Goal: Task Accomplishment & Management: Complete application form

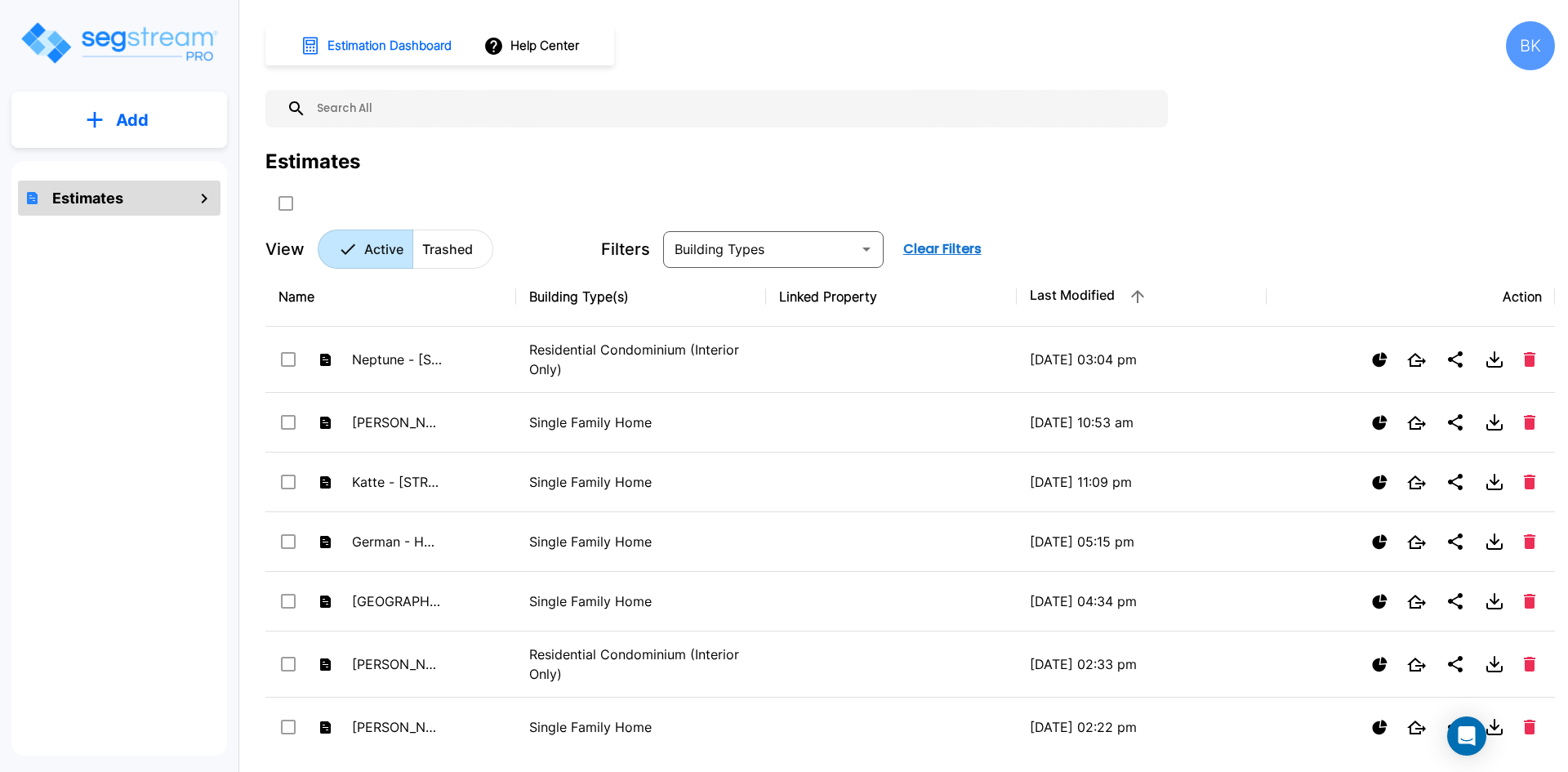
click at [119, 209] on div "Estimates" at bounding box center [119, 198] width 202 height 35
drag, startPoint x: 117, startPoint y: 198, endPoint x: 120, endPoint y: 184, distance: 14.3
click at [117, 199] on h1 "Estimates" at bounding box center [87, 197] width 71 height 22
click at [152, 113] on button "Add" at bounding box center [119, 120] width 215 height 47
click at [149, 166] on p "Add Estimate" at bounding box center [129, 165] width 84 height 19
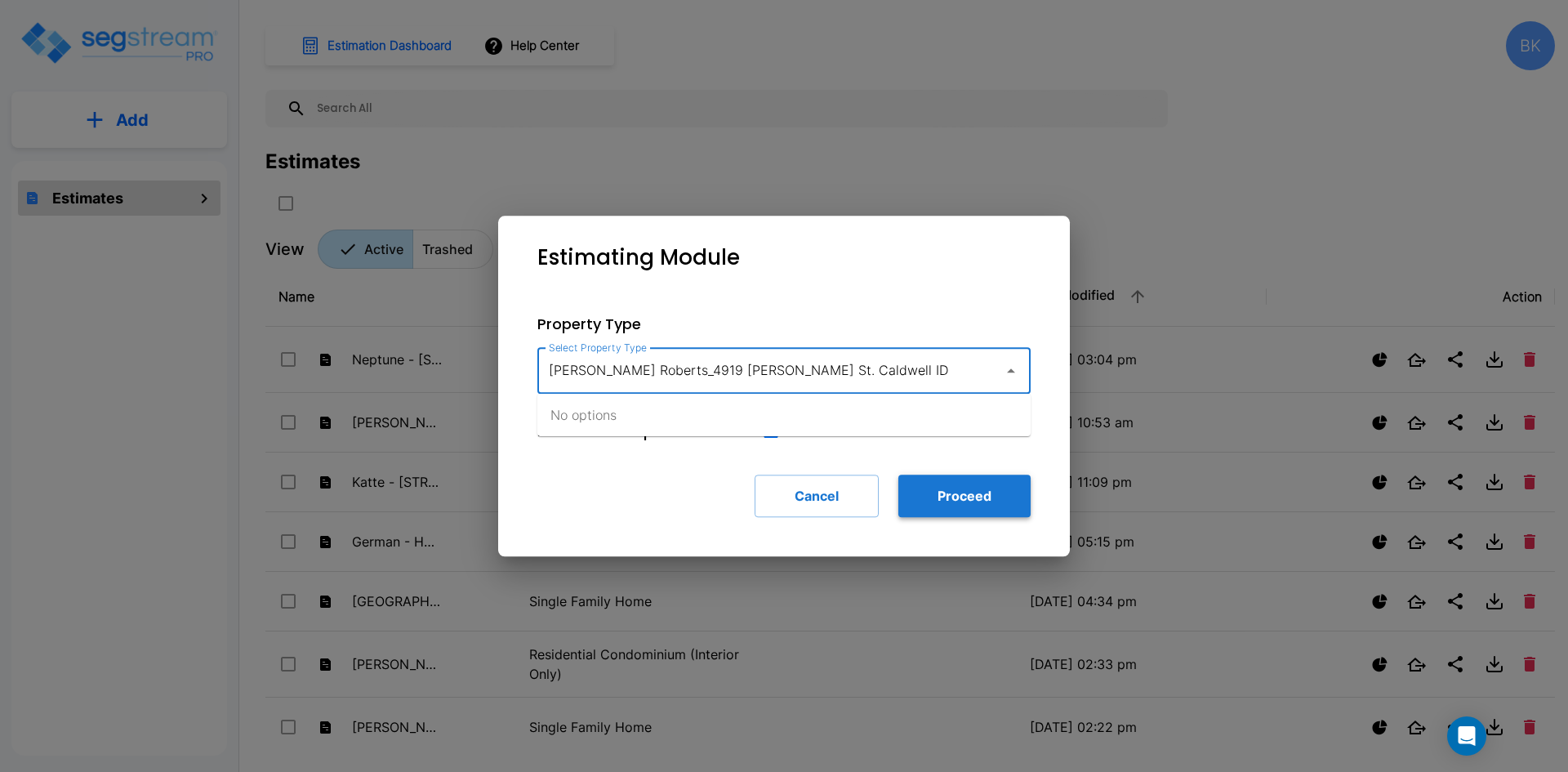
type input "Brandon Roberts_4919 Laster St. Caldwell ID"
click at [984, 494] on body "× Your report is being generated. Be patient! × We're working on your Modificat…" at bounding box center [784, 386] width 1568 height 772
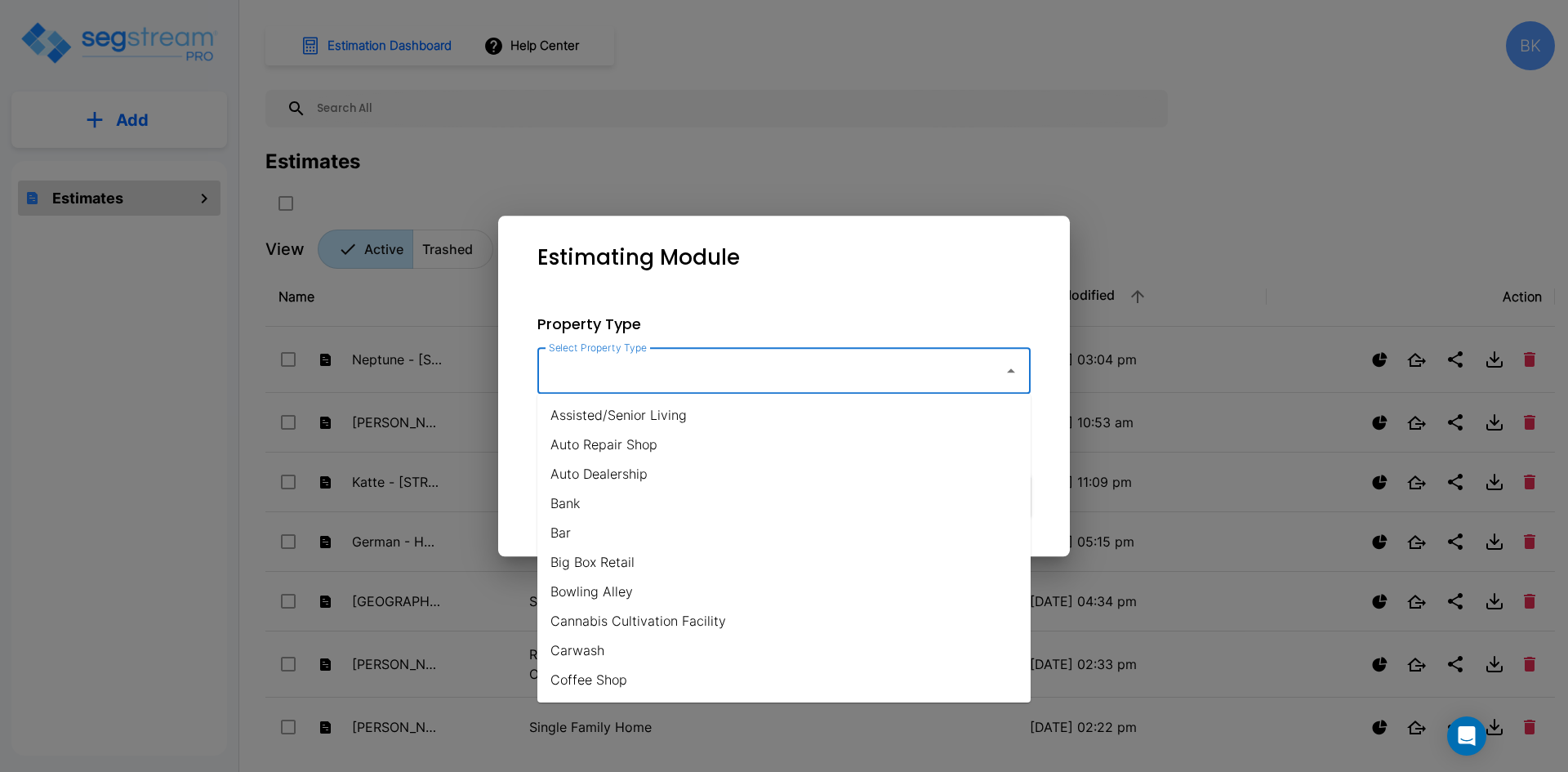
click at [664, 379] on input "Select Property Type" at bounding box center [767, 371] width 443 height 31
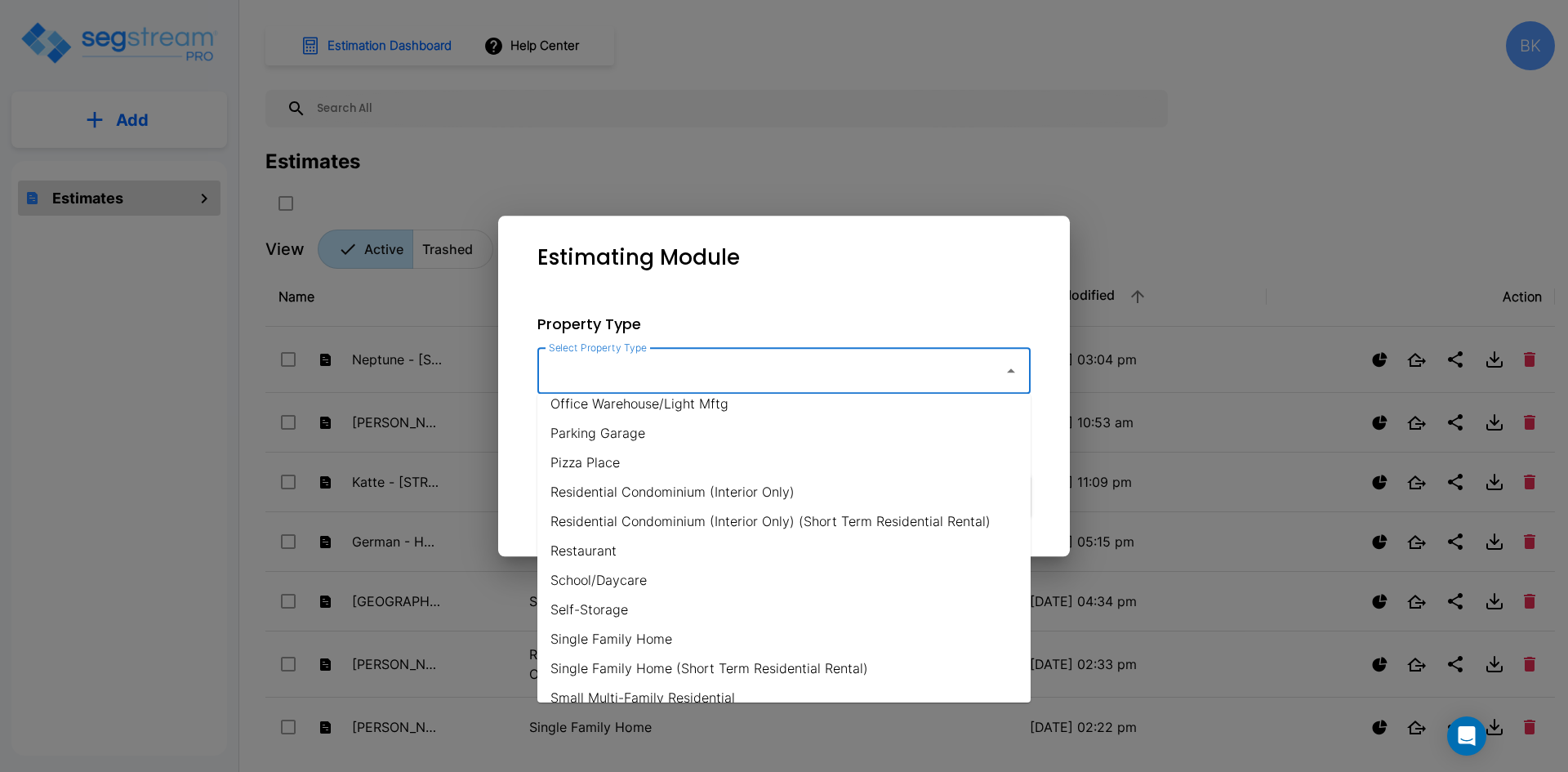
scroll to position [848, 0]
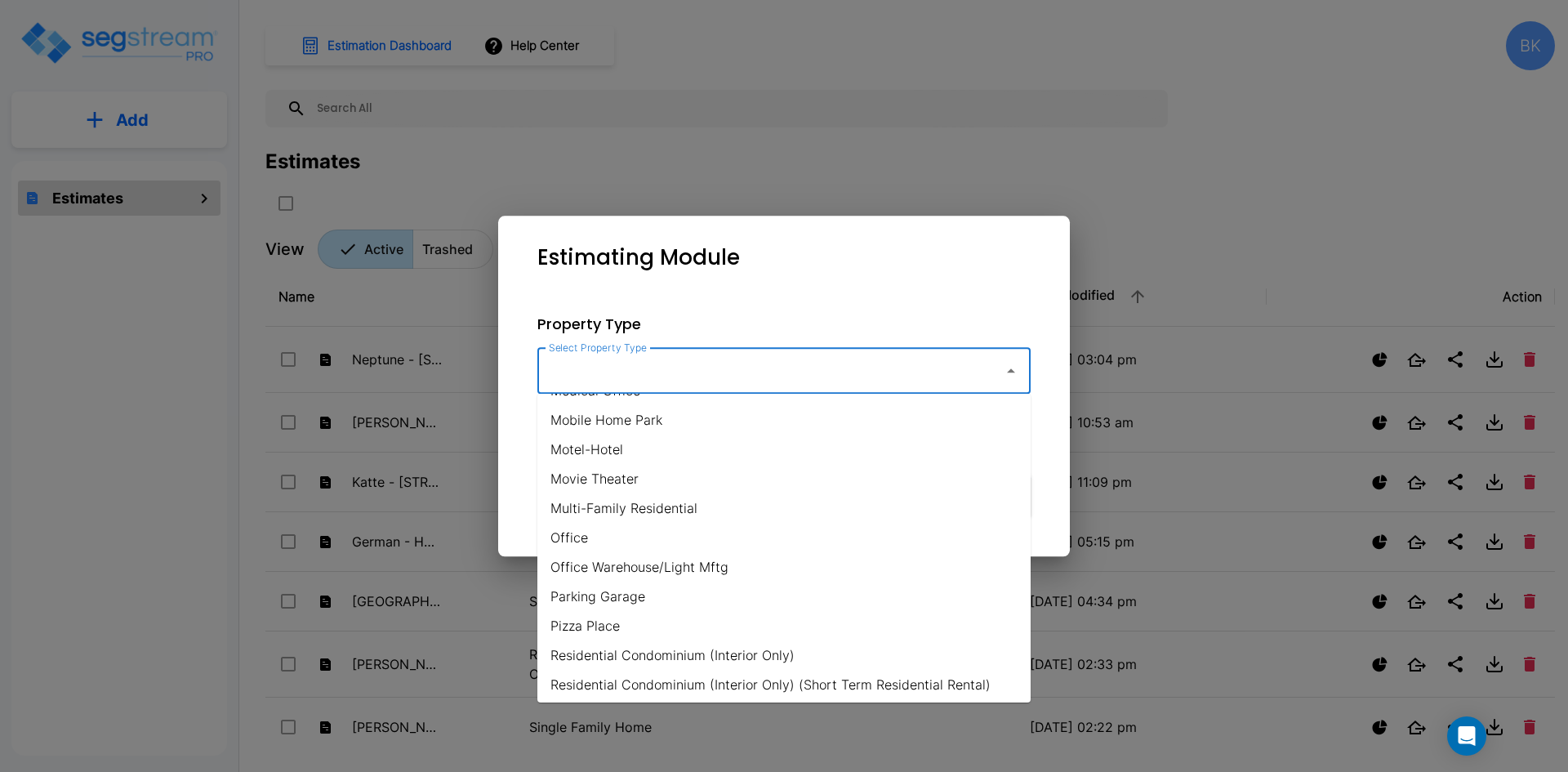
click at [620, 571] on li "Office Warehouse/Light Mftg" at bounding box center [784, 567] width 494 height 30
type input "Office Warehouse/Light Mftg"
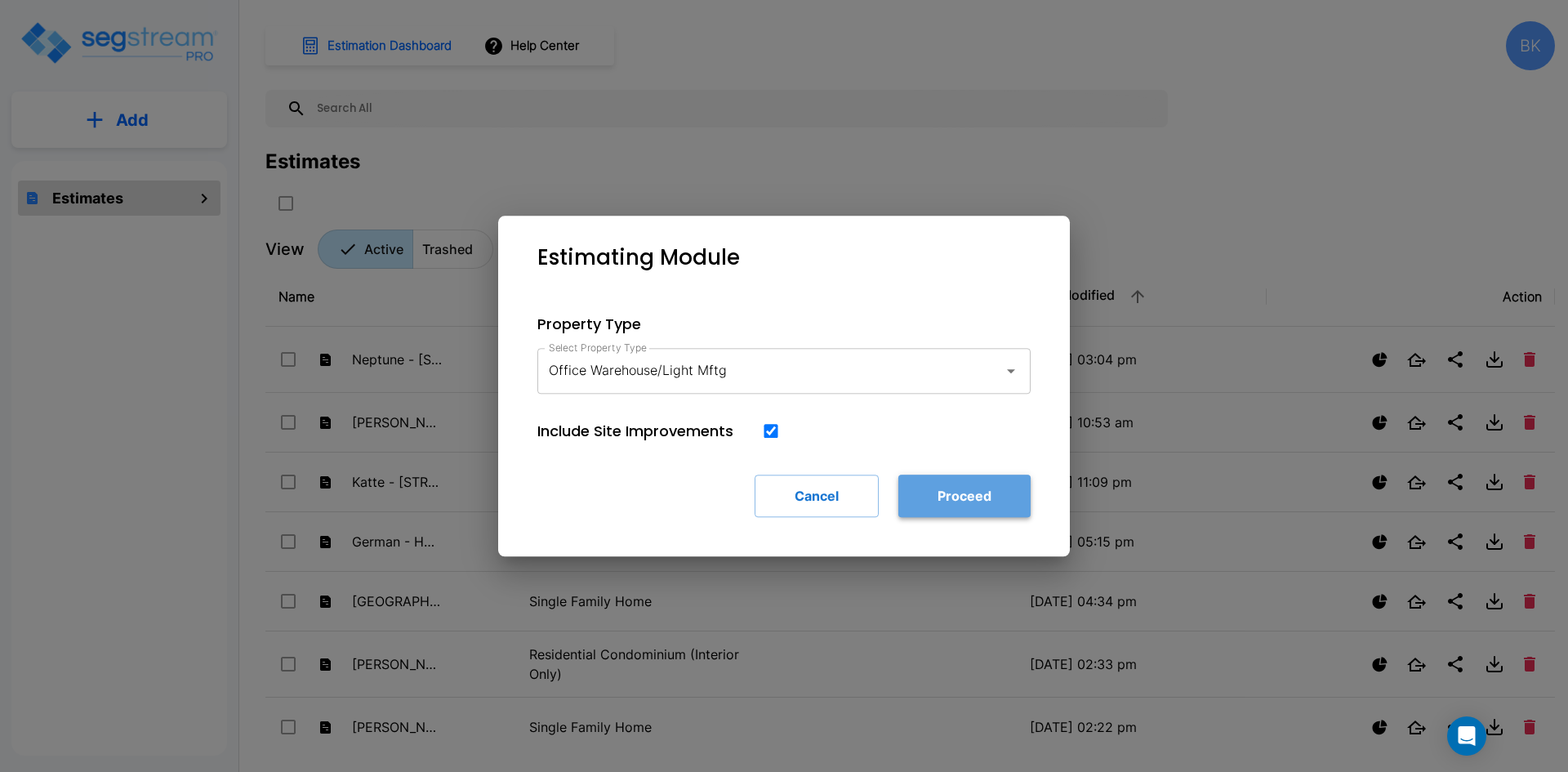
click at [958, 495] on button "Proceed" at bounding box center [965, 495] width 133 height 43
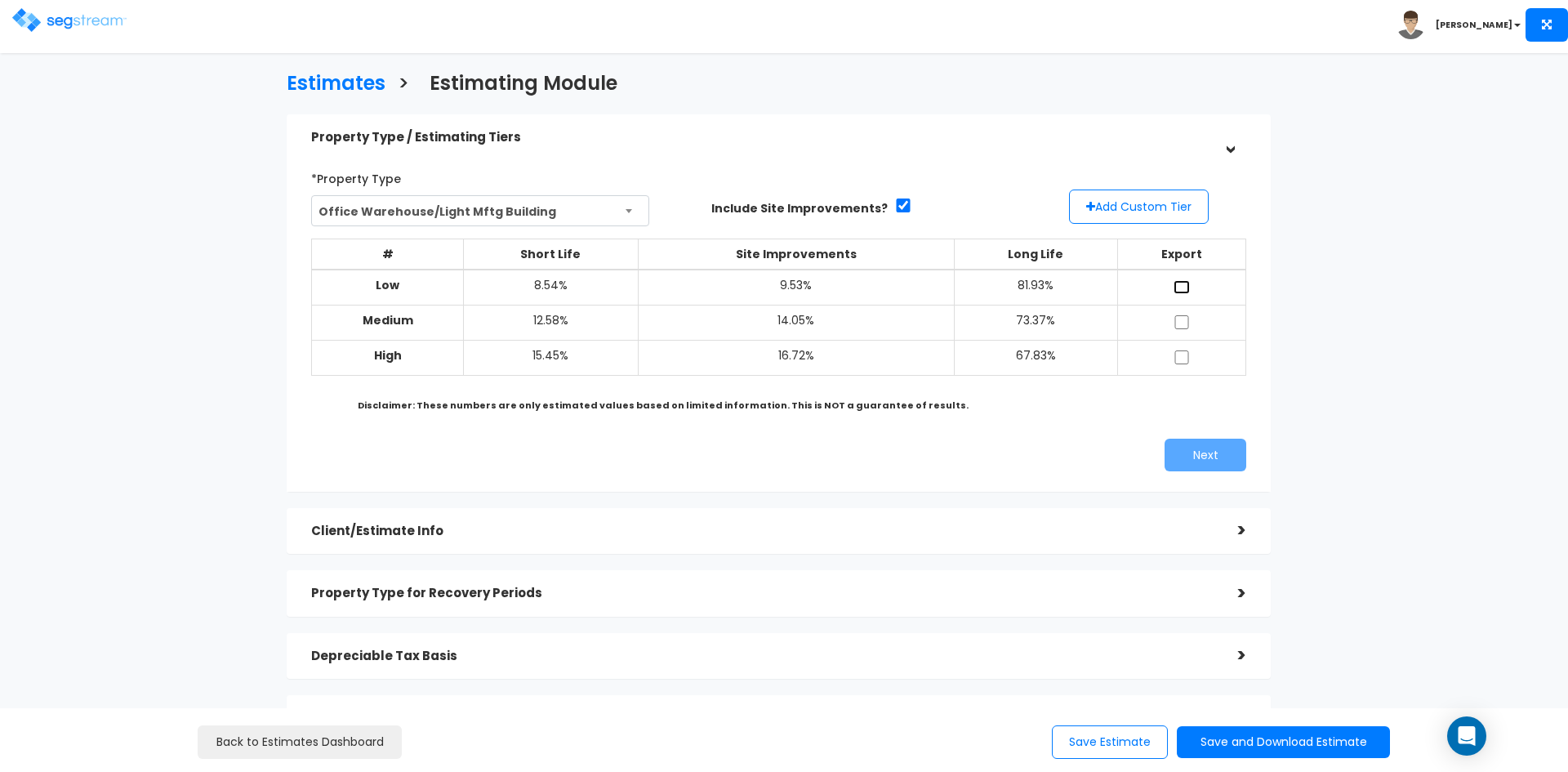
click at [1180, 284] on input "checkbox" at bounding box center [1182, 287] width 17 height 14
checkbox input "true"
click at [1181, 319] on input "checkbox" at bounding box center [1182, 322] width 17 height 14
checkbox input "true"
click at [1180, 359] on input "checkbox" at bounding box center [1182, 358] width 17 height 14
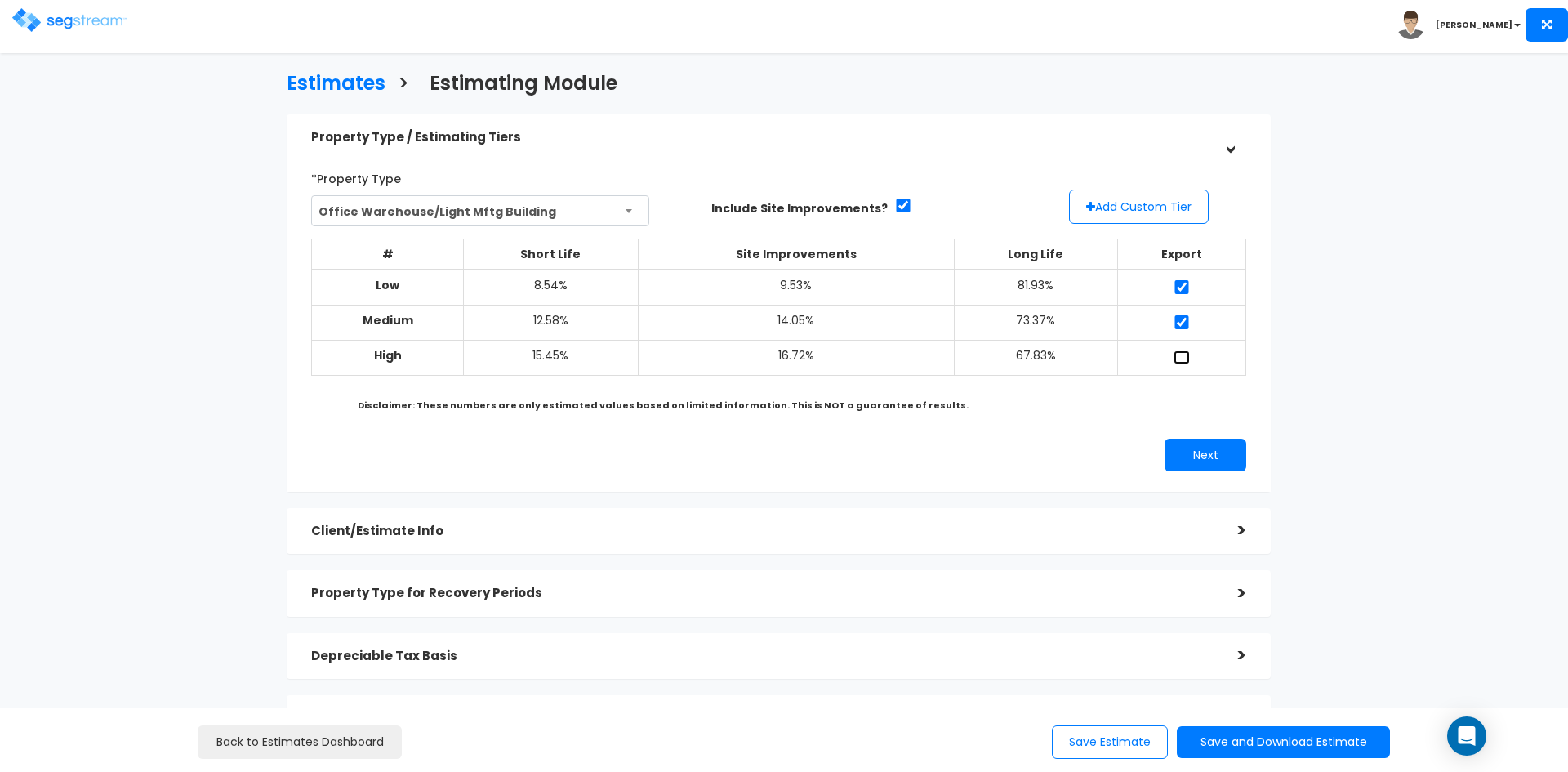
checkbox input "true"
click at [1151, 204] on button "Add Custom Tier" at bounding box center [1139, 206] width 140 height 34
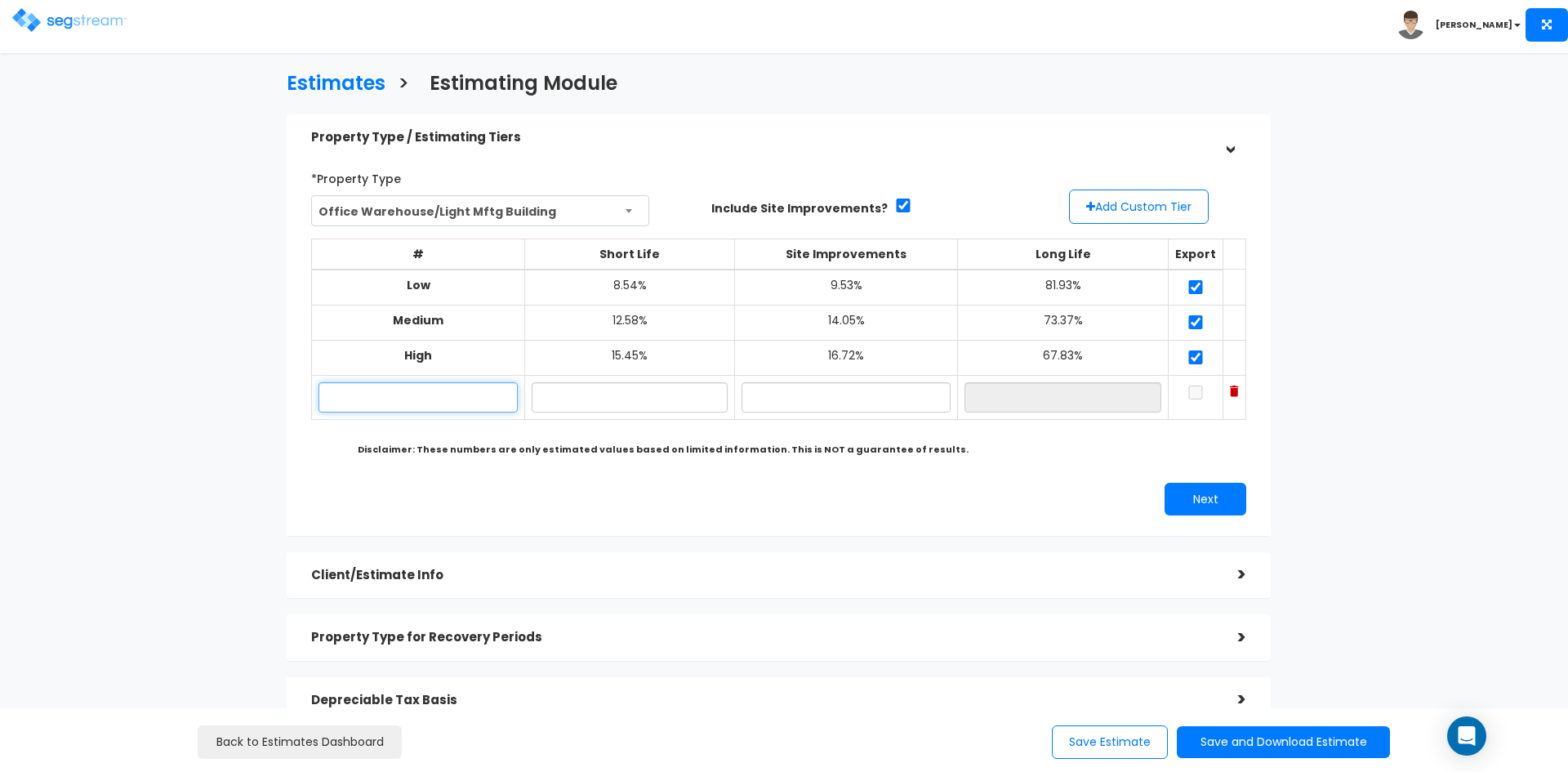
click at [433, 405] on input "text" at bounding box center [418, 397] width 199 height 31
type input "Custom"
click at [644, 395] on input "text" at bounding box center [630, 397] width 196 height 31
type input "12.55%"
click at [860, 406] on input "text" at bounding box center [846, 397] width 209 height 31
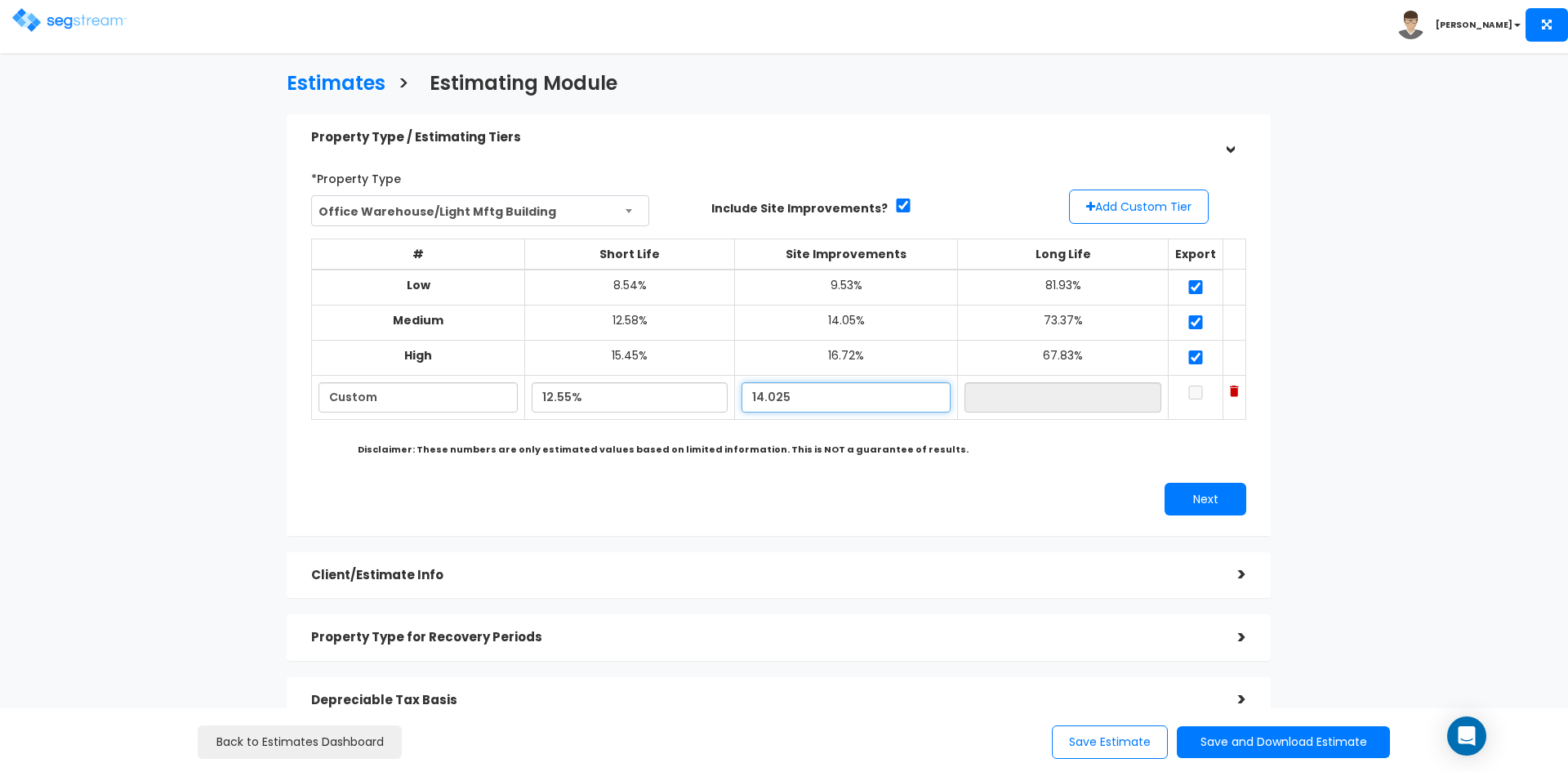
drag, startPoint x: 773, startPoint y: 393, endPoint x: 810, endPoint y: 399, distance: 37.5
click at [810, 399] on input "14.025" at bounding box center [846, 397] width 209 height 31
type input "14.24%"
type input "73.21%"
click at [1033, 398] on input "73.21%" at bounding box center [1063, 397] width 197 height 31
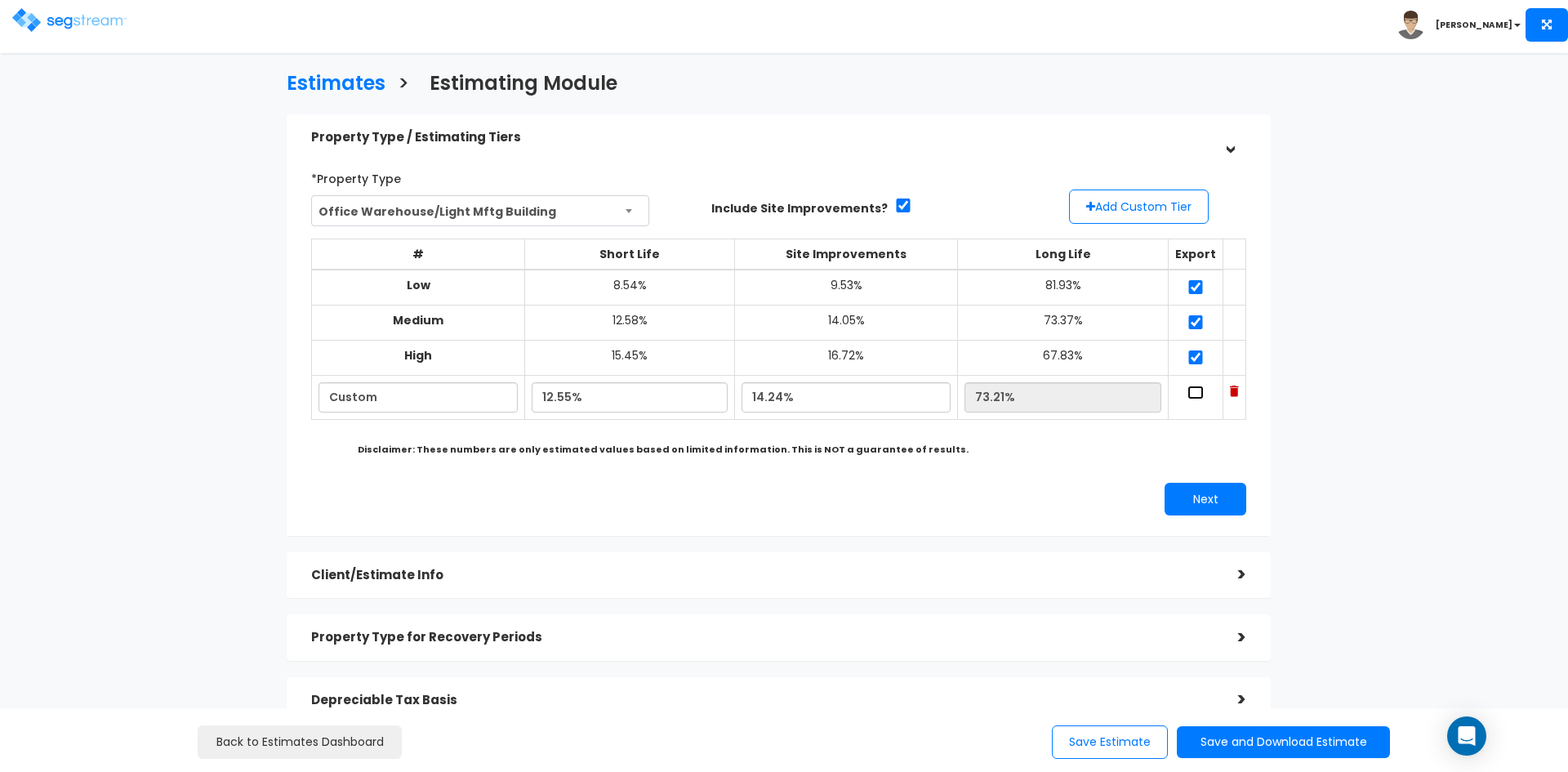
click at [1188, 393] on input "checkbox" at bounding box center [1196, 393] width 17 height 14
checkbox input "true"
click at [1201, 498] on button "Next" at bounding box center [1205, 498] width 82 height 32
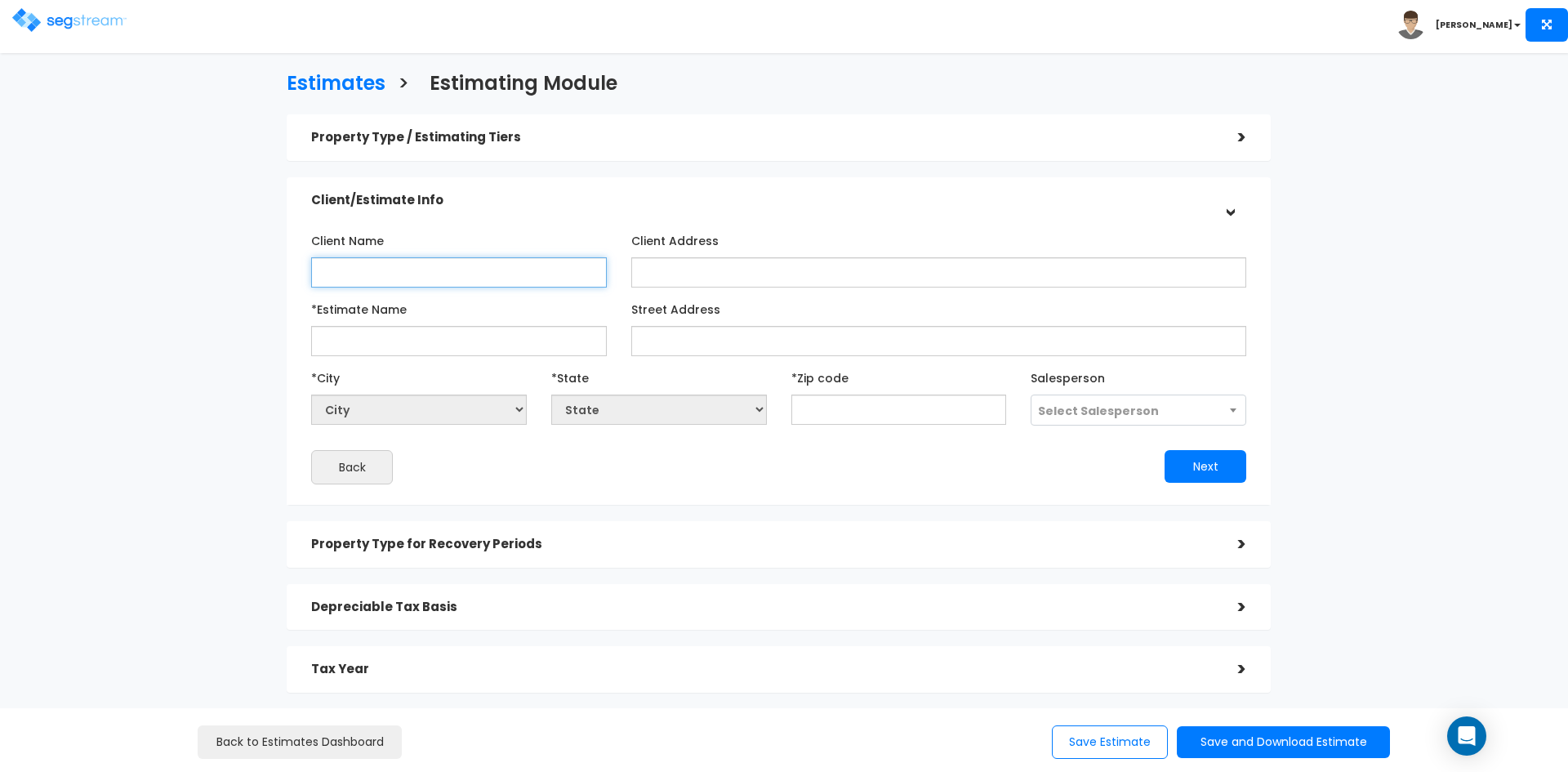
click at [388, 270] on input "Client Name" at bounding box center [459, 272] width 296 height 31
type input "Brandon Roberts"
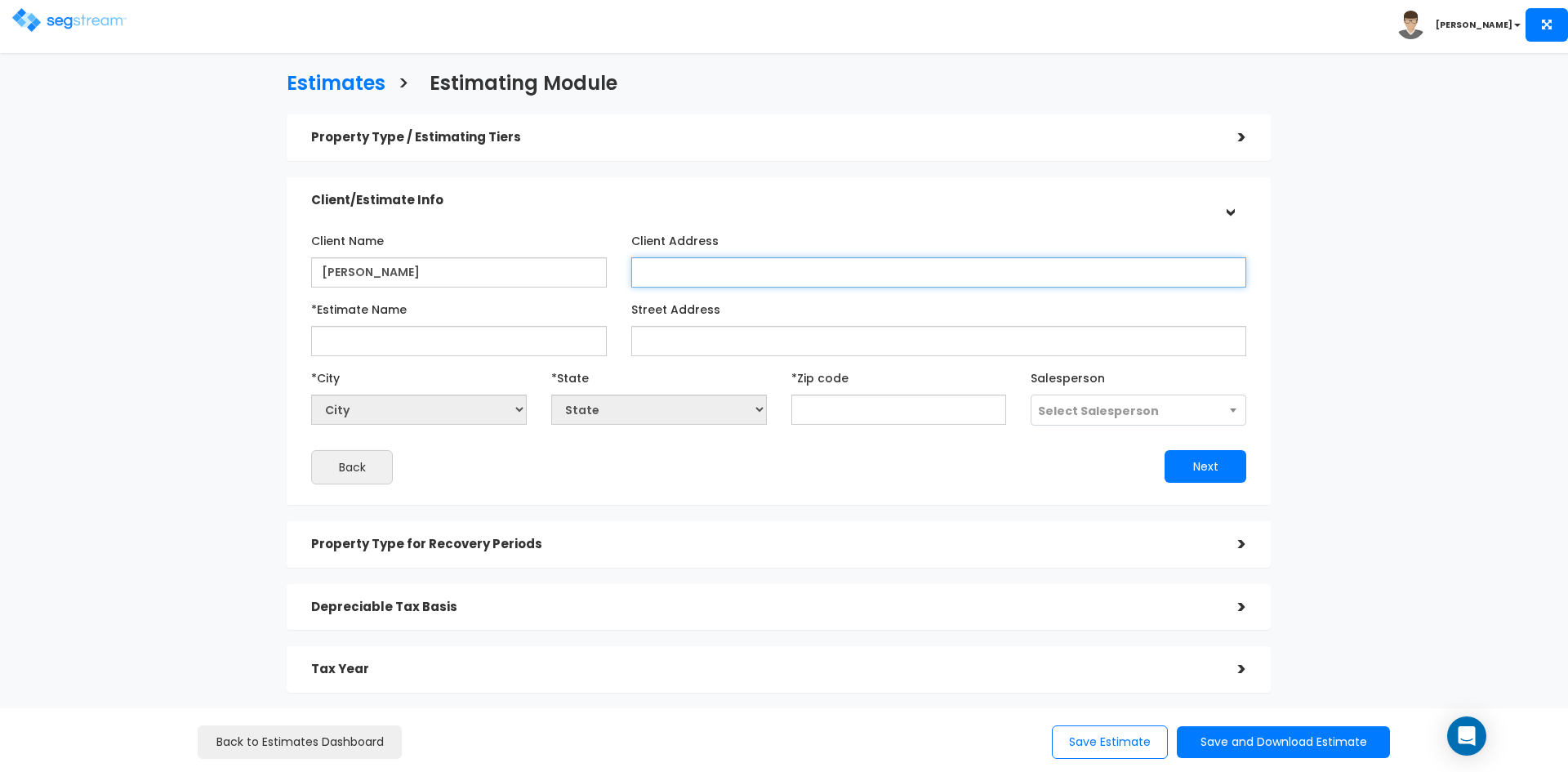
click at [674, 270] on input "Client Address" at bounding box center [938, 272] width 615 height 31
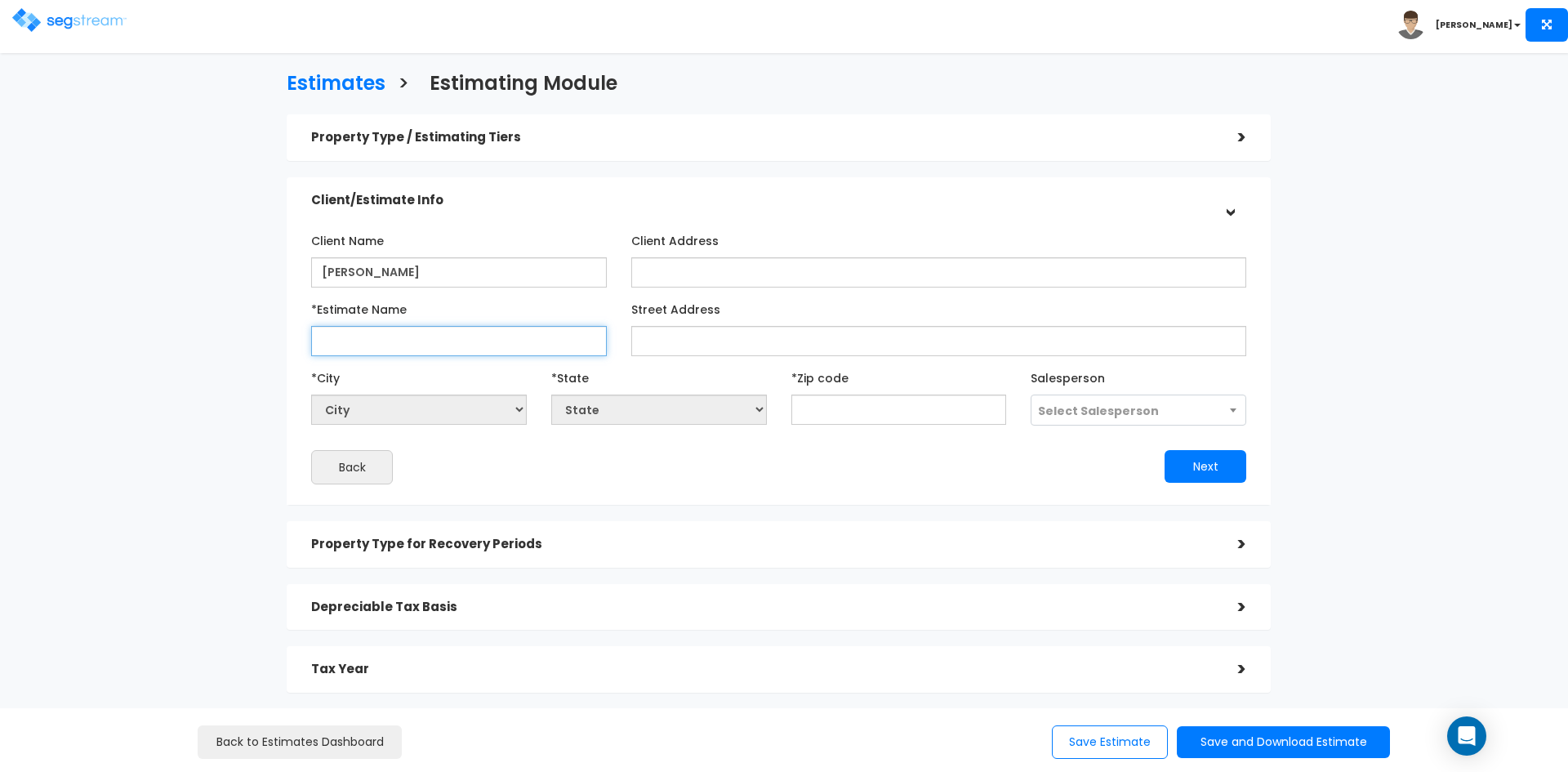
click at [395, 353] on input "*Estimate Name" at bounding box center [459, 341] width 296 height 31
type input "Brandon Roberts_4919 Laster St"
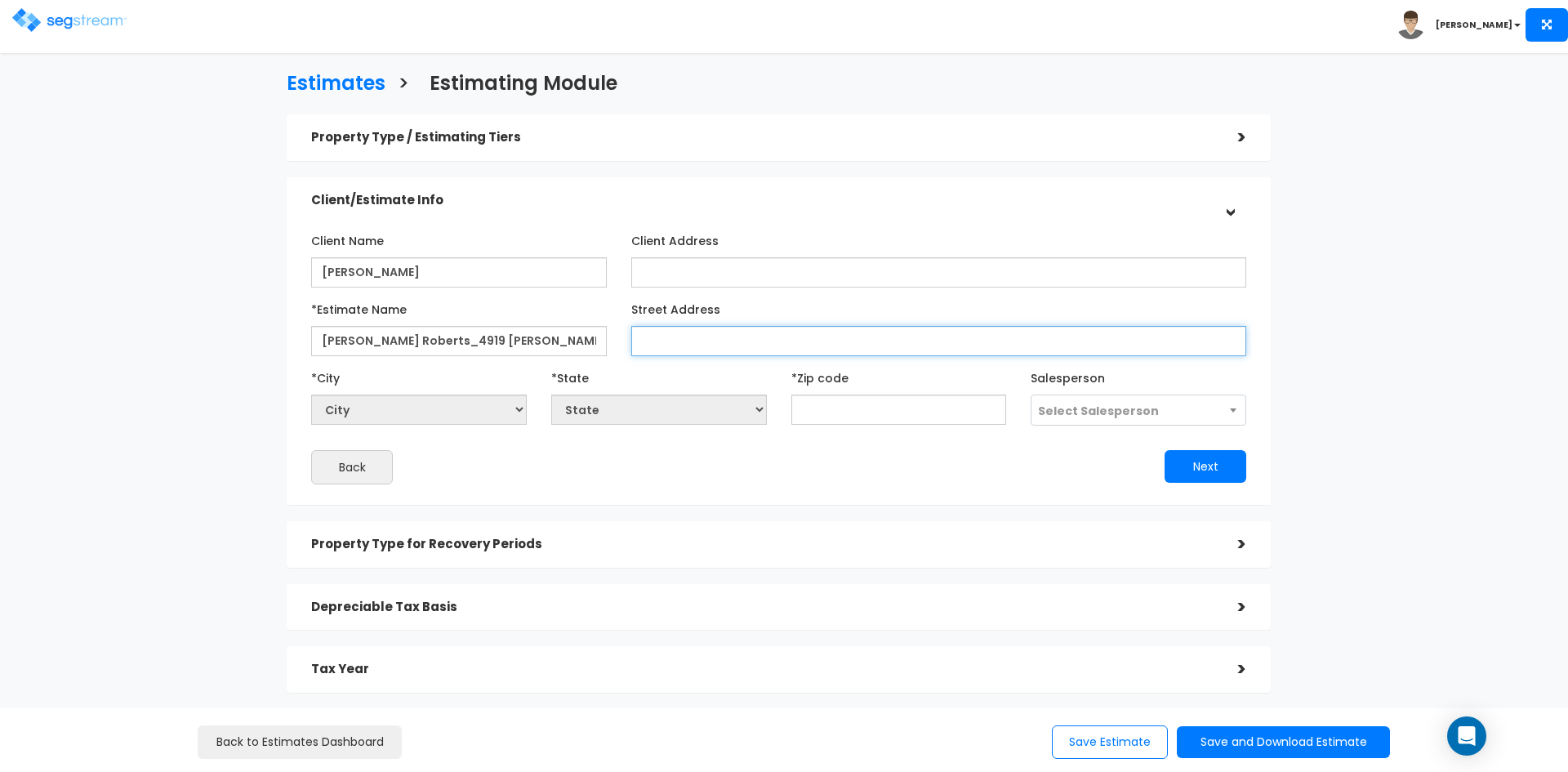
click at [690, 342] on input "Street Address" at bounding box center [938, 341] width 615 height 31
type input "4919 Laster St."
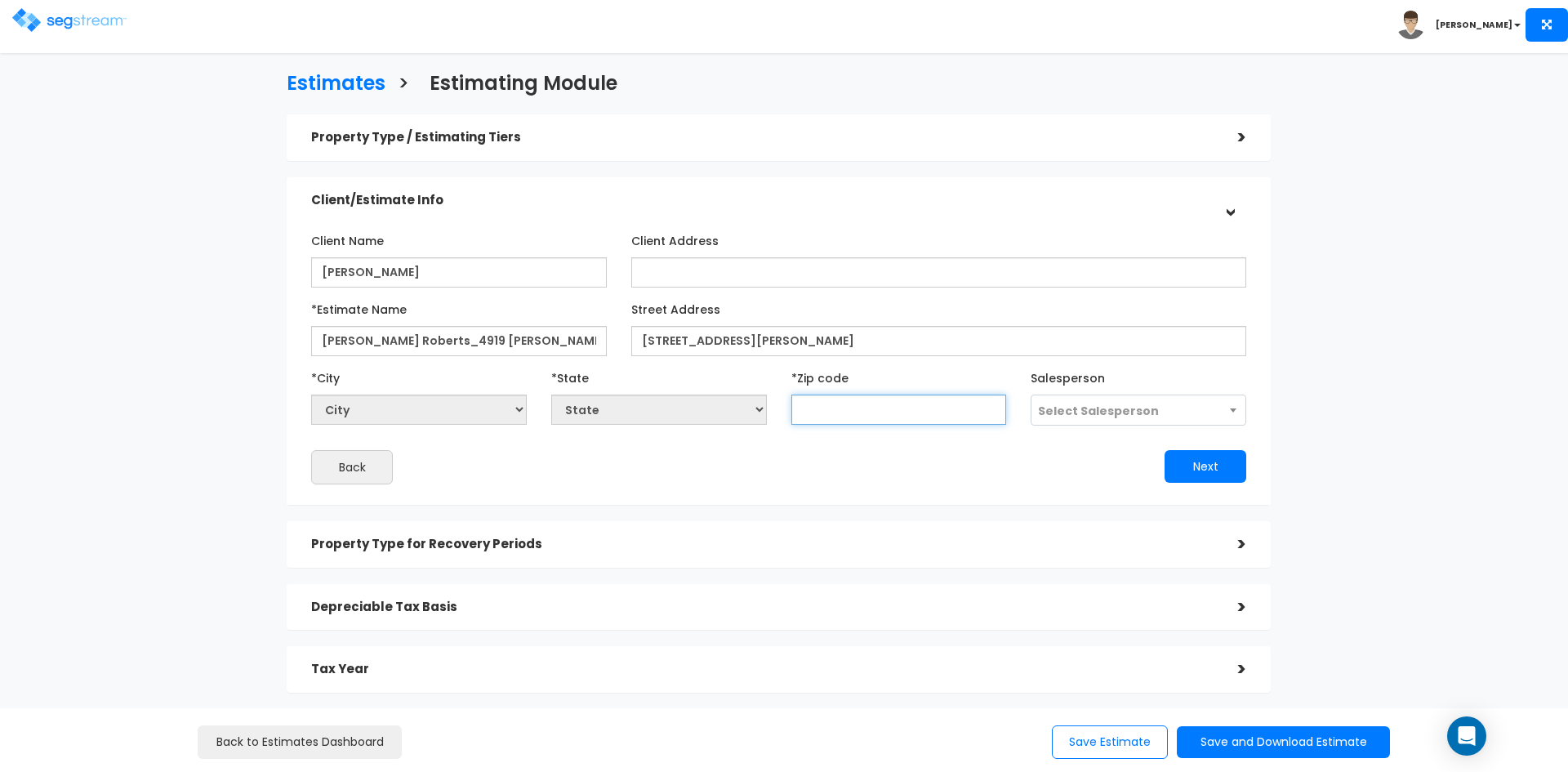
click at [840, 415] on input "text" at bounding box center [898, 409] width 215 height 31
type input "83607"
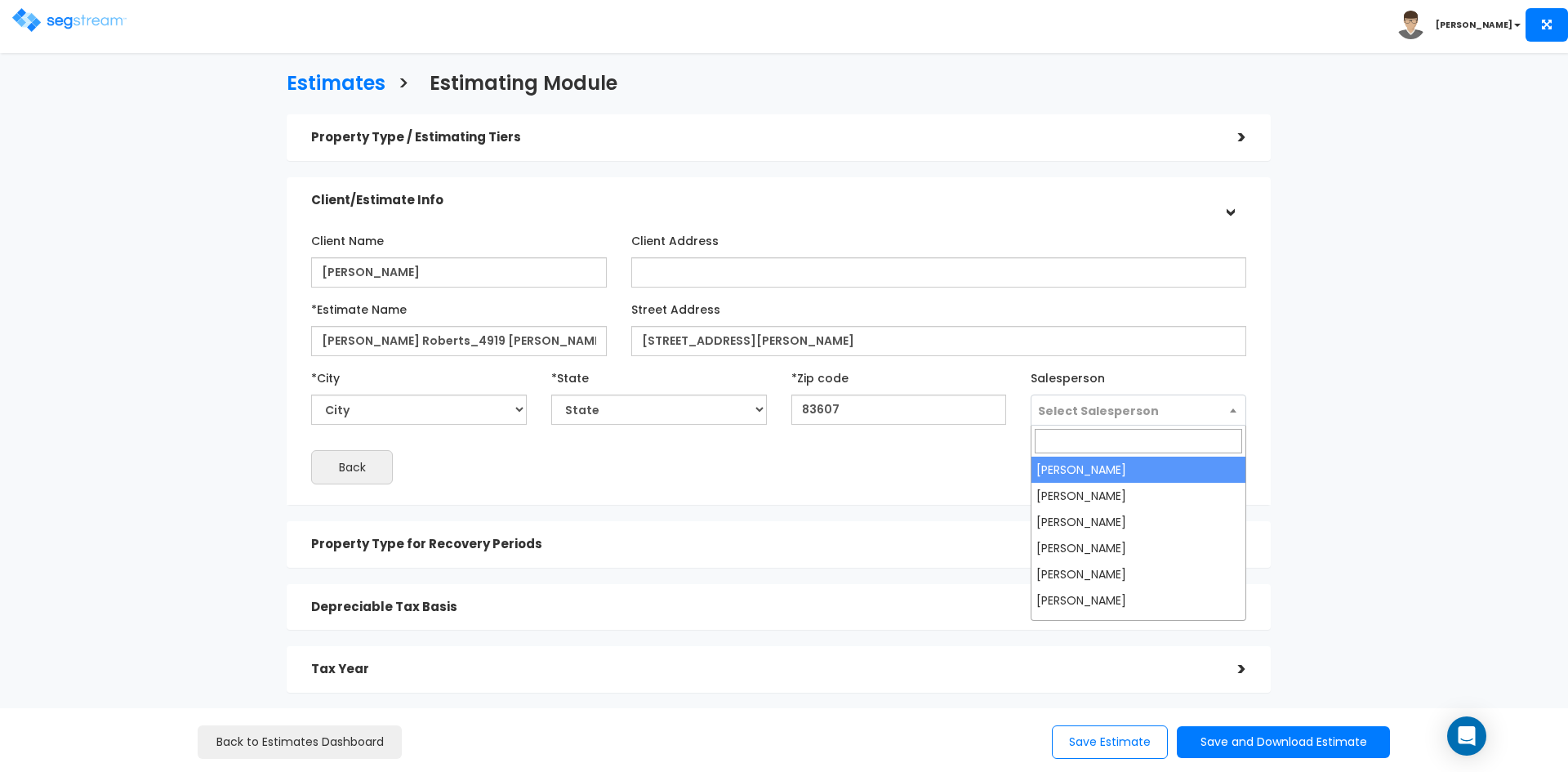
click at [1086, 411] on span "Select Salesperson" at bounding box center [1098, 411] width 121 height 17
select select "ID"
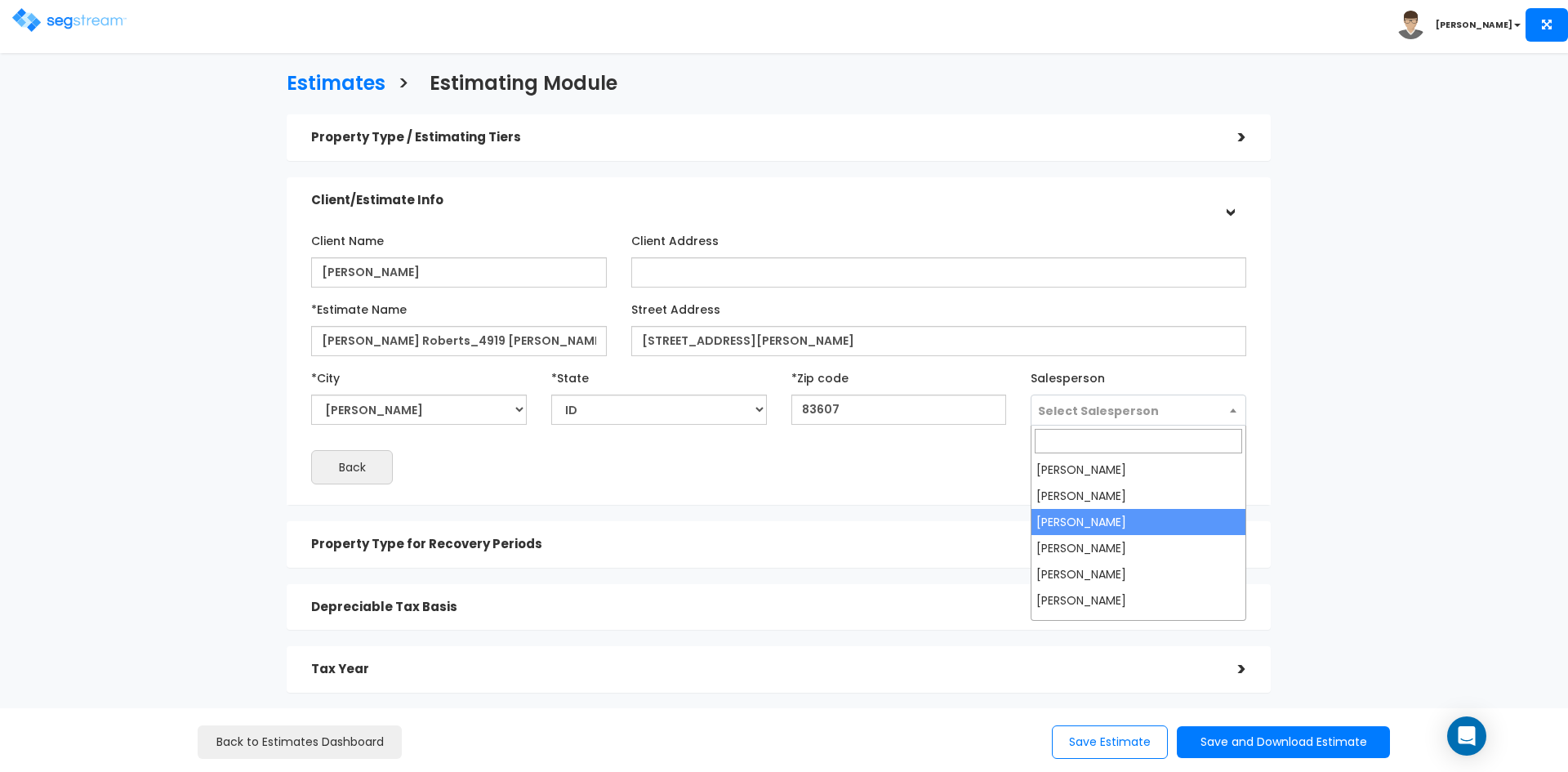
select select "173"
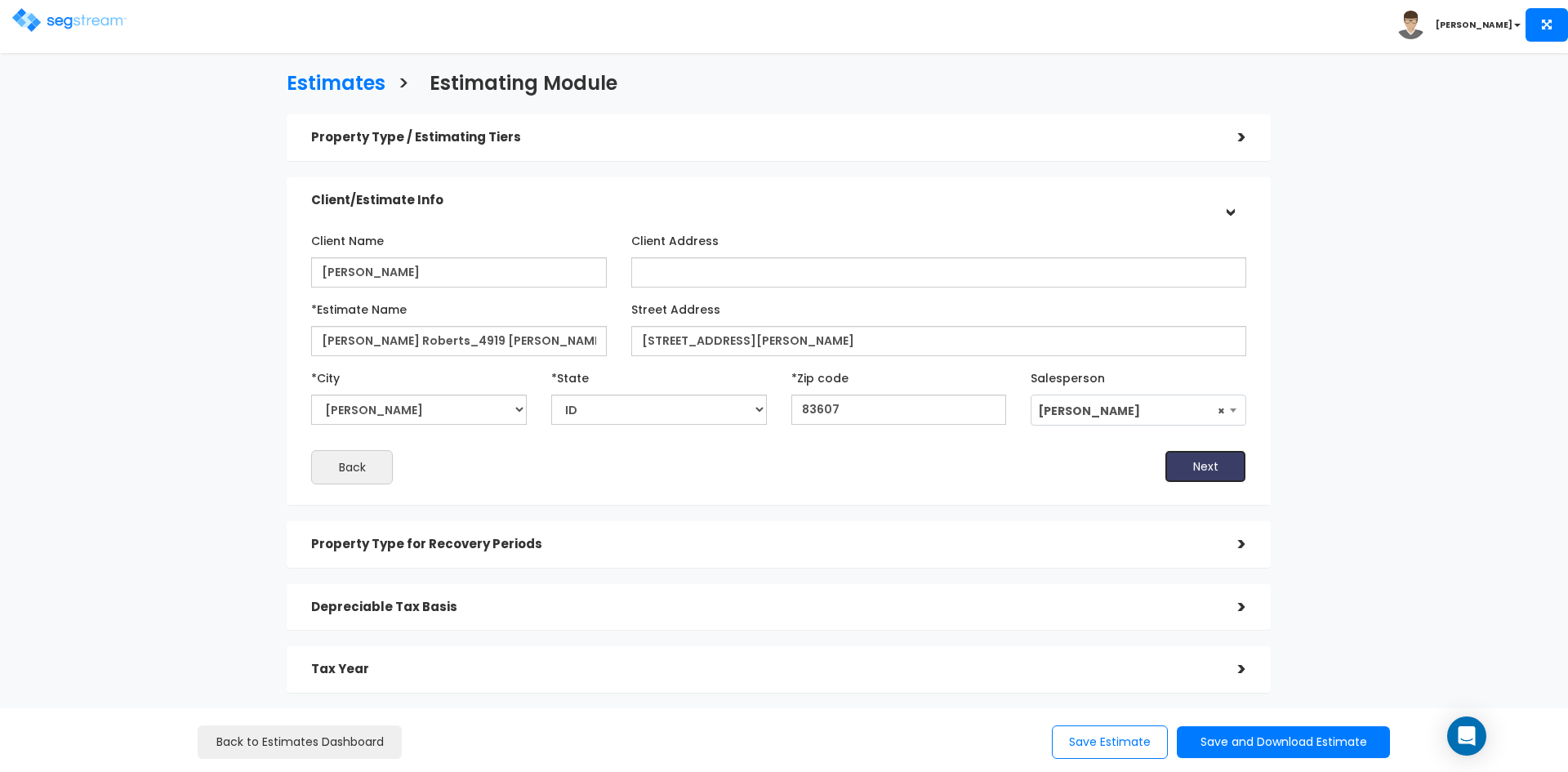
click at [1209, 470] on button "Next" at bounding box center [1205, 466] width 82 height 32
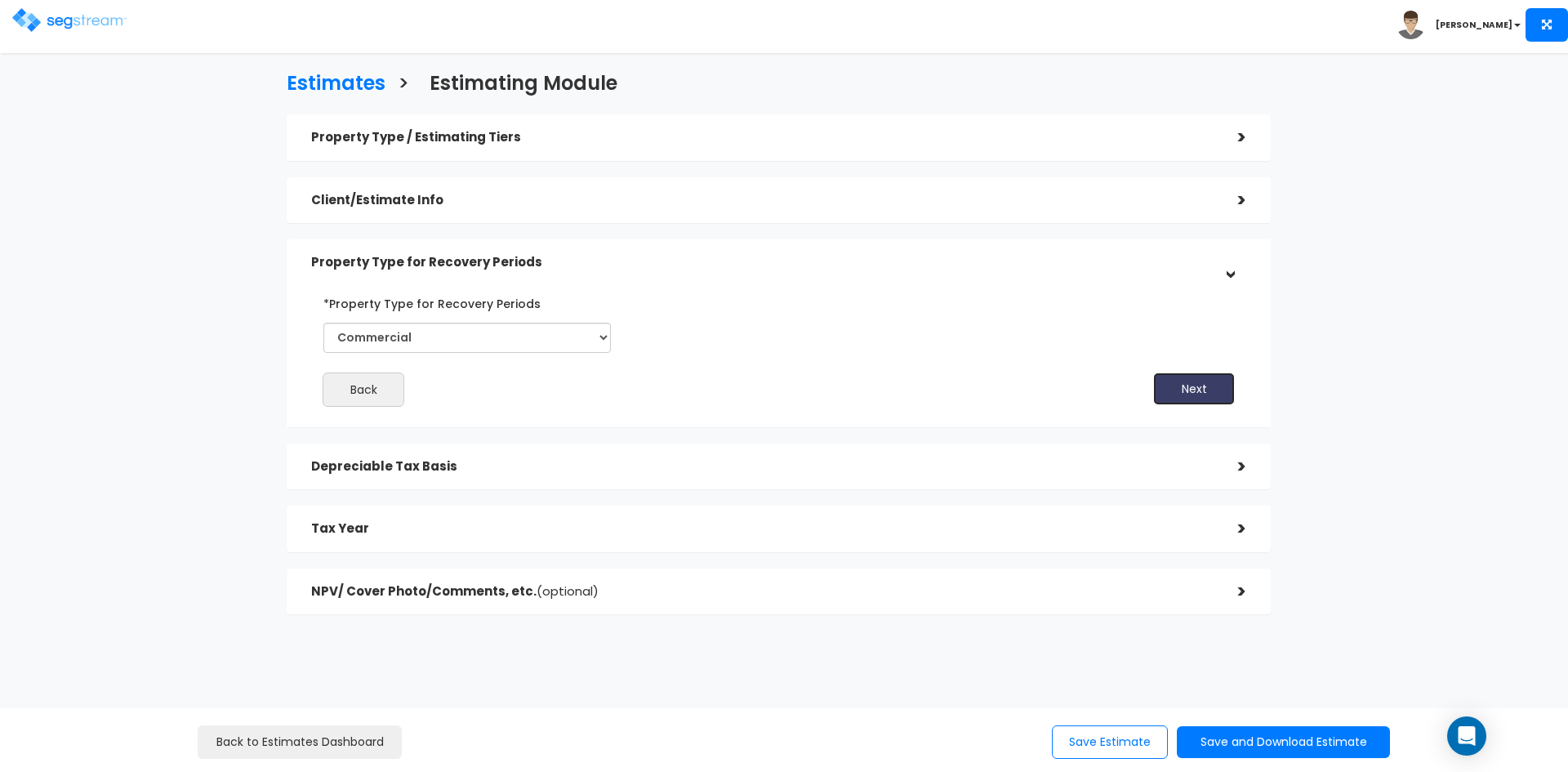
click at [1179, 391] on button "Next" at bounding box center [1194, 388] width 82 height 32
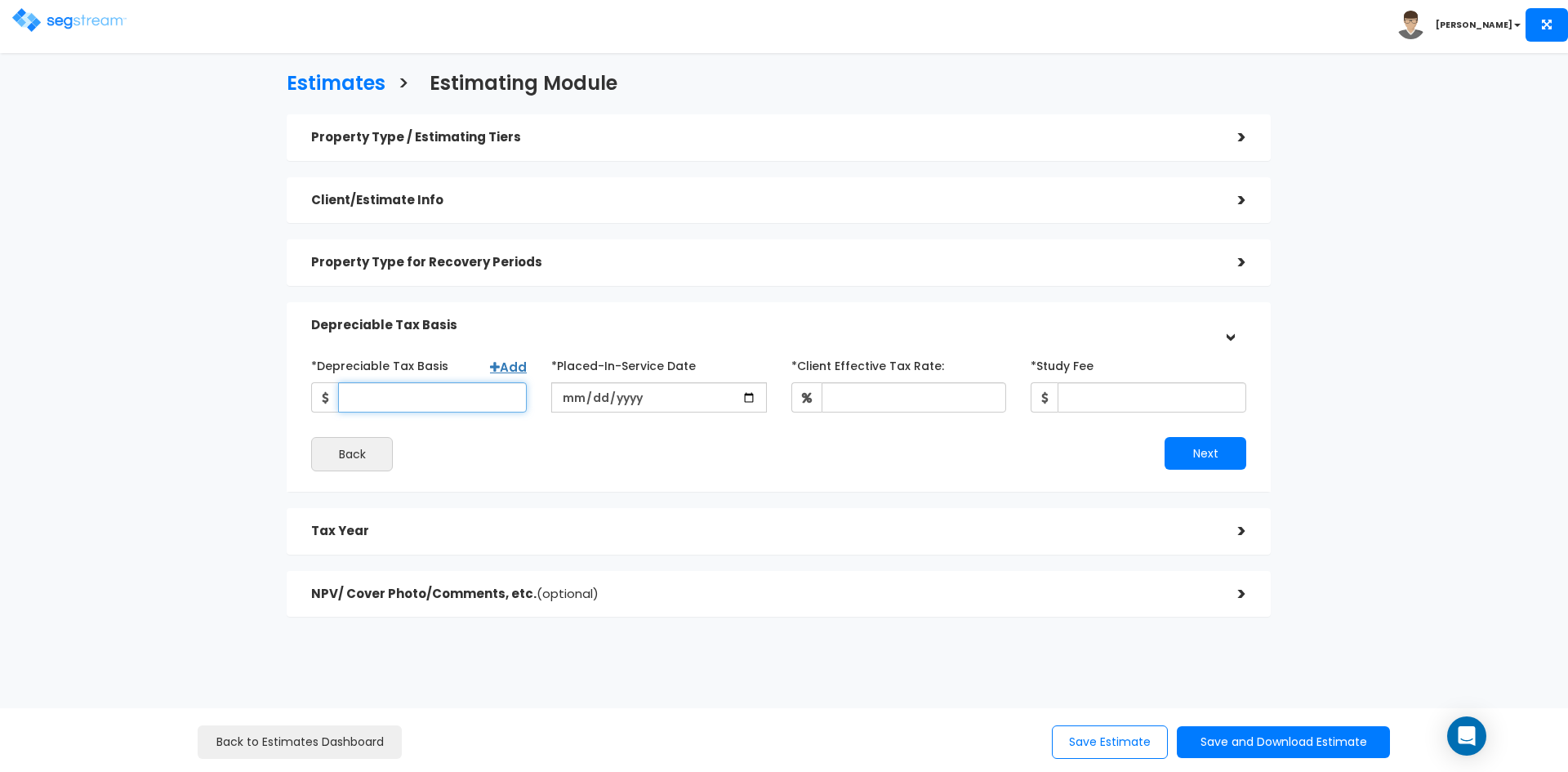
click at [423, 404] on input "*Depreciable Tax Basis" at bounding box center [433, 397] width 188 height 31
type input "1,517,867"
click at [706, 400] on input "date" at bounding box center [658, 397] width 215 height 31
click at [752, 396] on input "date" at bounding box center [658, 397] width 215 height 31
type input "[DATE]"
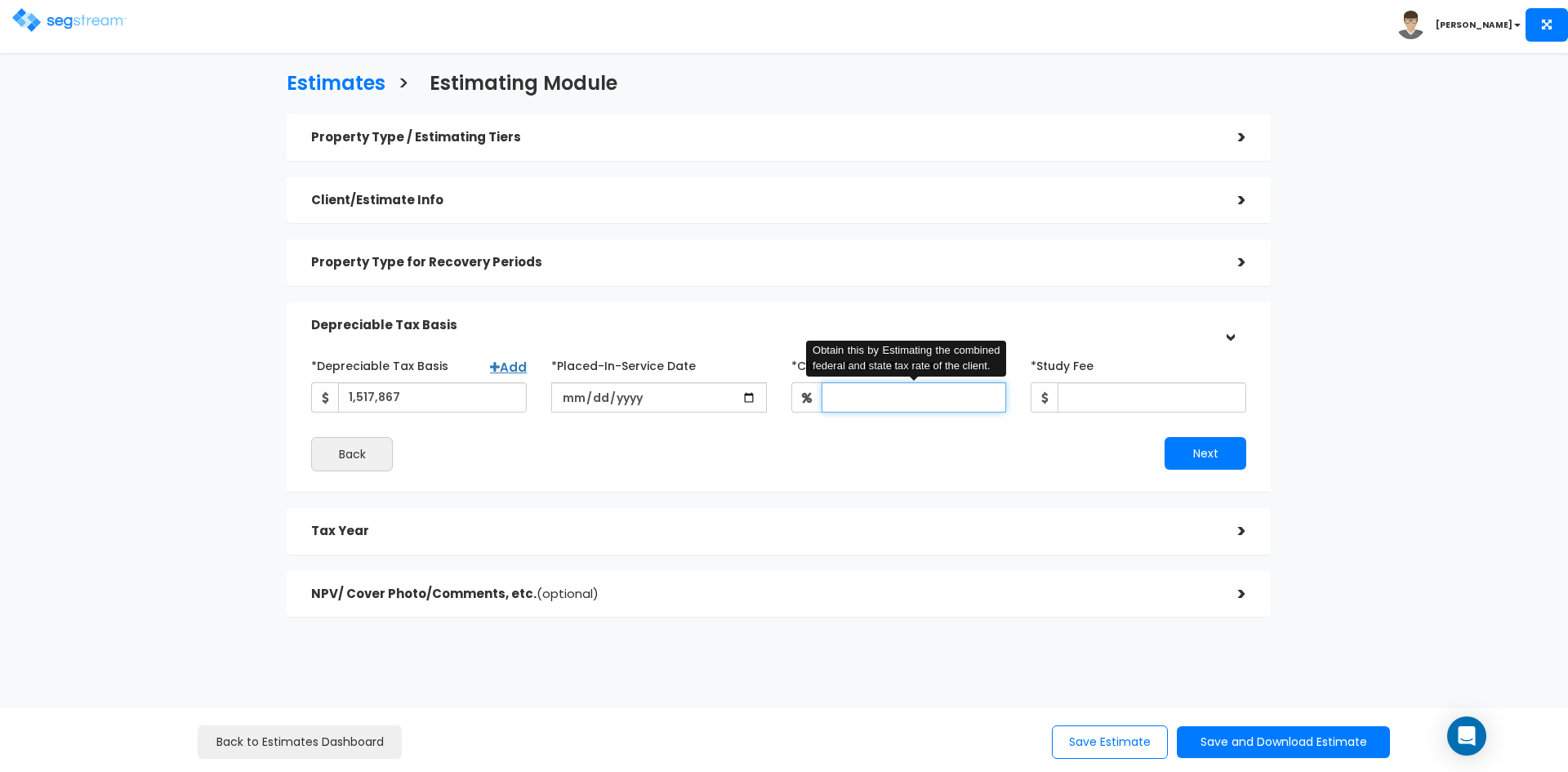
click at [864, 396] on input "*Client Effective Tax Rate:" at bounding box center [914, 397] width 186 height 31
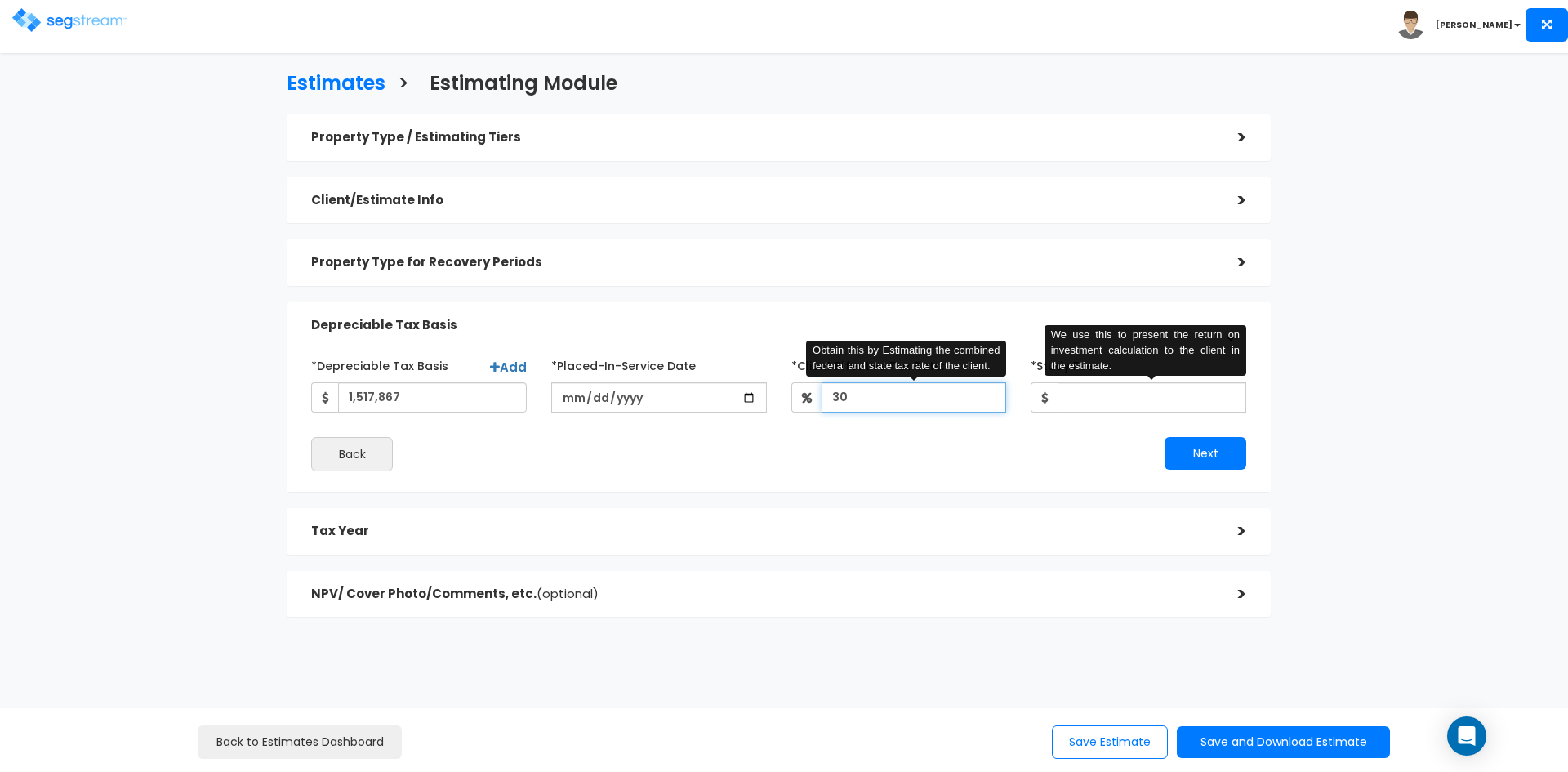
type input "30"
click at [1087, 400] on input "*Study Fee" at bounding box center [1152, 397] width 188 height 31
click at [546, 456] on div "Back" at bounding box center [539, 454] width 480 height 34
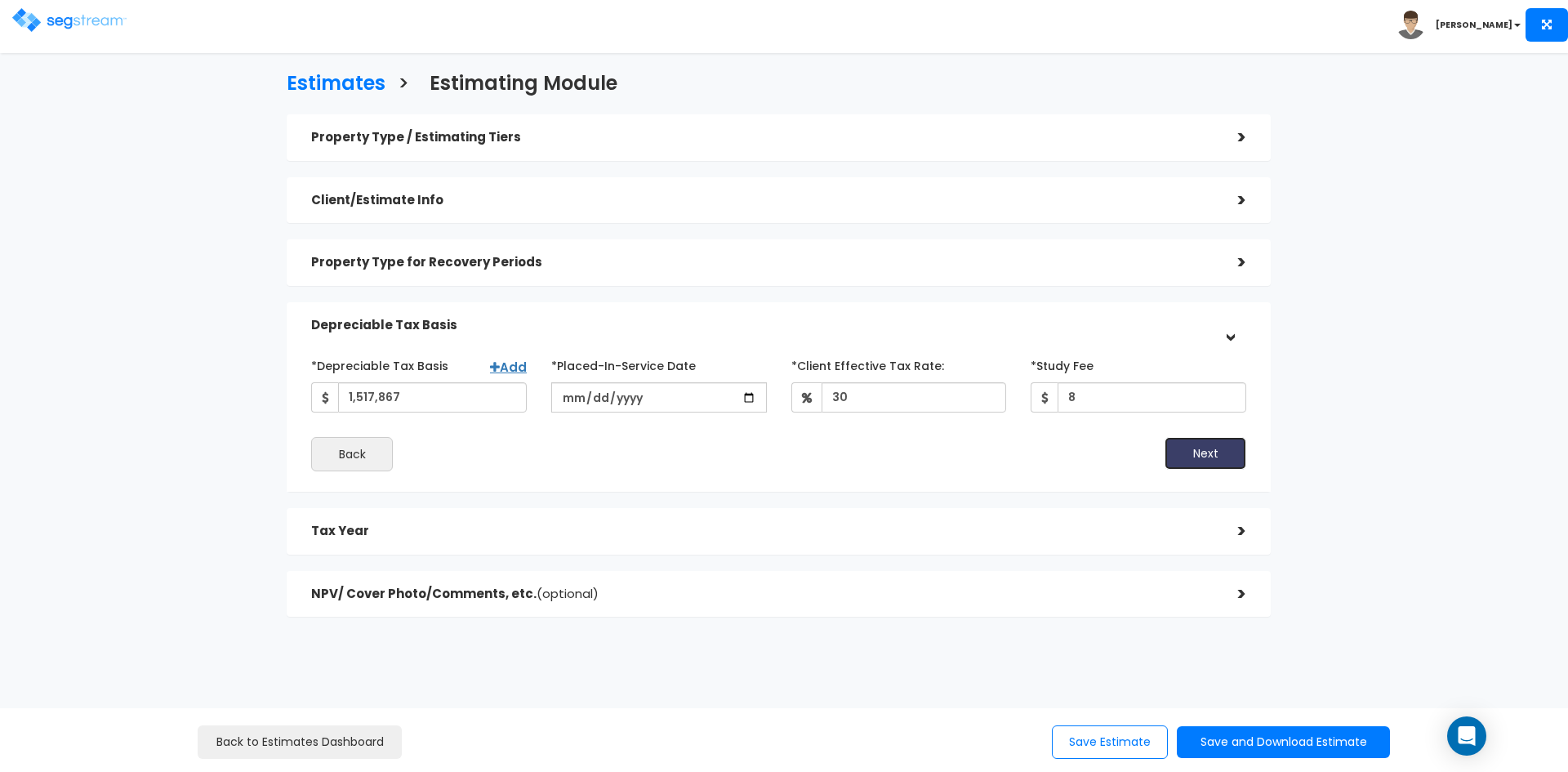
click at [1210, 445] on button "Next" at bounding box center [1205, 453] width 82 height 32
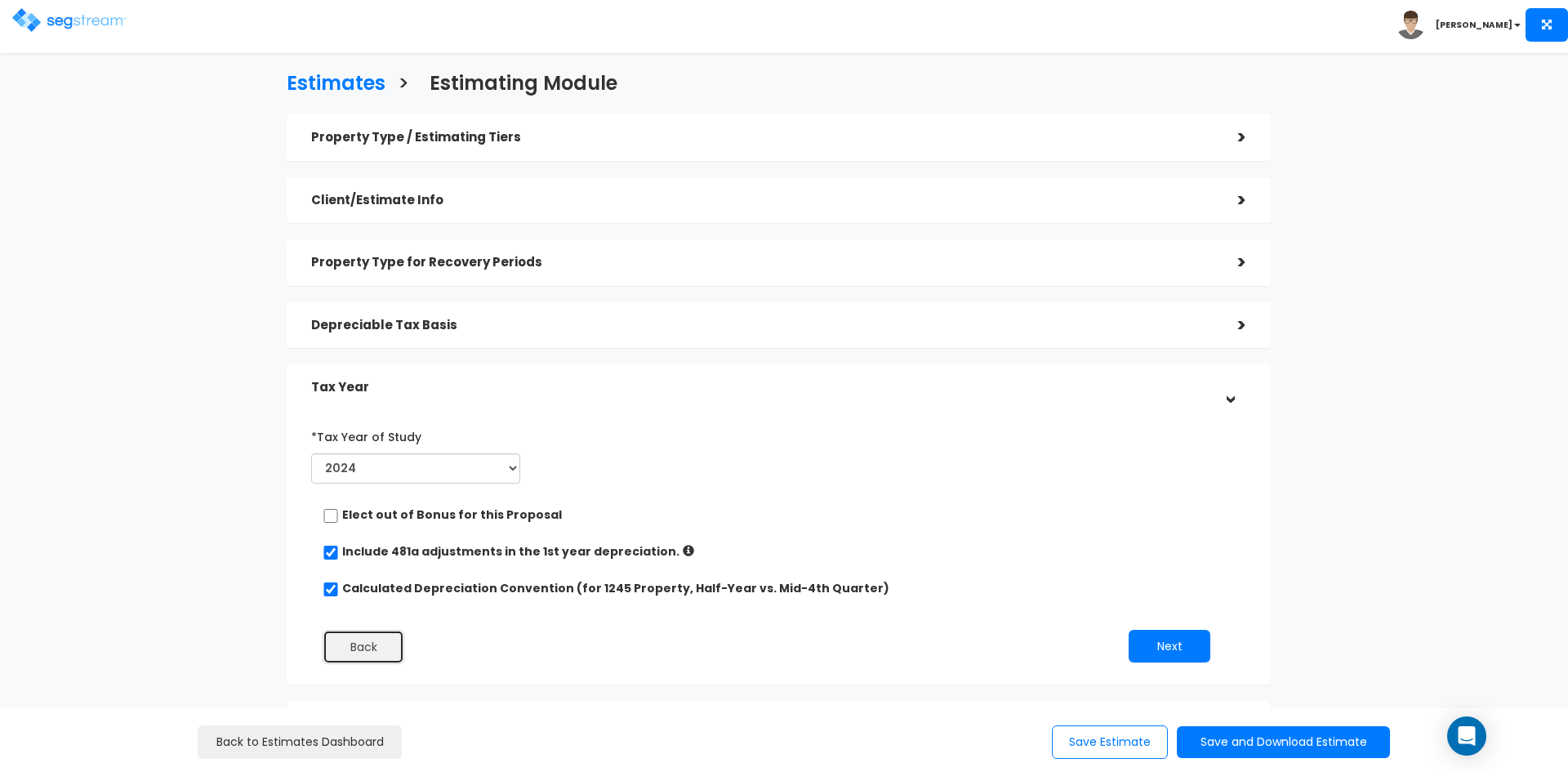
click at [338, 645] on button "Back" at bounding box center [364, 646] width 82 height 34
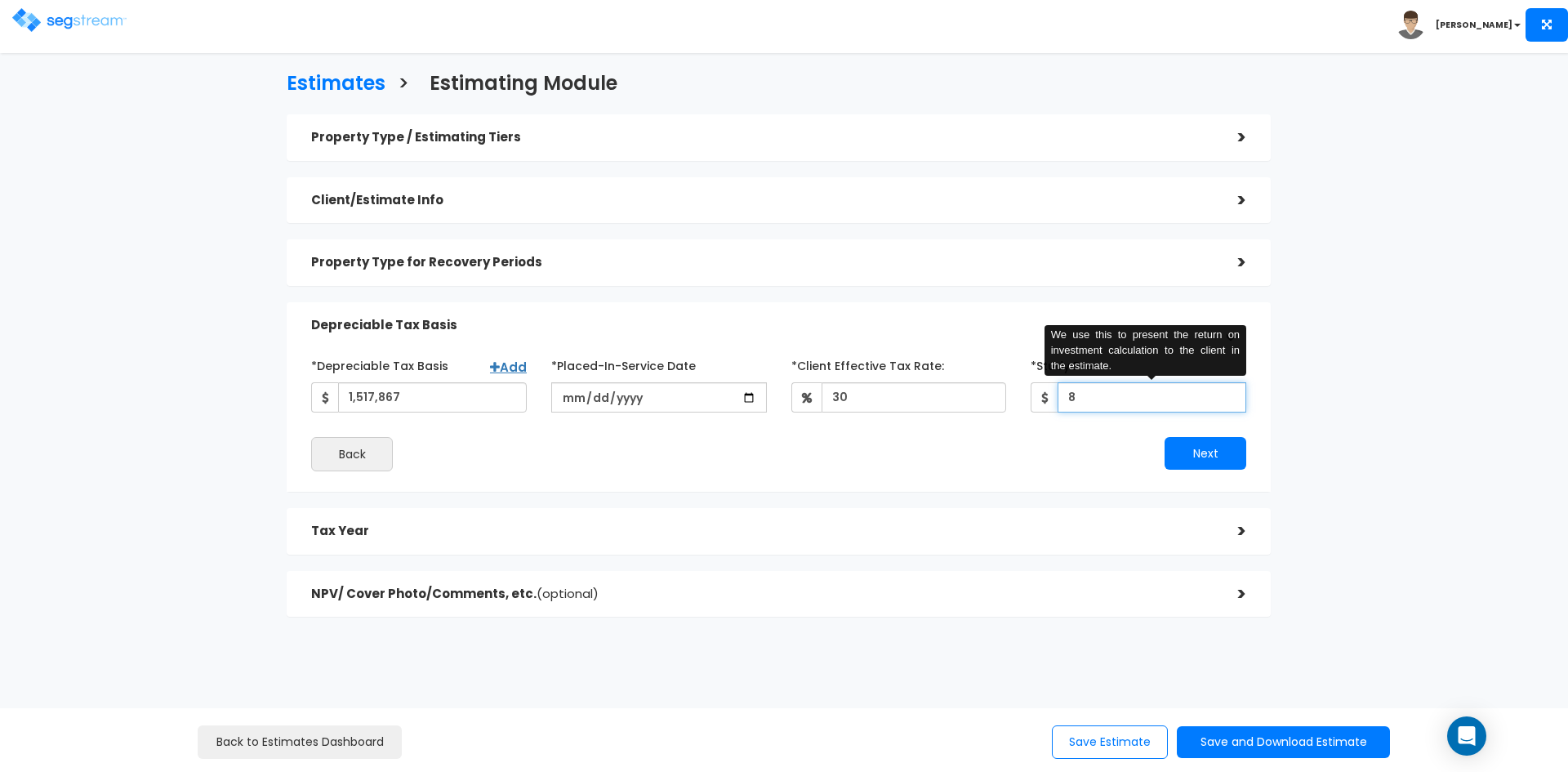
drag, startPoint x: 1081, startPoint y: 400, endPoint x: 1041, endPoint y: 405, distance: 40.3
click at [1041, 405] on div "8 We use this to present the return on investment calculation to the client in …" at bounding box center [1138, 397] width 215 height 31
type input "4,750"
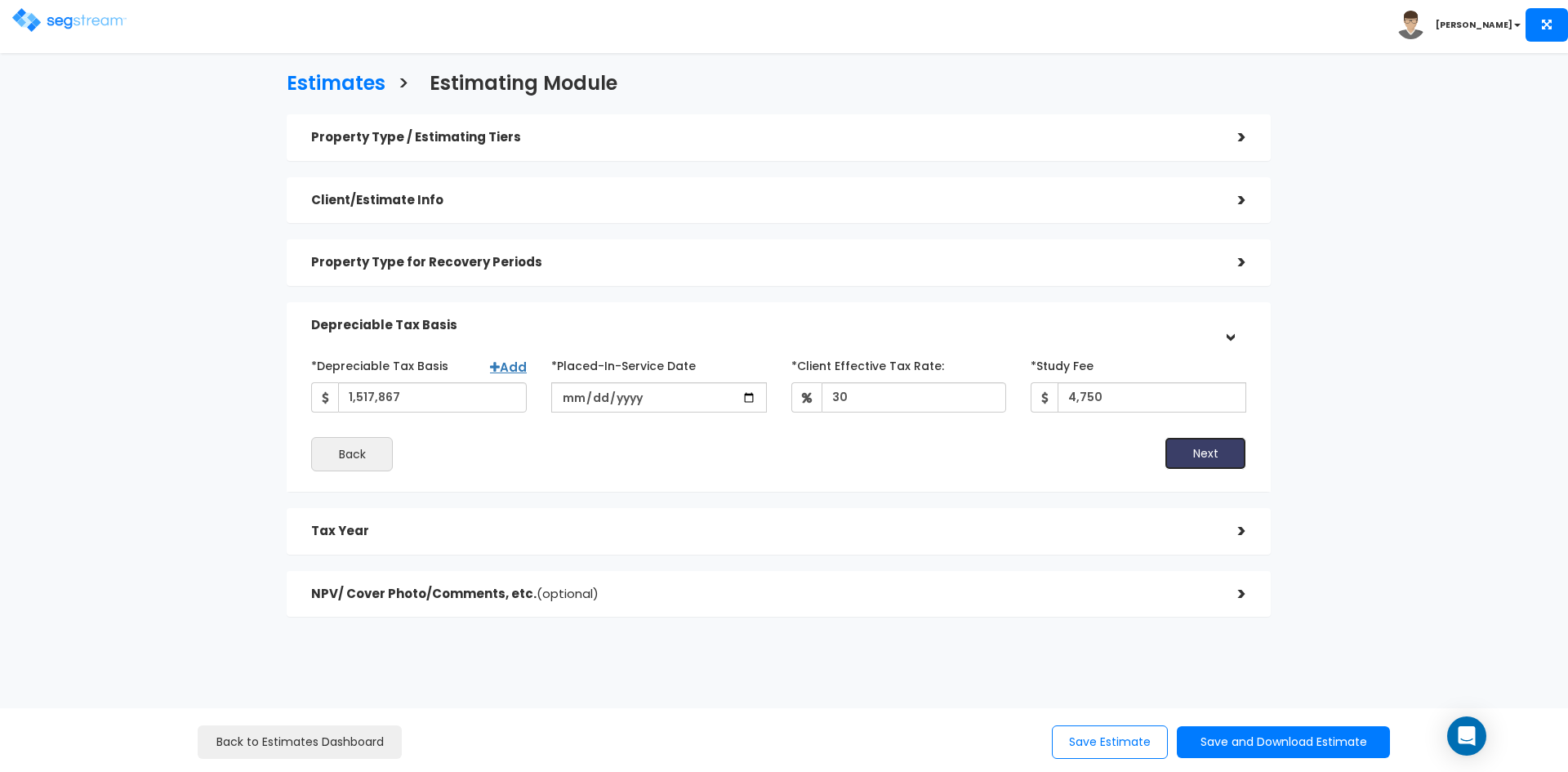
click at [1236, 447] on button "Next" at bounding box center [1205, 453] width 82 height 32
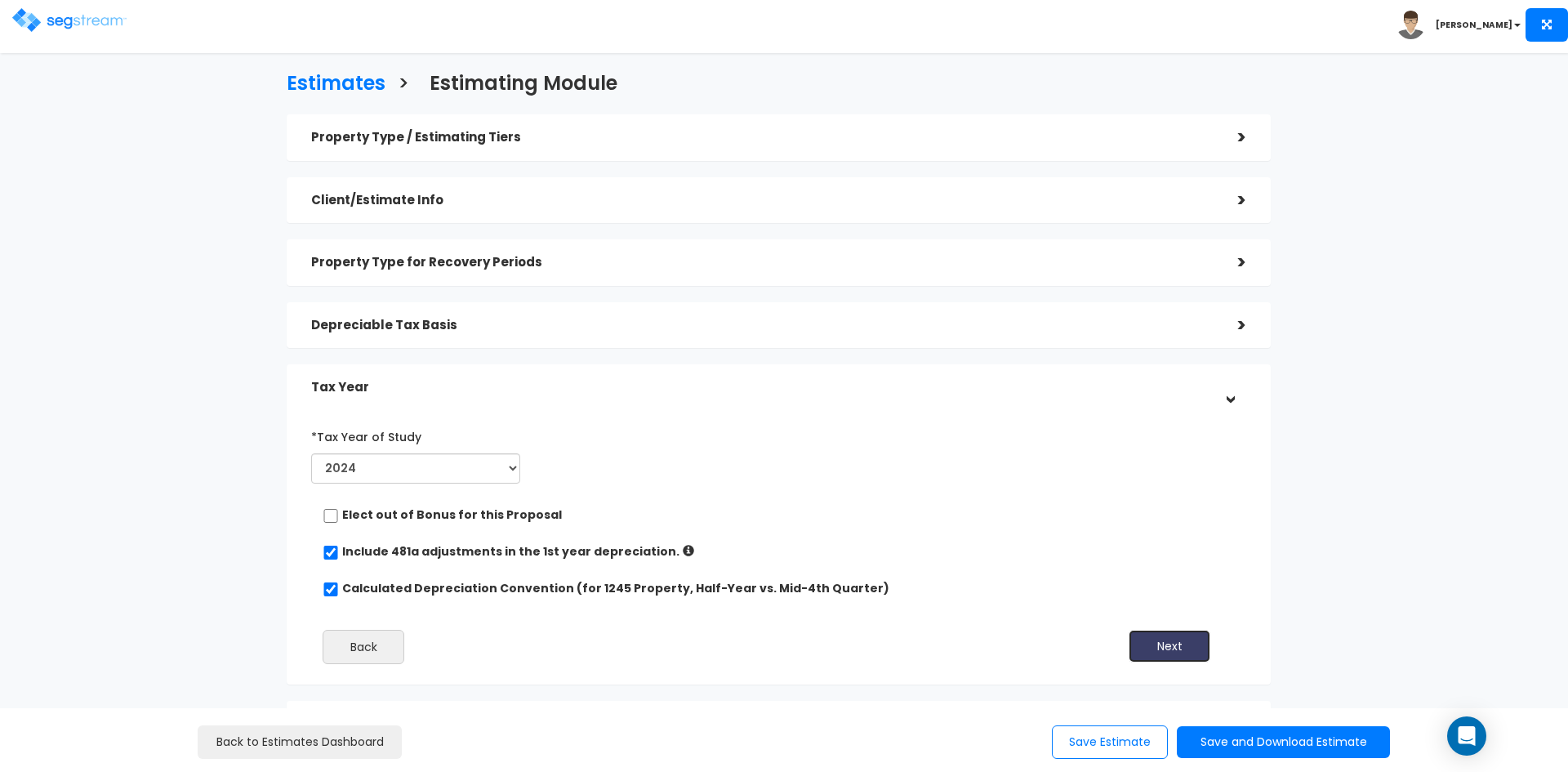
click at [1183, 646] on button "Next" at bounding box center [1169, 646] width 82 height 32
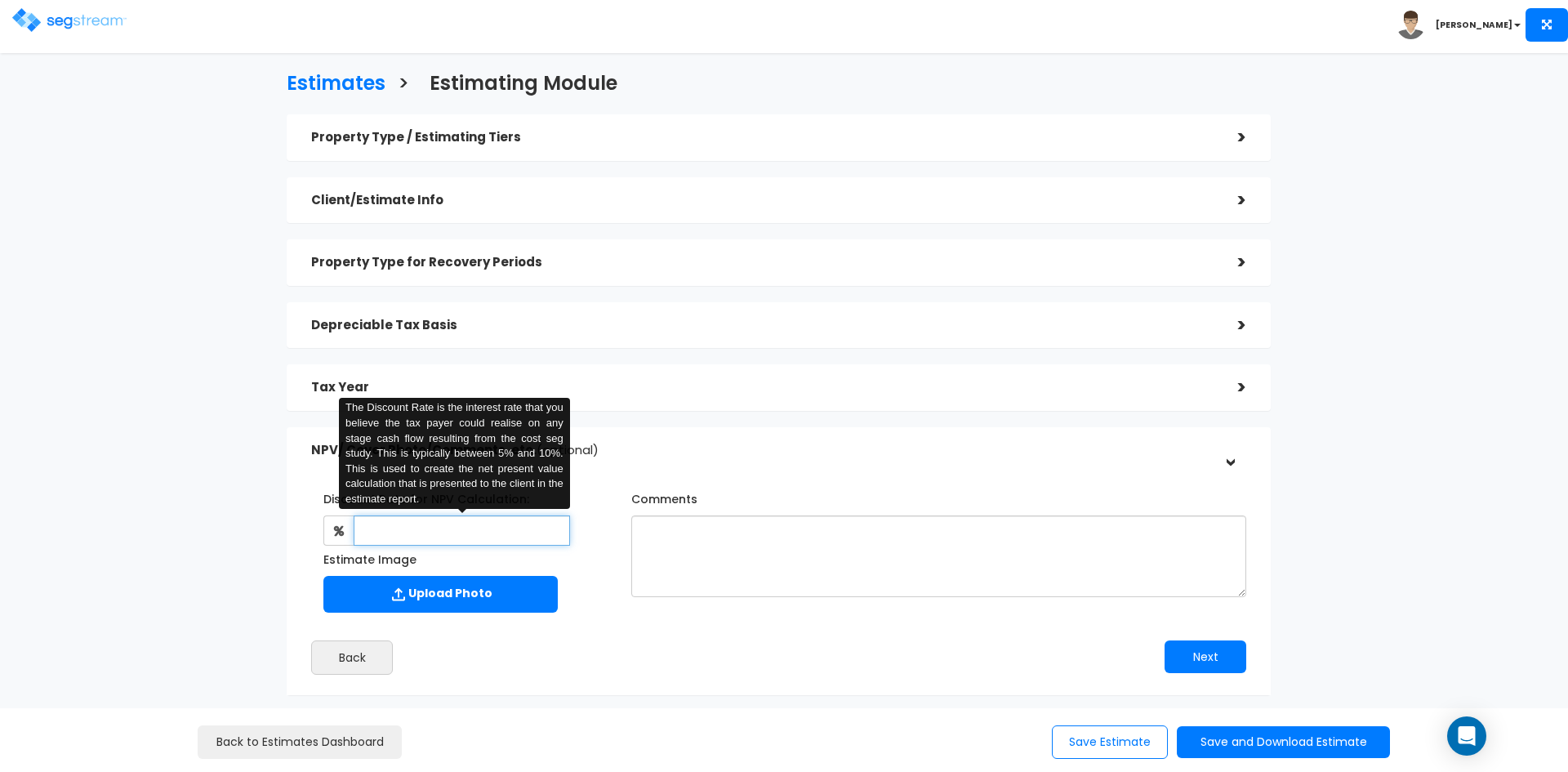
click at [426, 534] on input "text" at bounding box center [460, 530] width 215 height 31
type input "8"
drag, startPoint x: 709, startPoint y: 638, endPoint x: 711, endPoint y: 623, distance: 15.1
click at [710, 638] on div "Discount Rate for NPV Calculation: 8 The Discount Rate is the interest rate tha…" at bounding box center [779, 576] width 959 height 214
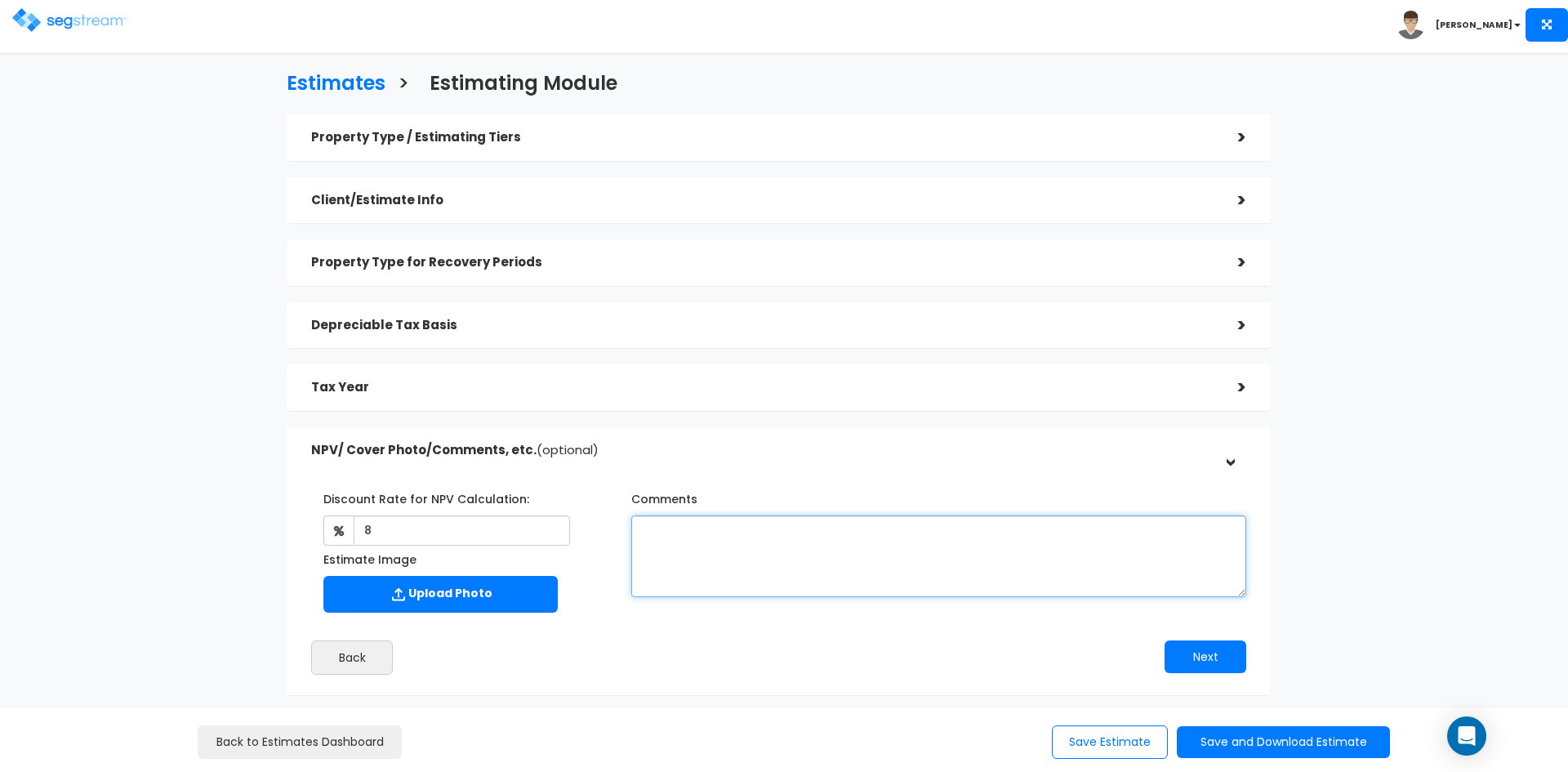
click at [699, 518] on textarea "Comments" at bounding box center [938, 557] width 615 height 82
type textarea "Assumes no prior depreciation."
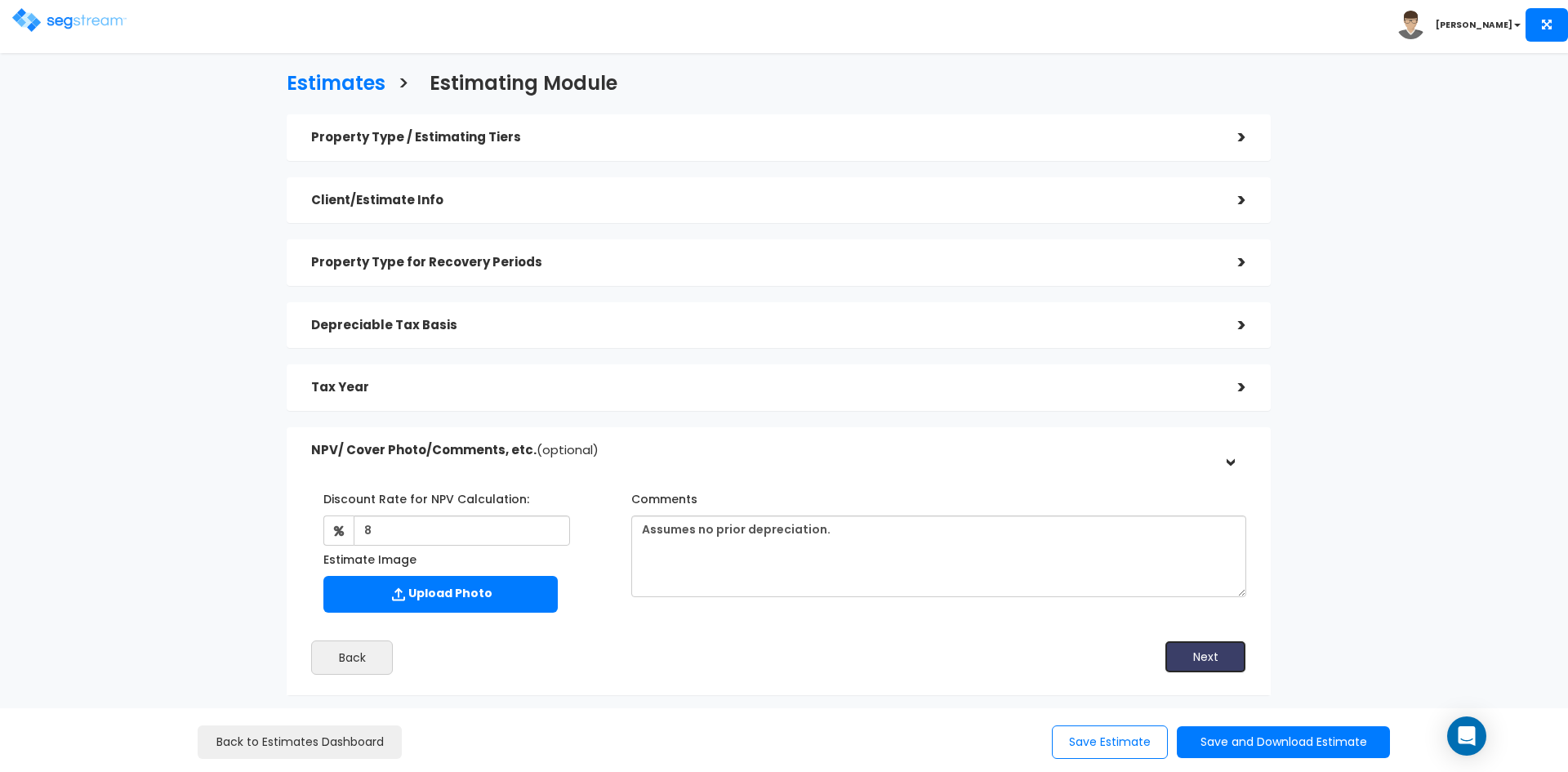
click at [1203, 649] on button "Next" at bounding box center [1205, 656] width 82 height 32
click at [1269, 736] on button "Save and Download Estimate" at bounding box center [1283, 742] width 213 height 32
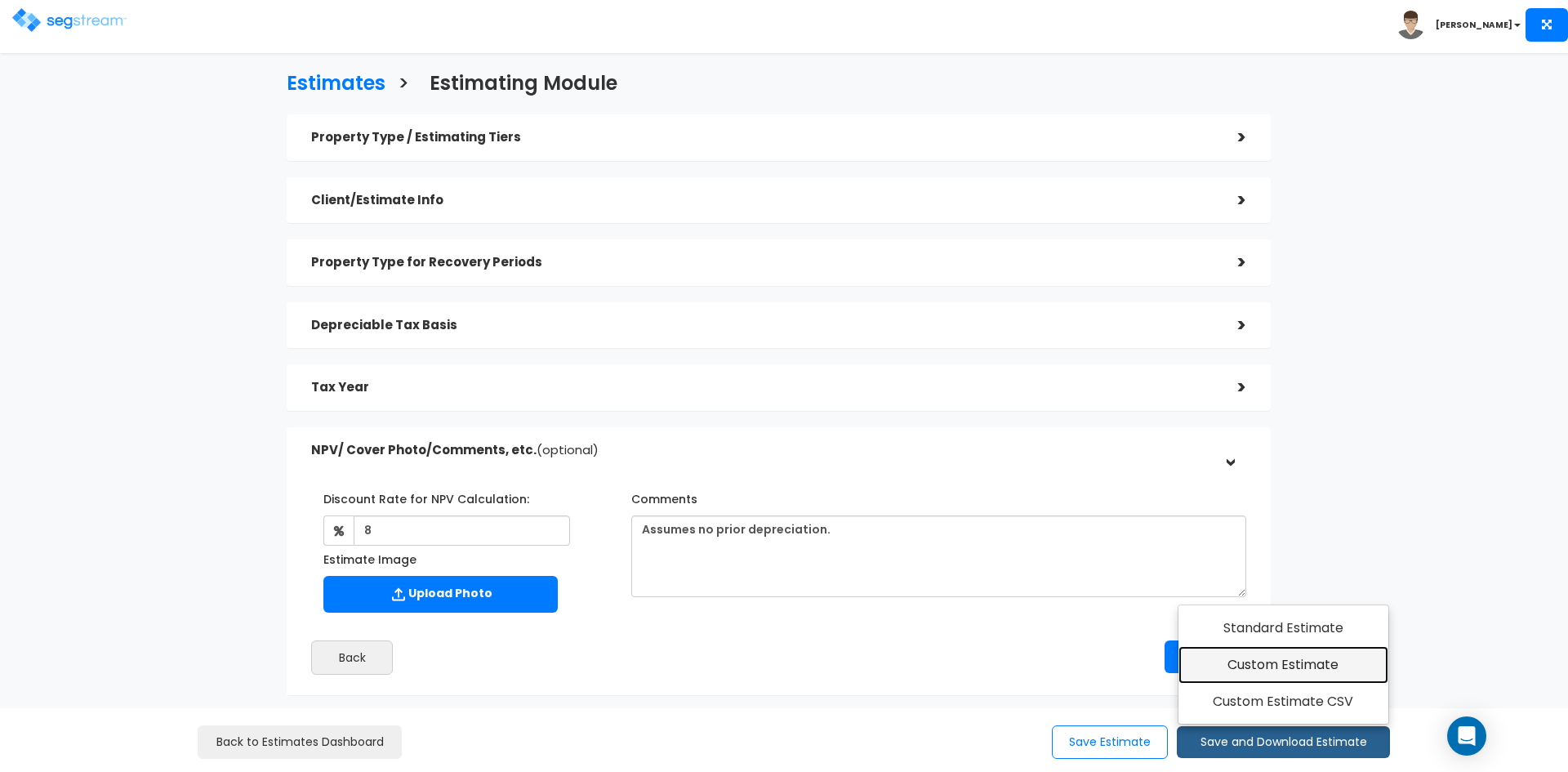
click at [1265, 663] on link "Custom Estimate" at bounding box center [1283, 665] width 210 height 38
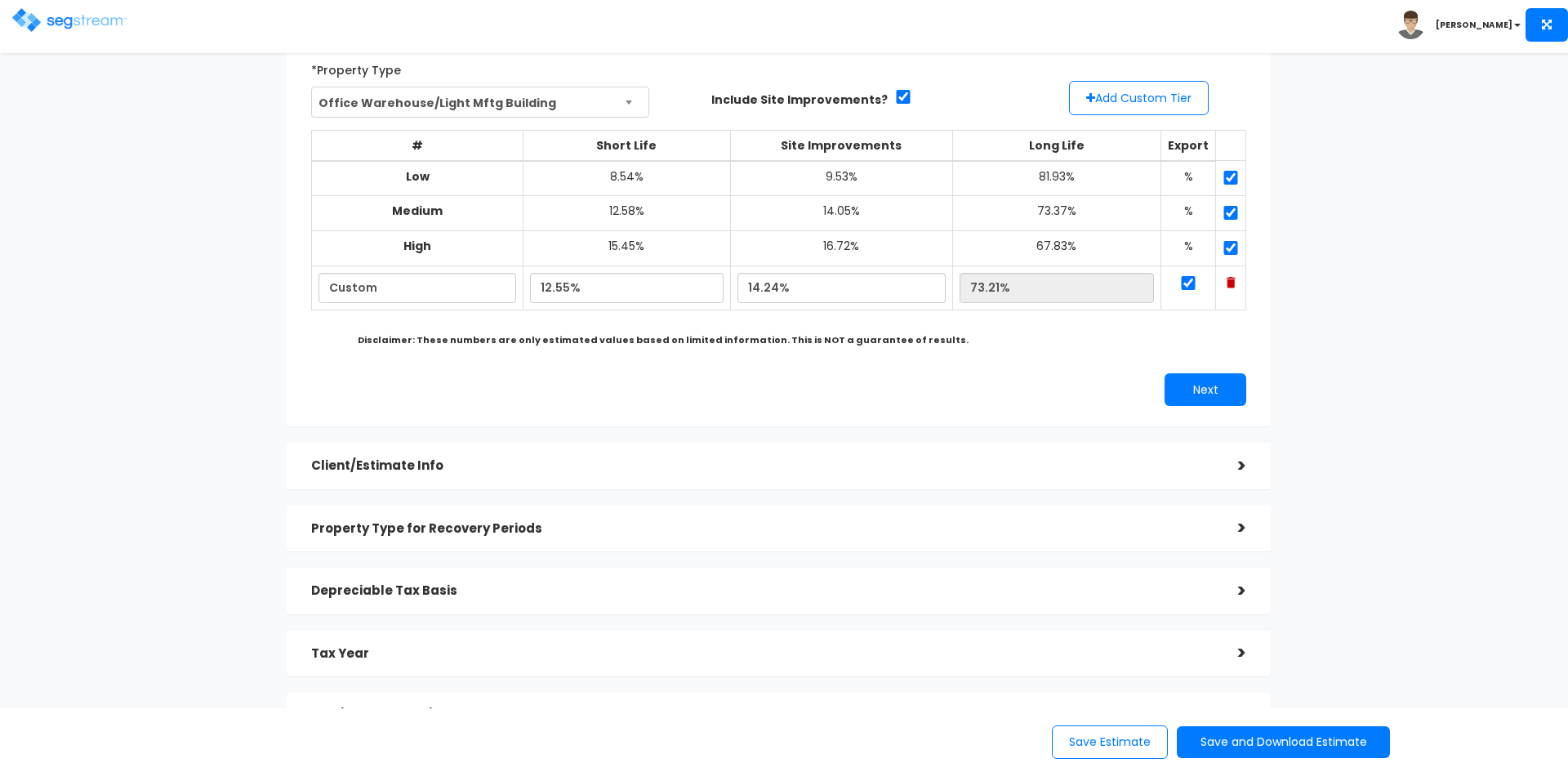
scroll to position [163, 0]
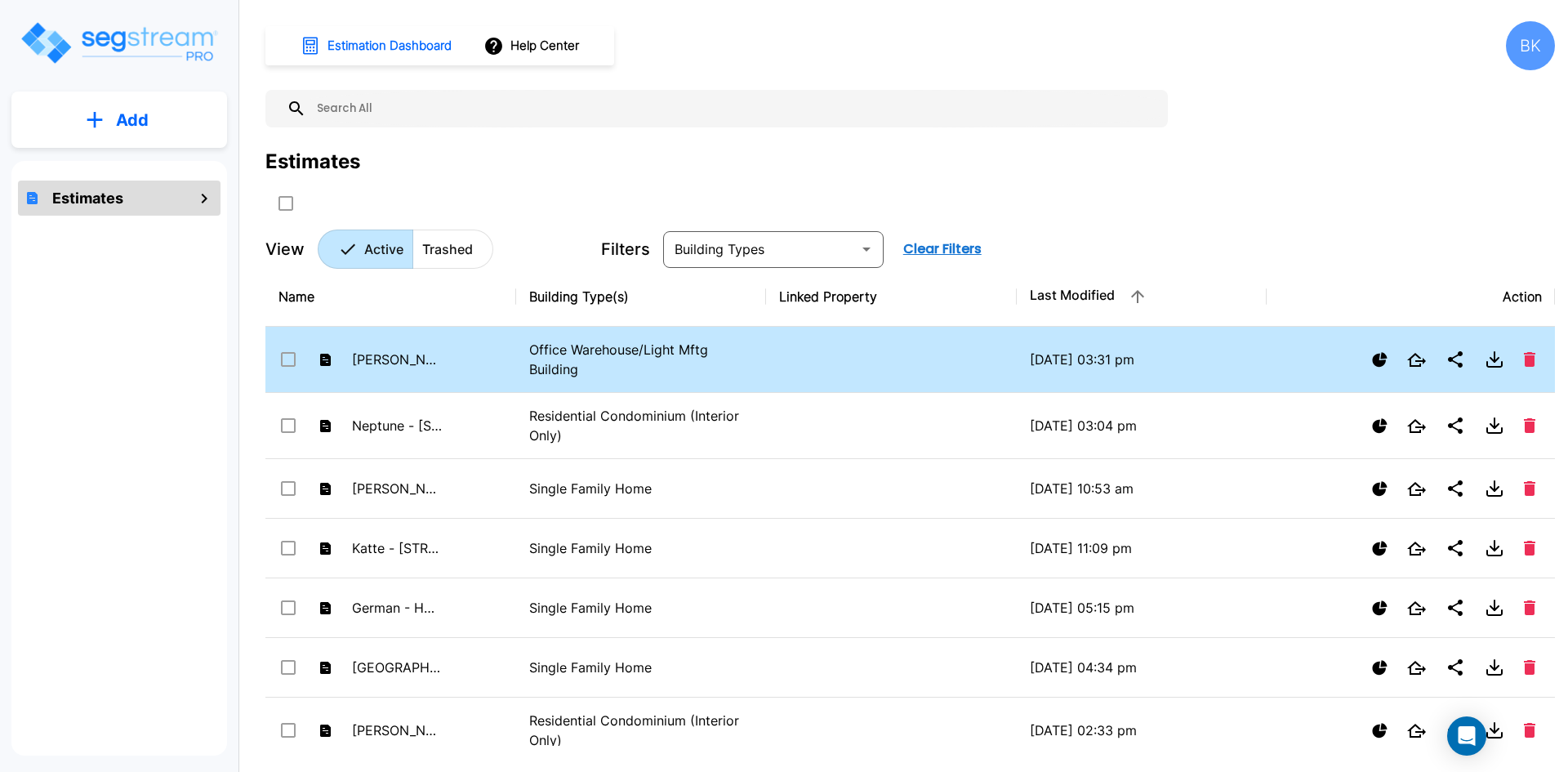
click at [713, 356] on p "Office Warehouse/Light Mftg Building" at bounding box center [642, 359] width 225 height 39
checkbox input "true"
click at [610, 366] on p "Office Warehouse/Light Mftg Building" at bounding box center [642, 359] width 225 height 39
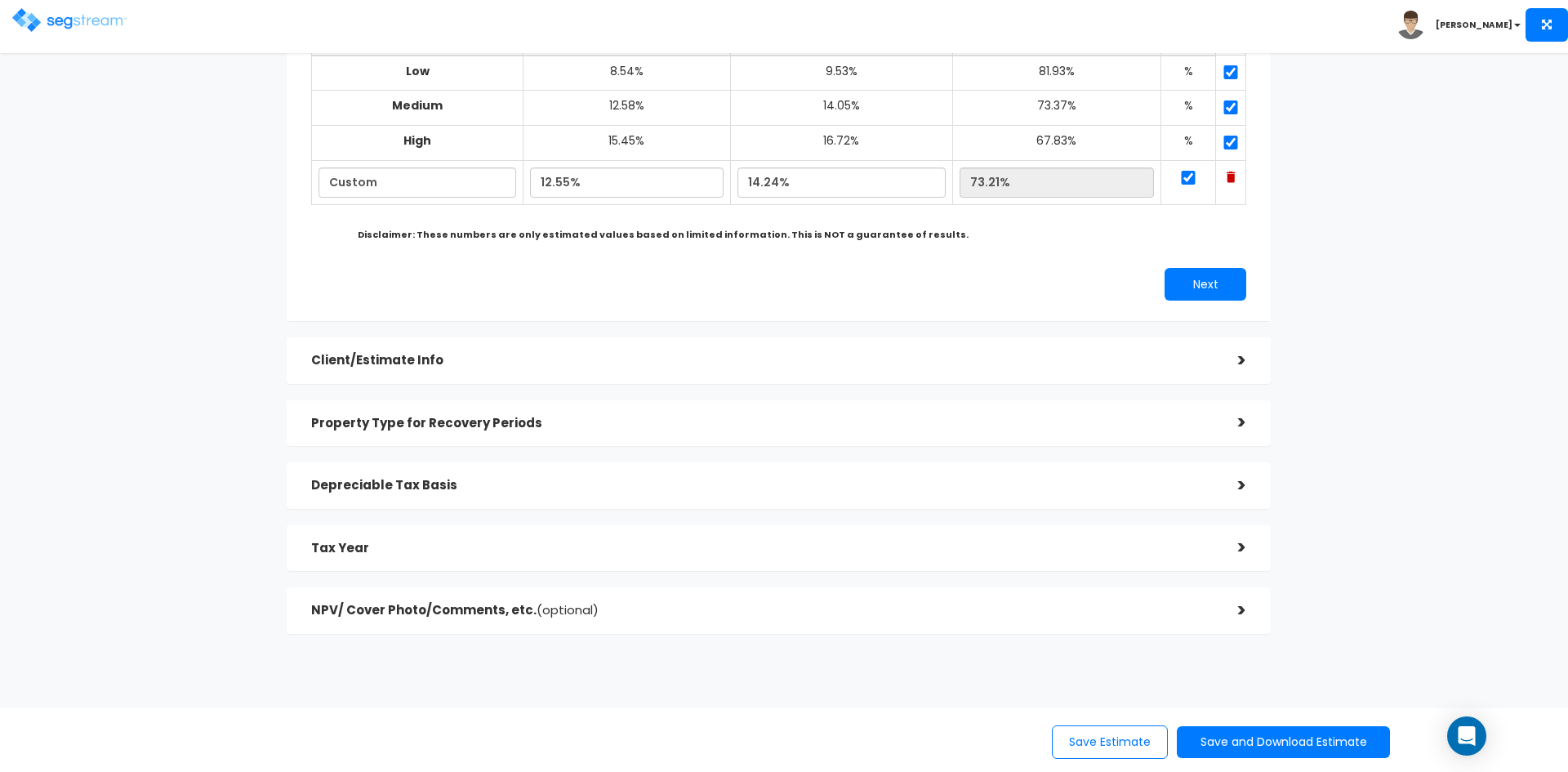
scroll to position [239, 0]
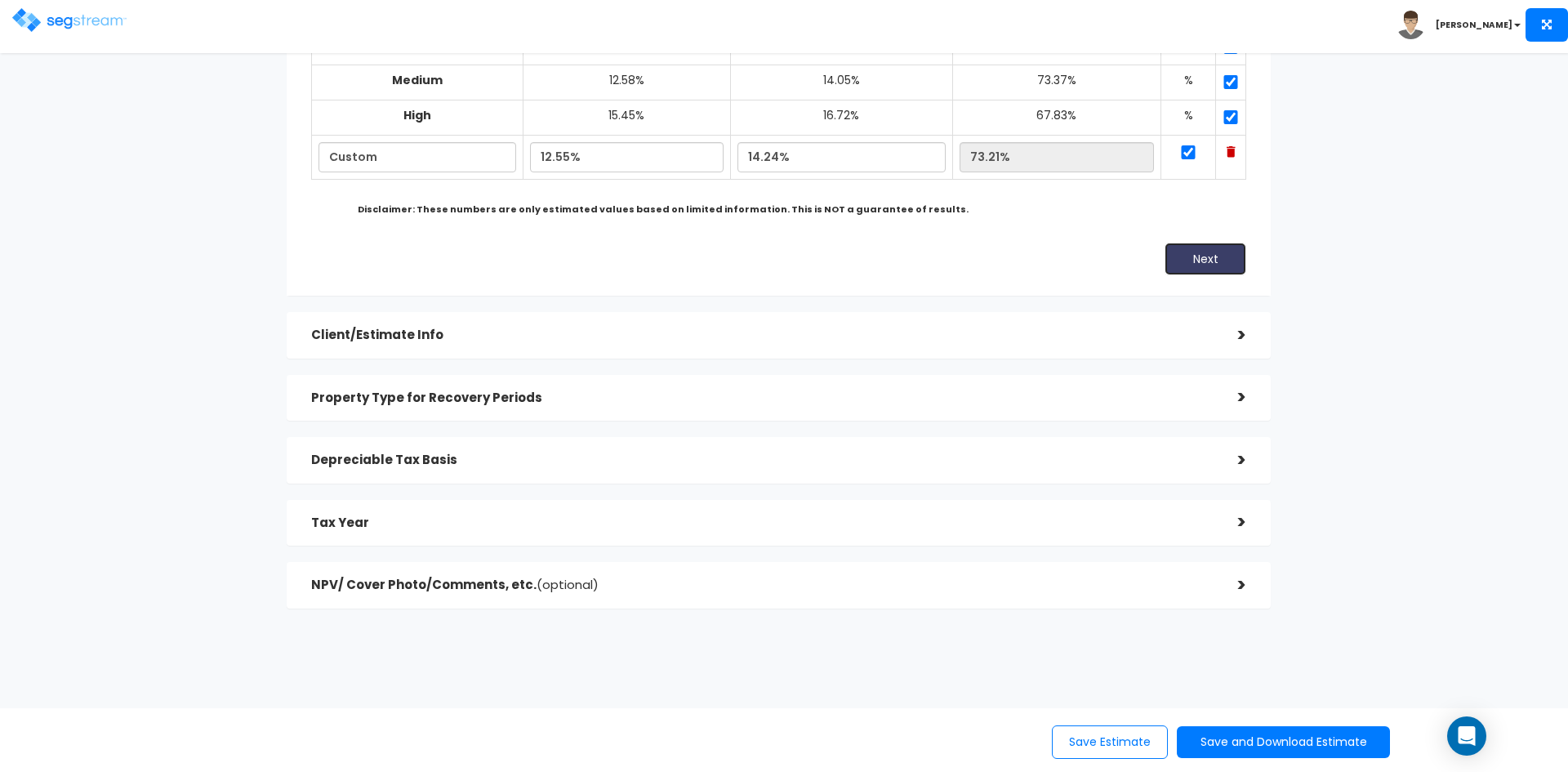
click at [1215, 262] on button "Next" at bounding box center [1205, 258] width 82 height 32
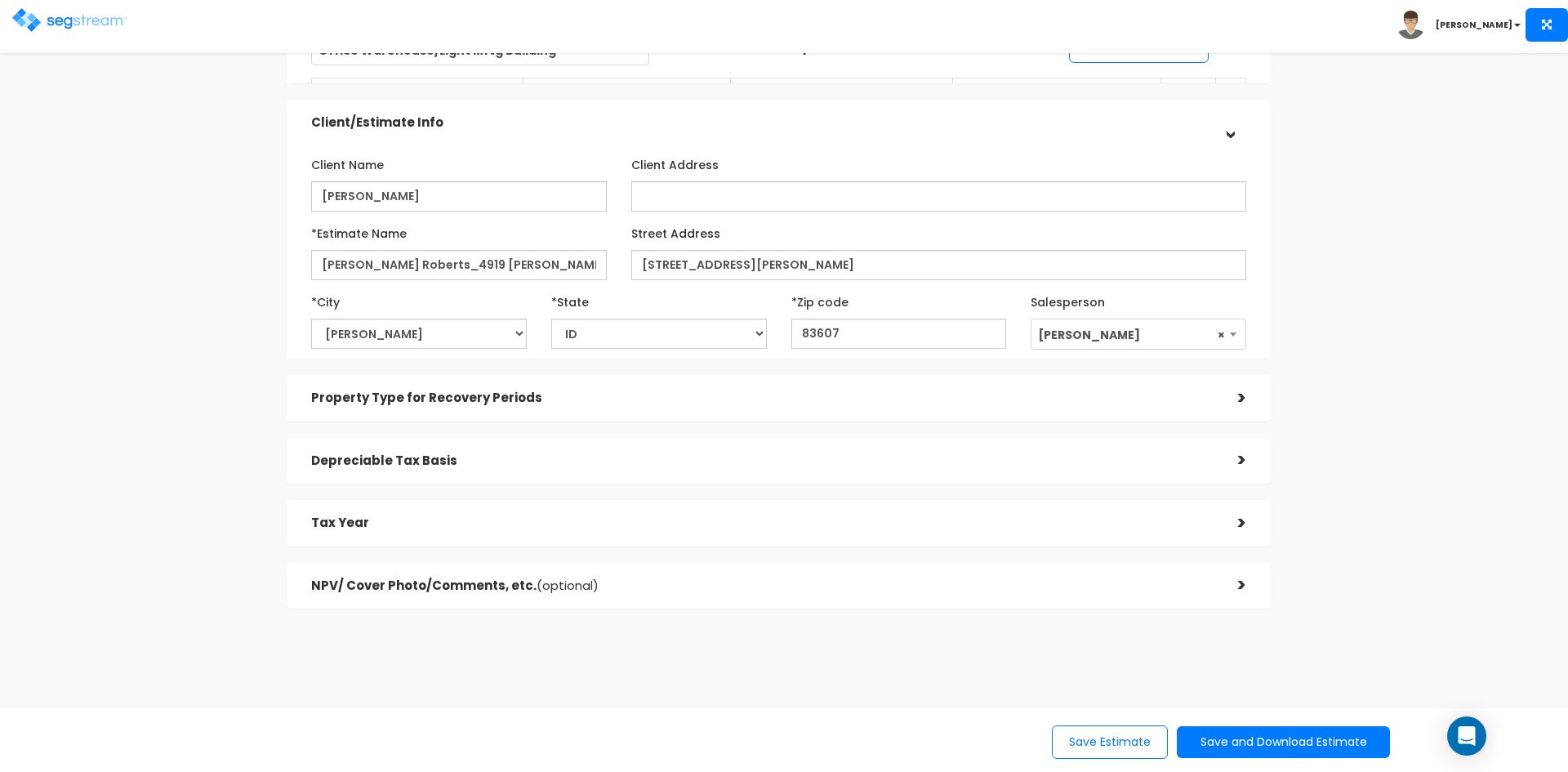
scroll to position [147, 0]
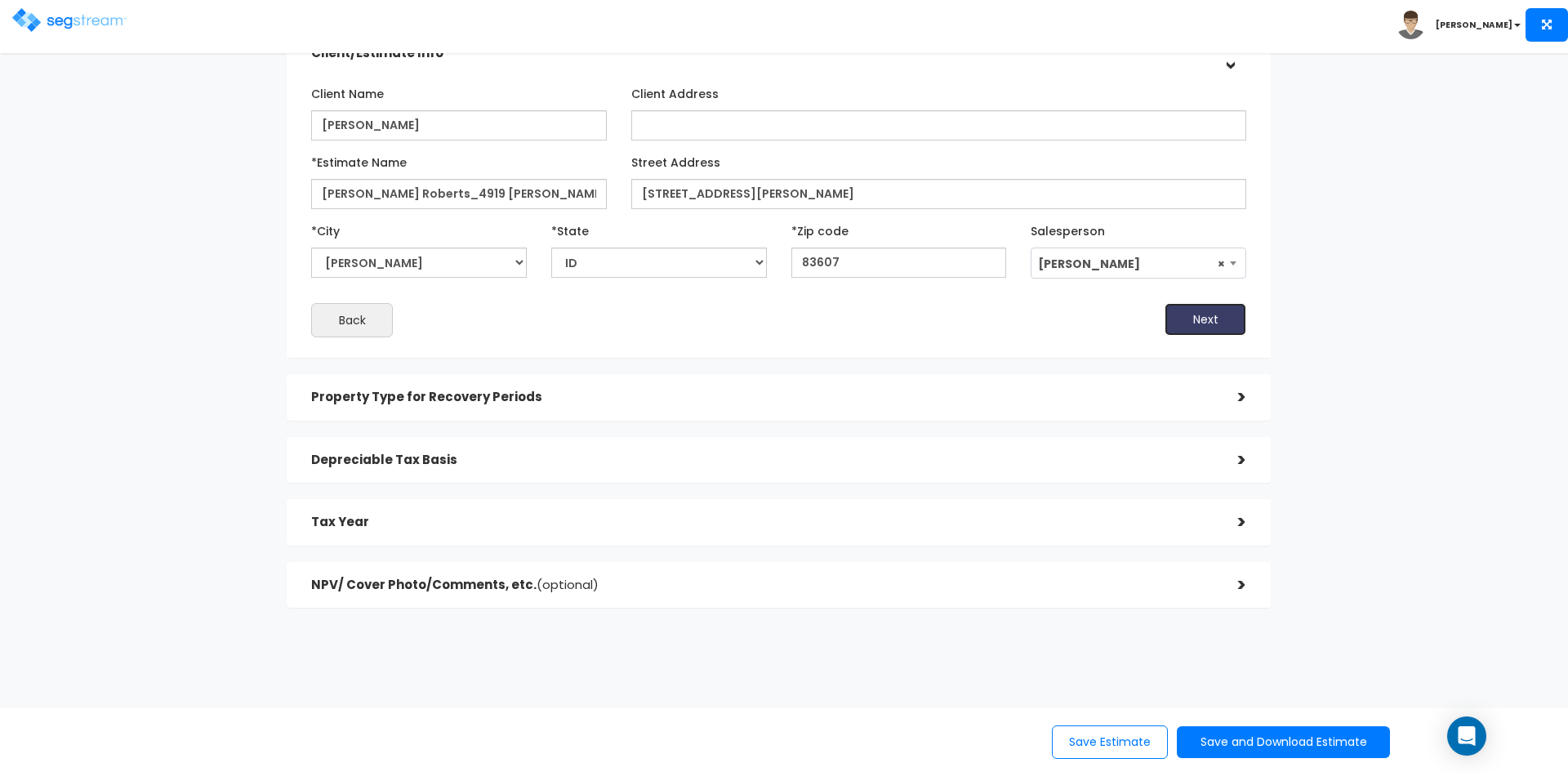
click at [1203, 323] on button "Next" at bounding box center [1205, 318] width 82 height 32
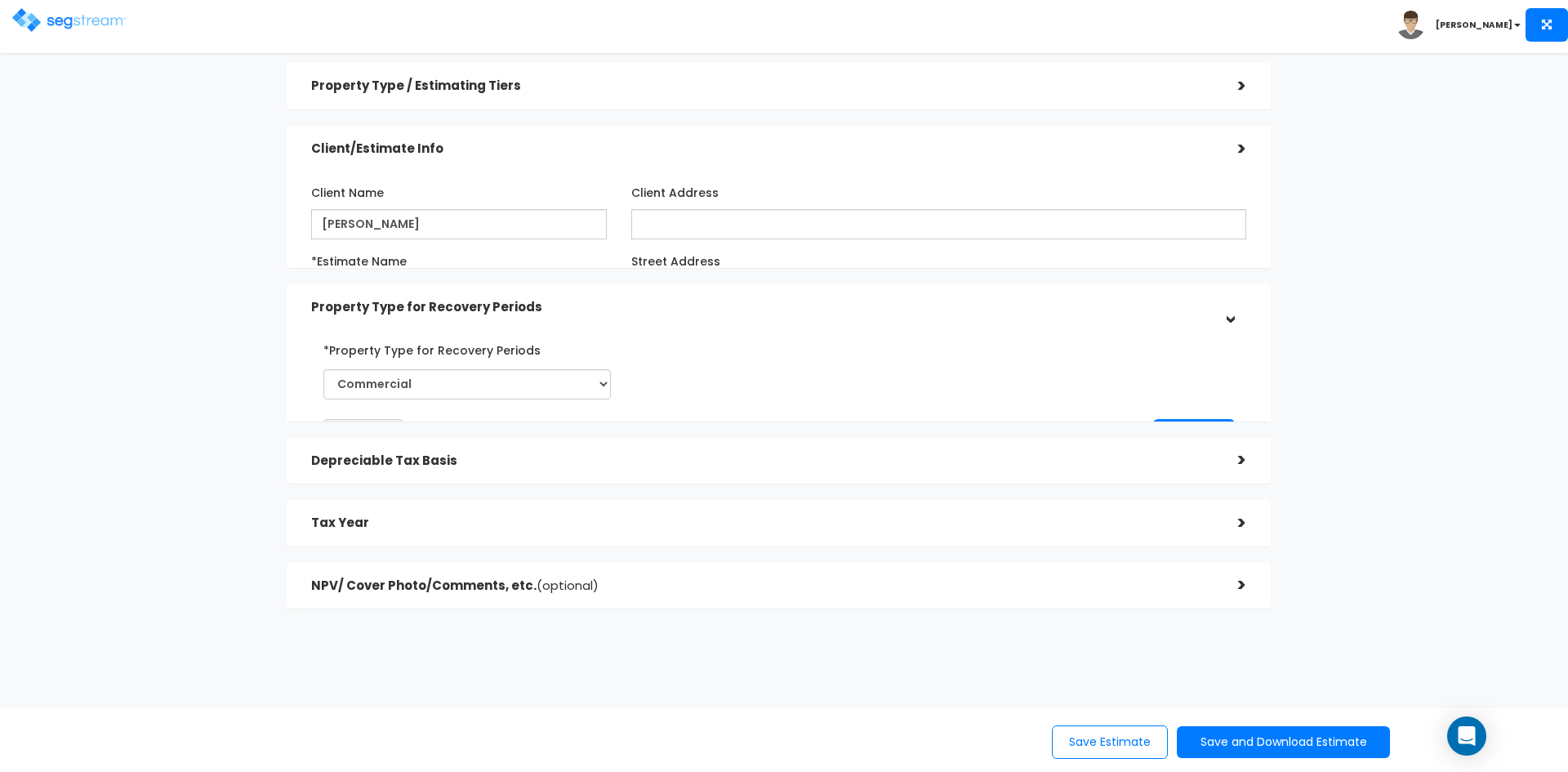
scroll to position [6, 0]
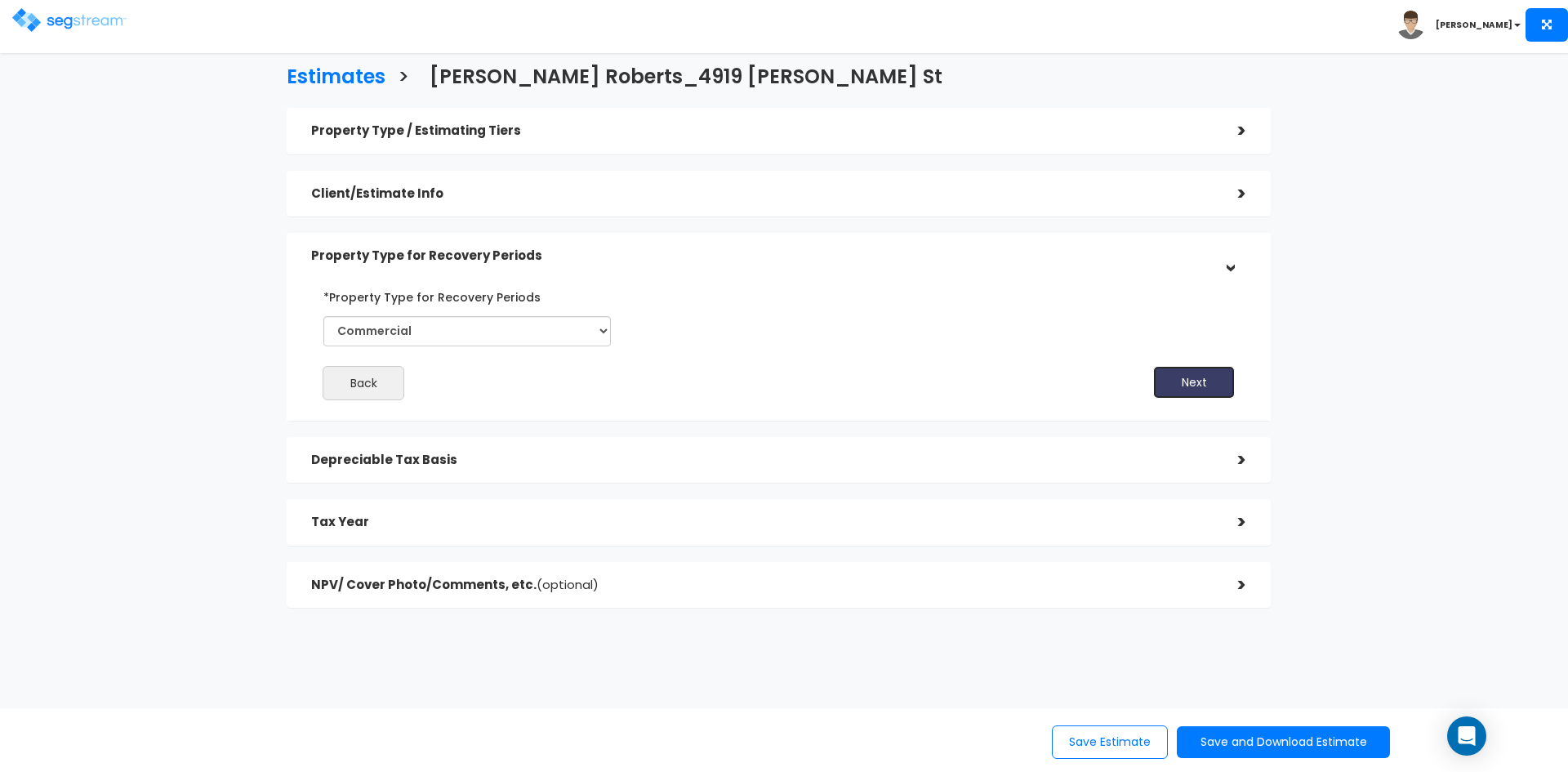
click at [1190, 381] on button "Next" at bounding box center [1194, 382] width 82 height 32
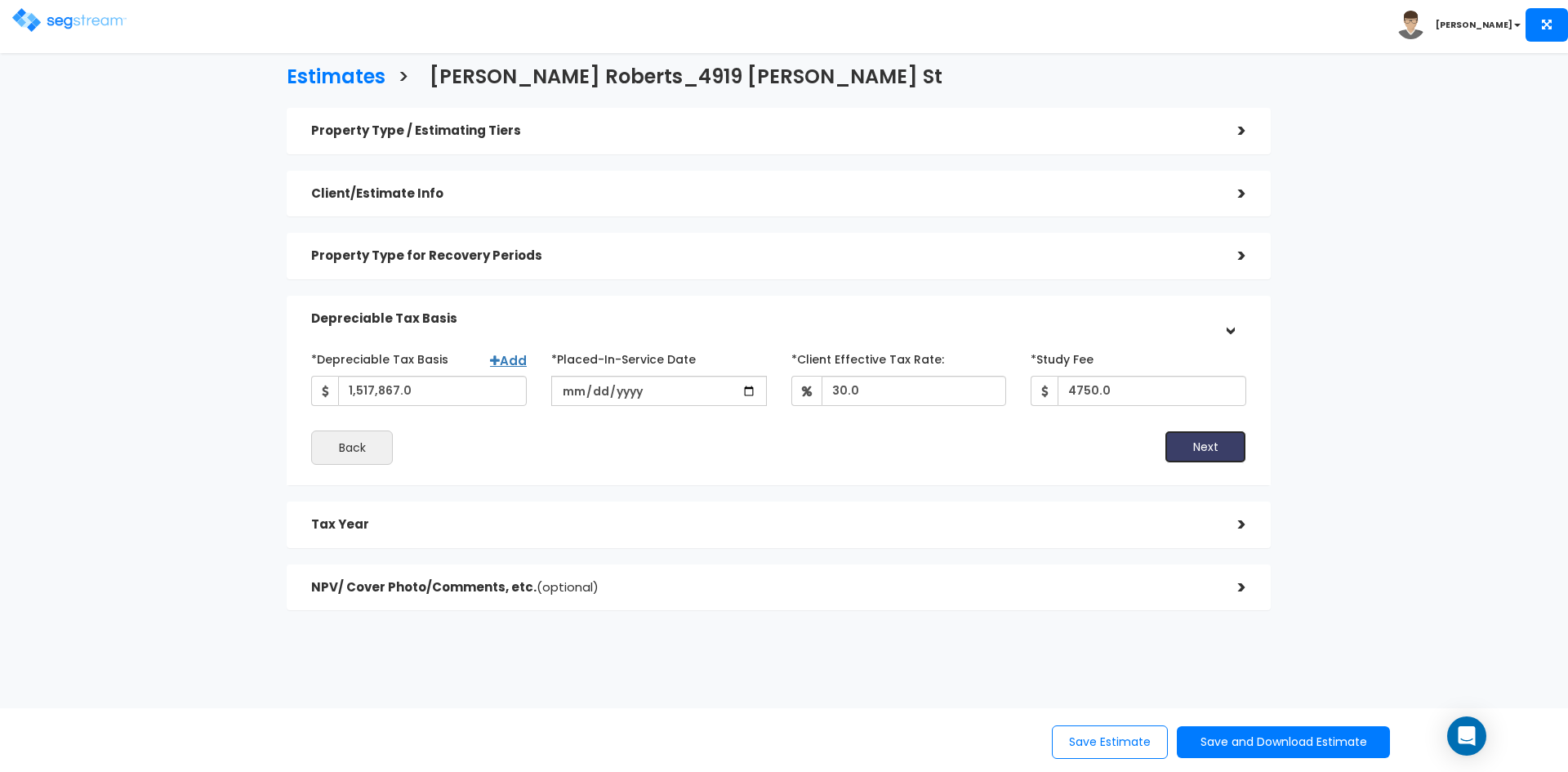
click at [1203, 442] on button "Next" at bounding box center [1205, 447] width 82 height 32
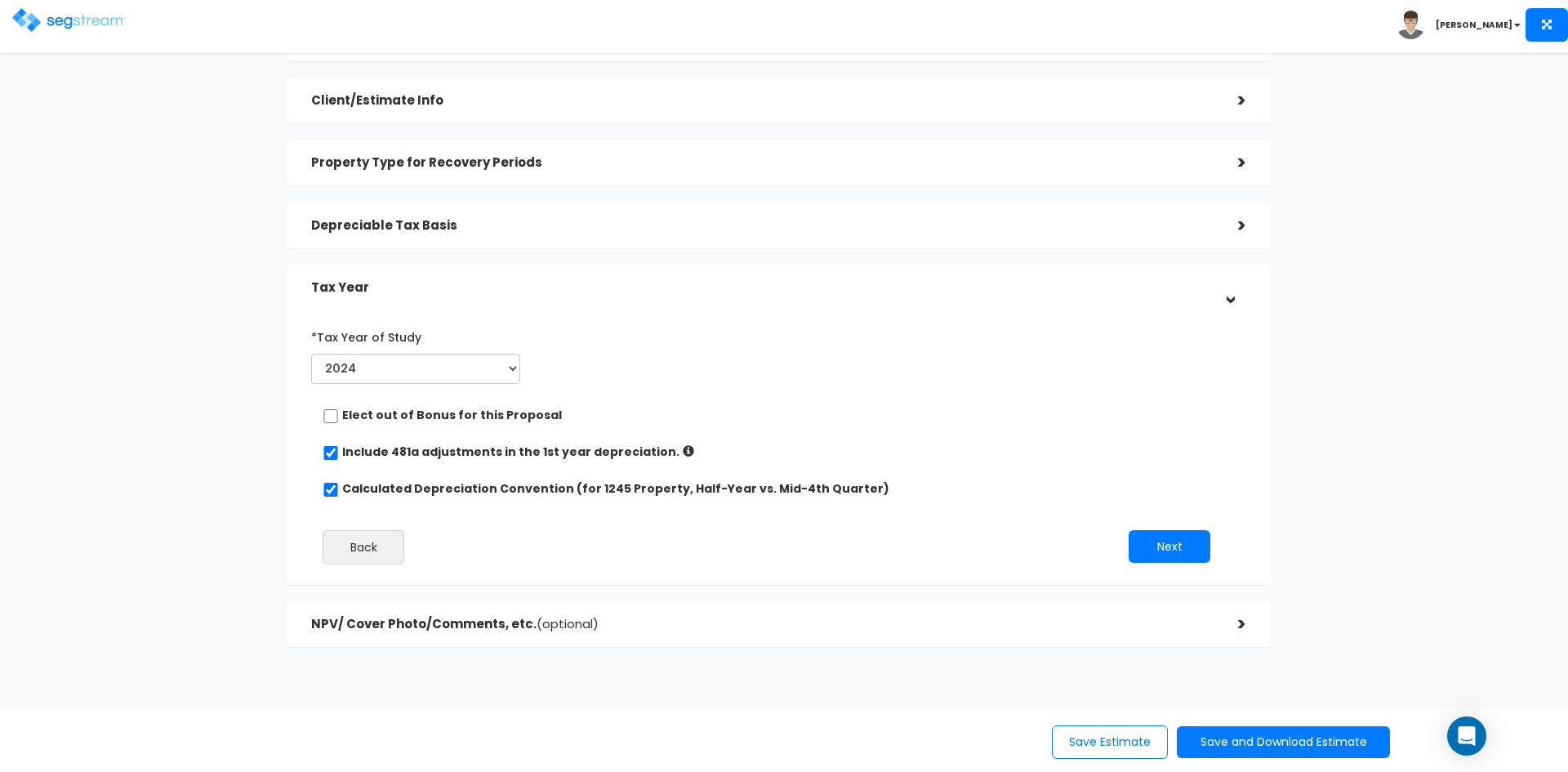
scroll to position [139, 0]
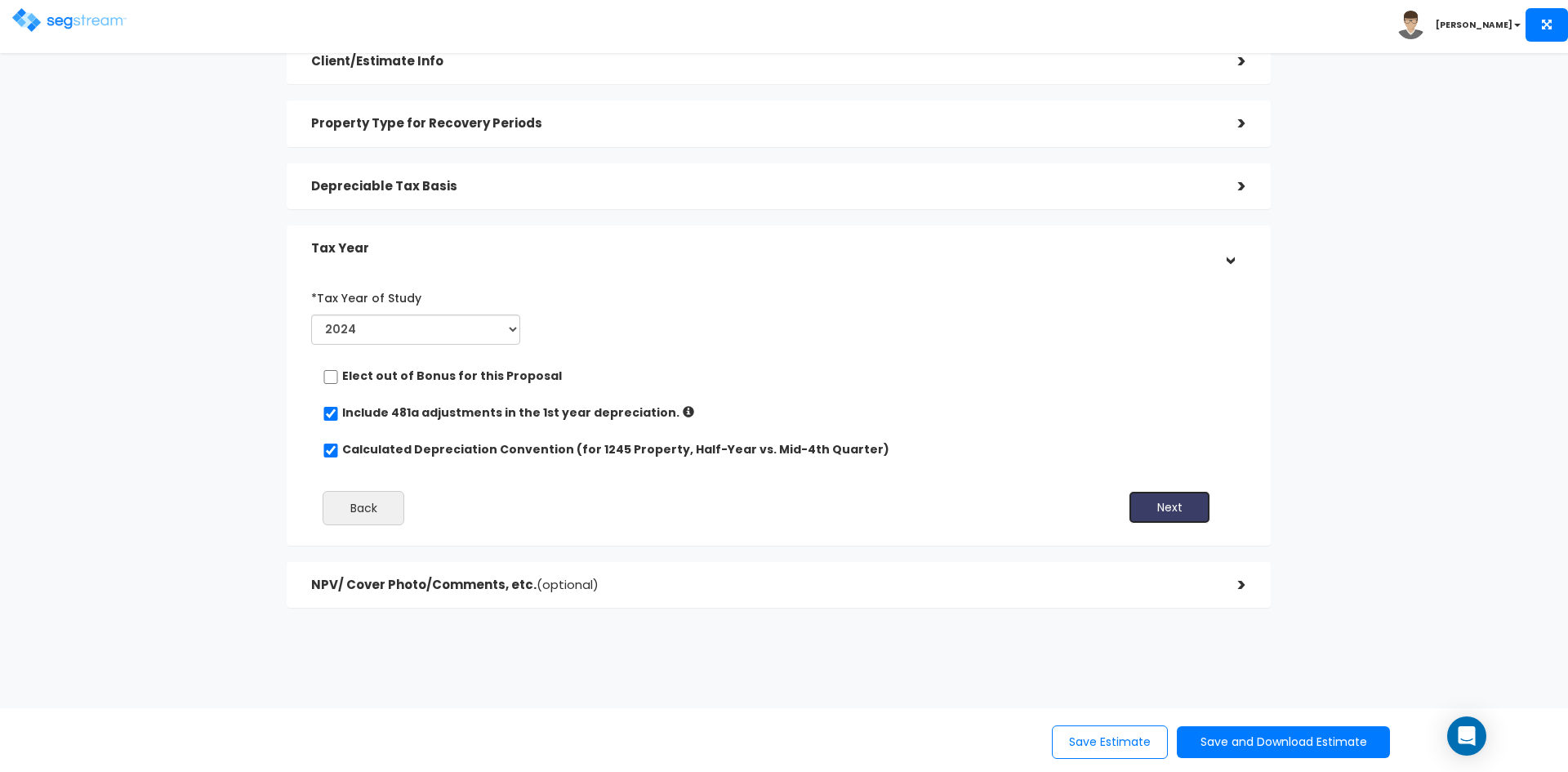
click at [1160, 507] on button "Next" at bounding box center [1169, 507] width 82 height 32
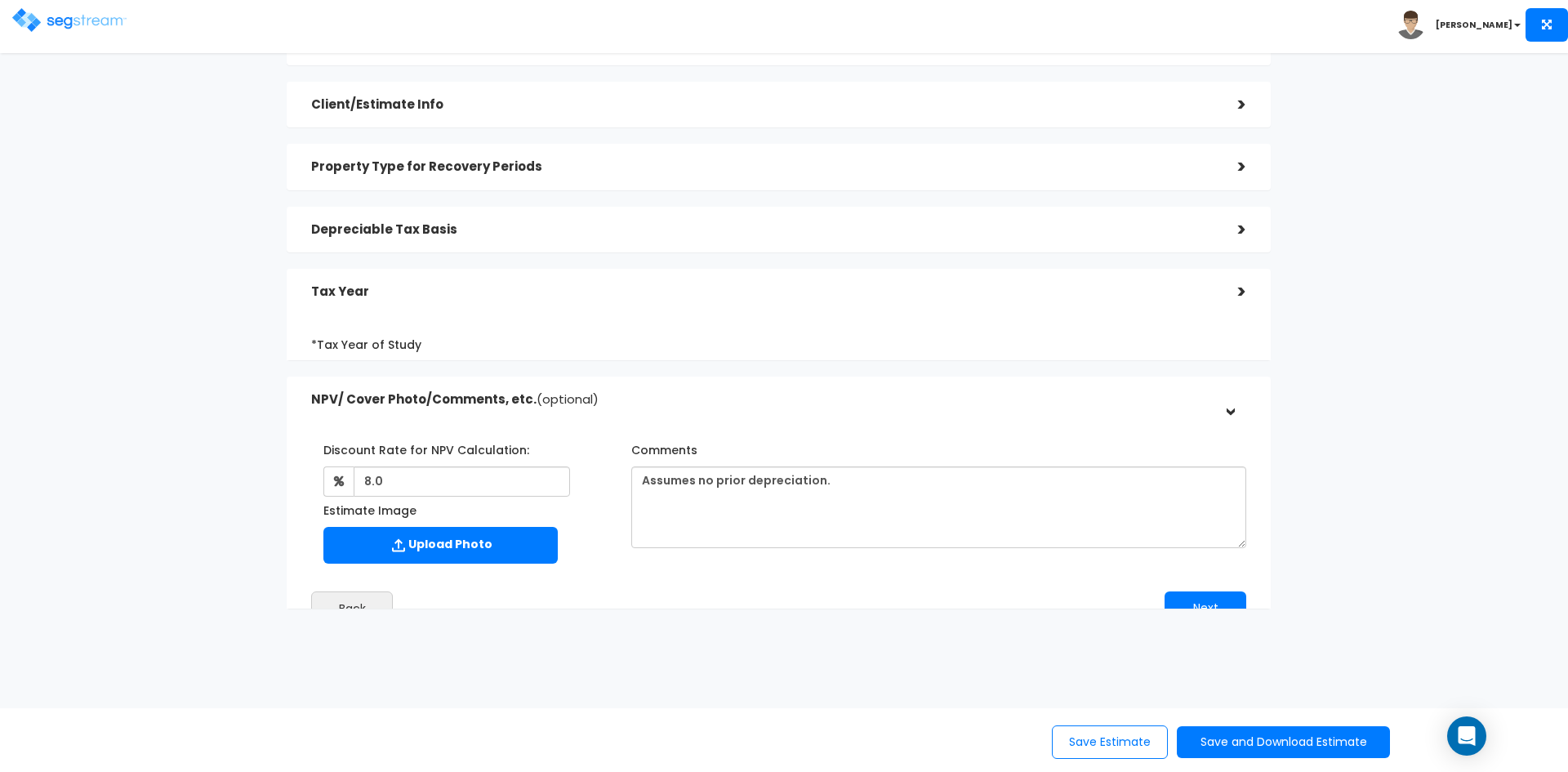
scroll to position [87, 0]
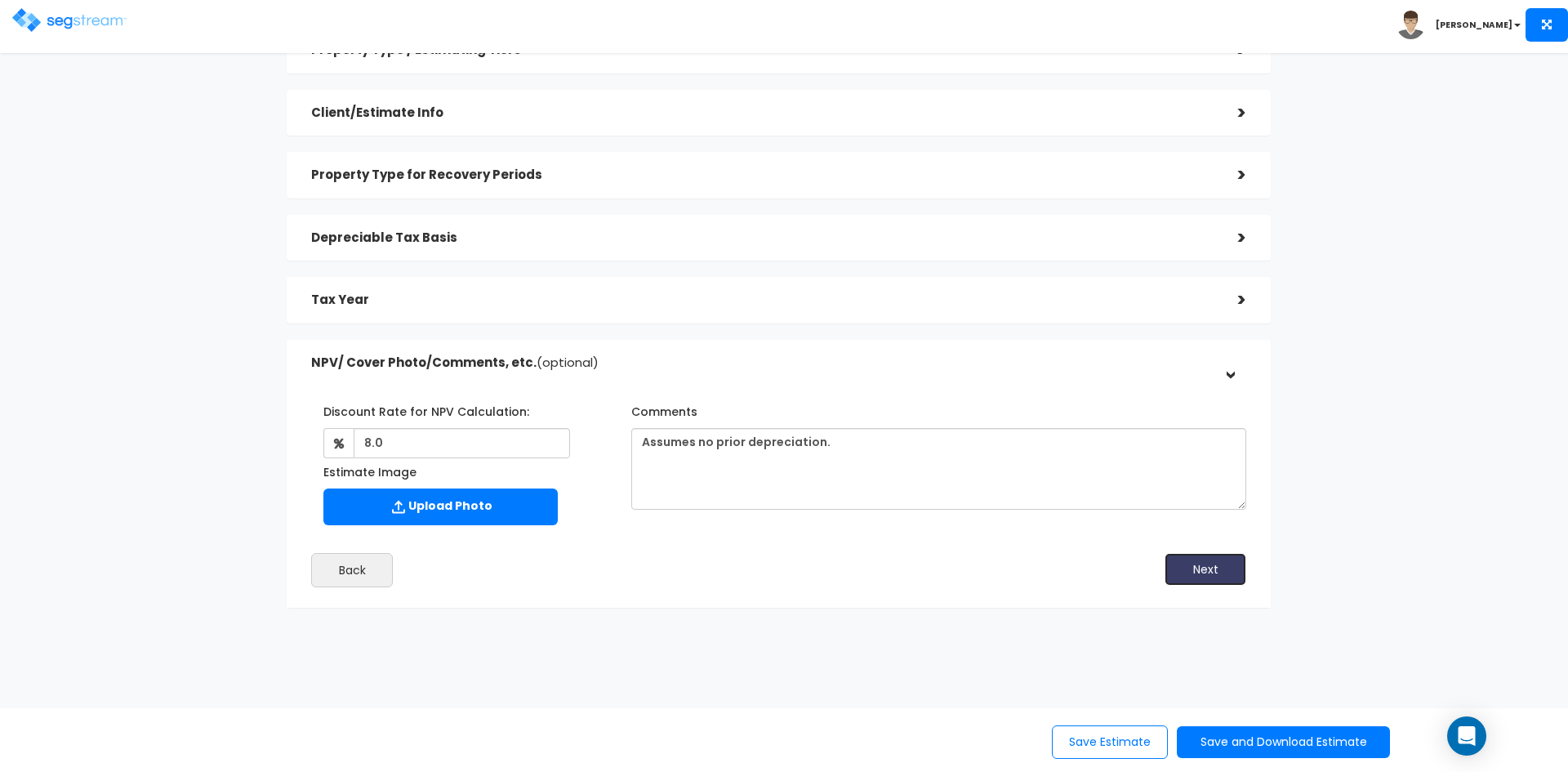
click at [1211, 568] on button "Next" at bounding box center [1205, 569] width 82 height 32
click at [1251, 745] on button "Save and Download Estimate" at bounding box center [1283, 742] width 213 height 32
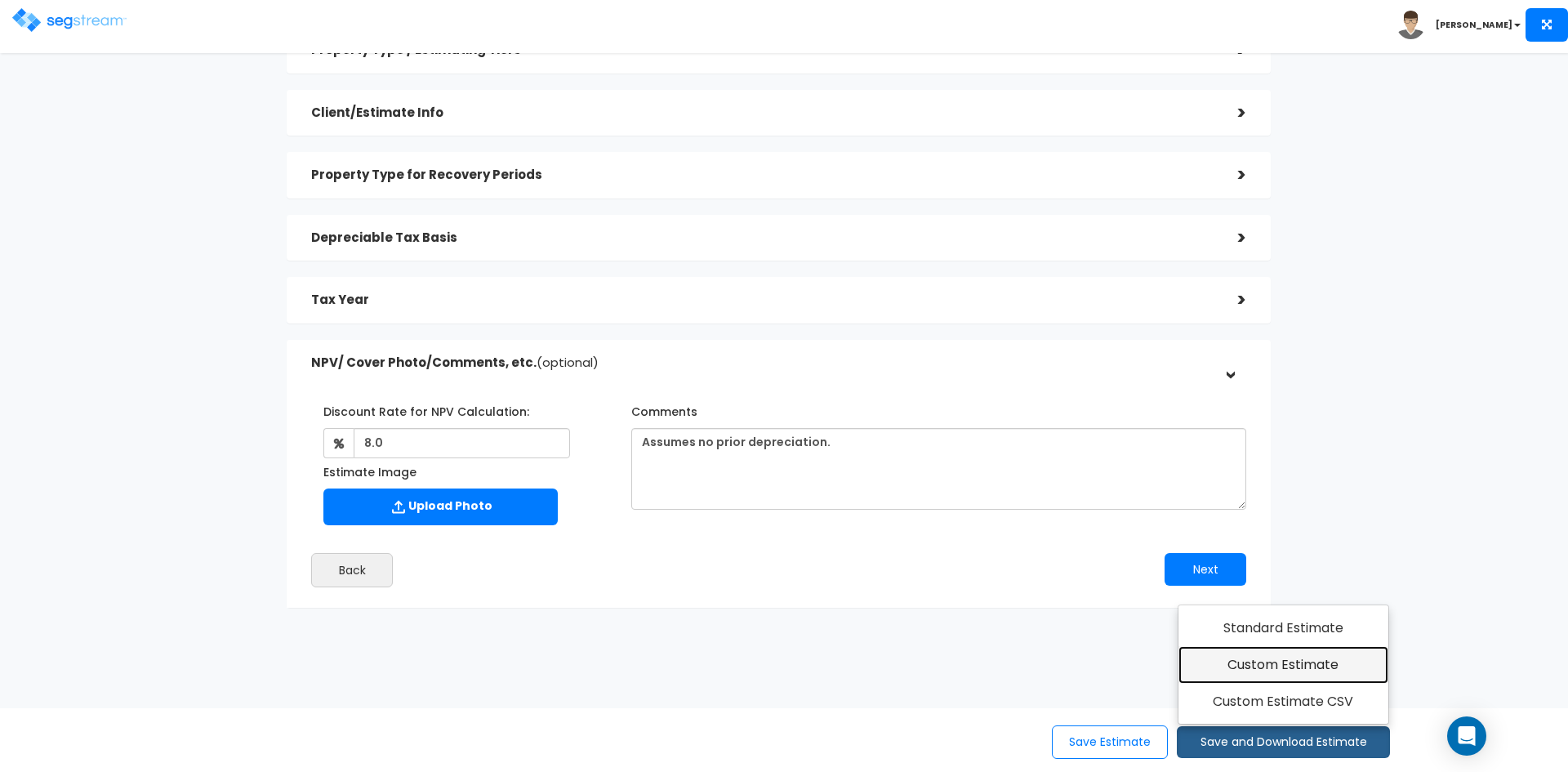
click at [1259, 661] on link "Custom Estimate" at bounding box center [1283, 665] width 210 height 38
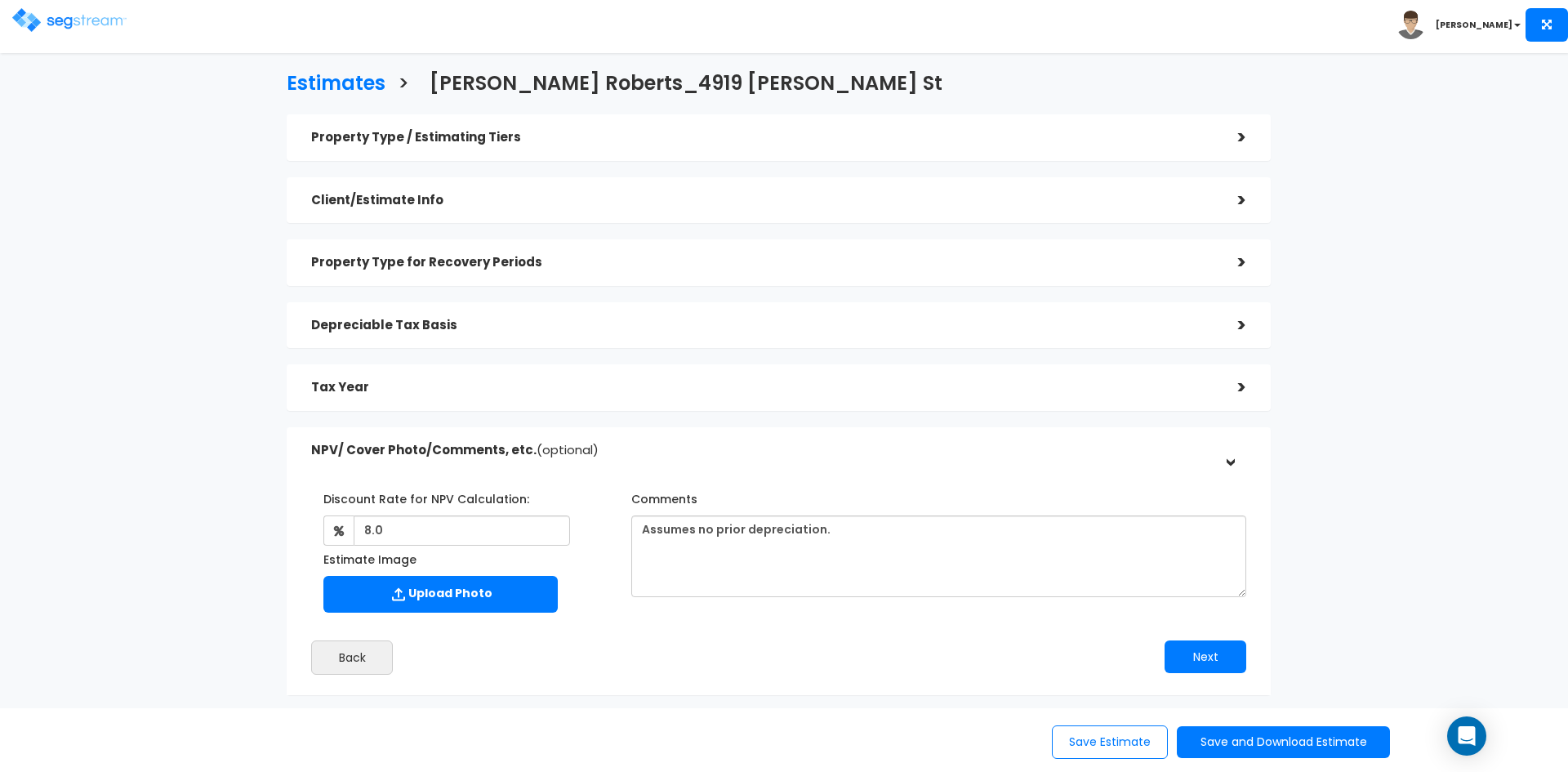
click at [1194, 147] on div "Property Type / Estimating Tiers" at bounding box center [762, 137] width 903 height 31
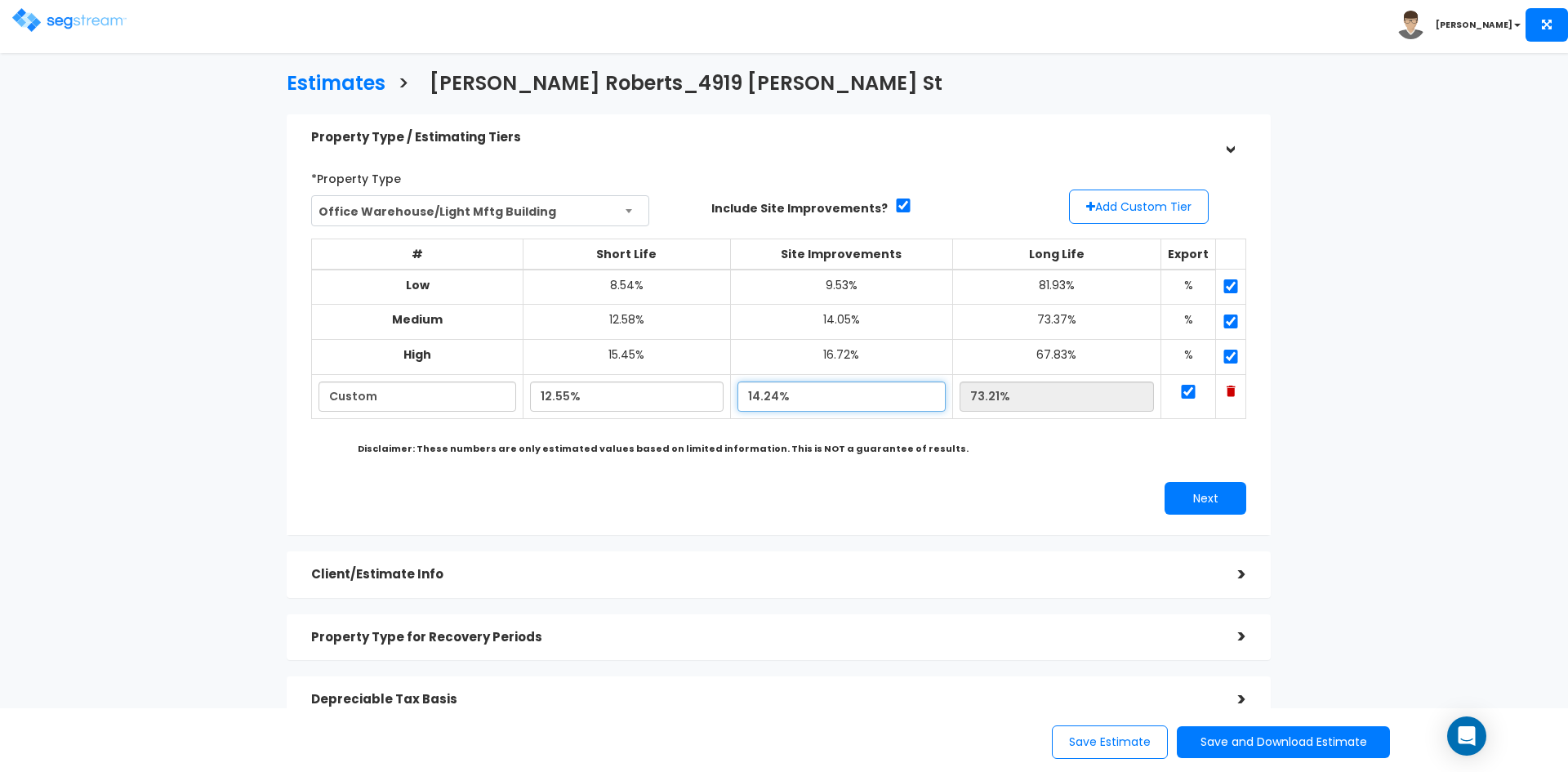
click at [807, 395] on input "14.24%" at bounding box center [842, 396] width 208 height 31
drag, startPoint x: 807, startPoint y: 395, endPoint x: 694, endPoint y: 399, distance: 113.1
click at [694, 399] on tr "Custom 12.55% 14.24% 73.21%" at bounding box center [779, 397] width 934 height 44
type input "13.04%"
type input "74.41%"
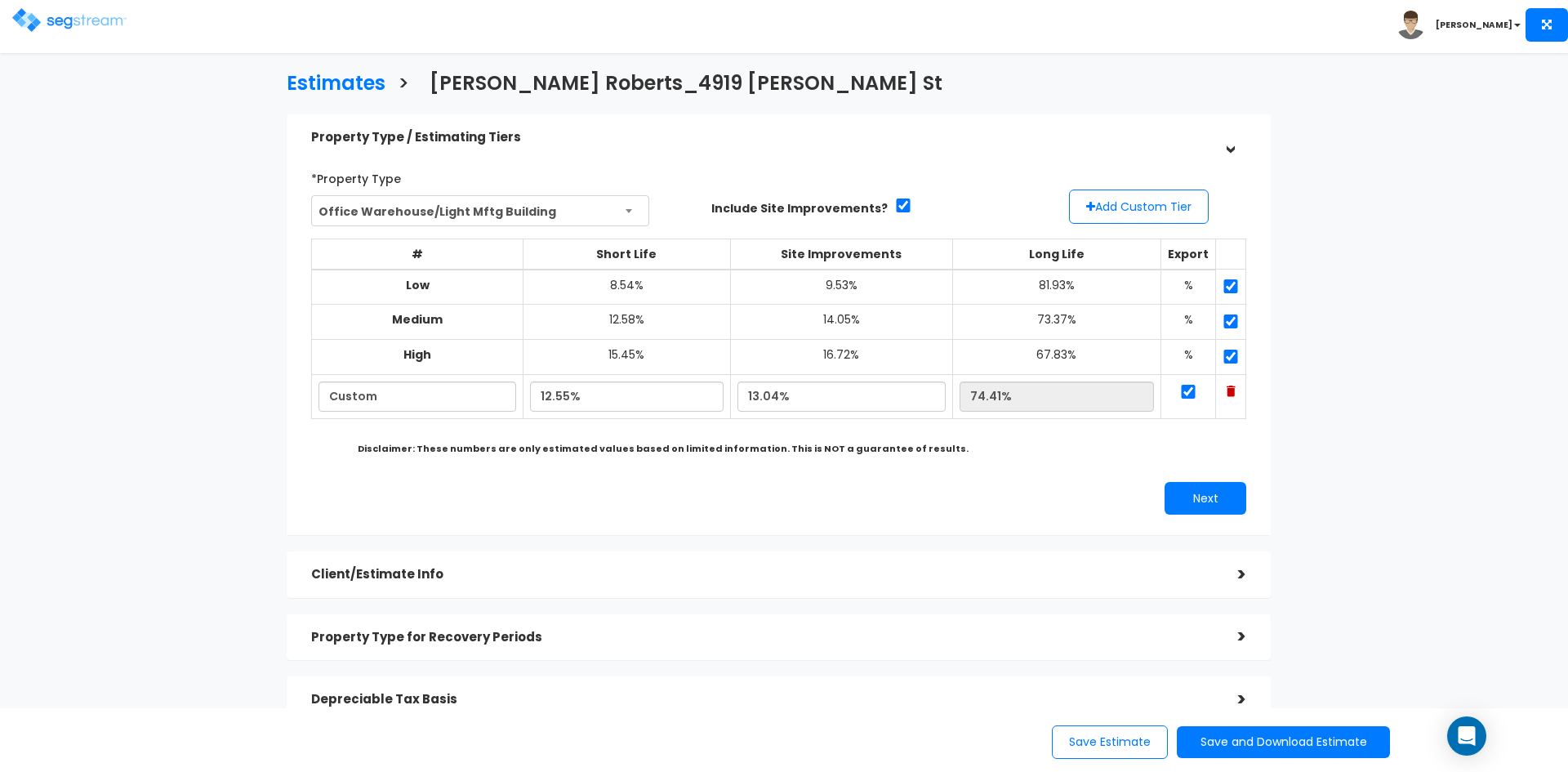
click at [1061, 377] on td "74.41%" at bounding box center [1056, 397] width 208 height 44
drag, startPoint x: 757, startPoint y: 398, endPoint x: 860, endPoint y: 391, distance: 103.2
click at [860, 391] on input "13.04%" at bounding box center [842, 396] width 208 height 31
type input "12.04%"
type input "75.41%"
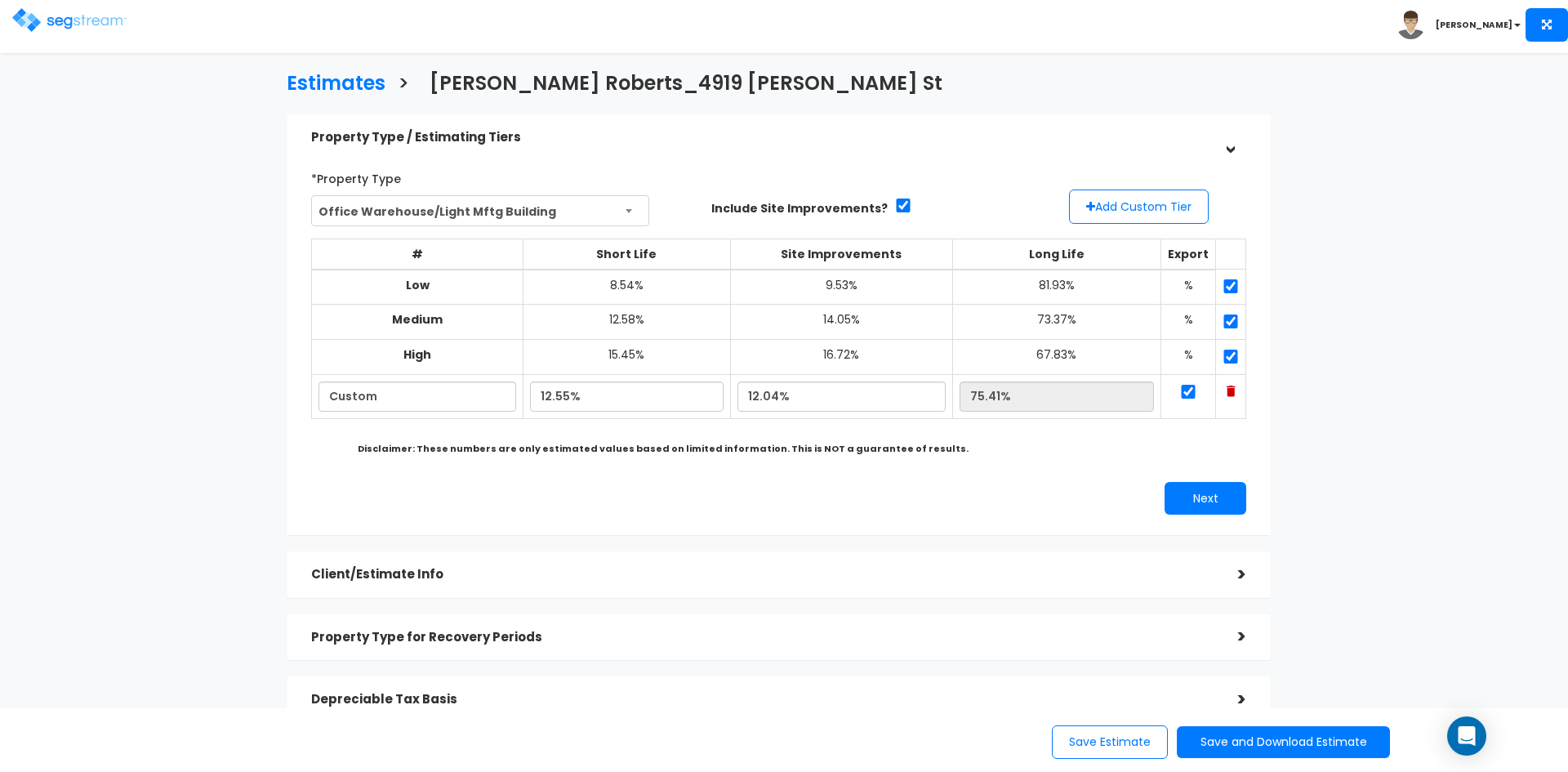
click at [920, 282] on td "9.53%" at bounding box center [842, 287] width 222 height 35
drag, startPoint x: 557, startPoint y: 395, endPoint x: 583, endPoint y: 396, distance: 26.0
click at [583, 396] on input "12.55%" at bounding box center [627, 396] width 194 height 31
type input "12.00%"
type input "75.96%"
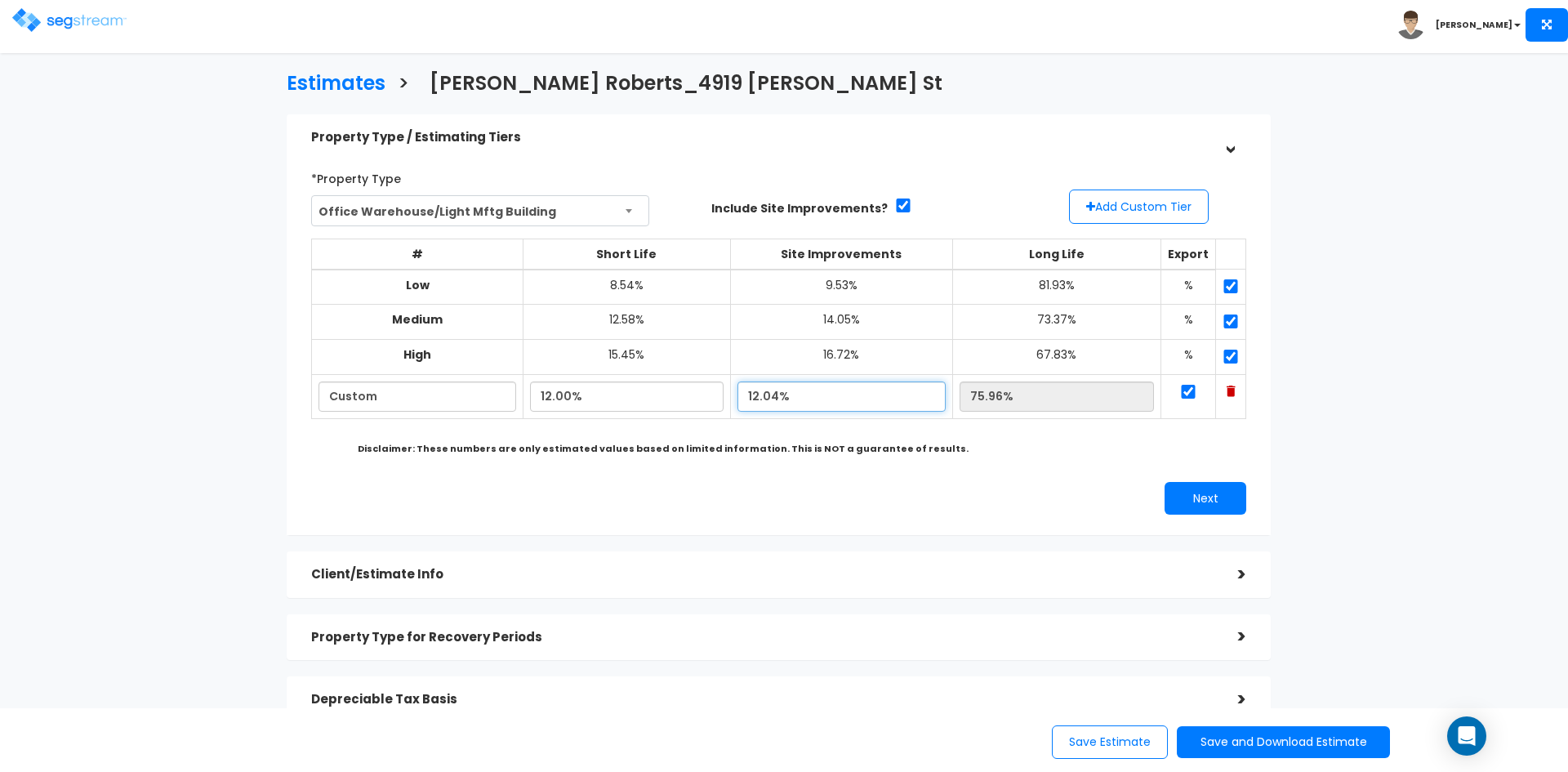
click at [827, 400] on input "12.04%" at bounding box center [842, 396] width 208 height 31
click at [1203, 499] on button "Next" at bounding box center [1205, 498] width 82 height 32
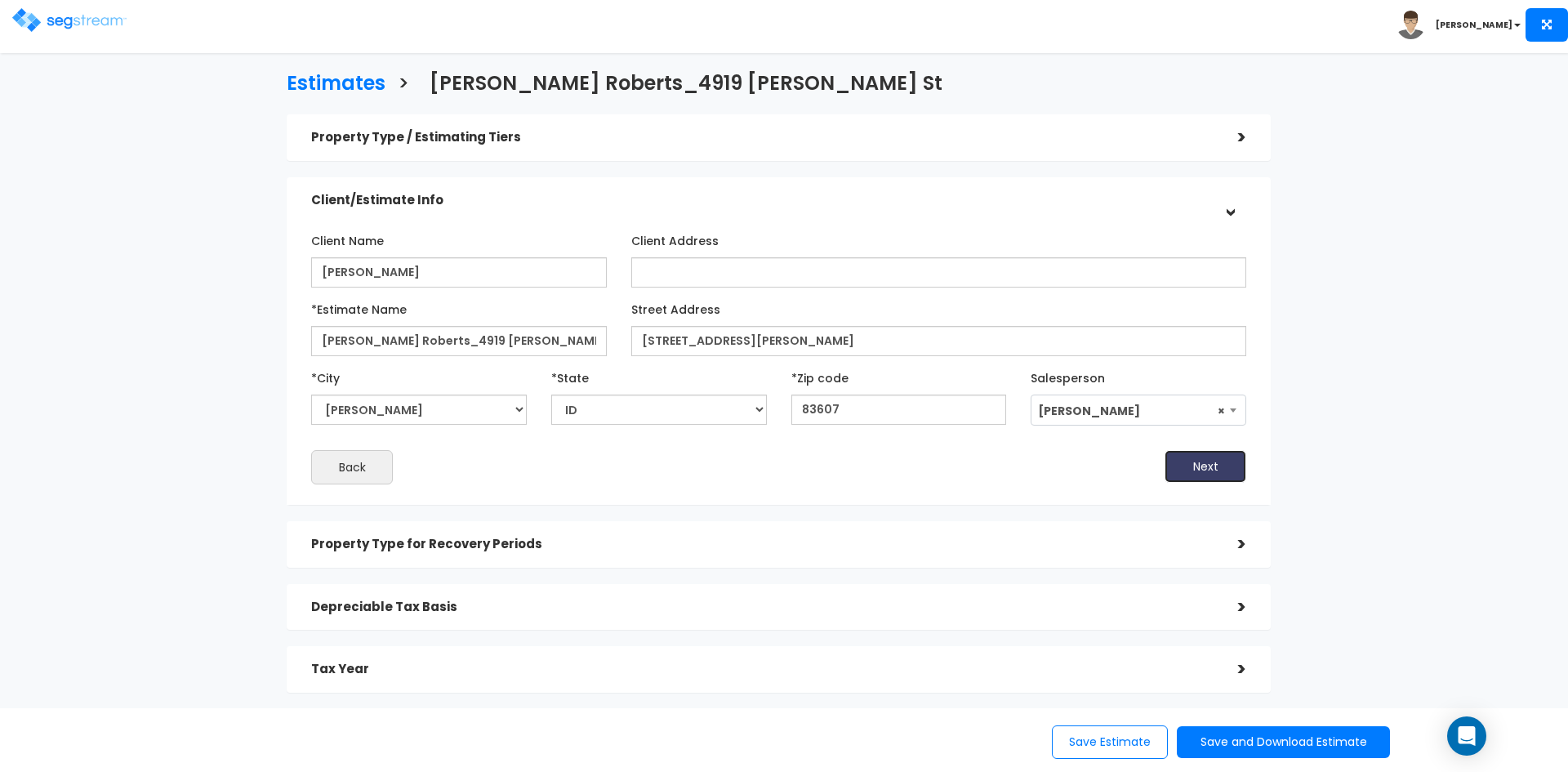
click at [1205, 475] on button "Next" at bounding box center [1205, 466] width 82 height 32
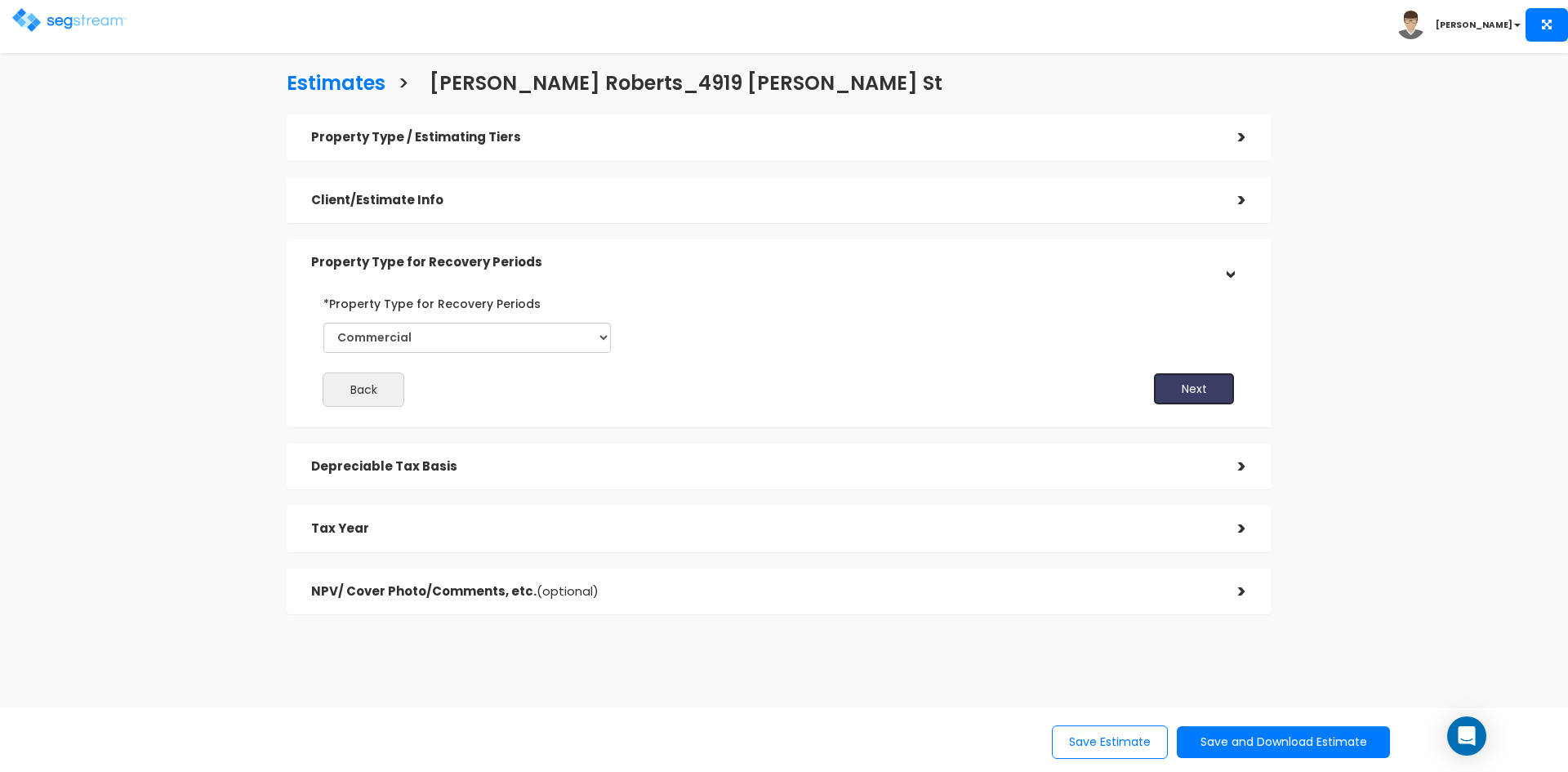
click at [1179, 386] on button "Next" at bounding box center [1194, 388] width 82 height 32
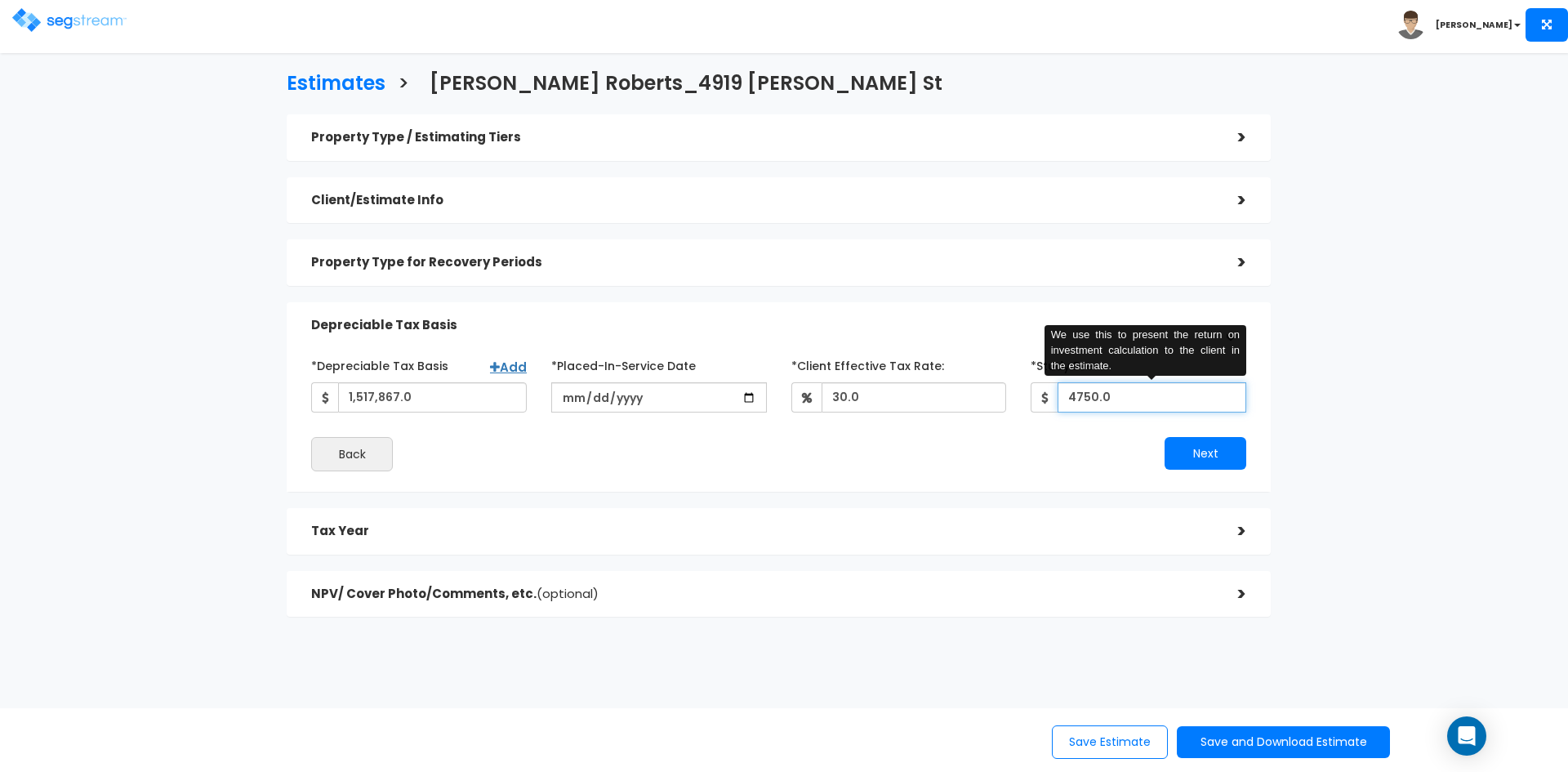
click at [1076, 399] on input "4750.0" at bounding box center [1152, 397] width 188 height 31
click at [1053, 435] on div "*Depreciable Tax Basis Add 1,517,867.0 *Placed-In-Service Date 30.0" at bounding box center [779, 412] width 935 height 120
drag, startPoint x: 1087, startPoint y: 396, endPoint x: 1115, endPoint y: 403, distance: 28.9
click at [1114, 402] on input "3,750" at bounding box center [1152, 397] width 188 height 31
type input "3,746"
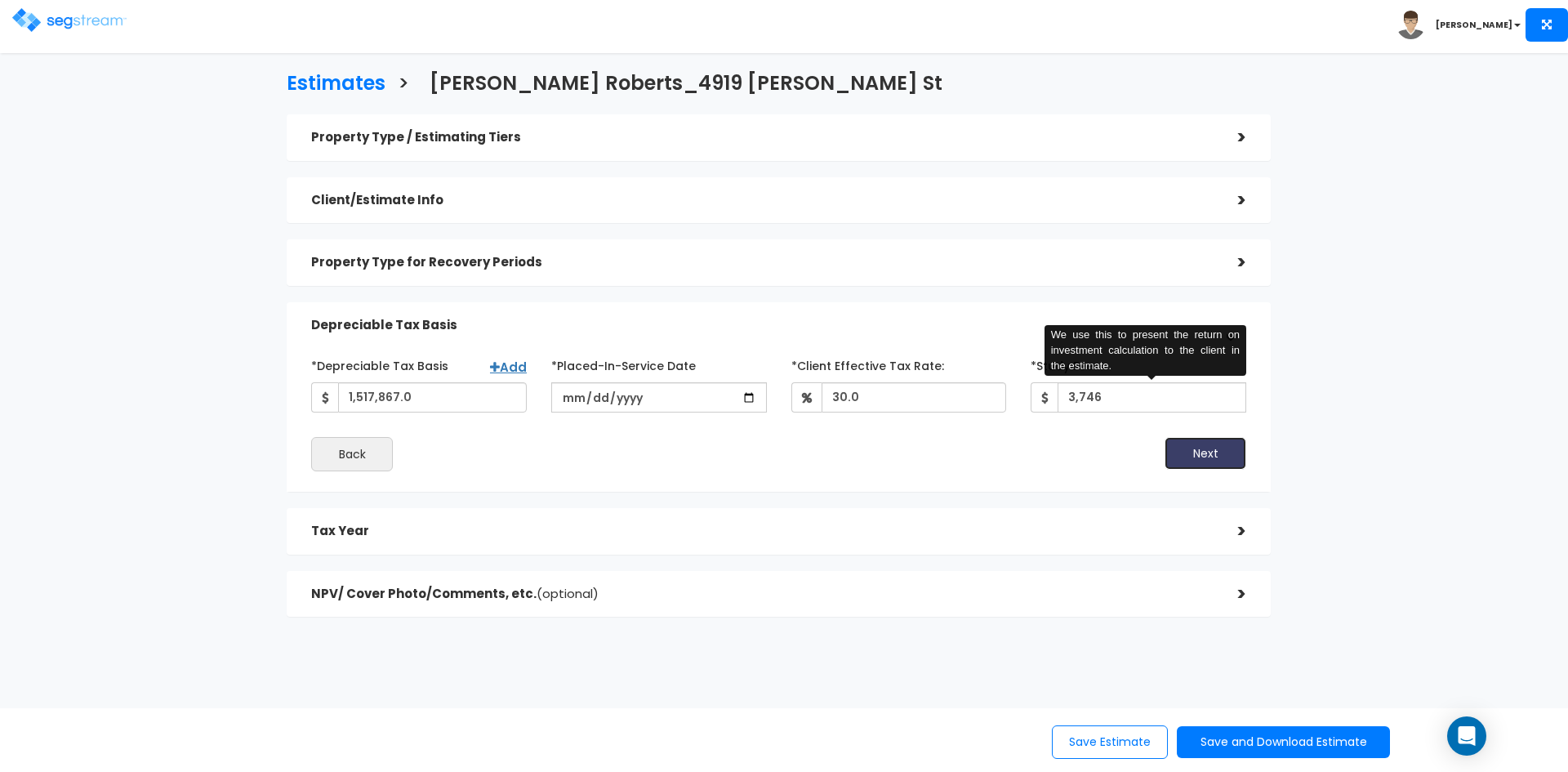
click at [1196, 449] on button "Next" at bounding box center [1205, 453] width 82 height 32
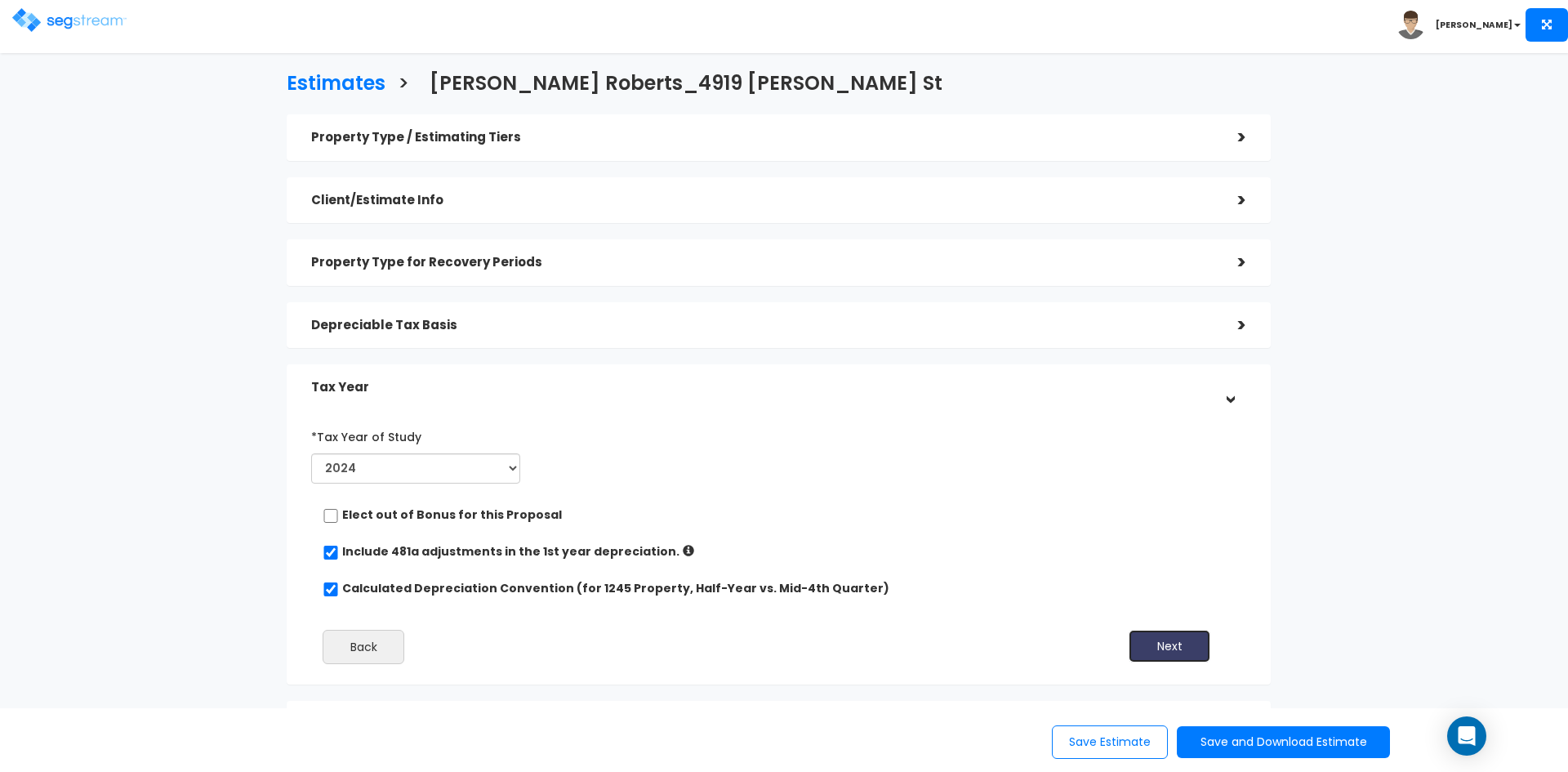
click at [1146, 640] on button "Next" at bounding box center [1169, 646] width 82 height 32
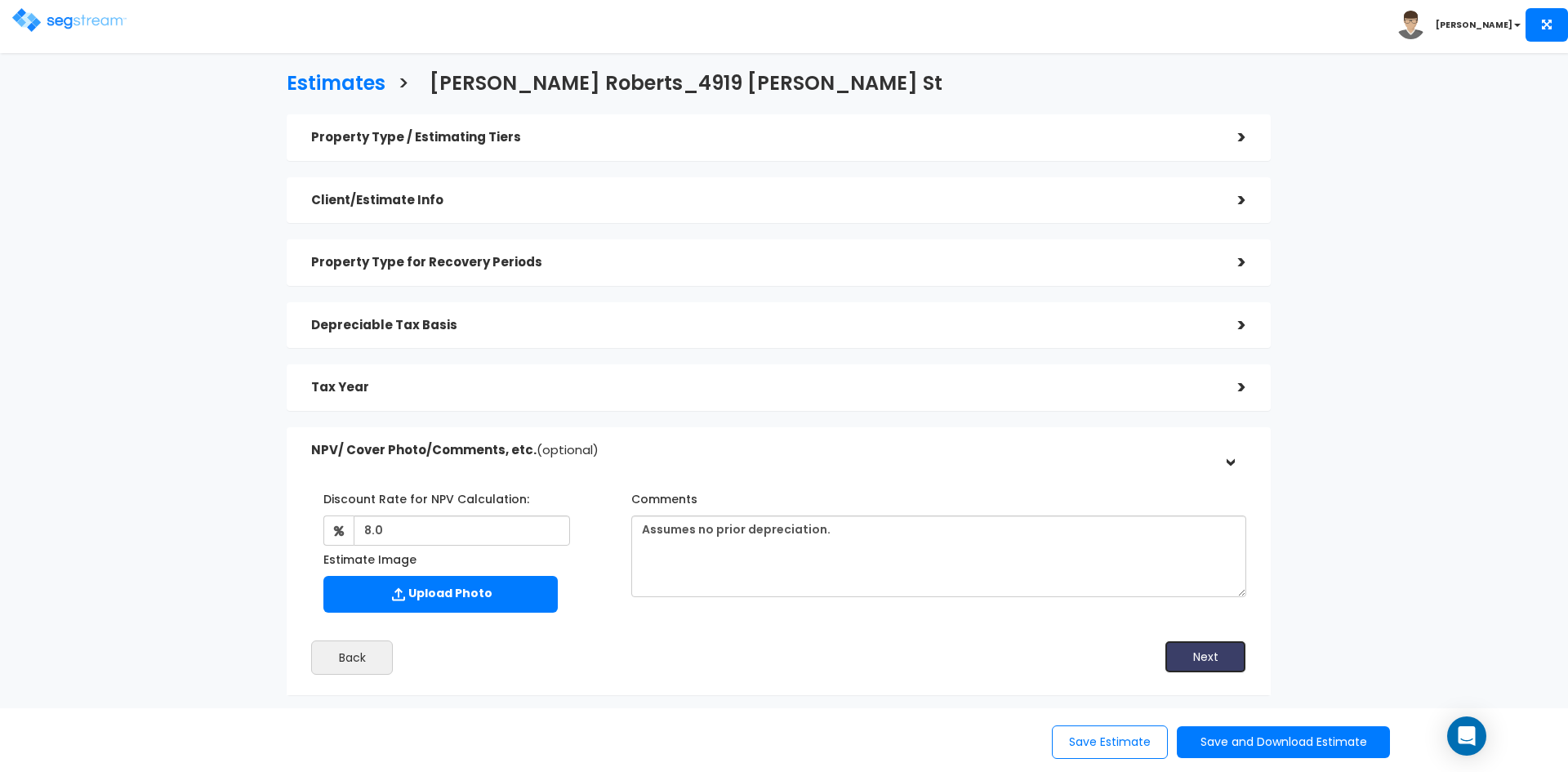
click at [1207, 652] on button "Next" at bounding box center [1205, 656] width 82 height 32
click at [1258, 739] on button "Save and Download Estimate" at bounding box center [1283, 742] width 213 height 32
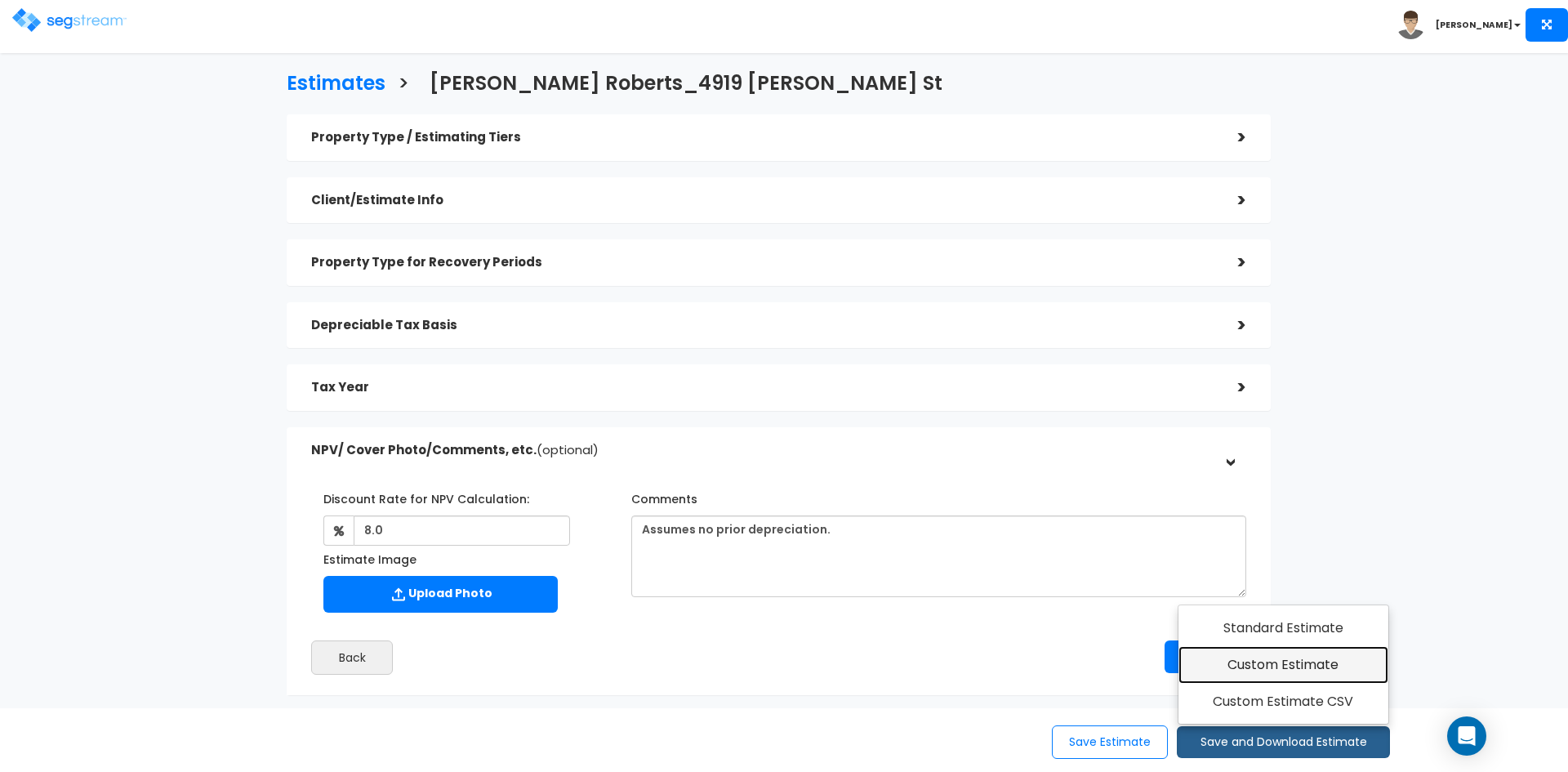
click at [1248, 666] on link "Custom Estimate" at bounding box center [1283, 665] width 210 height 38
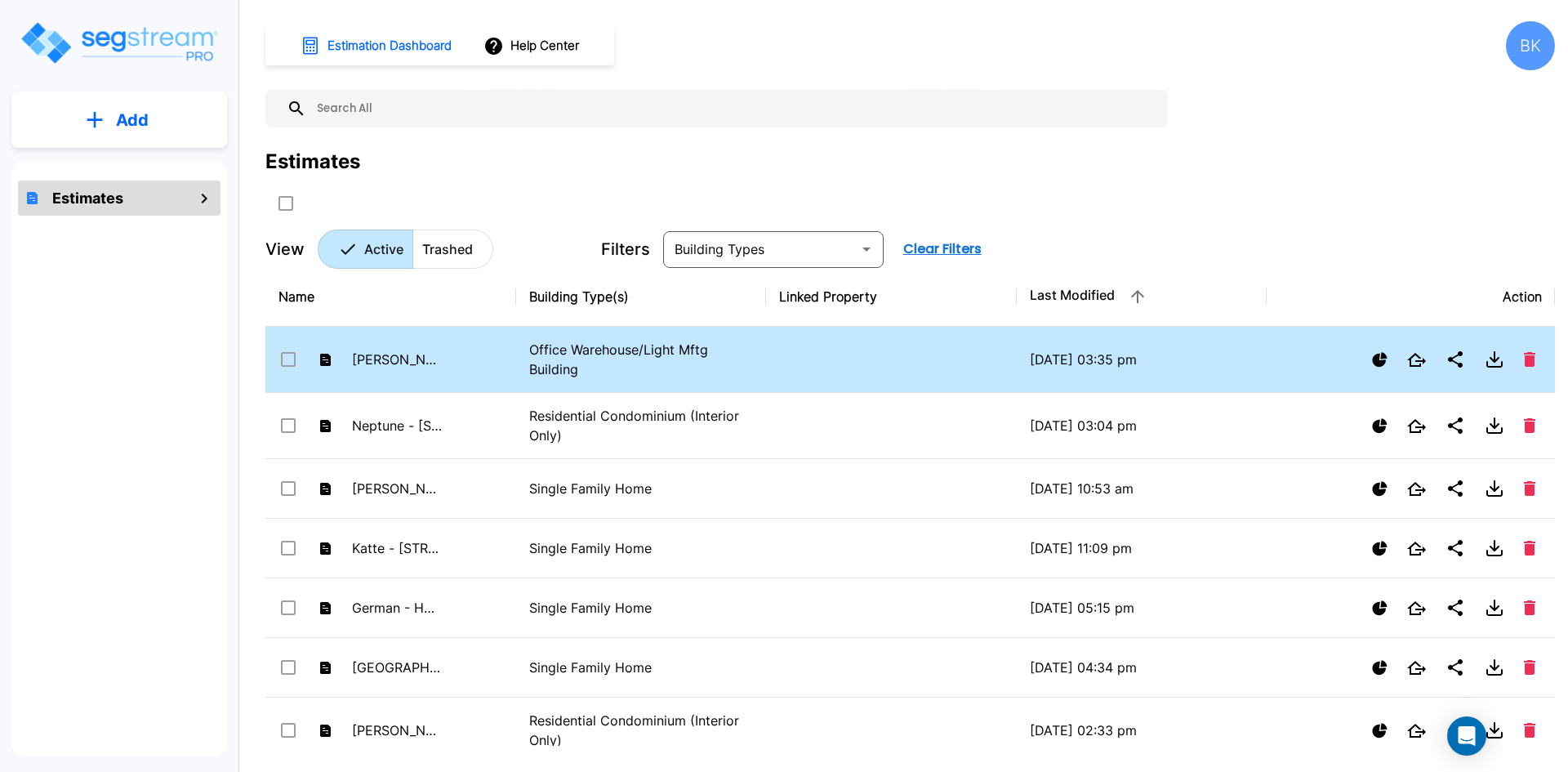
click at [560, 349] on p "Office Warehouse/Light Mftg Building" at bounding box center [642, 359] width 225 height 39
checkbox input "true"
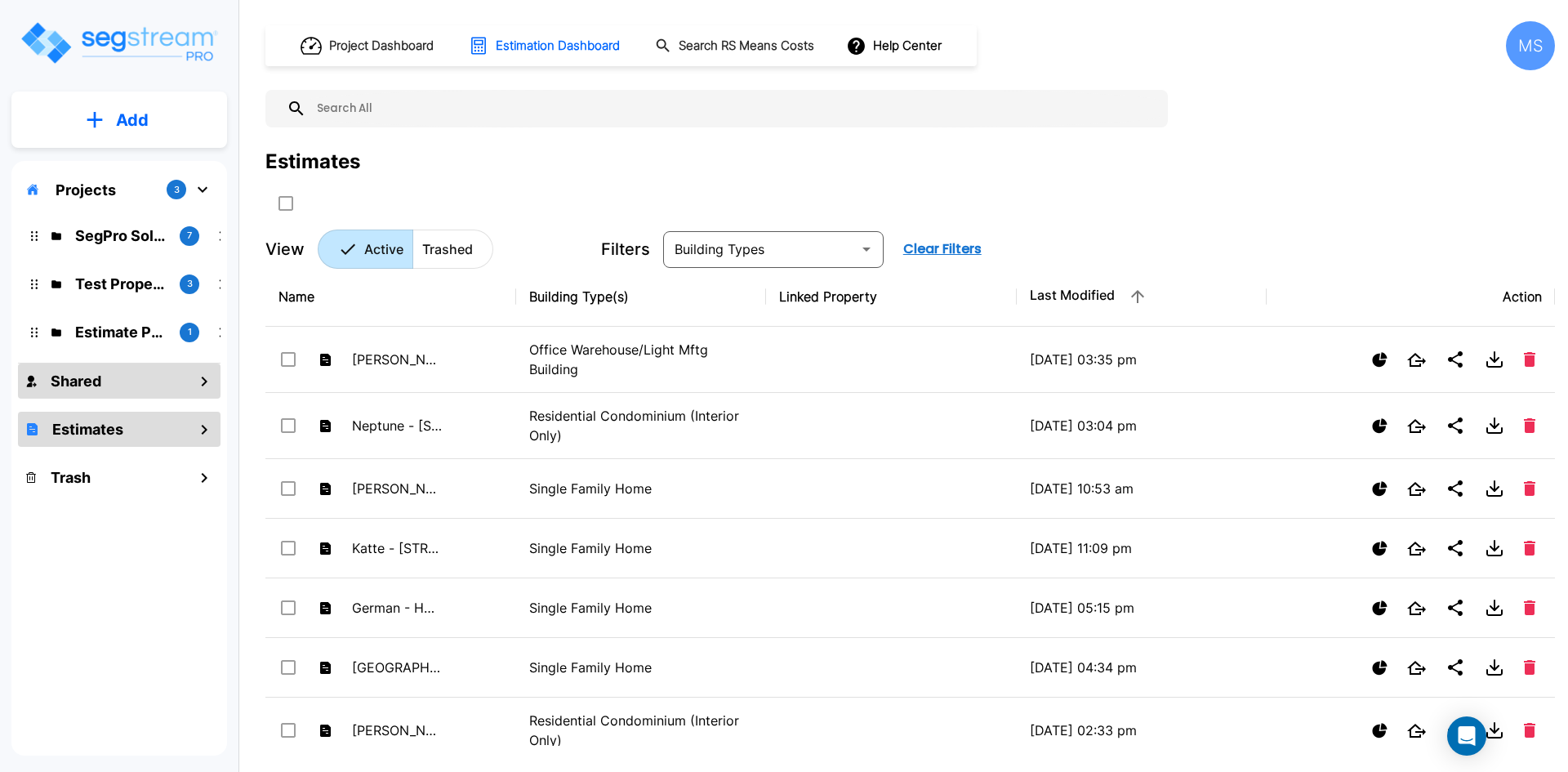
click at [103, 386] on div "Shared" at bounding box center [119, 381] width 202 height 35
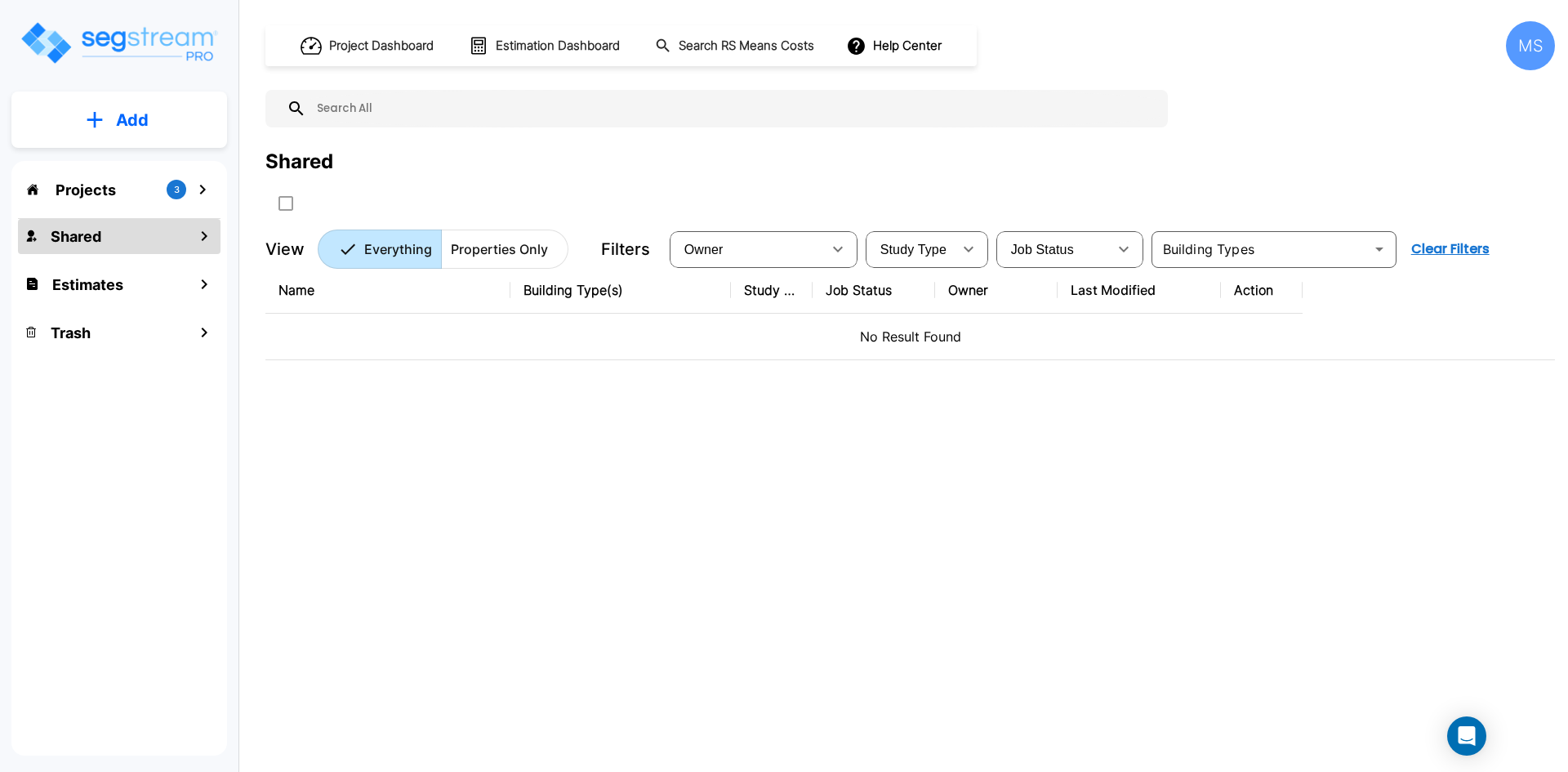
click at [91, 195] on p "Projects" at bounding box center [85, 189] width 60 height 22
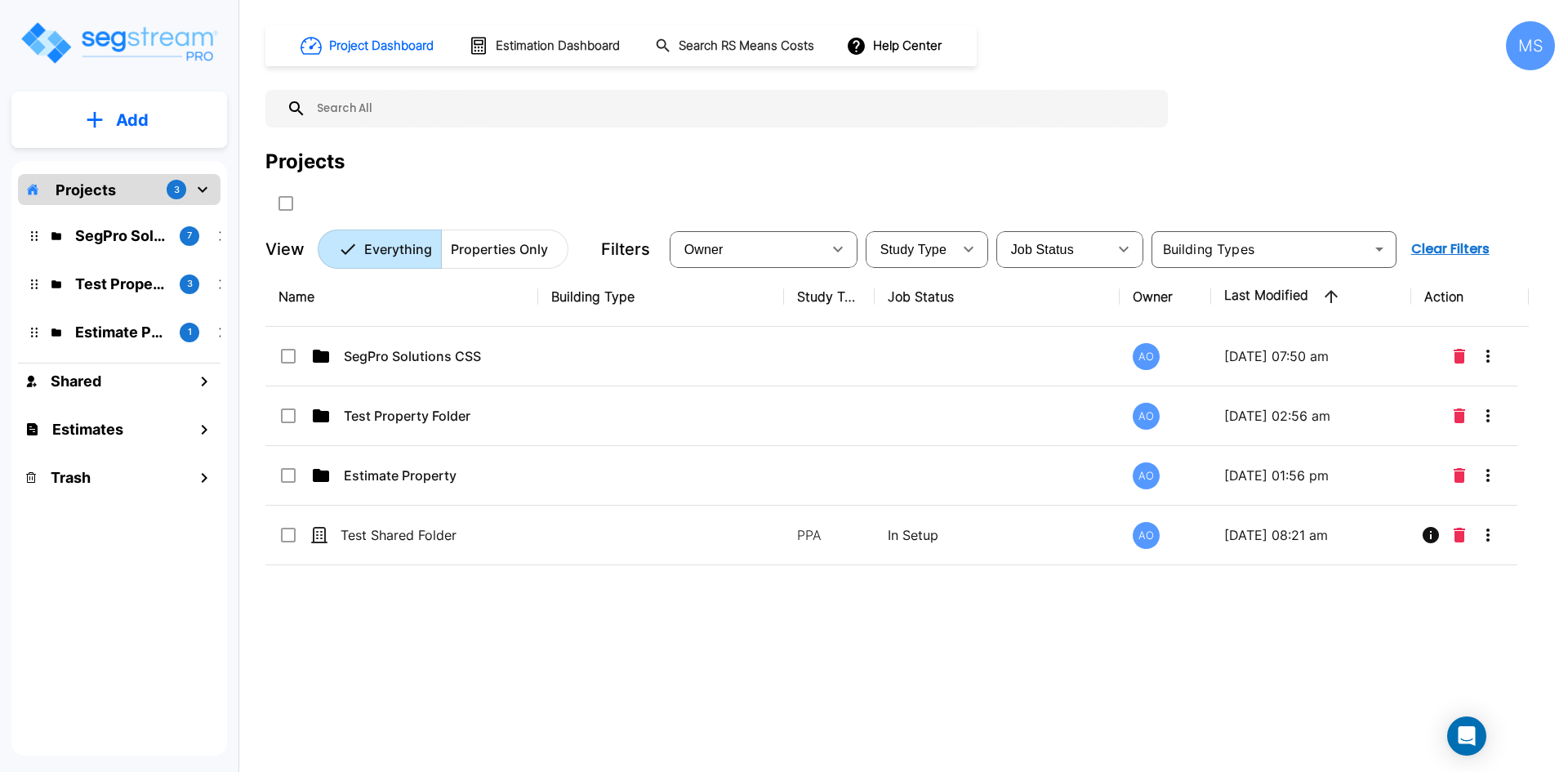
click at [1527, 46] on div "MS" at bounding box center [1531, 45] width 49 height 49
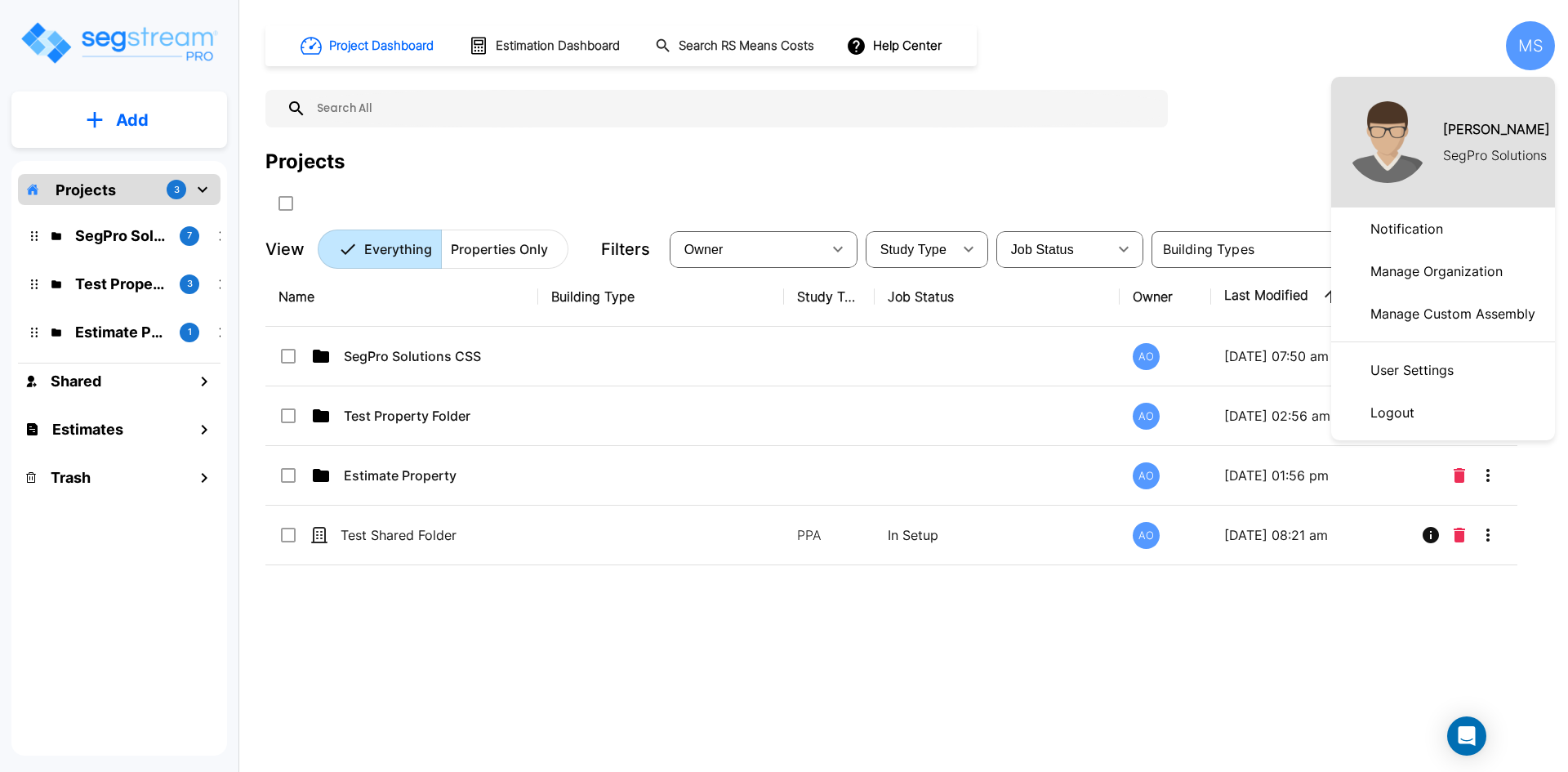
click at [1435, 274] on p "Manage Organization" at bounding box center [1436, 270] width 146 height 32
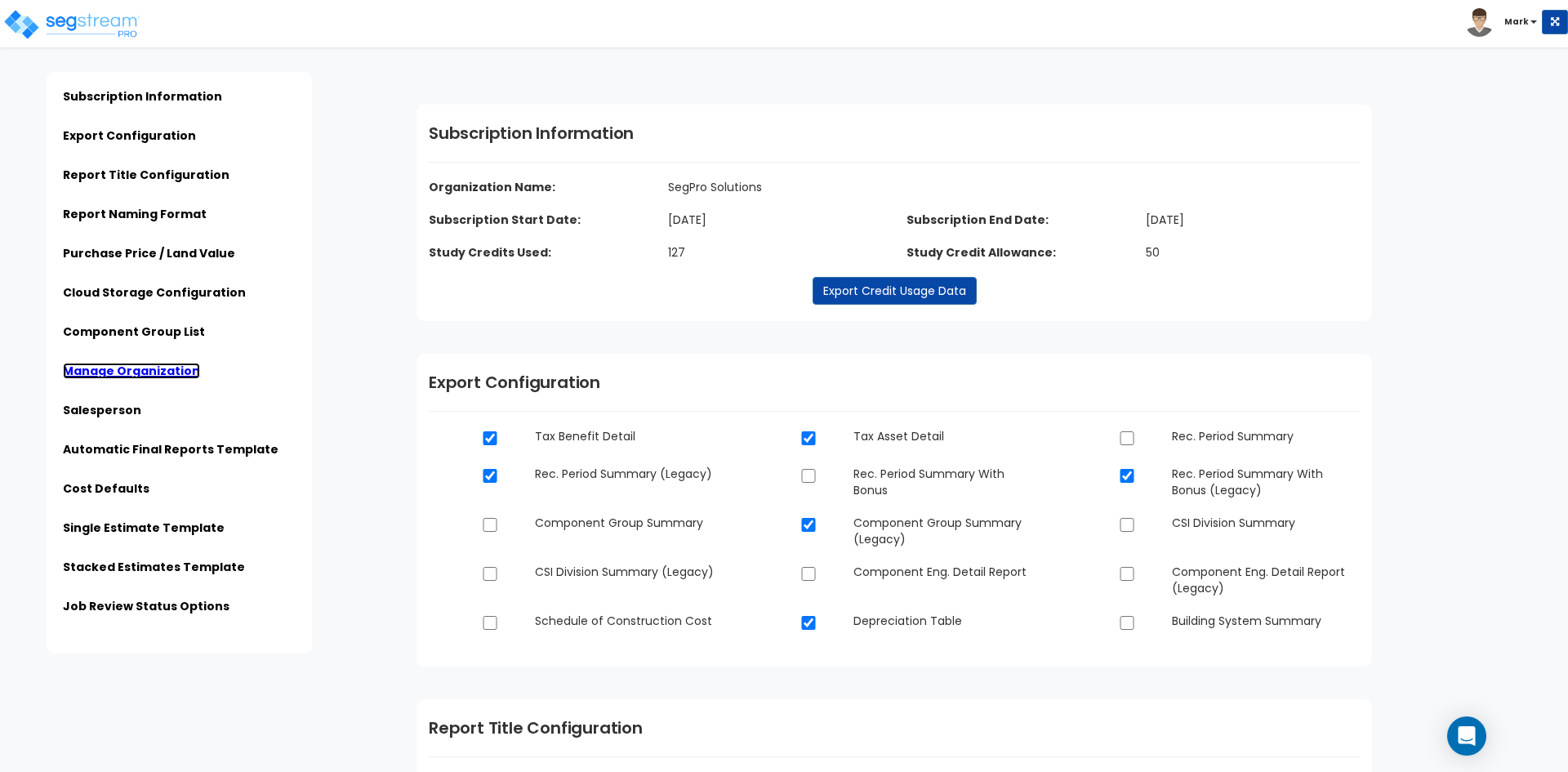
click at [108, 369] on link "Manage Organization" at bounding box center [131, 371] width 137 height 17
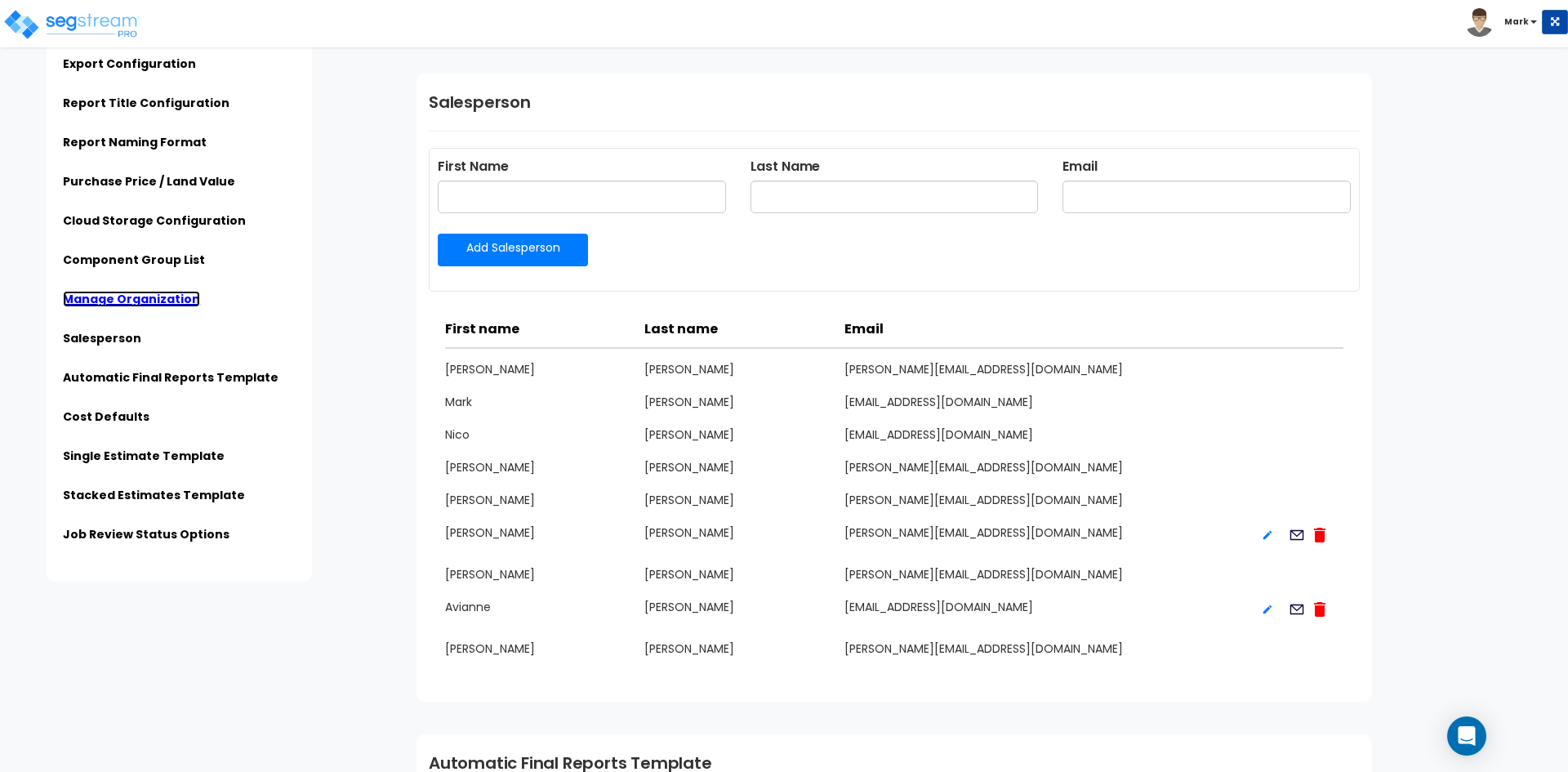
scroll to position [2946, 0]
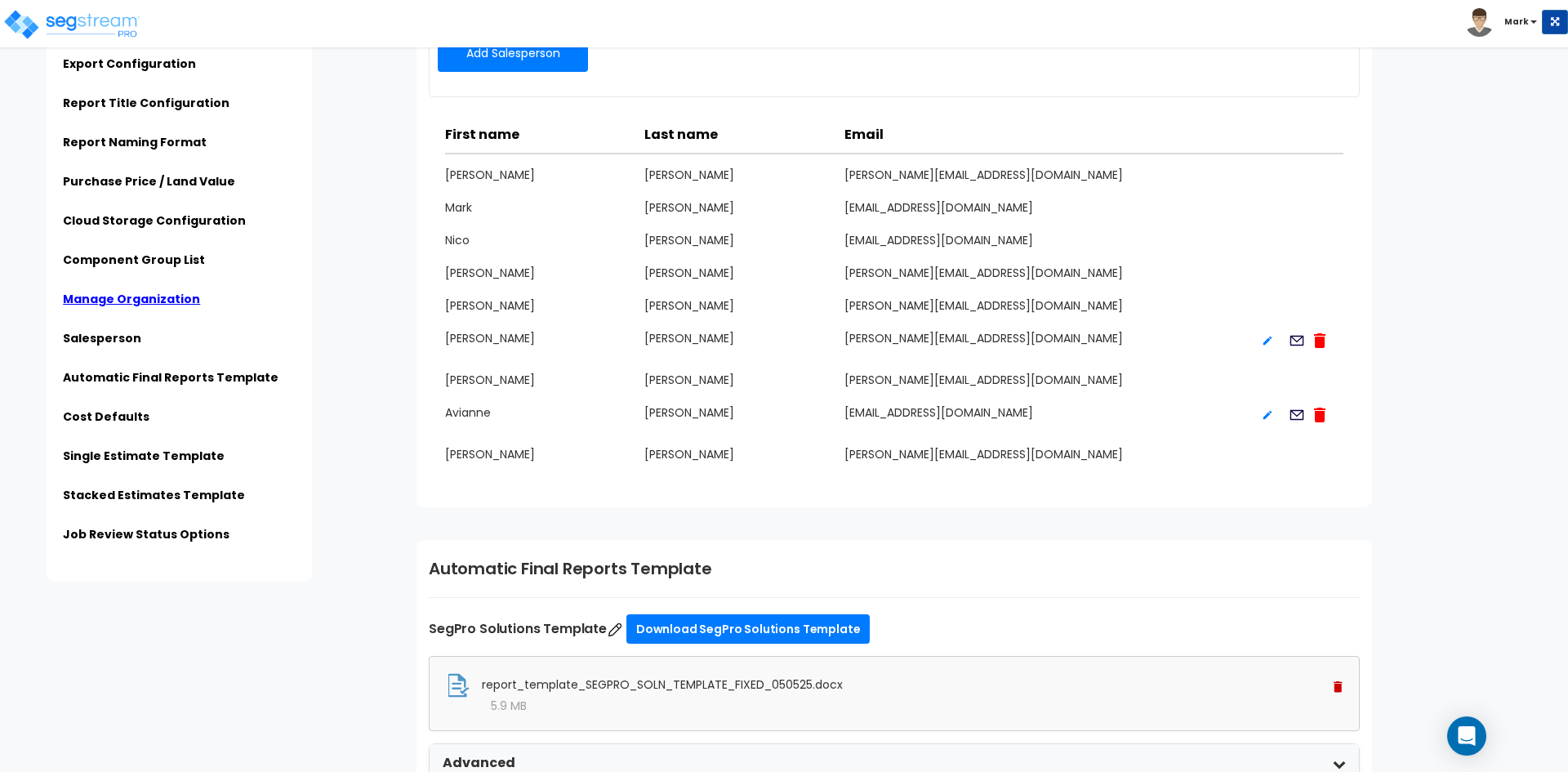
click at [1293, 339] on icon at bounding box center [1298, 340] width 14 height 10
click at [53, 22] on img at bounding box center [72, 24] width 139 height 32
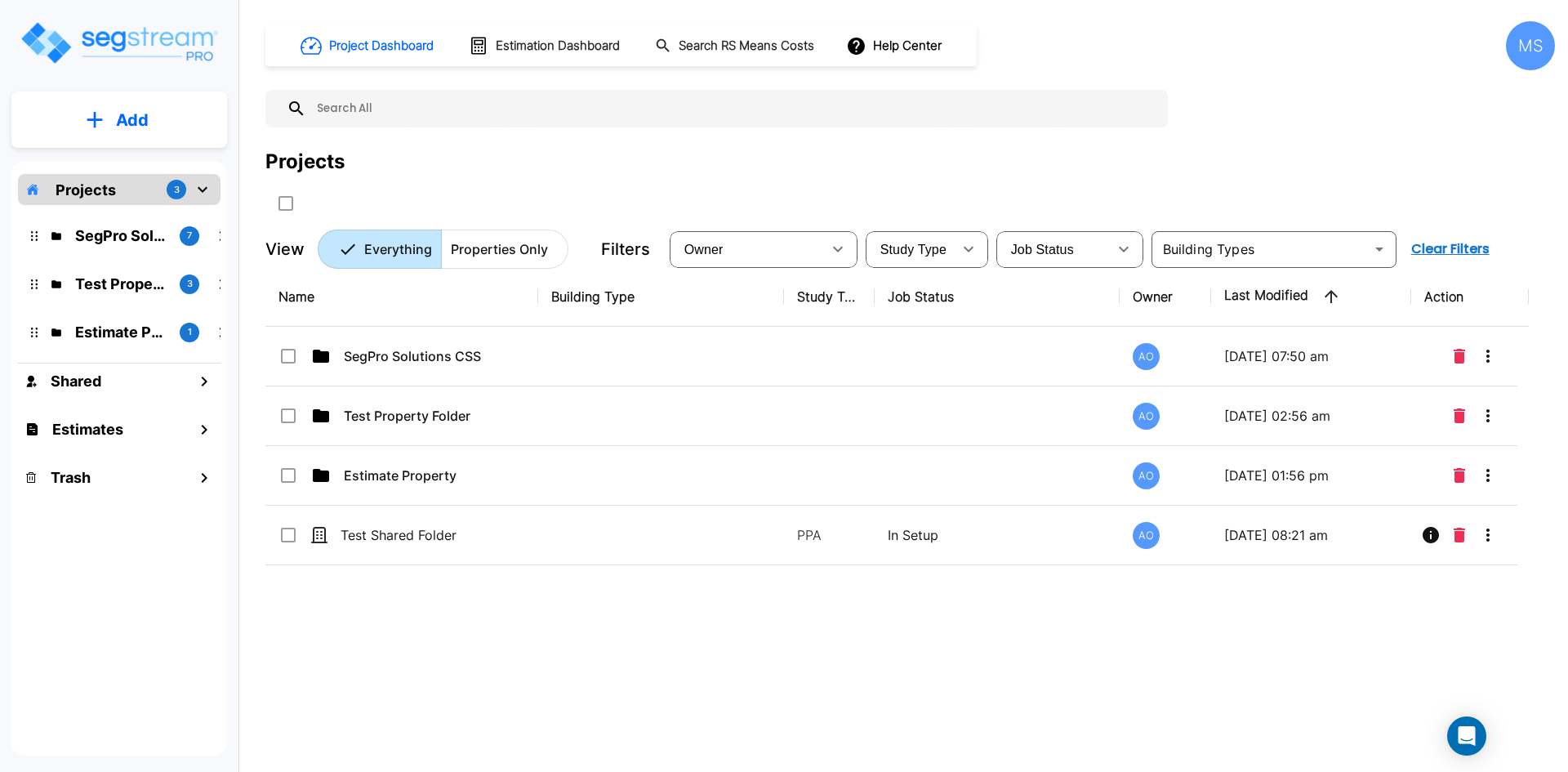
click at [101, 199] on p "Projects" at bounding box center [85, 189] width 60 height 22
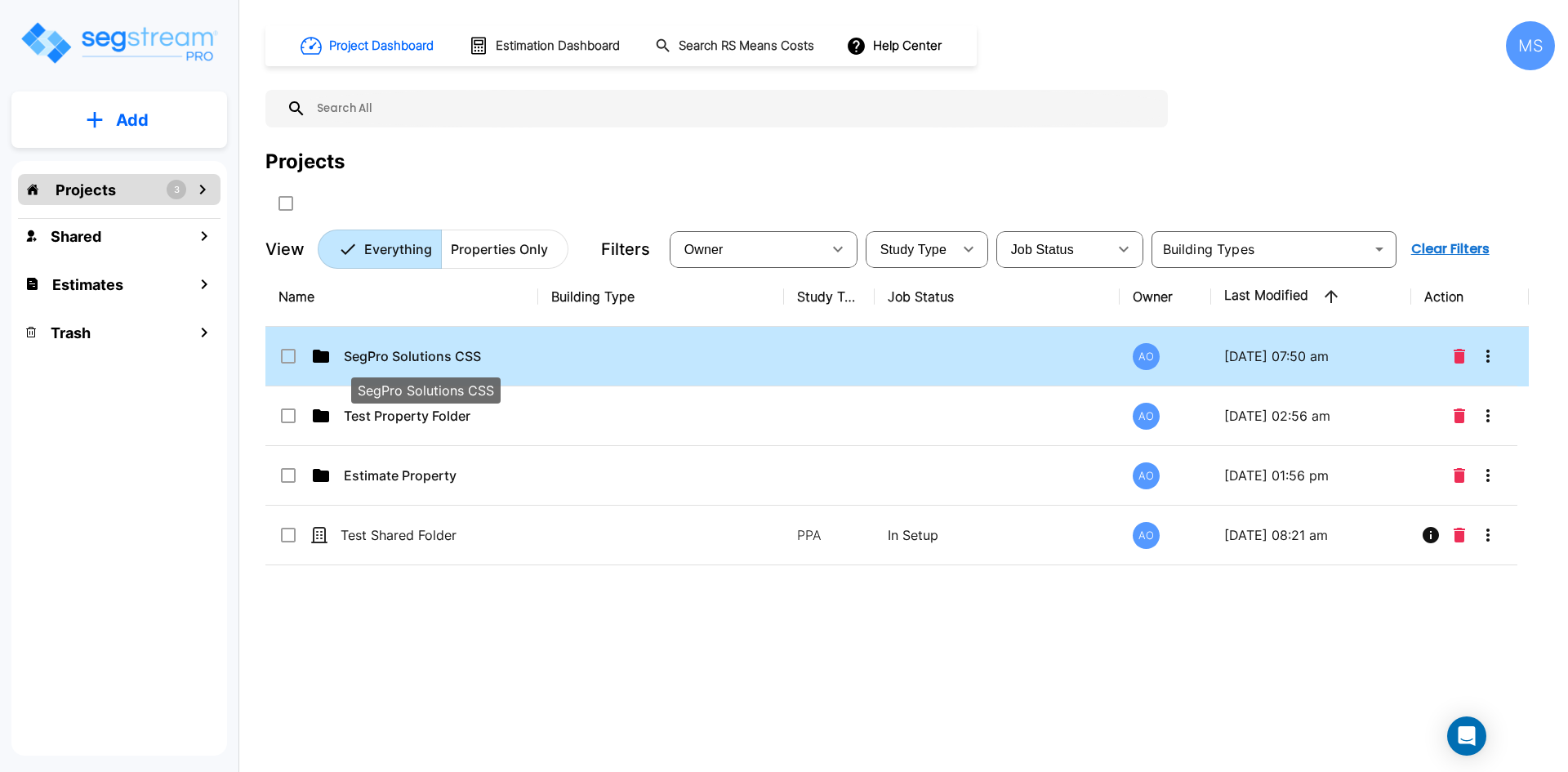
click at [407, 353] on p "SegPro Solutions CSS" at bounding box center [425, 356] width 163 height 19
checkbox input "false"
click at [407, 353] on p "SegPro Solutions CSS" at bounding box center [425, 356] width 163 height 19
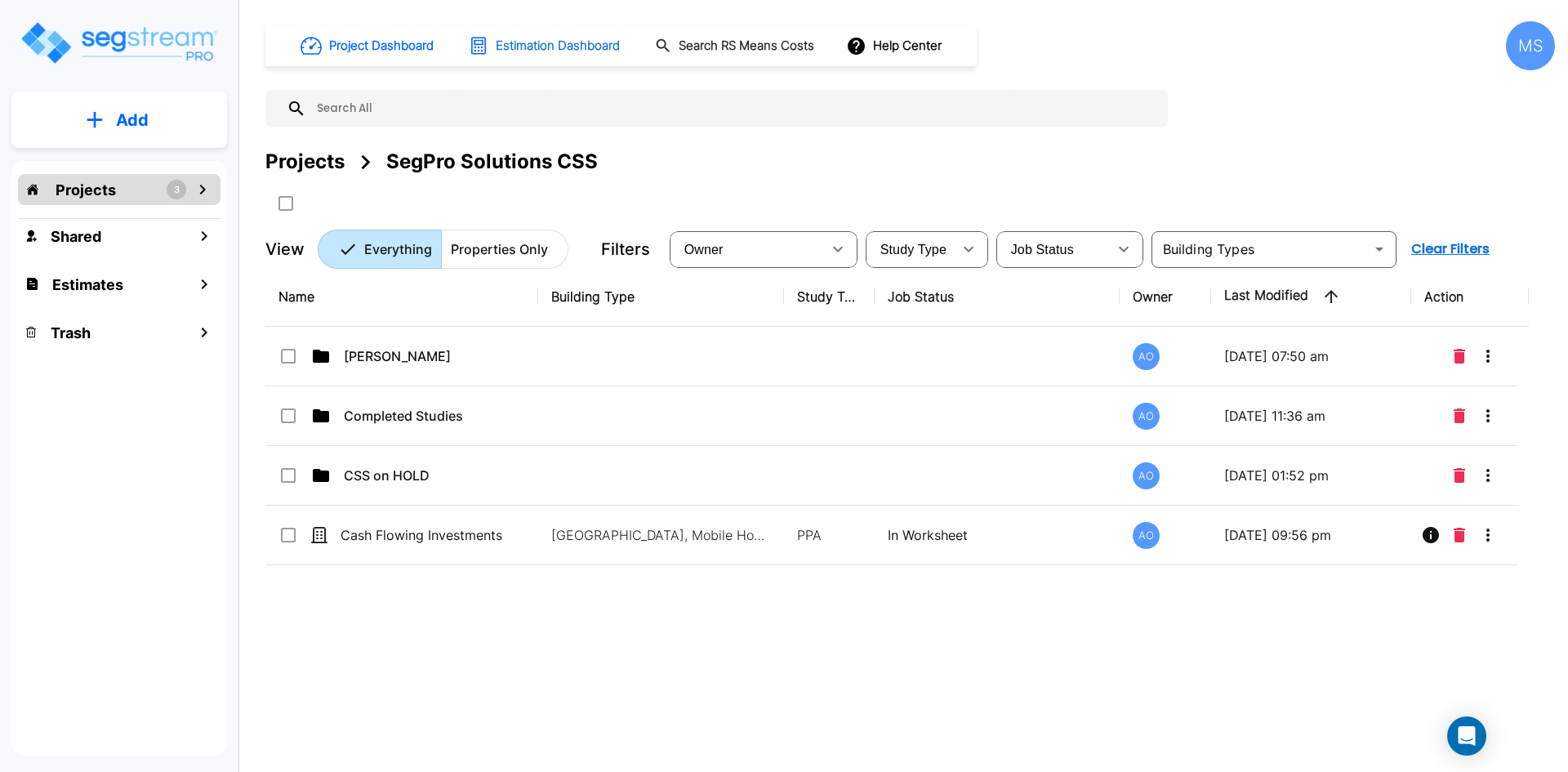
click at [552, 45] on h1 "Estimation Dashboard" at bounding box center [557, 46] width 124 height 19
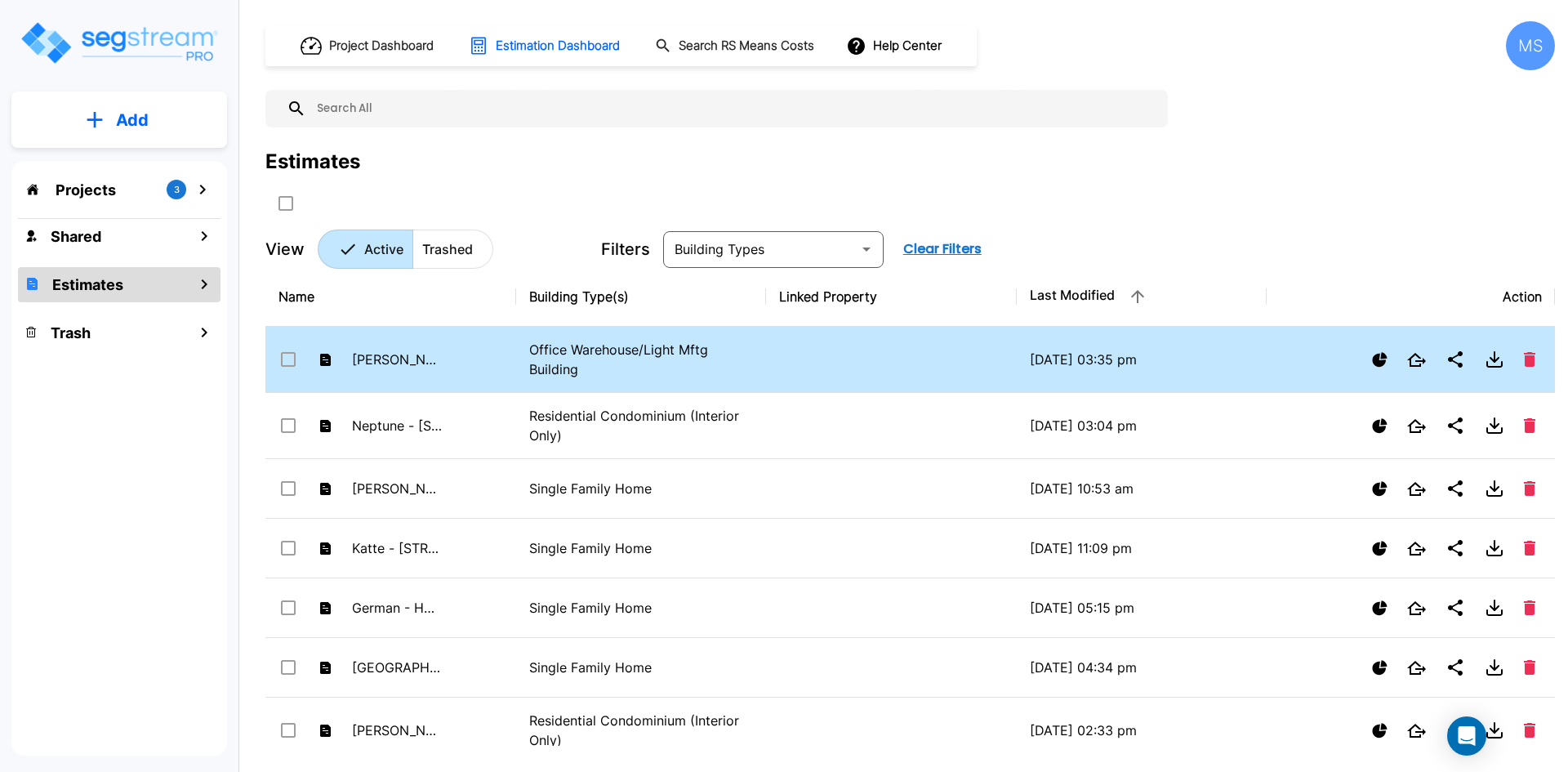
click at [648, 350] on p "Office Warehouse/Light Mftg Building" at bounding box center [642, 359] width 225 height 39
checkbox input "true"
click at [572, 351] on p "Office Warehouse/Light Mftg Building" at bounding box center [642, 359] width 225 height 39
click at [572, 347] on p "Office Warehouse/Light Mftg Building" at bounding box center [642, 359] width 225 height 39
click at [576, 355] on p "Office Warehouse/Light Mftg Building" at bounding box center [642, 359] width 225 height 39
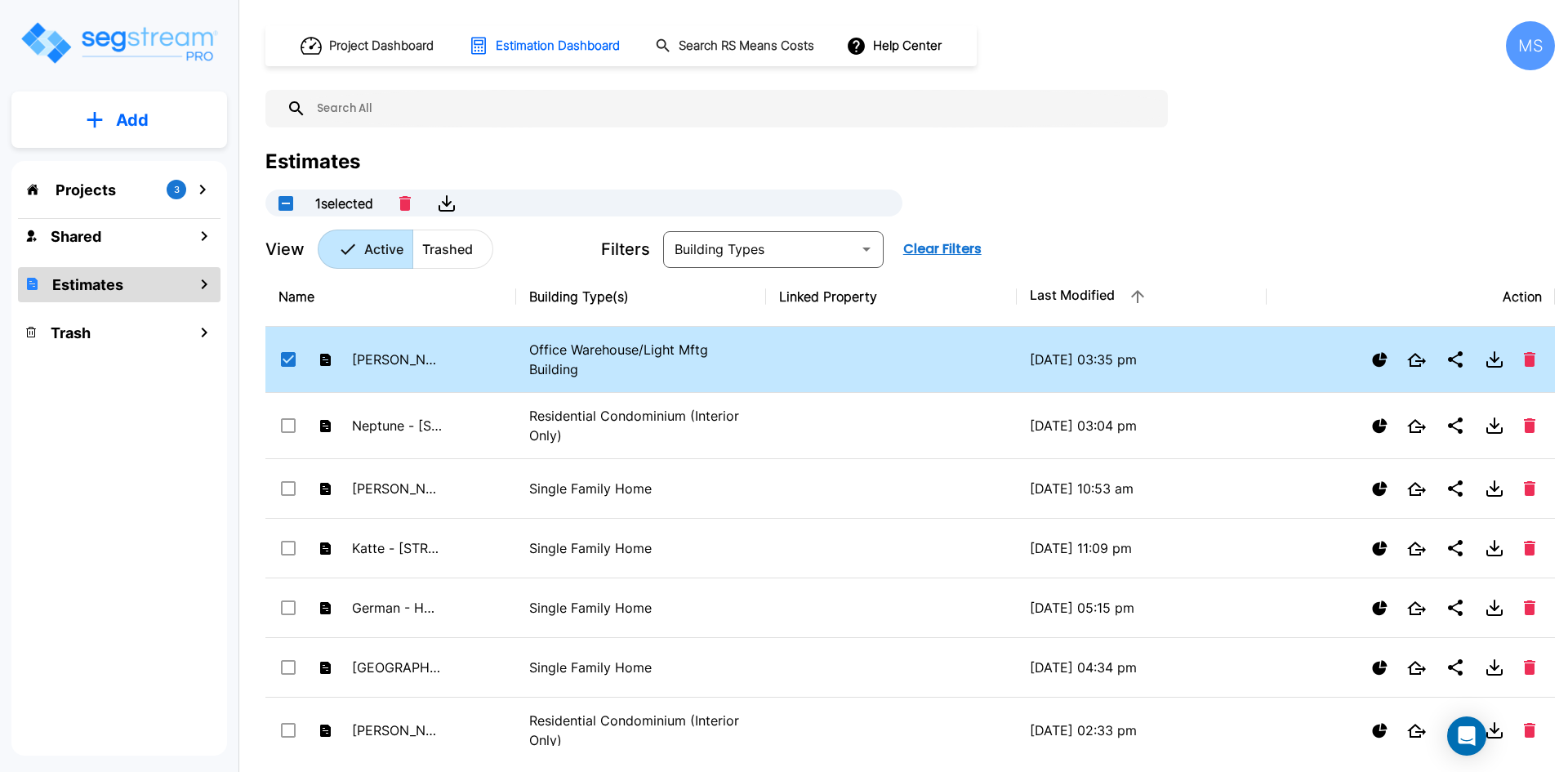
click at [576, 355] on p "Office Warehouse/Light Mftg Building" at bounding box center [642, 359] width 225 height 39
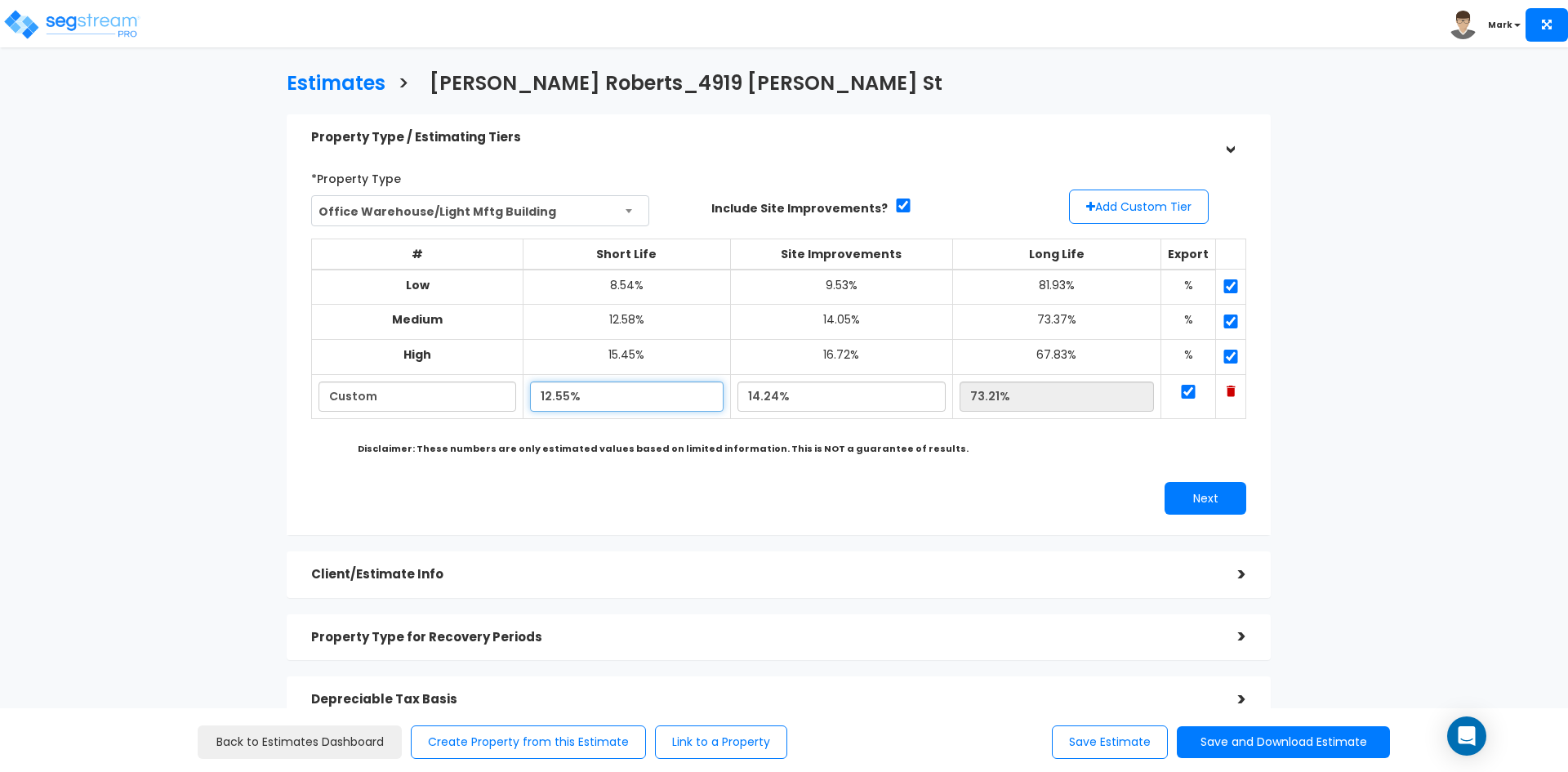
click at [562, 393] on input "12.55%" at bounding box center [627, 396] width 194 height 31
type input "12.05%"
type input "73.71%"
click at [761, 398] on input "14.24%" at bounding box center [842, 396] width 208 height 31
type input "12.24%"
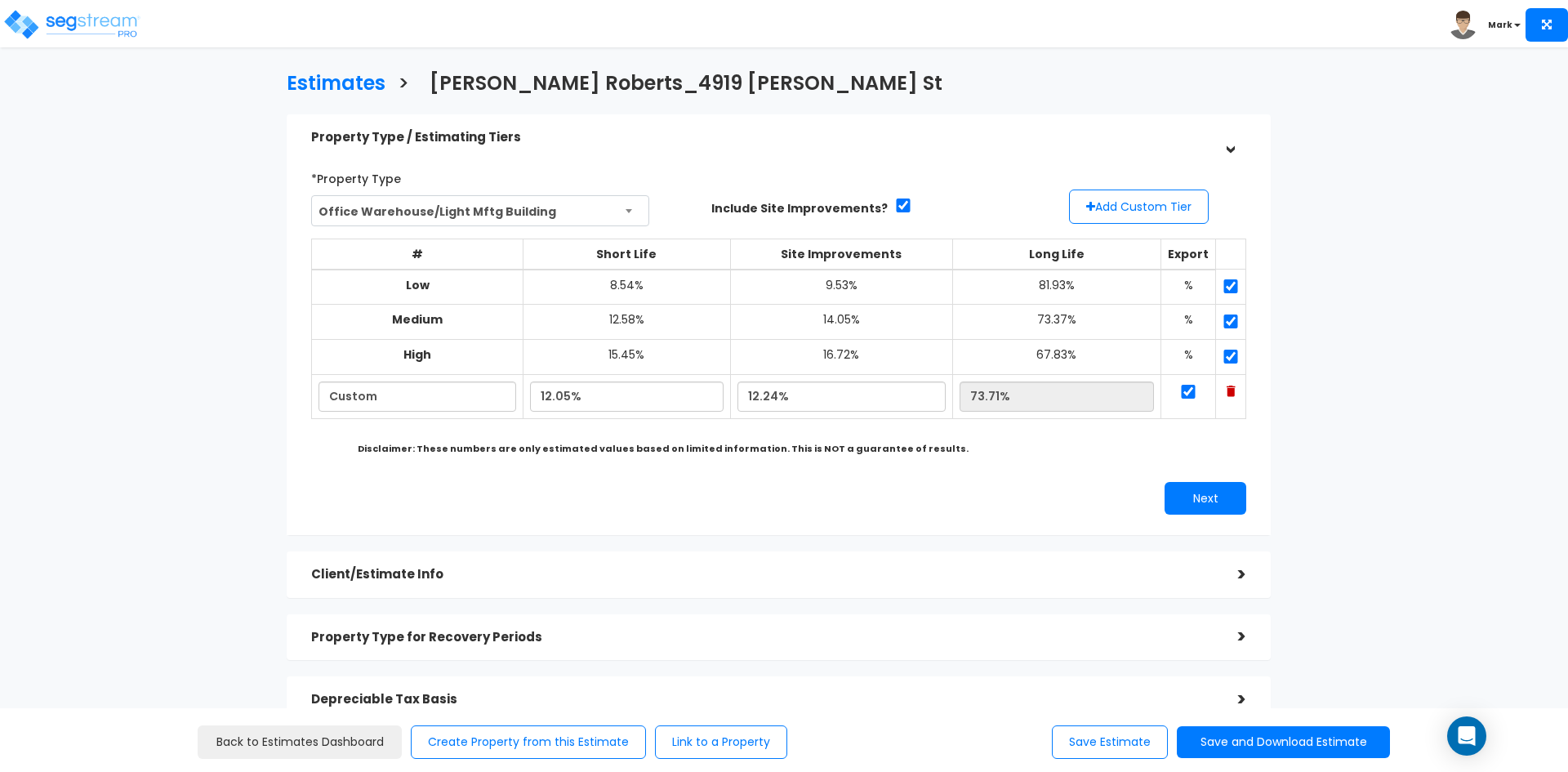
type input "75.71%"
click at [1014, 445] on div "# Short Life Site Improvements Long Life Export Low 8.54% 9.53% 81.93% % Medium…" at bounding box center [779, 344] width 935 height 236
click at [776, 400] on input "12.24%" at bounding box center [842, 396] width 208 height 31
type input "12.04%"
type input "75.91%"
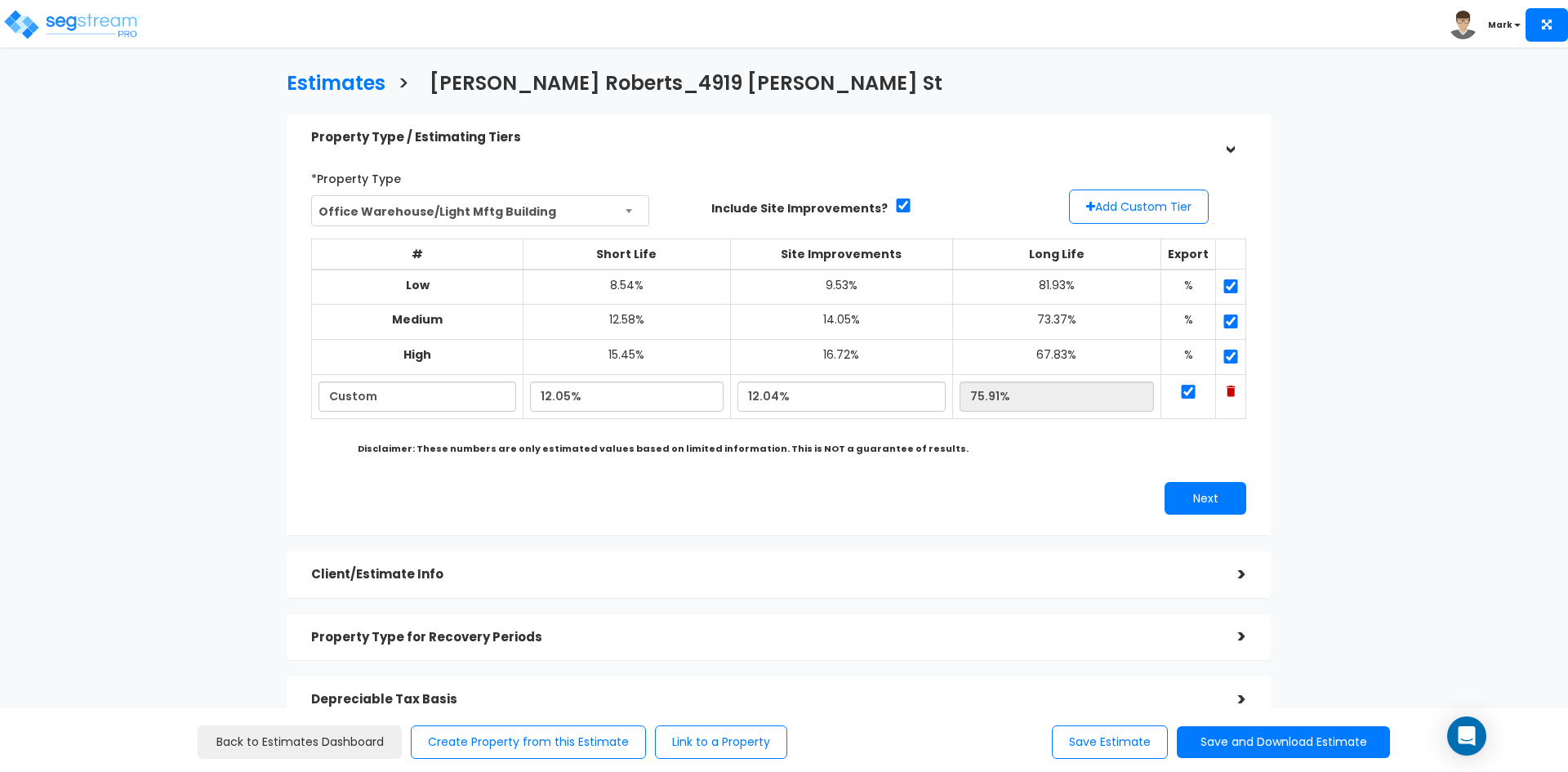
click at [1084, 505] on div "Next" at bounding box center [1019, 498] width 480 height 32
click at [1202, 498] on button "Next" at bounding box center [1205, 498] width 82 height 32
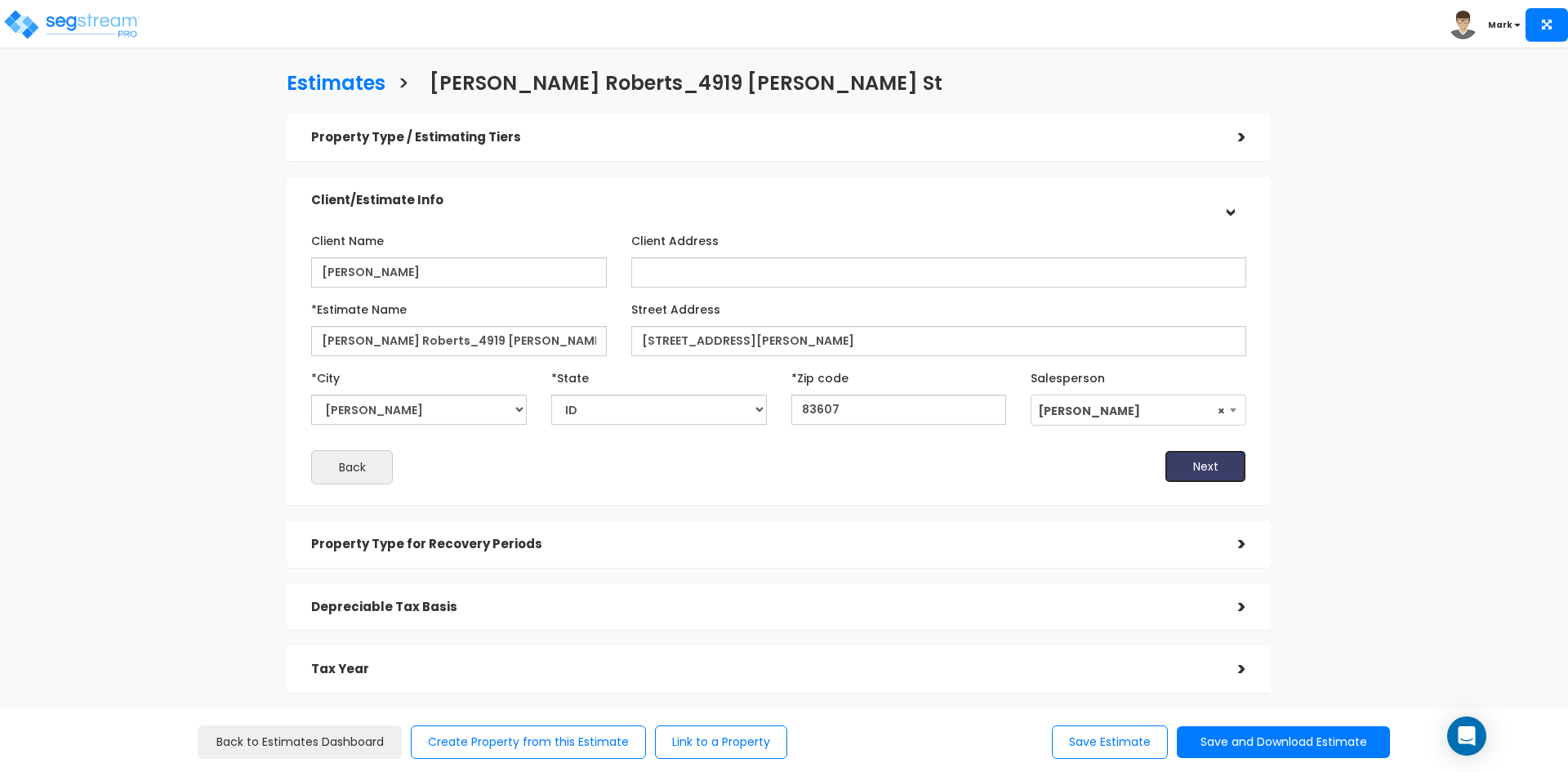
click at [1191, 464] on button "Next" at bounding box center [1205, 466] width 82 height 32
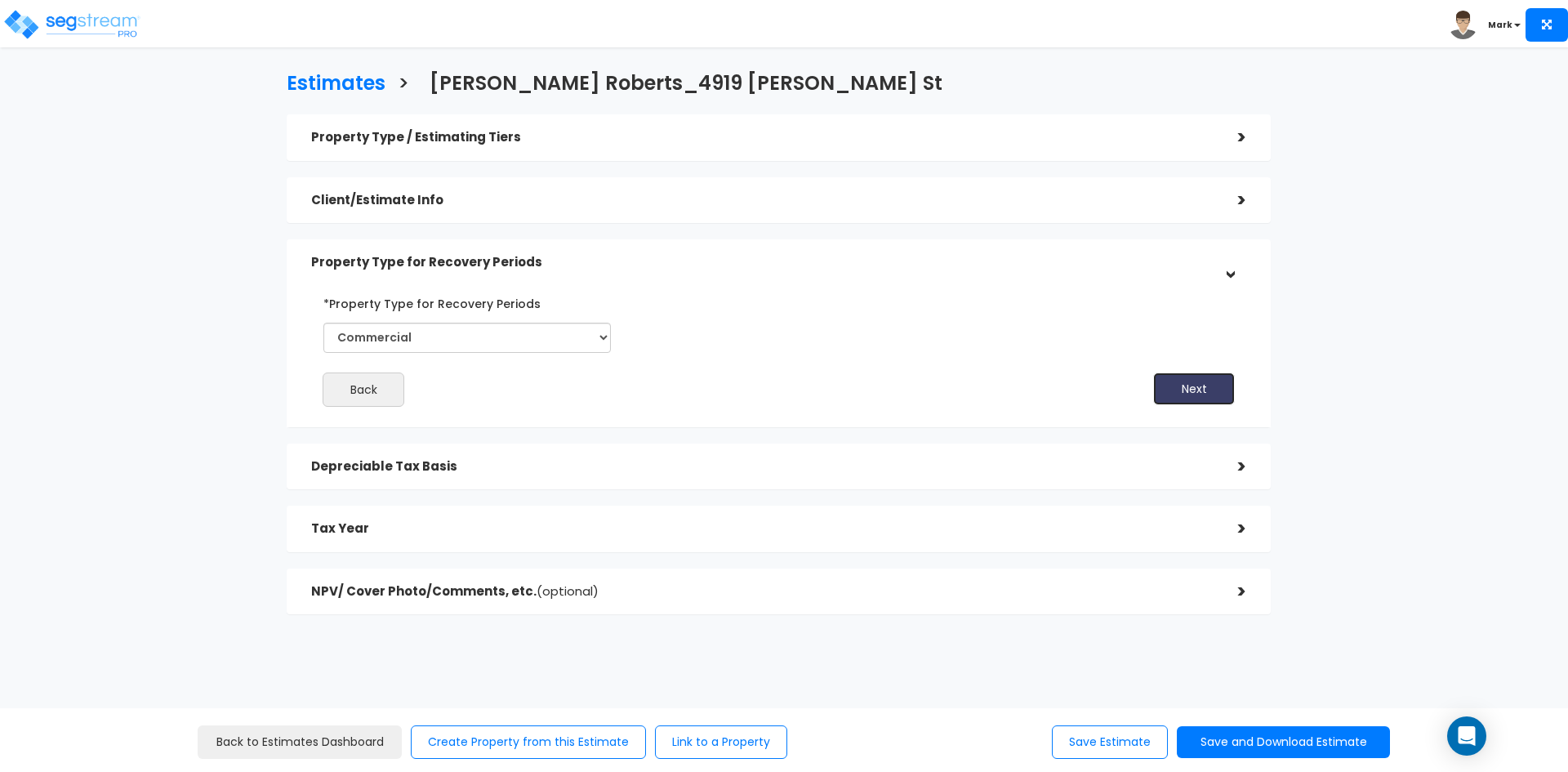
click at [1173, 393] on button "Next" at bounding box center [1194, 388] width 82 height 32
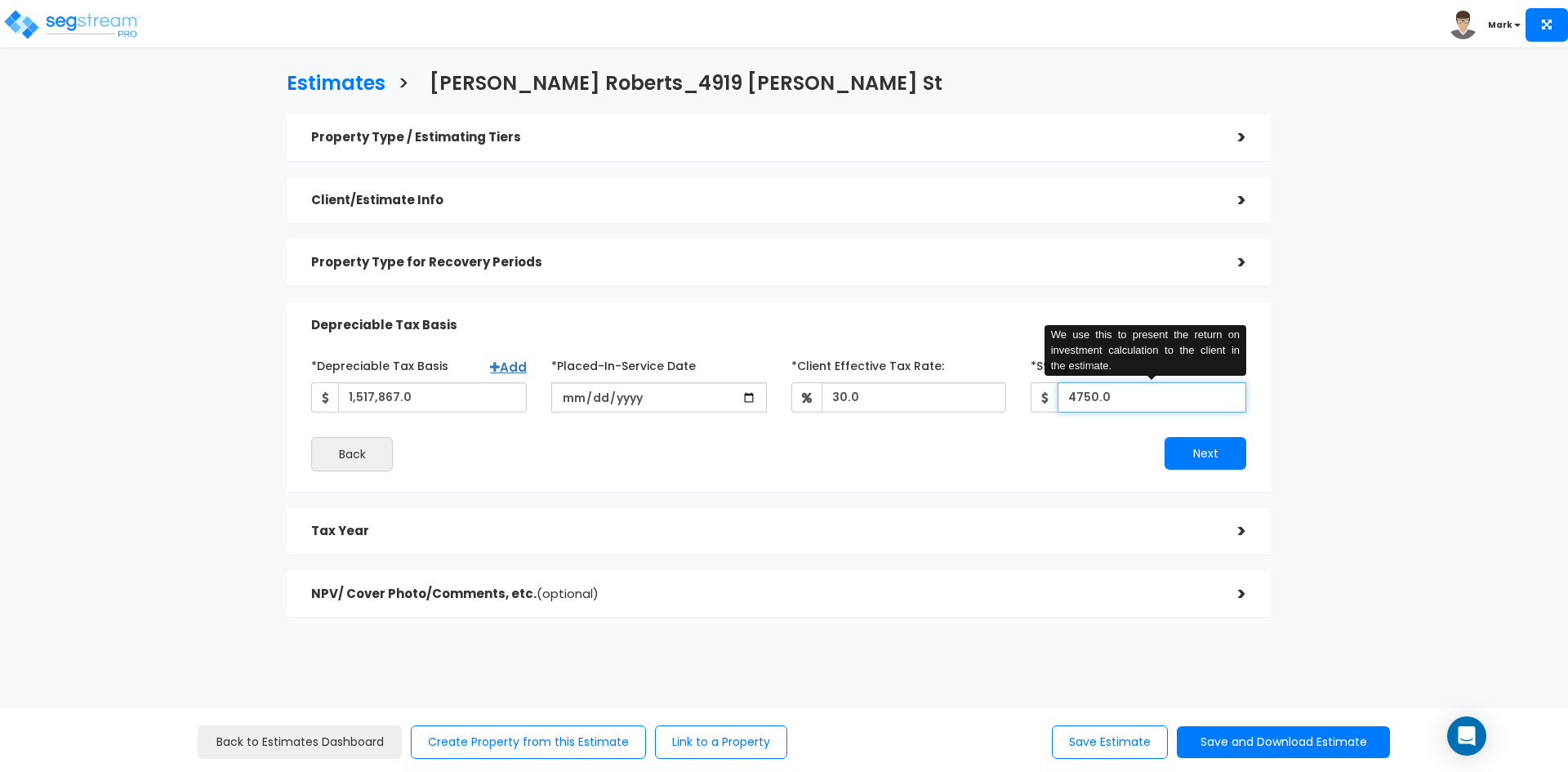
drag, startPoint x: 1125, startPoint y: 400, endPoint x: 1019, endPoint y: 408, distance: 106.3
click at [1019, 408] on div "*Study Fee 4750.0 We use this to present the return on investment calculation t…" at bounding box center [1138, 382] width 240 height 60
type input "3,746"
click at [1211, 450] on button "Next" at bounding box center [1205, 453] width 82 height 32
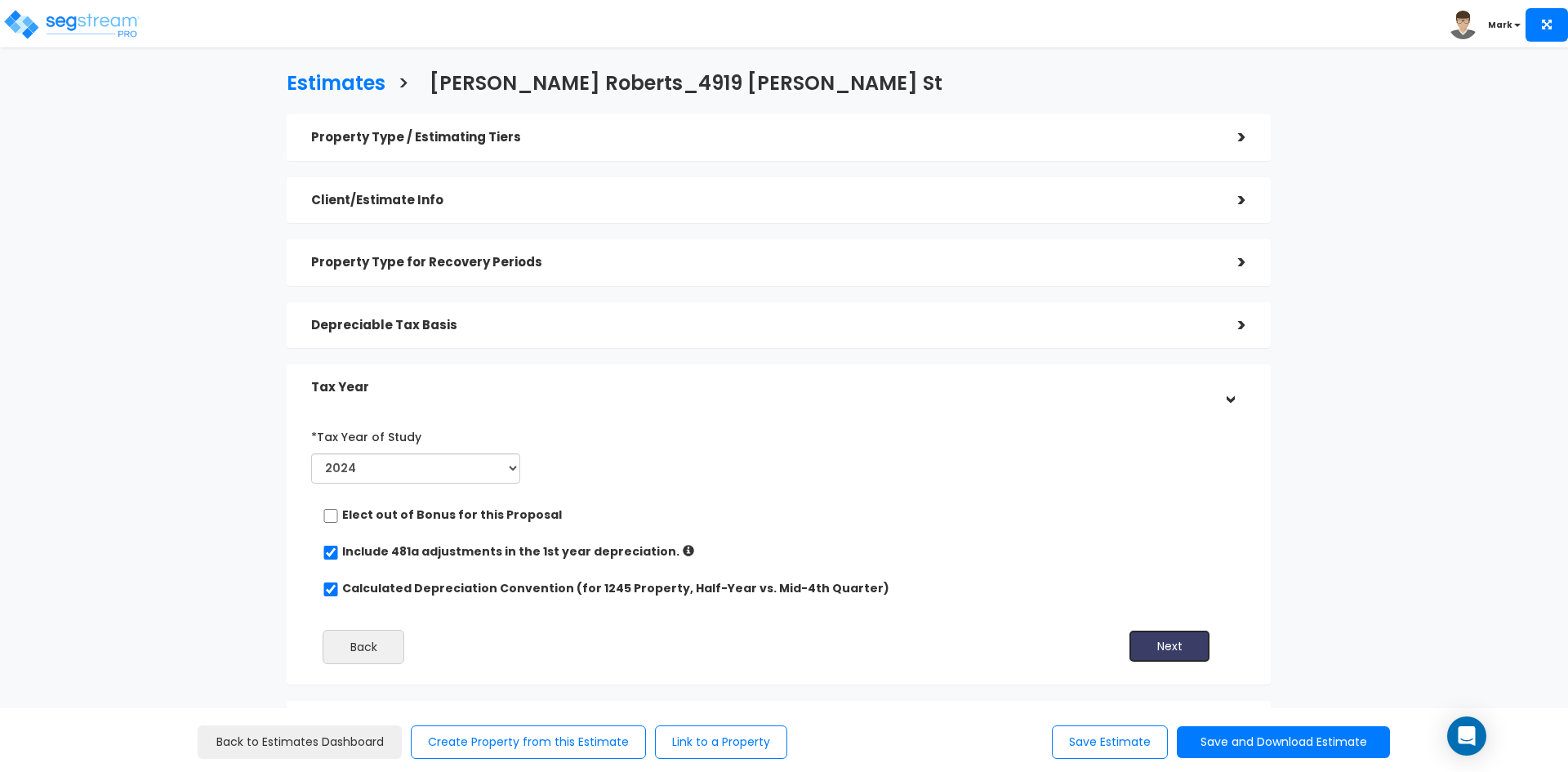
click at [1168, 638] on button "Next" at bounding box center [1169, 646] width 82 height 32
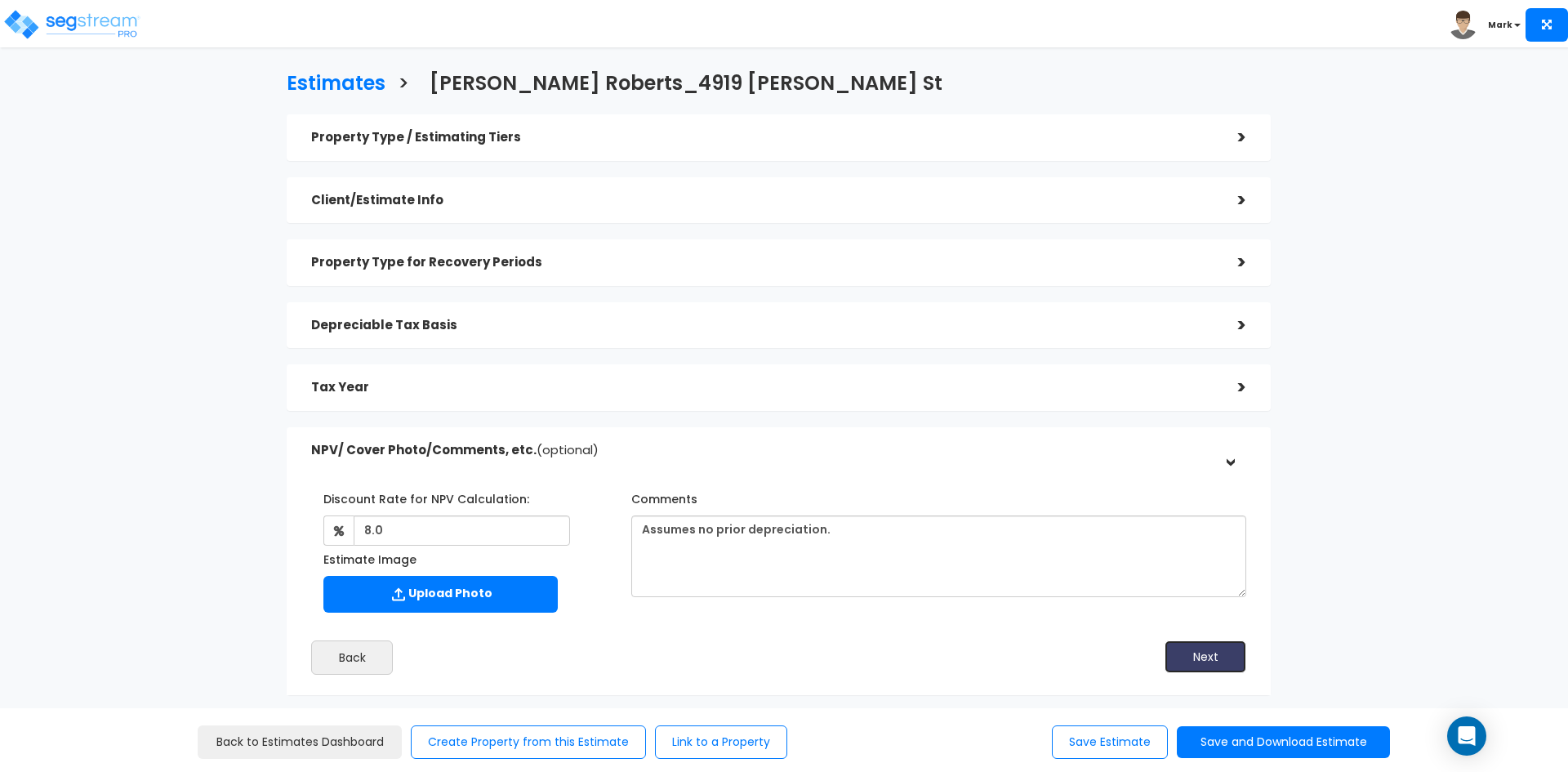
click at [1208, 644] on button "Next" at bounding box center [1205, 656] width 82 height 32
click at [1244, 739] on button "Save and Download Estimate" at bounding box center [1283, 742] width 213 height 32
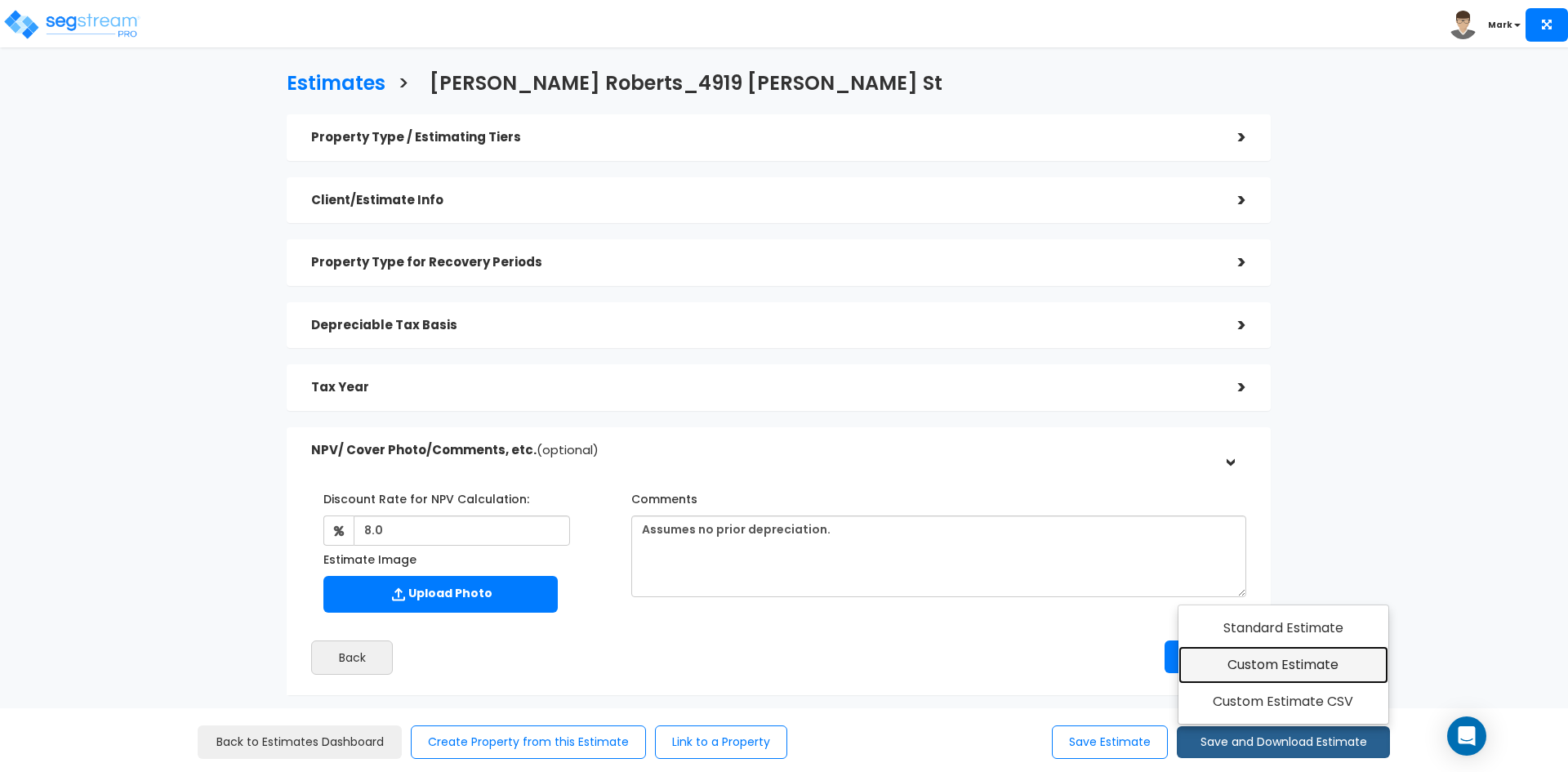
click at [1262, 665] on link "Custom Estimate" at bounding box center [1283, 665] width 210 height 38
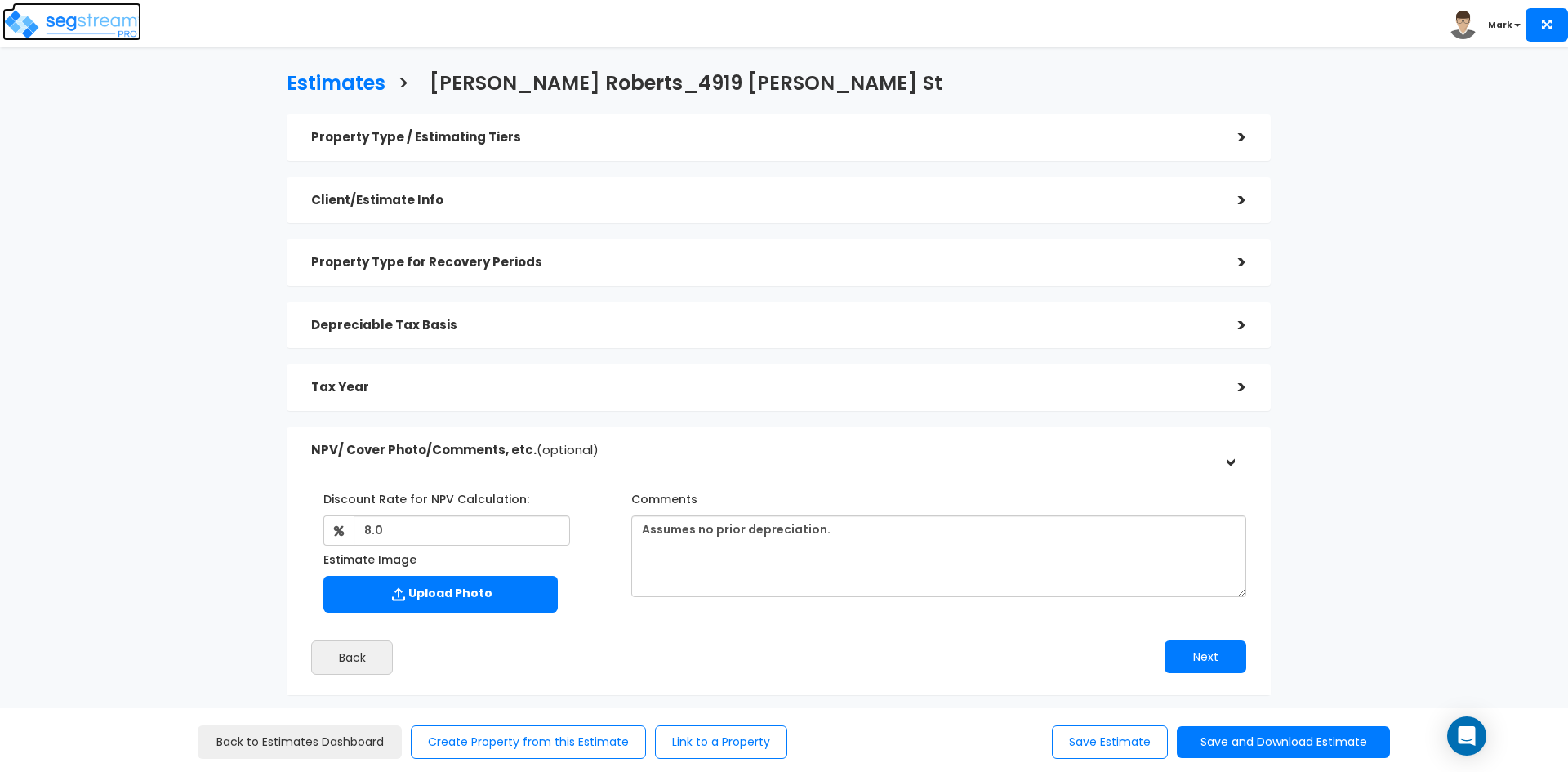
click at [67, 27] on img at bounding box center [72, 24] width 139 height 32
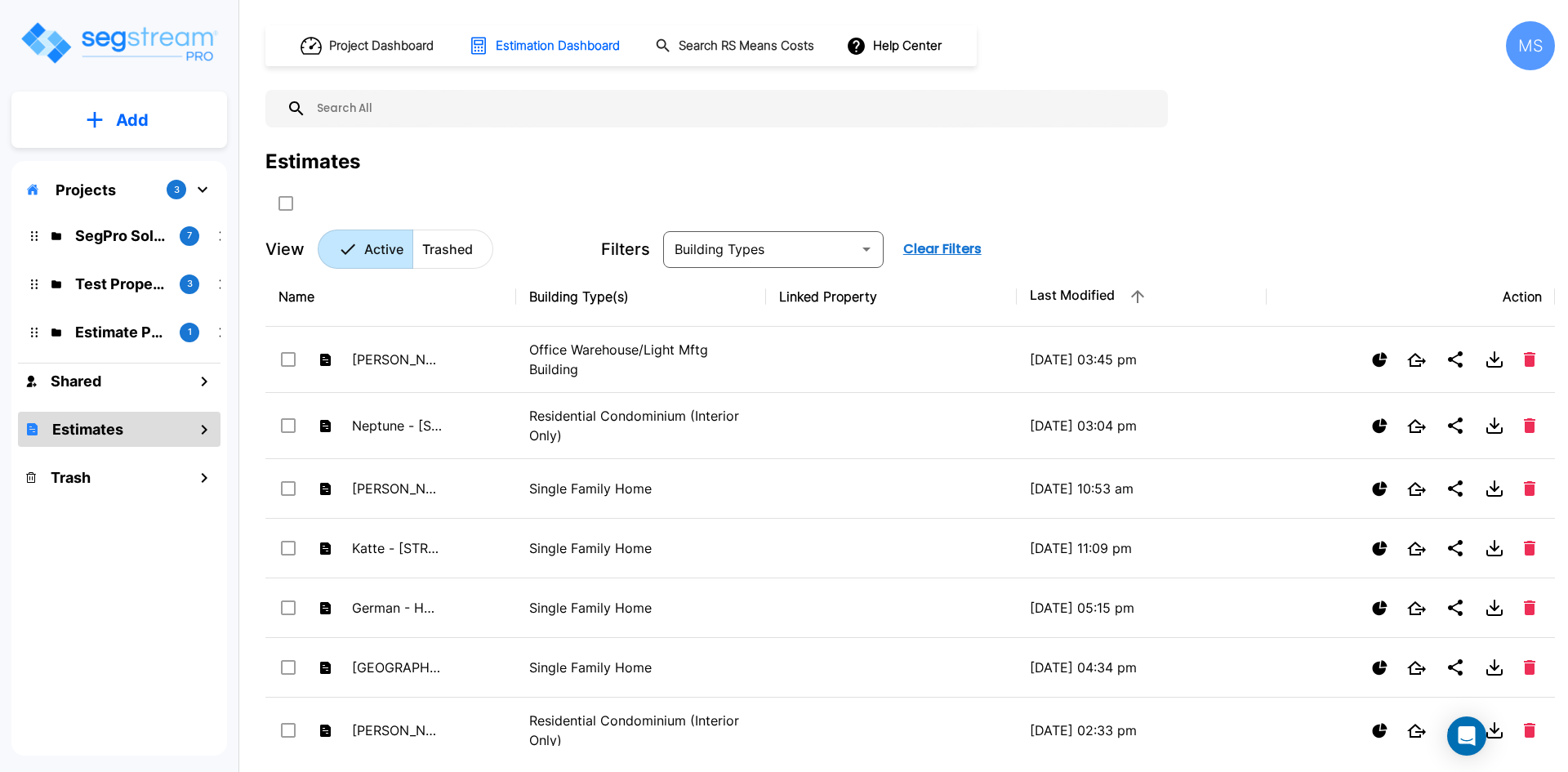
click at [146, 435] on div "Estimates" at bounding box center [119, 429] width 202 height 35
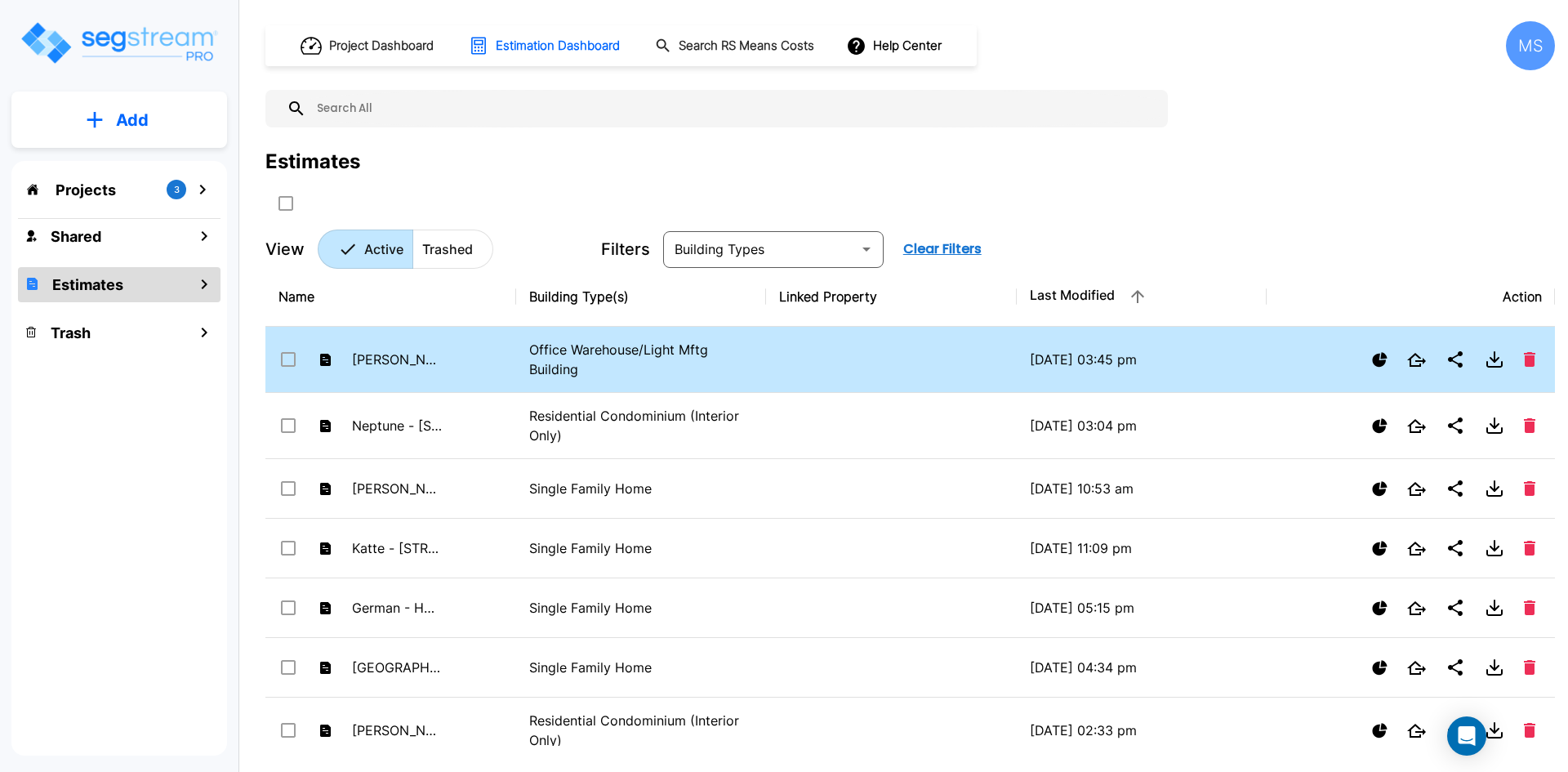
click at [291, 352] on input "select row Brandon Roberts_4919 Laster St" at bounding box center [286, 357] width 17 height 14
click at [204, 289] on icon "mailbox folders" at bounding box center [204, 284] width 19 height 19
checkbox input "false"
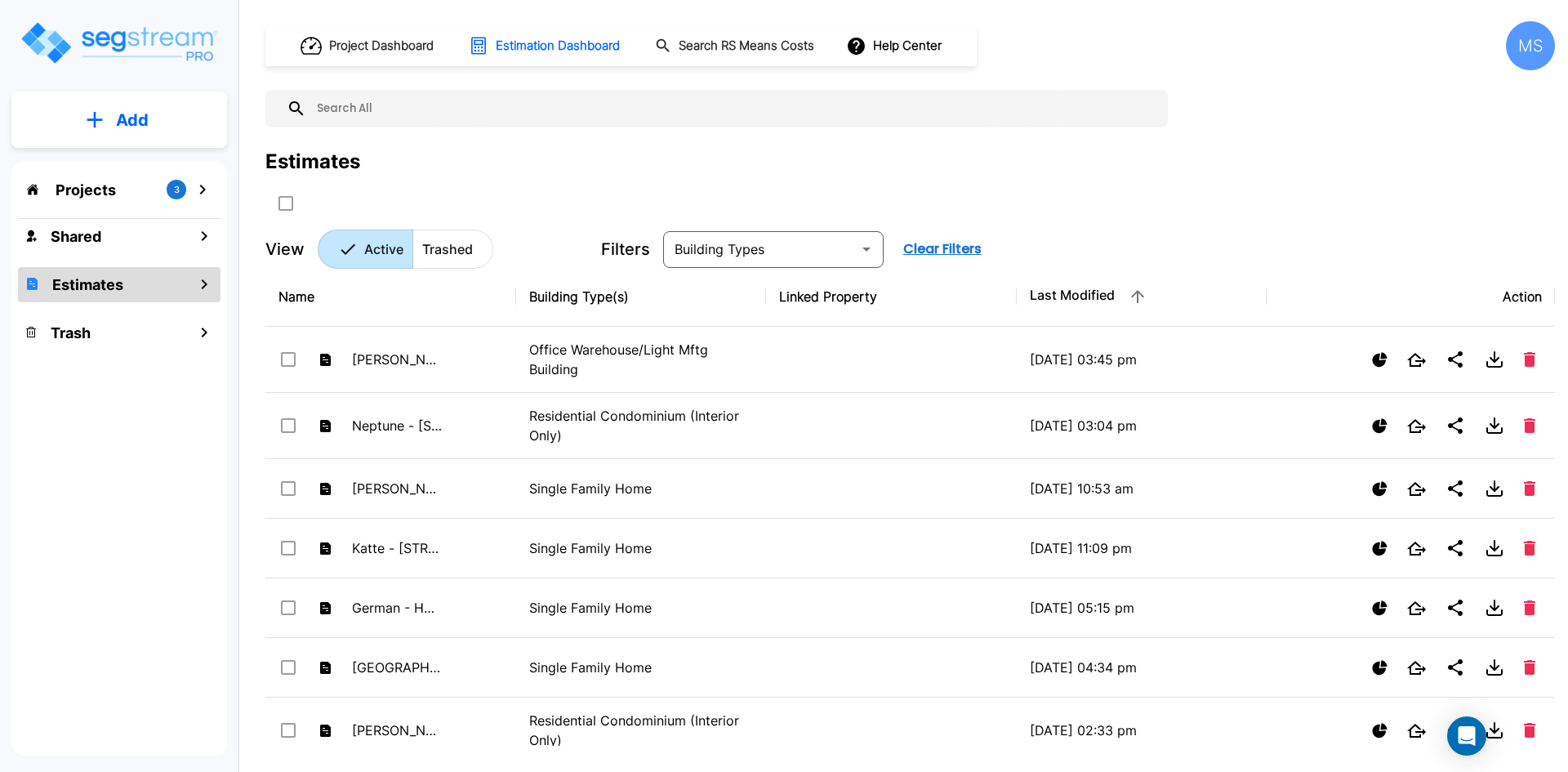
click at [127, 122] on p "Add" at bounding box center [132, 120] width 32 height 24
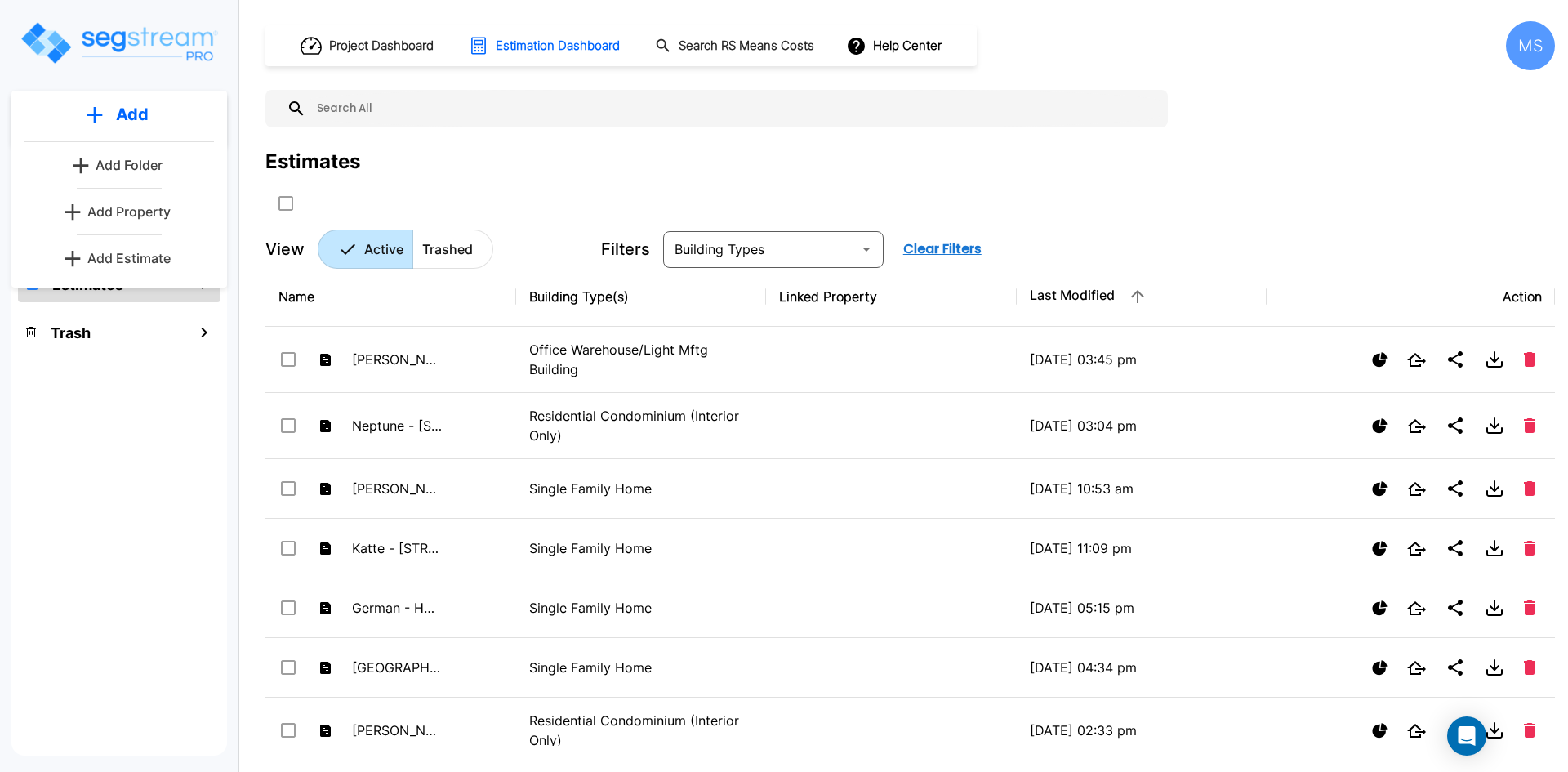
click at [153, 263] on p "Add Estimate" at bounding box center [129, 258] width 84 height 19
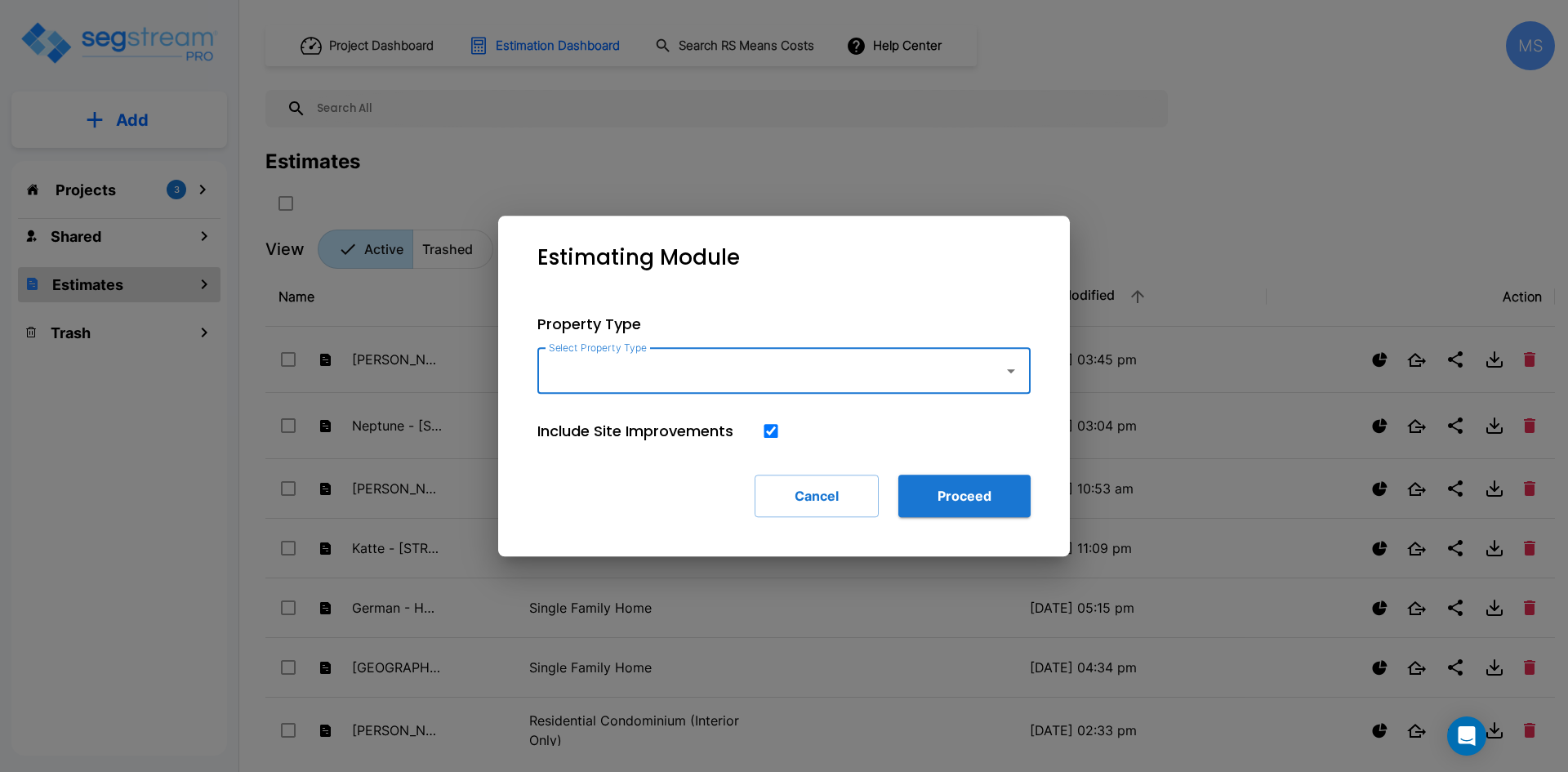
click at [610, 380] on input "Select Property Type" at bounding box center [767, 371] width 443 height 31
click at [1011, 377] on icon "button" at bounding box center [1011, 371] width 19 height 19
click at [609, 380] on input "Select Property Type" at bounding box center [767, 371] width 443 height 31
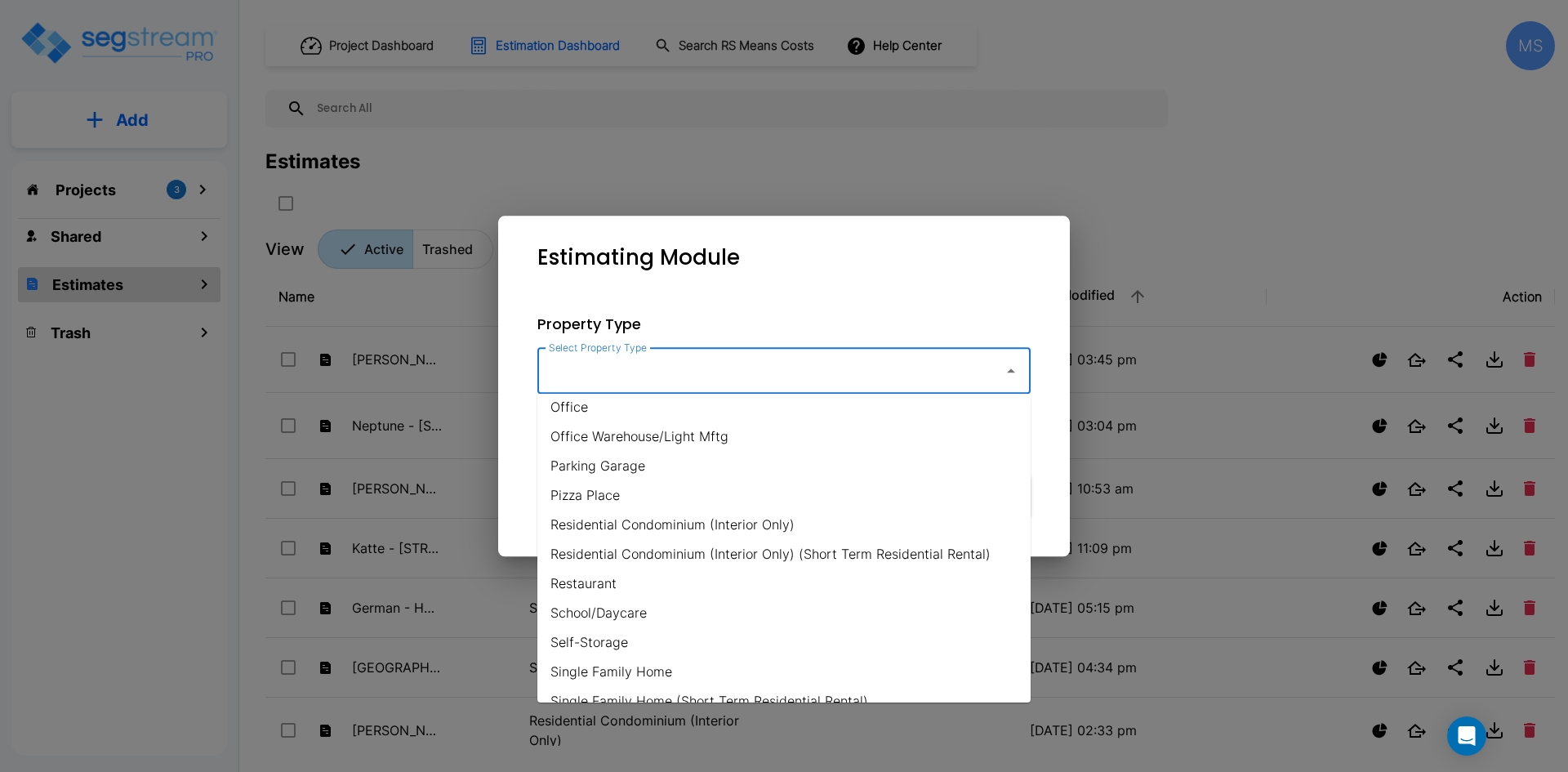
scroll to position [980, 0]
click at [640, 429] on li "Office Warehouse/Light Mftg" at bounding box center [784, 434] width 494 height 30
type input "Office Warehouse/Light Mftg"
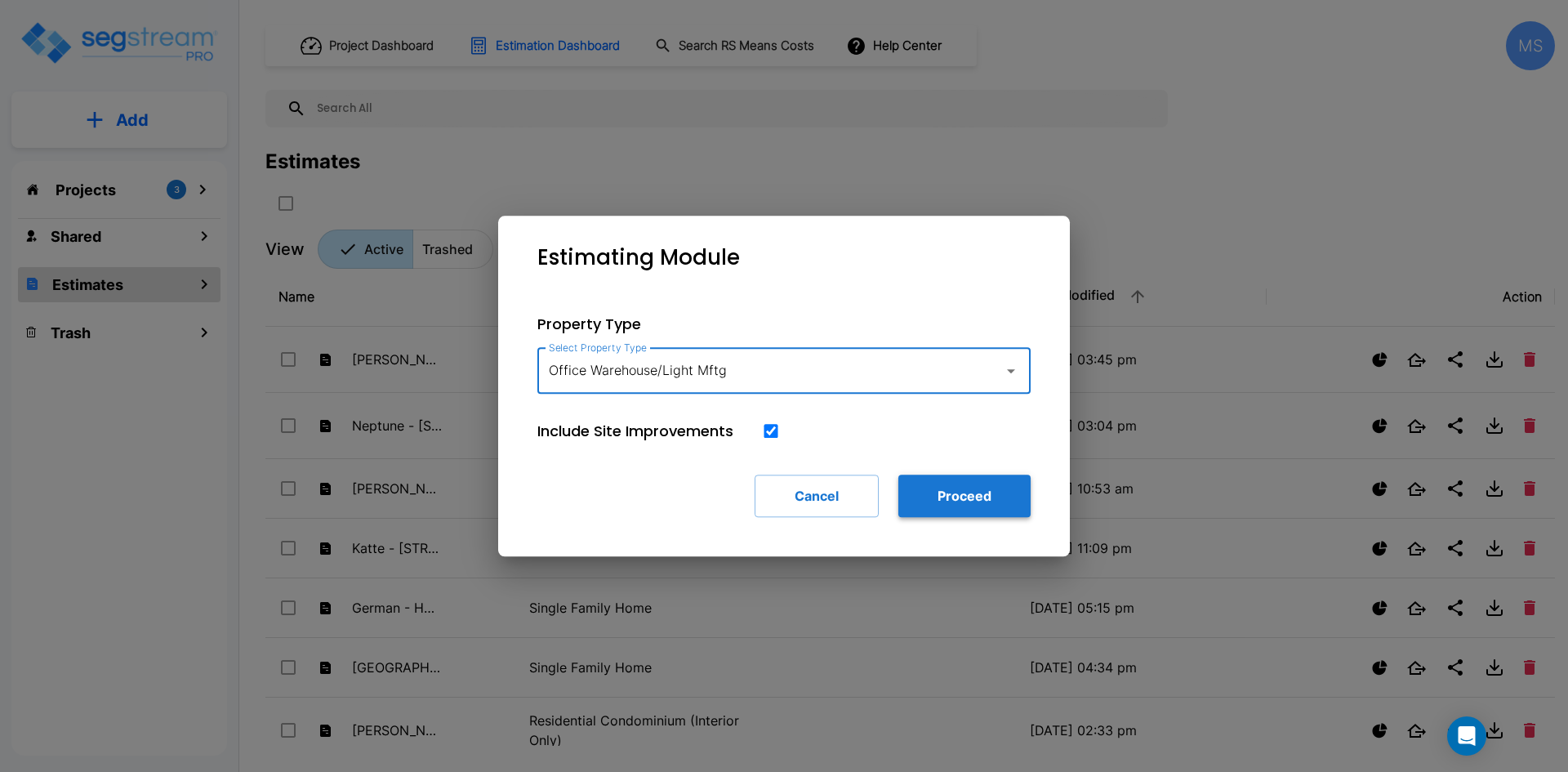
click at [960, 490] on button "Proceed" at bounding box center [965, 495] width 133 height 43
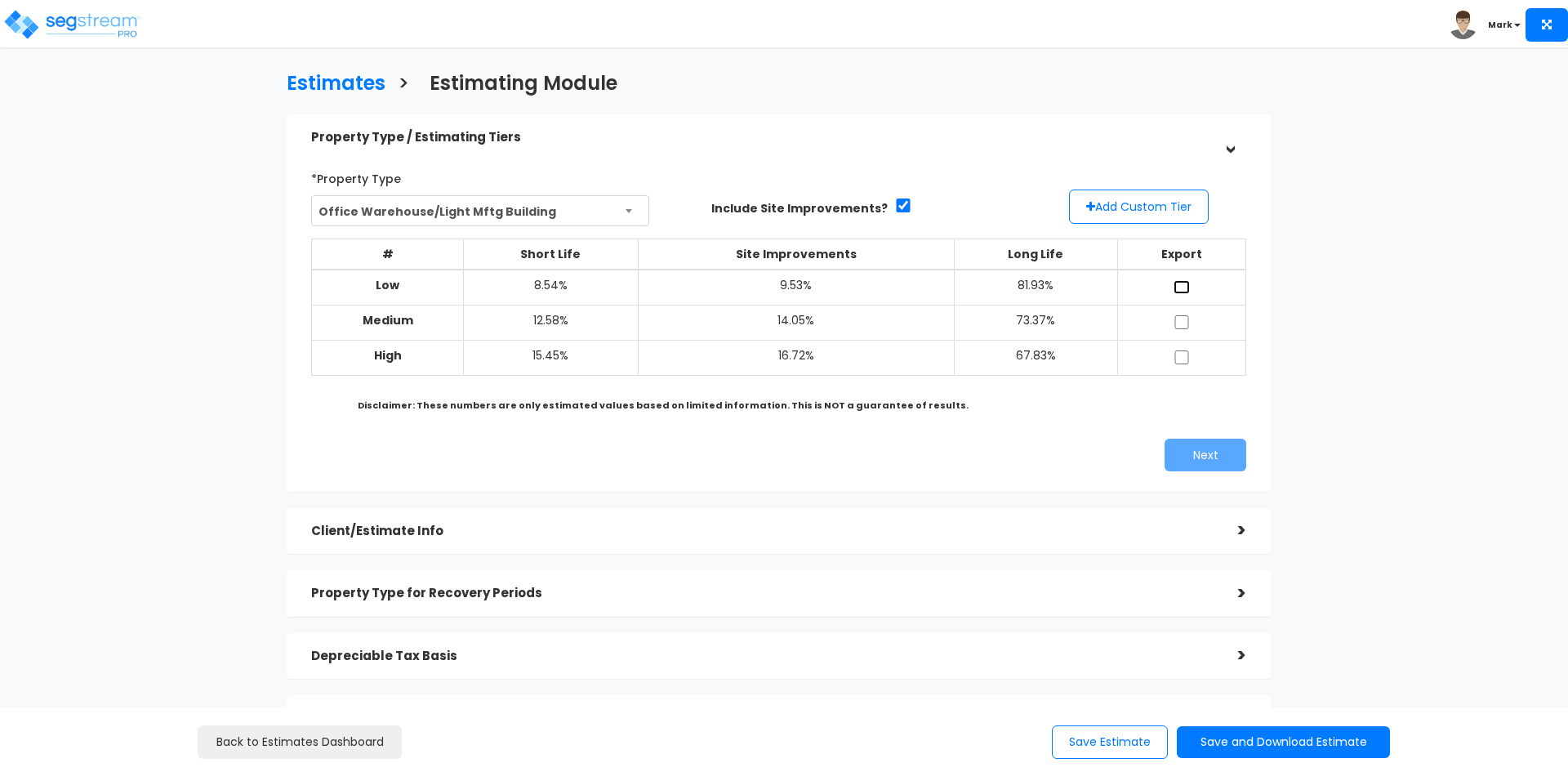
click at [1176, 285] on input "checkbox" at bounding box center [1182, 287] width 17 height 14
checkbox input "true"
click at [1181, 320] on input "checkbox" at bounding box center [1182, 322] width 17 height 14
checkbox input "true"
click at [1182, 357] on input "checkbox" at bounding box center [1182, 358] width 17 height 14
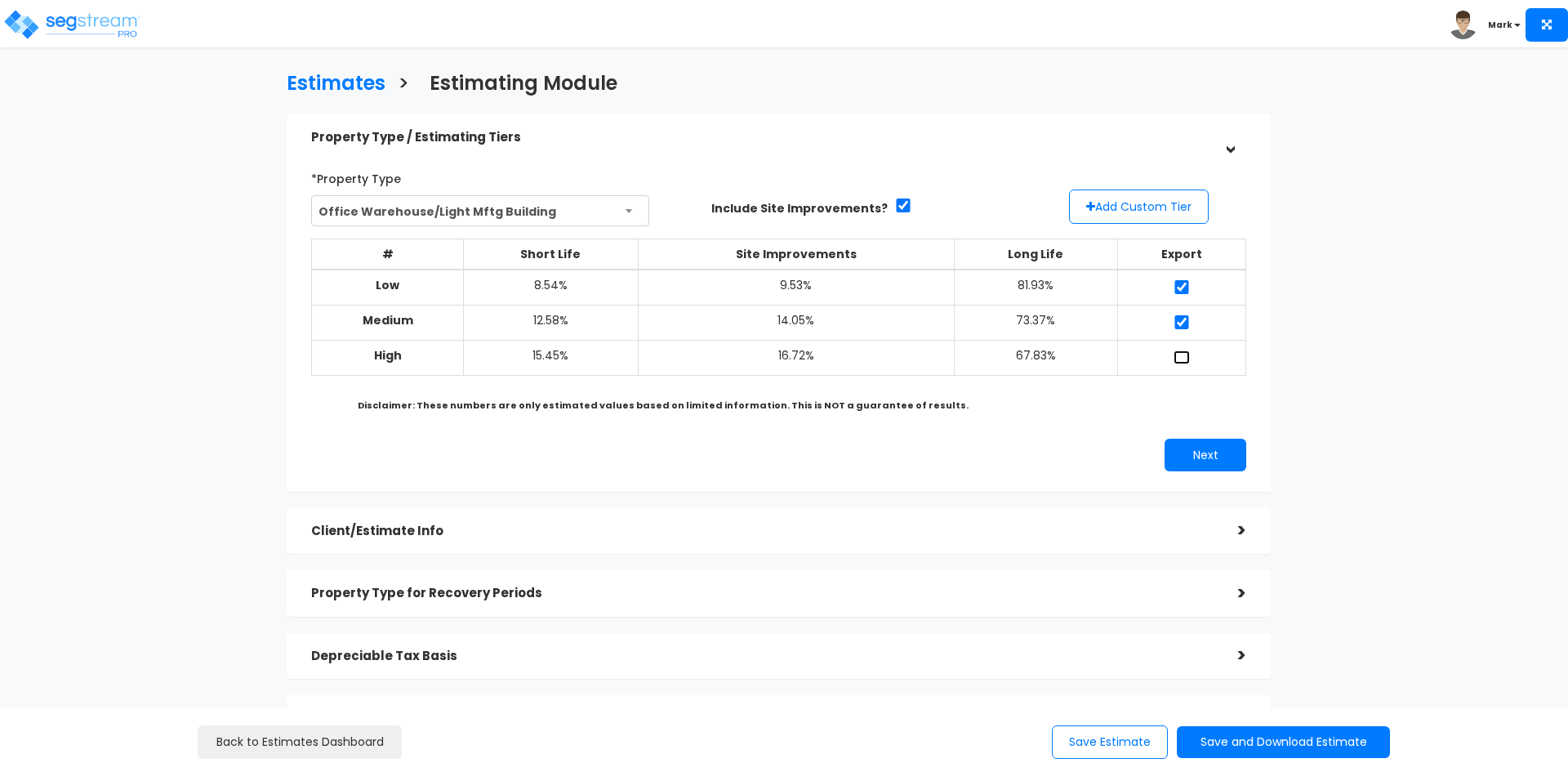
checkbox input "true"
click at [1137, 208] on button "Add Custom Tier" at bounding box center [1139, 206] width 140 height 34
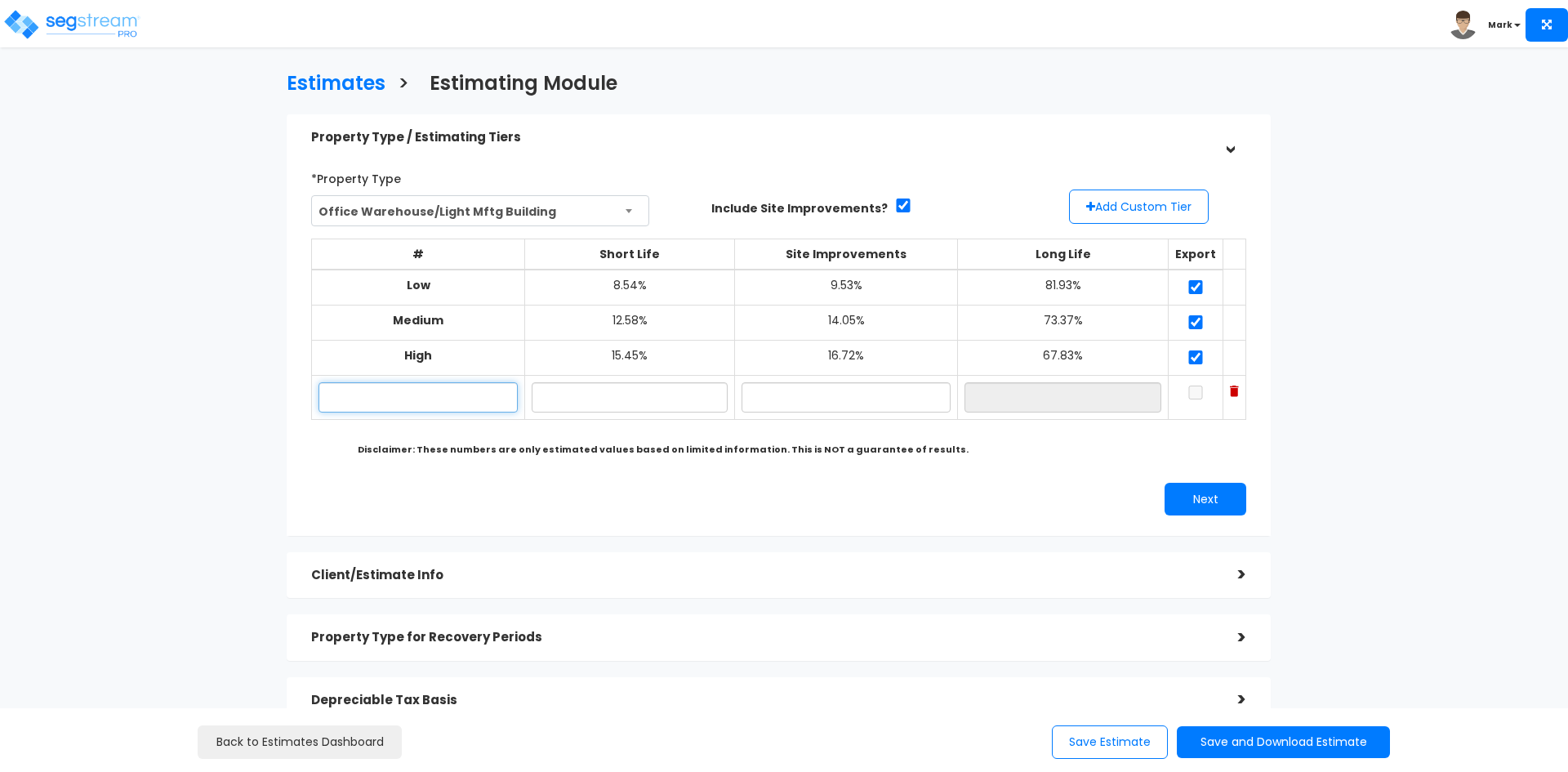
click at [474, 400] on input "text" at bounding box center [418, 397] width 199 height 31
type input "Custom"
click at [617, 395] on input "text" at bounding box center [630, 397] width 196 height 31
type input "12.05%"
click at [839, 403] on input "text" at bounding box center [846, 397] width 209 height 31
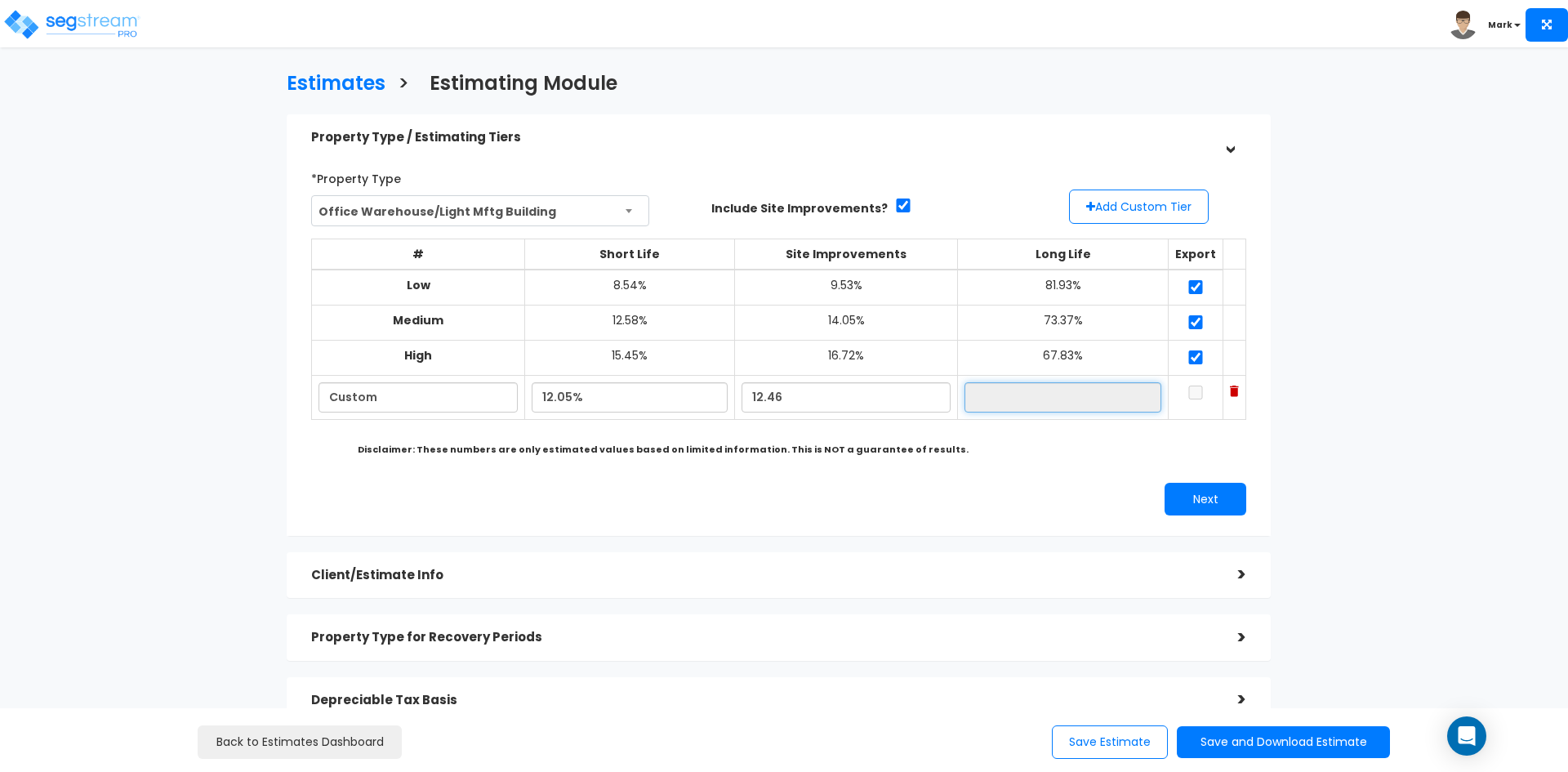
type input "12.46%"
type input "75.49%"
click at [1029, 406] on input "75.49%" at bounding box center [1063, 397] width 197 height 31
click at [1192, 401] on td at bounding box center [1196, 397] width 55 height 44
click at [1192, 396] on input "checkbox" at bounding box center [1196, 393] width 17 height 14
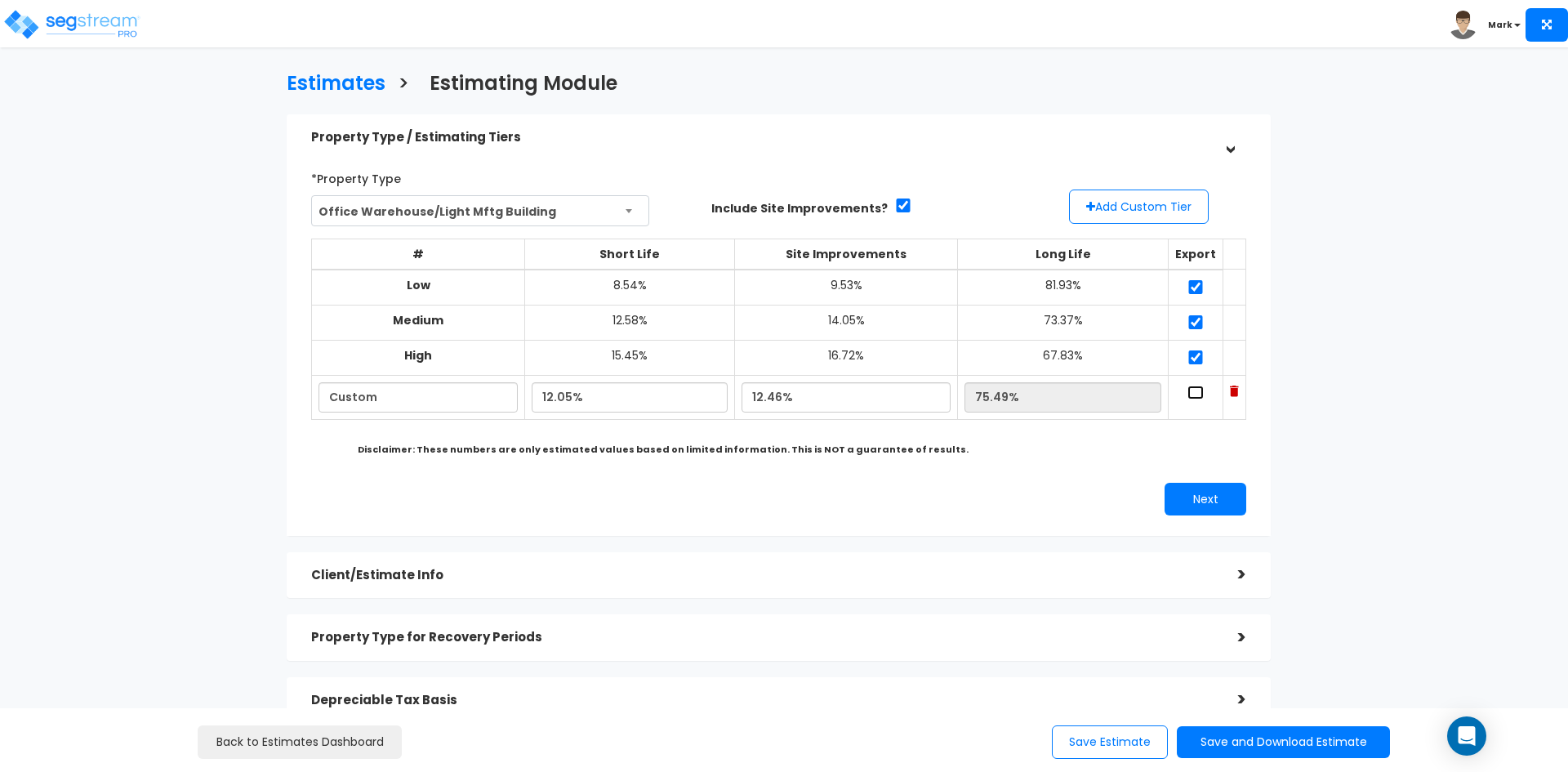
checkbox input "true"
drag, startPoint x: 828, startPoint y: 399, endPoint x: 762, endPoint y: 401, distance: 66.0
click at [762, 401] on input "12.46%" at bounding box center [846, 397] width 209 height 31
type input "1"
type input "14.16%"
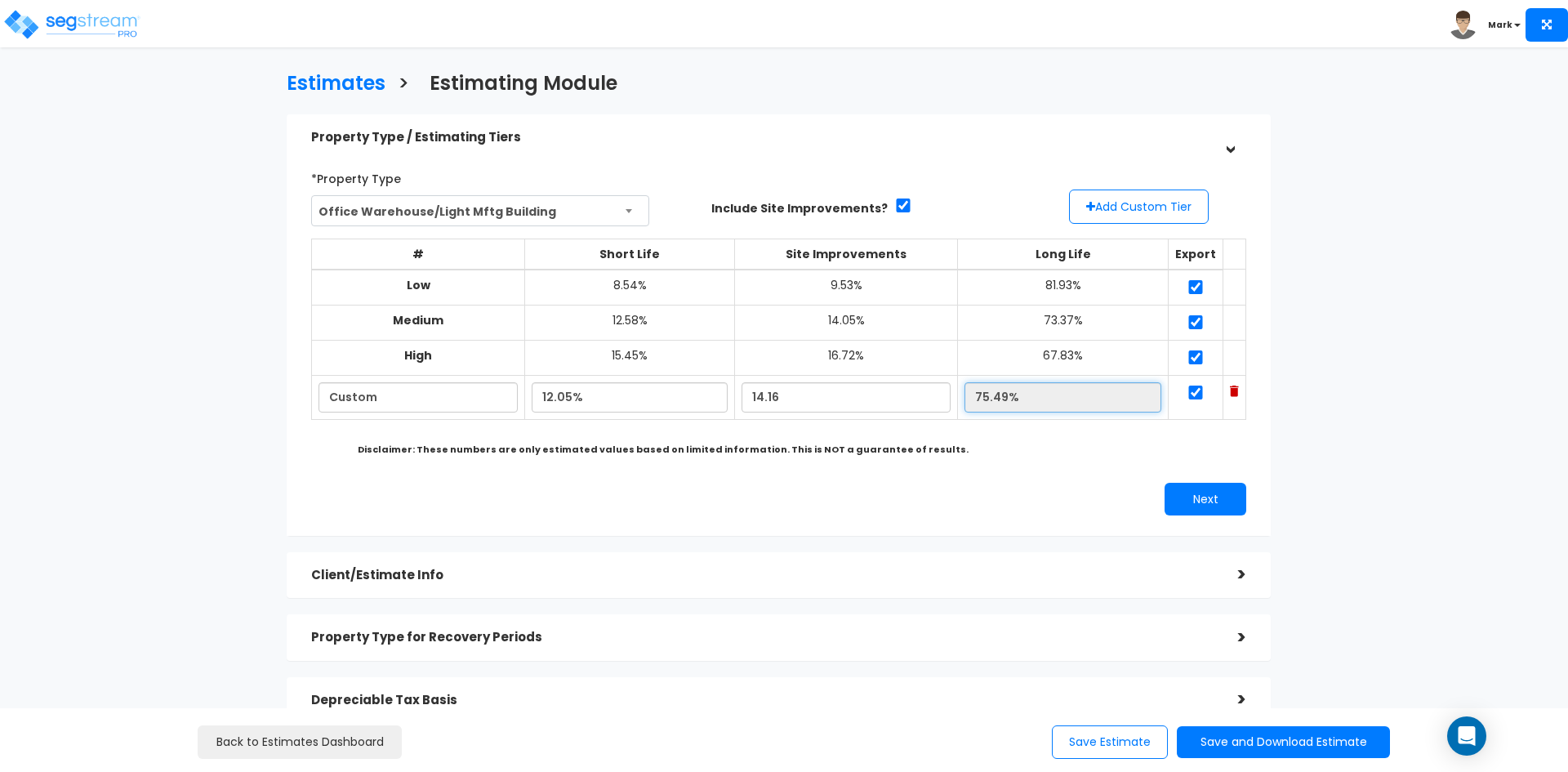
type input "73.79%"
click at [1055, 407] on input "73.79%" at bounding box center [1063, 397] width 197 height 31
click at [1196, 495] on button "Next" at bounding box center [1205, 498] width 82 height 32
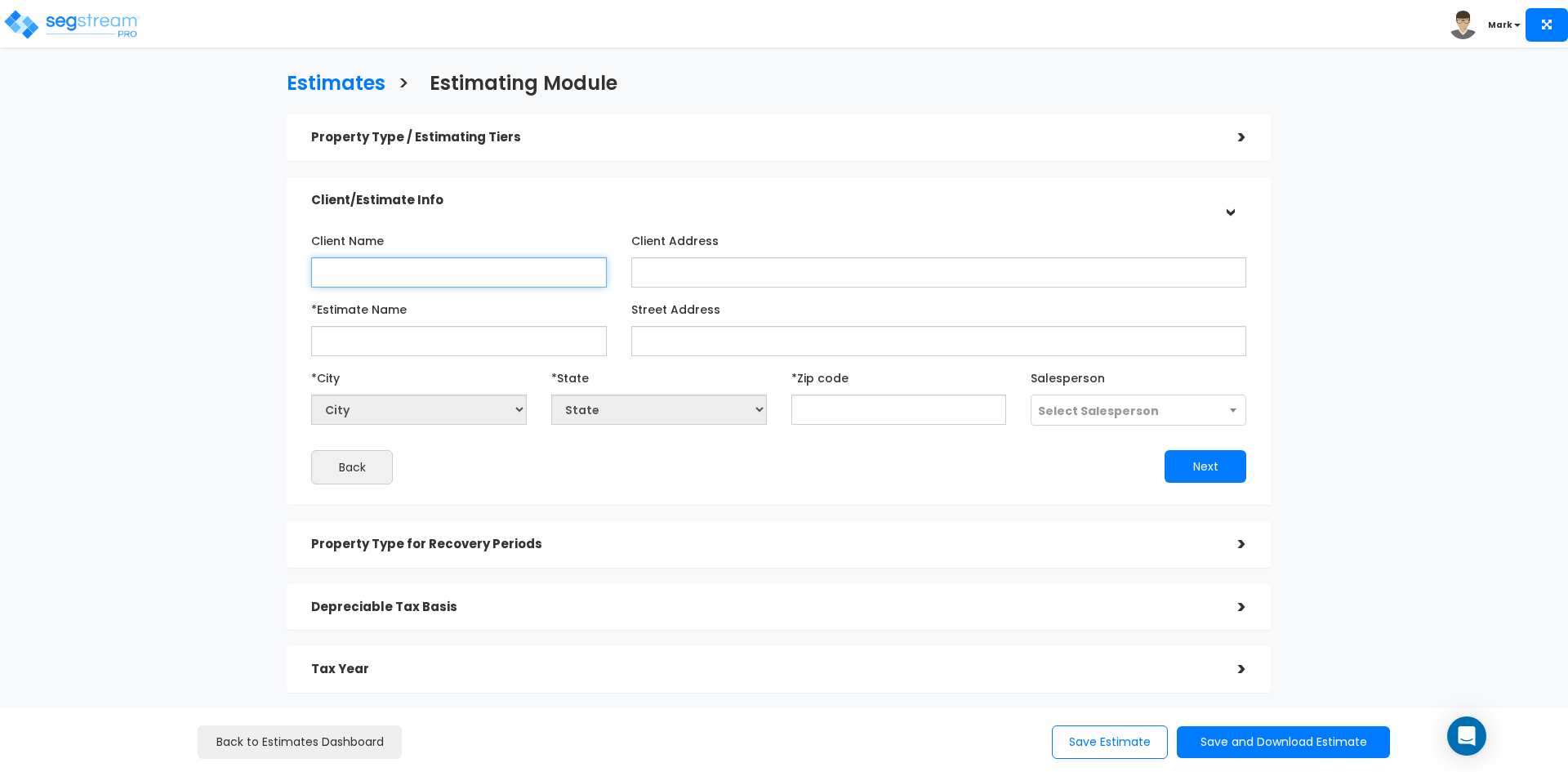
click at [445, 275] on input "Client Name" at bounding box center [459, 272] width 296 height 31
type input "[PERSON_NAME]"
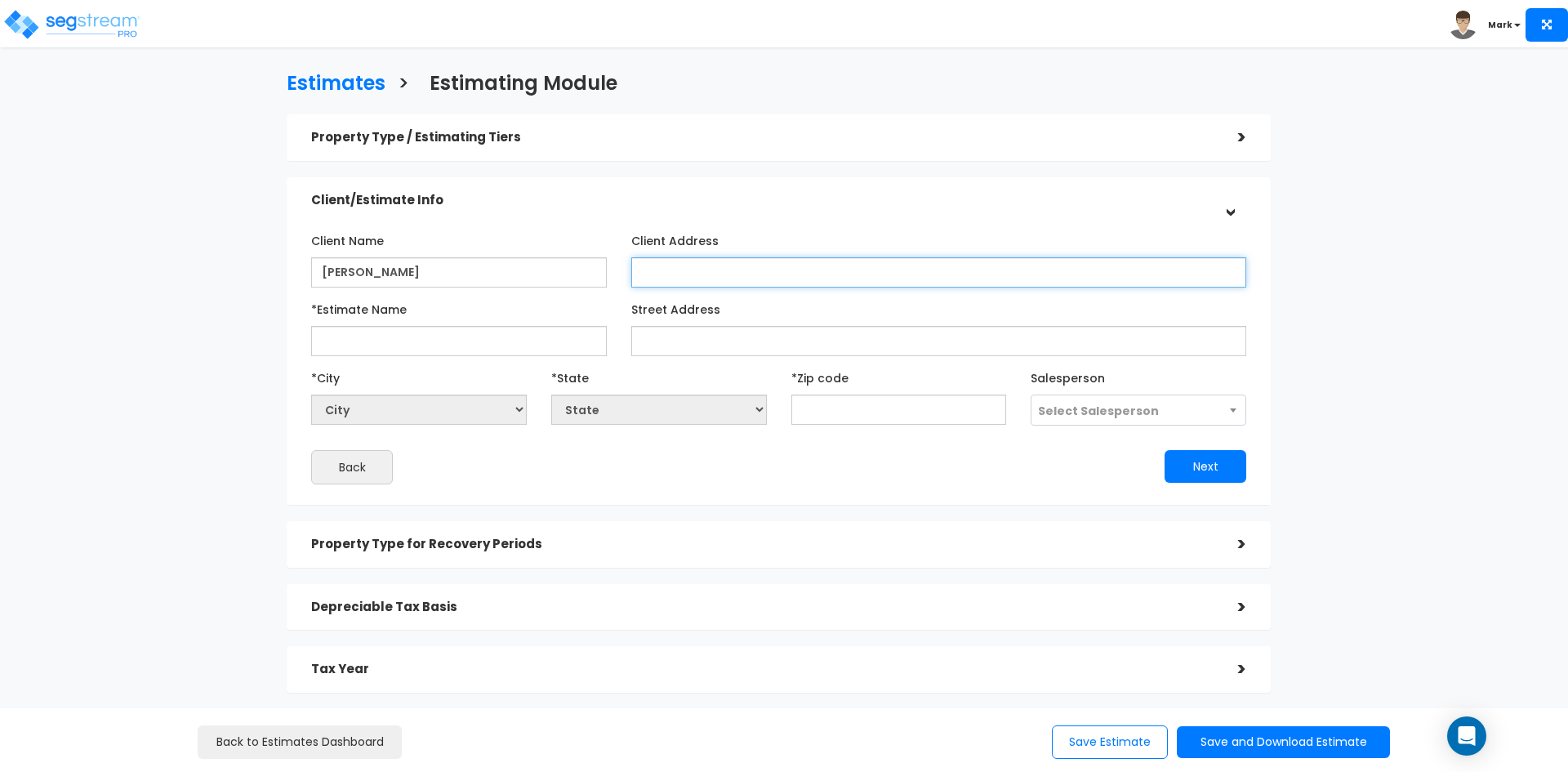
click at [662, 280] on input "Client Address" at bounding box center [938, 272] width 615 height 31
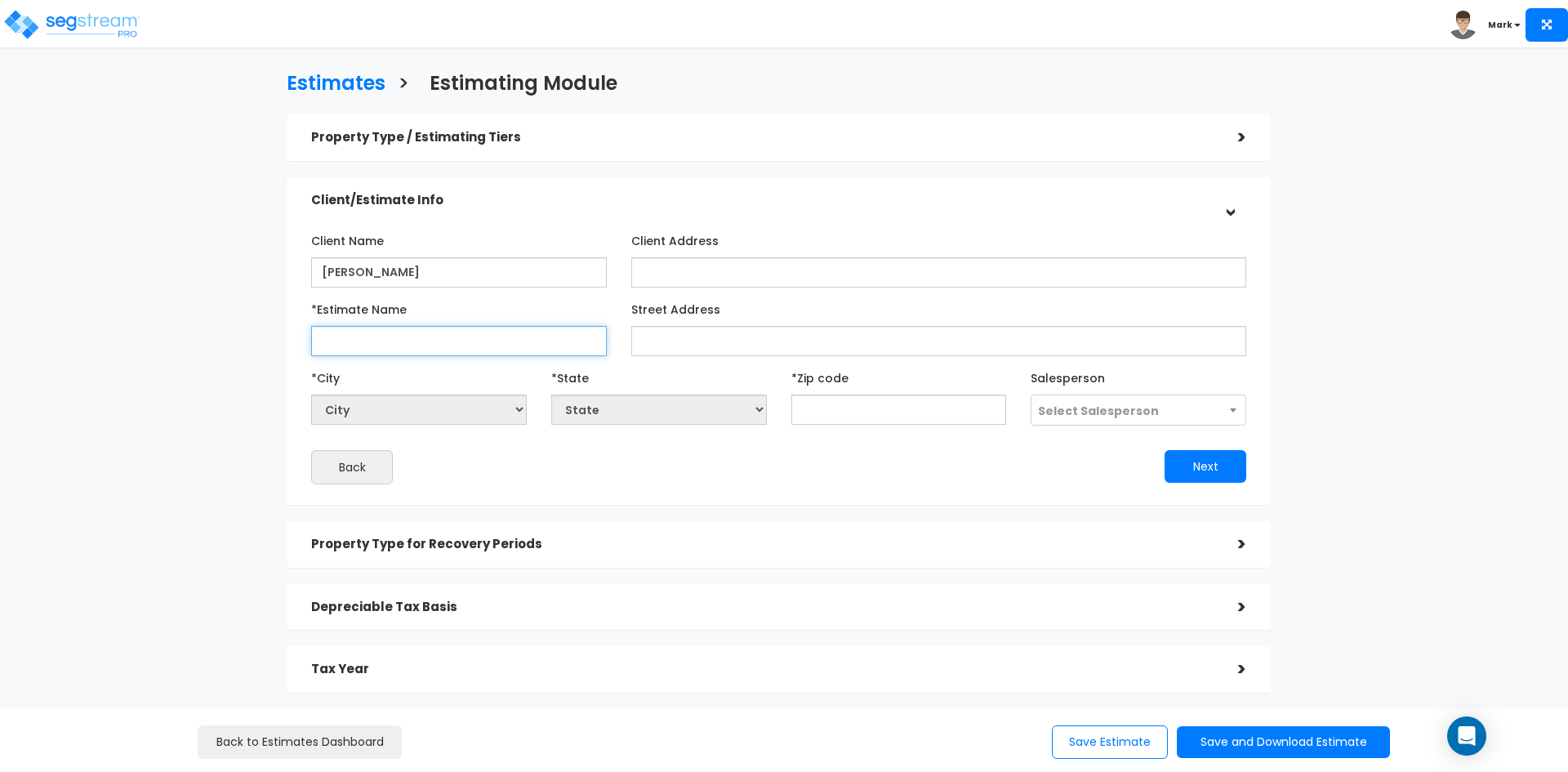
click at [404, 339] on input "*Estimate Name" at bounding box center [459, 341] width 296 height 31
type input "[PERSON_NAME] Roberts_1222 W 600 N [PERSON_NAME]"
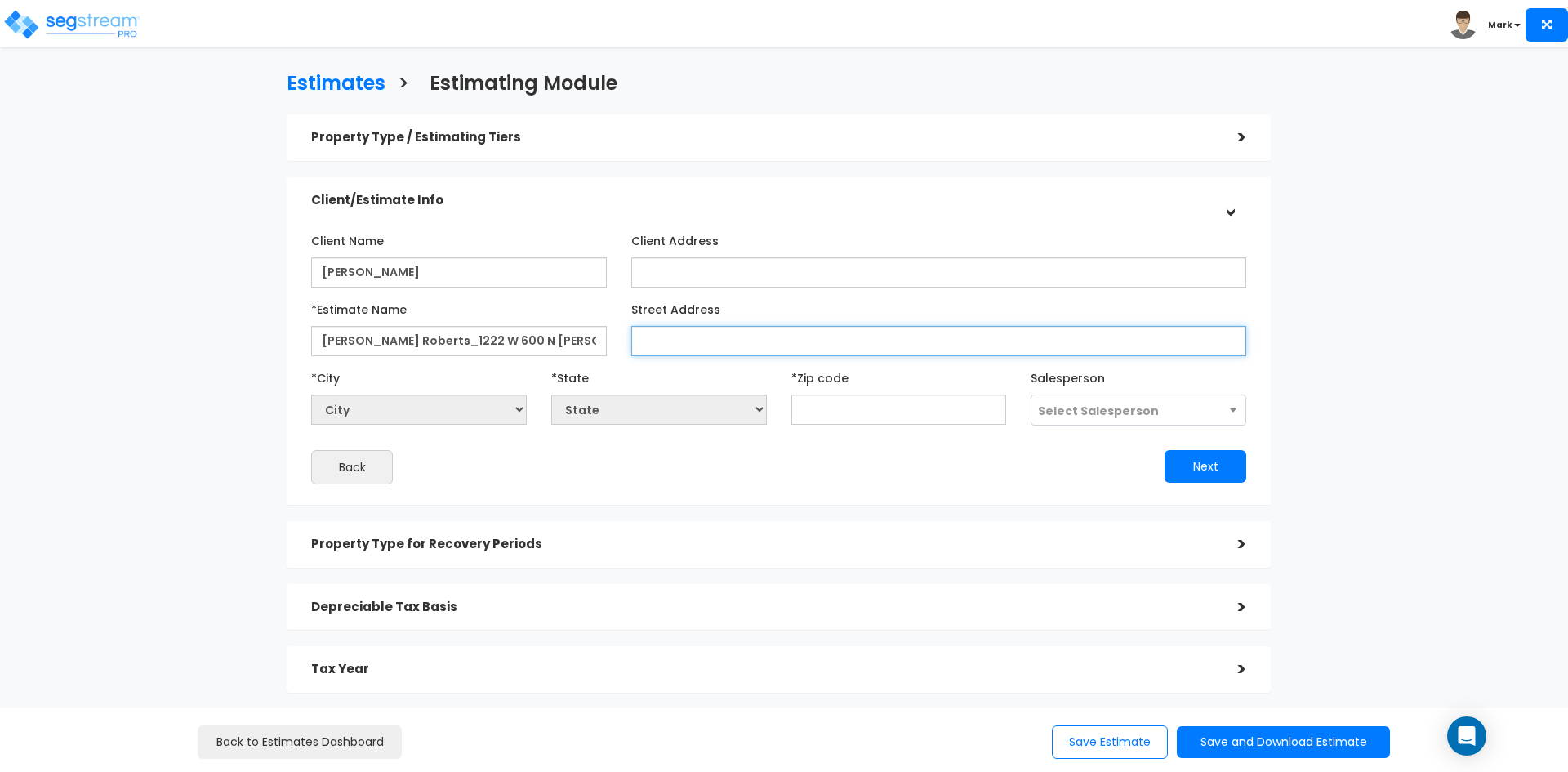
click at [681, 341] on input "Street Address" at bounding box center [938, 341] width 615 height 31
type input "1222 W 600 N"
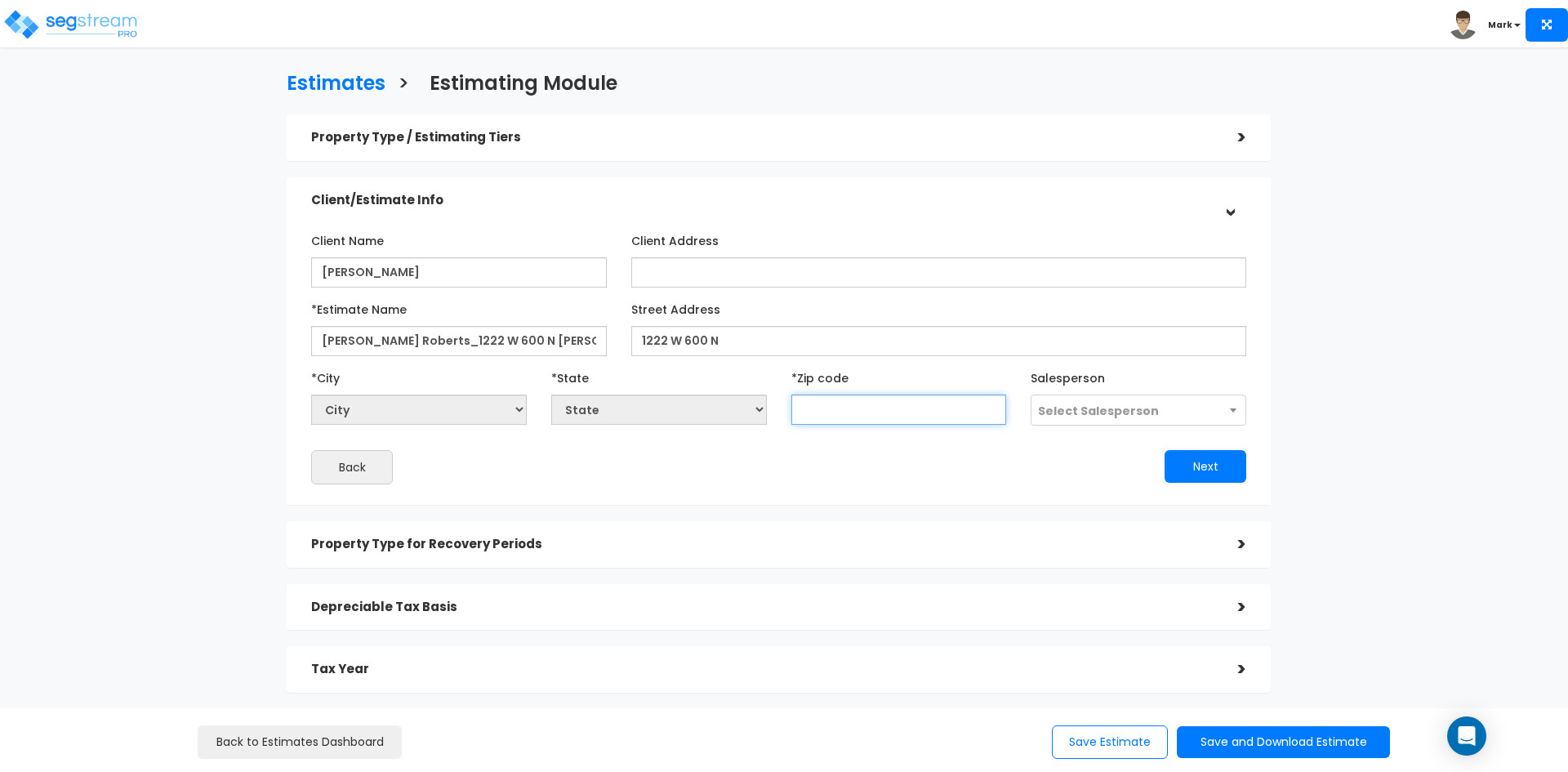
click at [834, 413] on input "text" at bounding box center [898, 409] width 215 height 31
type input "843"
select select "UT"
type input "84321"
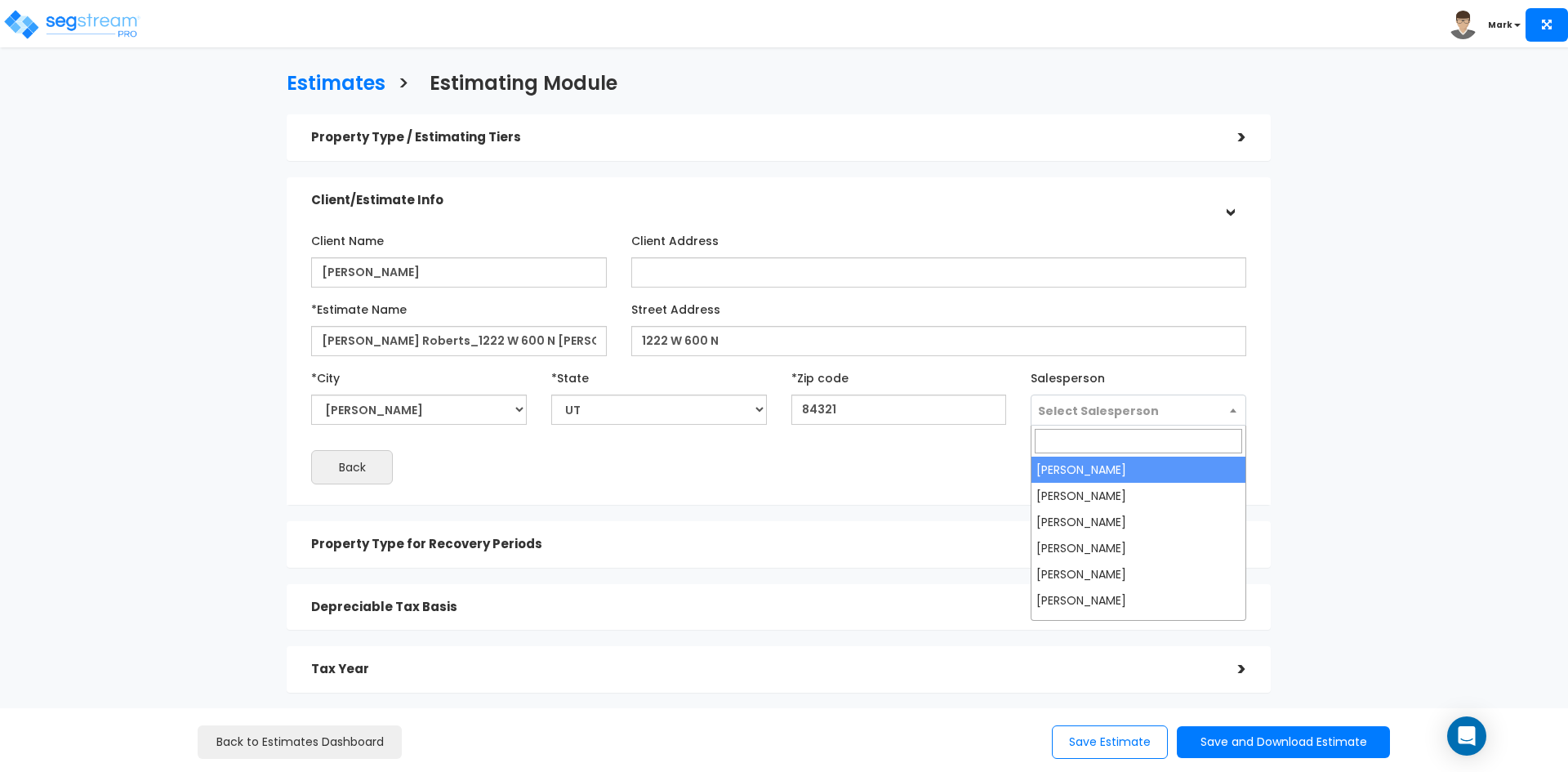
click at [1109, 410] on span "Select Salesperson" at bounding box center [1098, 411] width 121 height 17
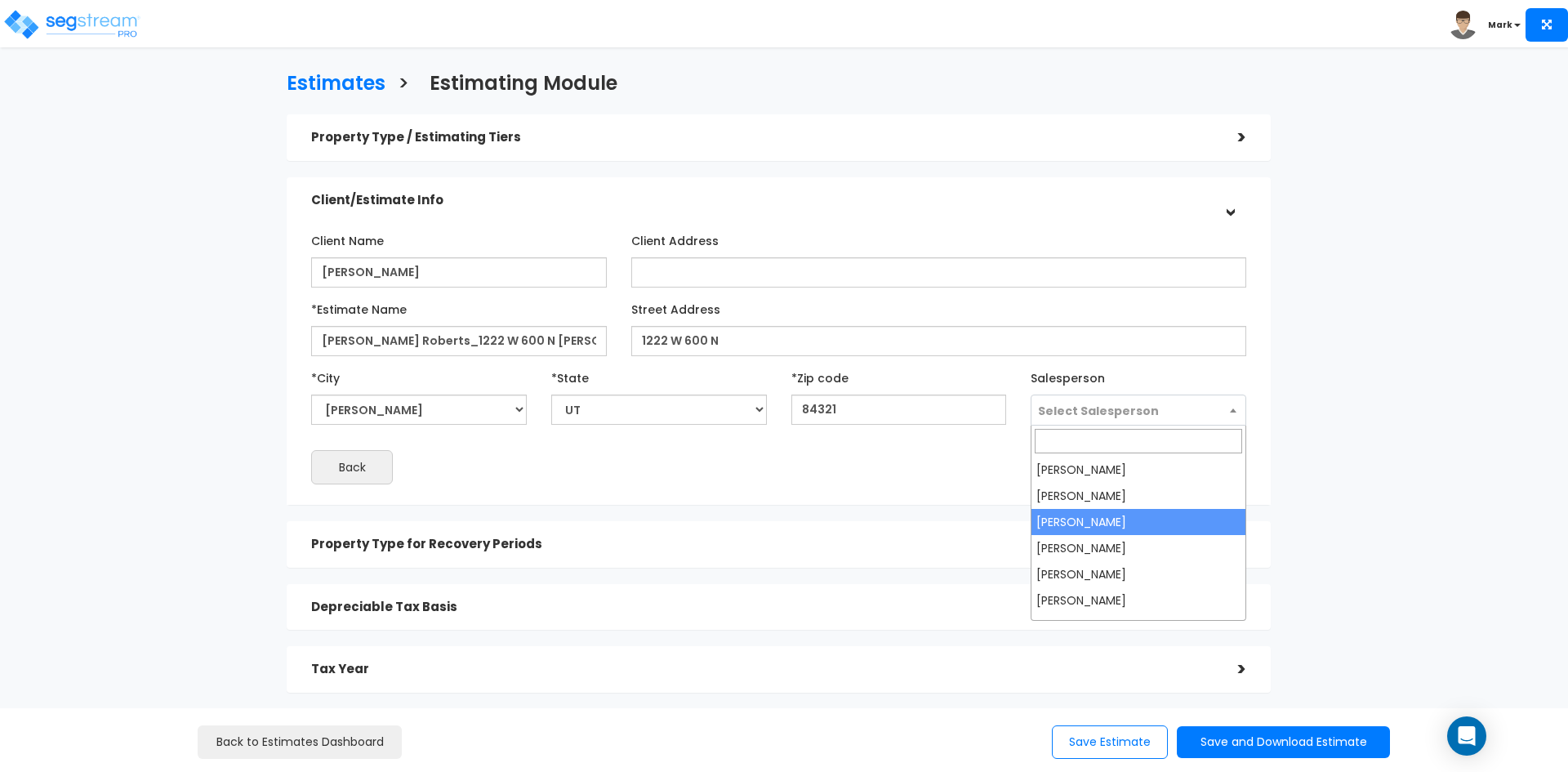
select select "173"
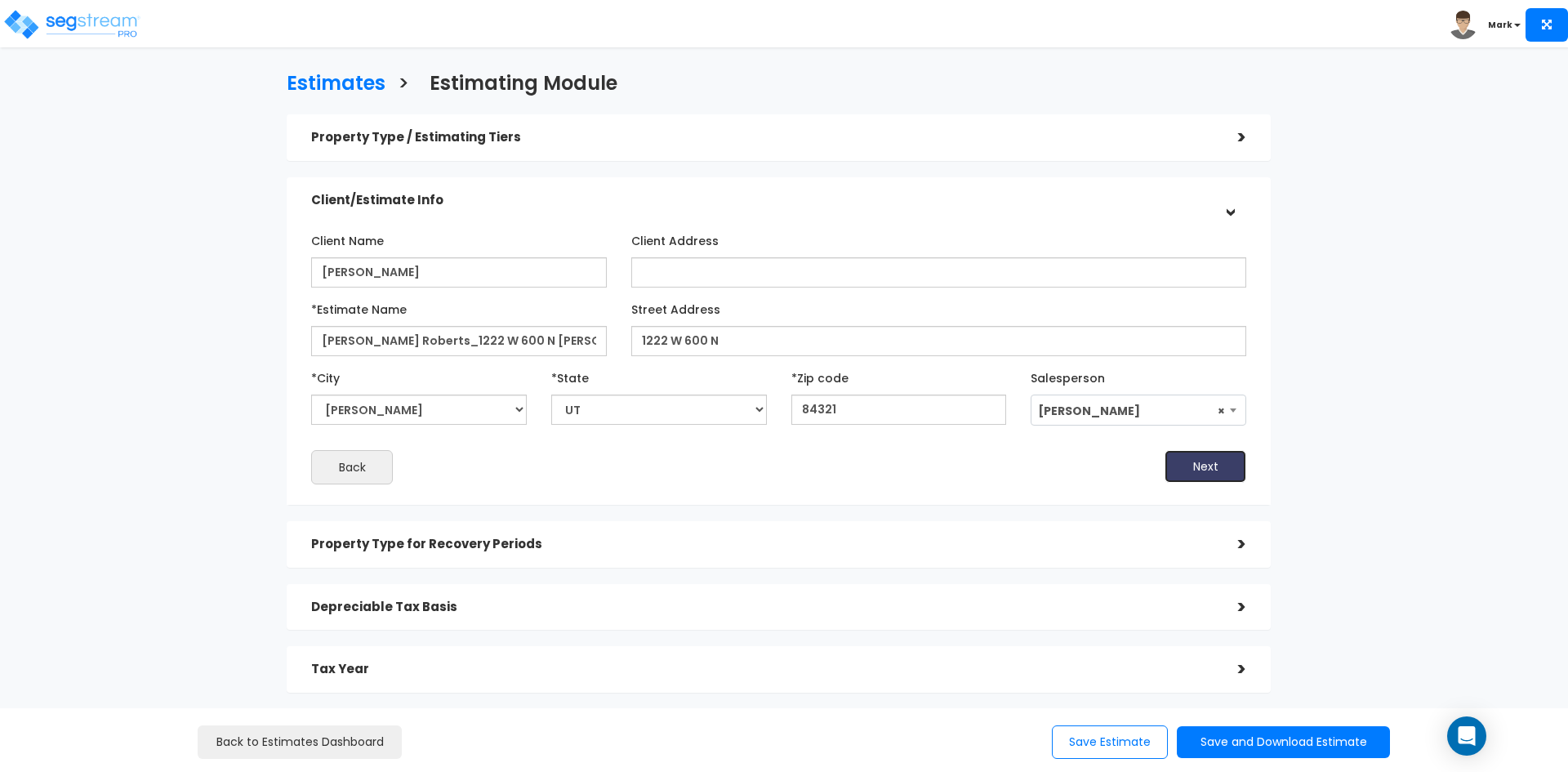
click at [1210, 461] on button "Next" at bounding box center [1205, 466] width 82 height 32
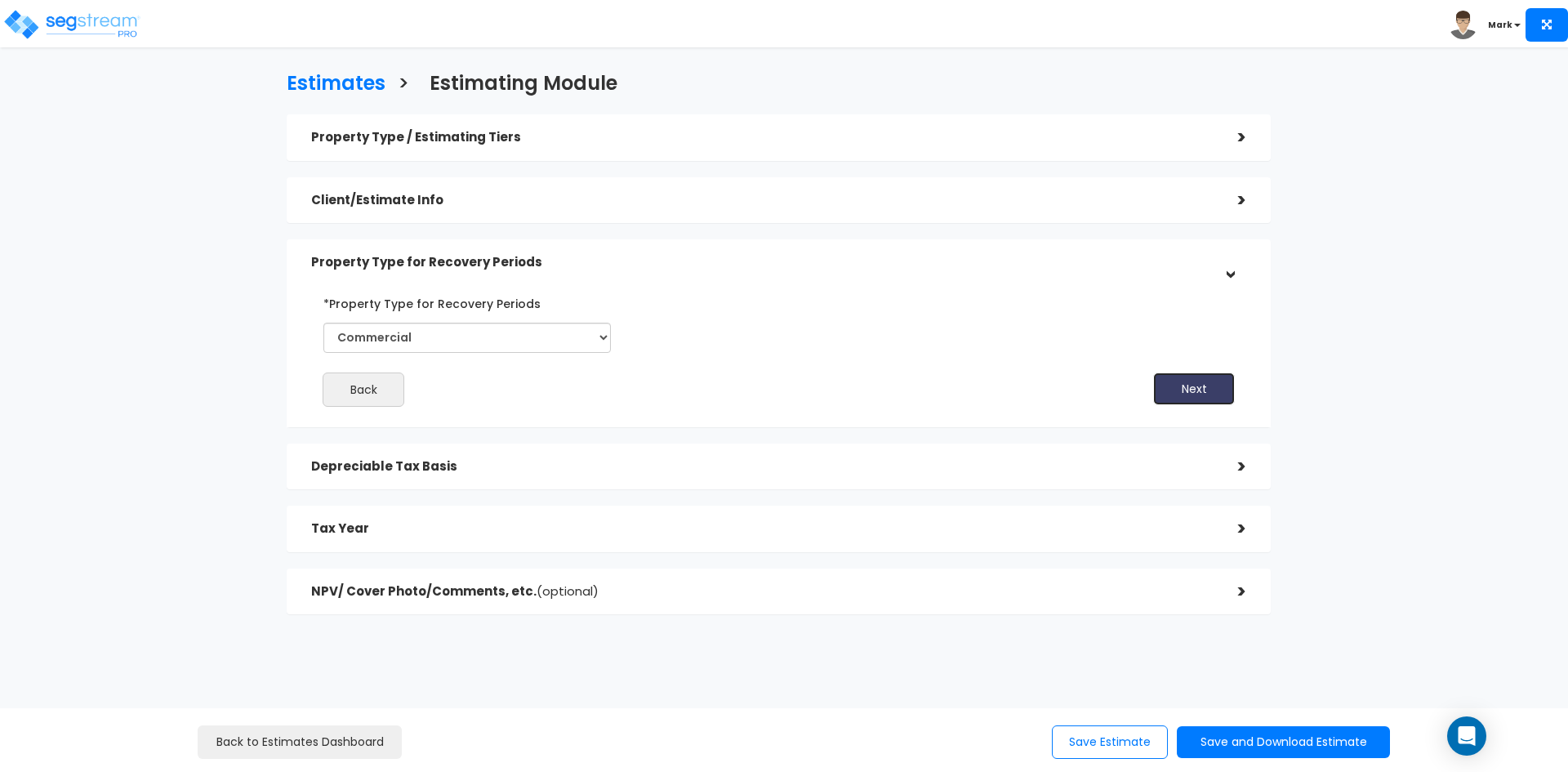
click at [1184, 380] on button "Next" at bounding box center [1194, 388] width 82 height 32
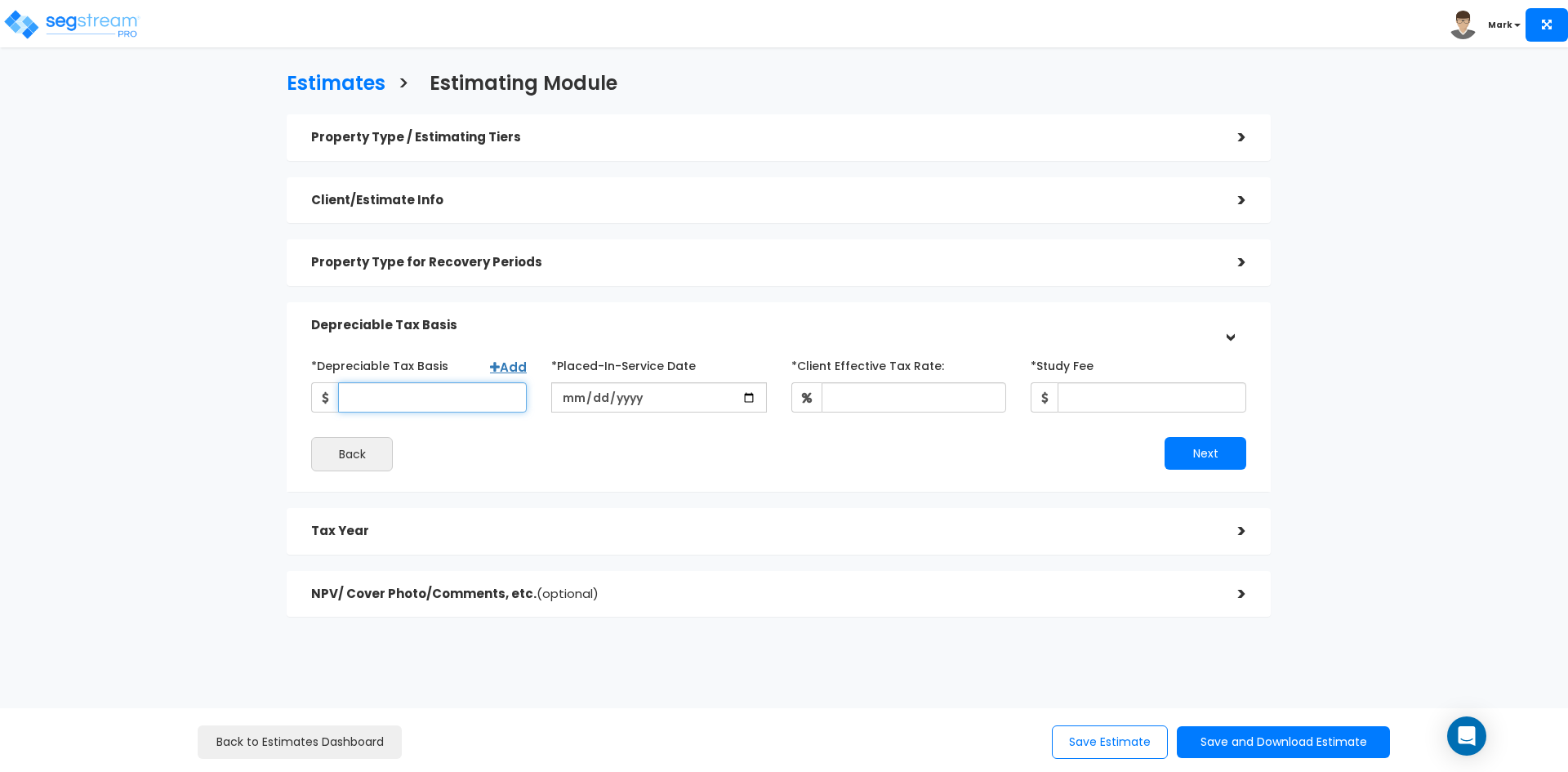
click at [416, 397] on input "*Depreciable Tax Basis" at bounding box center [433, 397] width 188 height 31
type input "1,544,634"
click at [750, 399] on input "date" at bounding box center [658, 397] width 215 height 31
click at [678, 400] on input "date" at bounding box center [658, 397] width 215 height 31
type input "[DATE]"
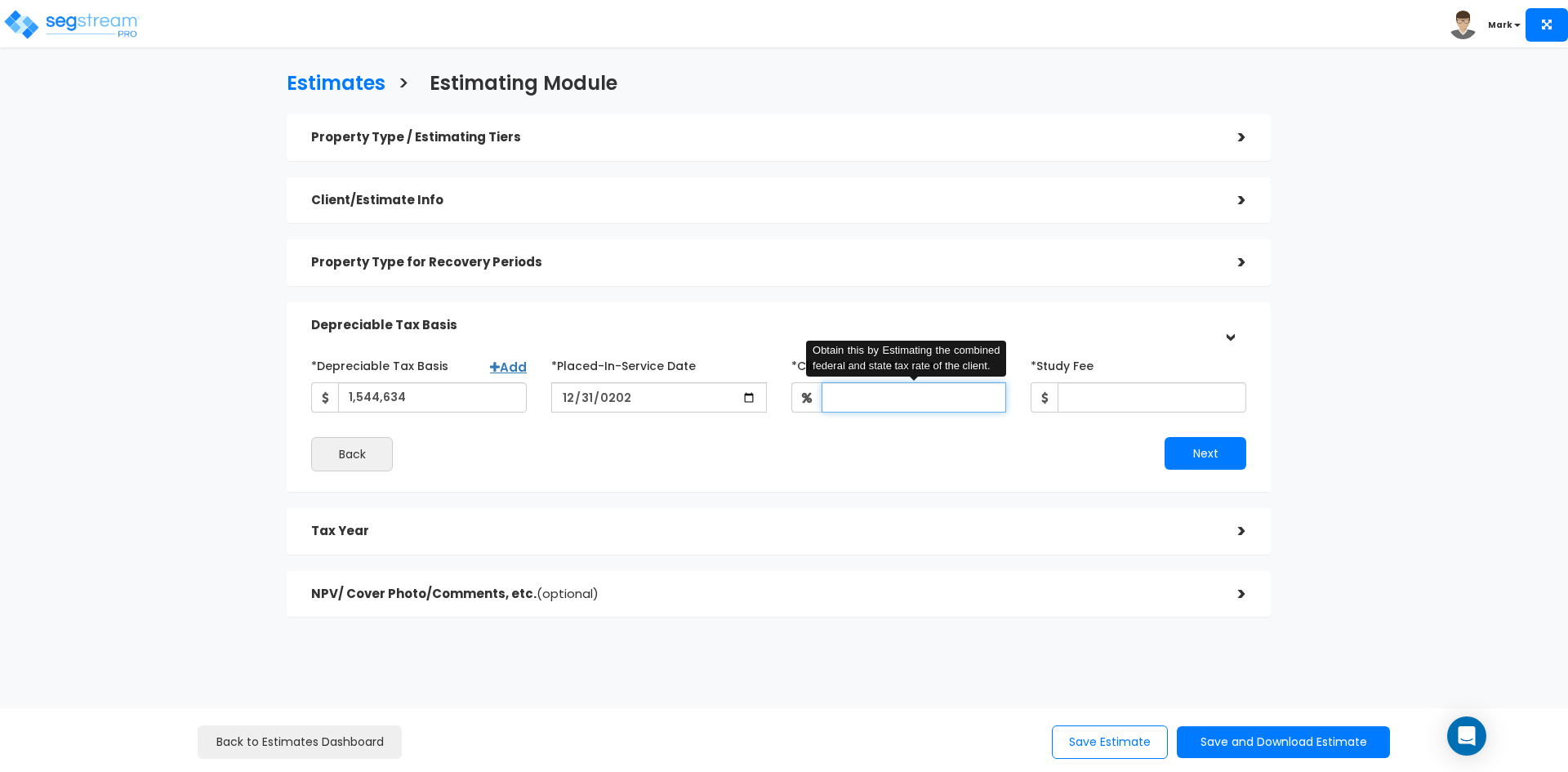
click at [895, 404] on input "*Client Effective Tax Rate:" at bounding box center [914, 397] width 186 height 31
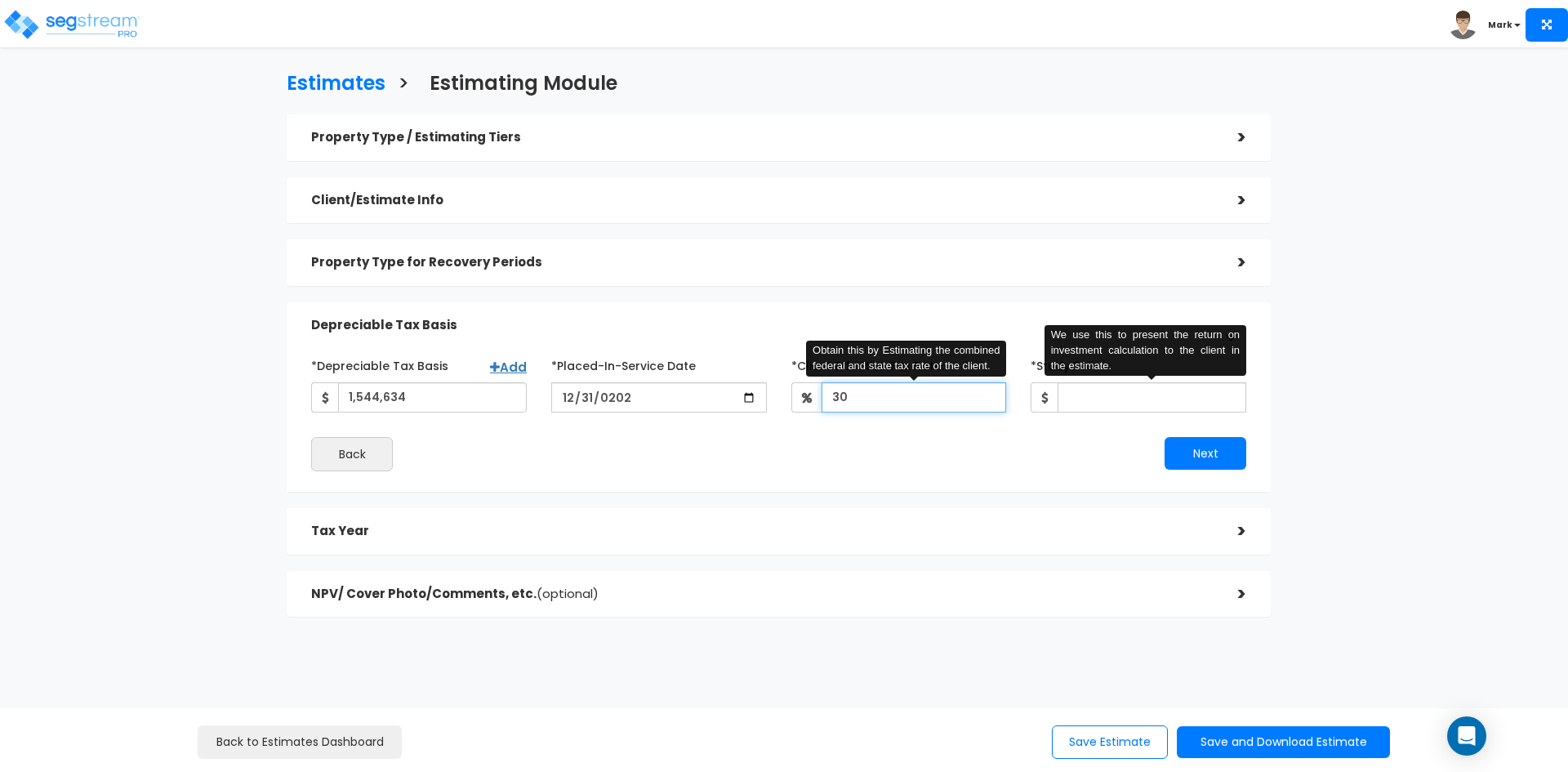
type input "30"
click at [1121, 401] on input "*Study Fee" at bounding box center [1152, 397] width 188 height 31
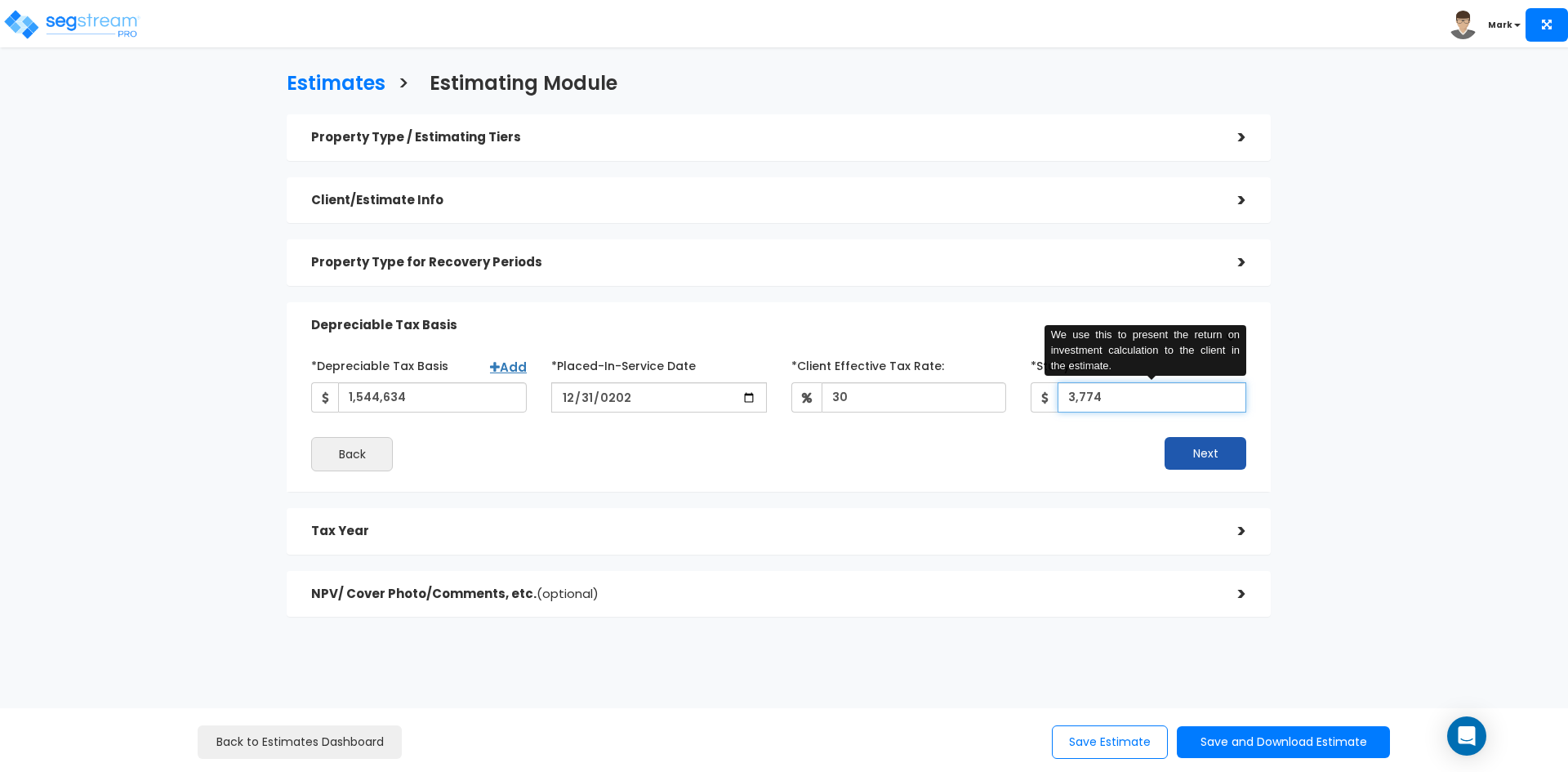
type input "3,774"
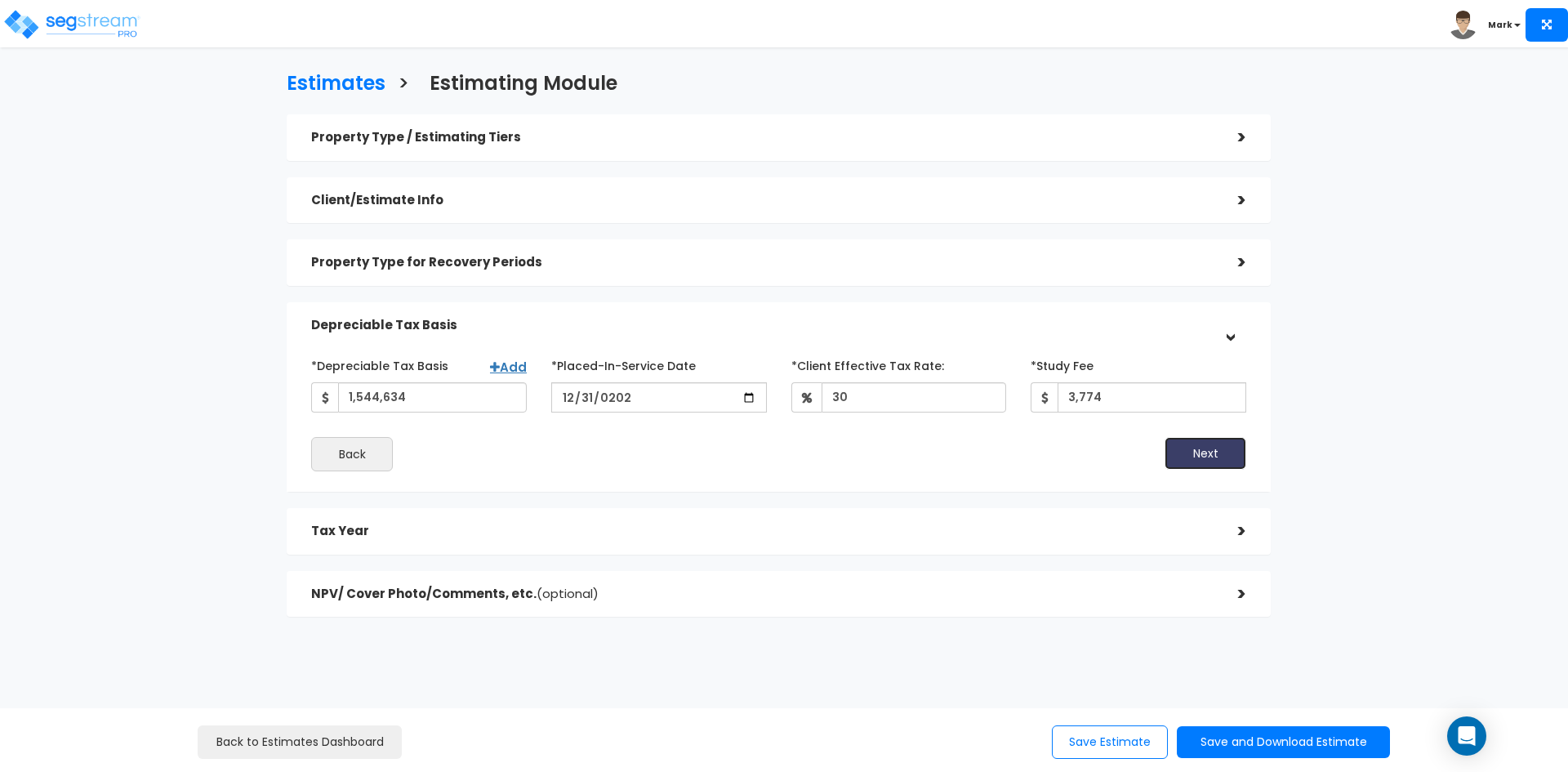
click at [1189, 453] on button "Next" at bounding box center [1205, 453] width 82 height 32
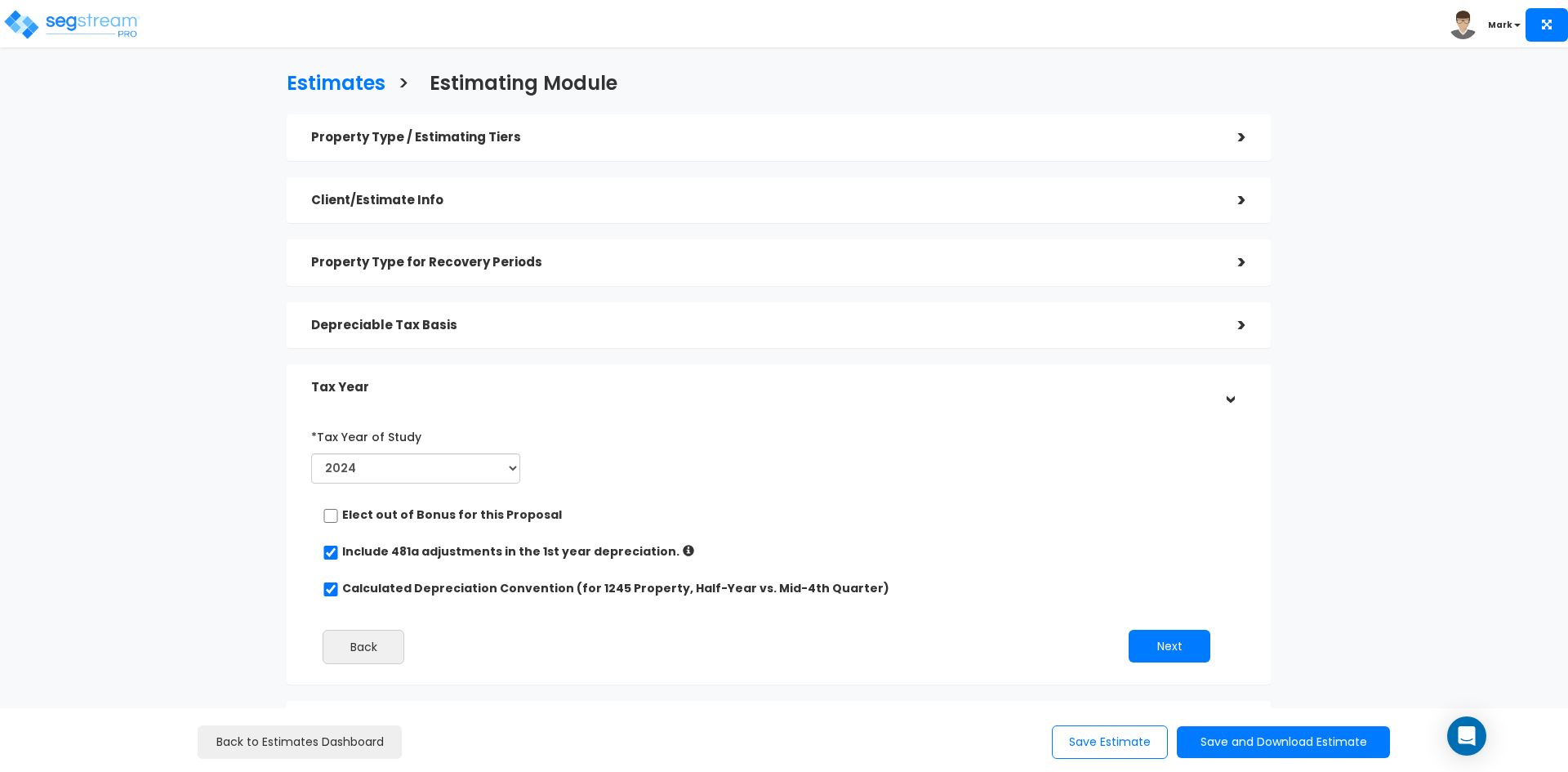
click at [1231, 641] on div "Next" at bounding box center [1000, 646] width 467 height 32
click at [1175, 641] on button "Next" at bounding box center [1169, 646] width 82 height 32
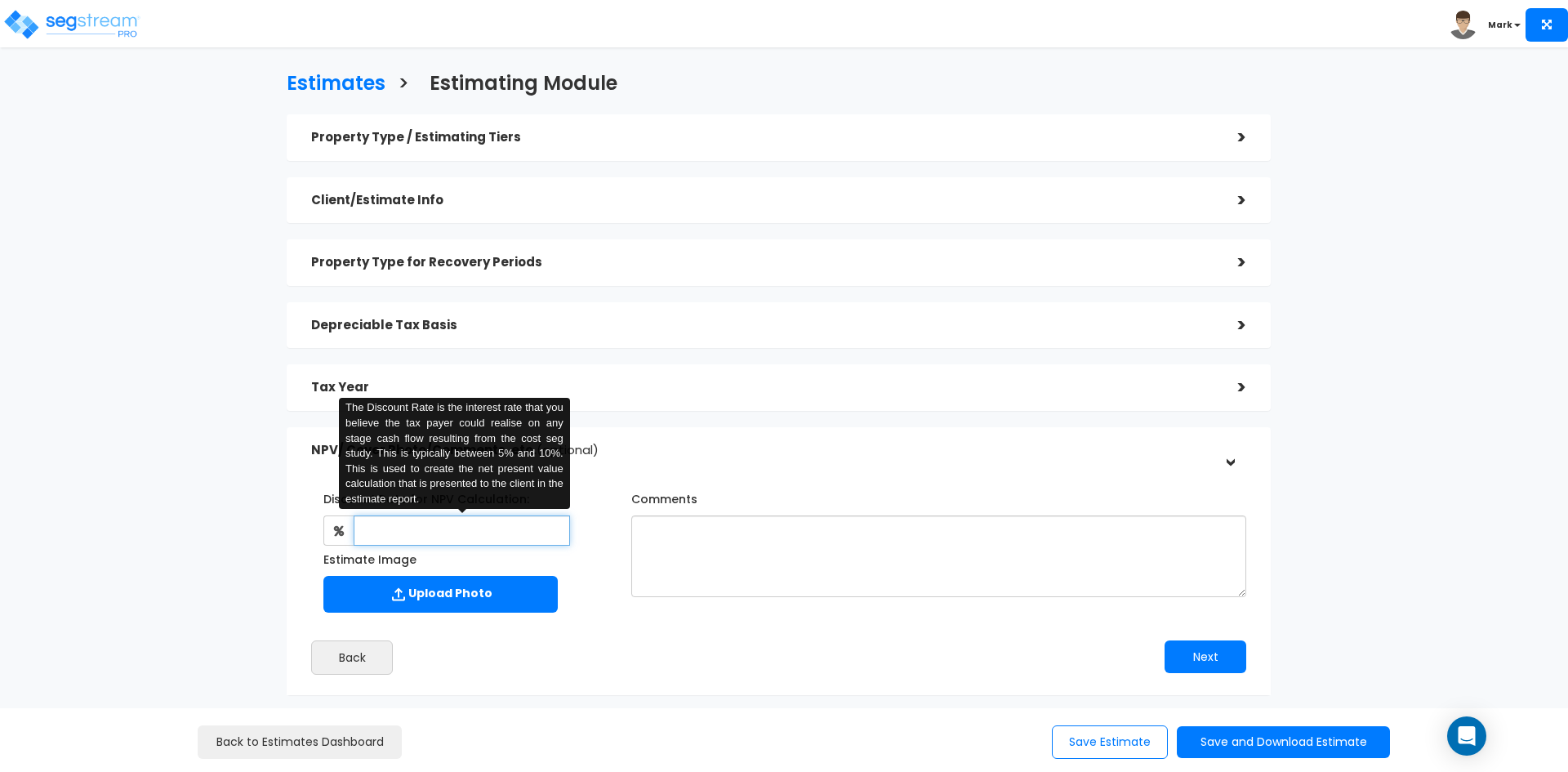
click at [438, 531] on input "text" at bounding box center [460, 530] width 215 height 31
type input "8"
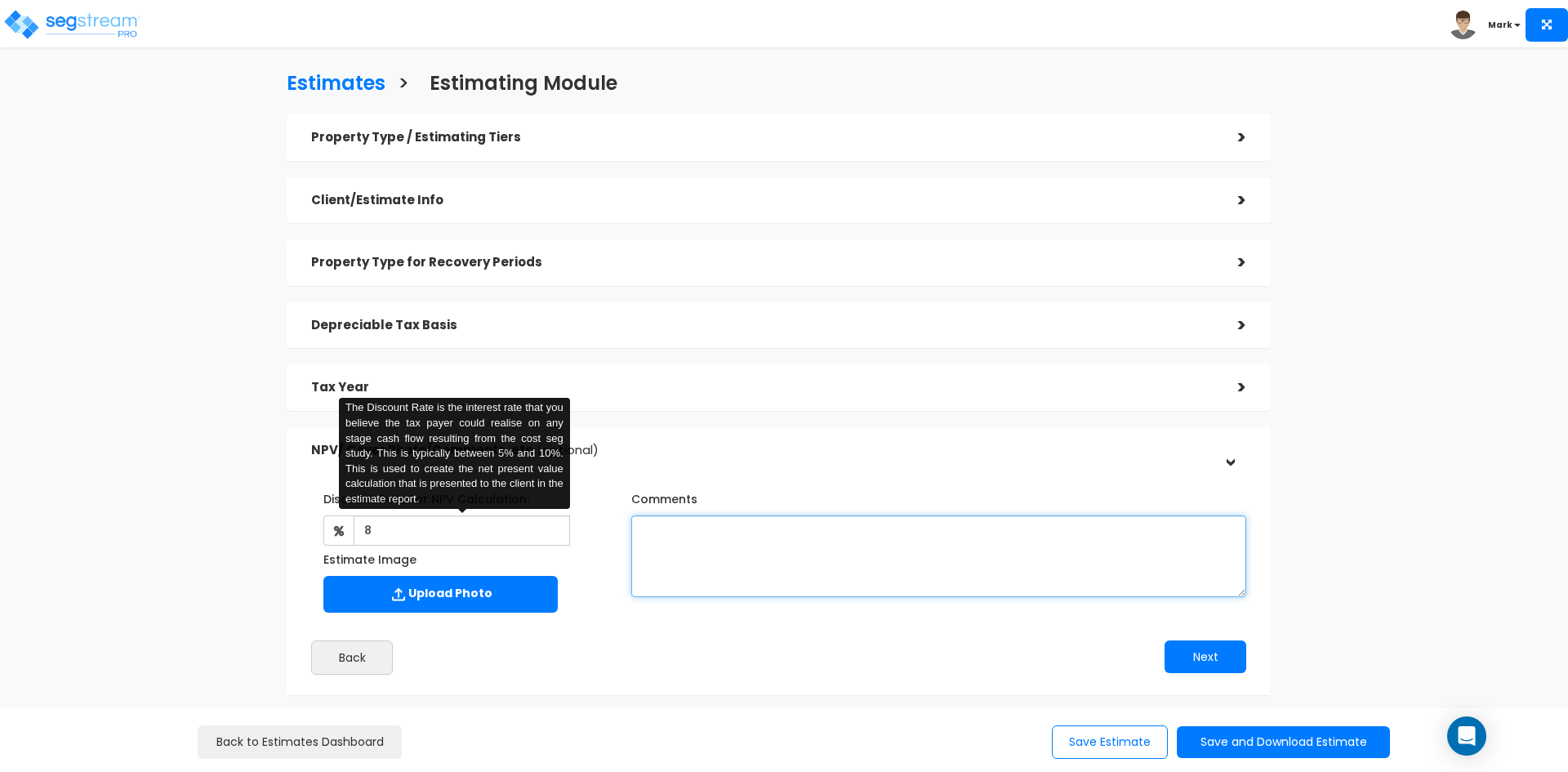
click at [689, 543] on textarea "Comments" at bounding box center [938, 557] width 615 height 82
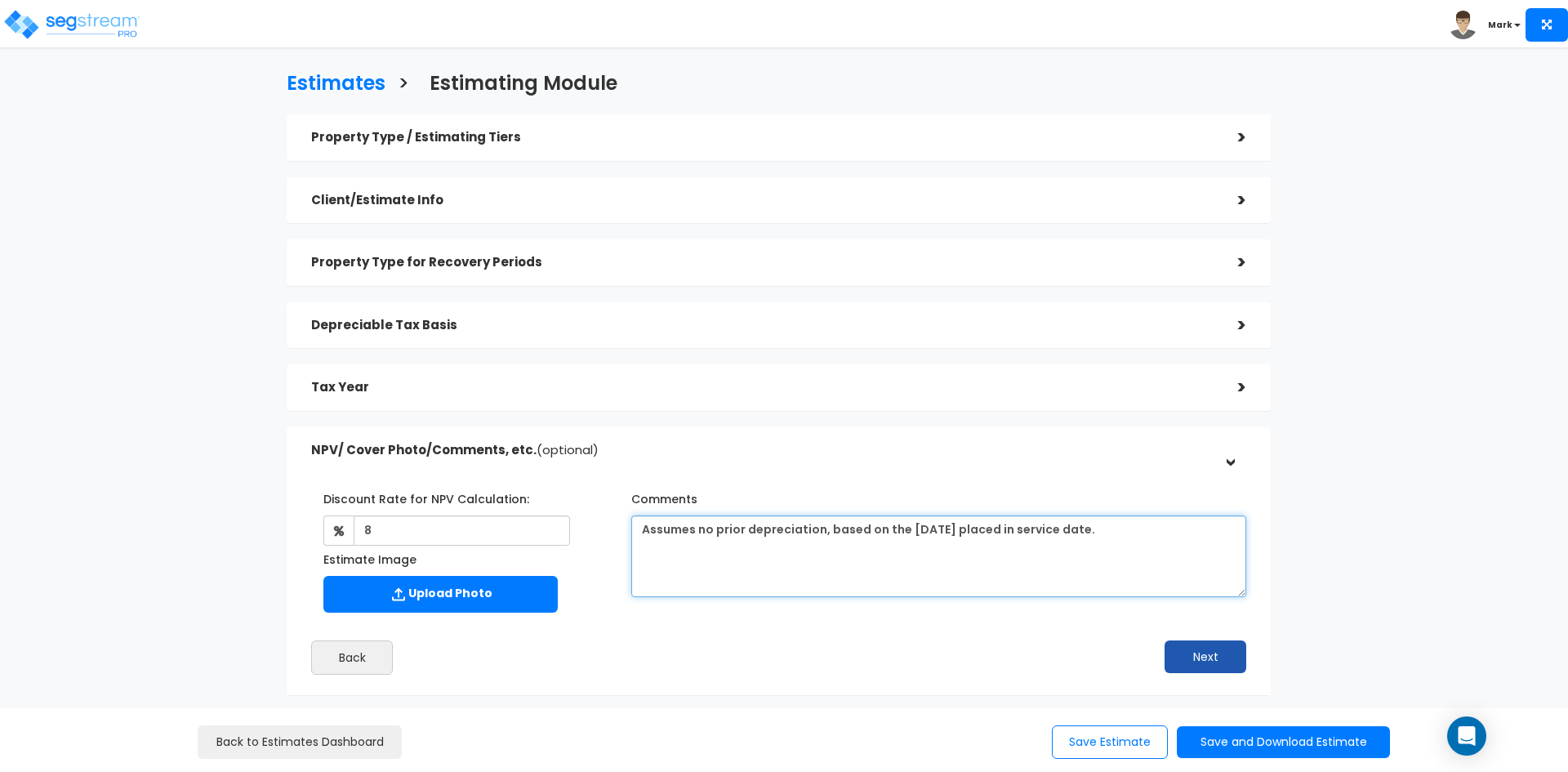
type textarea "Assumes no prior depreciation, based on the [DATE] placed in service date."
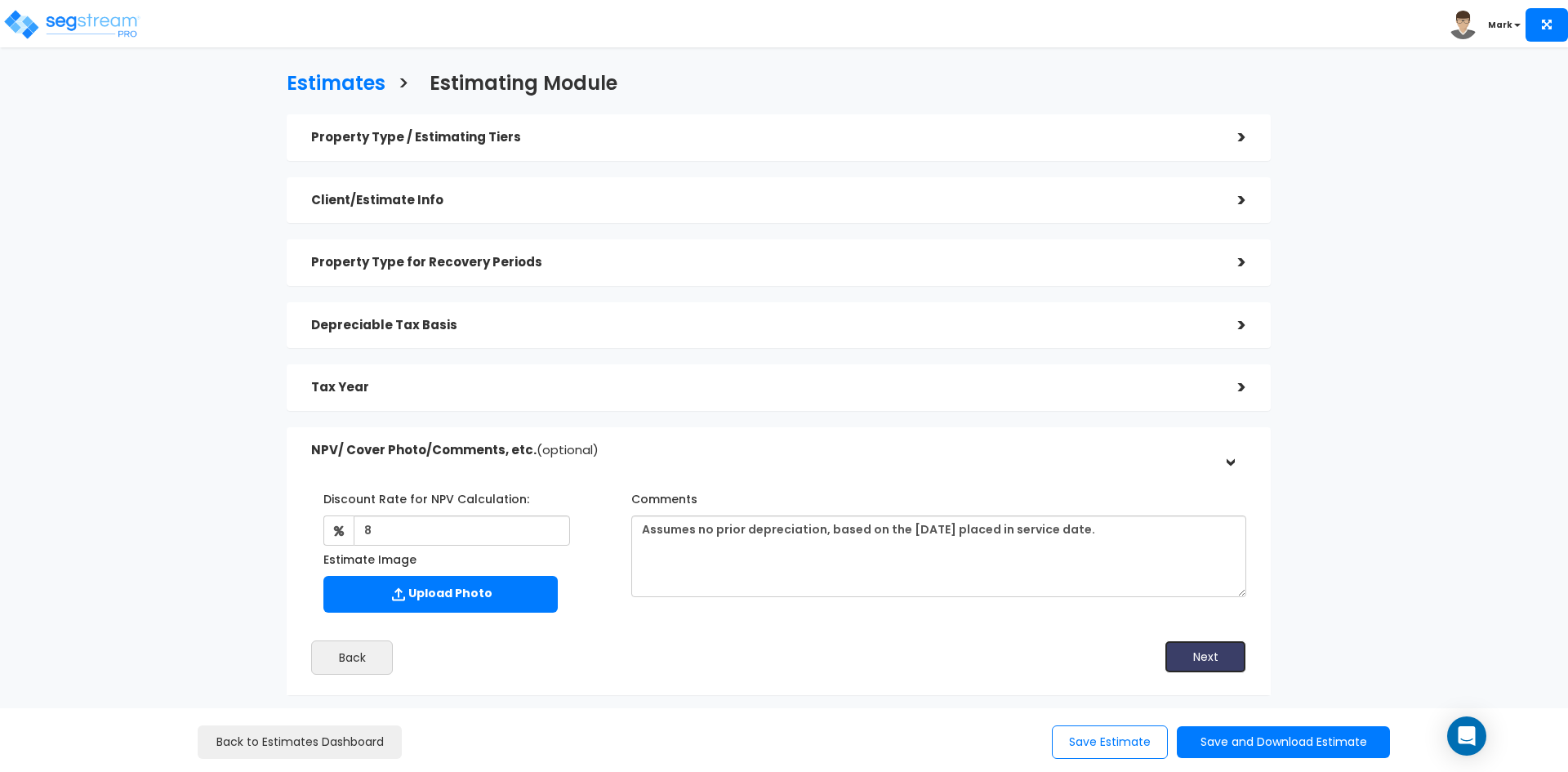
click at [1184, 650] on button "Next" at bounding box center [1205, 656] width 82 height 32
click at [1235, 741] on button "Save and Download Estimate" at bounding box center [1283, 742] width 213 height 32
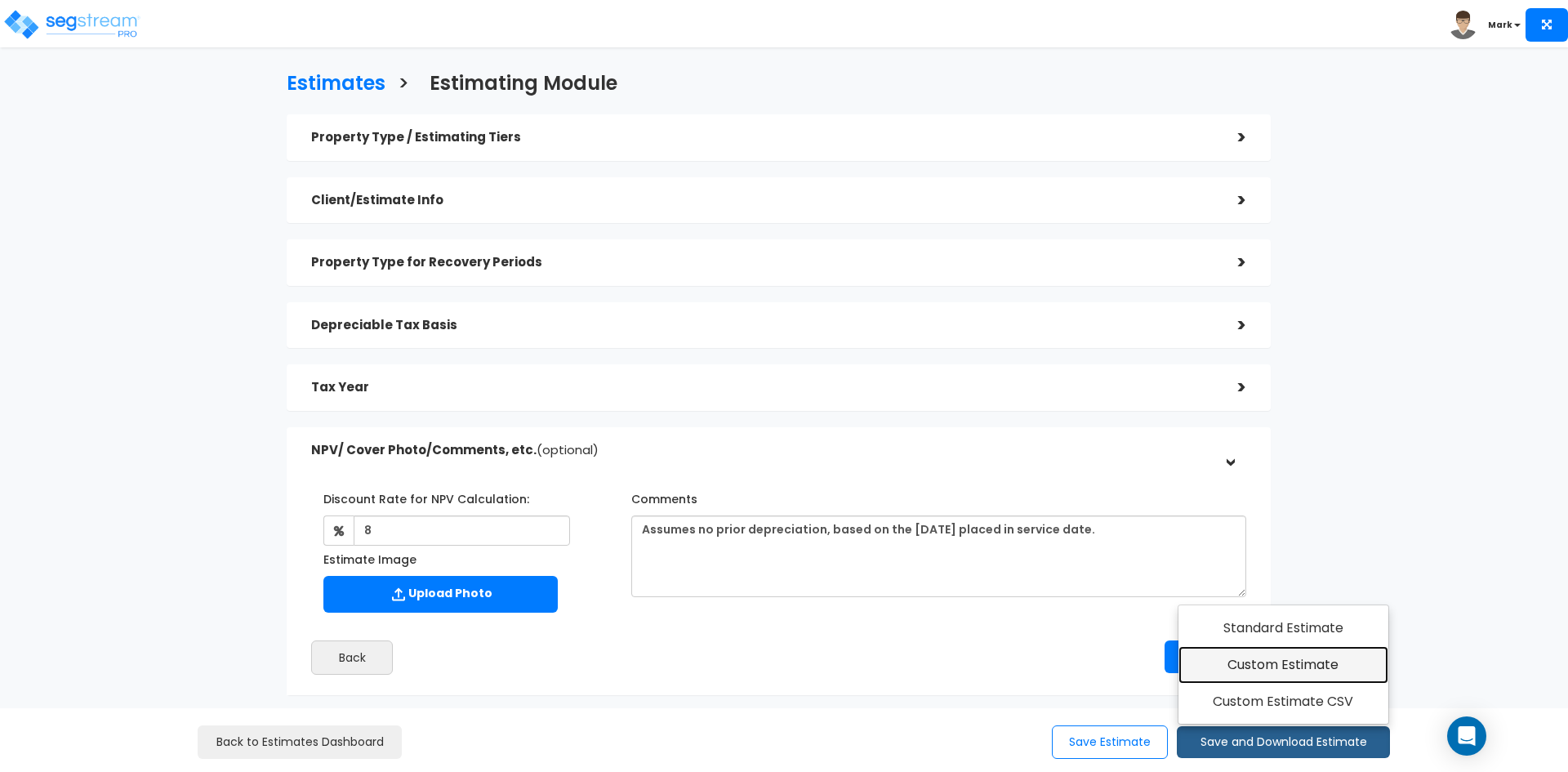
click at [1244, 666] on link "Custom Estimate" at bounding box center [1283, 665] width 210 height 38
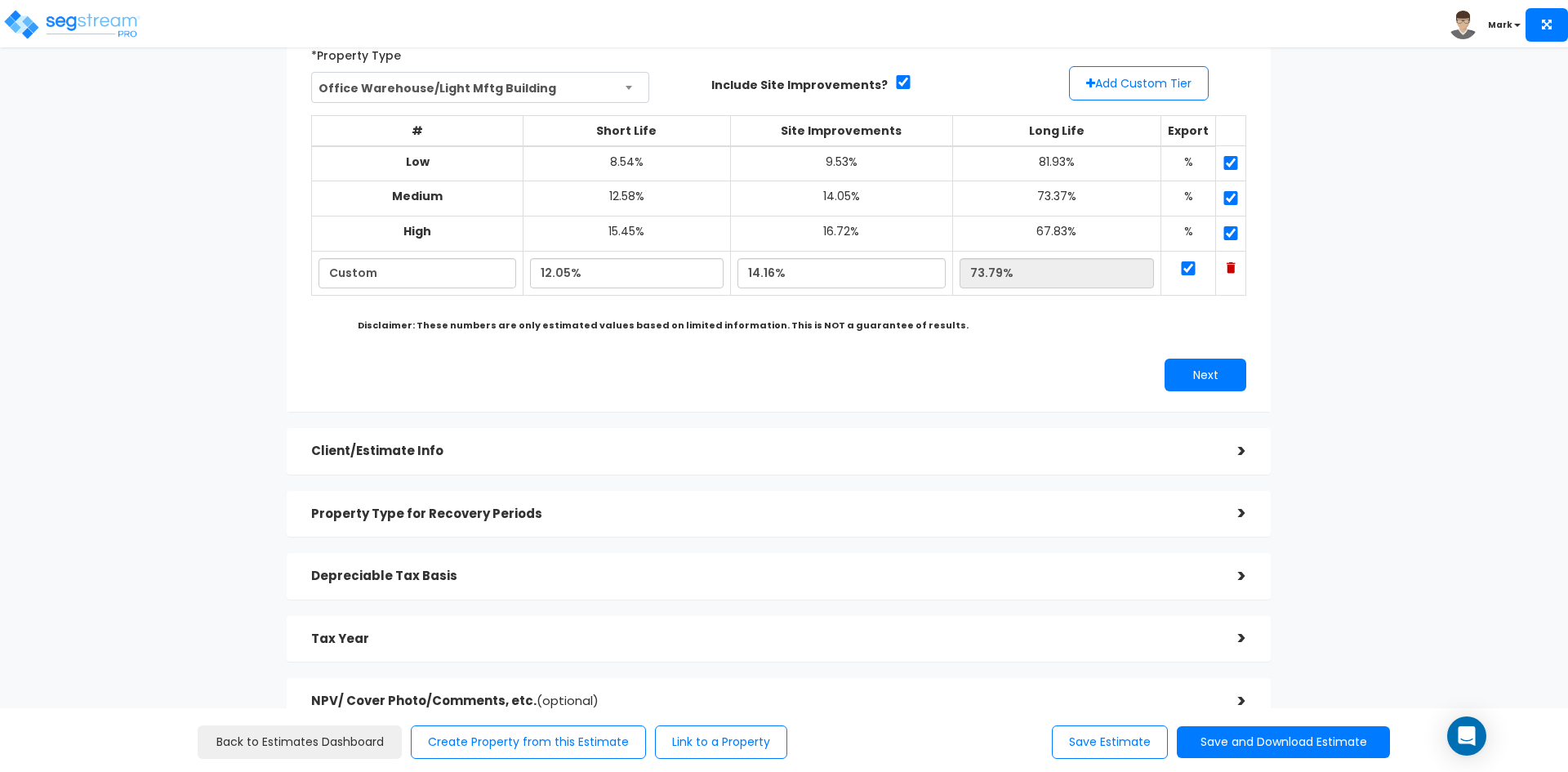
scroll to position [163, 0]
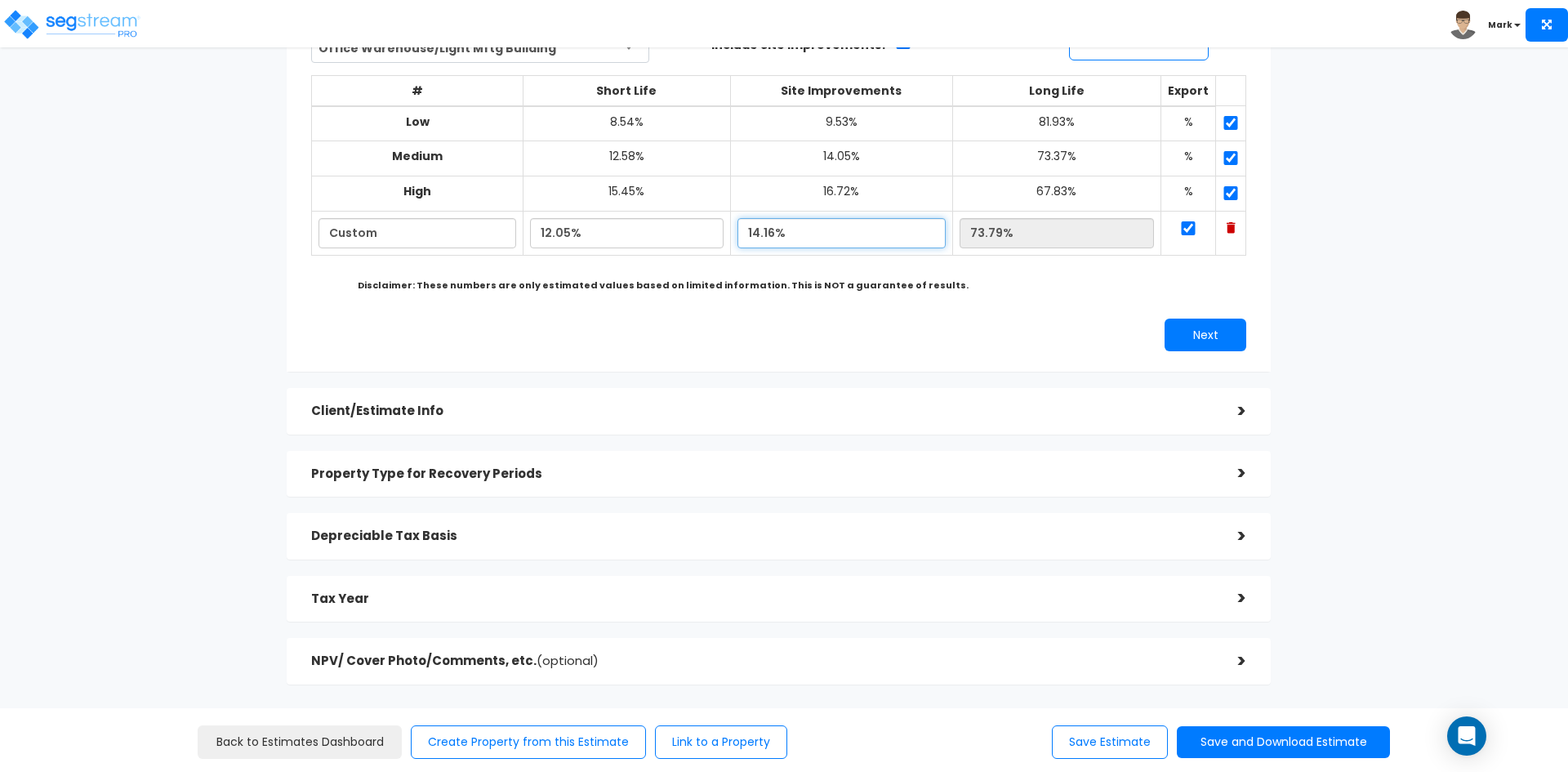
click at [770, 234] on input "14.16%" at bounding box center [842, 233] width 208 height 31
drag, startPoint x: 758, startPoint y: 238, endPoint x: 778, endPoint y: 237, distance: 20.0
click at [778, 237] on input "14.16%" at bounding box center [842, 233] width 208 height 31
type input "13.94%"
type input "74.01%"
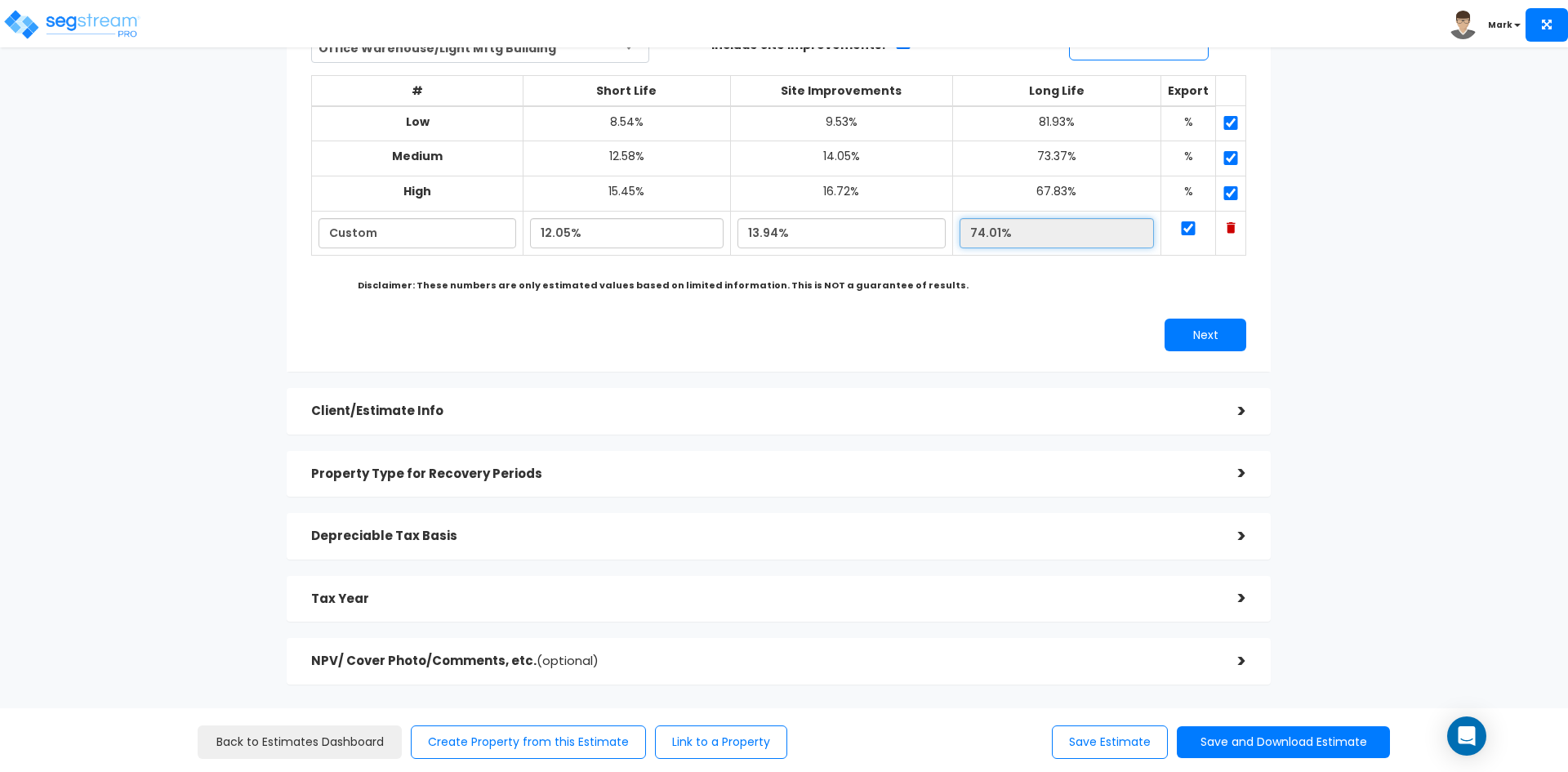
click at [1040, 236] on input "74.01%" at bounding box center [1056, 233] width 194 height 31
click at [1196, 333] on button "Next" at bounding box center [1205, 334] width 82 height 32
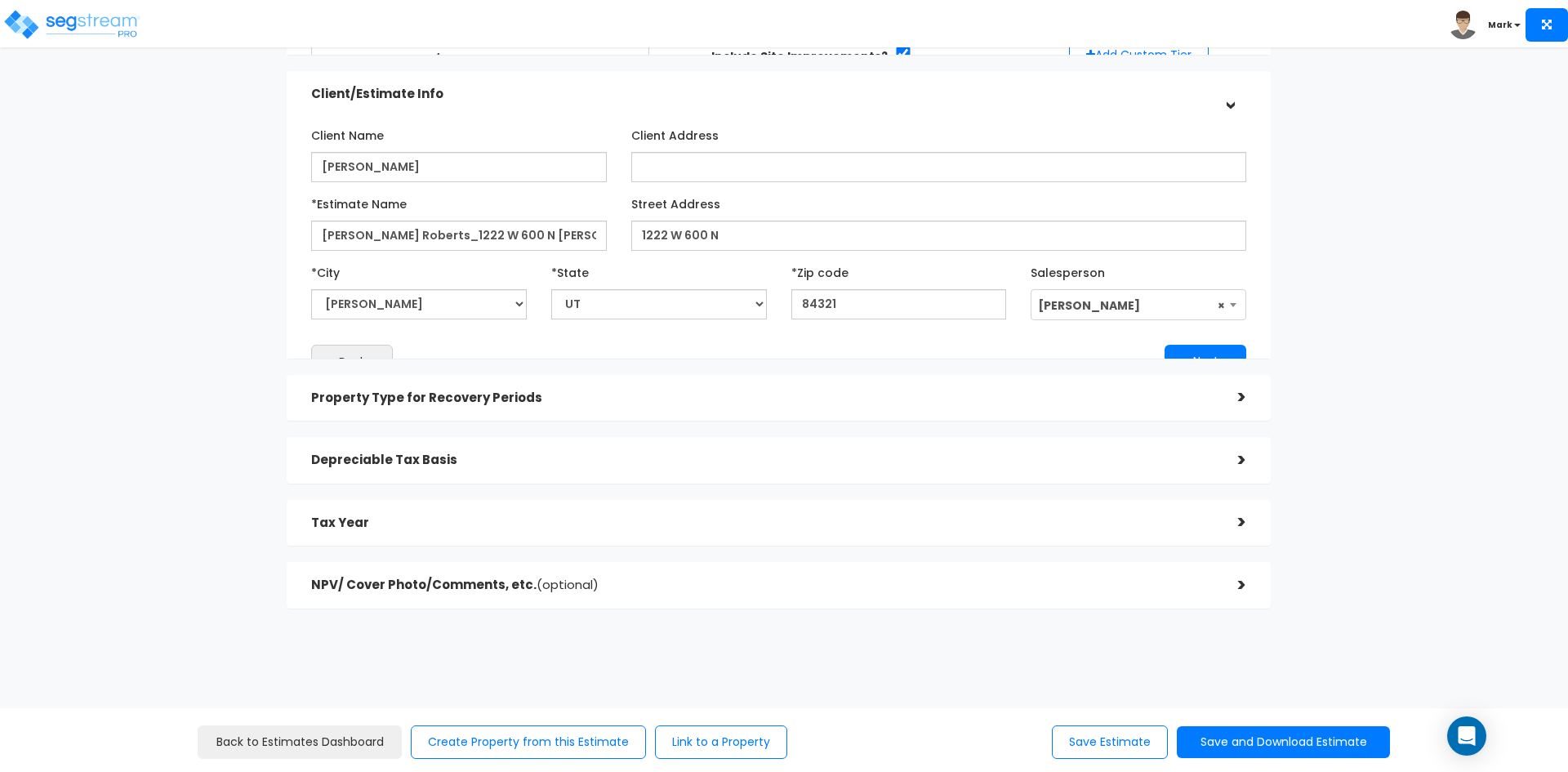
scroll to position [147, 0]
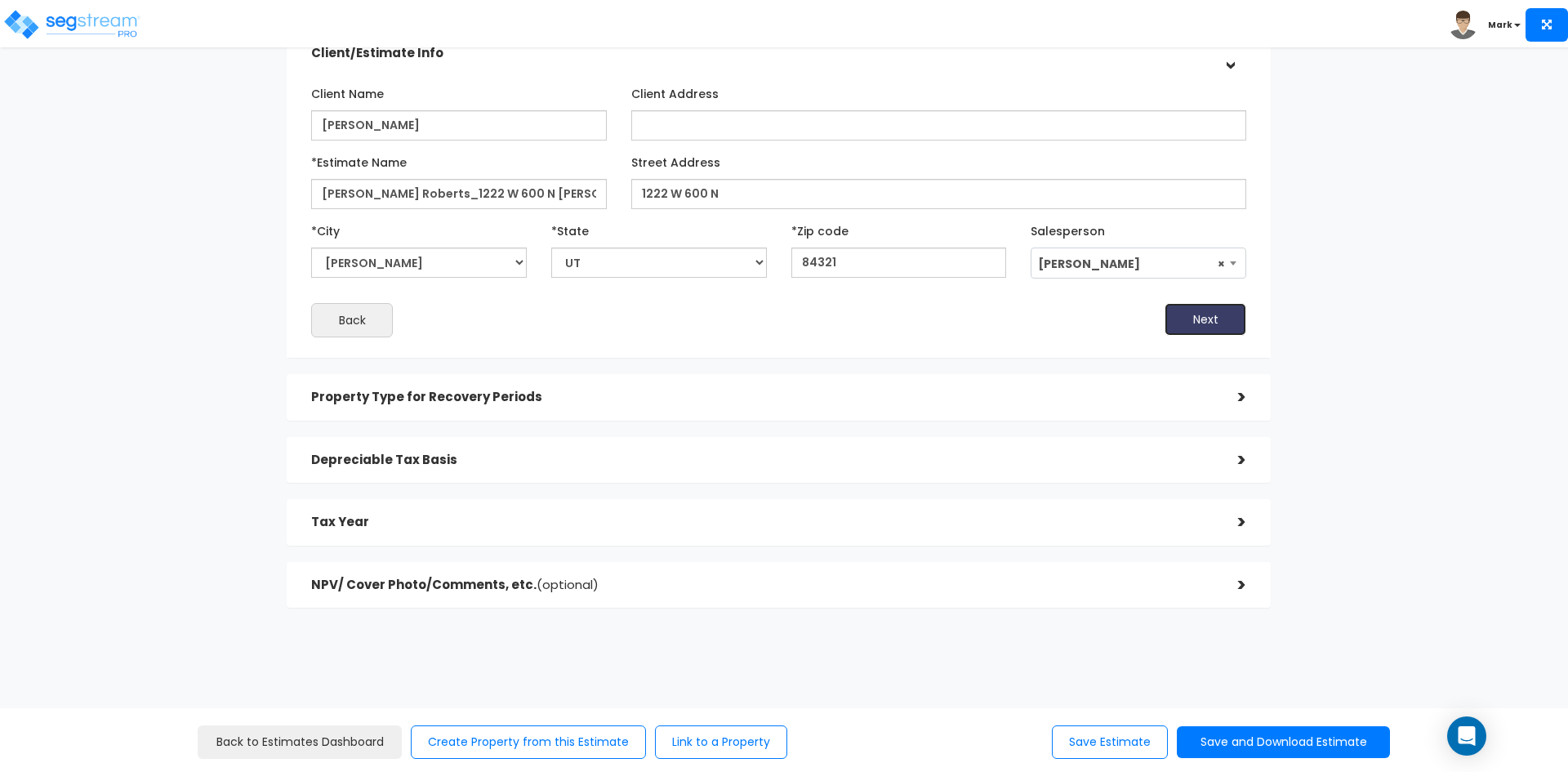
click at [1197, 315] on button "Next" at bounding box center [1205, 318] width 82 height 32
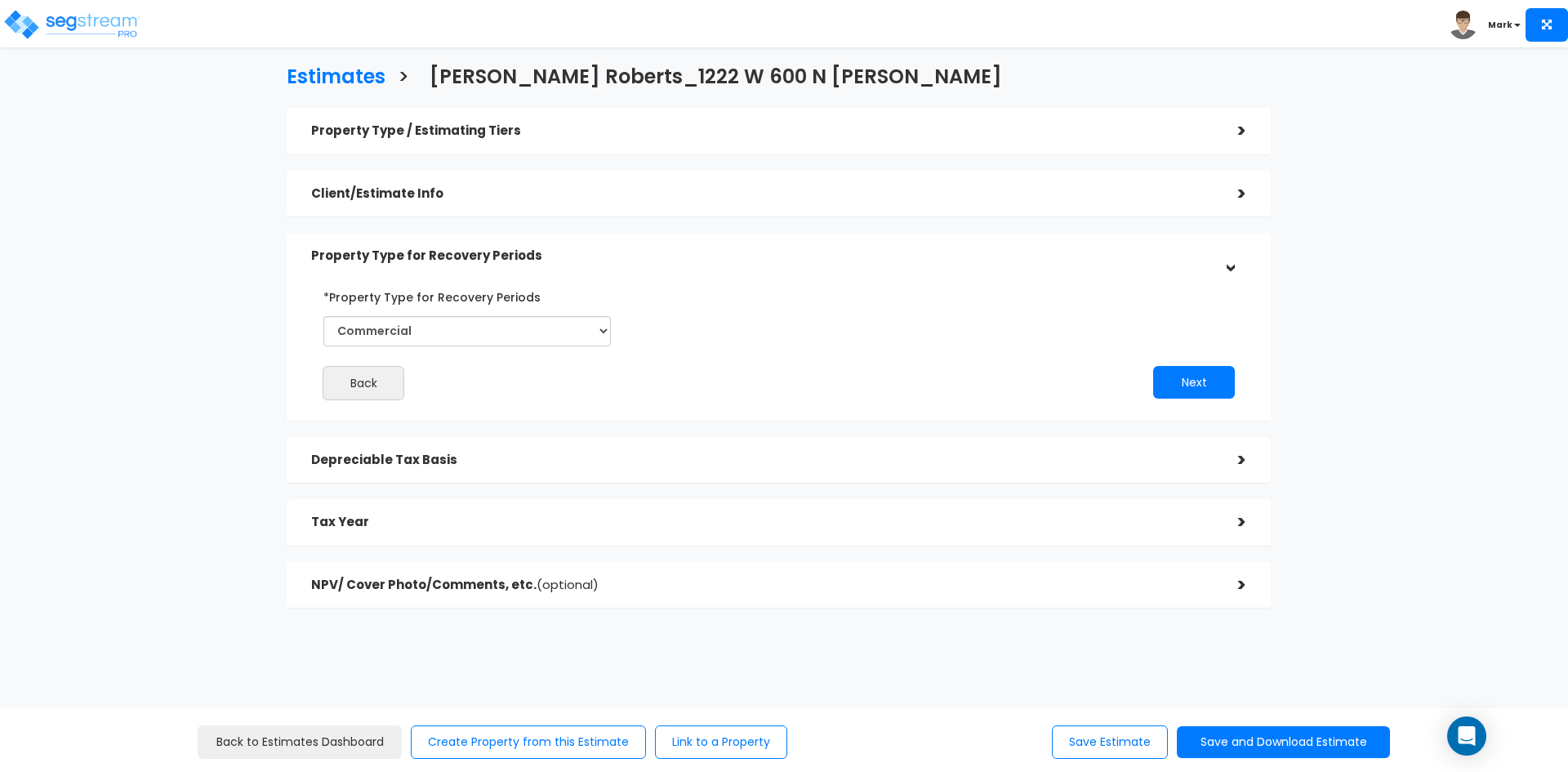
scroll to position [6, 0]
click at [1200, 379] on button "Next" at bounding box center [1194, 382] width 82 height 32
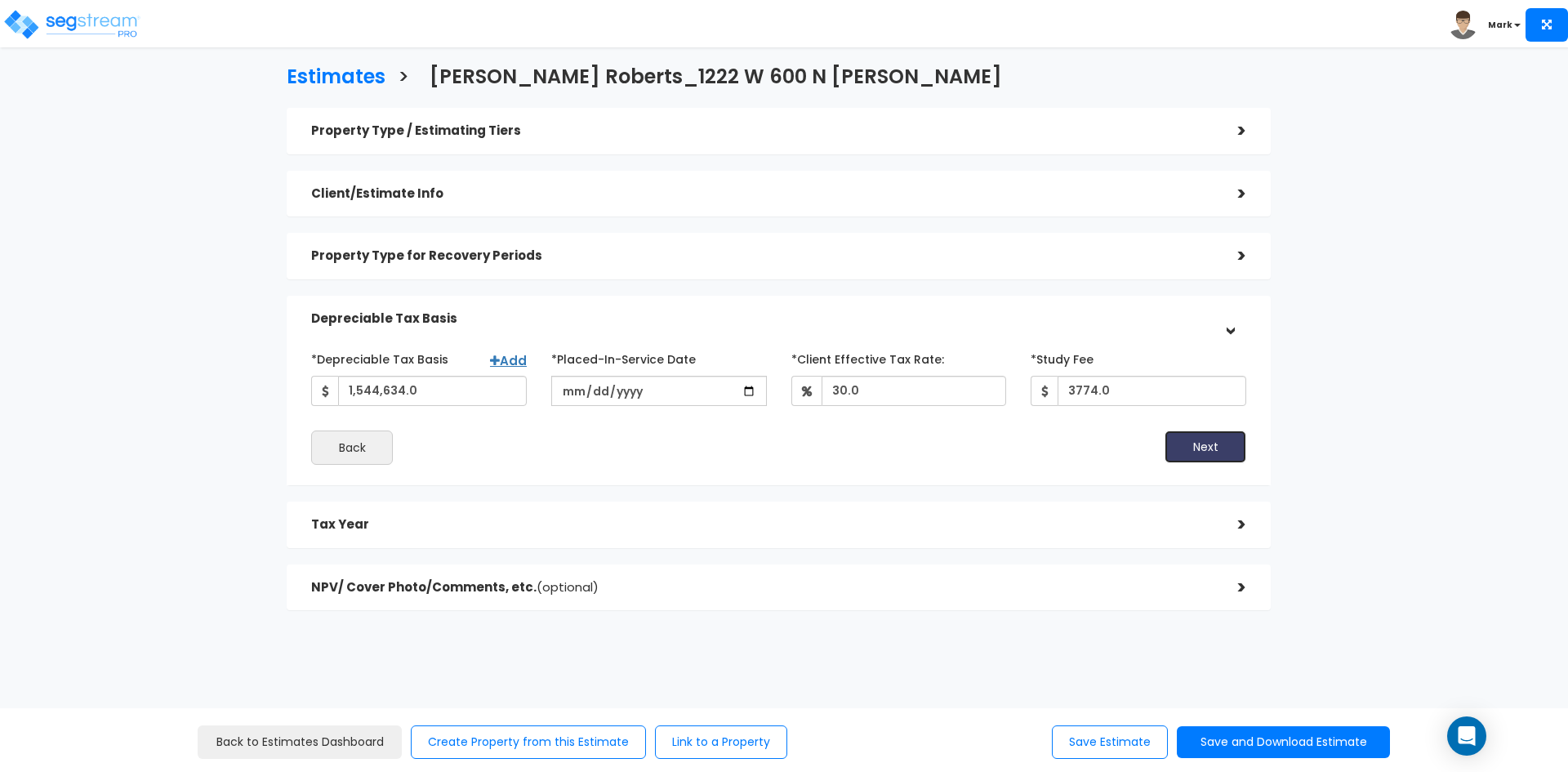
click at [1205, 447] on button "Next" at bounding box center [1205, 447] width 82 height 32
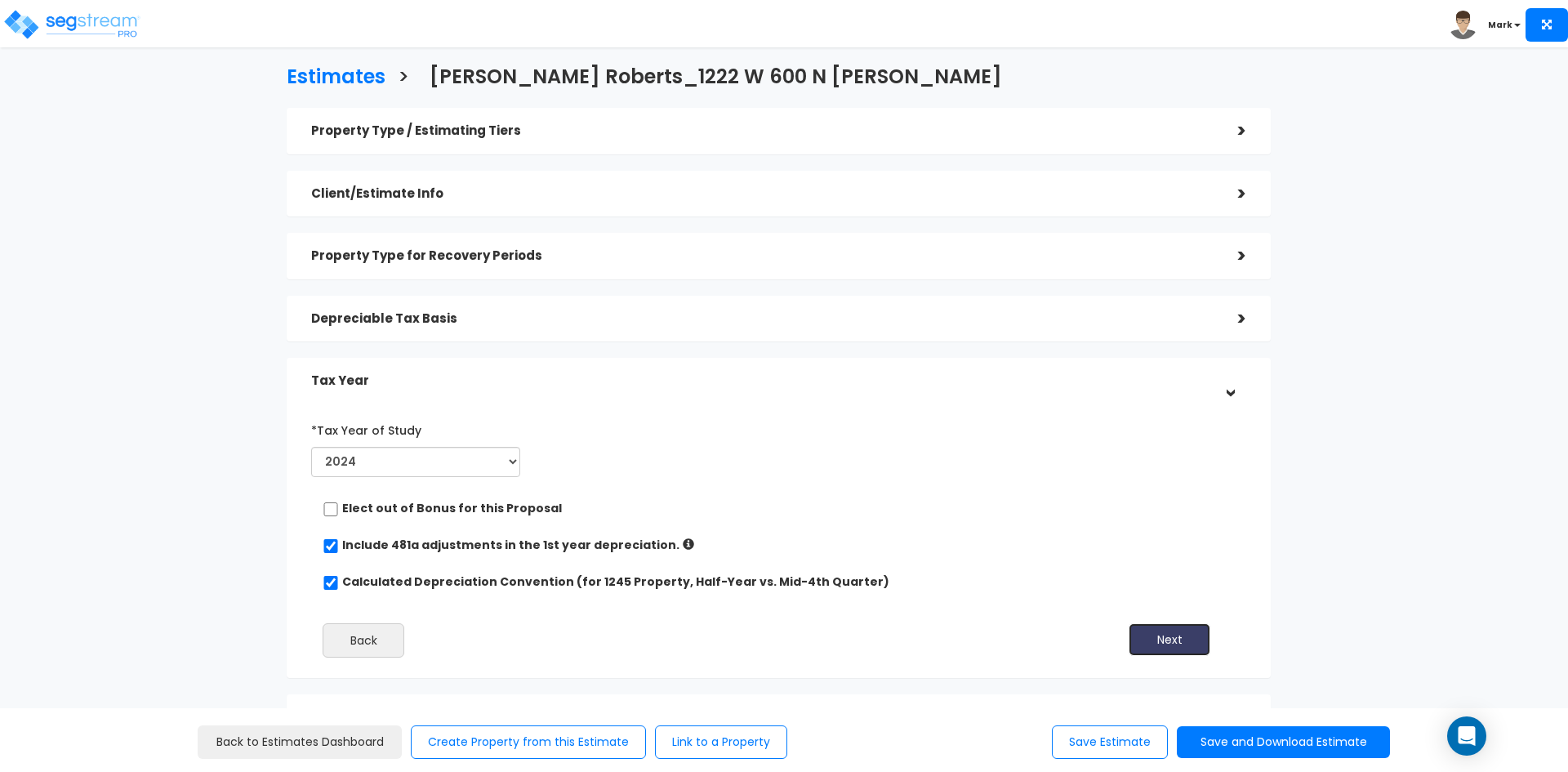
click at [1172, 643] on button "Next" at bounding box center [1169, 639] width 82 height 32
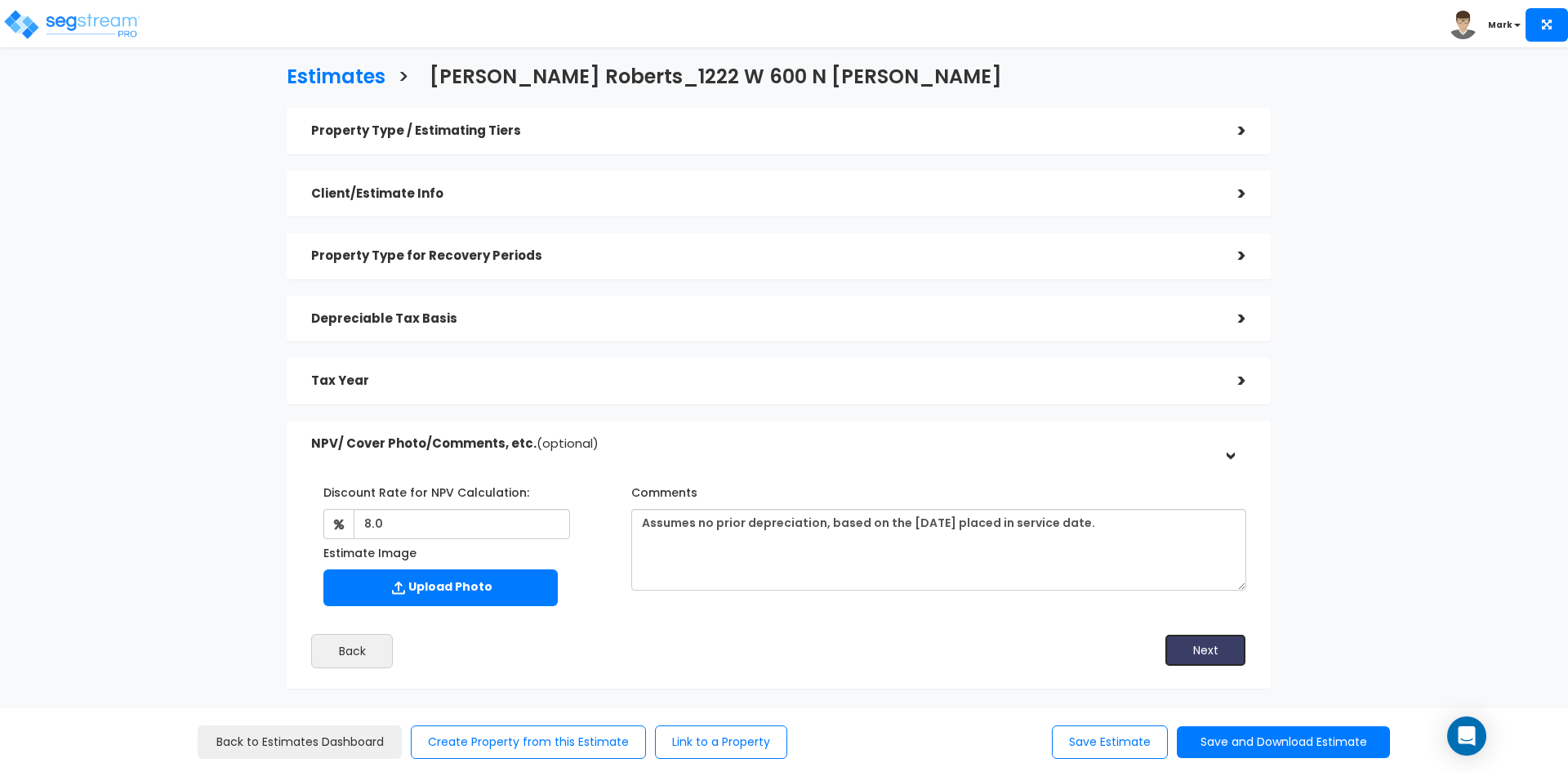
click at [1200, 652] on button "Next" at bounding box center [1205, 650] width 82 height 32
click at [1256, 741] on button "Save and Download Estimate" at bounding box center [1283, 742] width 213 height 32
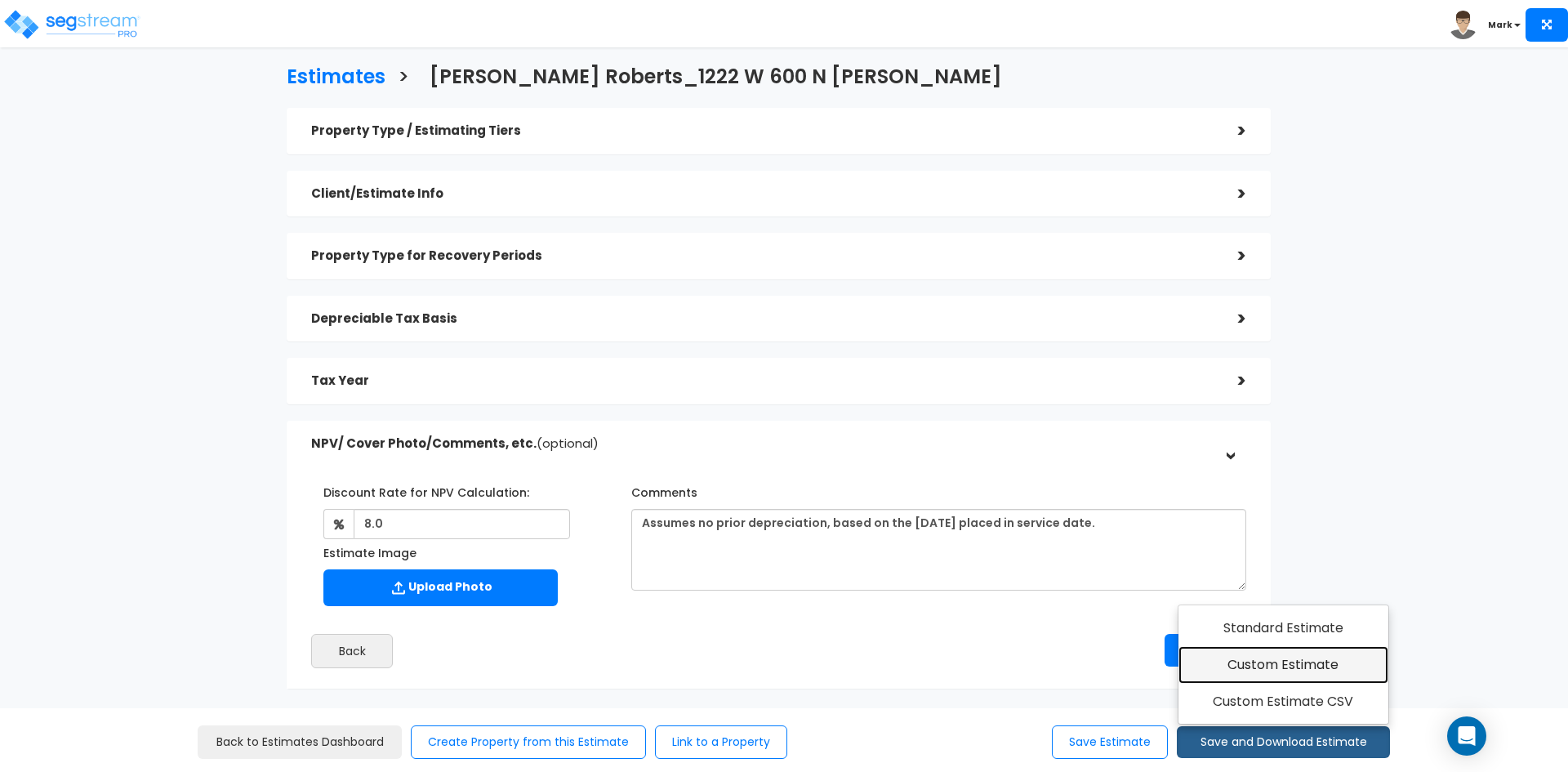
click at [1264, 662] on link "Custom Estimate" at bounding box center [1283, 665] width 210 height 38
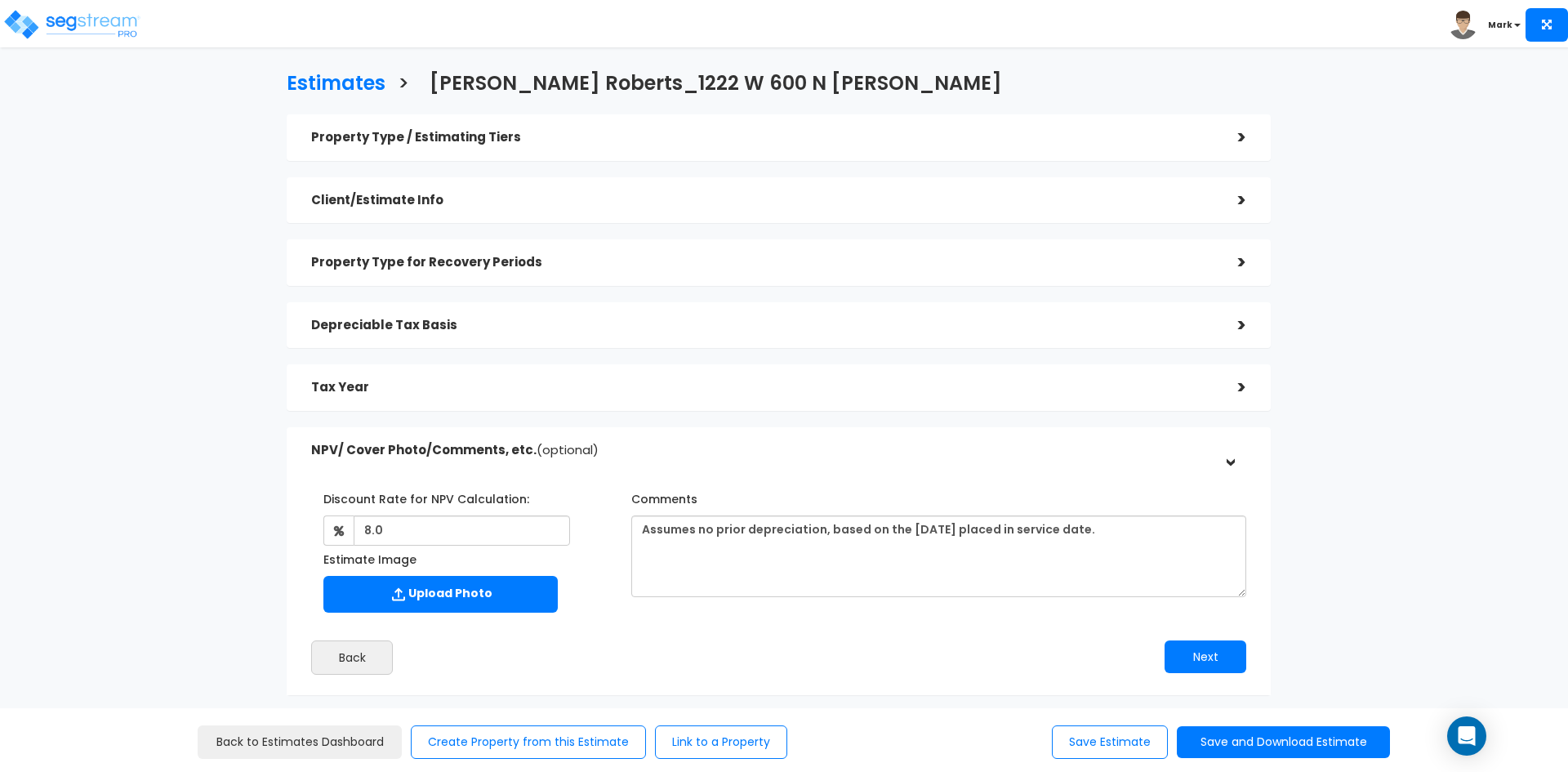
click at [1401, 177] on div "Estimates > Brandon Roberts_1222 W 600 N Logan Property Type / Estimating Tiers…" at bounding box center [778, 388] width 1286 height 942
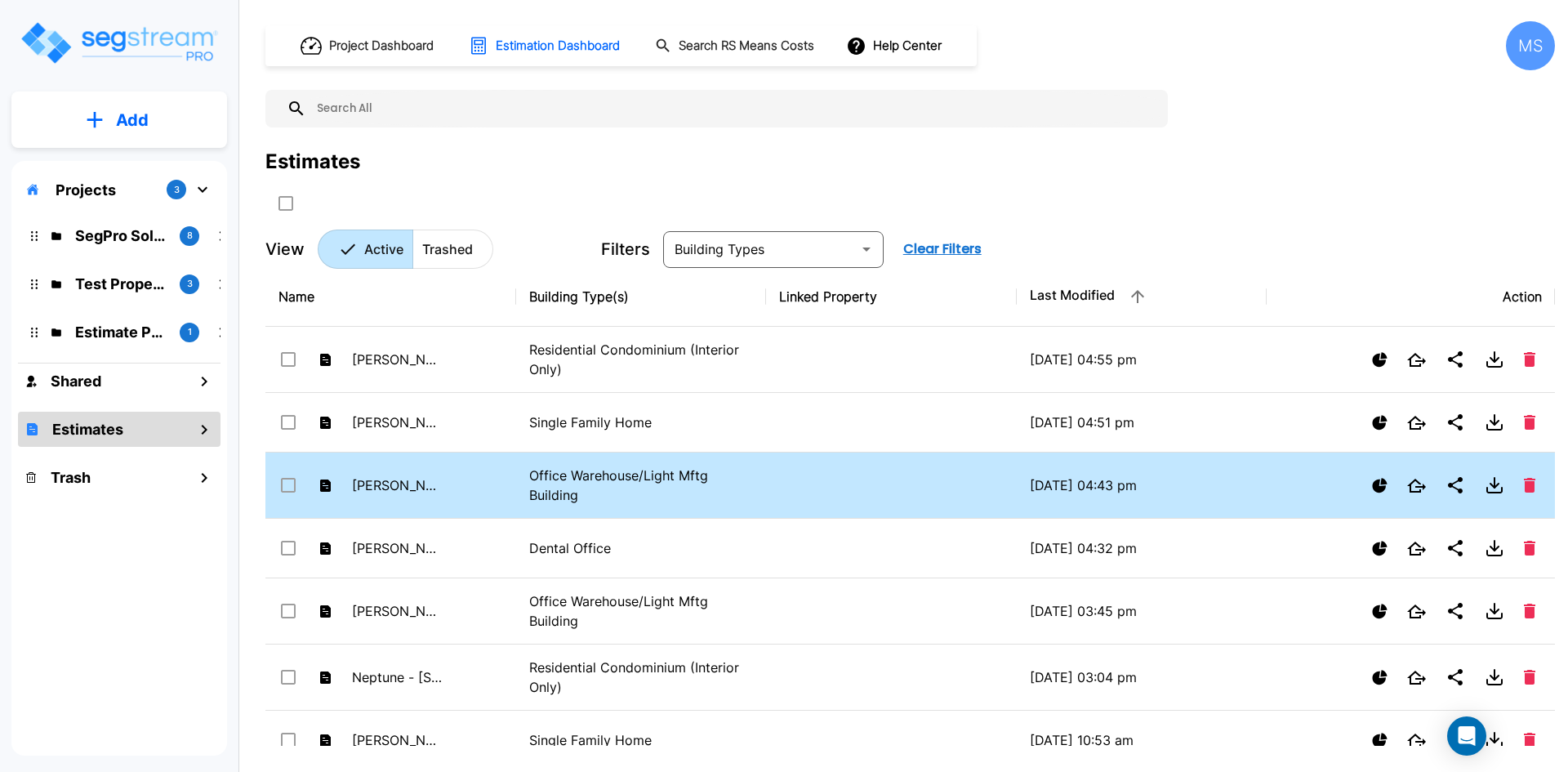
click at [748, 479] on p "Office Warehouse/Light Mftg Building" at bounding box center [642, 485] width 225 height 39
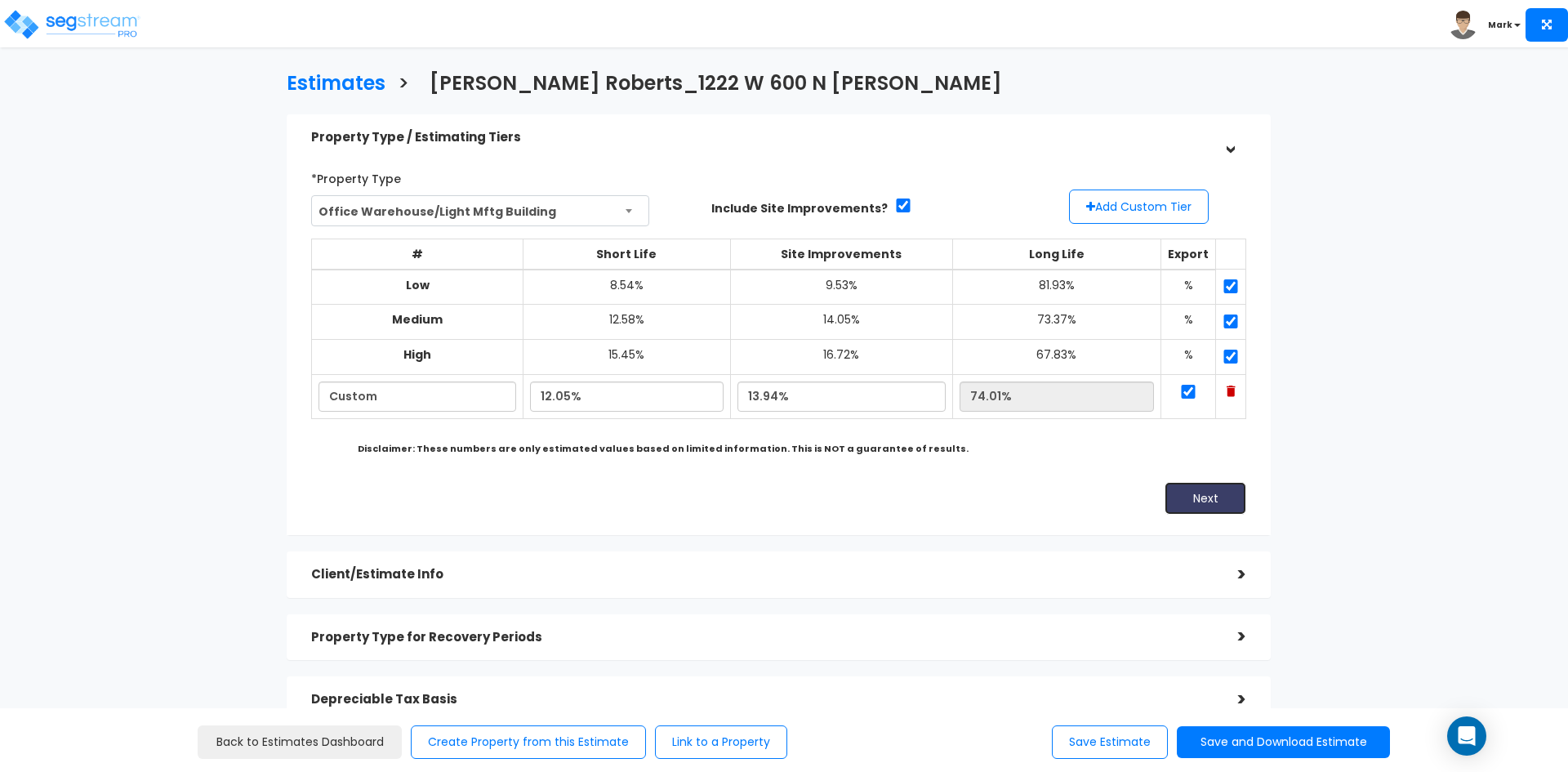
click at [1175, 495] on button "Next" at bounding box center [1205, 498] width 82 height 32
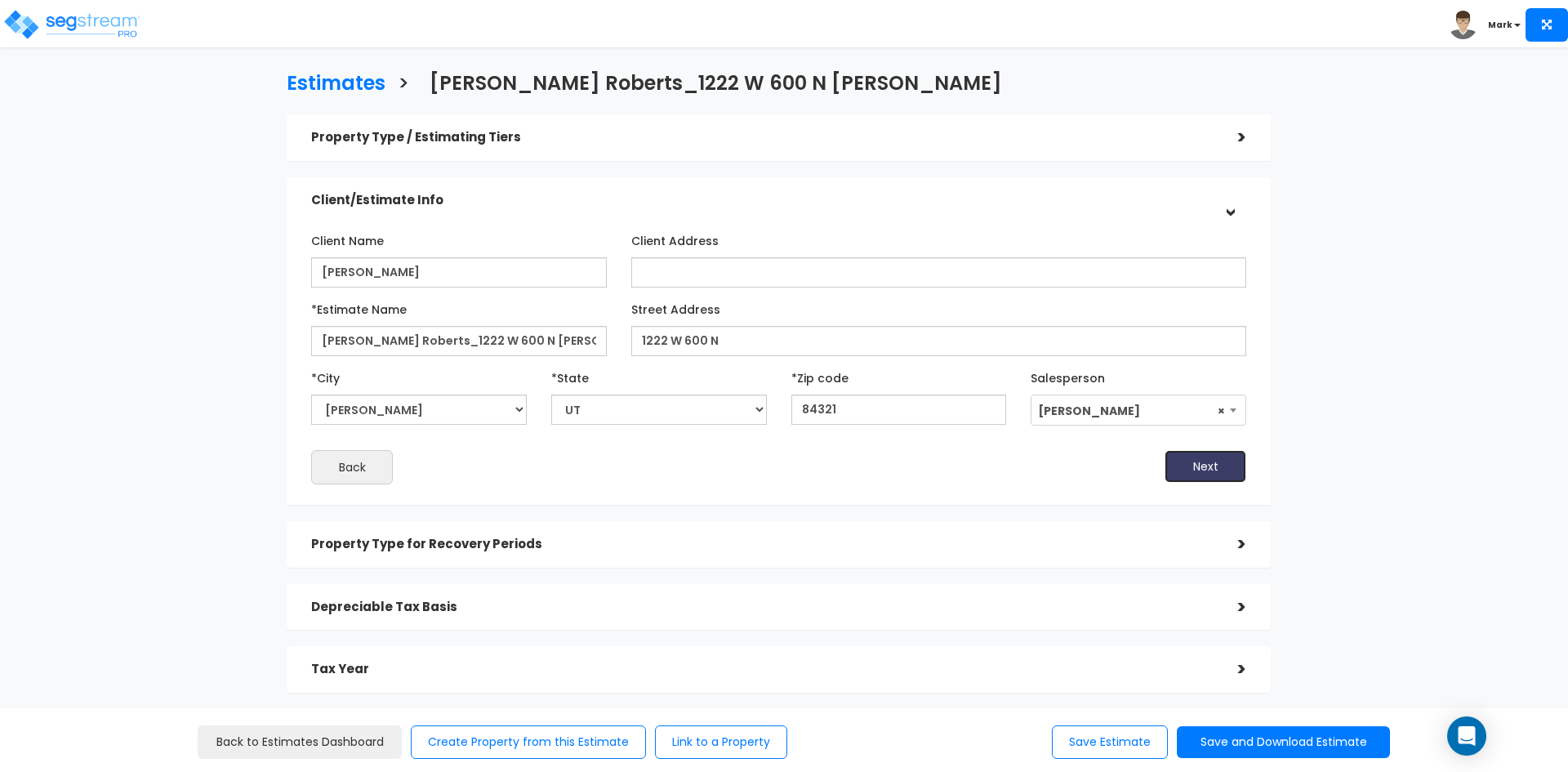
click at [1196, 475] on button "Next" at bounding box center [1205, 466] width 82 height 32
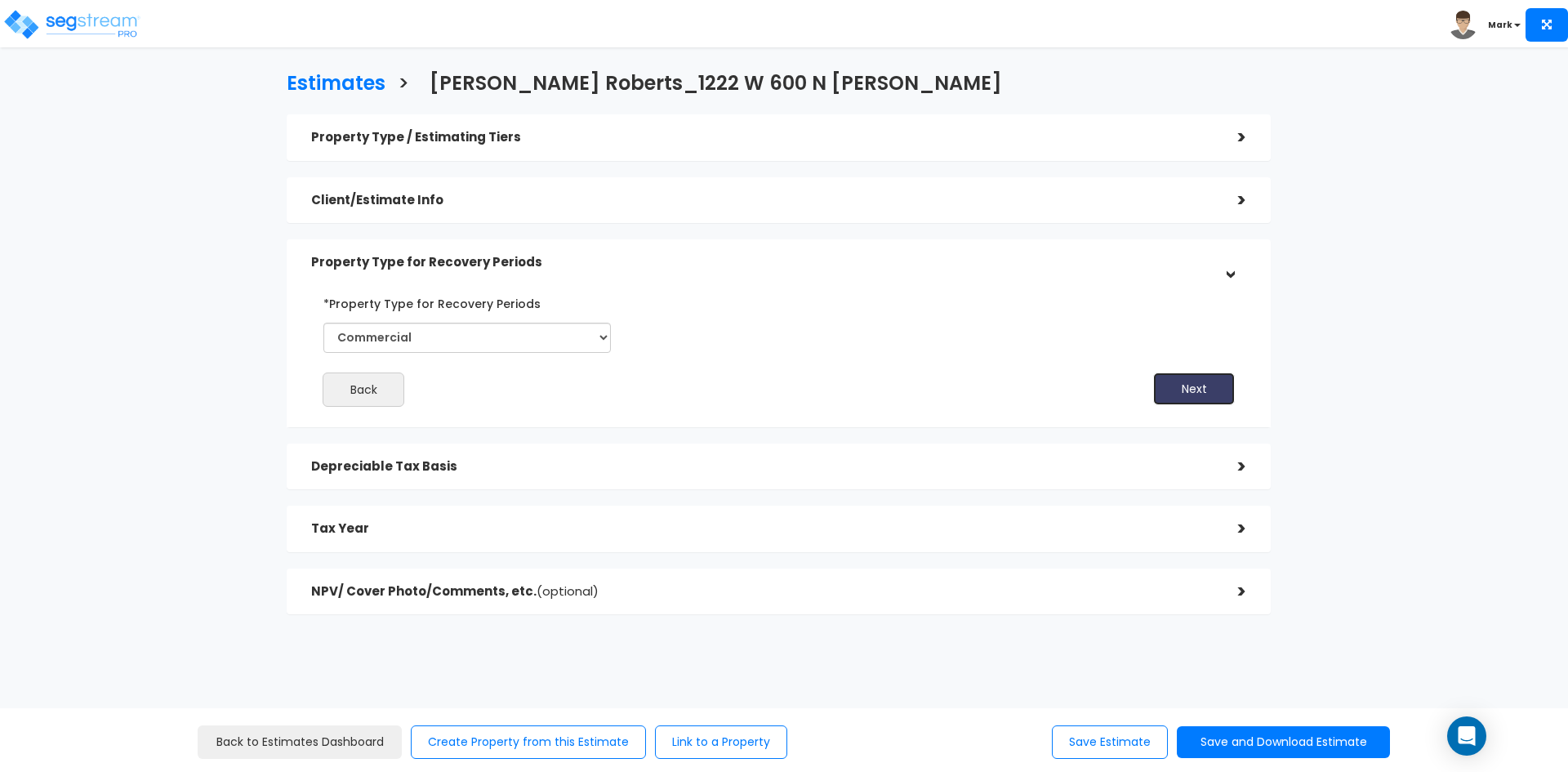
click at [1175, 391] on button "Next" at bounding box center [1194, 388] width 82 height 32
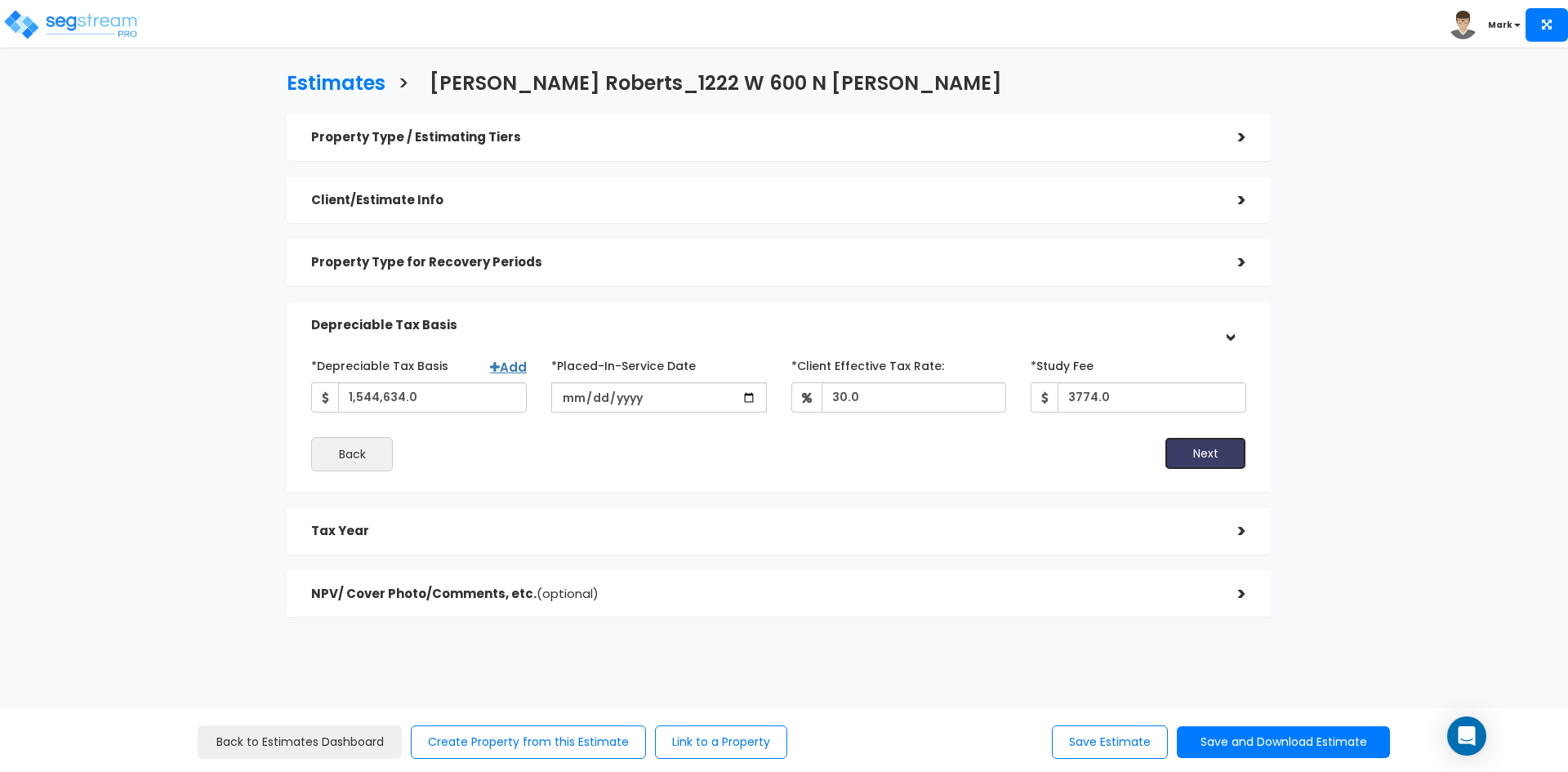
click at [1189, 449] on button "Next" at bounding box center [1205, 453] width 82 height 32
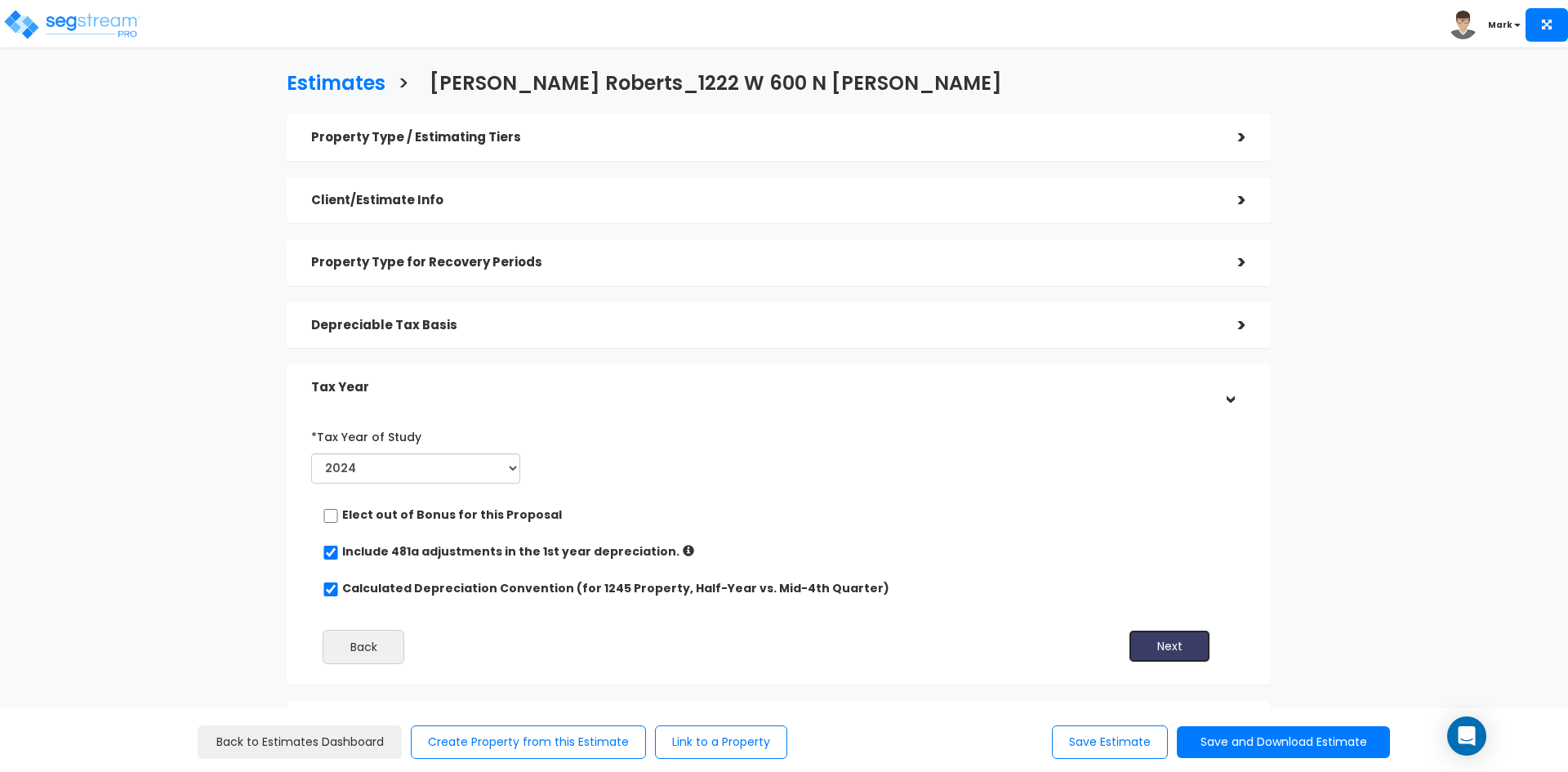
click at [1174, 651] on button "Next" at bounding box center [1169, 646] width 82 height 32
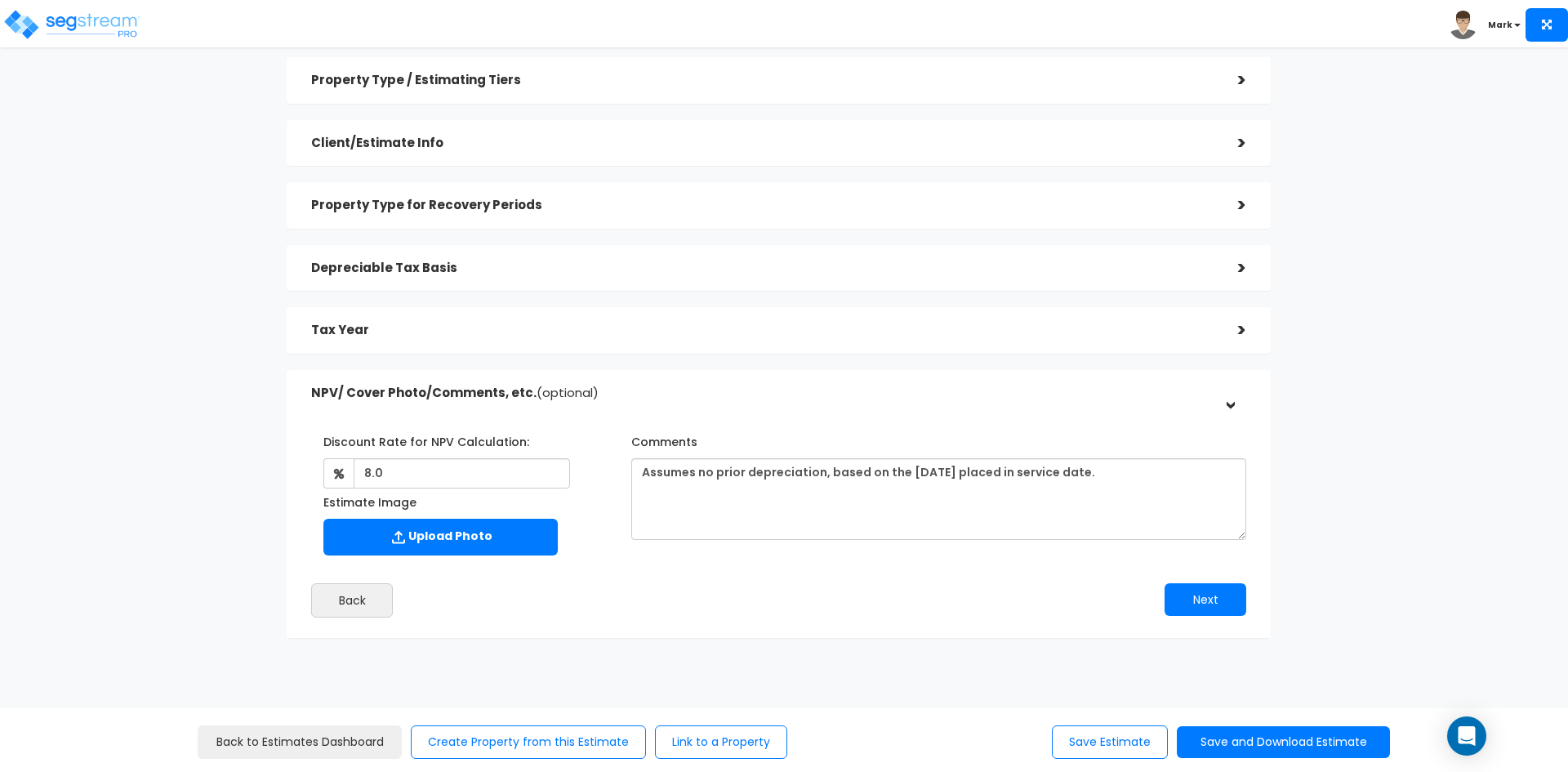
scroll to position [87, 0]
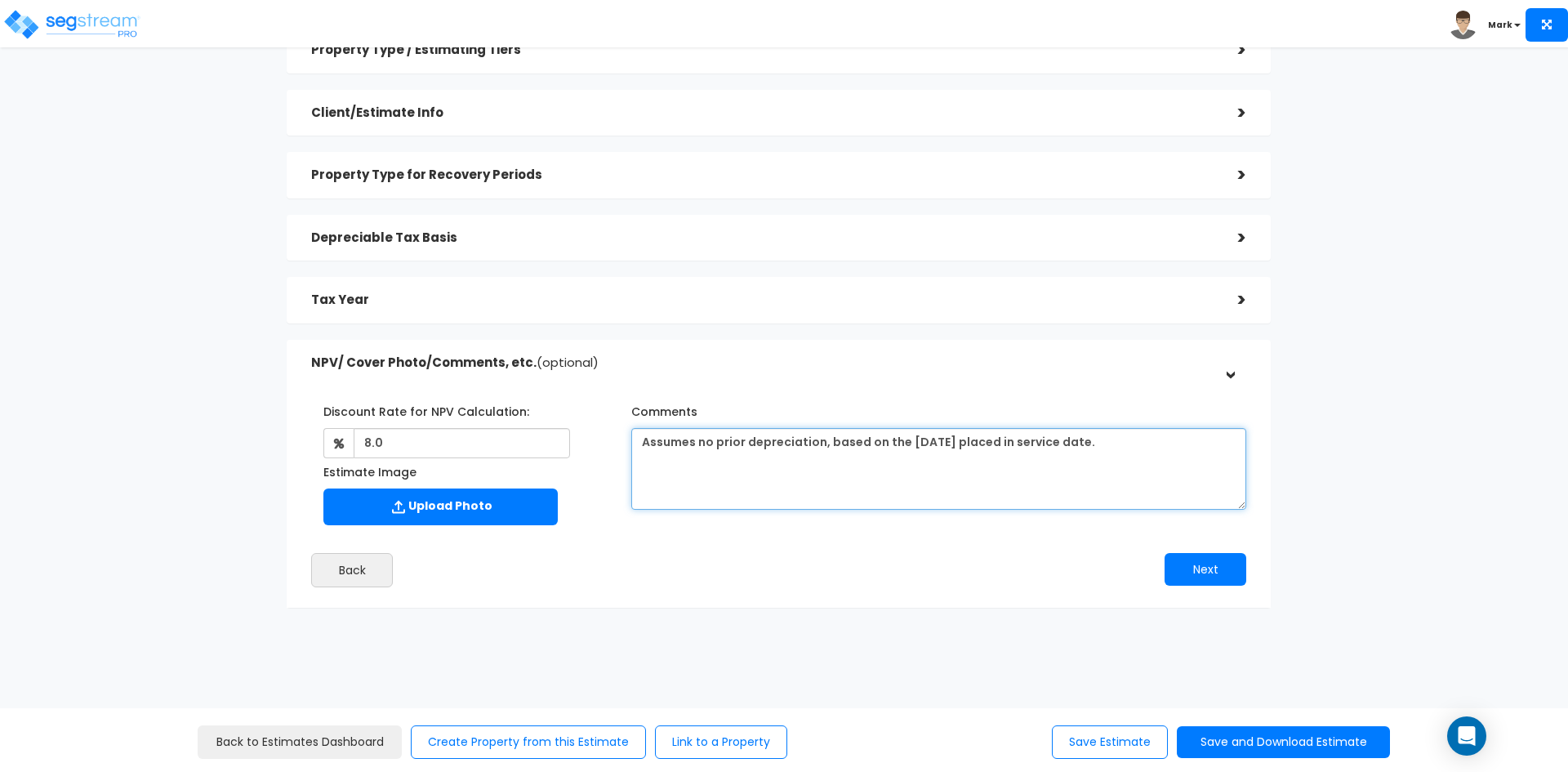
click at [1097, 441] on textarea "Assumes no prior depreciation, based on the 12/31/2024 placed in service date." at bounding box center [938, 469] width 615 height 82
click at [1098, 443] on textarea "Assumes no prior depreciation, based on the 12/31/2024 placed in service date." at bounding box center [938, 469] width 615 height 82
click at [1095, 440] on textarea "Assumes no prior depreciation, based on the 12/31/2024 placed in service date." at bounding box center [938, 469] width 615 height 82
type textarea "Assumes no prior depreciation, based on the 12/31/2024 placed in service date a…"
click at [1209, 566] on button "Next" at bounding box center [1205, 569] width 82 height 32
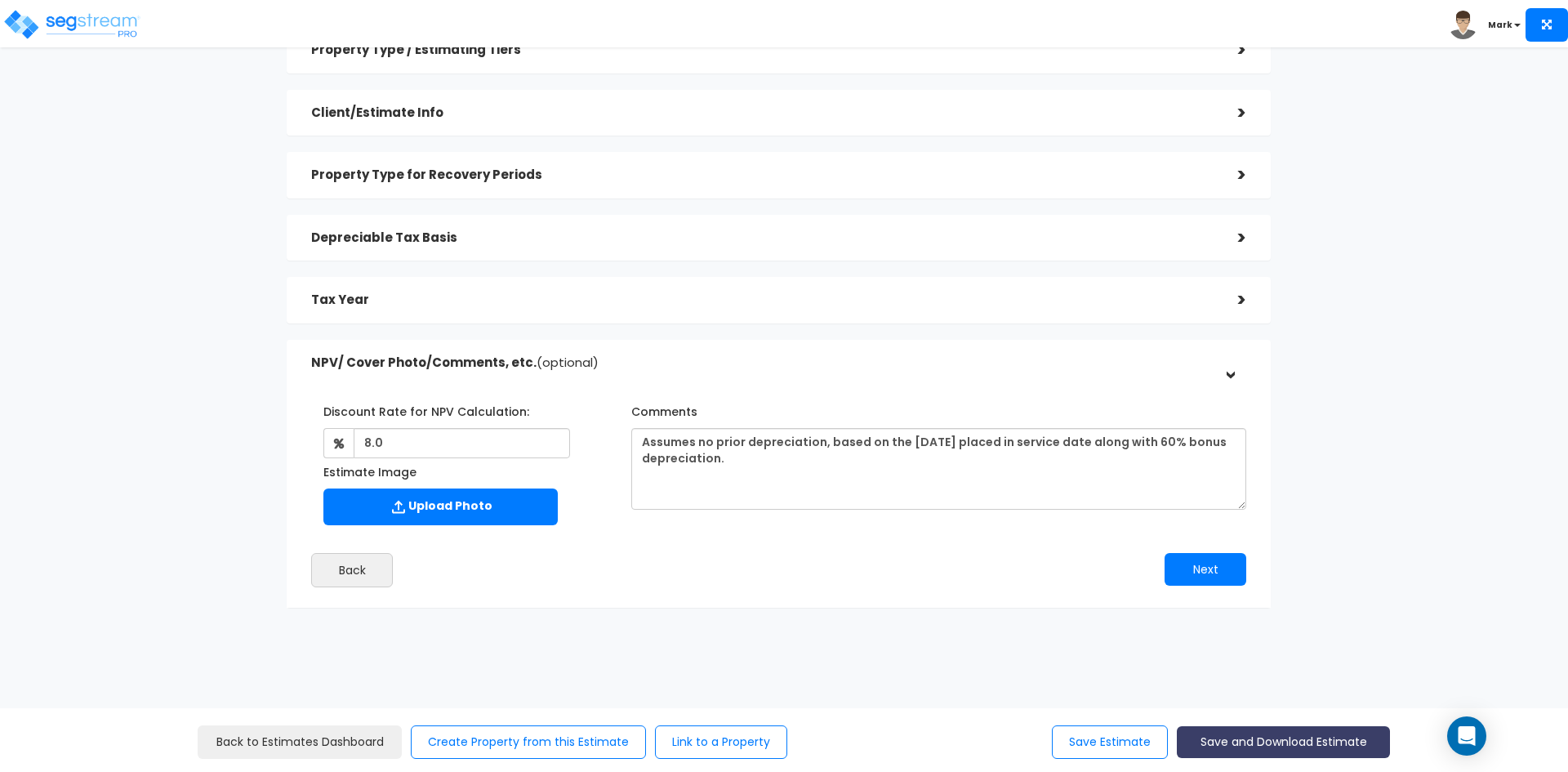
click at [1289, 737] on button "Save and Download Estimate" at bounding box center [1283, 742] width 213 height 32
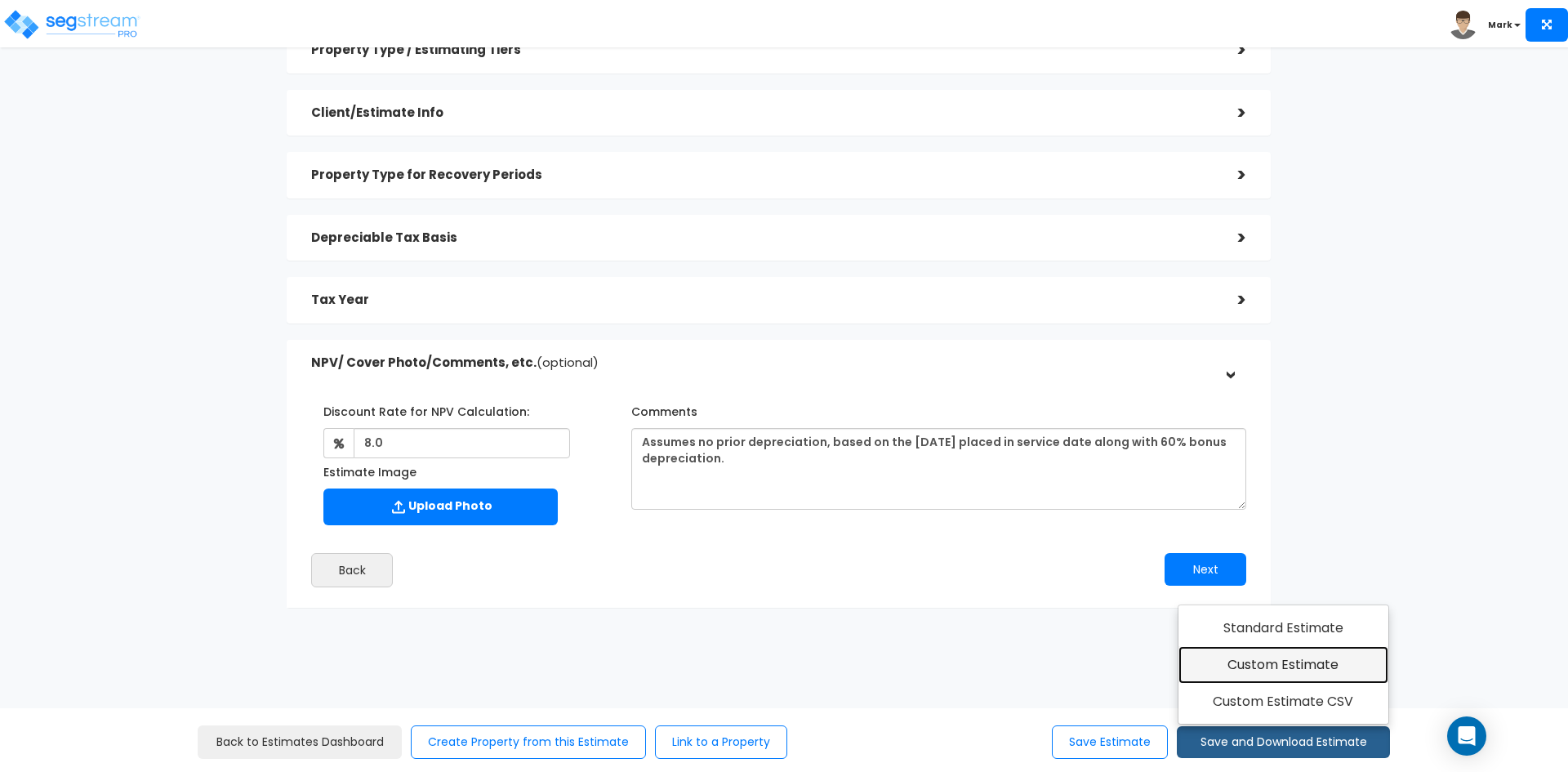
click at [1282, 662] on link "Custom Estimate" at bounding box center [1283, 665] width 210 height 38
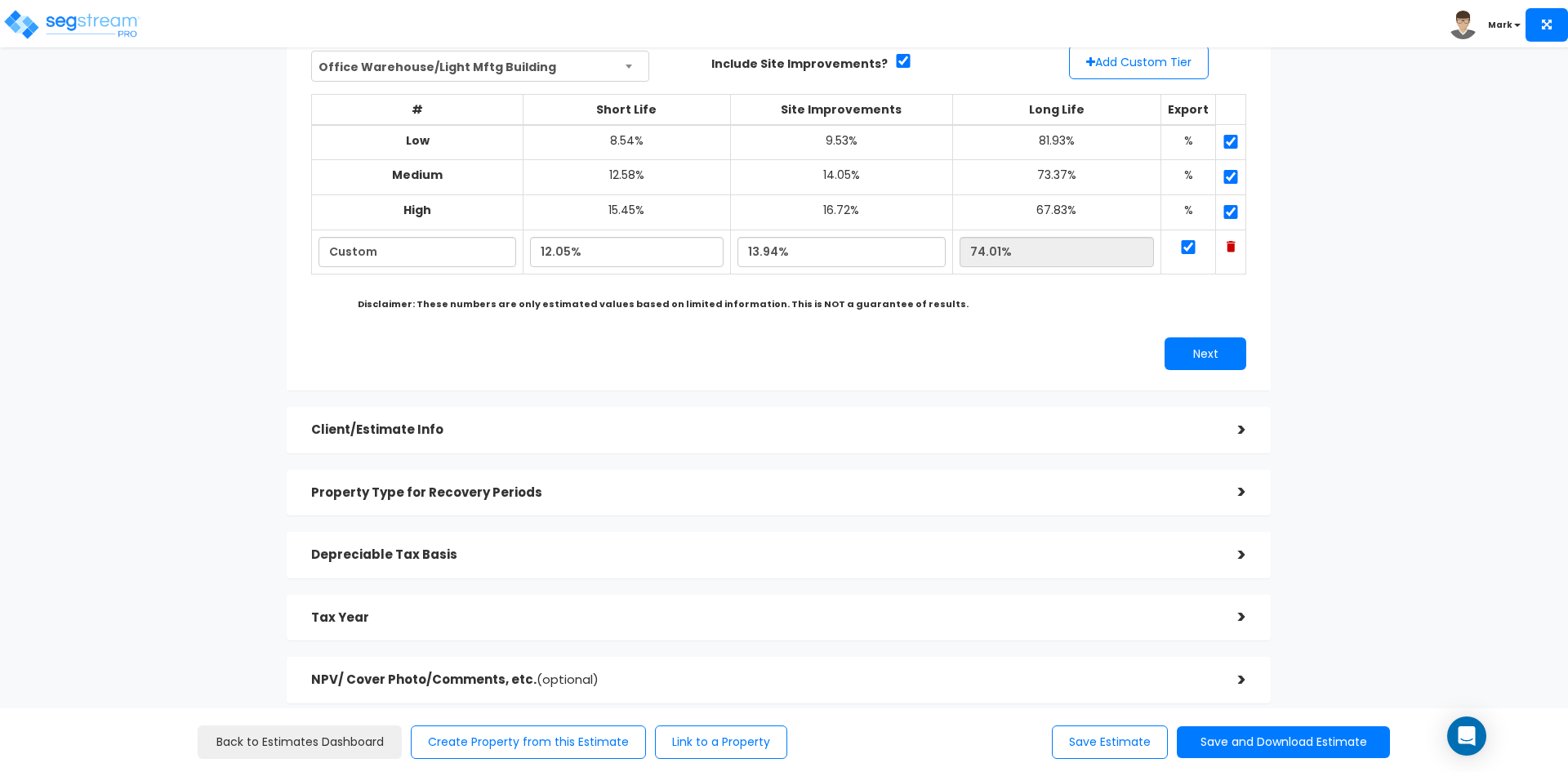
scroll to position [239, 0]
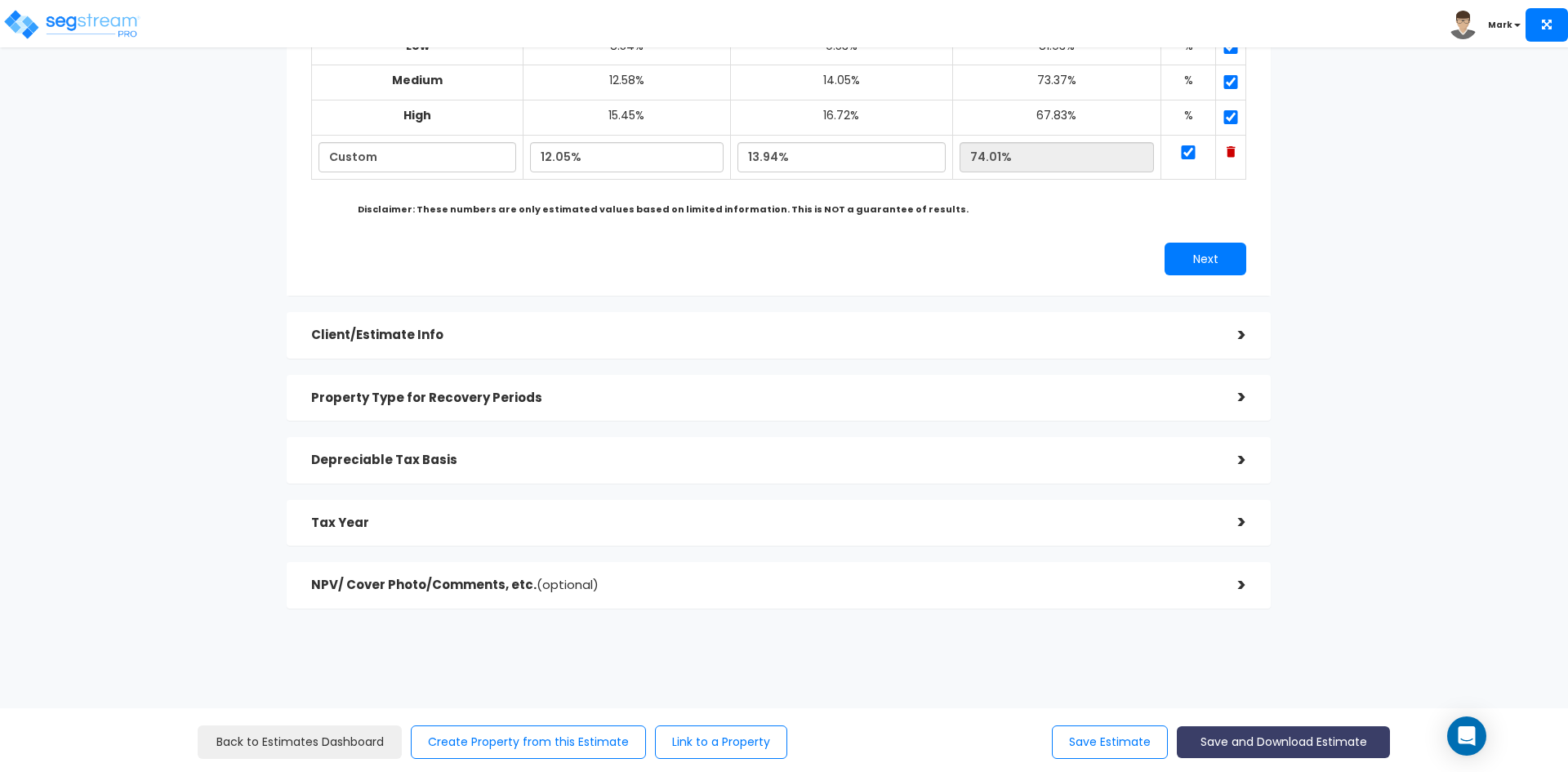
click at [1238, 739] on button "Save and Download Estimate" at bounding box center [1283, 742] width 213 height 32
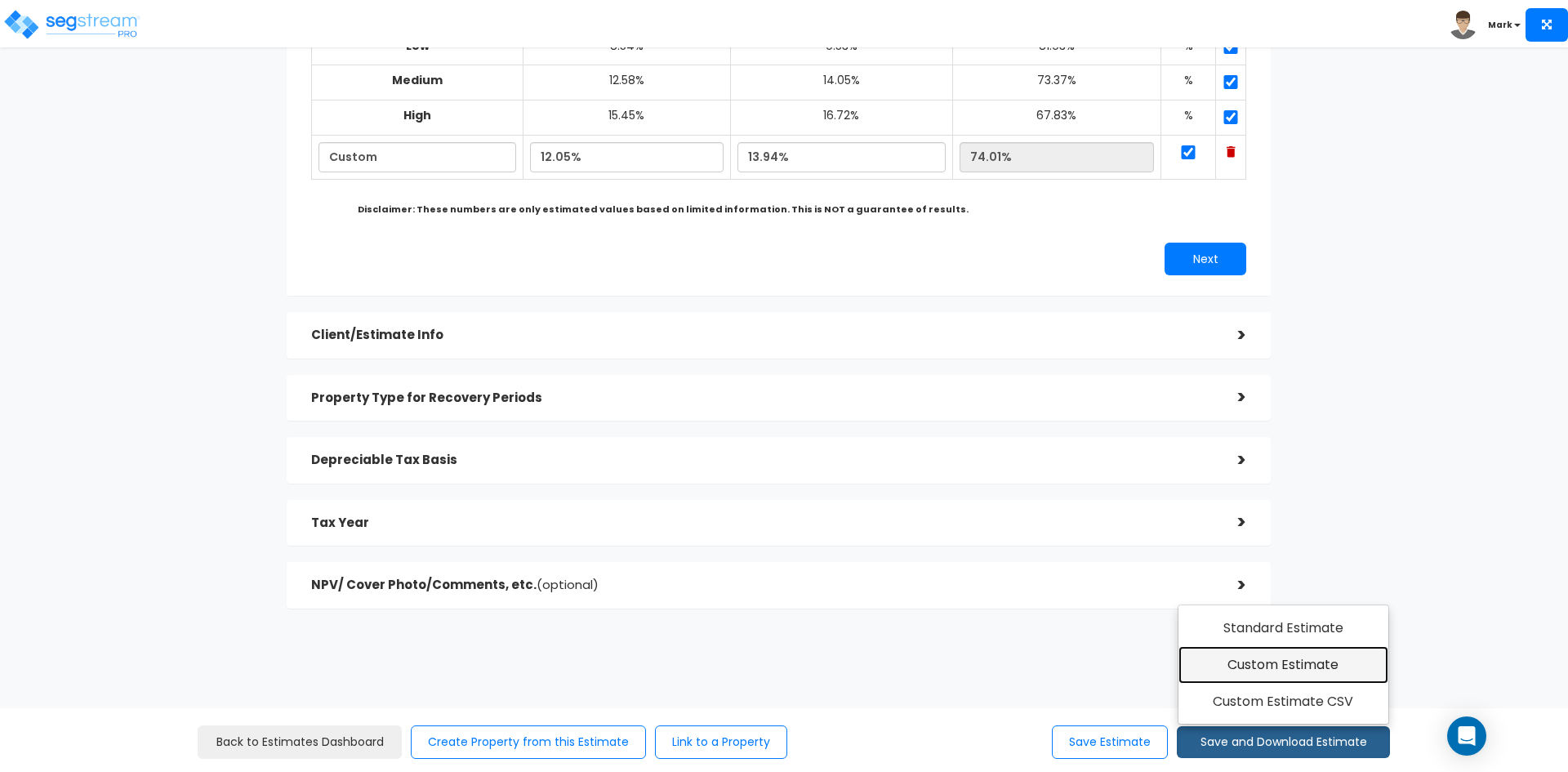
click at [1240, 665] on link "Custom Estimate" at bounding box center [1283, 665] width 210 height 38
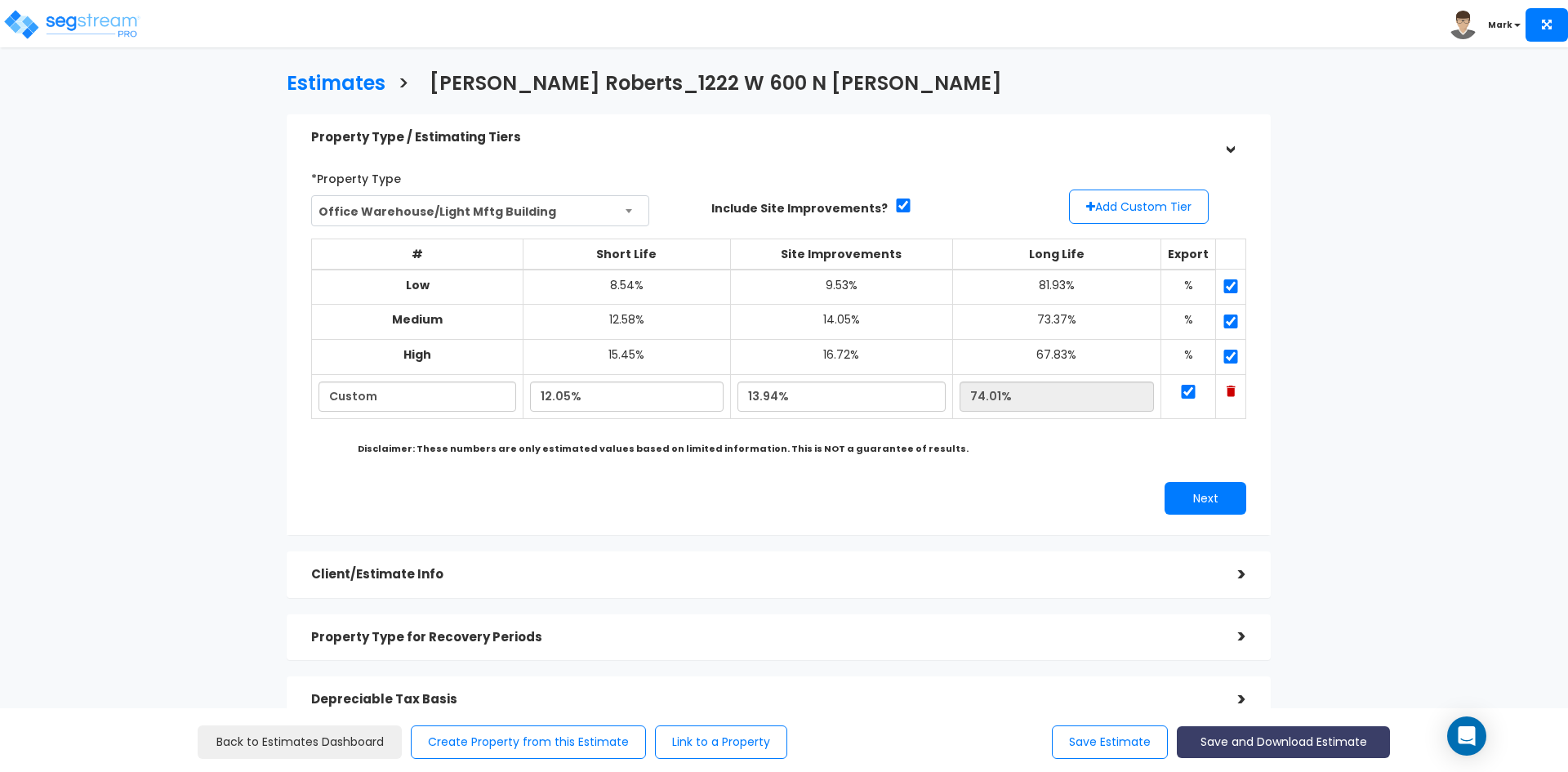
click at [1223, 744] on button "Save and Download Estimate" at bounding box center [1283, 742] width 213 height 32
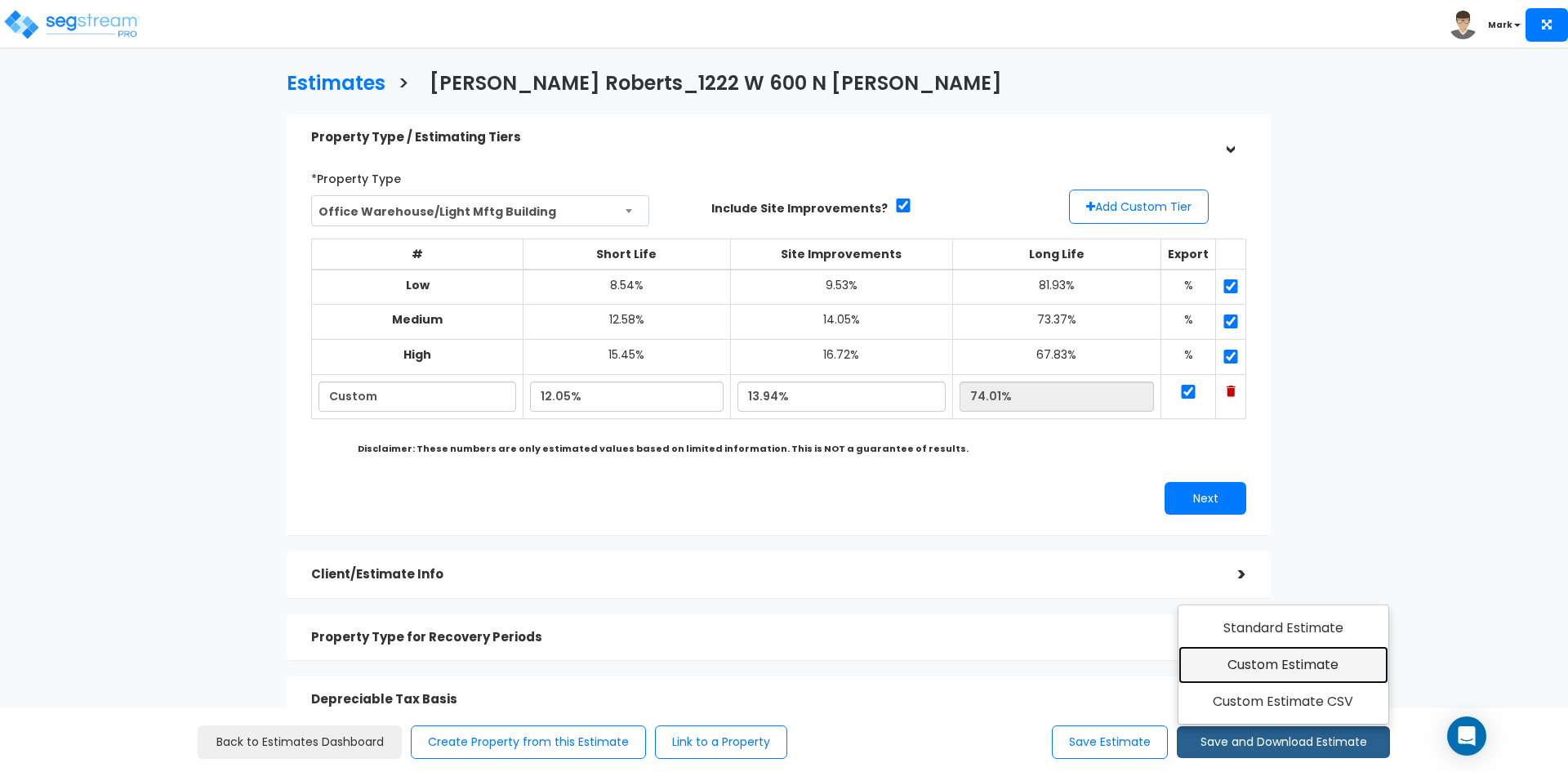
click at [1224, 666] on link "Custom Estimate" at bounding box center [1283, 665] width 210 height 38
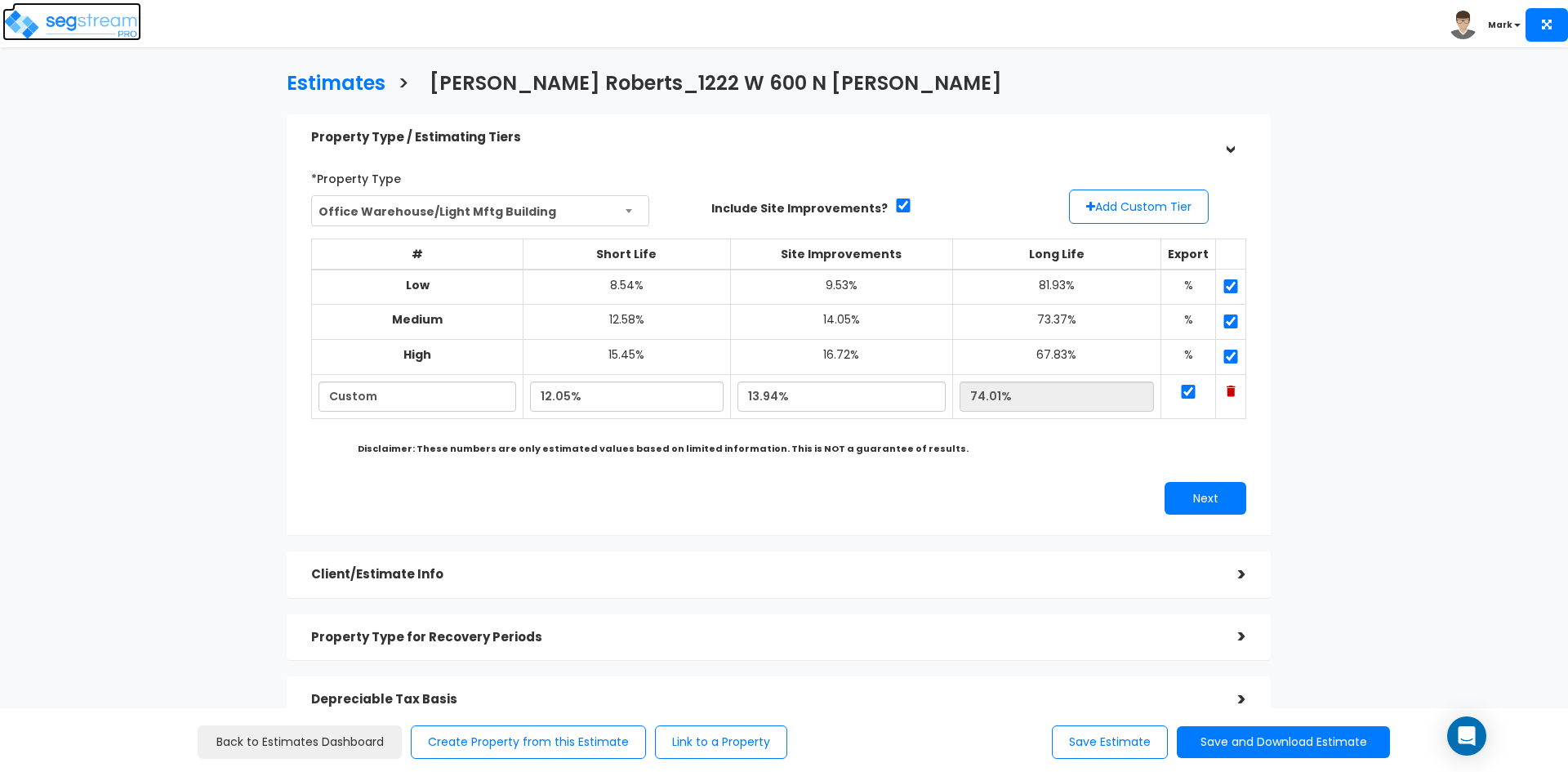
click at [62, 19] on img at bounding box center [72, 24] width 139 height 32
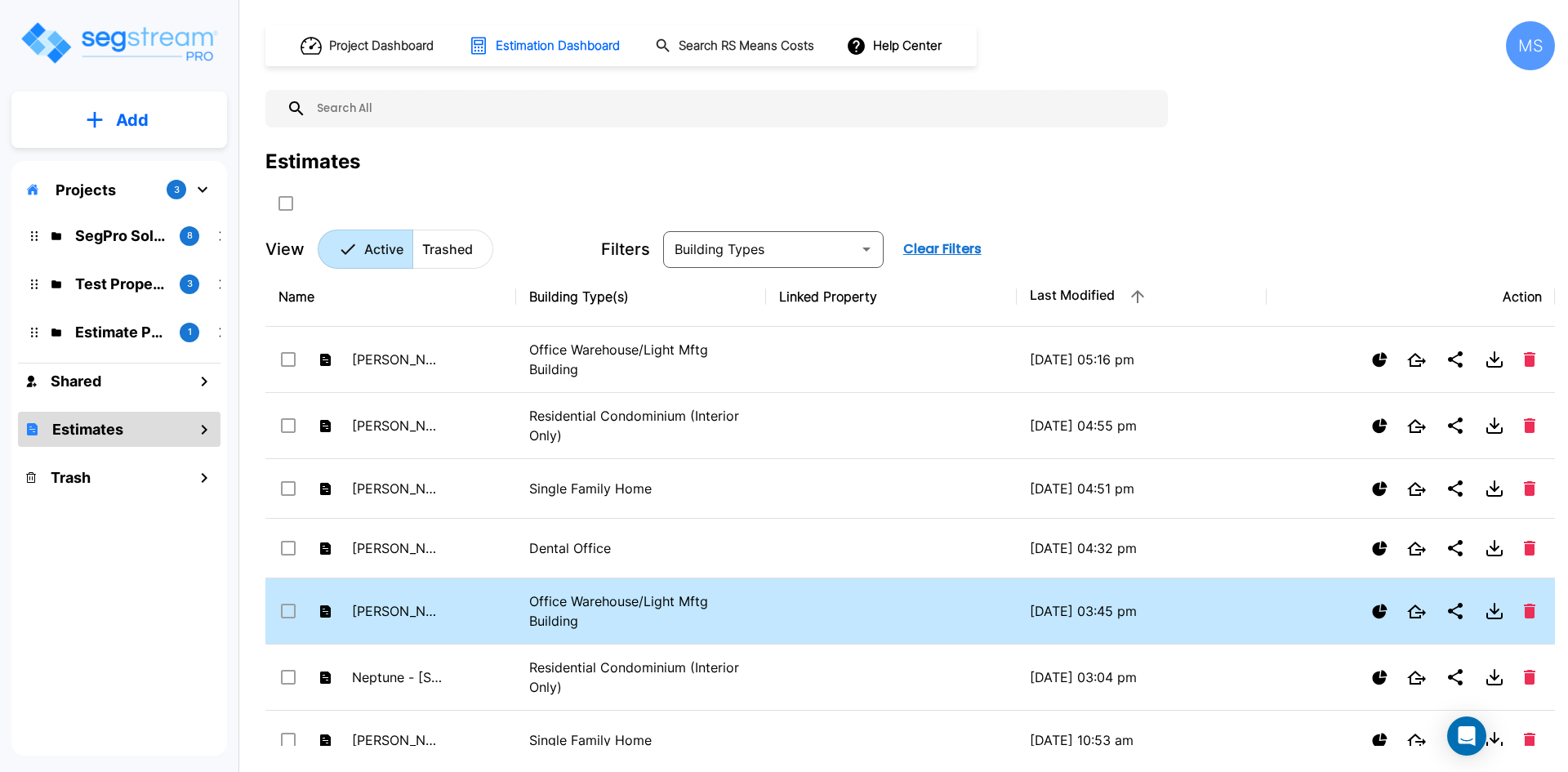
click at [595, 608] on p "Office Warehouse/Light Mftg Building" at bounding box center [642, 611] width 225 height 39
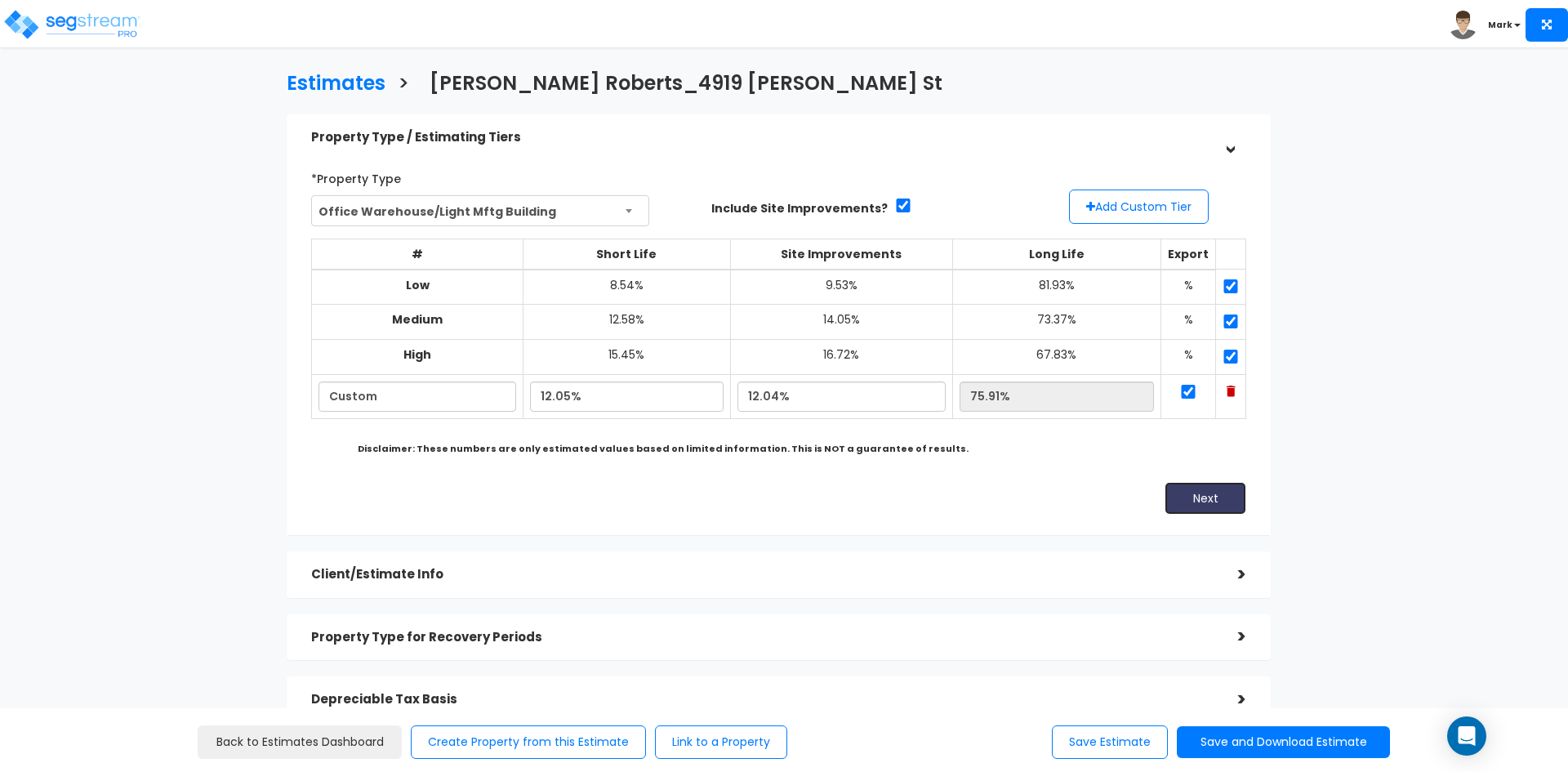
click at [1202, 498] on button "Next" at bounding box center [1205, 498] width 82 height 32
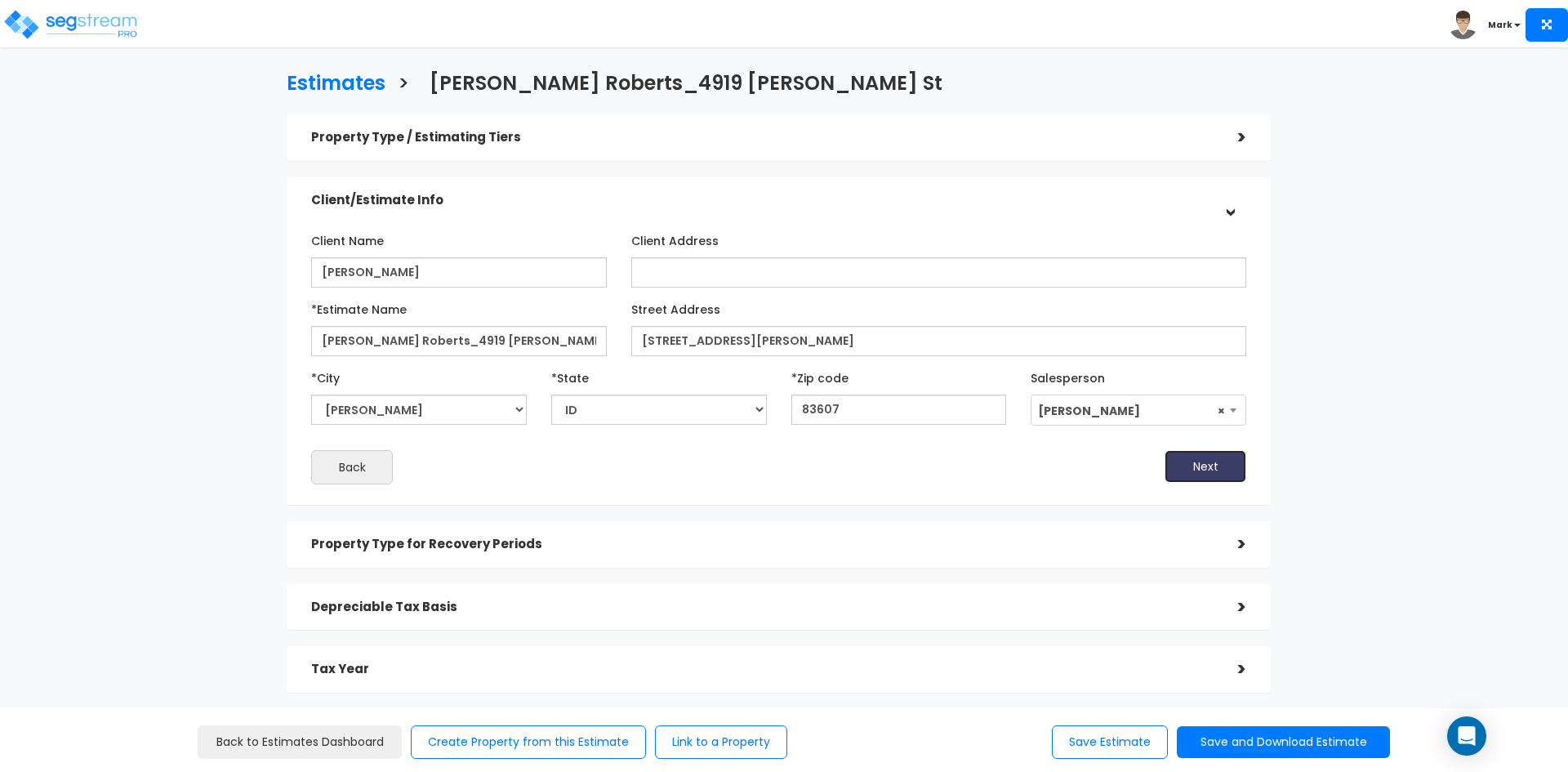
click at [1217, 464] on button "Next" at bounding box center [1205, 466] width 82 height 32
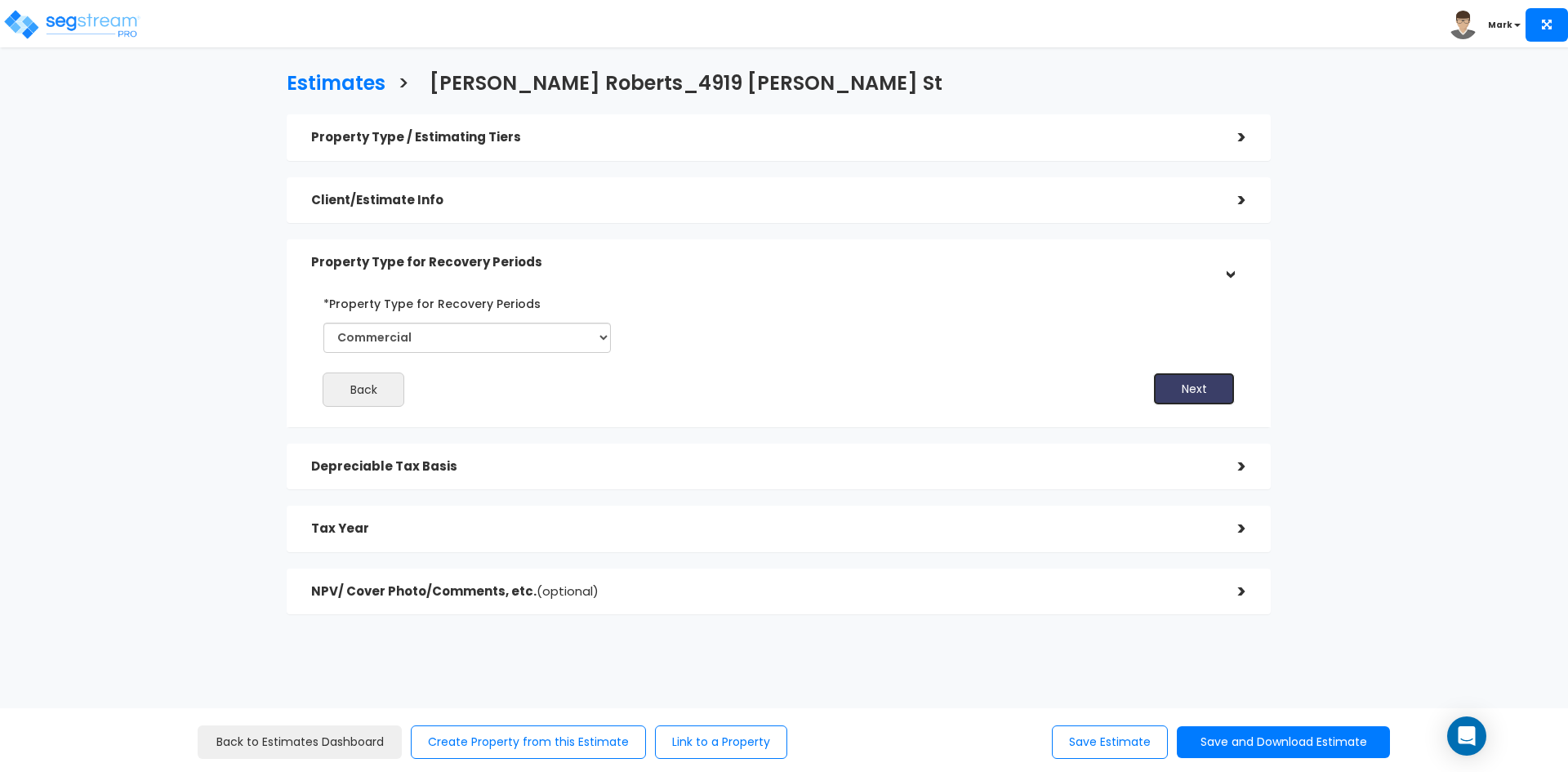
click at [1189, 389] on button "Next" at bounding box center [1194, 388] width 82 height 32
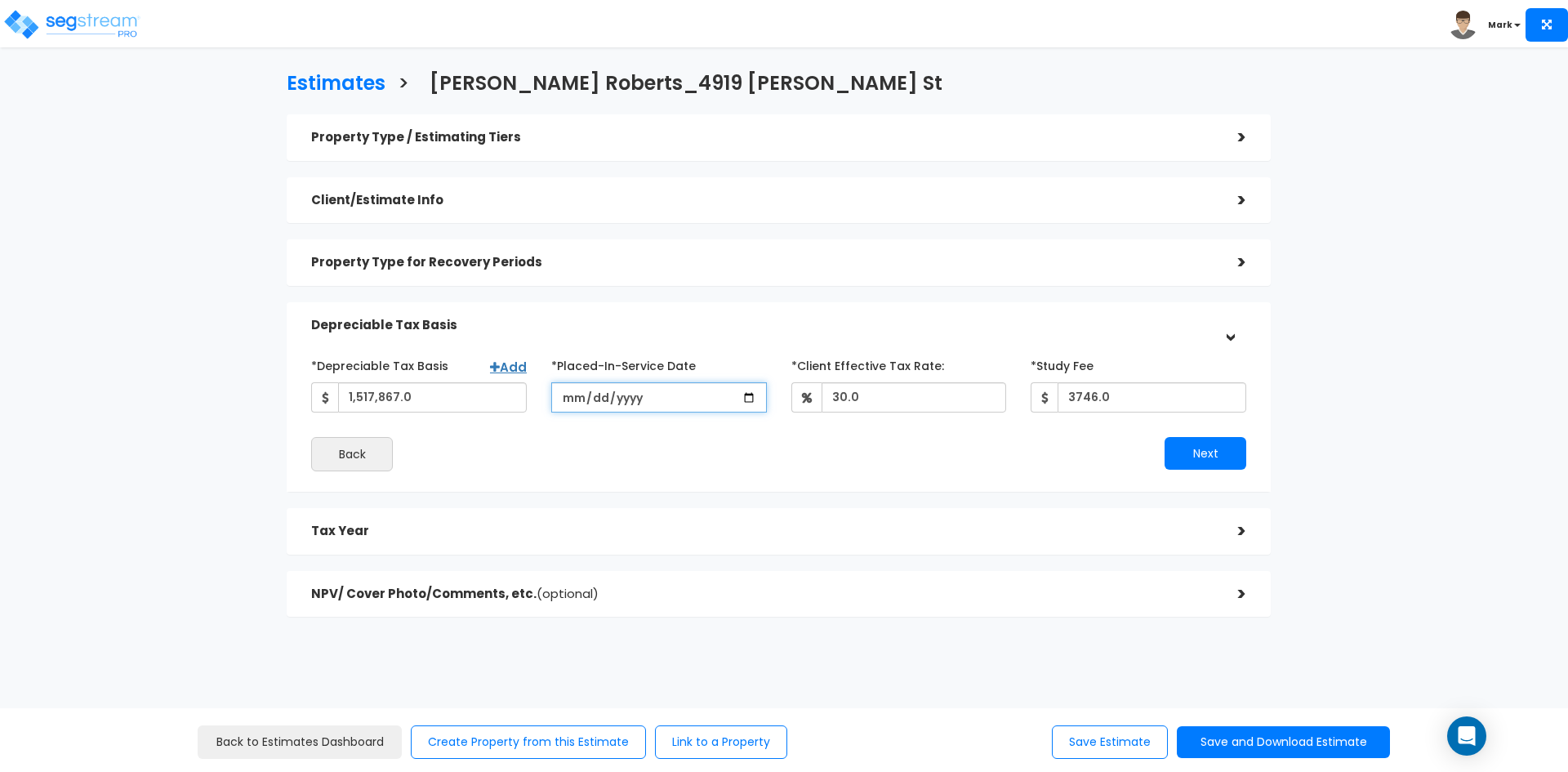
click at [752, 398] on input "[DATE]" at bounding box center [658, 397] width 215 height 31
type input "2023-10-13"
click at [1220, 451] on button "Next" at bounding box center [1205, 453] width 82 height 32
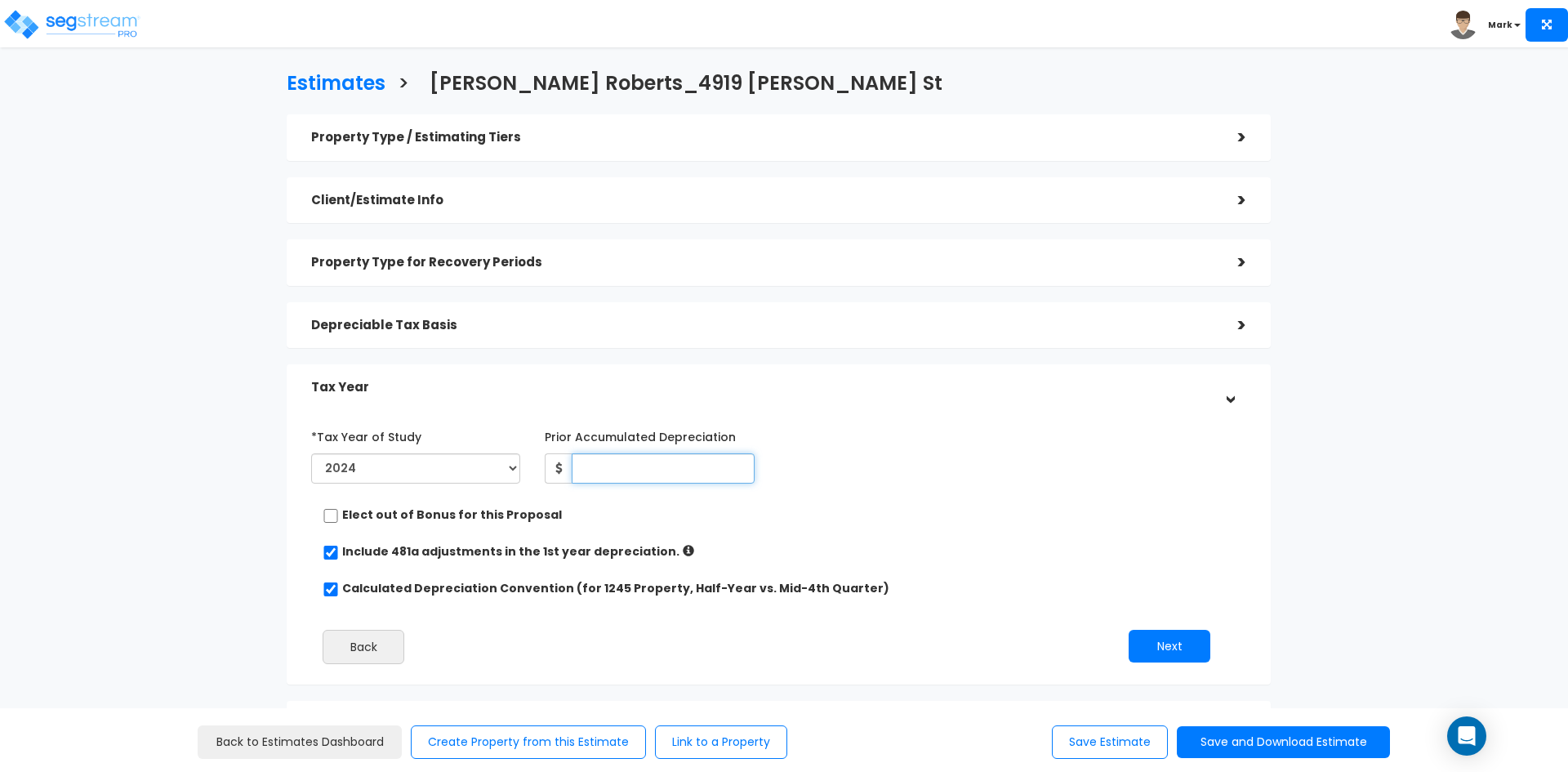
click at [637, 469] on input "Prior Accumulated Depreciation" at bounding box center [663, 468] width 182 height 31
type input "8,121"
click at [1174, 646] on button "Next" at bounding box center [1169, 646] width 82 height 32
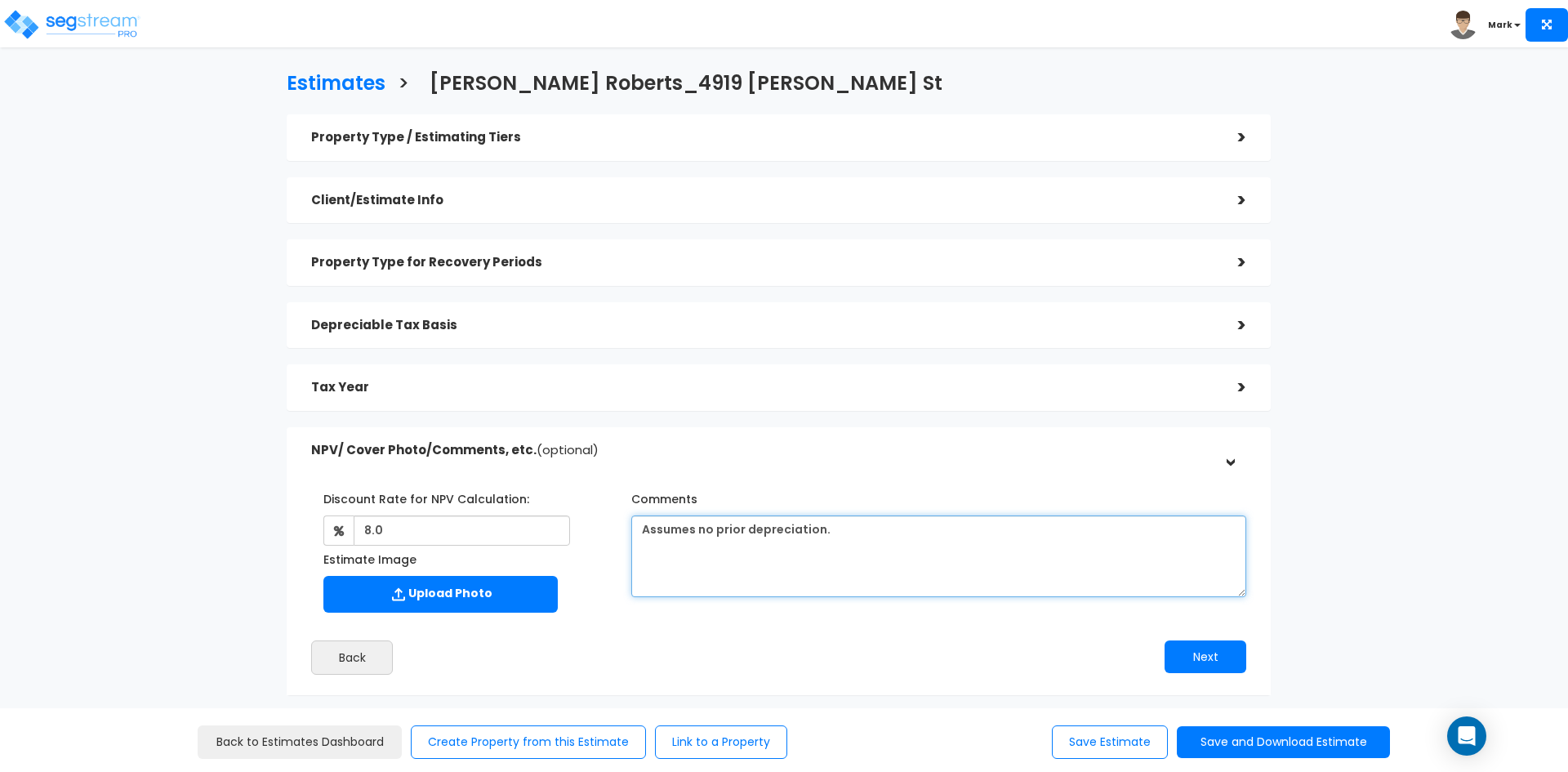
click at [696, 534] on textarea "Assumes no prior depreciation." at bounding box center [938, 557] width 615 height 82
click at [903, 523] on textarea "Assumes no prior depreciation." at bounding box center [938, 557] width 615 height 82
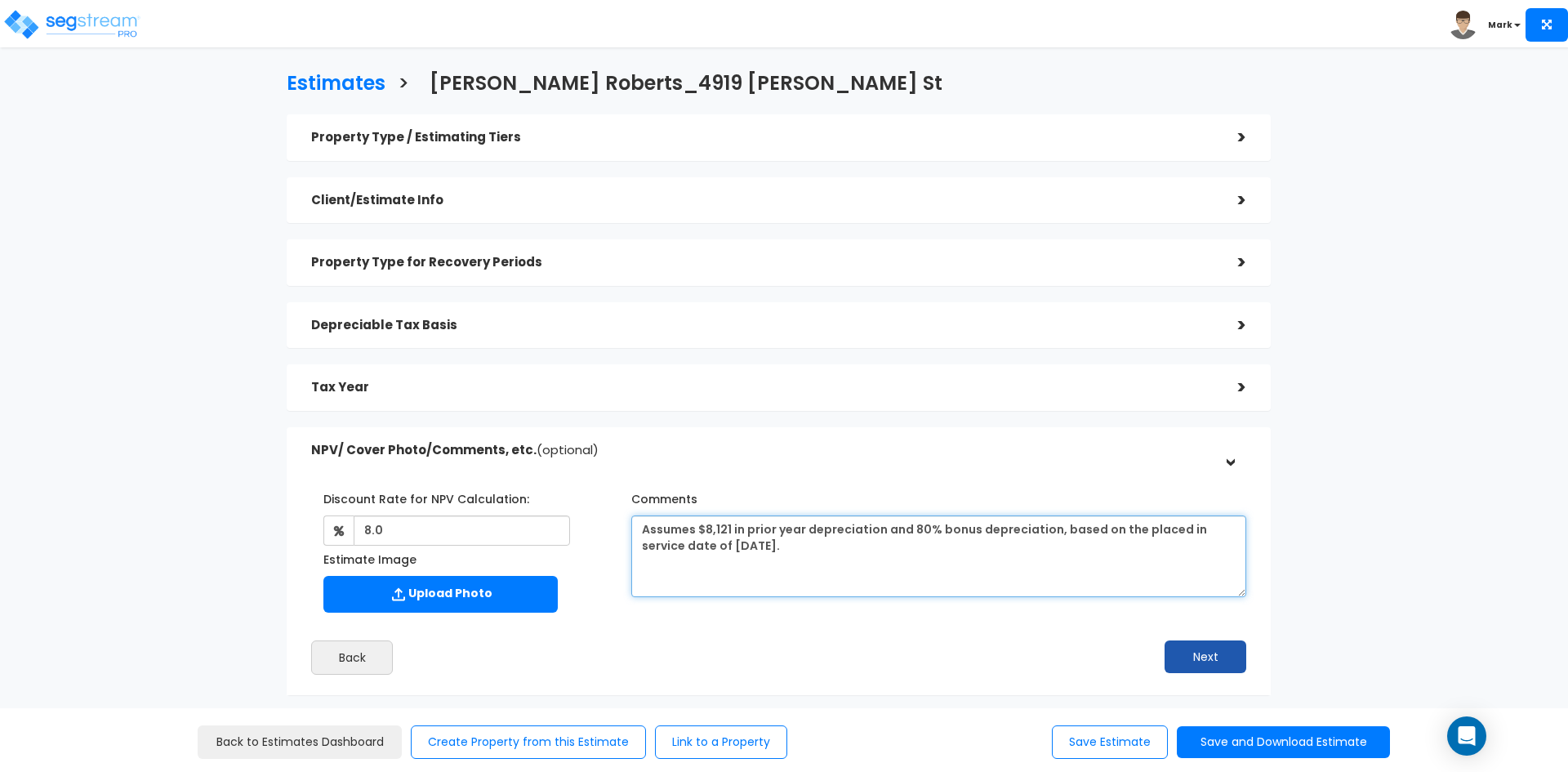
type textarea "Assumes $8,121 in prior year depreciation and 80% bonus depreciation, based on …"
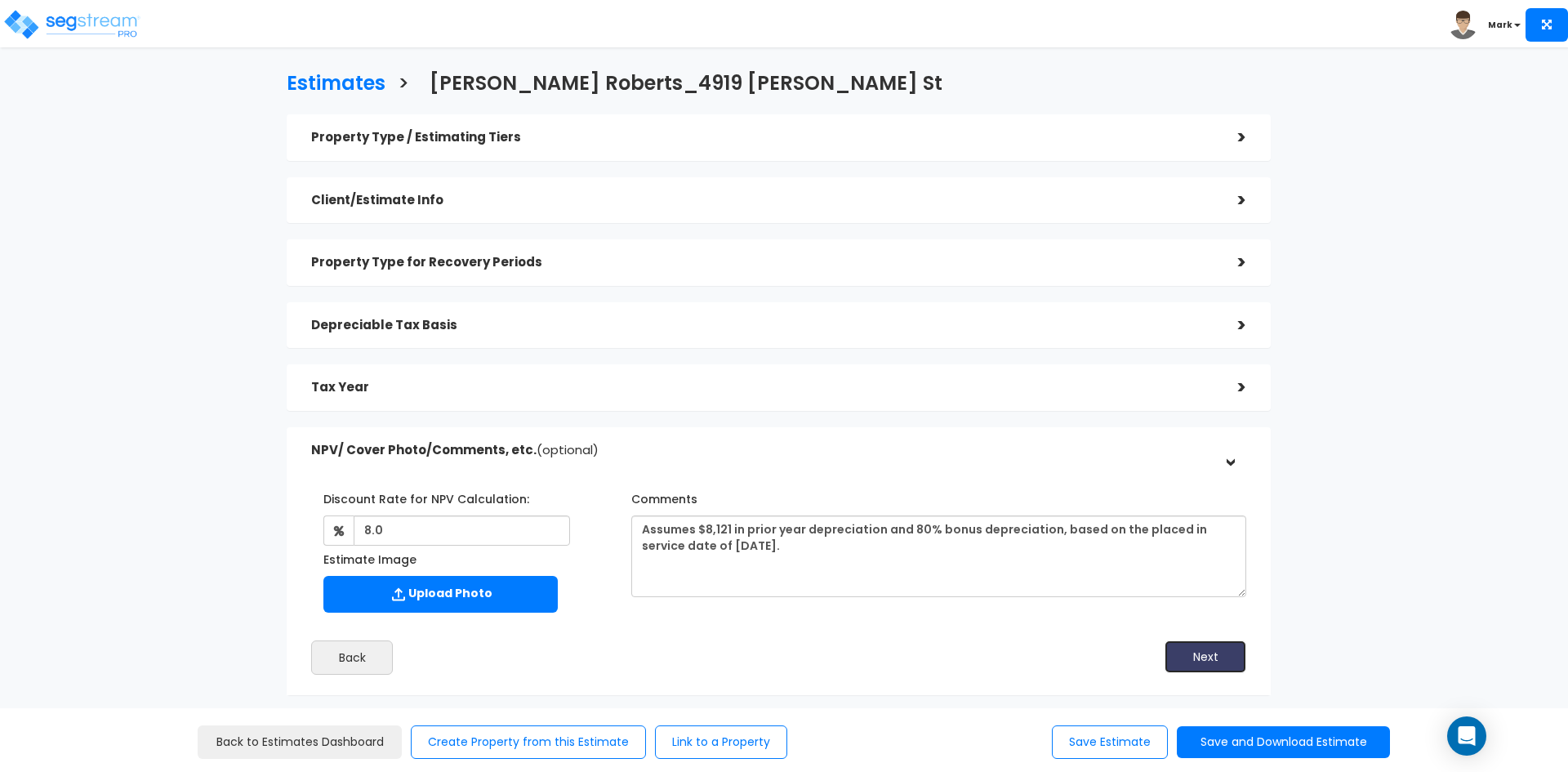
click at [1204, 656] on button "Next" at bounding box center [1205, 656] width 82 height 32
click at [1248, 741] on button "Save and Download Estimate" at bounding box center [1283, 742] width 213 height 32
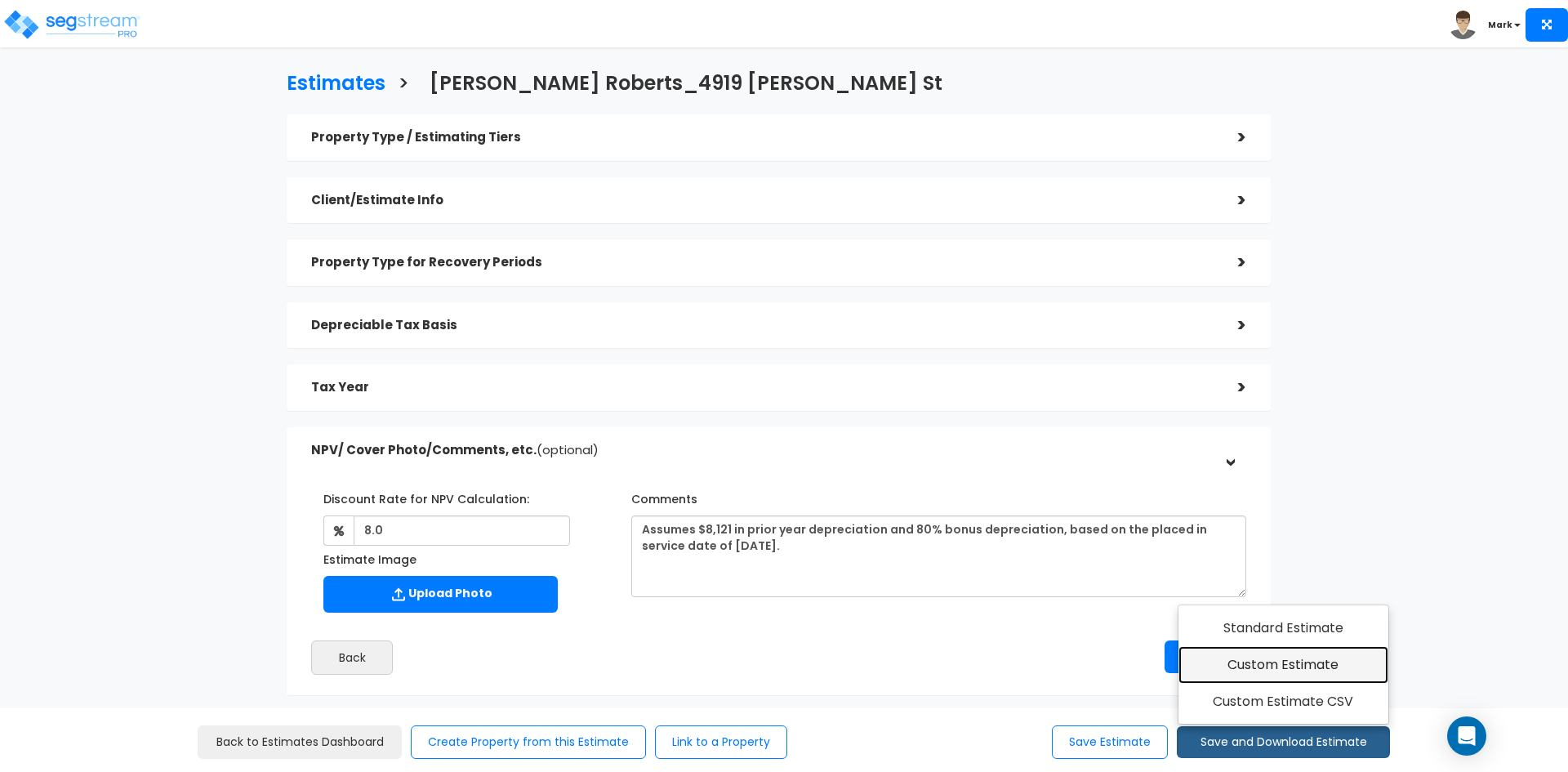
click at [1248, 662] on link "Custom Estimate" at bounding box center [1283, 665] width 210 height 38
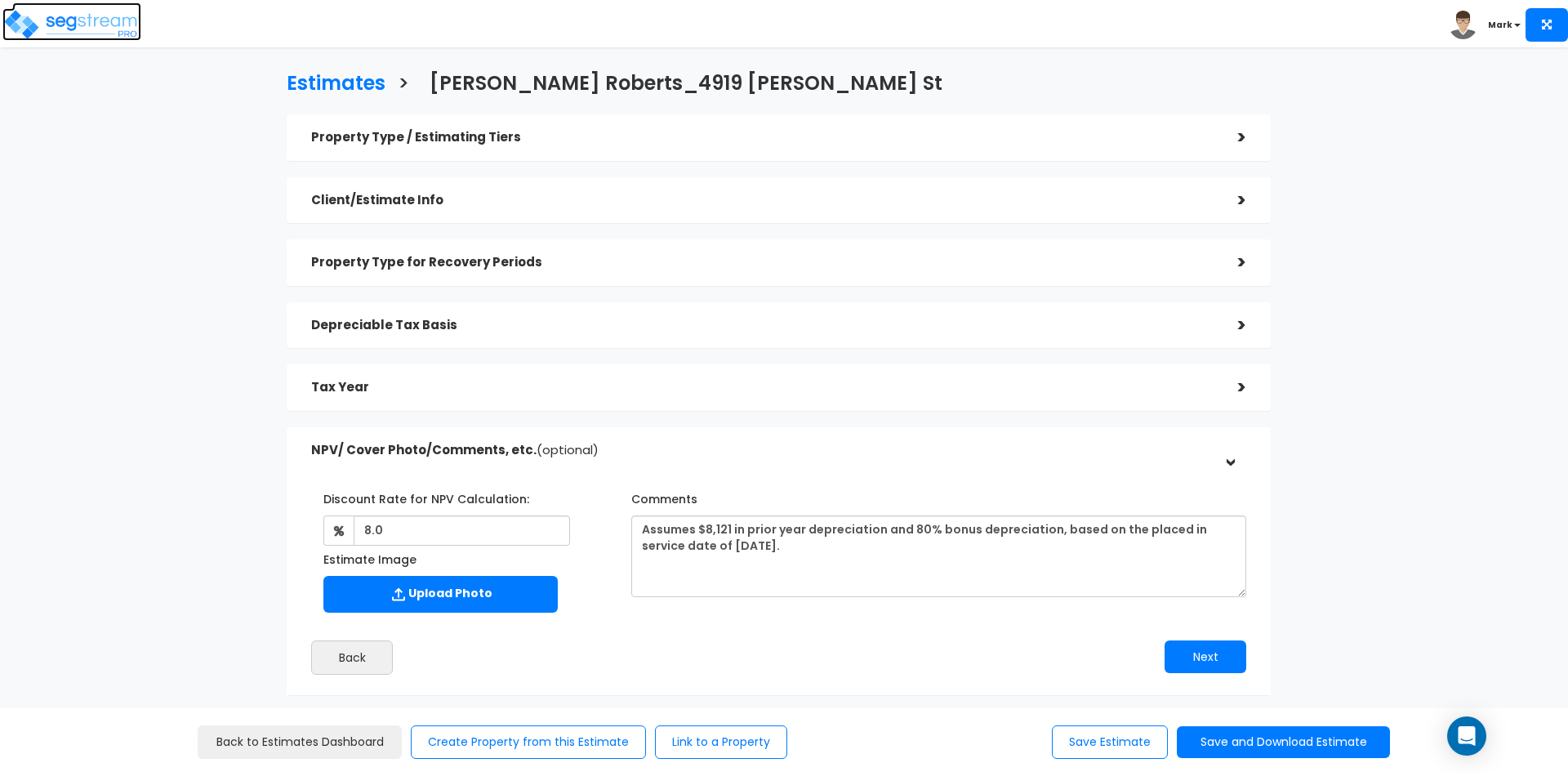
click at [56, 21] on img at bounding box center [72, 24] width 139 height 32
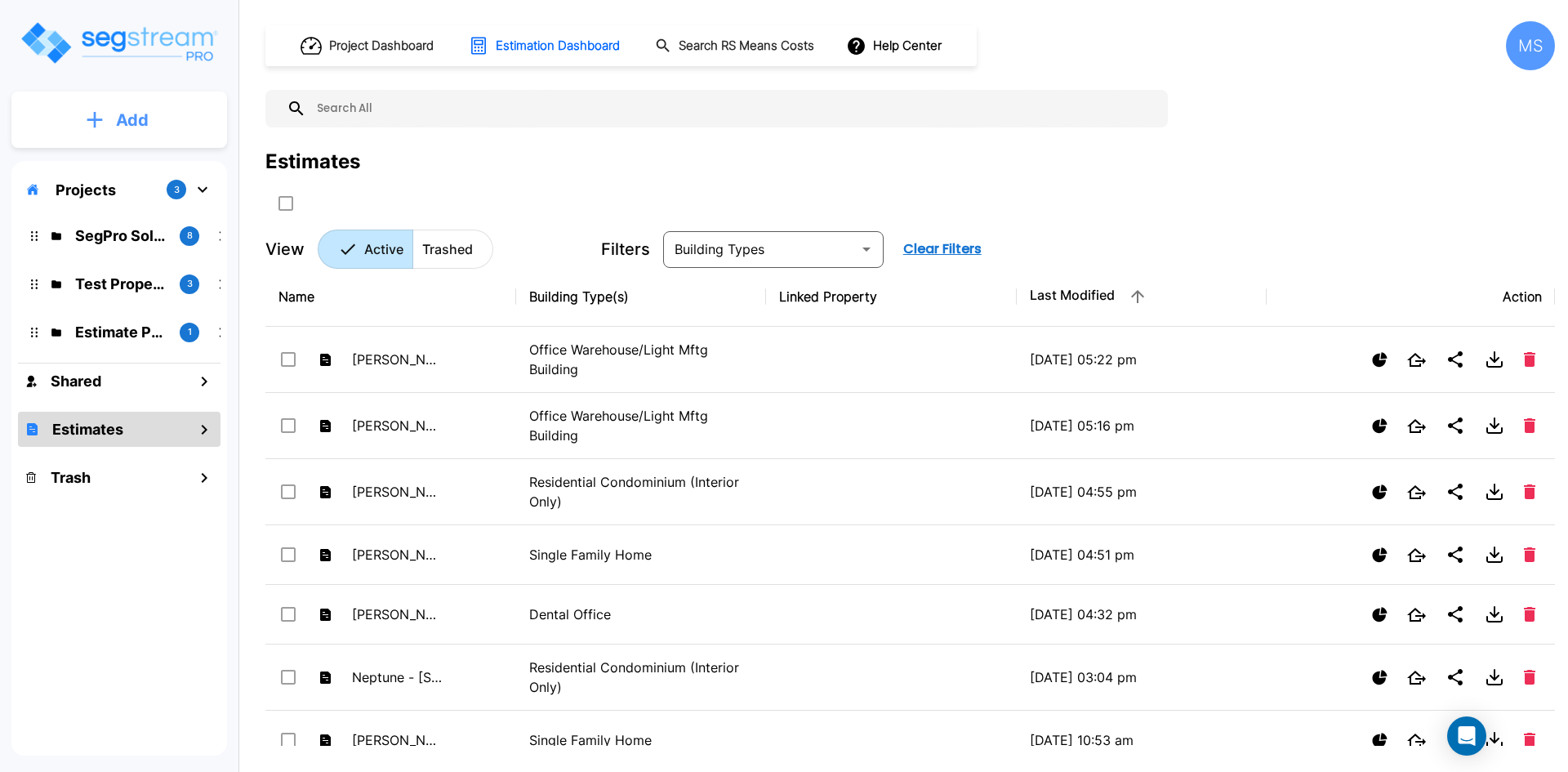
click at [138, 114] on p "Add" at bounding box center [132, 120] width 32 height 24
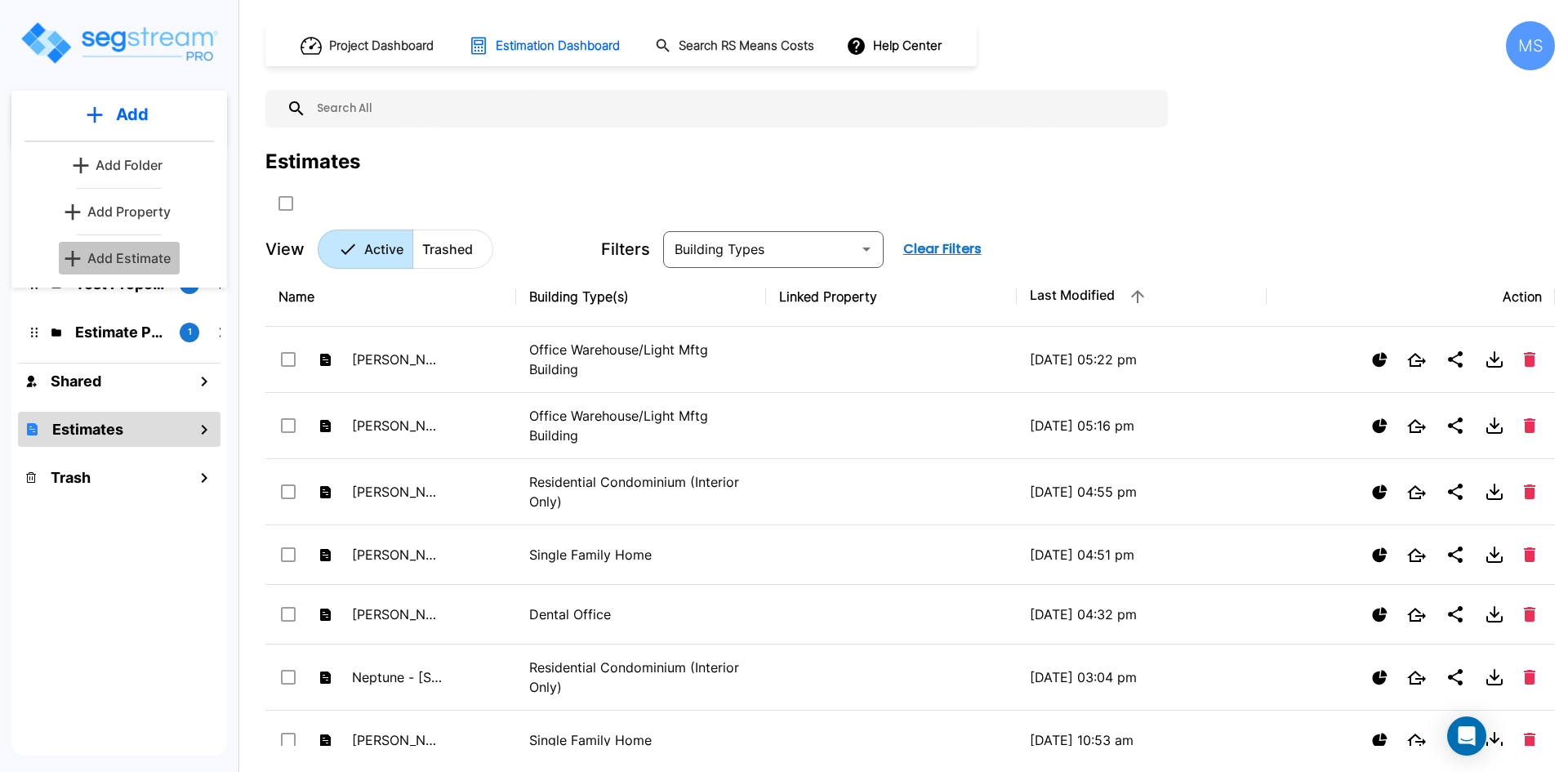
click at [147, 249] on p "Add Estimate" at bounding box center [129, 258] width 84 height 19
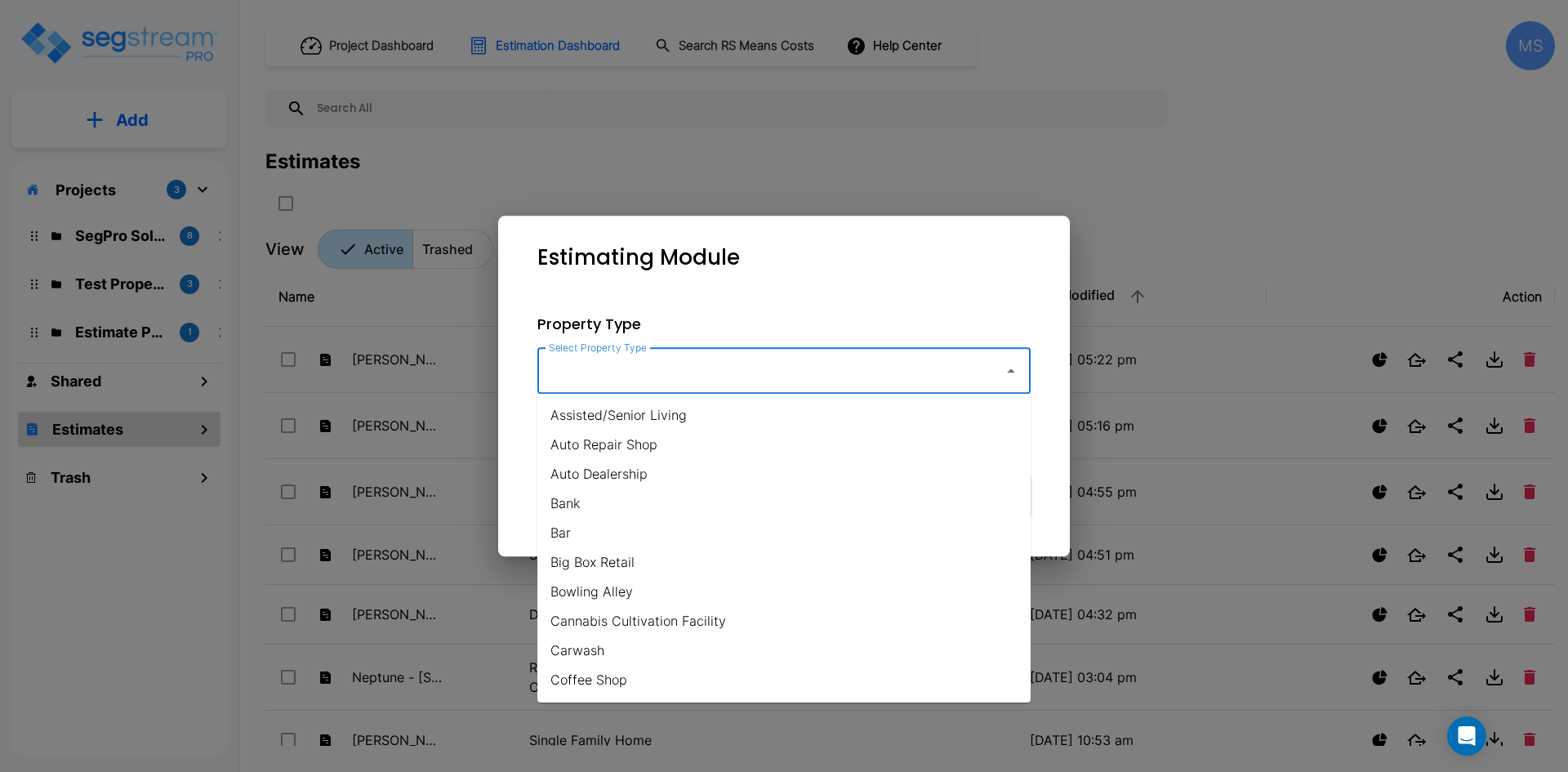
click at [665, 367] on input "Select Property Type" at bounding box center [767, 371] width 443 height 31
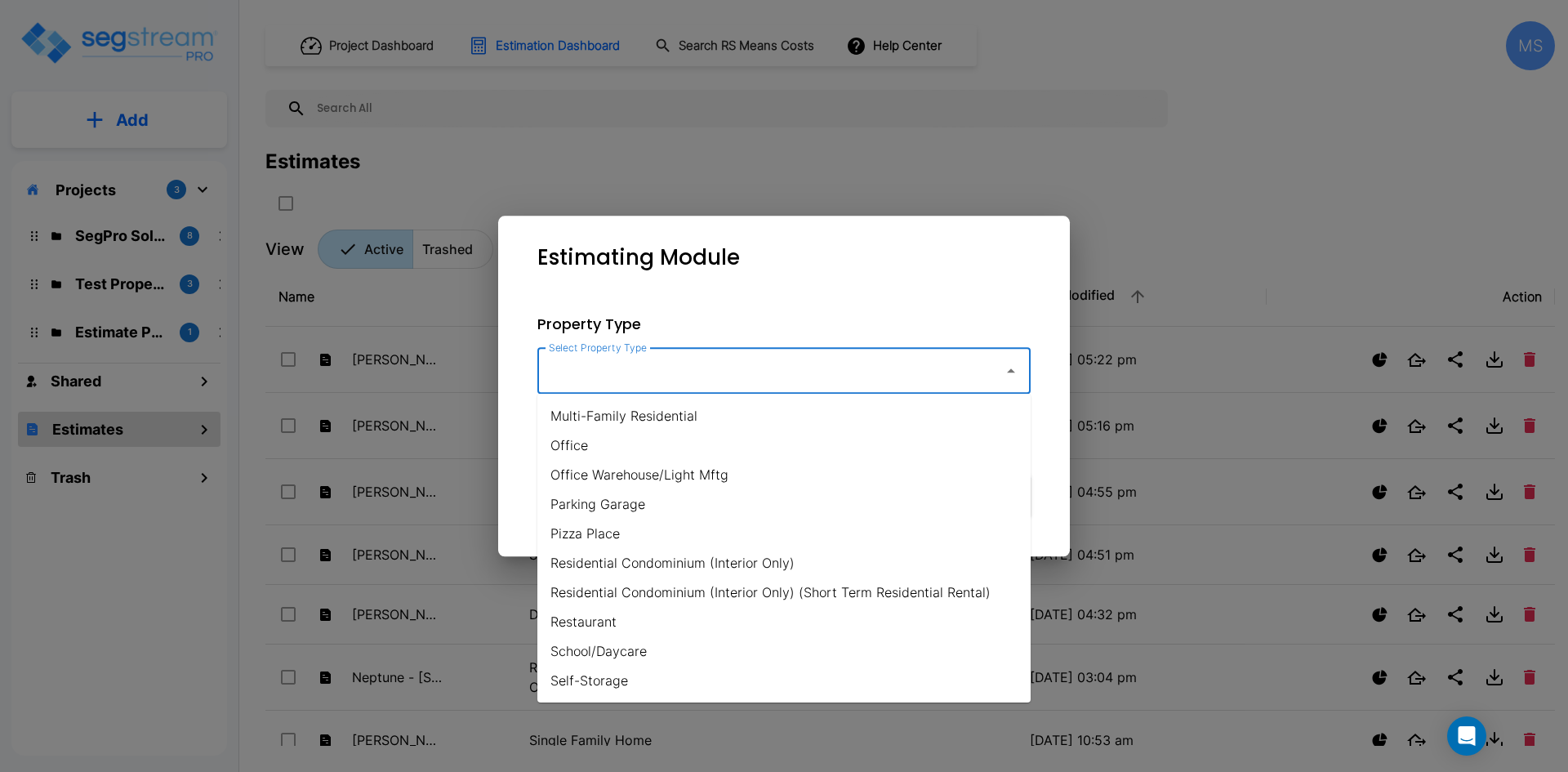
scroll to position [980, 0]
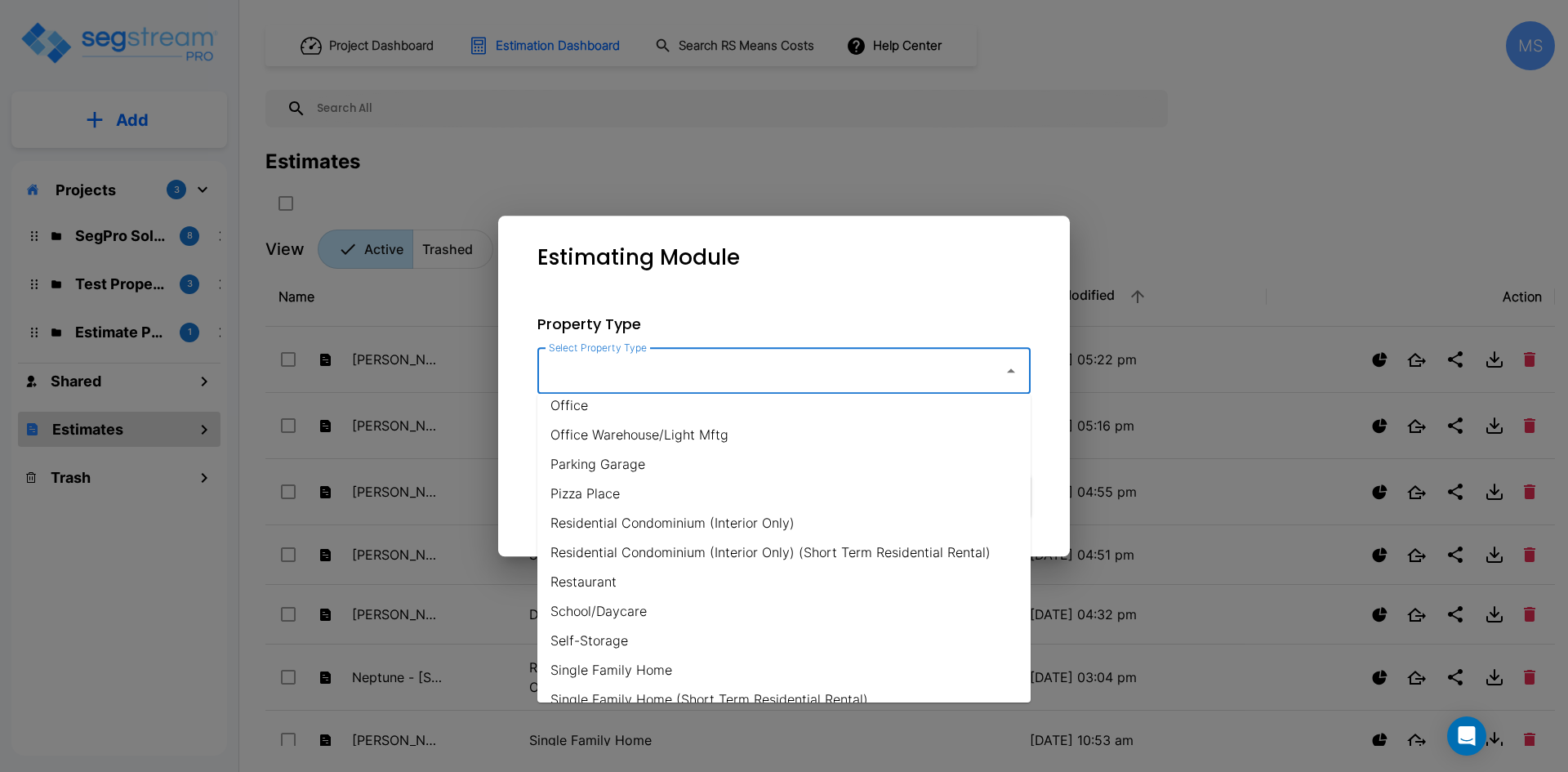
click at [649, 437] on li "Office Warehouse/Light Mftg" at bounding box center [784, 434] width 494 height 30
type input "Office Warehouse/Light Mftg"
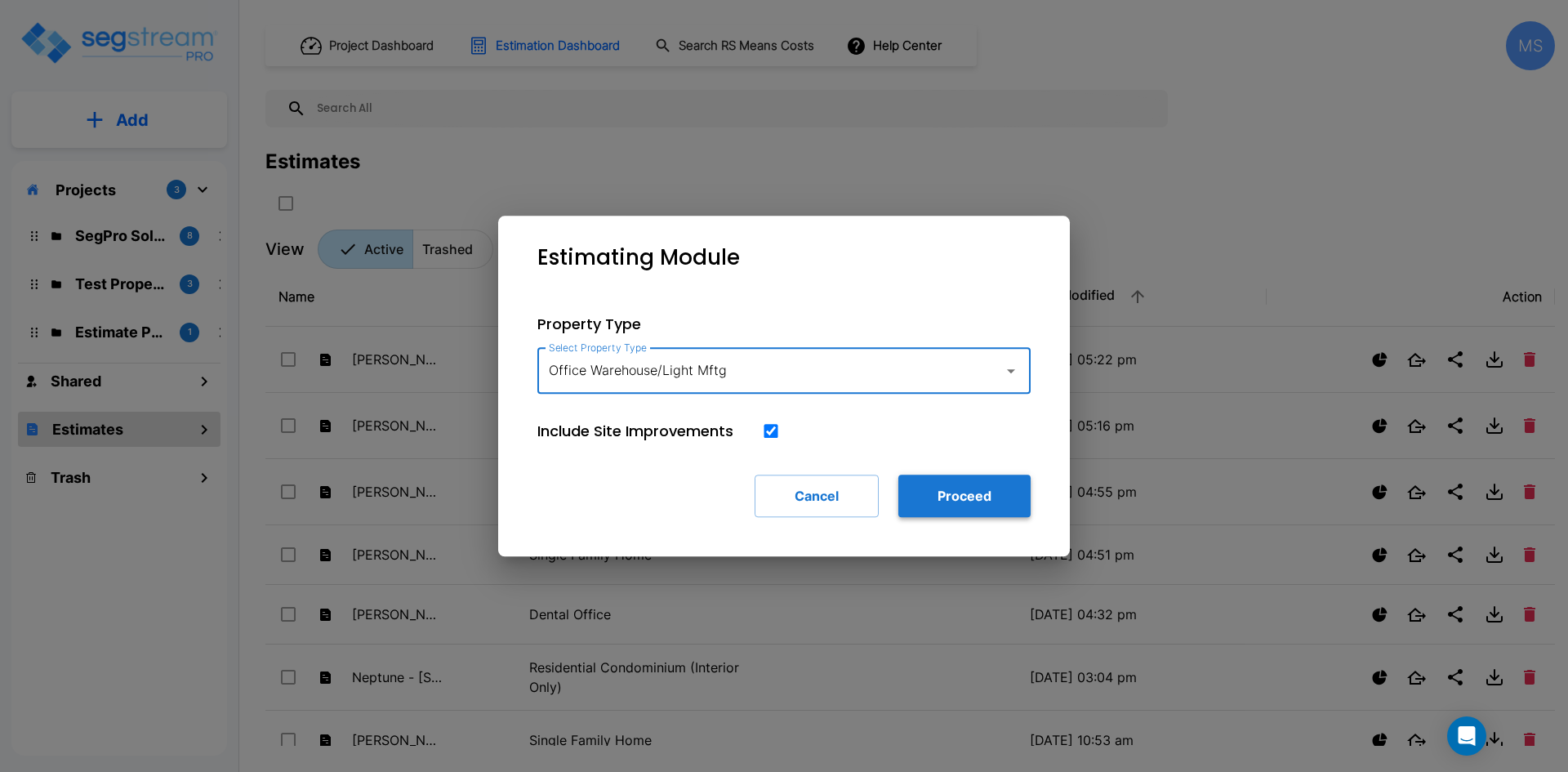
click at [965, 495] on button "Proceed" at bounding box center [965, 495] width 133 height 43
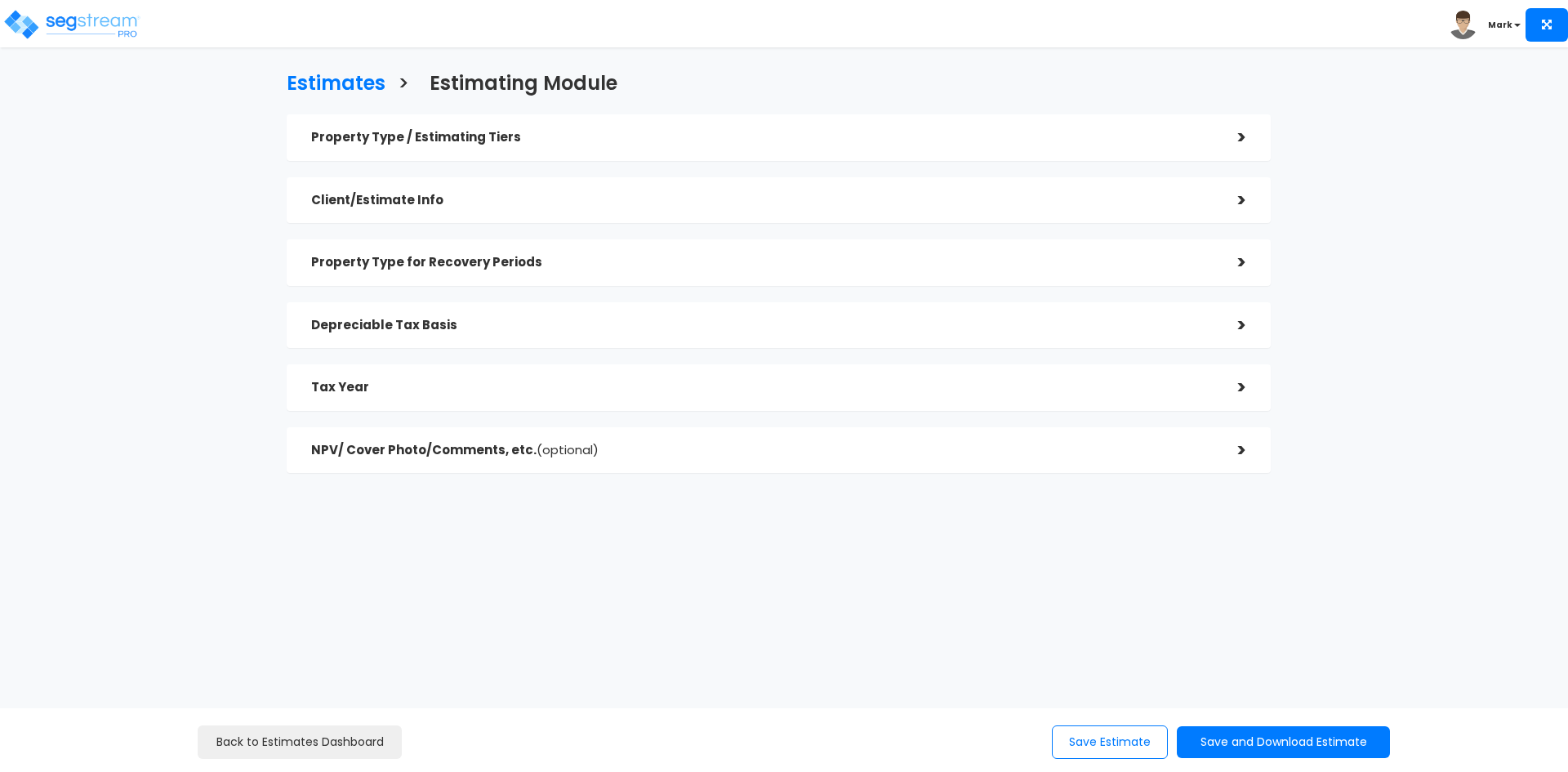
checkbox input "true"
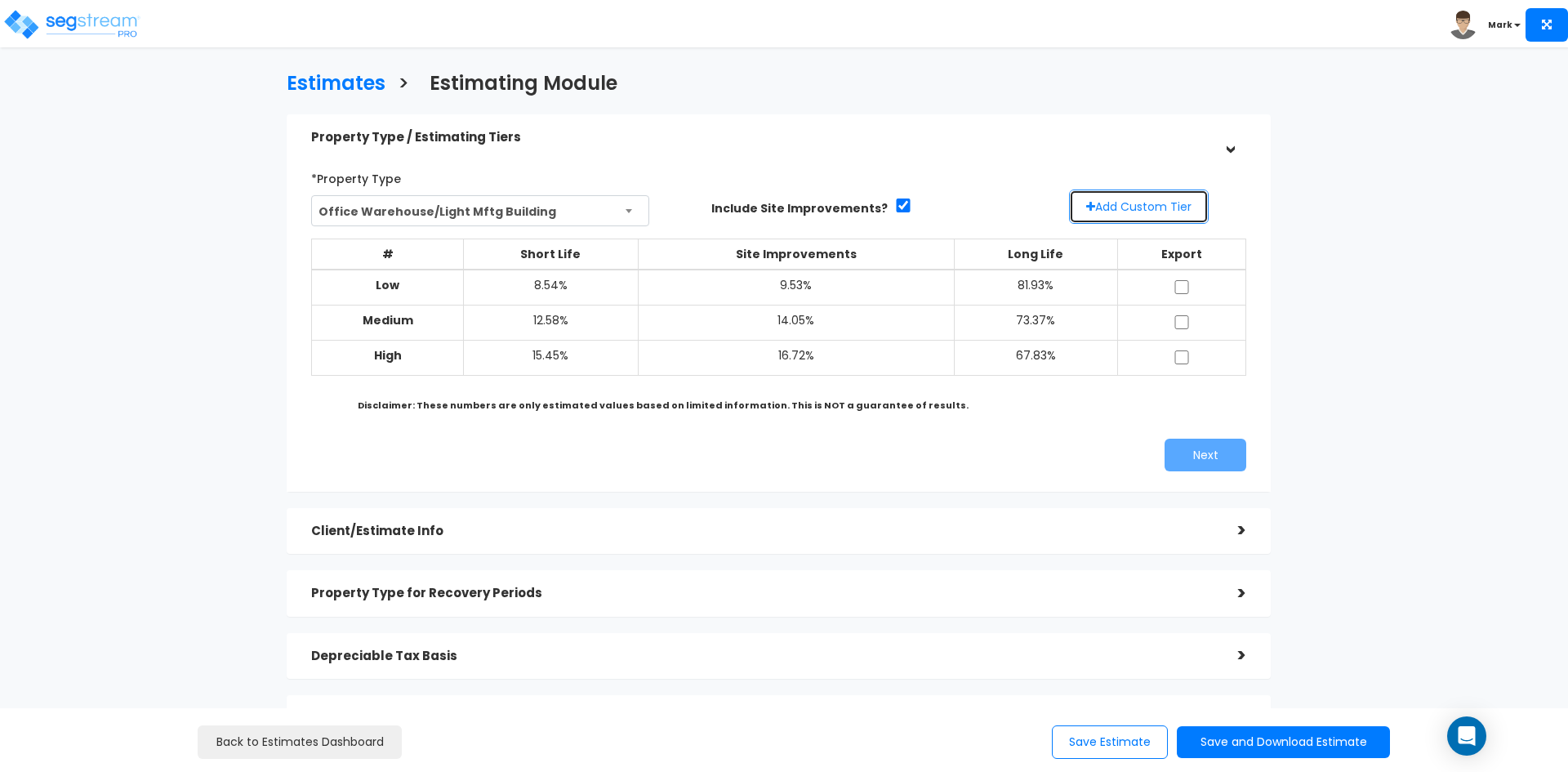
click at [1171, 203] on button "Add Custom Tier" at bounding box center [1139, 206] width 140 height 34
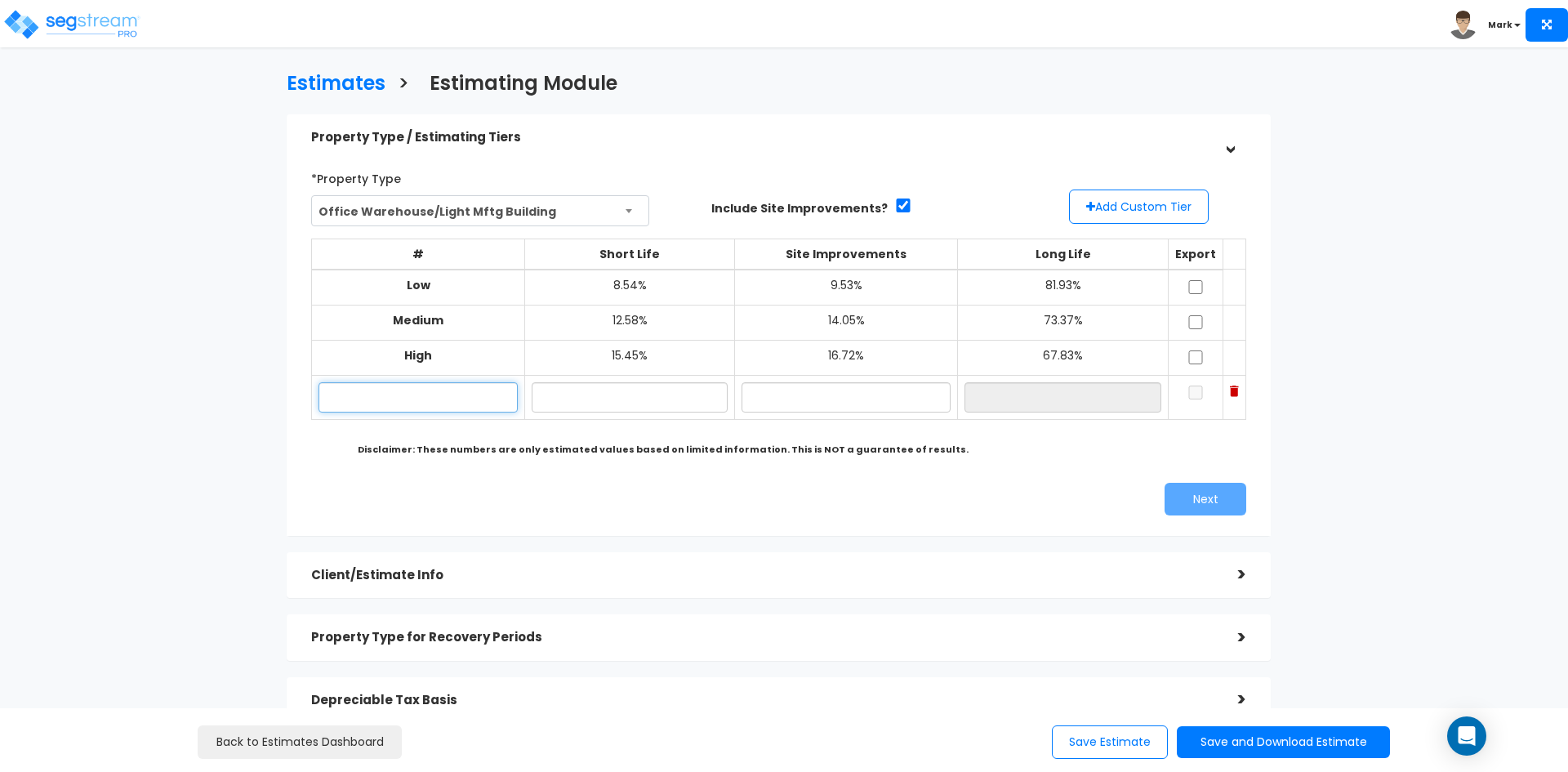
click at [437, 397] on input "text" at bounding box center [418, 397] width 199 height 31
type input "Custom"
click at [595, 394] on input "text" at bounding box center [630, 397] width 196 height 31
type input "12.12%"
click at [873, 396] on input "text" at bounding box center [846, 397] width 209 height 31
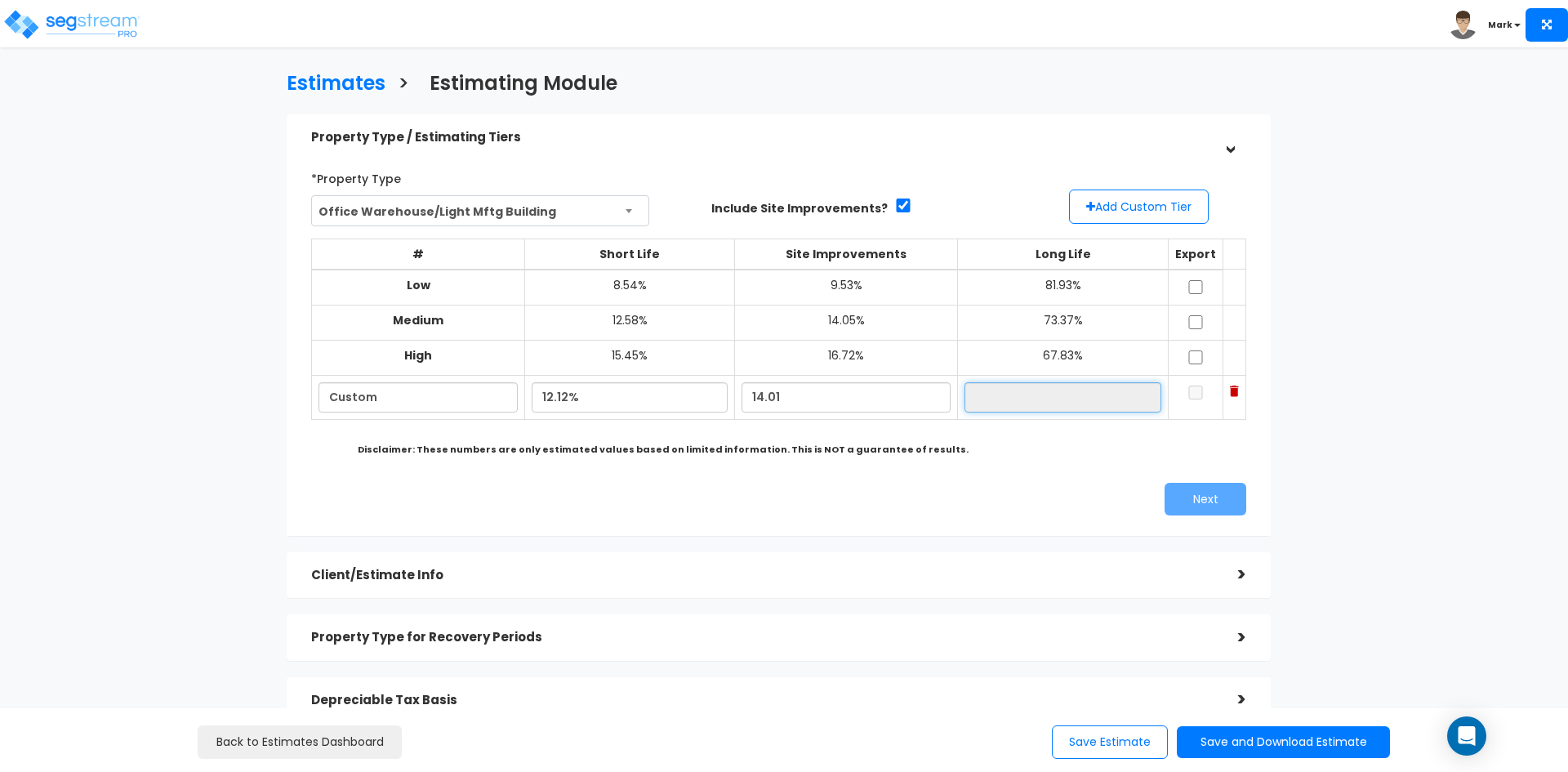
type input "14.01%"
type input "73.87%"
click at [1125, 407] on input "73.87%" at bounding box center [1063, 397] width 197 height 31
drag, startPoint x: 1189, startPoint y: 277, endPoint x: 1192, endPoint y: 298, distance: 21.2
click at [1189, 277] on td at bounding box center [1196, 287] width 55 height 36
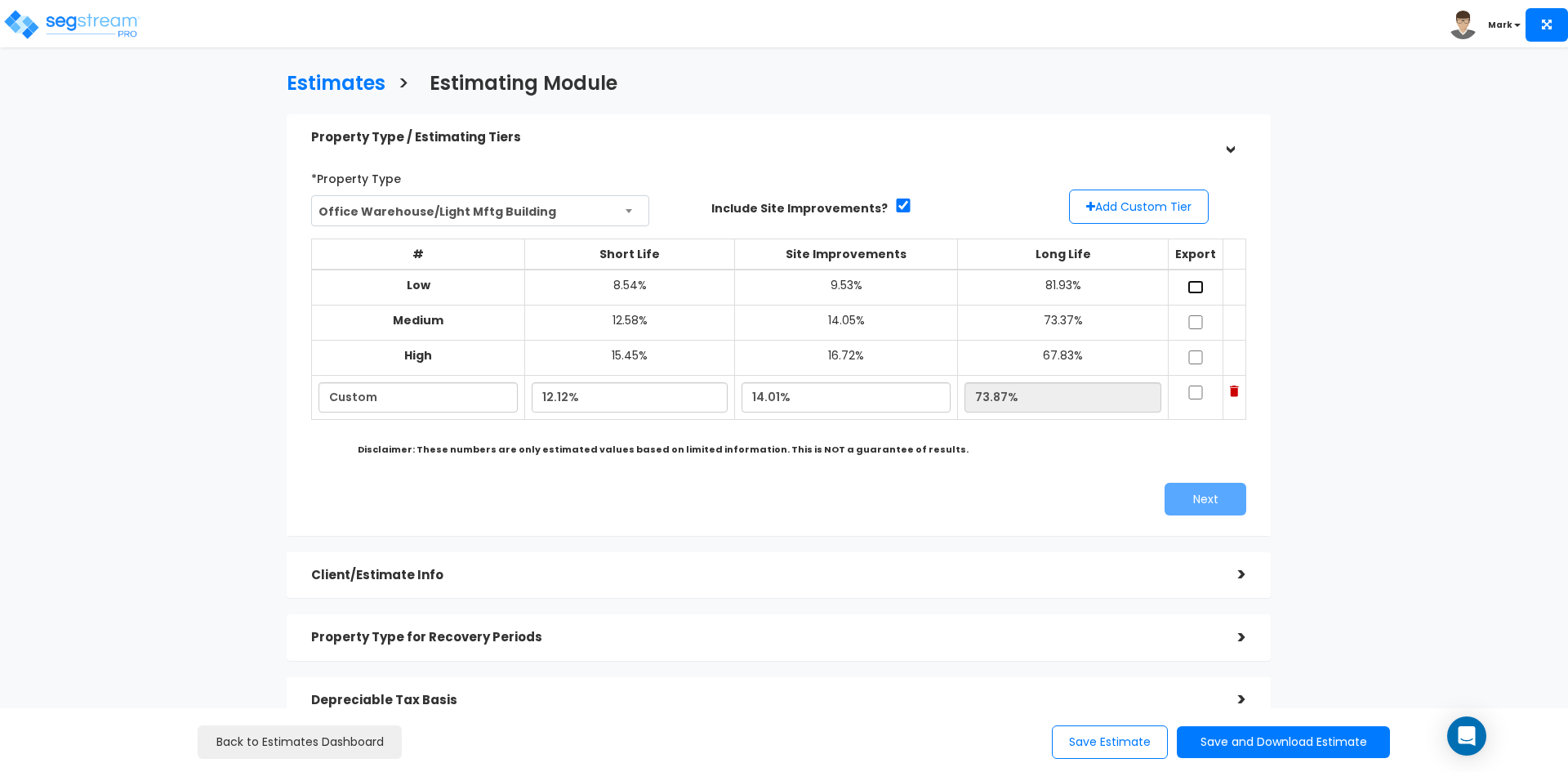
click at [1188, 284] on input "checkbox" at bounding box center [1196, 287] width 17 height 14
checkbox input "true"
click at [1191, 326] on input "checkbox" at bounding box center [1196, 322] width 17 height 14
checkbox input "true"
click at [1195, 358] on input "checkbox" at bounding box center [1196, 358] width 17 height 14
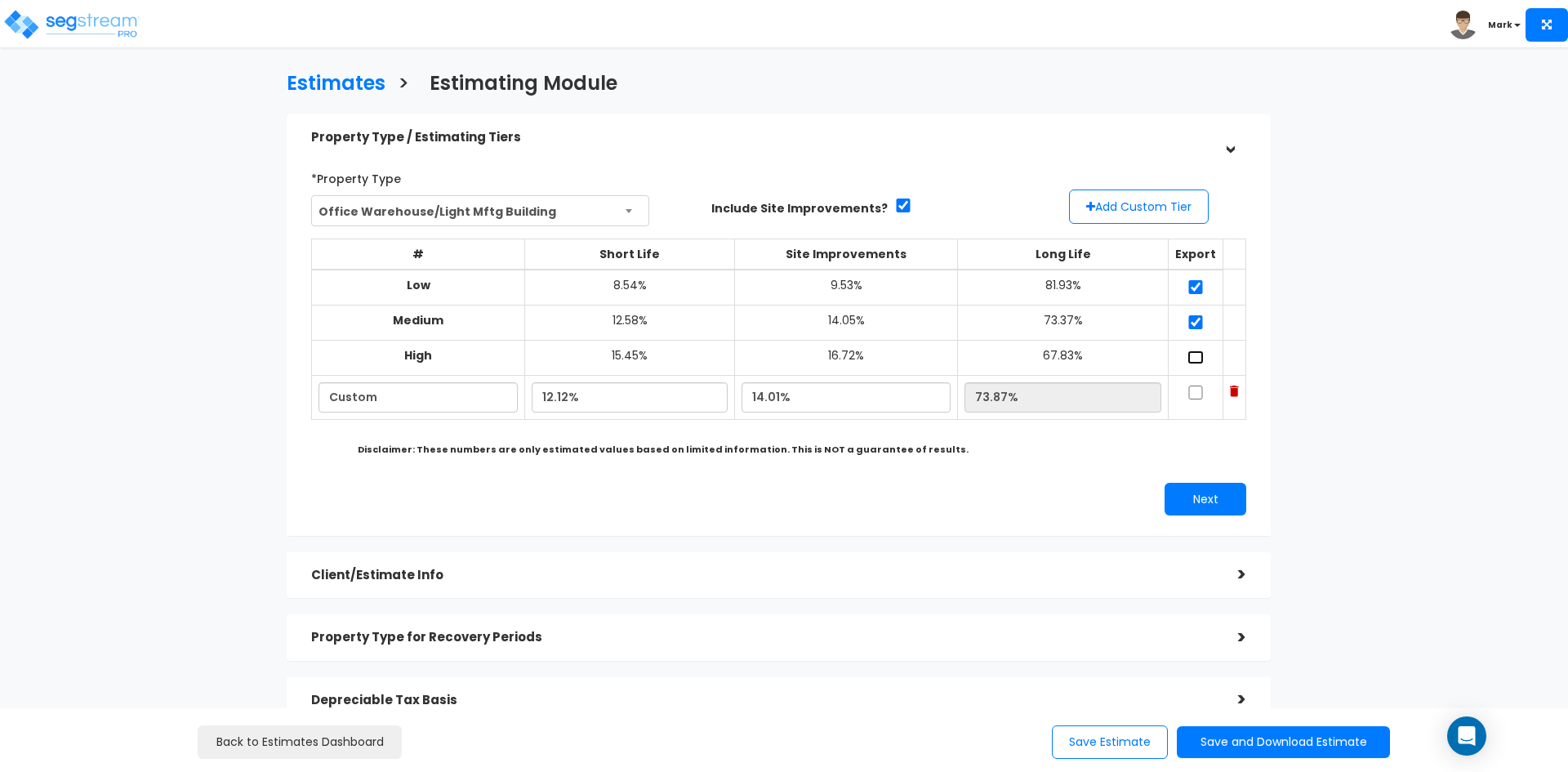
checkbox input "true"
drag, startPoint x: 1194, startPoint y: 394, endPoint x: 1198, endPoint y: 405, distance: 11.7
click at [1195, 397] on input "checkbox" at bounding box center [1196, 393] width 17 height 14
checkbox input "true"
click at [1197, 498] on button "Next" at bounding box center [1205, 498] width 82 height 32
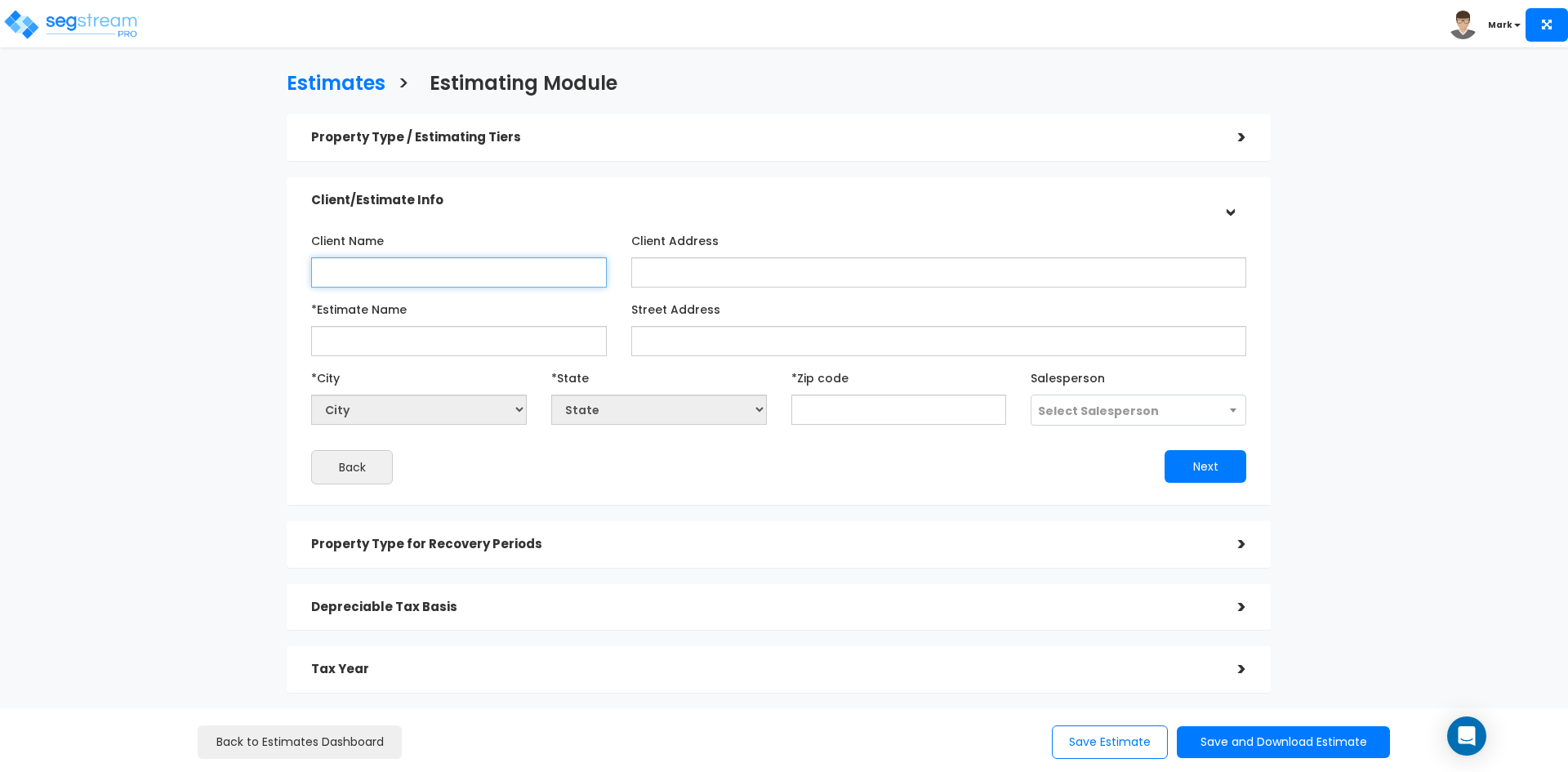
click at [504, 279] on input "Client Name" at bounding box center [459, 272] width 296 height 31
type input "Brandon Roberts"
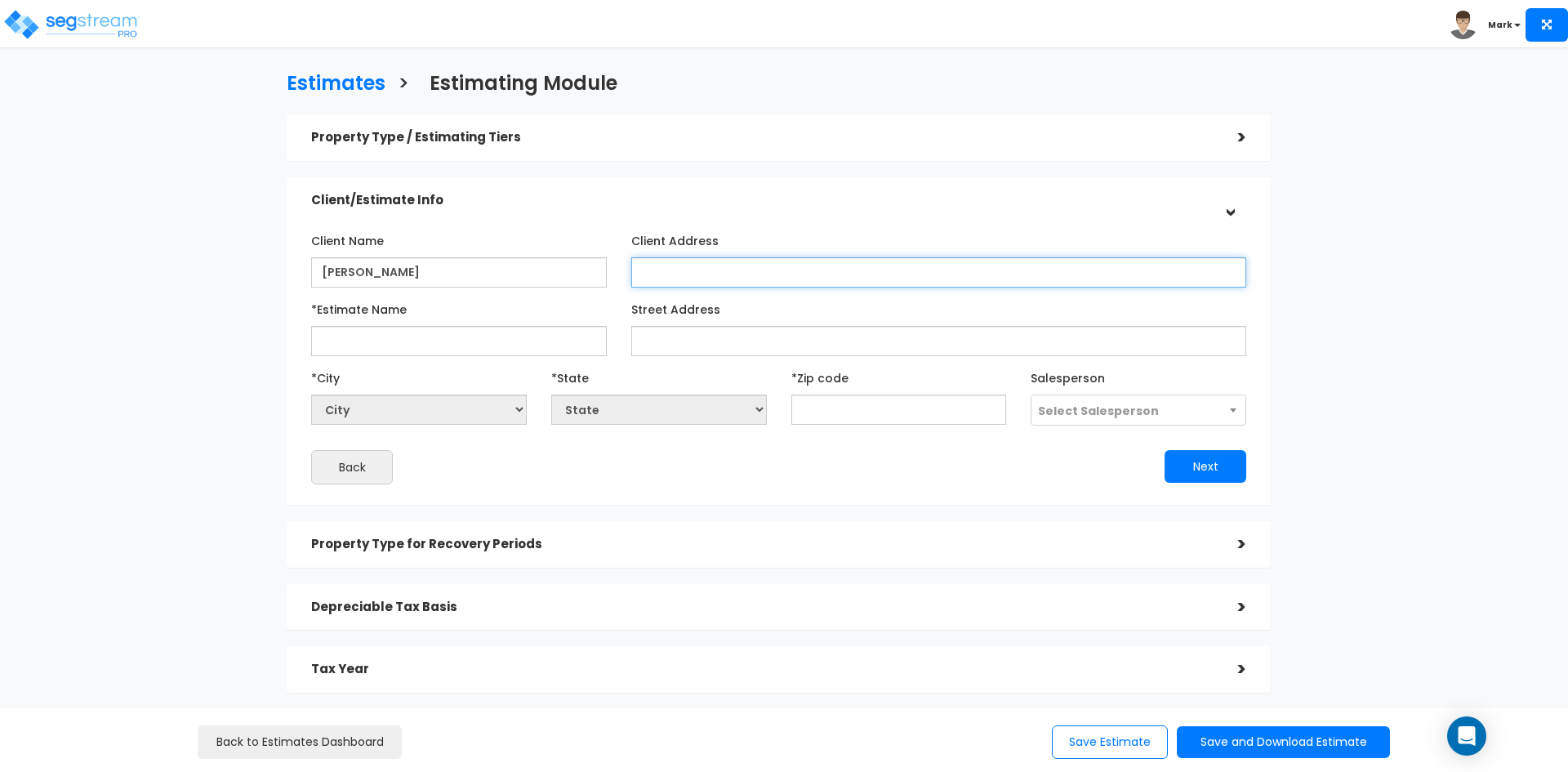
click at [733, 263] on input "Client Address" at bounding box center [938, 272] width 615 height 31
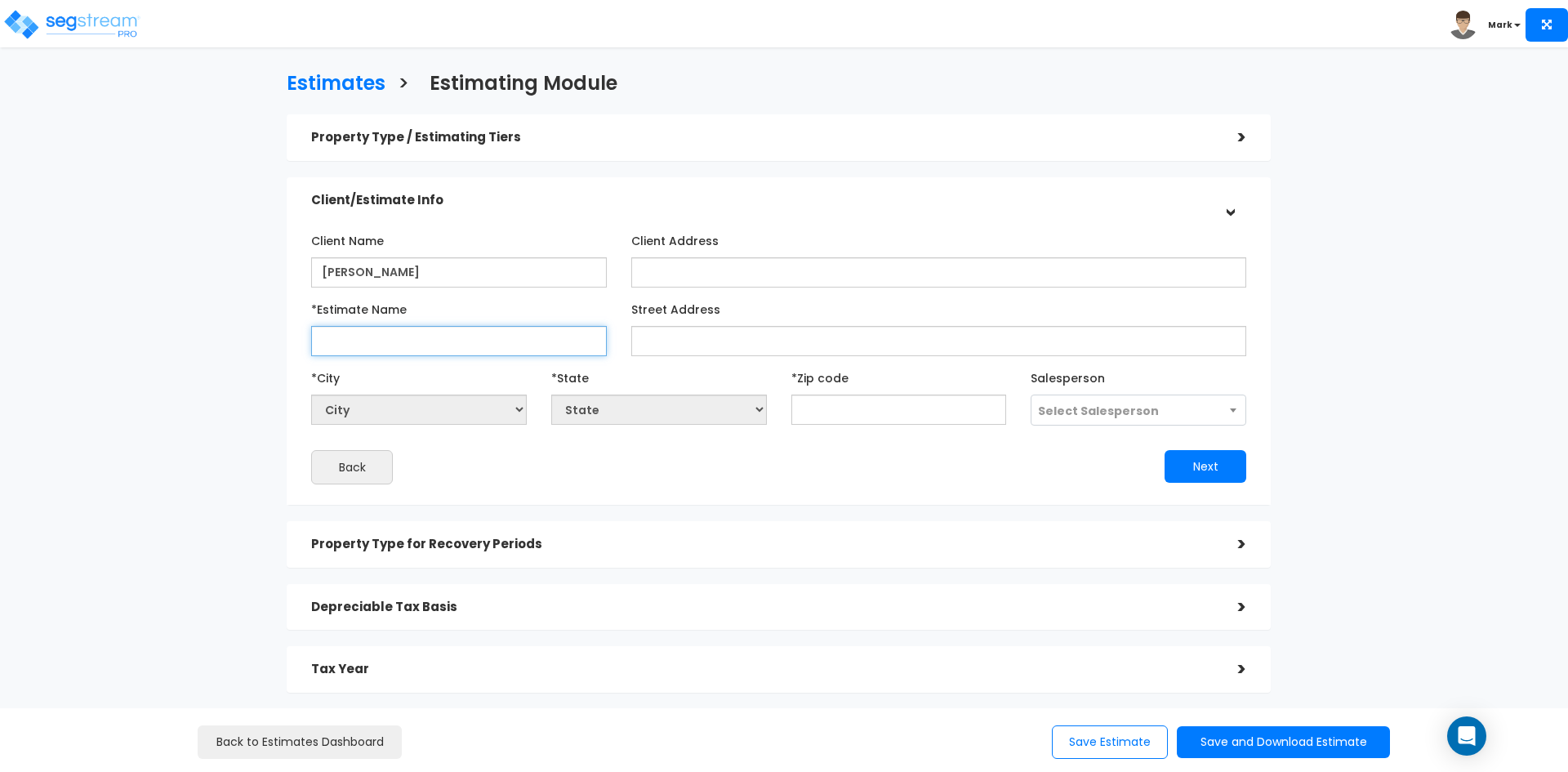
click at [364, 341] on input "*Estimate Name" at bounding box center [459, 341] width 296 height 31
type input "Brandon Roberts_4919 Laster St_Renovations"
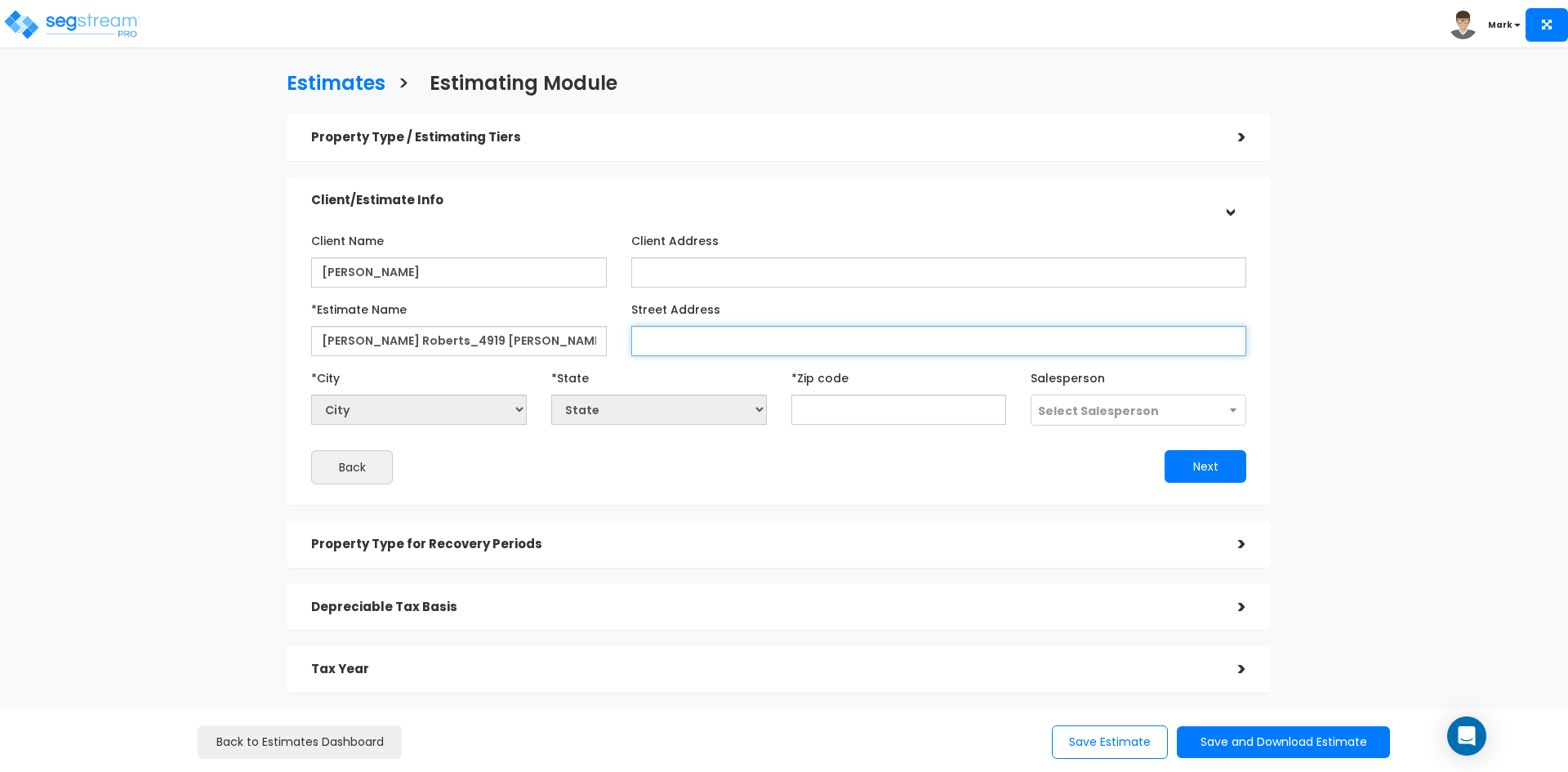
click at [670, 338] on input "Street Address" at bounding box center [938, 341] width 615 height 31
type input "4919 Laster St."
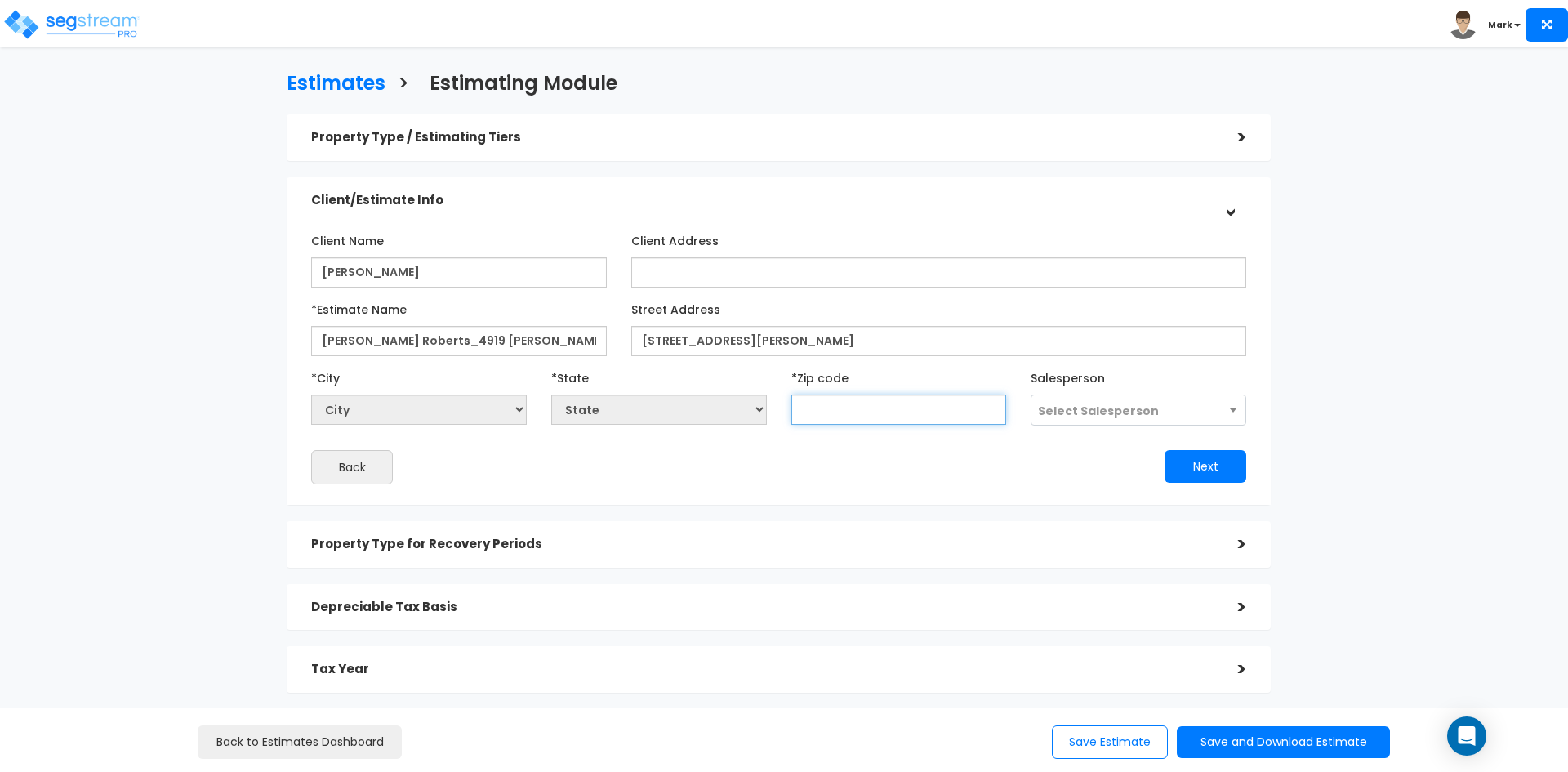
click at [849, 413] on input "text" at bounding box center [898, 409] width 215 height 31
type input "83607"
click at [684, 466] on div "Back" at bounding box center [539, 467] width 480 height 34
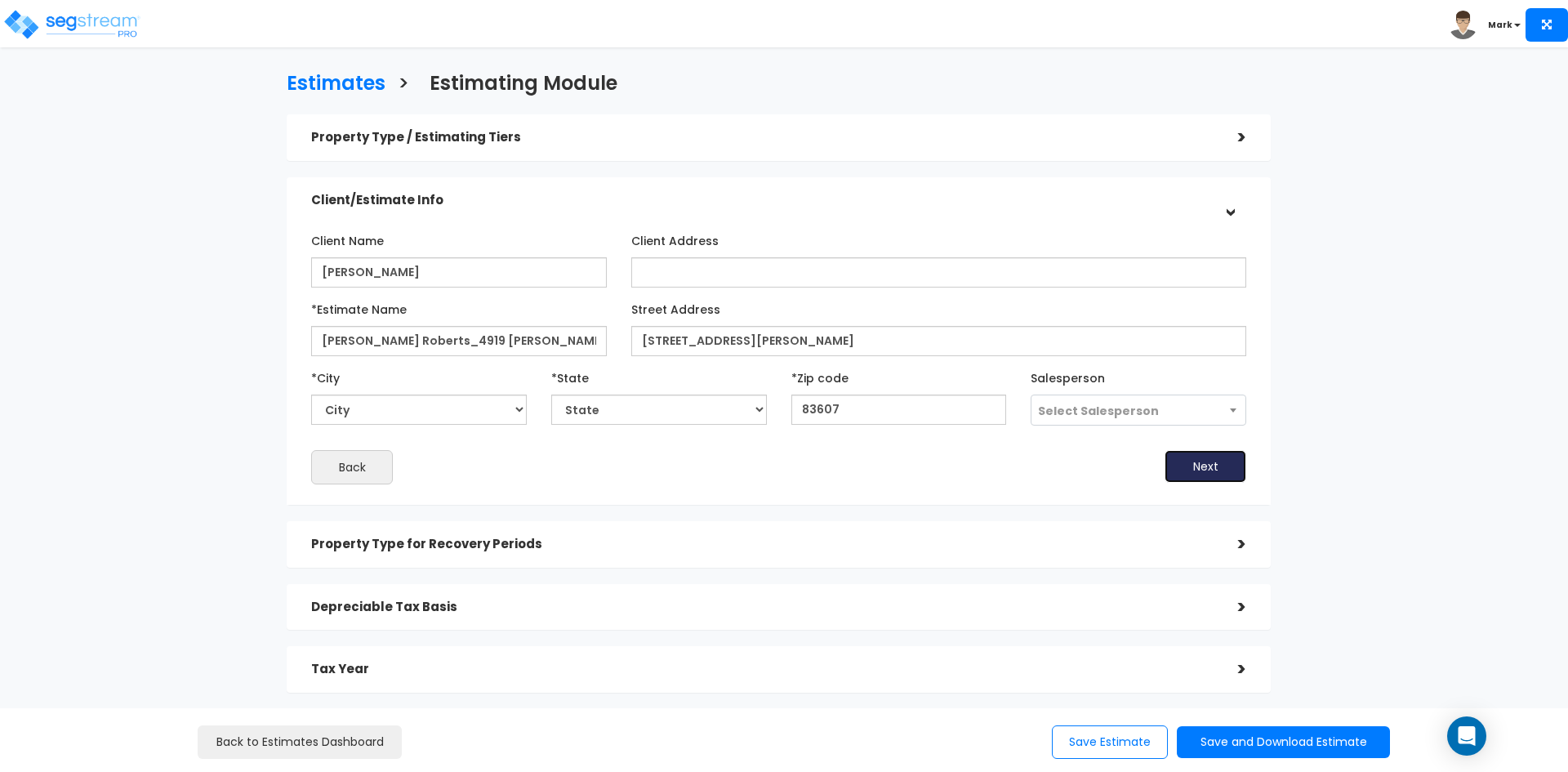
click at [1177, 460] on button "Next" at bounding box center [1205, 466] width 82 height 32
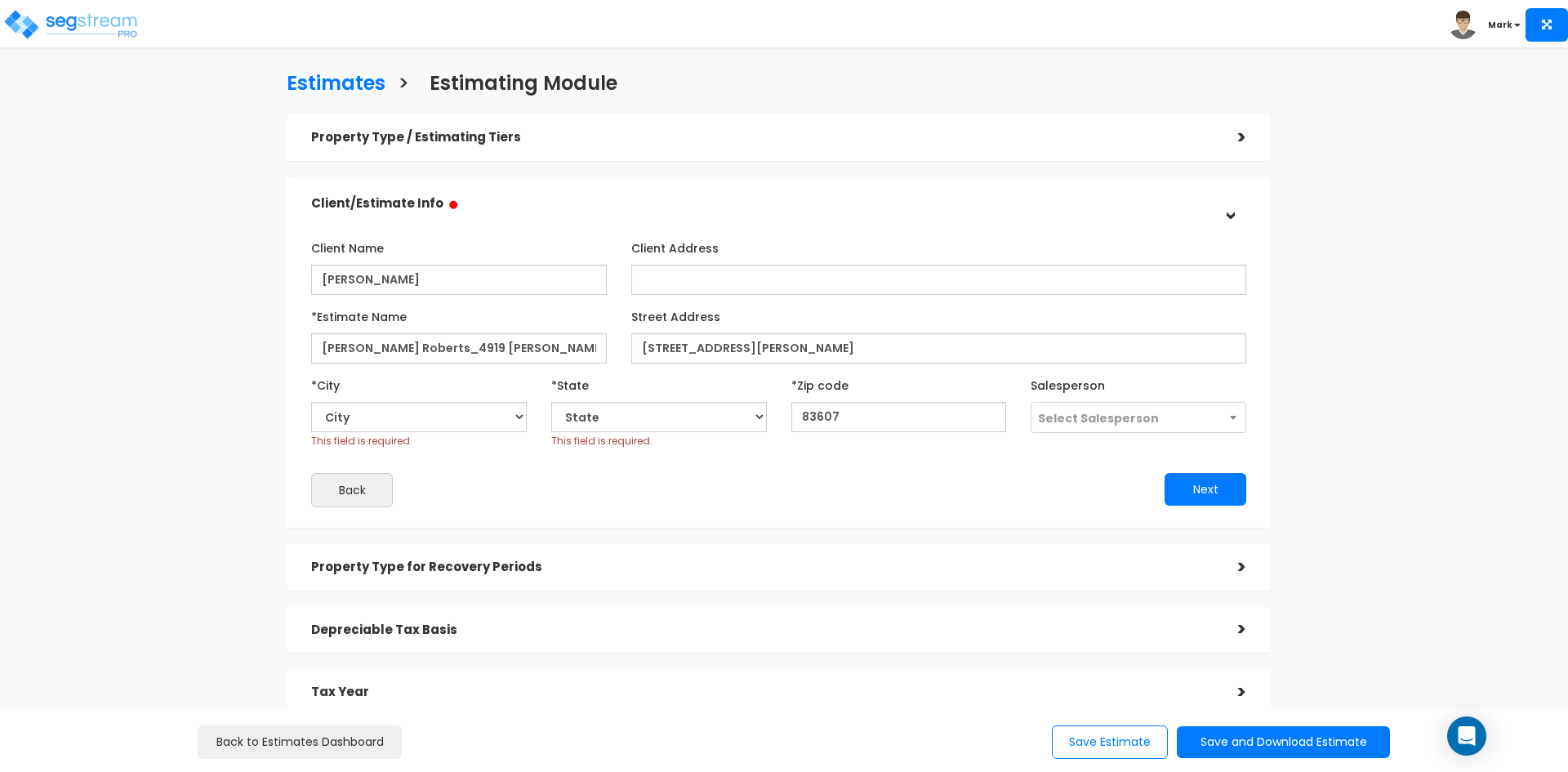
click at [1121, 420] on span "Select Salesperson" at bounding box center [1098, 418] width 121 height 17
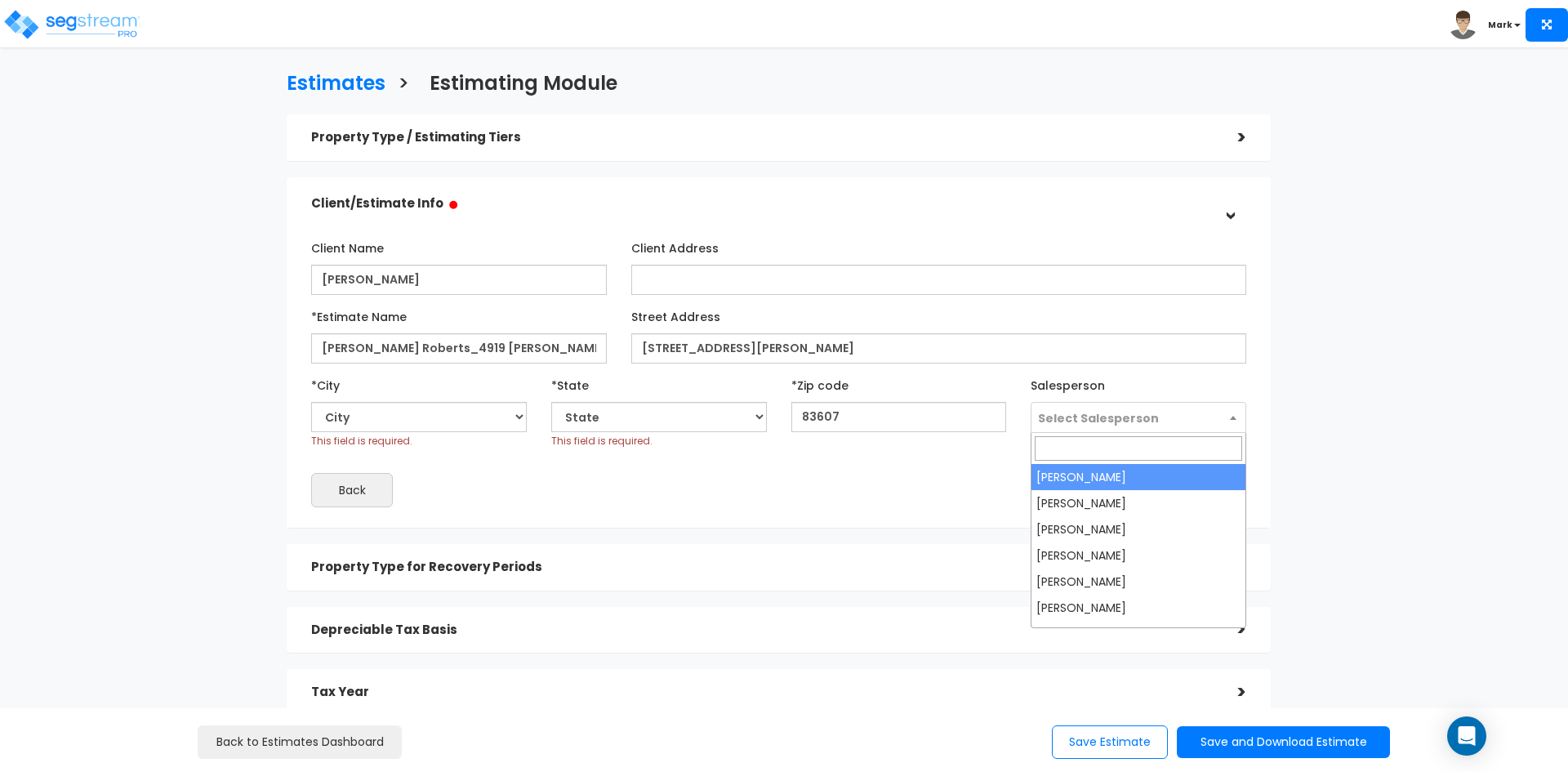
select select "ID"
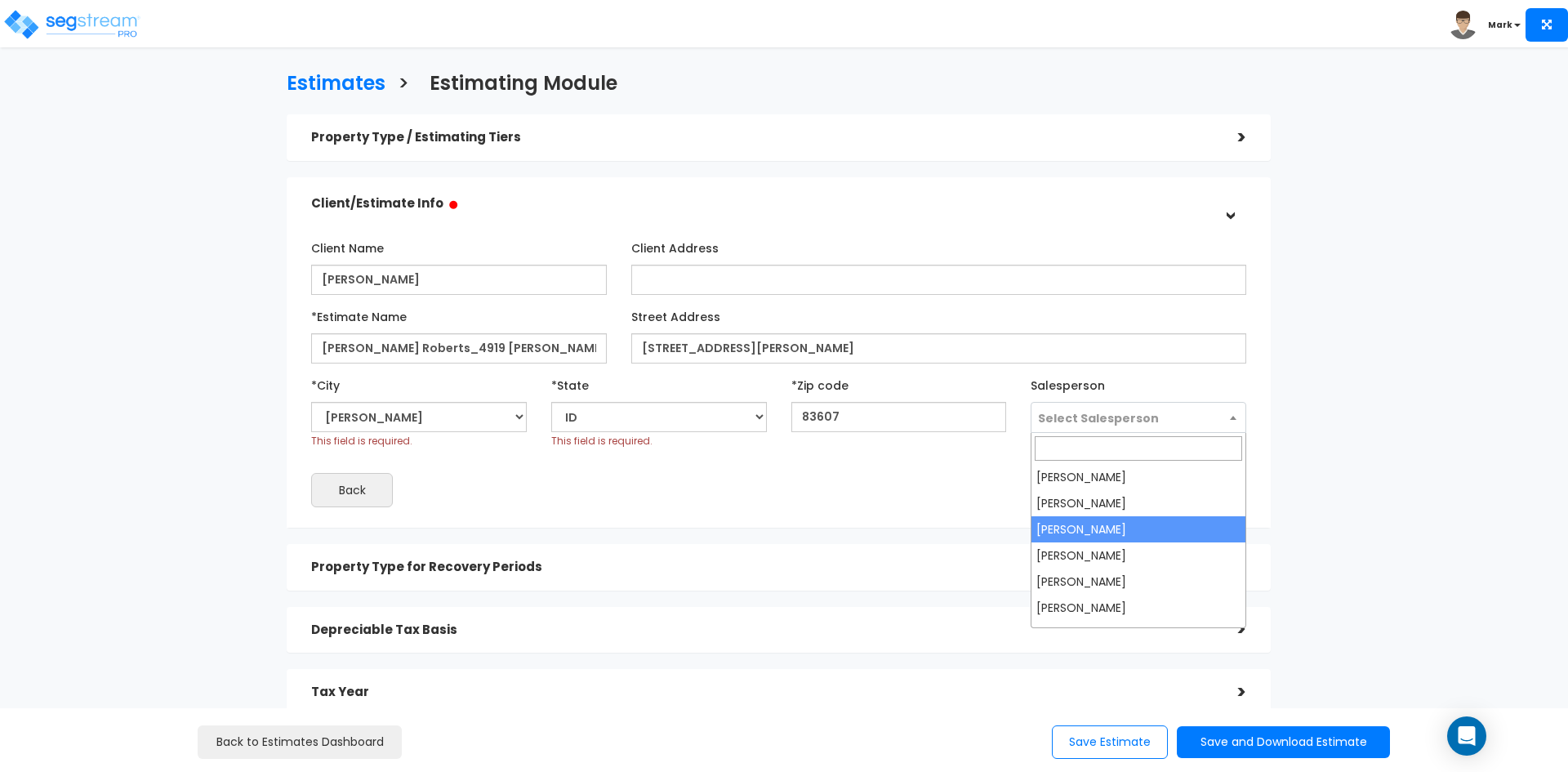
select select "173"
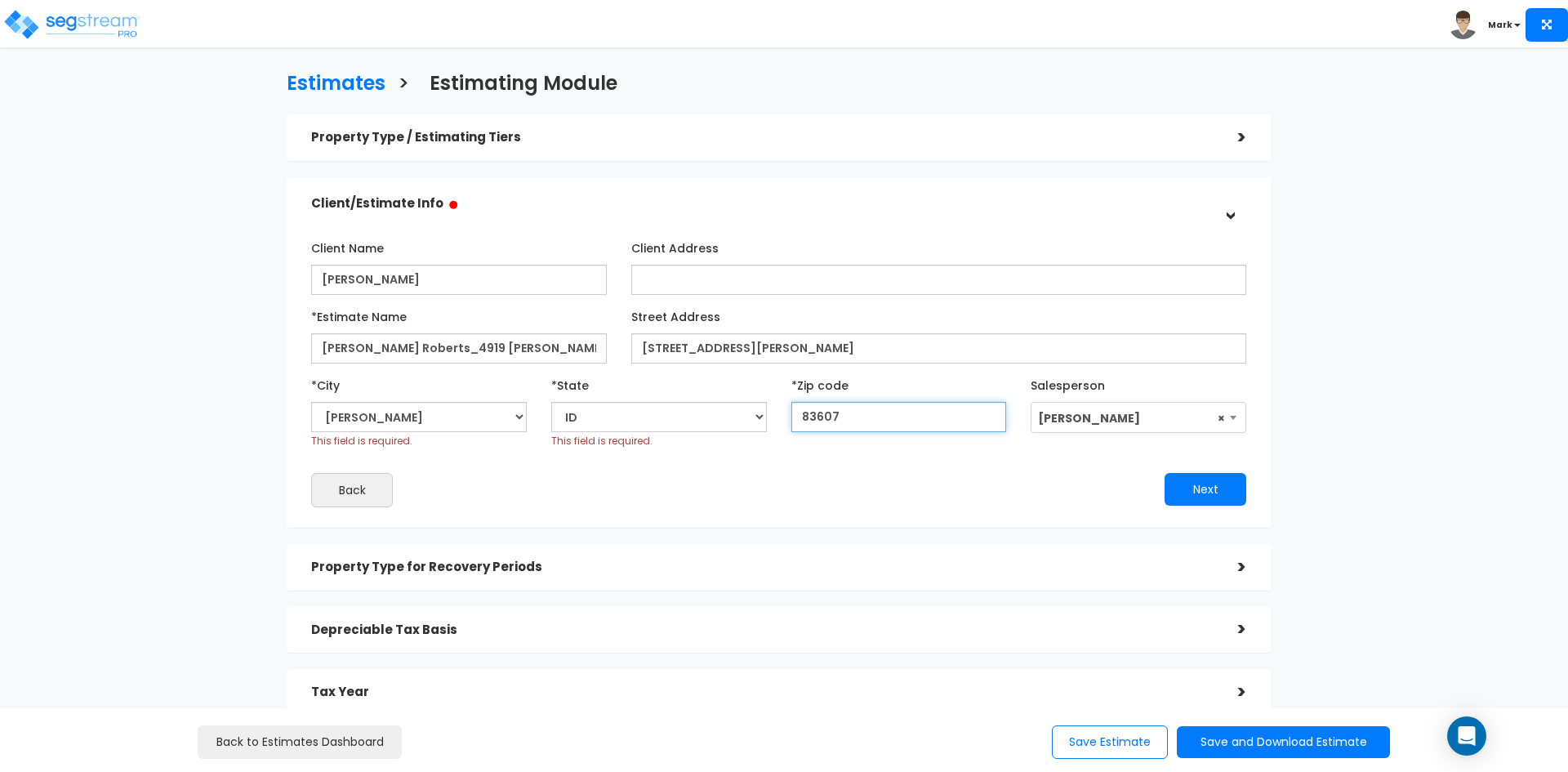
click at [872, 416] on input "83607" at bounding box center [898, 417] width 215 height 31
click at [1215, 485] on button "Next" at bounding box center [1205, 488] width 82 height 32
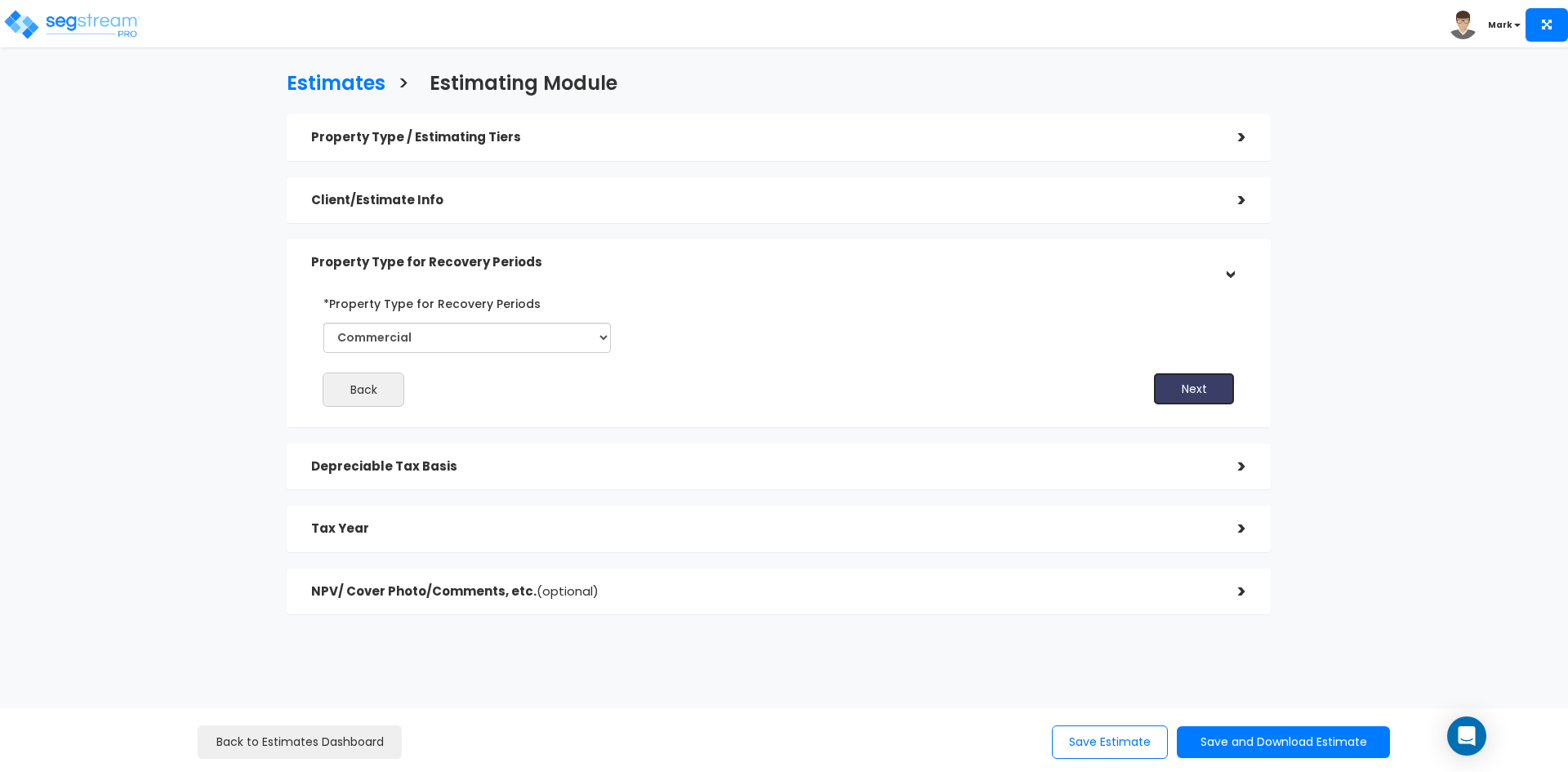
click at [1221, 387] on button "Next" at bounding box center [1194, 388] width 82 height 32
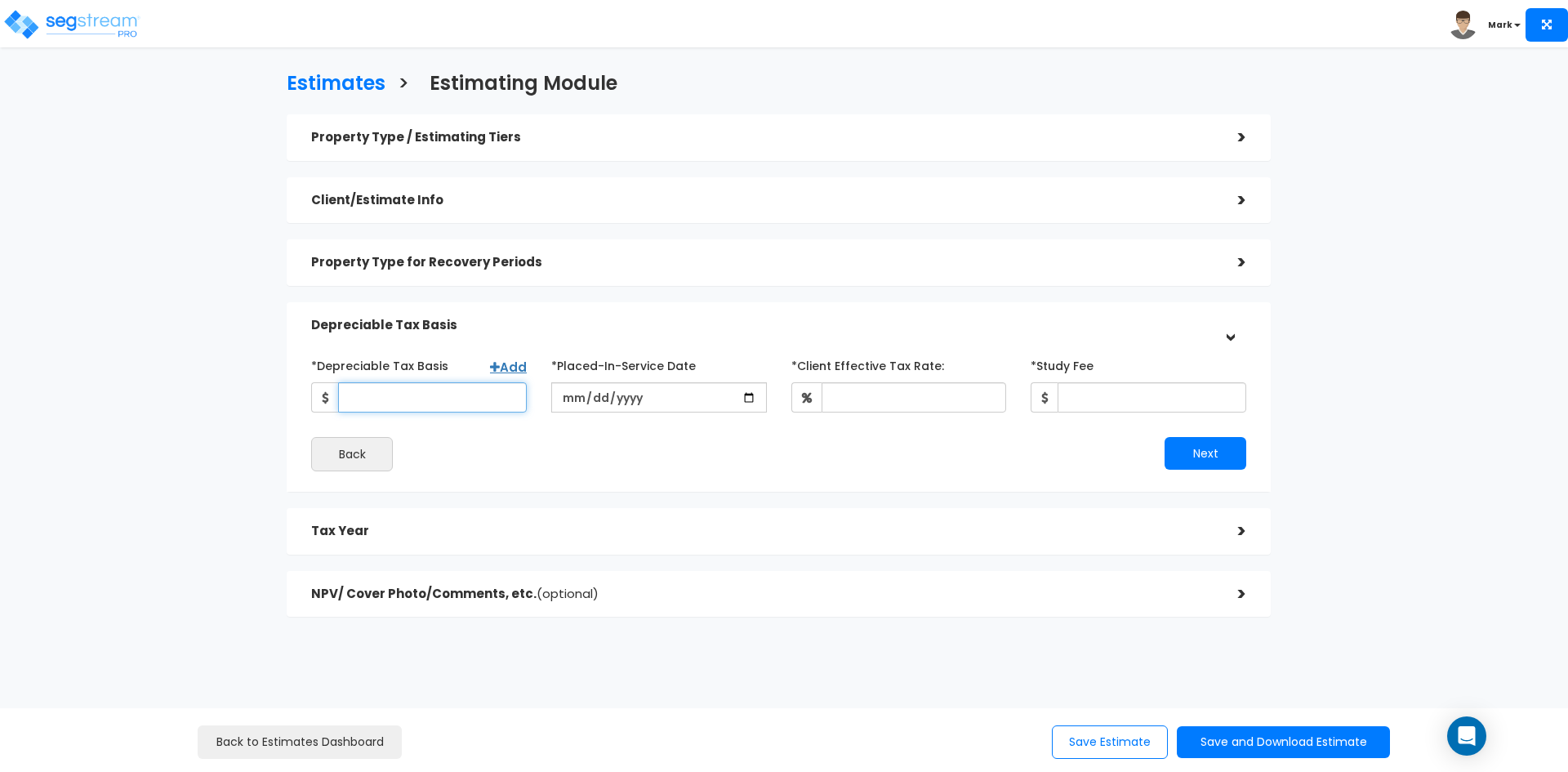
click at [405, 406] on input "*Depreciable Tax Basis" at bounding box center [433, 397] width 188 height 31
type input "351,976"
click at [636, 396] on input "date" at bounding box center [658, 397] width 215 height 31
click at [748, 392] on input "date" at bounding box center [658, 397] width 215 height 31
click at [747, 397] on input "2025-01-01" at bounding box center [658, 397] width 215 height 31
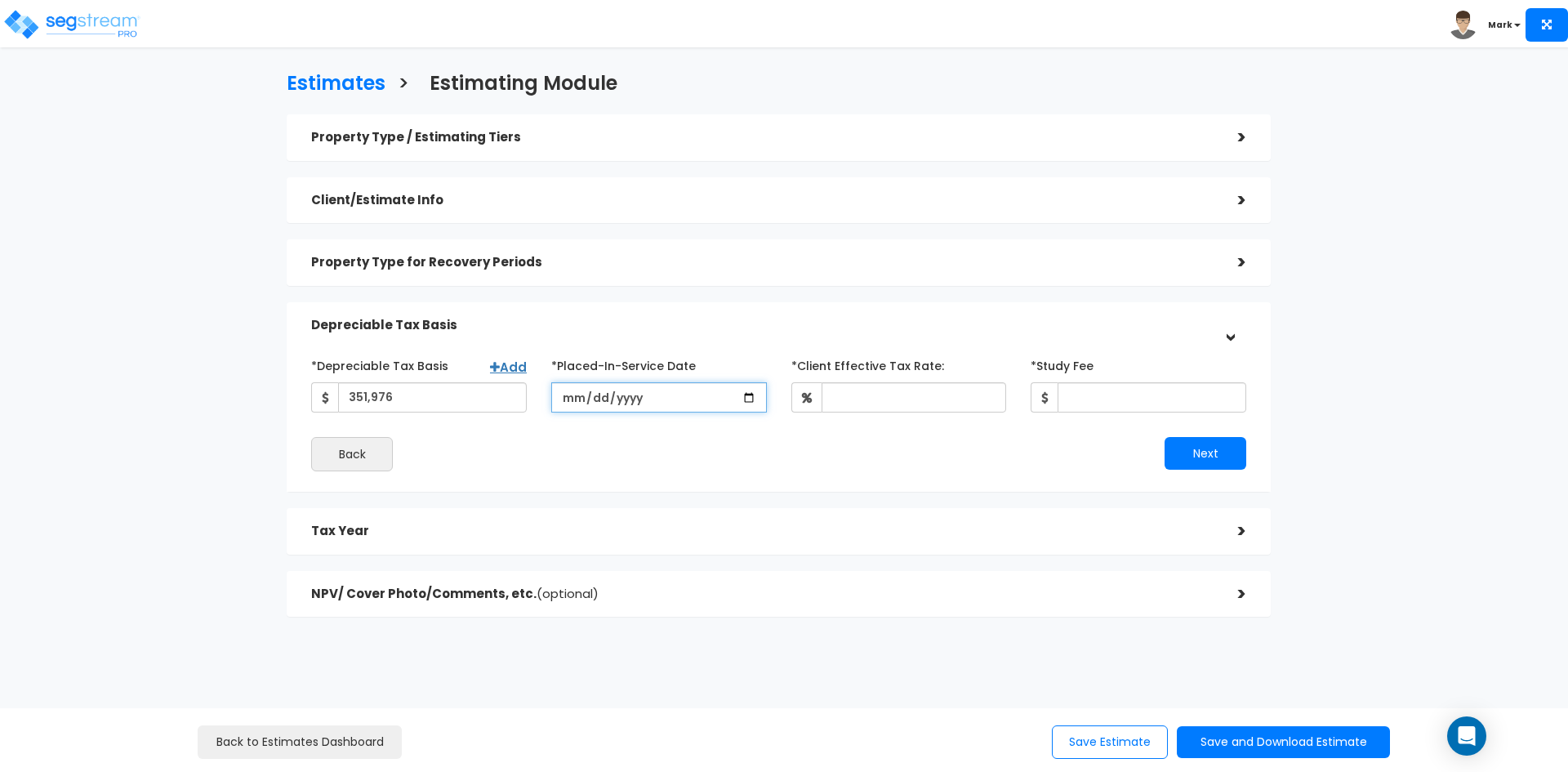
click at [621, 398] on input "2025-01-01" at bounding box center [658, 397] width 215 height 31
click at [622, 397] on input "2025-01-01" at bounding box center [658, 397] width 215 height 31
click at [624, 397] on input "2025-01-01" at bounding box center [658, 397] width 215 height 31
click at [626, 398] on input "2025-01-01" at bounding box center [658, 397] width 215 height 31
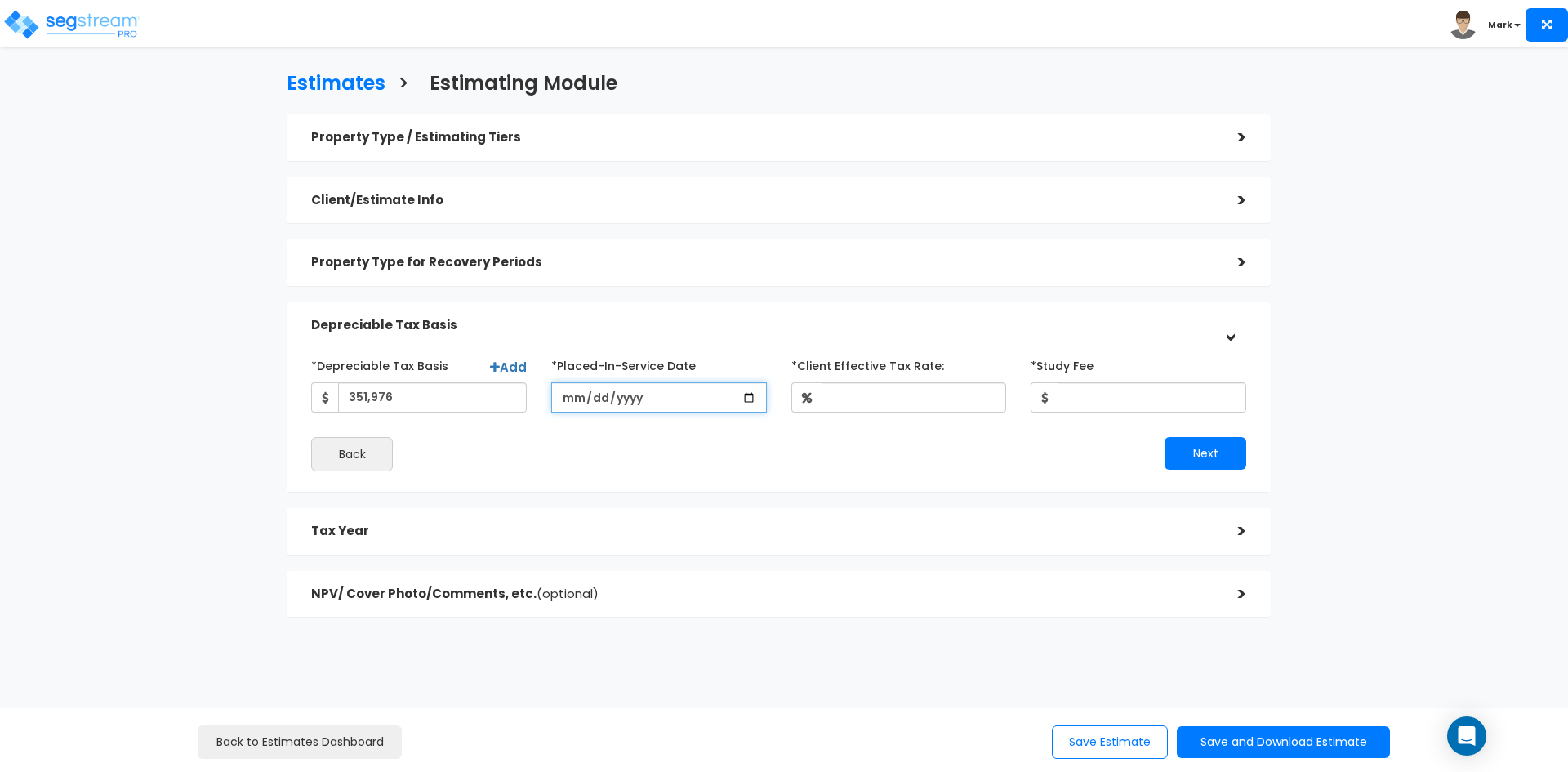
click at [752, 396] on input "2025-01-01" at bounding box center [658, 397] width 215 height 31
type input "2024-01-01"
click at [890, 408] on input "*Client Effective Tax Rate:" at bounding box center [914, 397] width 186 height 31
click at [894, 454] on div "Next" at bounding box center [1019, 453] width 480 height 32
click at [909, 405] on input "*Client Effective Tax Rate:" at bounding box center [914, 397] width 186 height 31
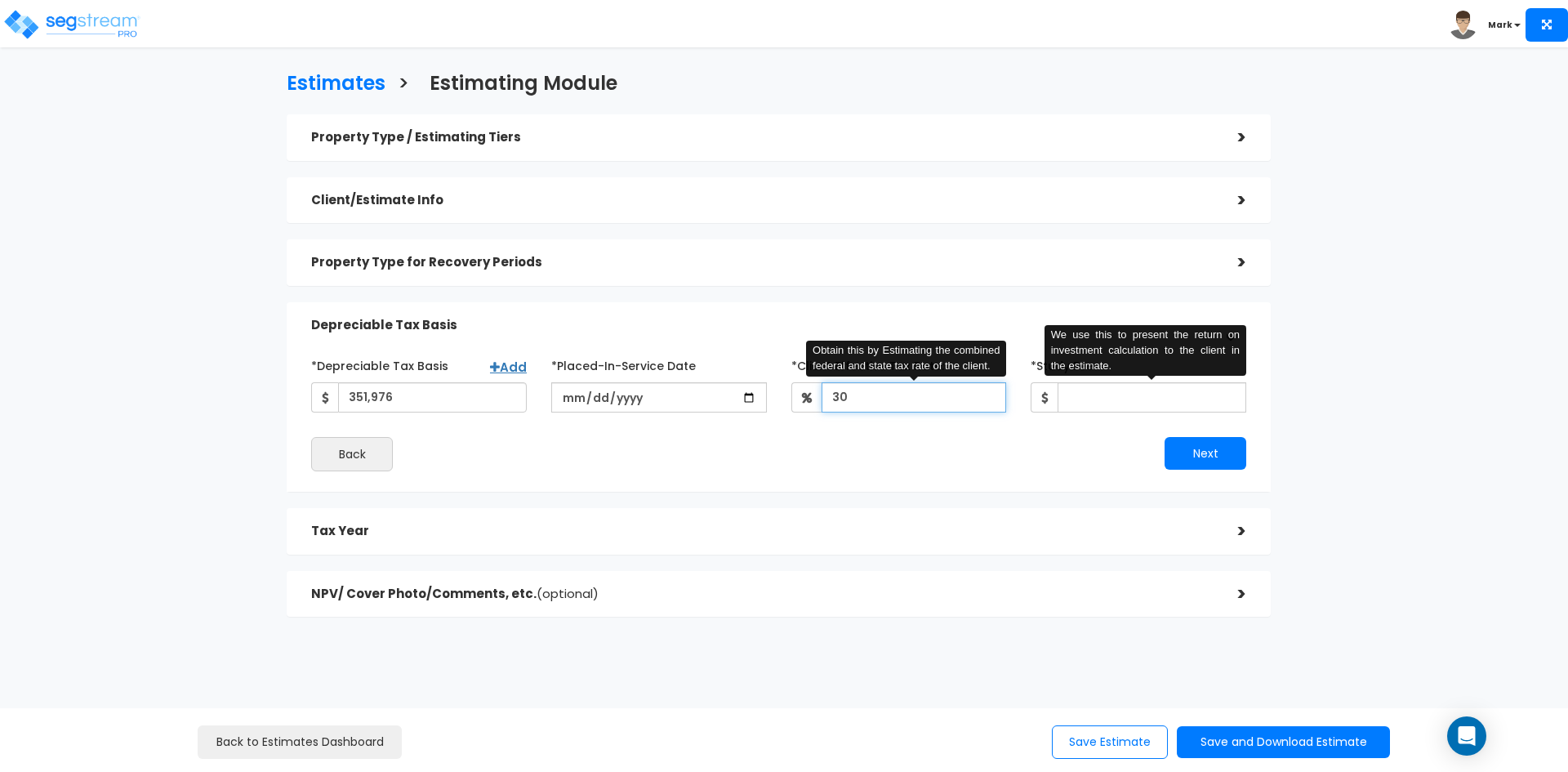
type input "30"
click at [1086, 392] on input "*Study Fee" at bounding box center [1152, 397] width 188 height 31
click at [1082, 403] on input "1,450" at bounding box center [1152, 397] width 188 height 31
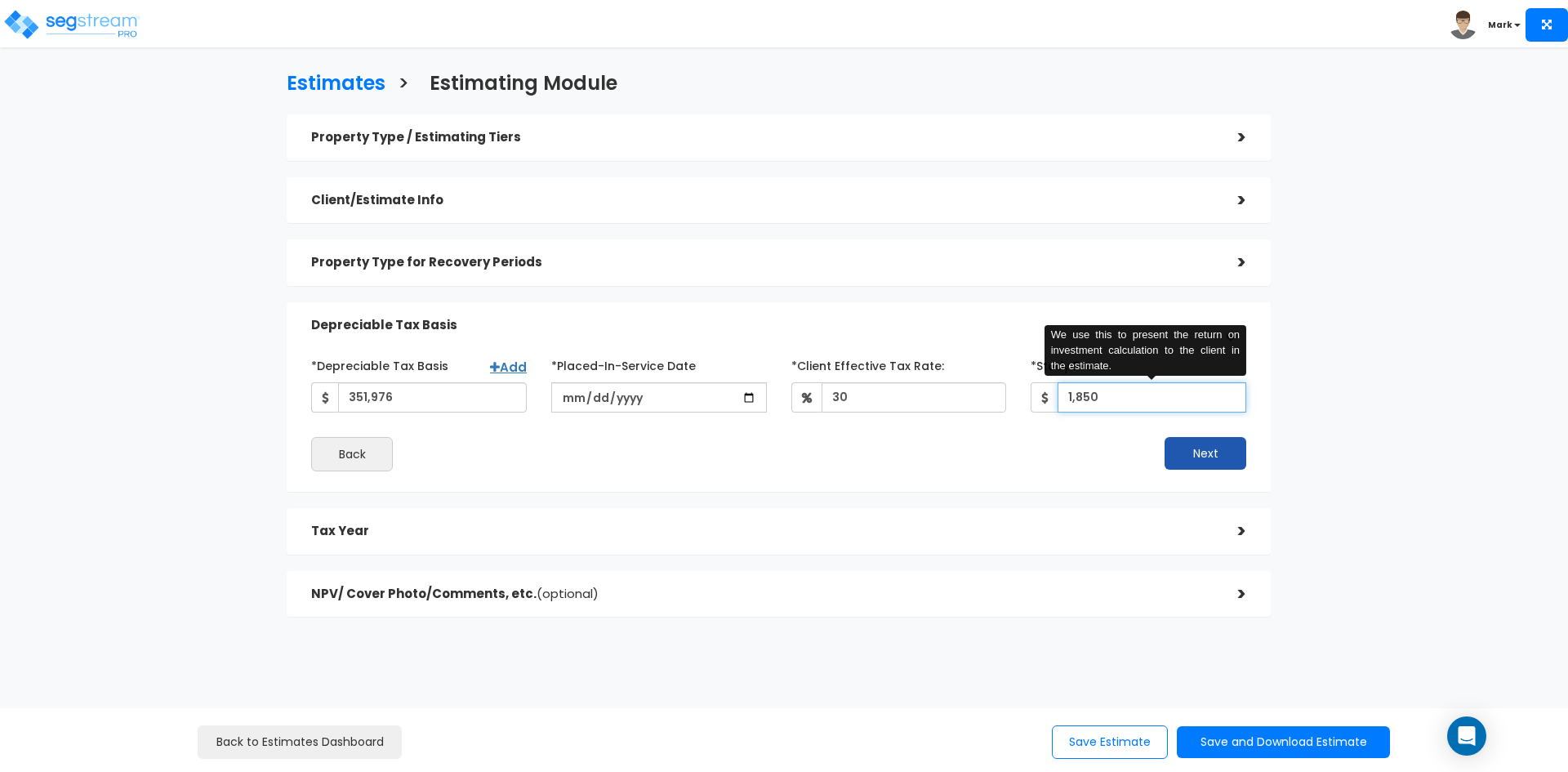
type input "1,850"
click at [1219, 456] on button "Next" at bounding box center [1205, 453] width 82 height 32
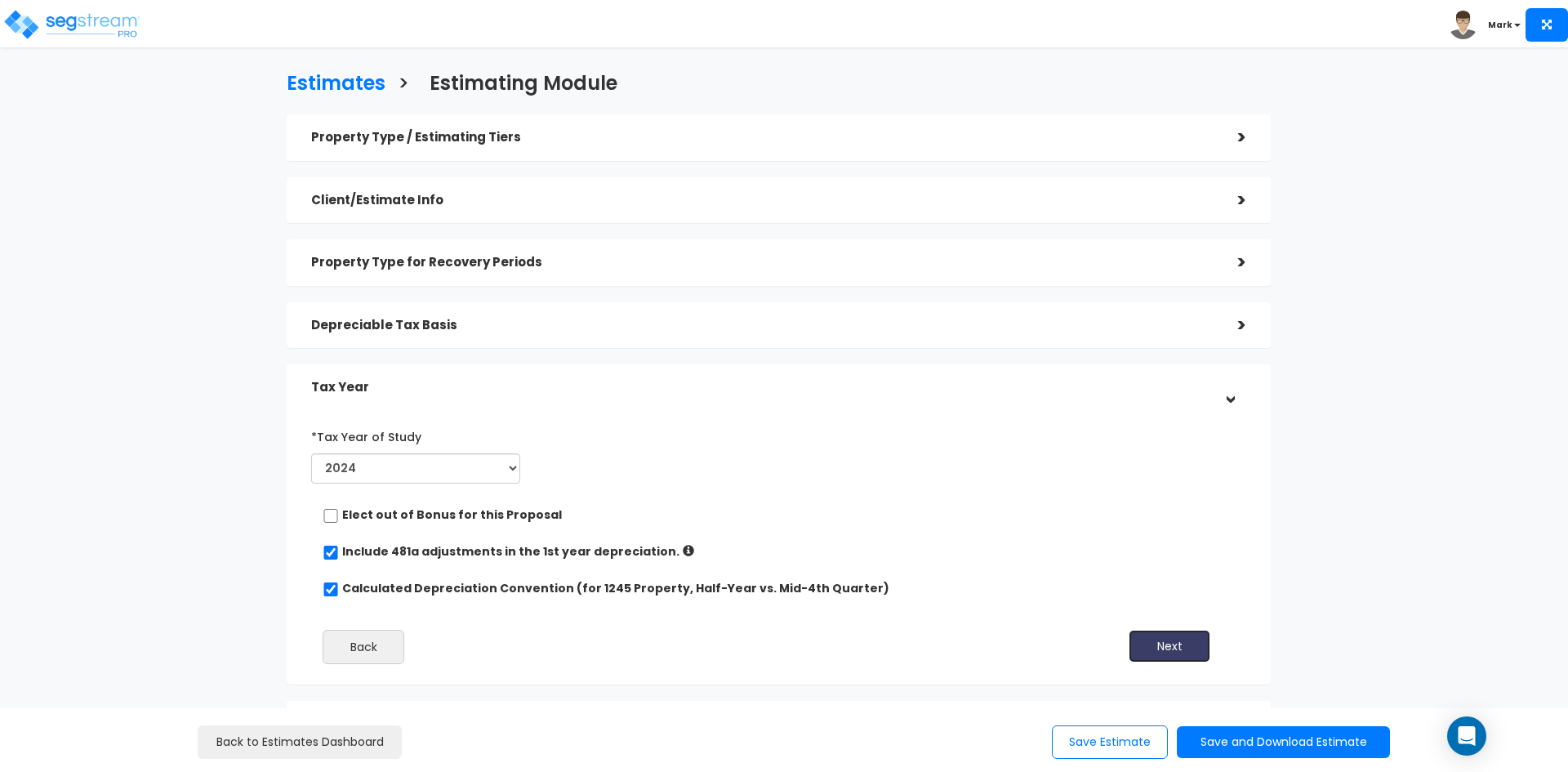
click at [1169, 646] on button "Next" at bounding box center [1169, 646] width 82 height 32
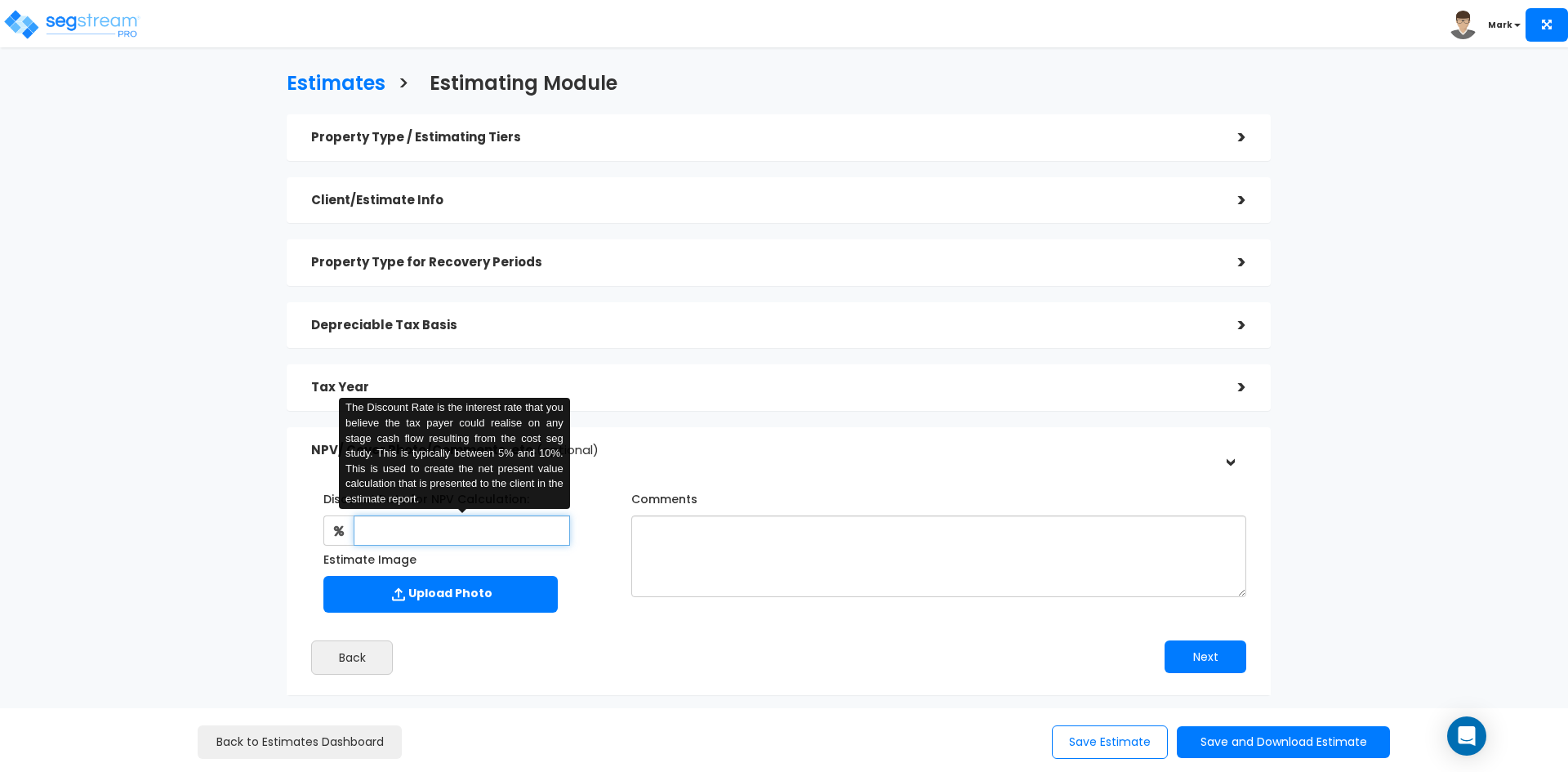
click at [413, 536] on input "text" at bounding box center [460, 530] width 215 height 31
type input "8"
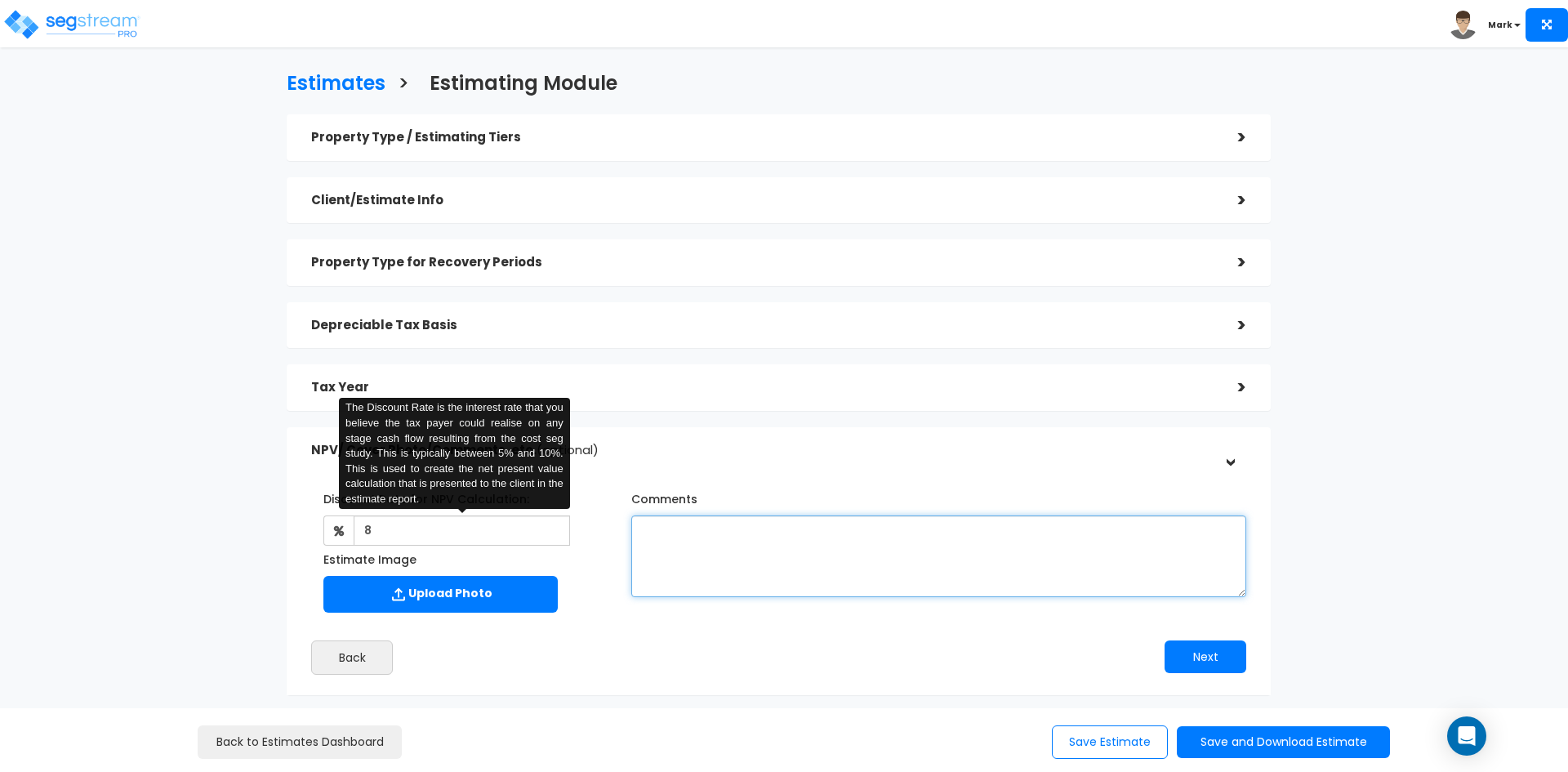
click at [699, 548] on textarea "Comments" at bounding box center [938, 557] width 615 height 82
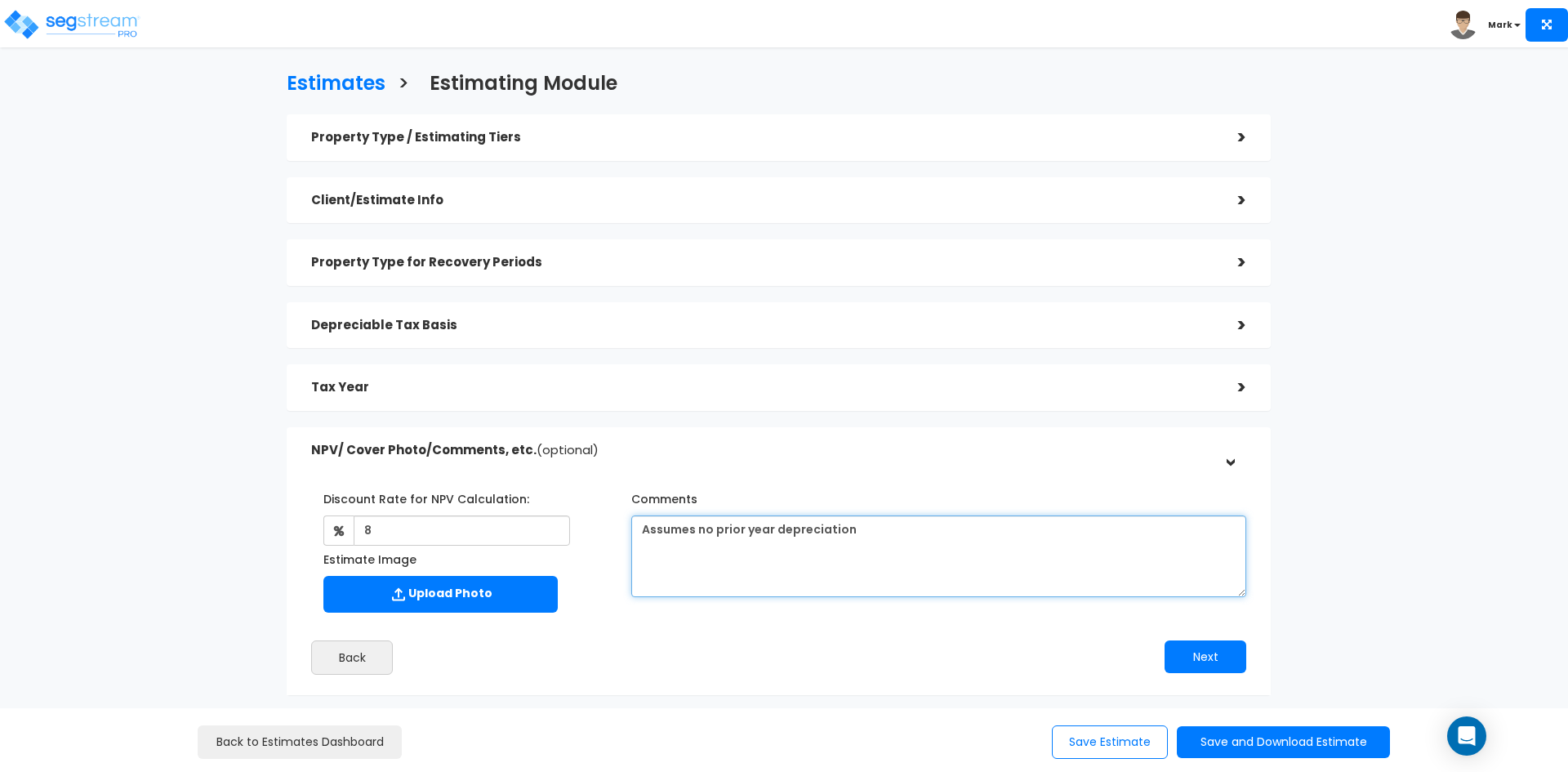
click at [863, 531] on textarea "Assumes no prior year depreciation" at bounding box center [938, 557] width 615 height 82
type textarea "Assumes no prior year depreciation."
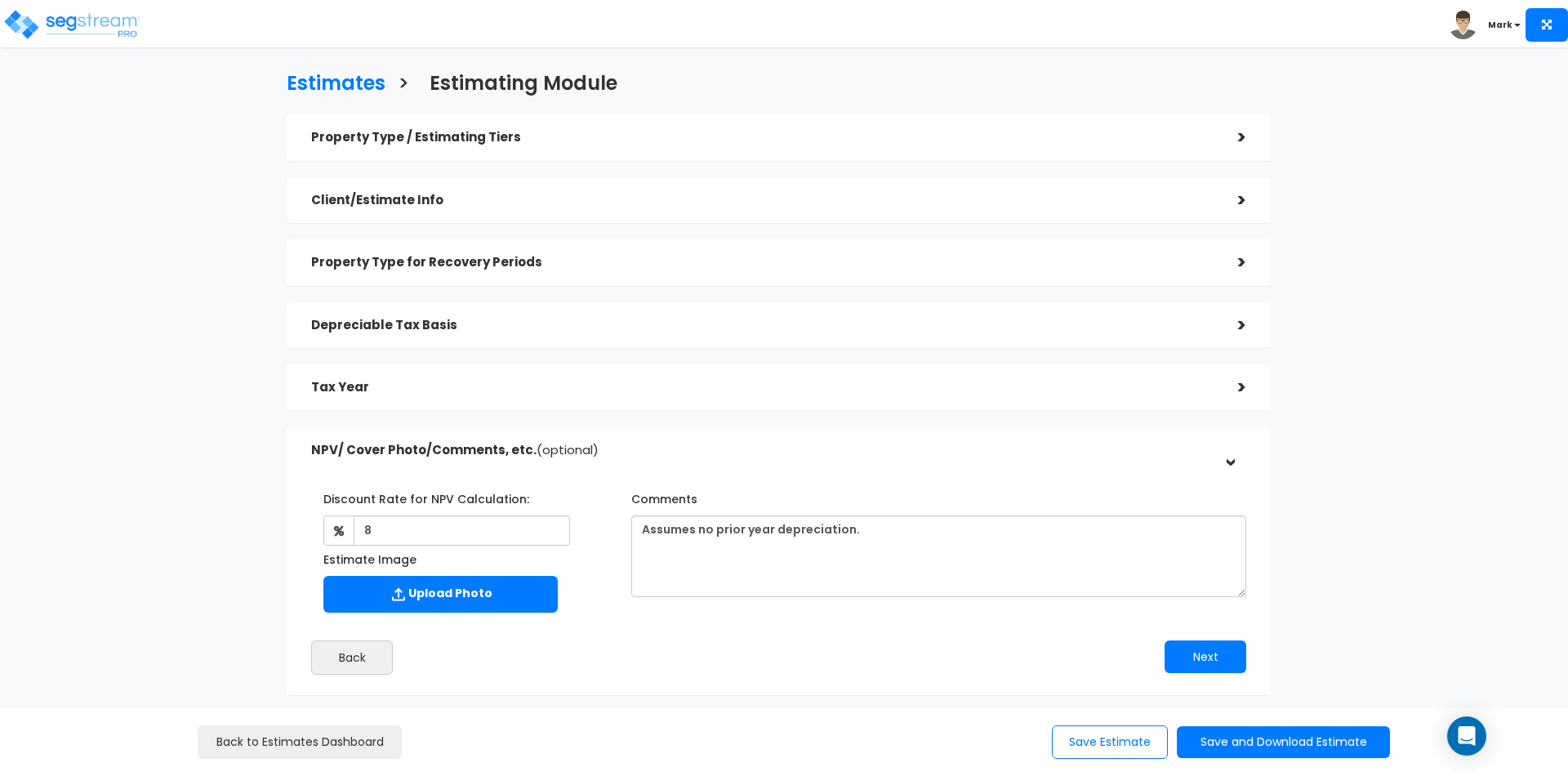
click at [418, 135] on h5 "Property Type / Estimating Tiers" at bounding box center [762, 138] width 903 height 14
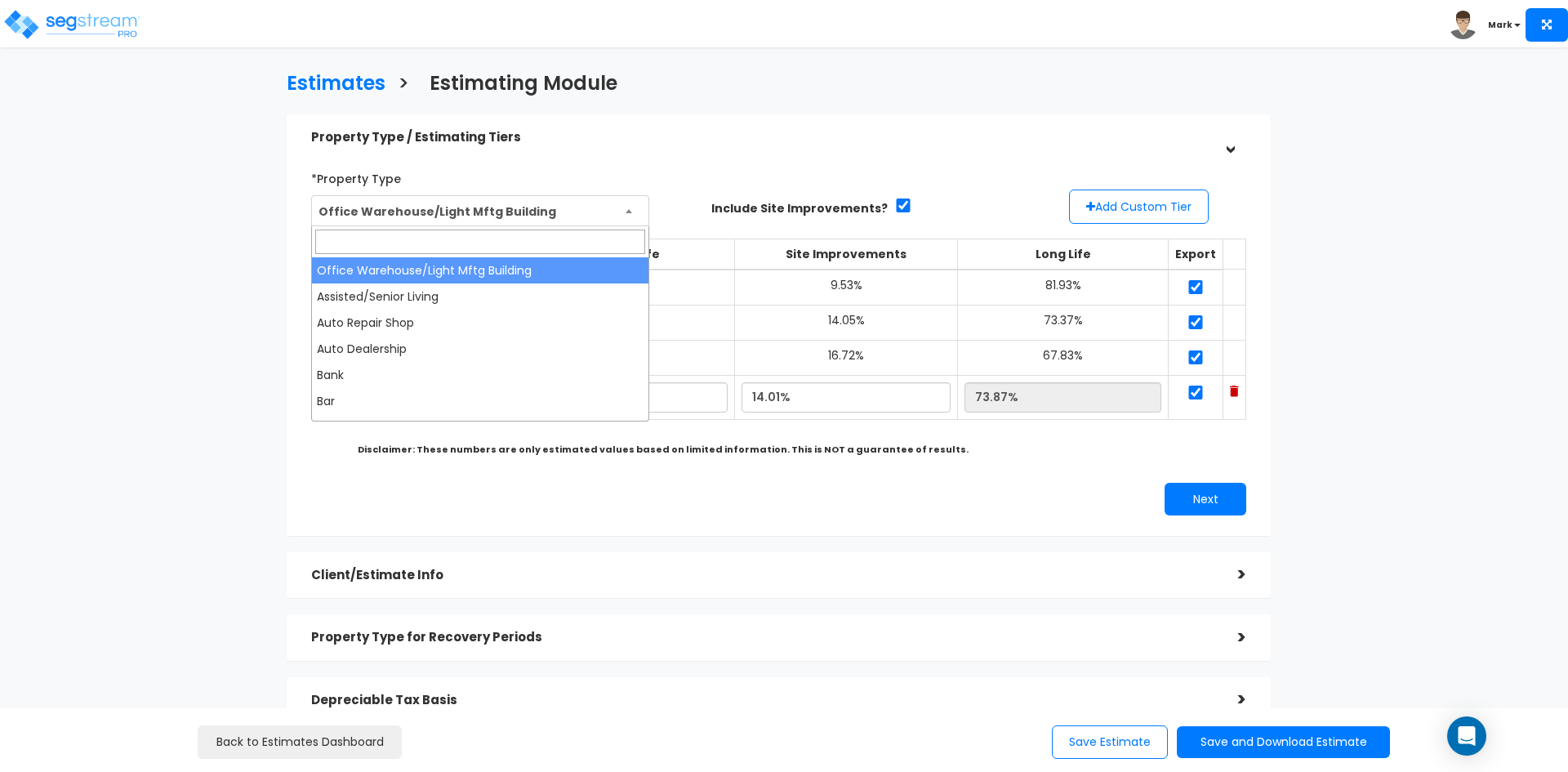
click at [637, 208] on span "Office Warehouse/Light Mftg Building" at bounding box center [481, 212] width 337 height 31
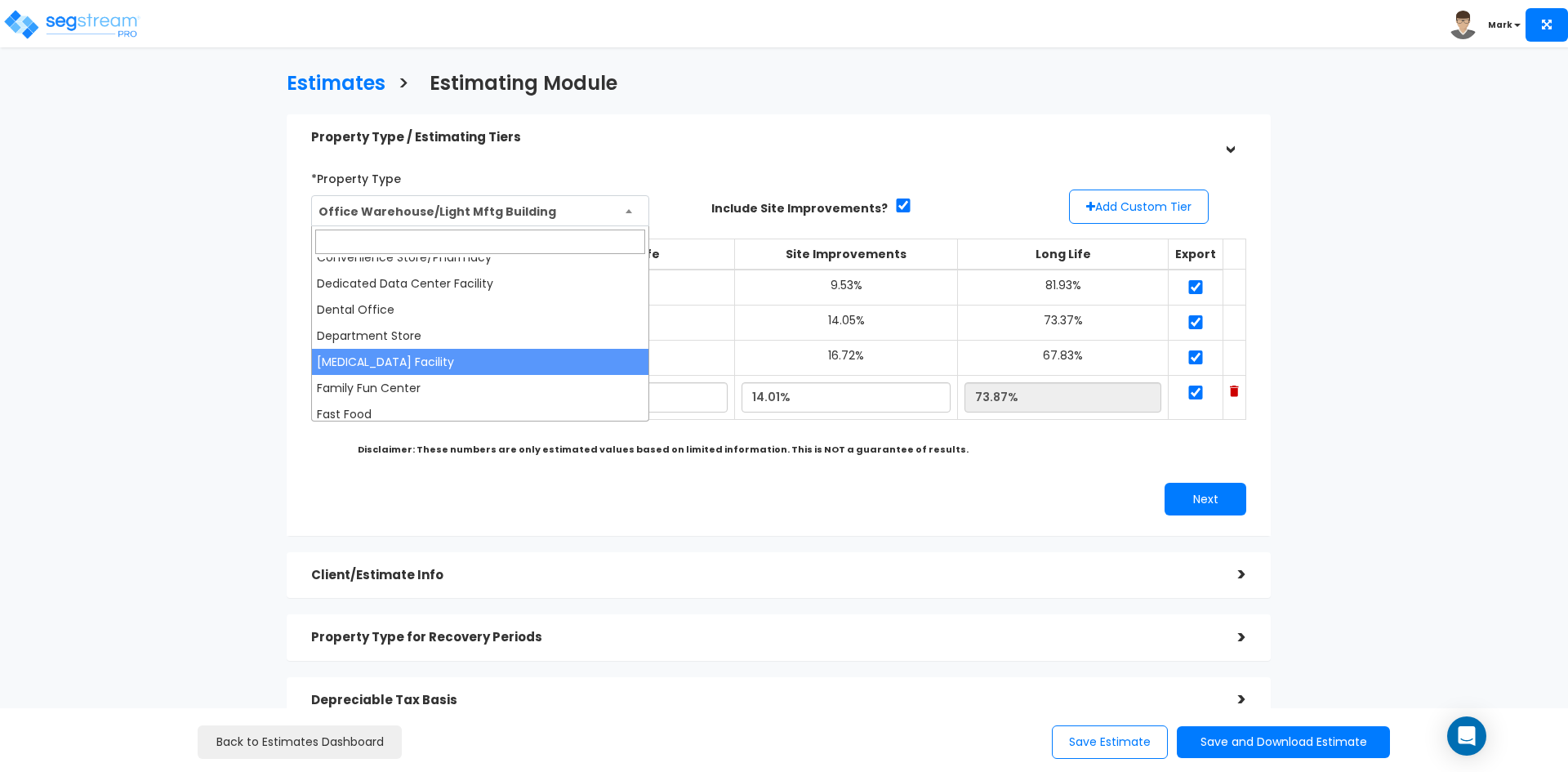
scroll to position [490, 0]
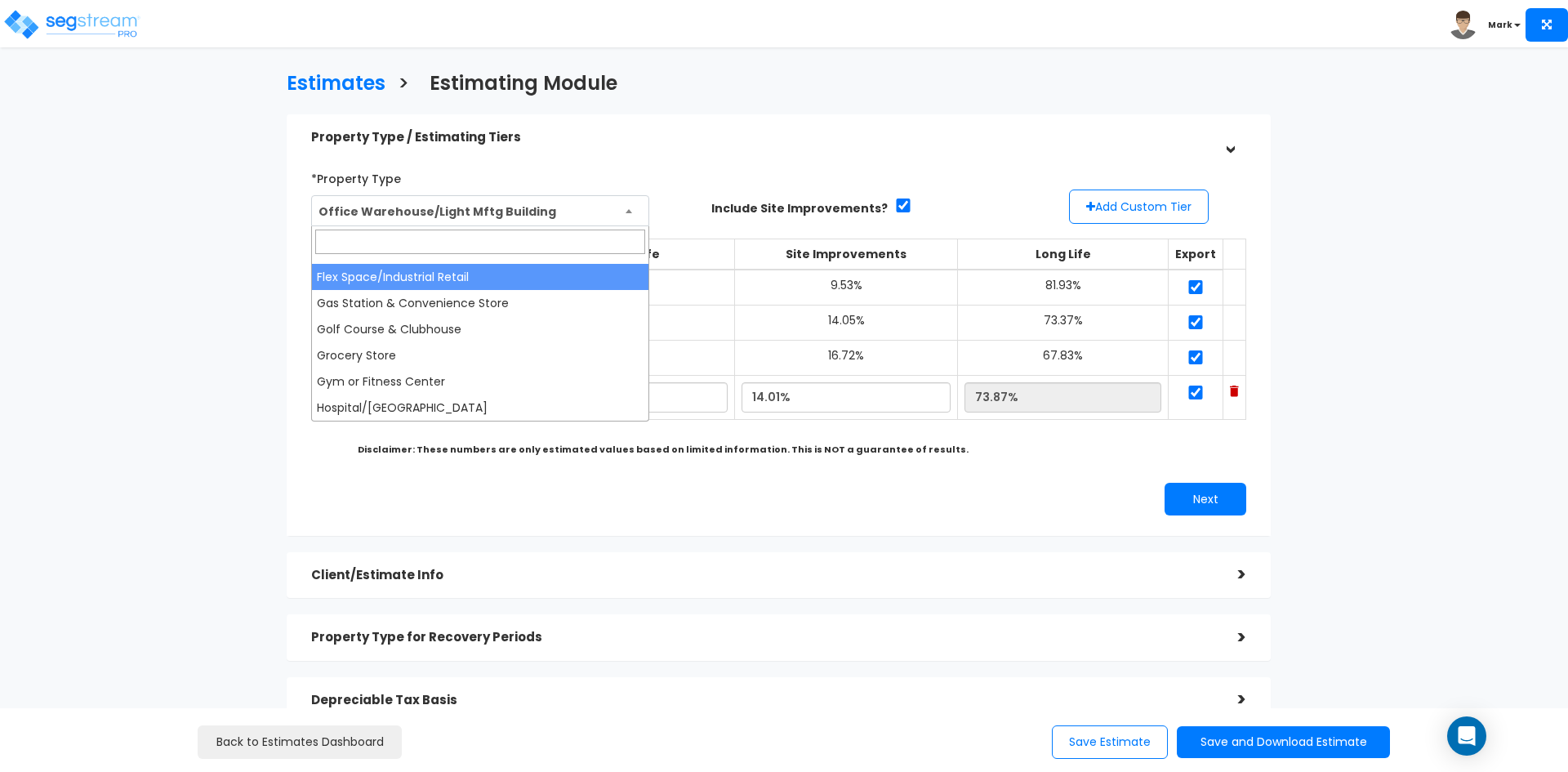
select select "169"
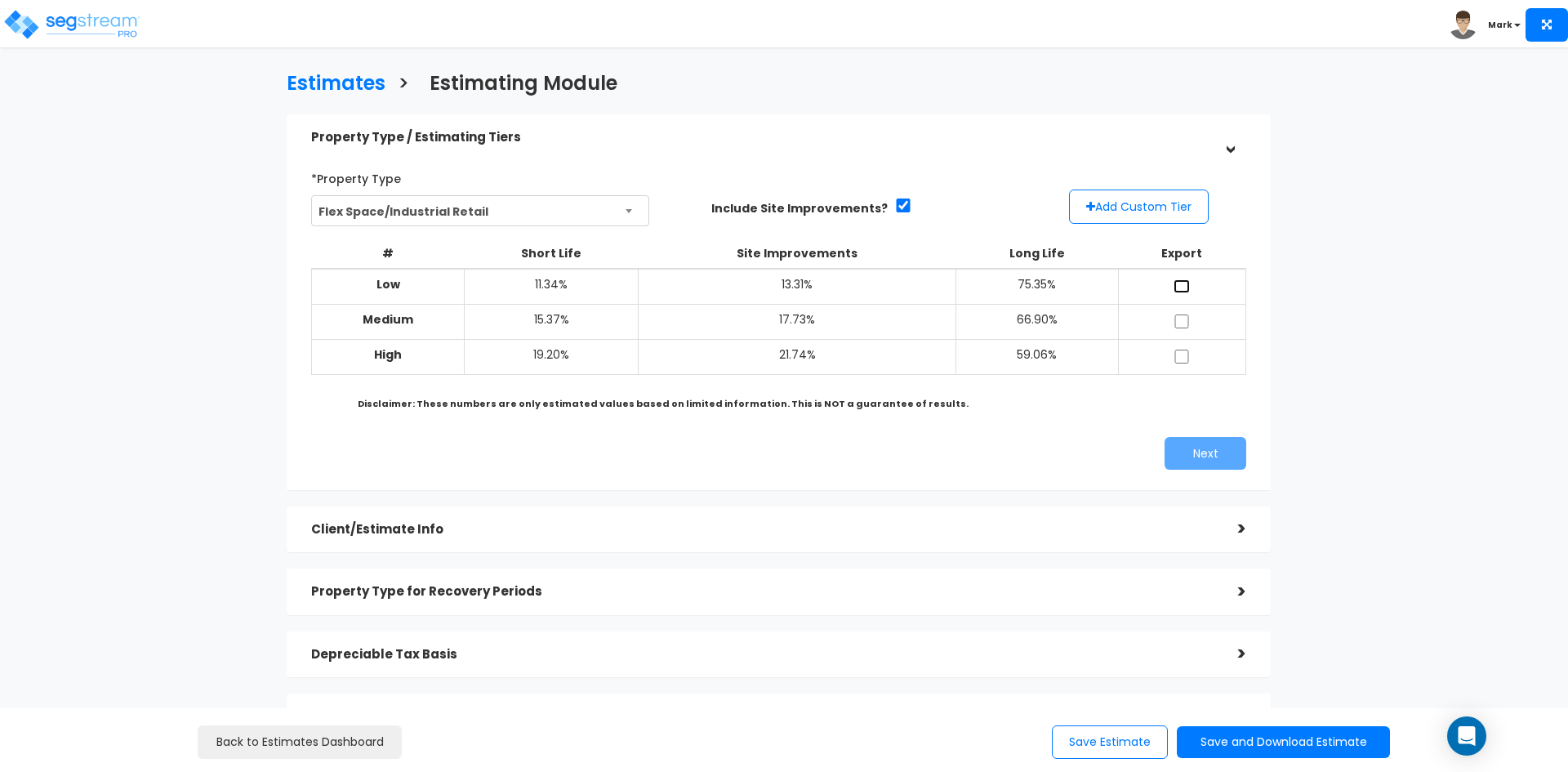
click at [1176, 290] on input "checkbox" at bounding box center [1182, 286] width 17 height 14
checkbox input "true"
click at [1180, 324] on input "checkbox" at bounding box center [1182, 322] width 17 height 14
checkbox input "true"
click at [1181, 359] on input "checkbox" at bounding box center [1182, 357] width 17 height 14
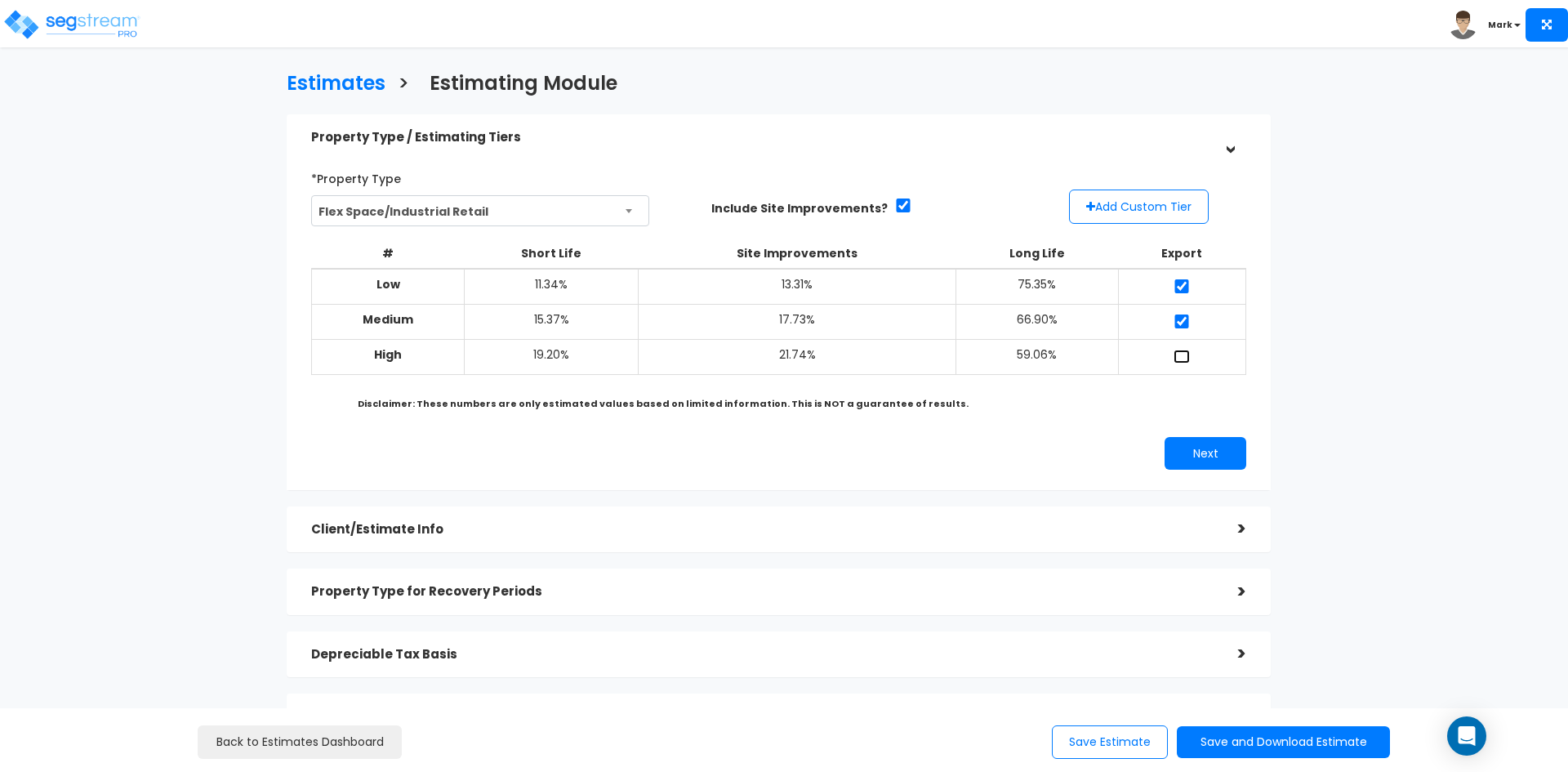
checkbox input "true"
click at [1146, 201] on button "Add Custom Tier" at bounding box center [1139, 206] width 140 height 34
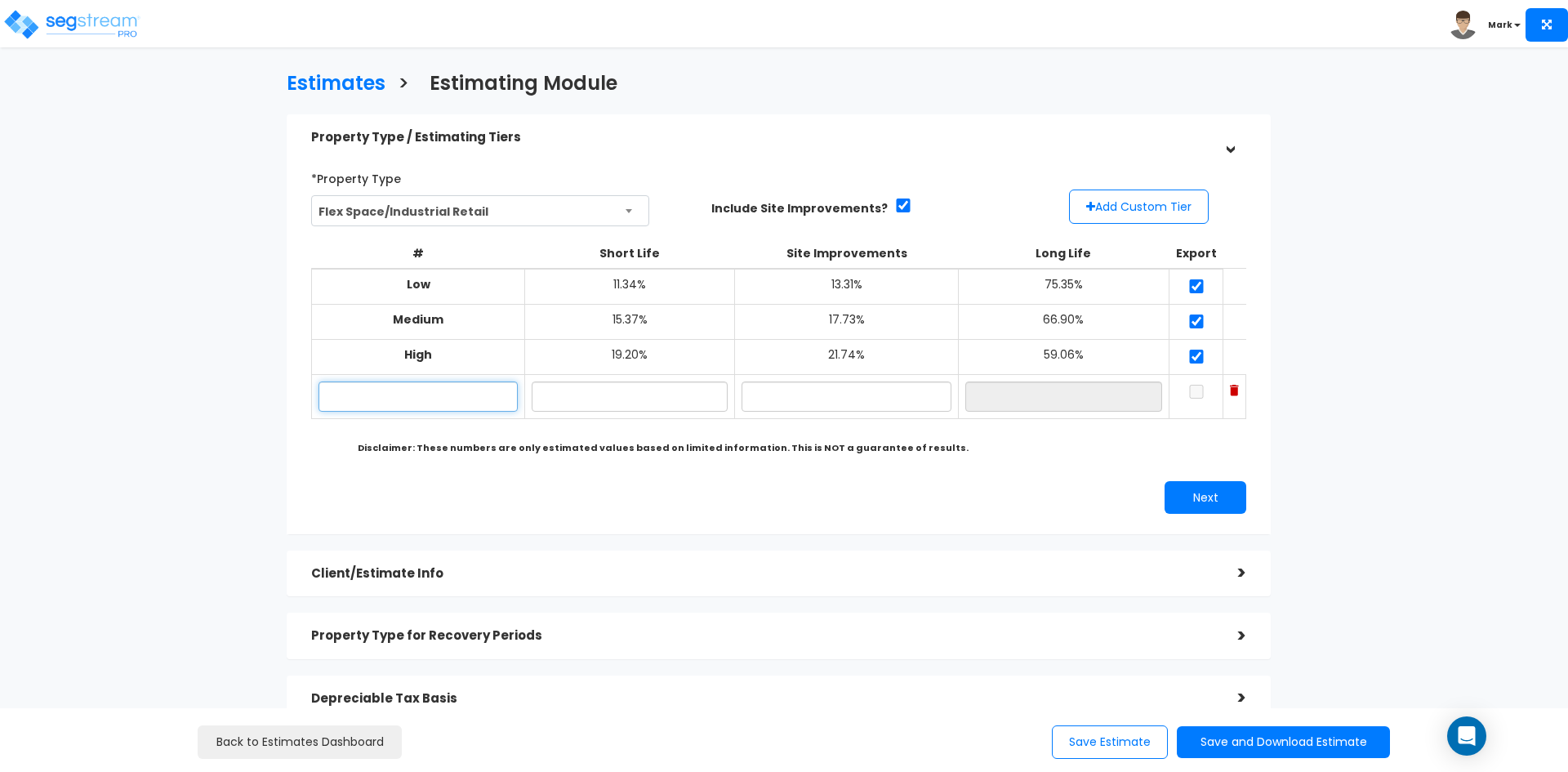
click at [458, 400] on input "text" at bounding box center [418, 396] width 199 height 31
click at [603, 401] on input "text" at bounding box center [630, 396] width 196 height 31
click at [406, 396] on input "Custom" at bounding box center [418, 396] width 199 height 31
type input "C"
type input "4919 Laster St"
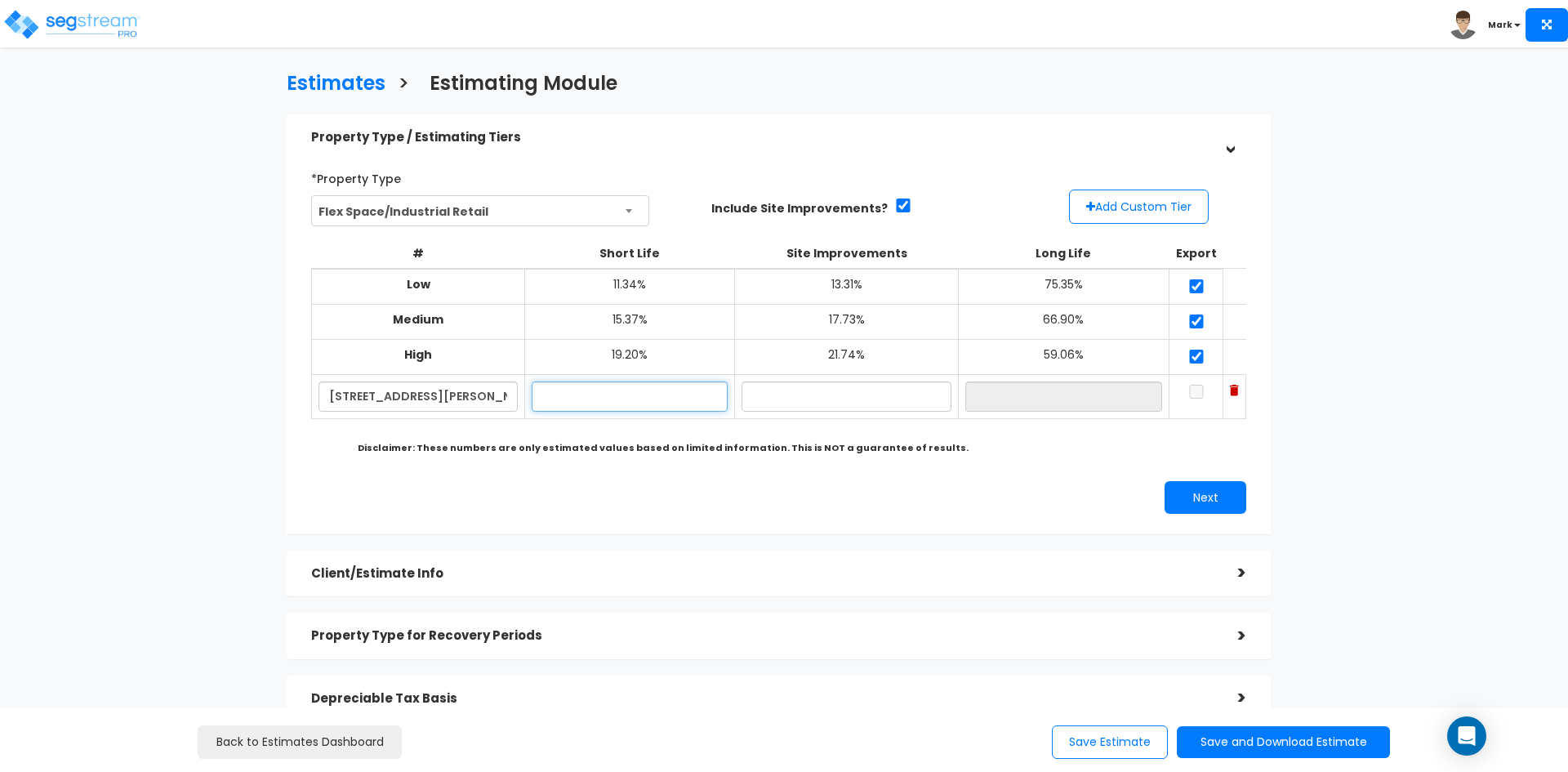
click at [634, 391] on input "text" at bounding box center [630, 396] width 196 height 31
type input "15.24%"
click at [837, 396] on input "text" at bounding box center [846, 396] width 209 height 31
click at [835, 399] on input "text" at bounding box center [846, 396] width 209 height 31
type input "11.75%"
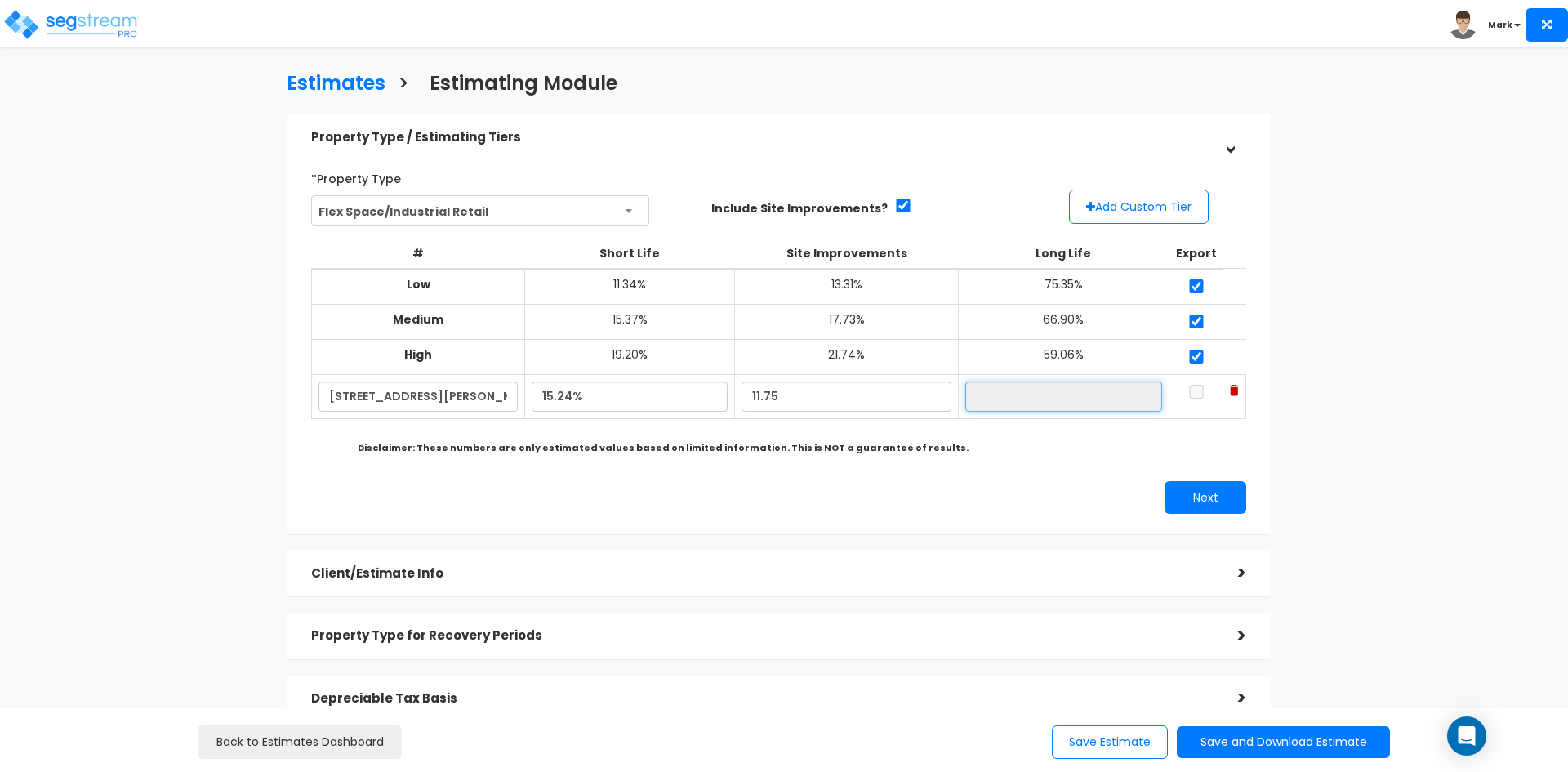
type input "73.01%"
click at [997, 401] on input "73.01%" at bounding box center [1064, 396] width 197 height 31
click at [554, 398] on input "15.24%" at bounding box center [630, 396] width 196 height 31
type input "13.24%"
type input "75.01%"
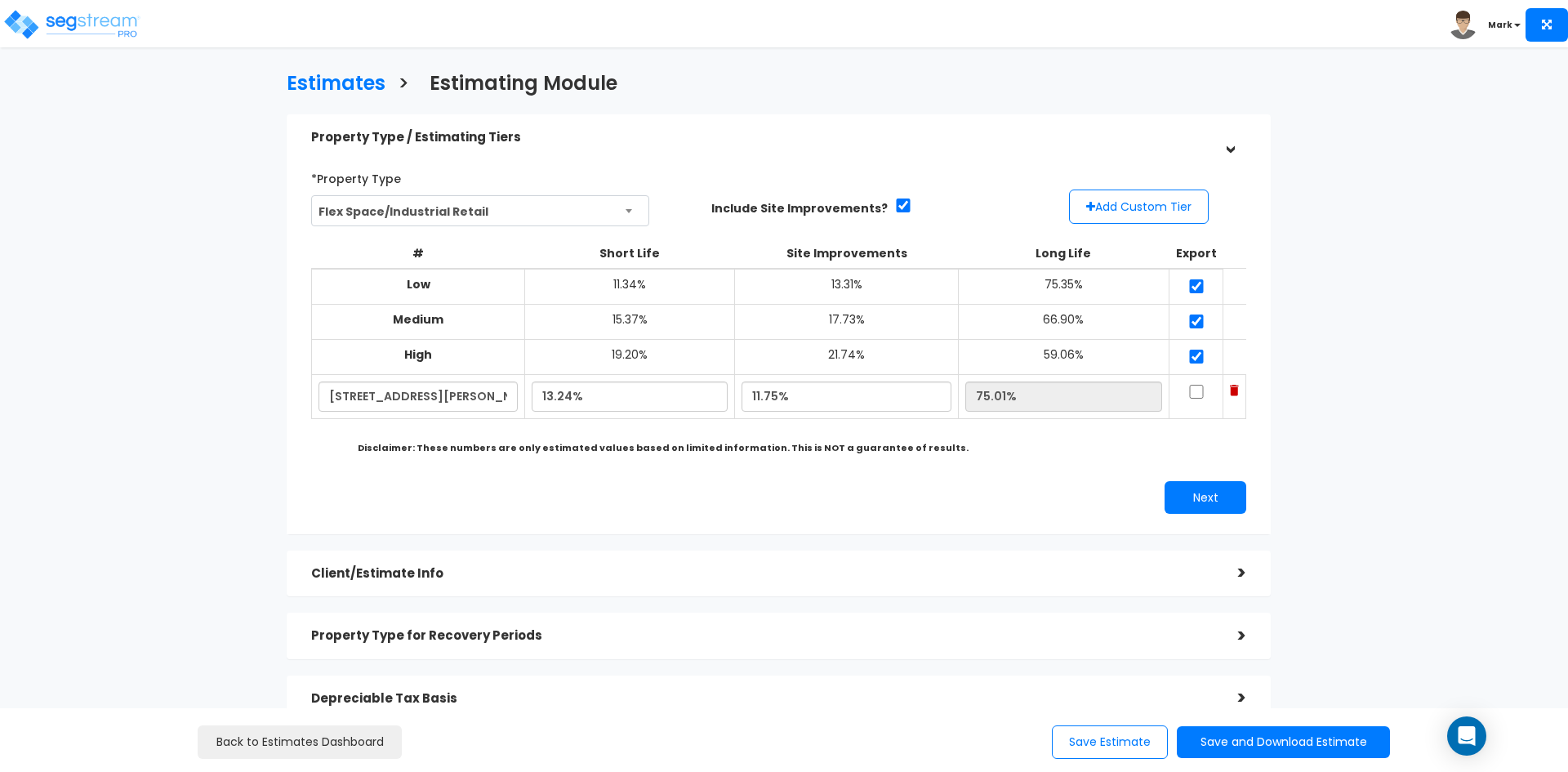
click at [997, 433] on div "# Short Life Site Improvements Long Life Export Low 11.34% 13.31% 75.35% Medium…" at bounding box center [778, 337] width 948 height 210
click at [53, 20] on img at bounding box center [72, 24] width 139 height 32
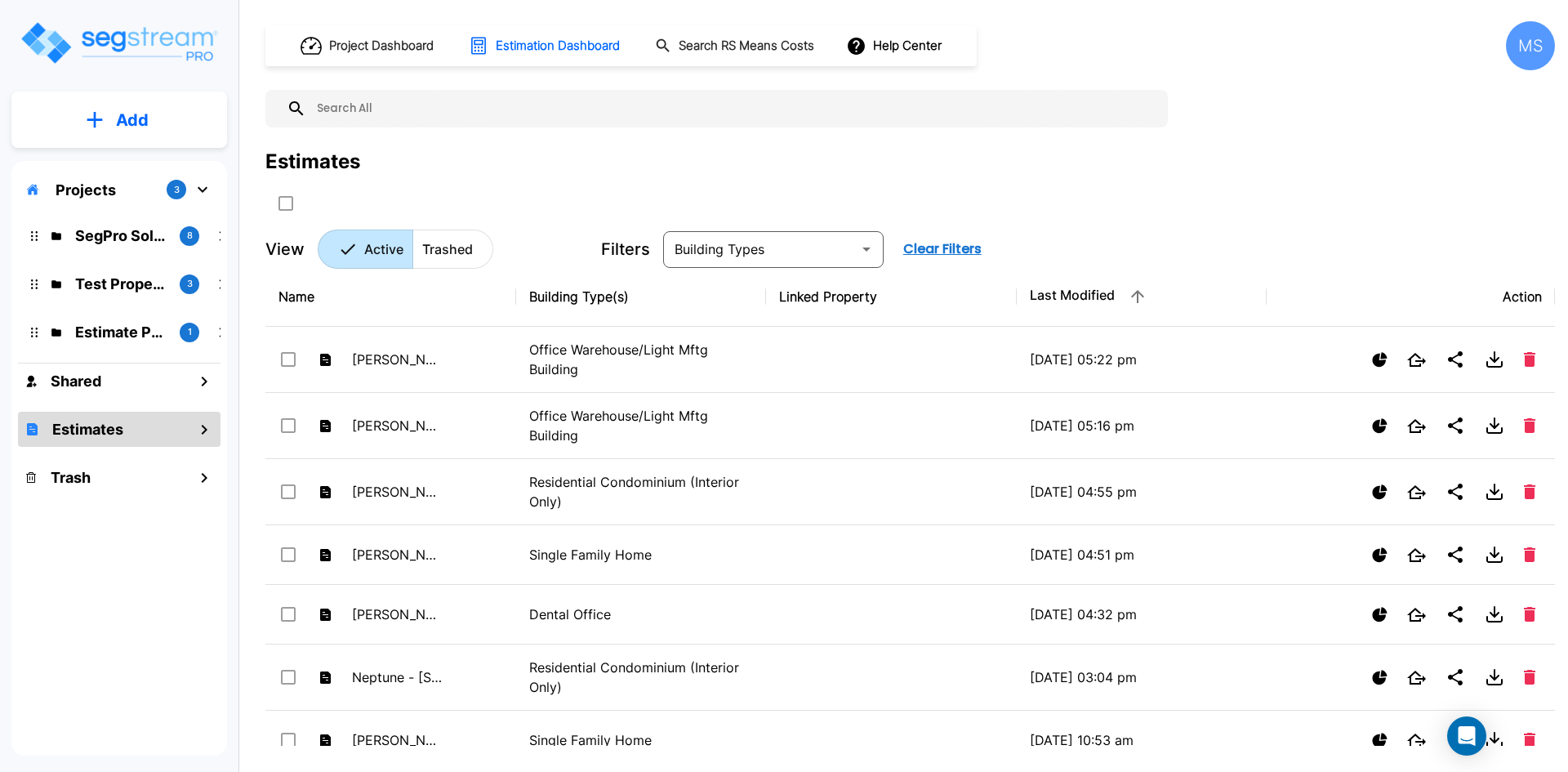
click at [99, 431] on h1 "Estimates" at bounding box center [87, 428] width 71 height 22
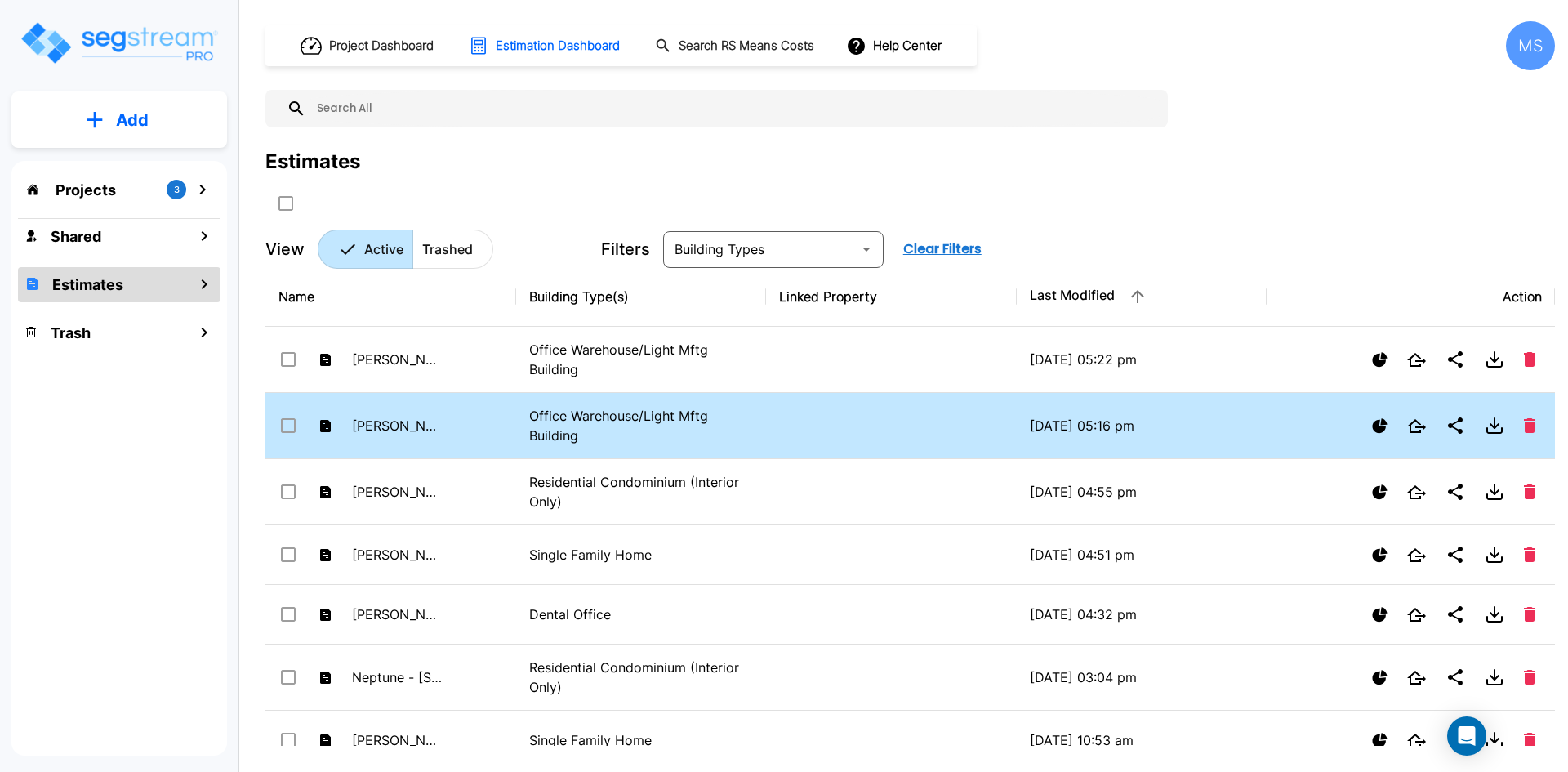
click at [759, 420] on td "Office Warehouse/Light Mftg Building" at bounding box center [641, 426] width 250 height 66
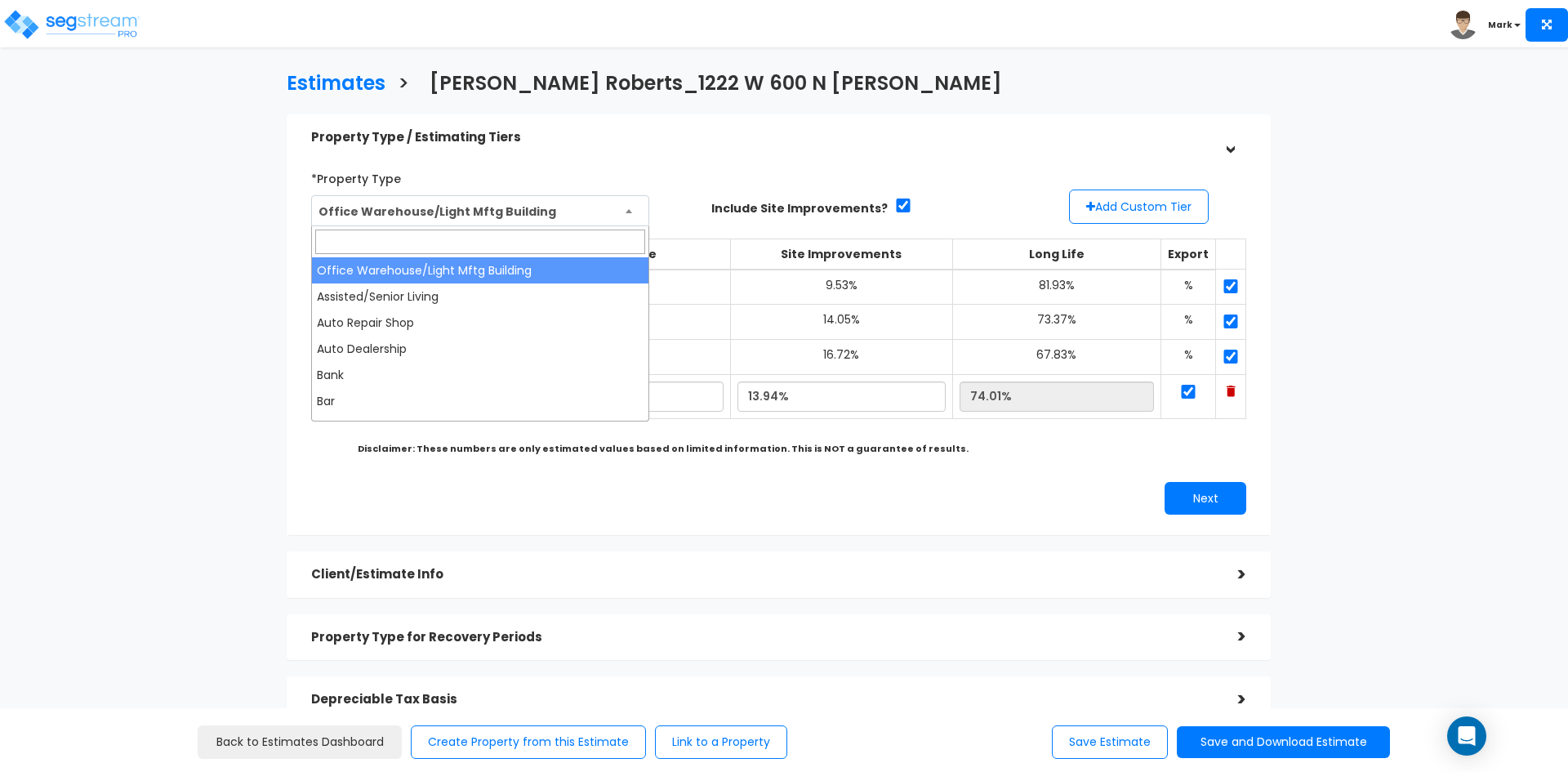
click at [562, 210] on span "Office Warehouse/Light Mftg Building" at bounding box center [481, 212] width 337 height 31
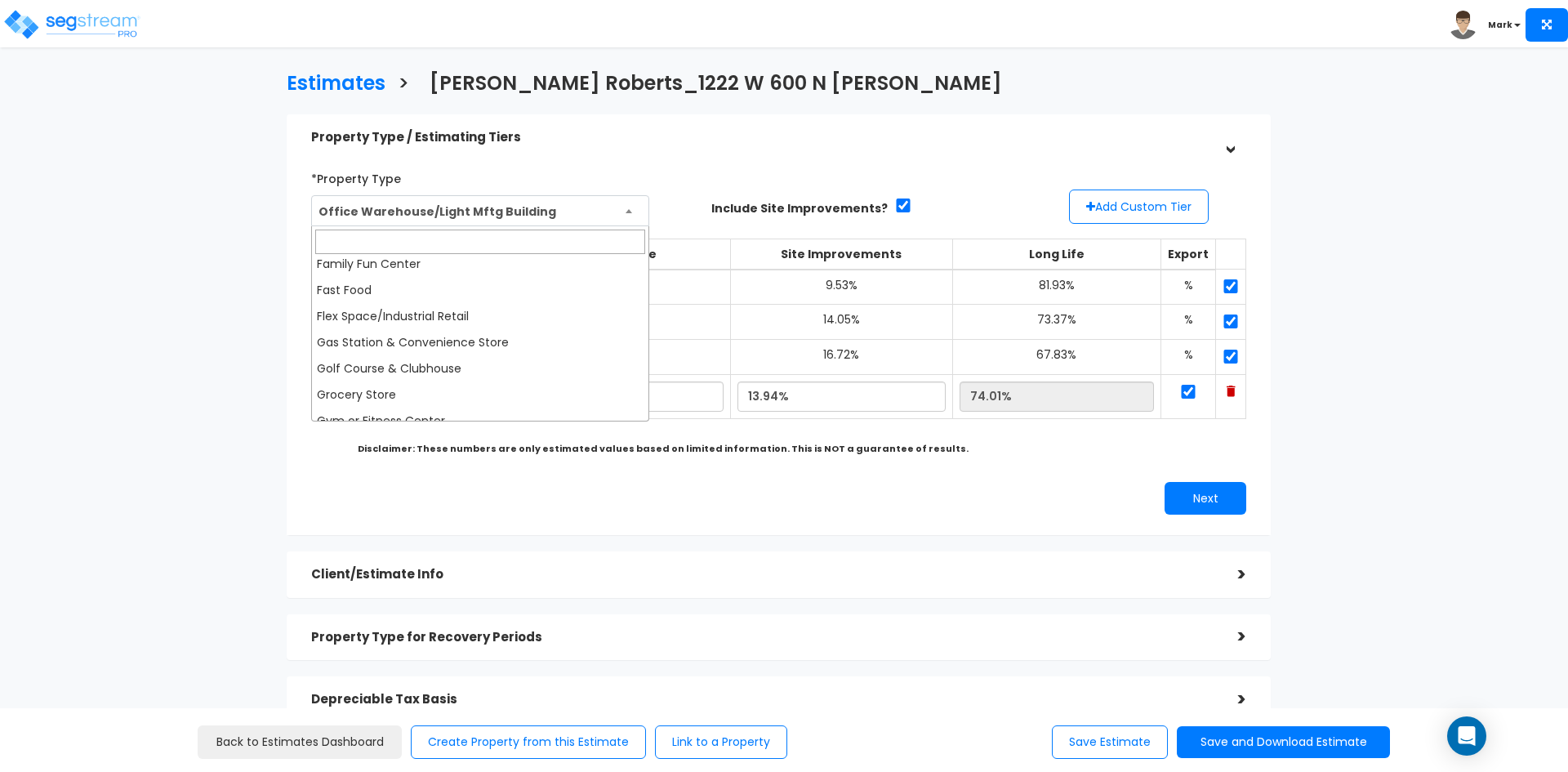
scroll to position [490, 0]
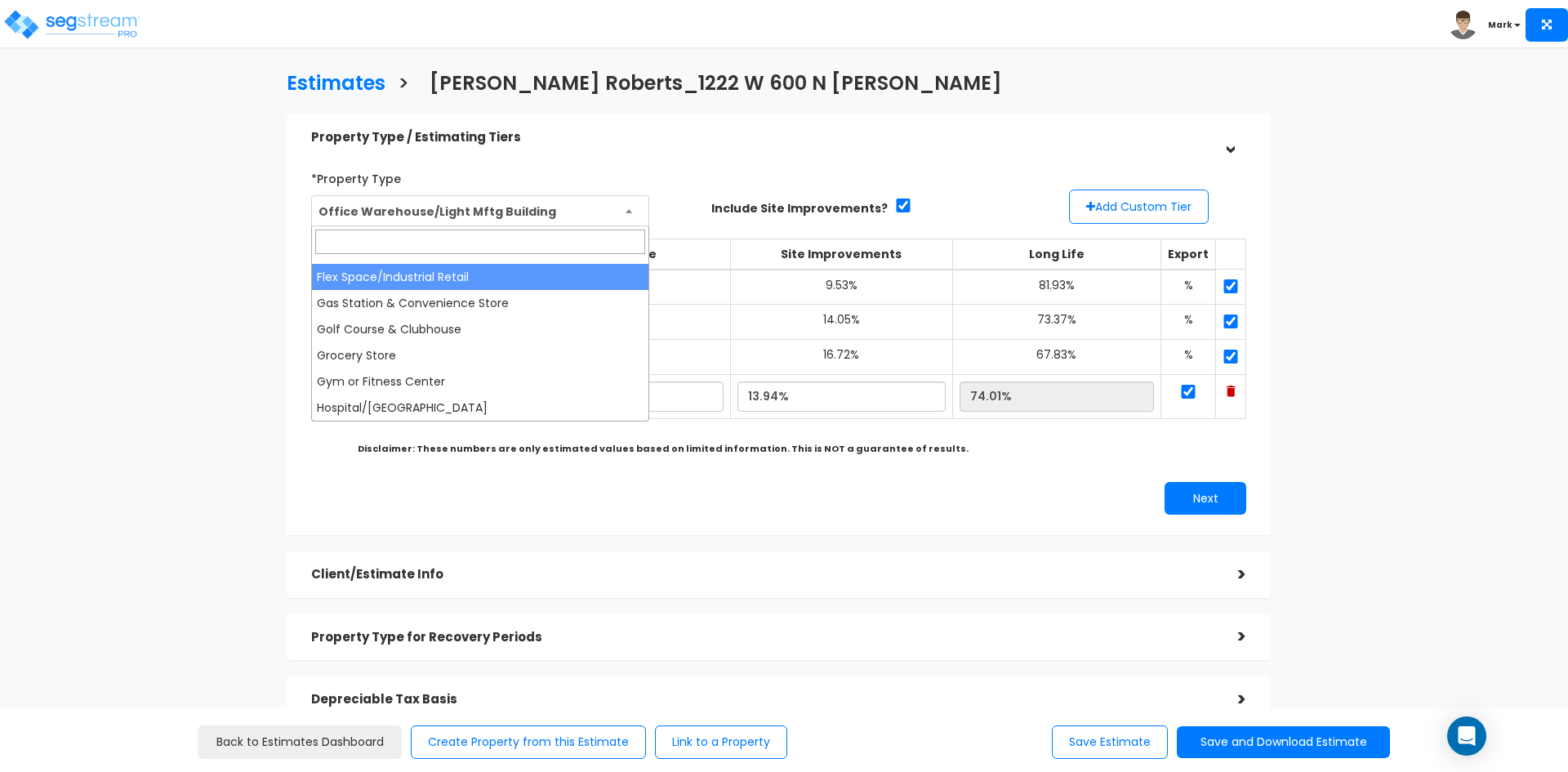
select select "169"
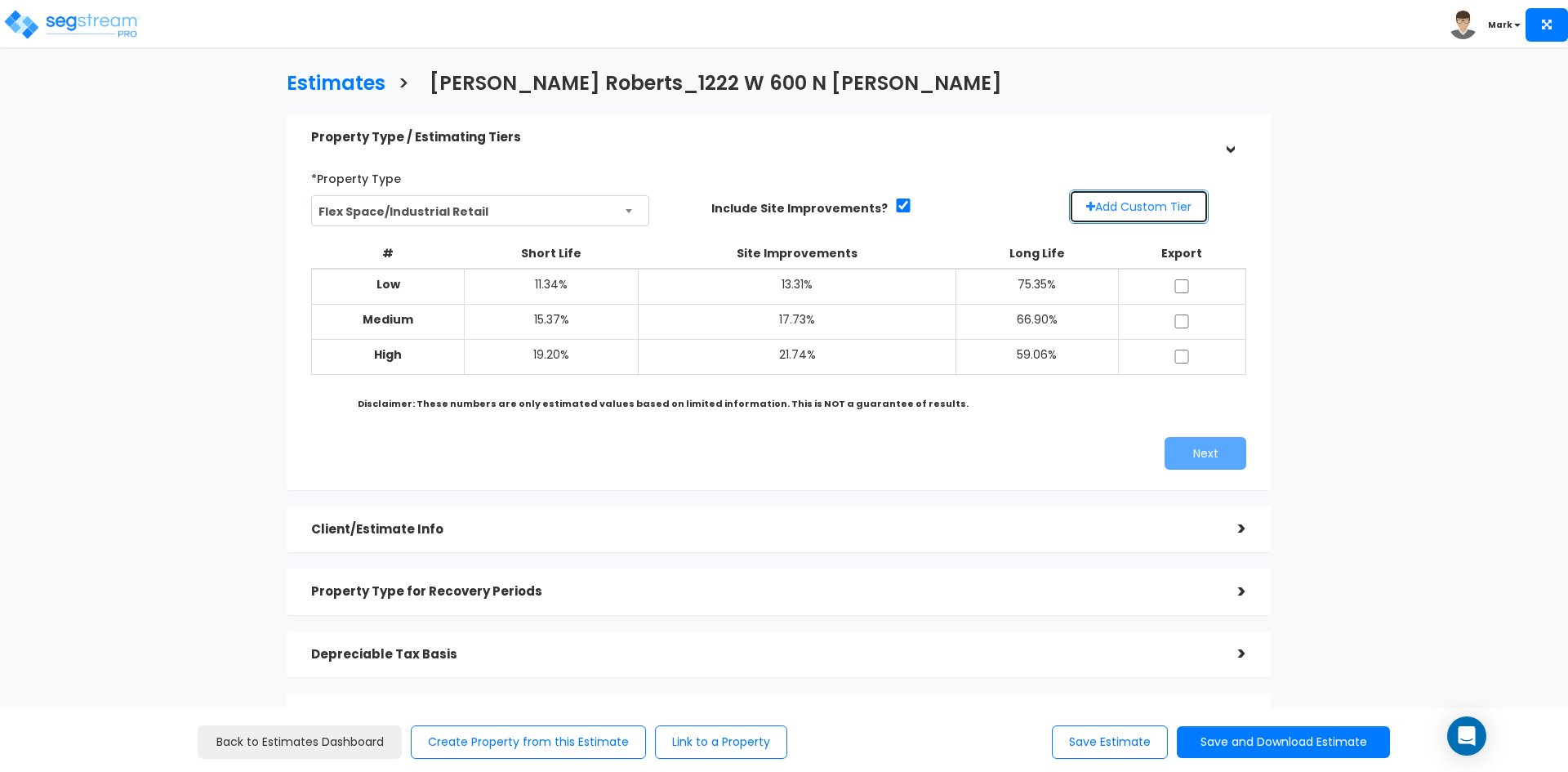
click at [1124, 210] on button "Add Custom Tier" at bounding box center [1139, 206] width 140 height 34
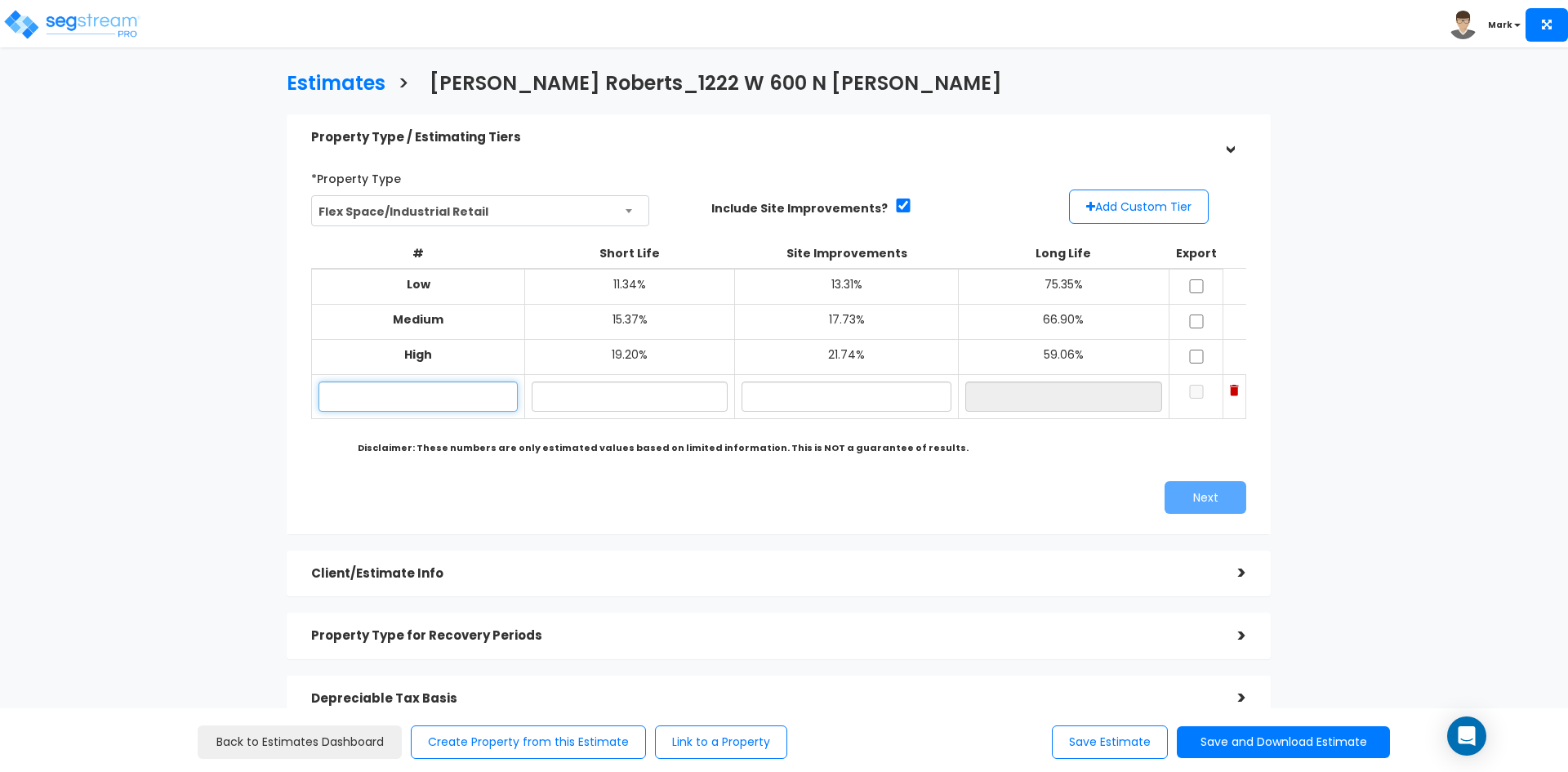
click at [426, 397] on input "text" at bounding box center [418, 396] width 199 height 31
type input "[STREET_ADDRESS][PERSON_NAME]"
click at [641, 405] on input "text" at bounding box center [630, 396] width 196 height 31
type input "10.12%"
click at [846, 400] on input "text" at bounding box center [846, 396] width 209 height 31
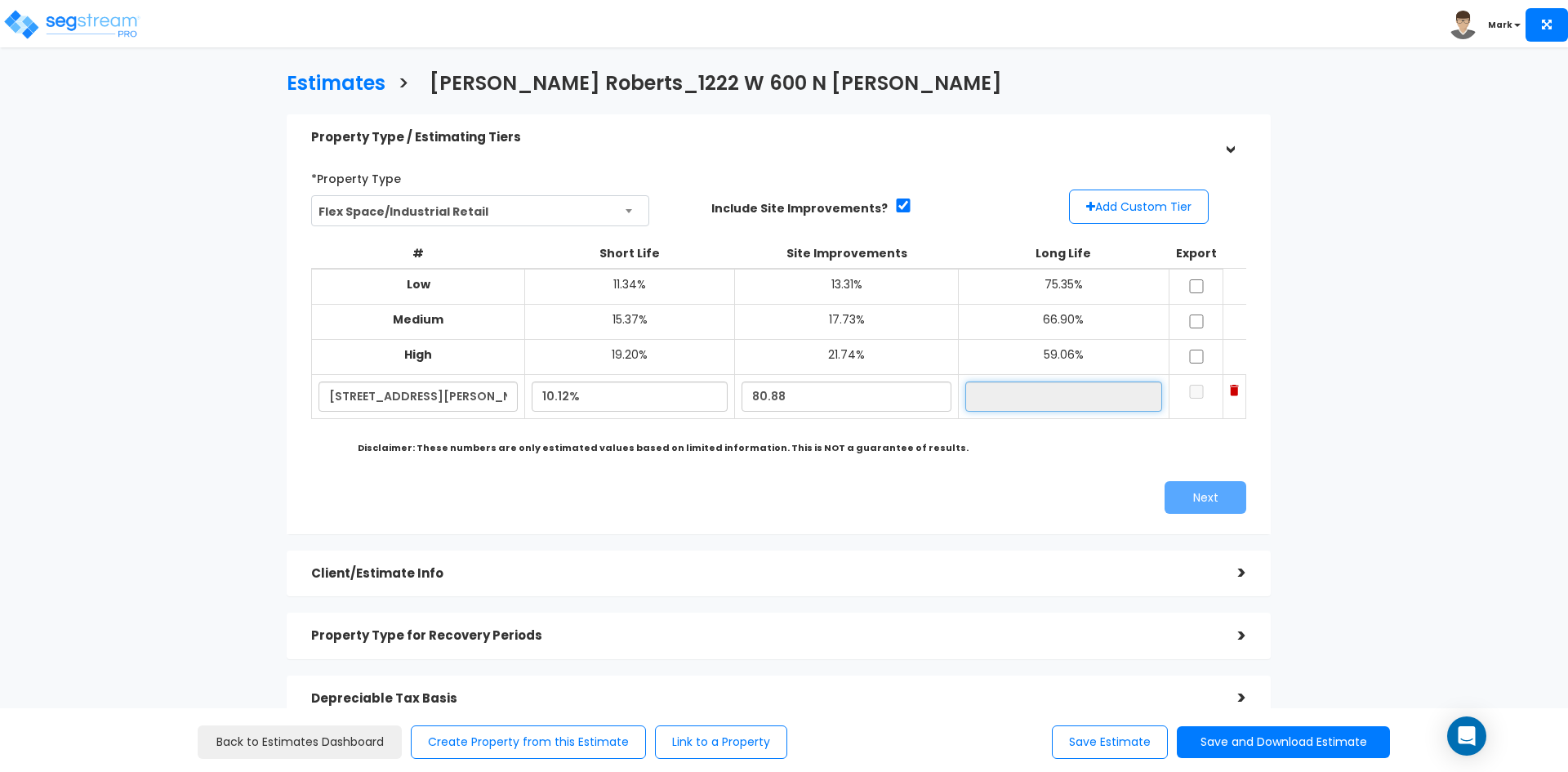
type input "80.88%"
type input "9.00%"
click at [1036, 399] on input "9.00%" at bounding box center [1064, 396] width 197 height 31
drag, startPoint x: 543, startPoint y: 396, endPoint x: 688, endPoint y: 400, distance: 145.1
click at [658, 405] on input "10.12%" at bounding box center [630, 396] width 196 height 31
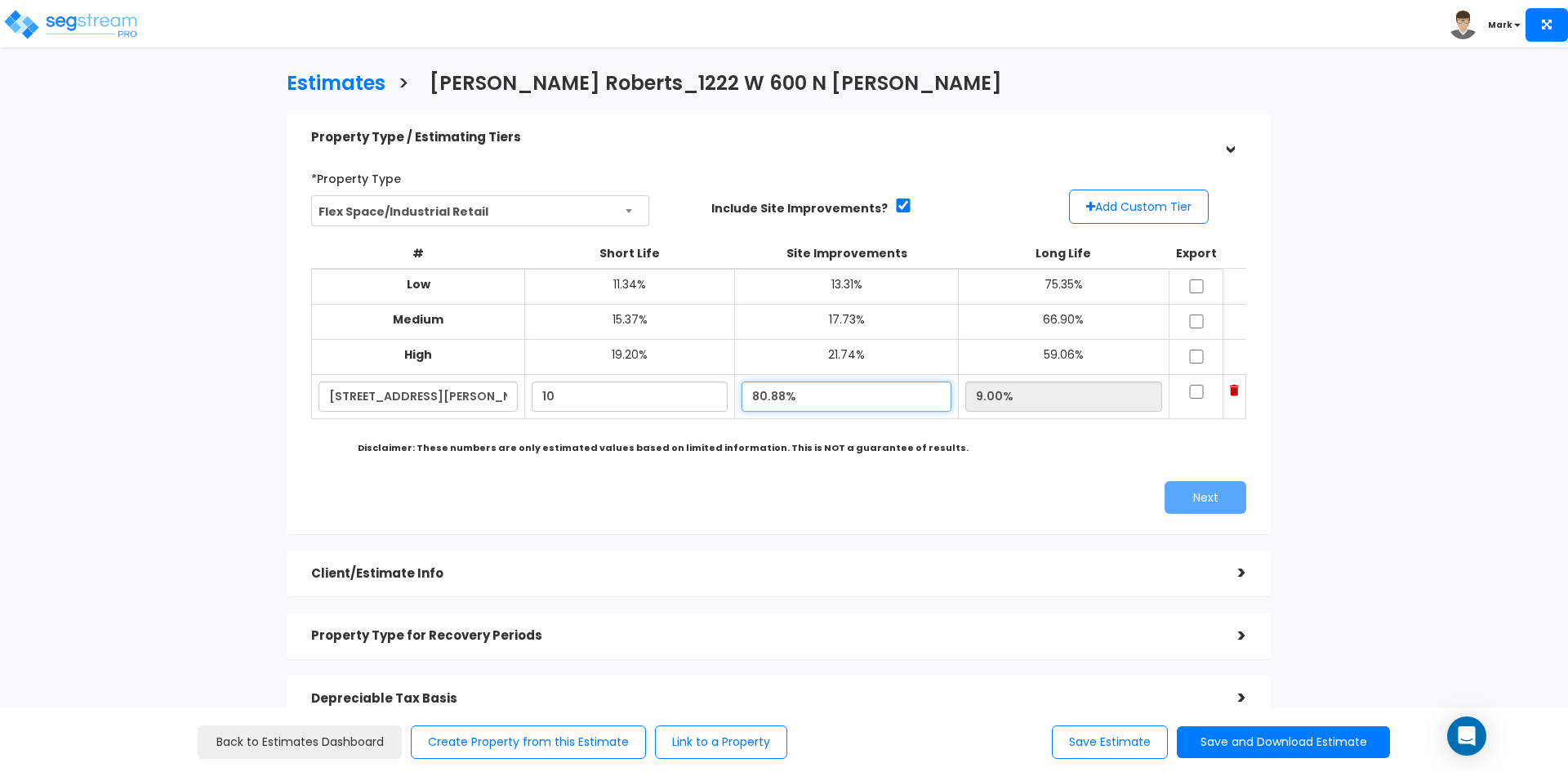
type input "10.00%"
type input "9.12%"
click at [815, 392] on input "80.88%" at bounding box center [846, 396] width 209 height 31
drag, startPoint x: 805, startPoint y: 392, endPoint x: 720, endPoint y: 390, distance: 85.0
click at [720, 390] on tr "[STREET_ADDRESS][PERSON_NAME] 10.00% 80.88% 9.12%" at bounding box center [779, 396] width 934 height 44
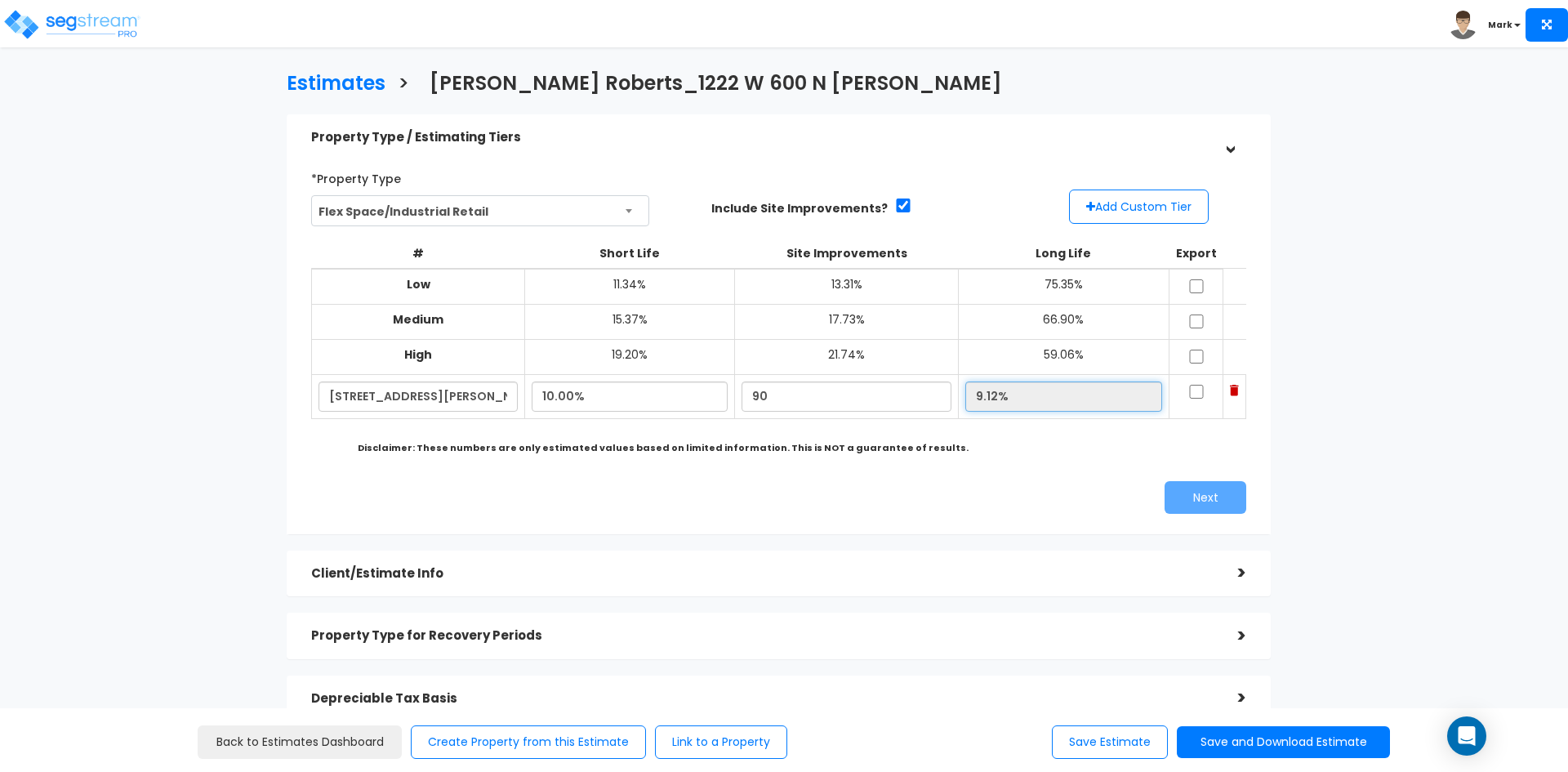
type input "90.00%"
type input "0.00%"
click at [1034, 393] on input "0.00%" at bounding box center [1064, 396] width 197 height 31
drag, startPoint x: 1191, startPoint y: 286, endPoint x: 1194, endPoint y: 297, distance: 11.4
click at [1192, 285] on input "checkbox" at bounding box center [1196, 286] width 17 height 14
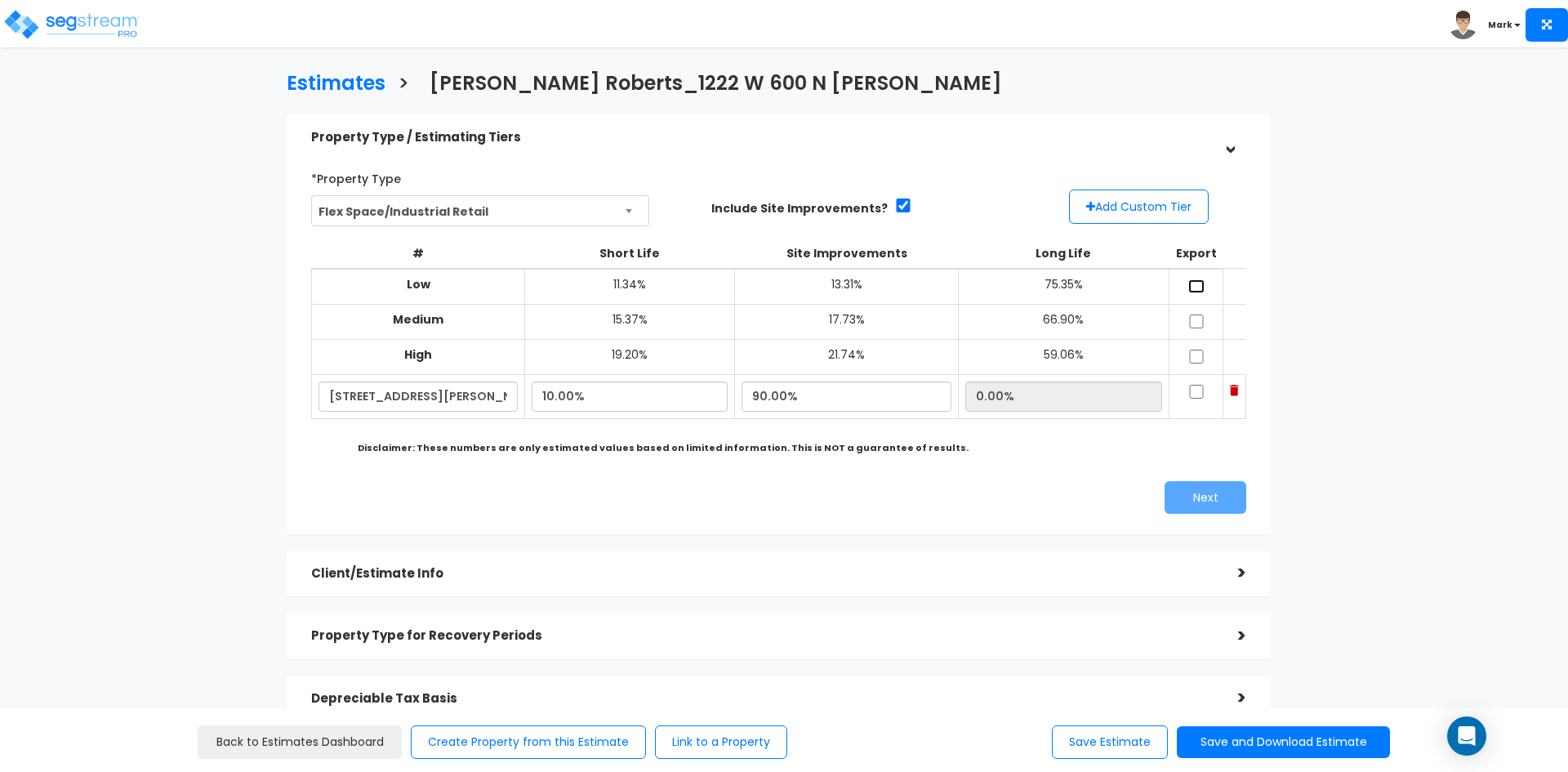
checkbox input "true"
drag, startPoint x: 1190, startPoint y: 319, endPoint x: 1199, endPoint y: 343, distance: 25.6
click at [1192, 325] on input "checkbox" at bounding box center [1196, 322] width 17 height 14
checkbox input "true"
click at [1195, 361] on input "checkbox" at bounding box center [1196, 357] width 17 height 14
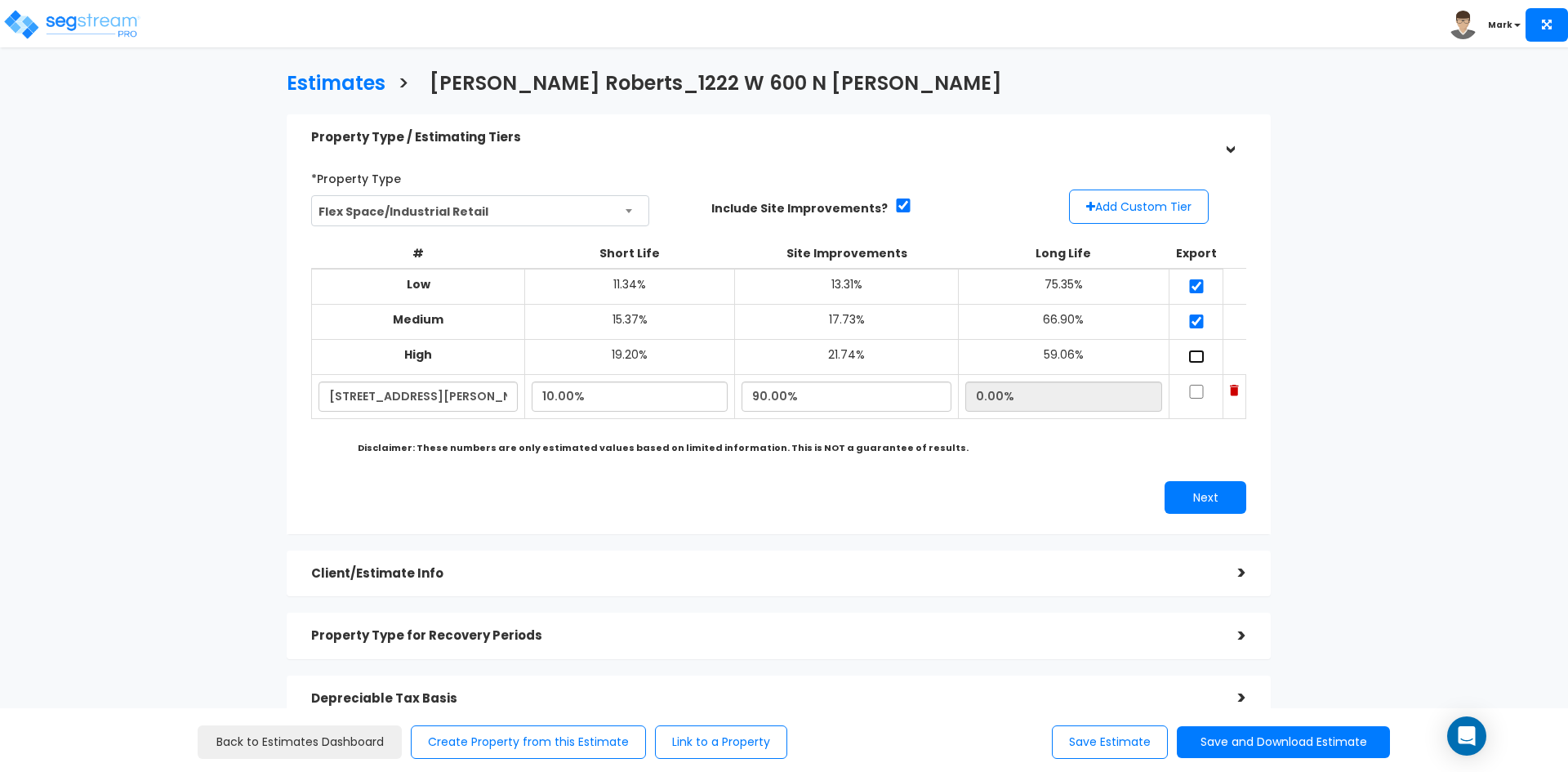
checkbox input "true"
click at [1191, 393] on input "checkbox" at bounding box center [1196, 392] width 17 height 14
checkbox input "true"
click at [1205, 504] on button "Next" at bounding box center [1205, 497] width 82 height 32
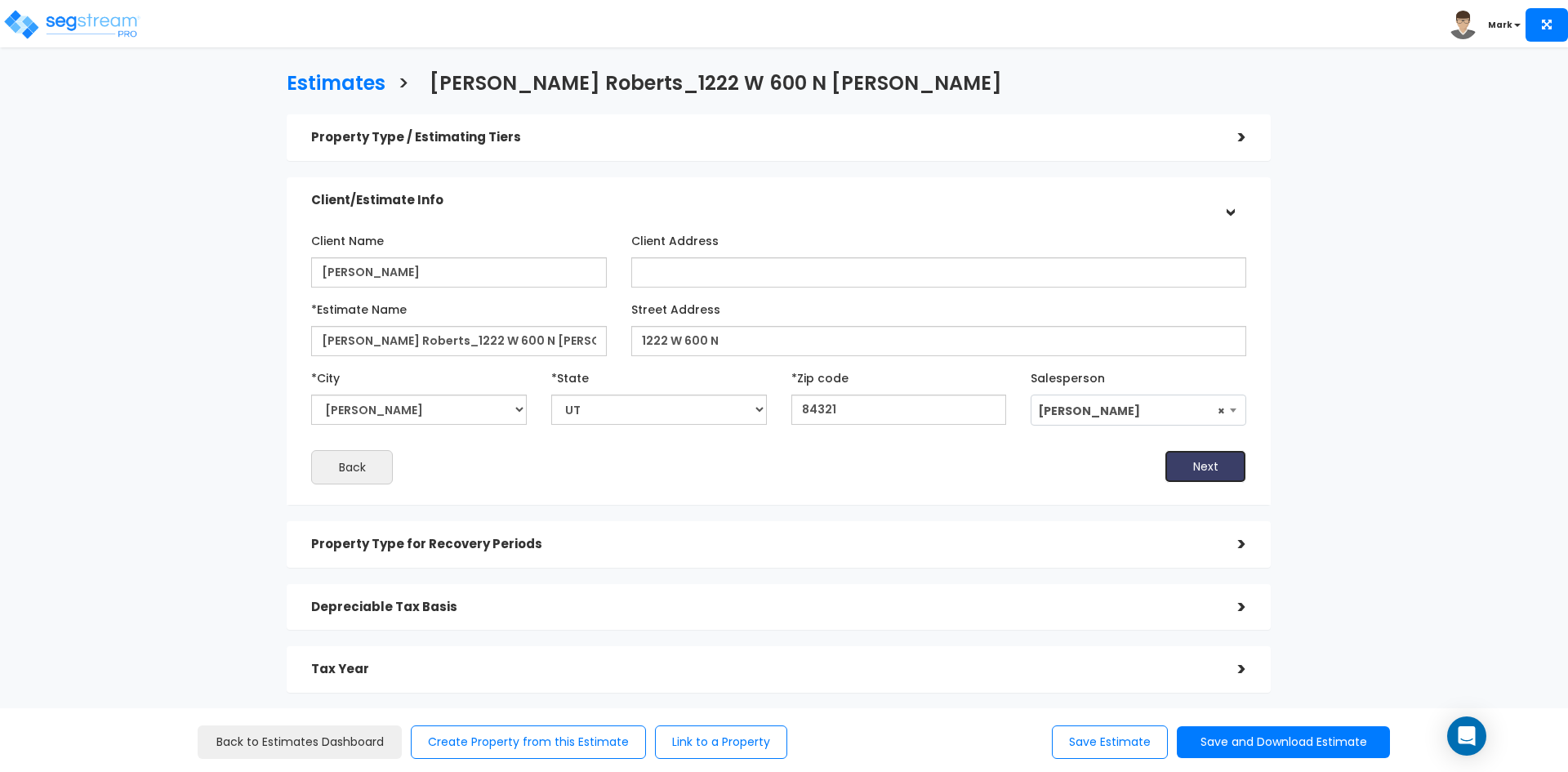
click at [1205, 474] on button "Next" at bounding box center [1205, 466] width 82 height 32
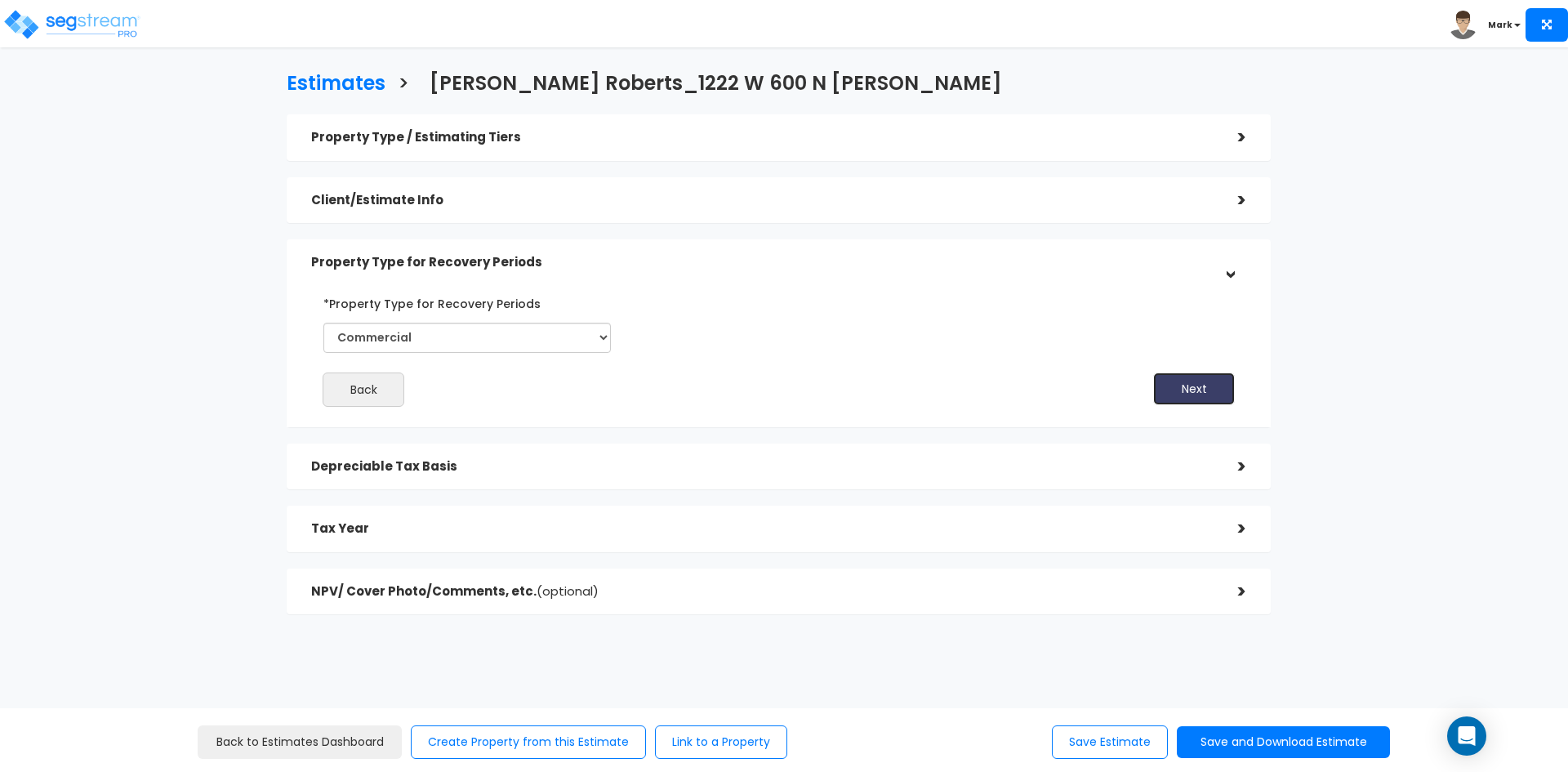
click at [1182, 380] on button "Next" at bounding box center [1194, 388] width 82 height 32
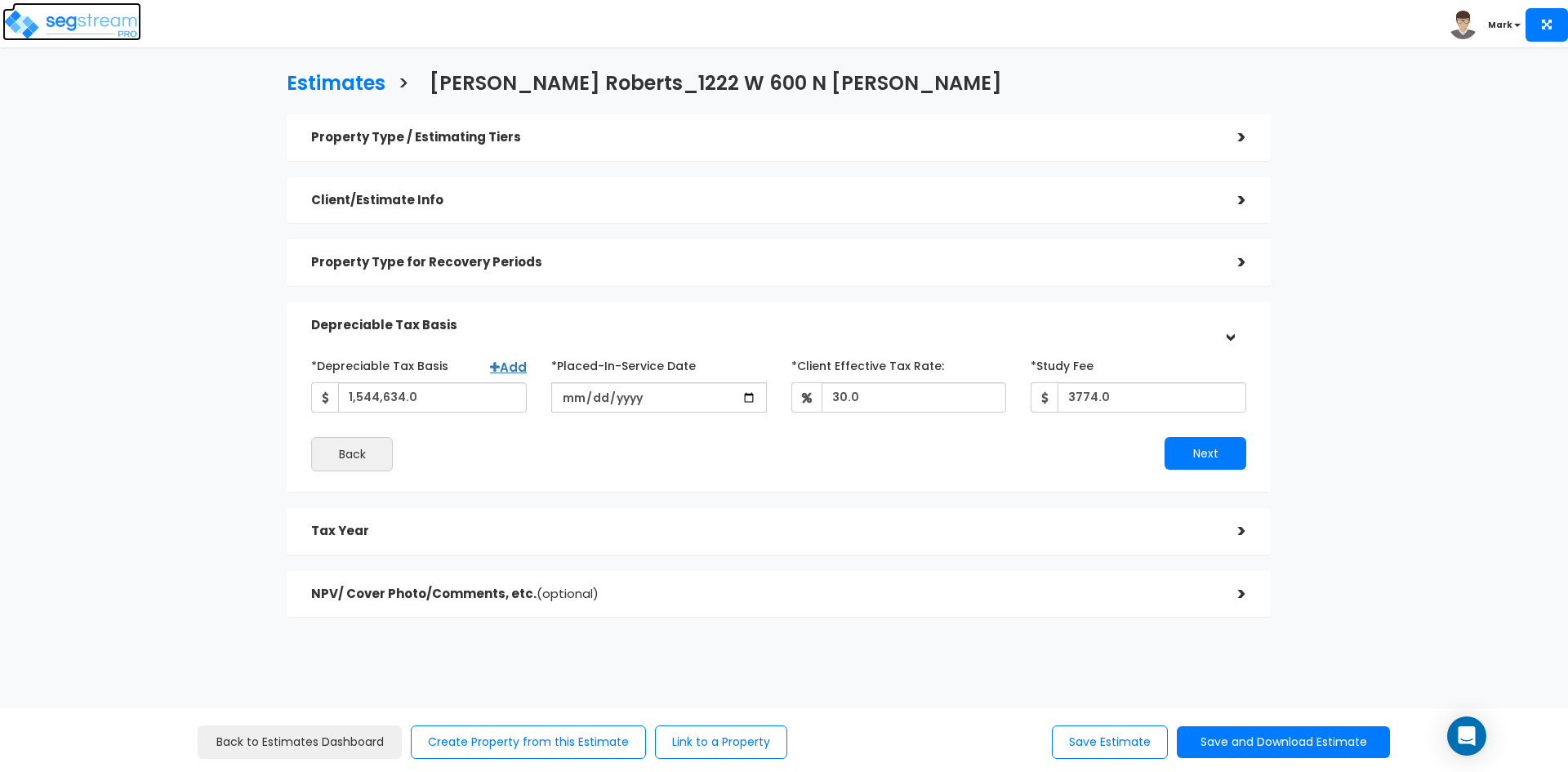
click at [65, 16] on img at bounding box center [72, 24] width 139 height 32
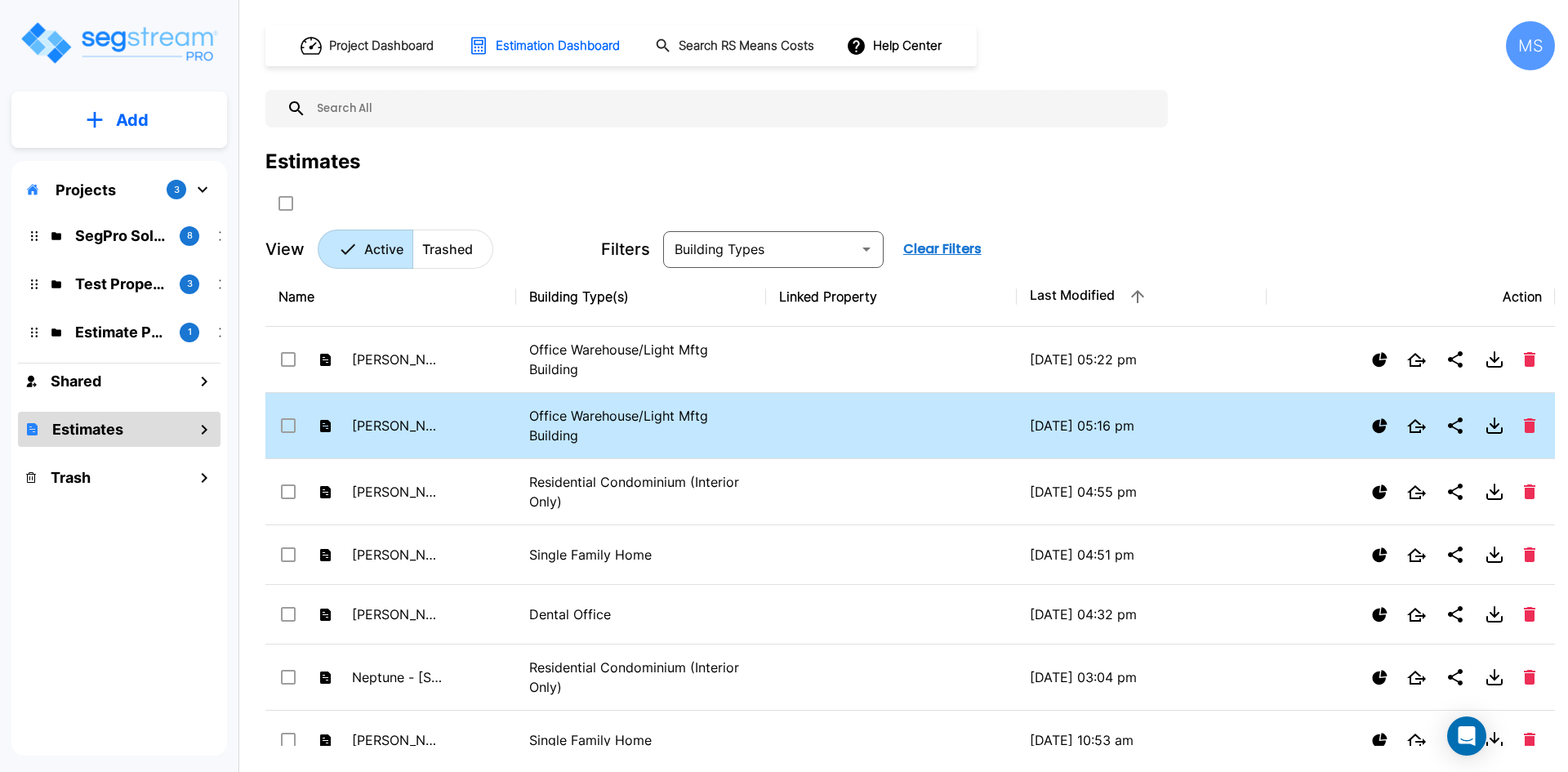
click at [623, 427] on p "Office Warehouse/Light Mftg Building" at bounding box center [642, 425] width 225 height 39
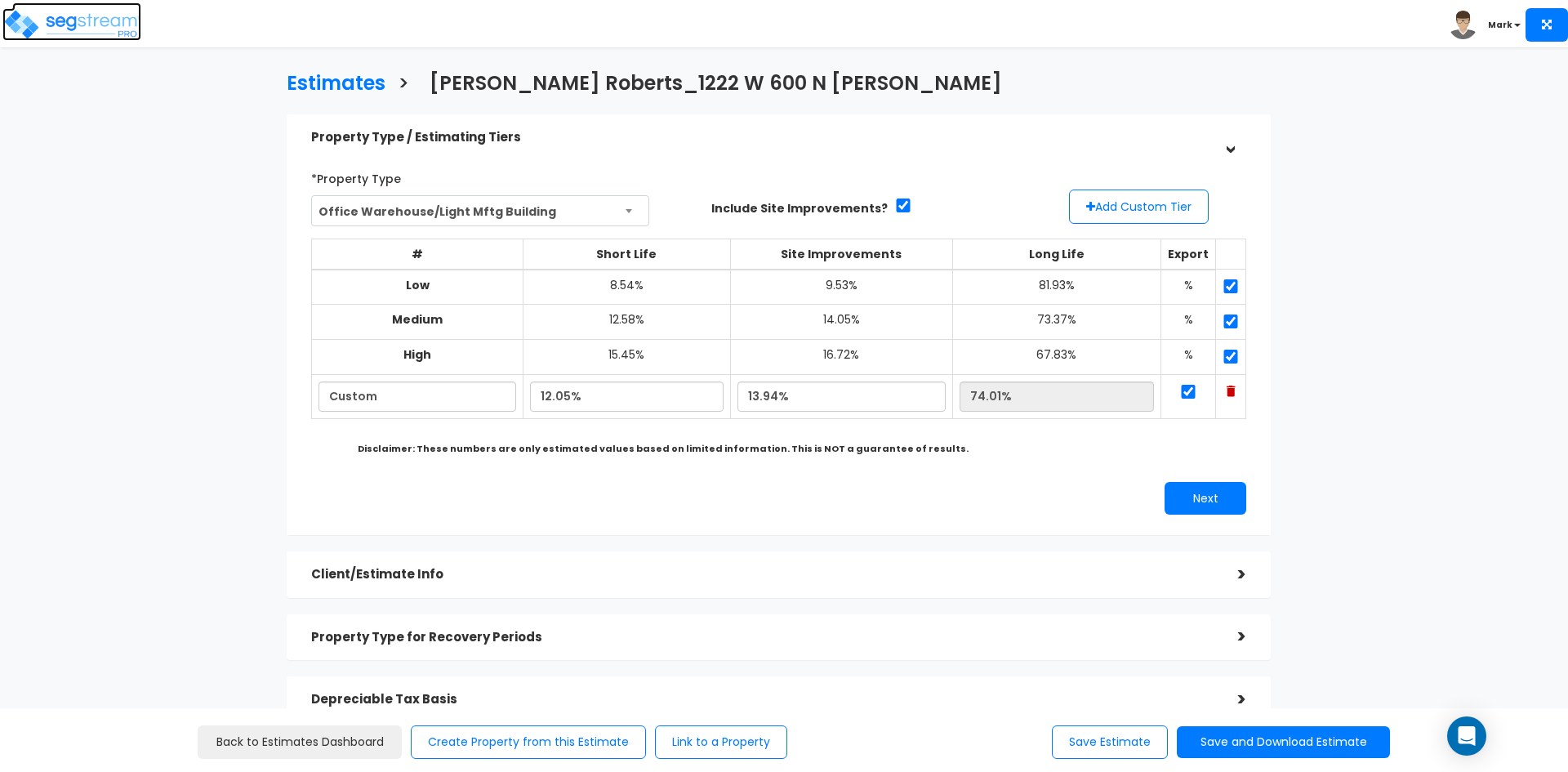
click at [78, 24] on img at bounding box center [72, 24] width 139 height 32
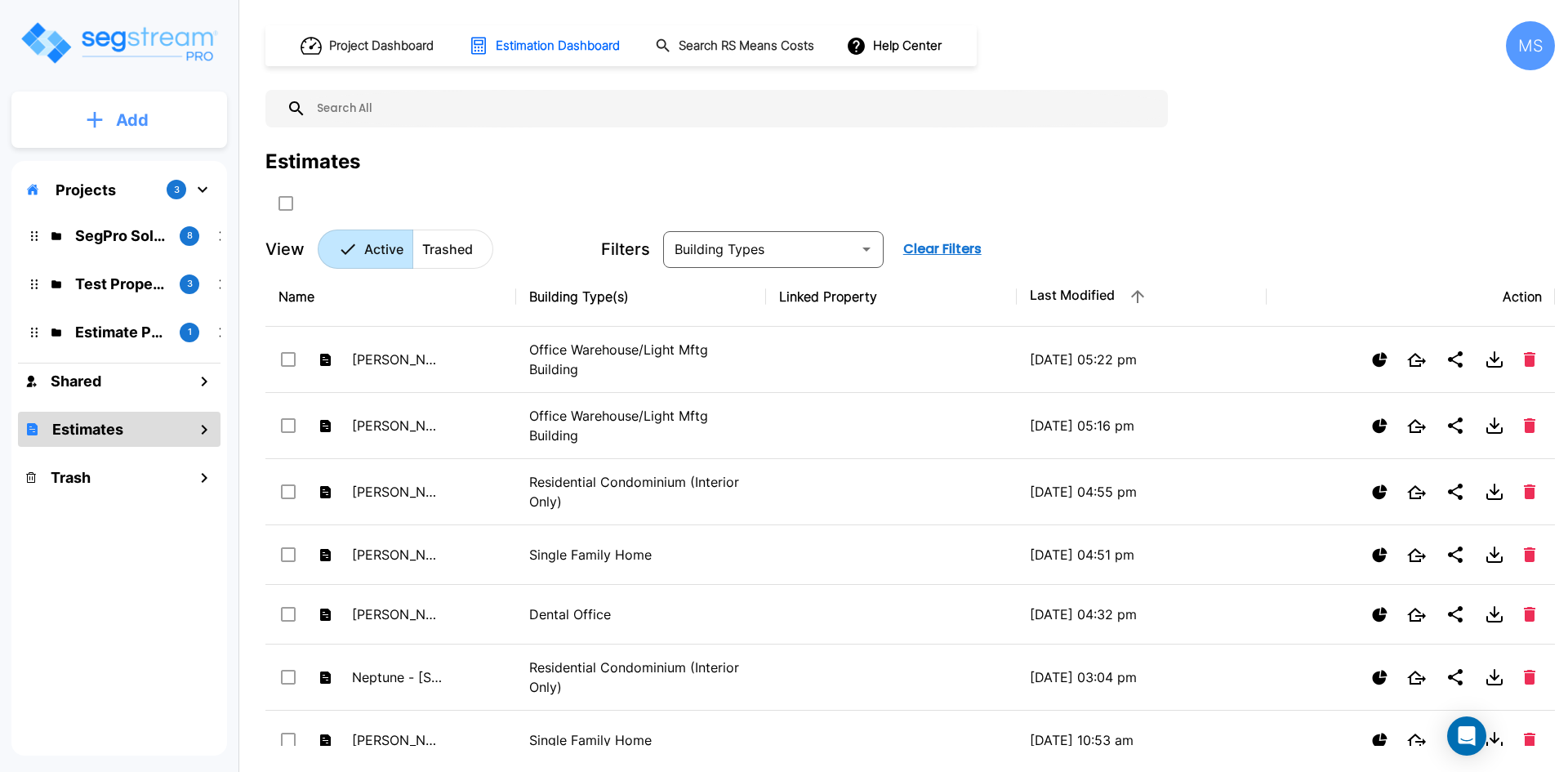
click at [120, 114] on p "Add" at bounding box center [132, 120] width 32 height 24
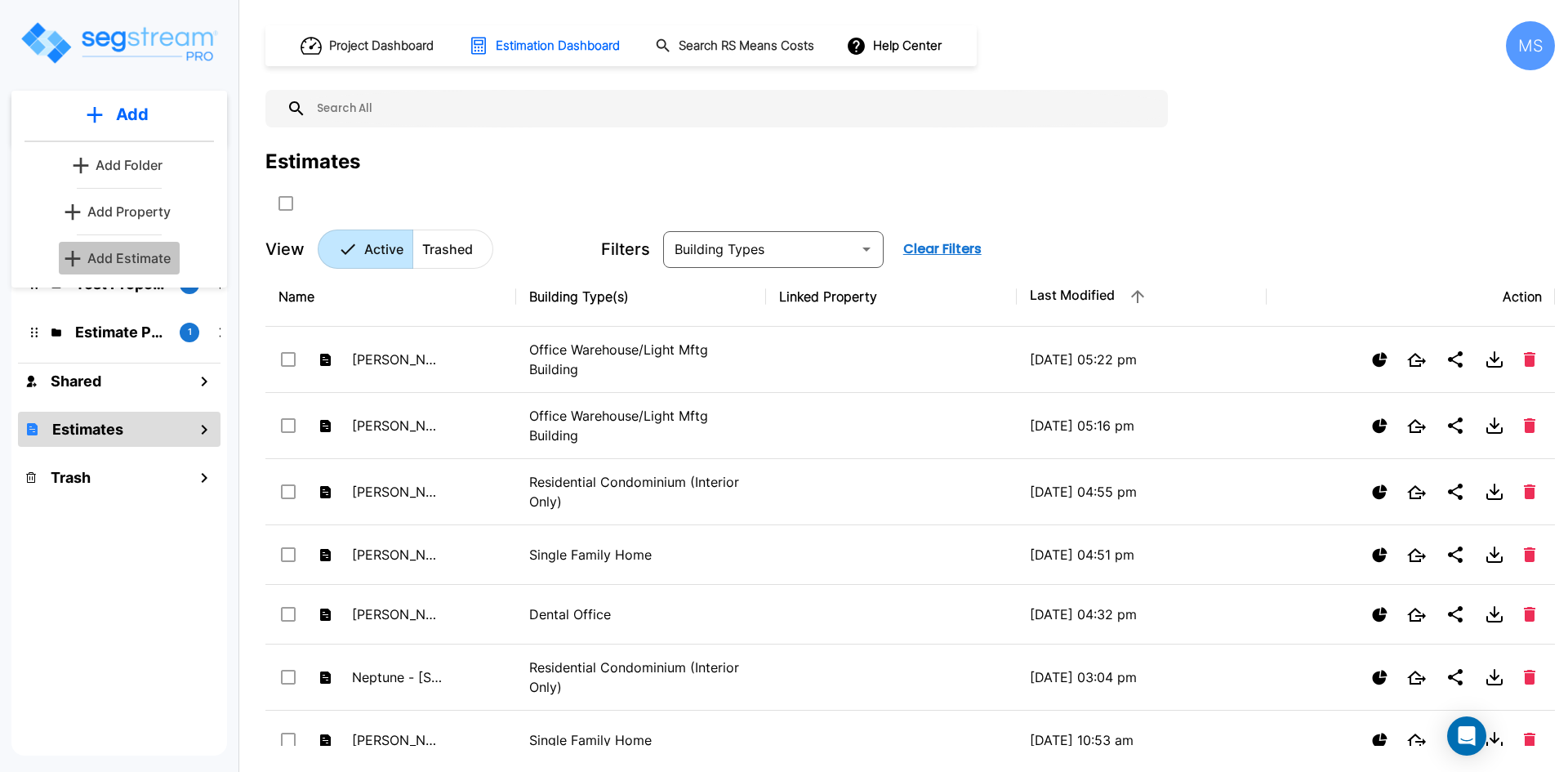
click at [137, 260] on p "Add Estimate" at bounding box center [129, 258] width 84 height 19
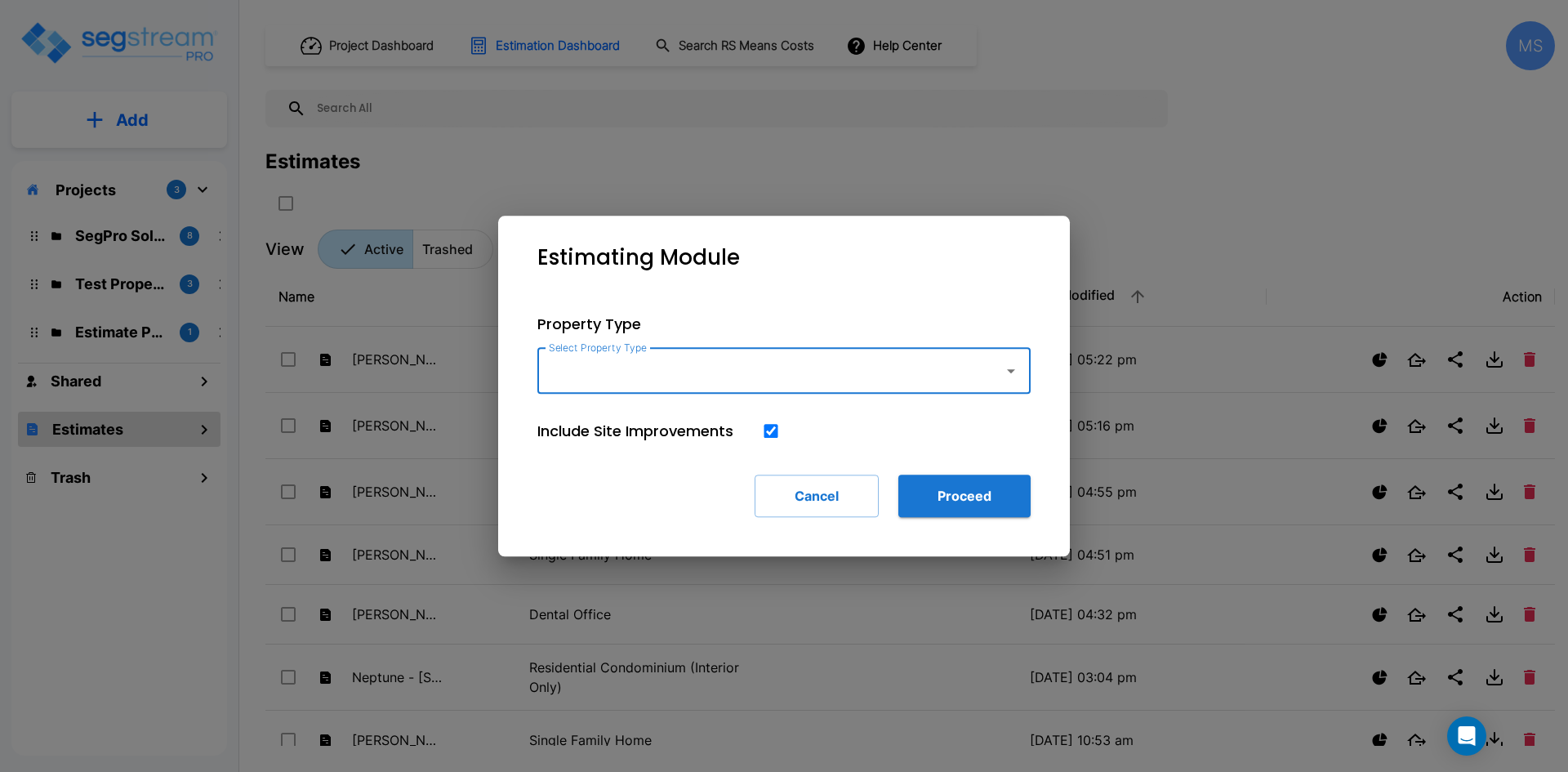
click at [588, 365] on input "Select Property Type" at bounding box center [767, 371] width 443 height 31
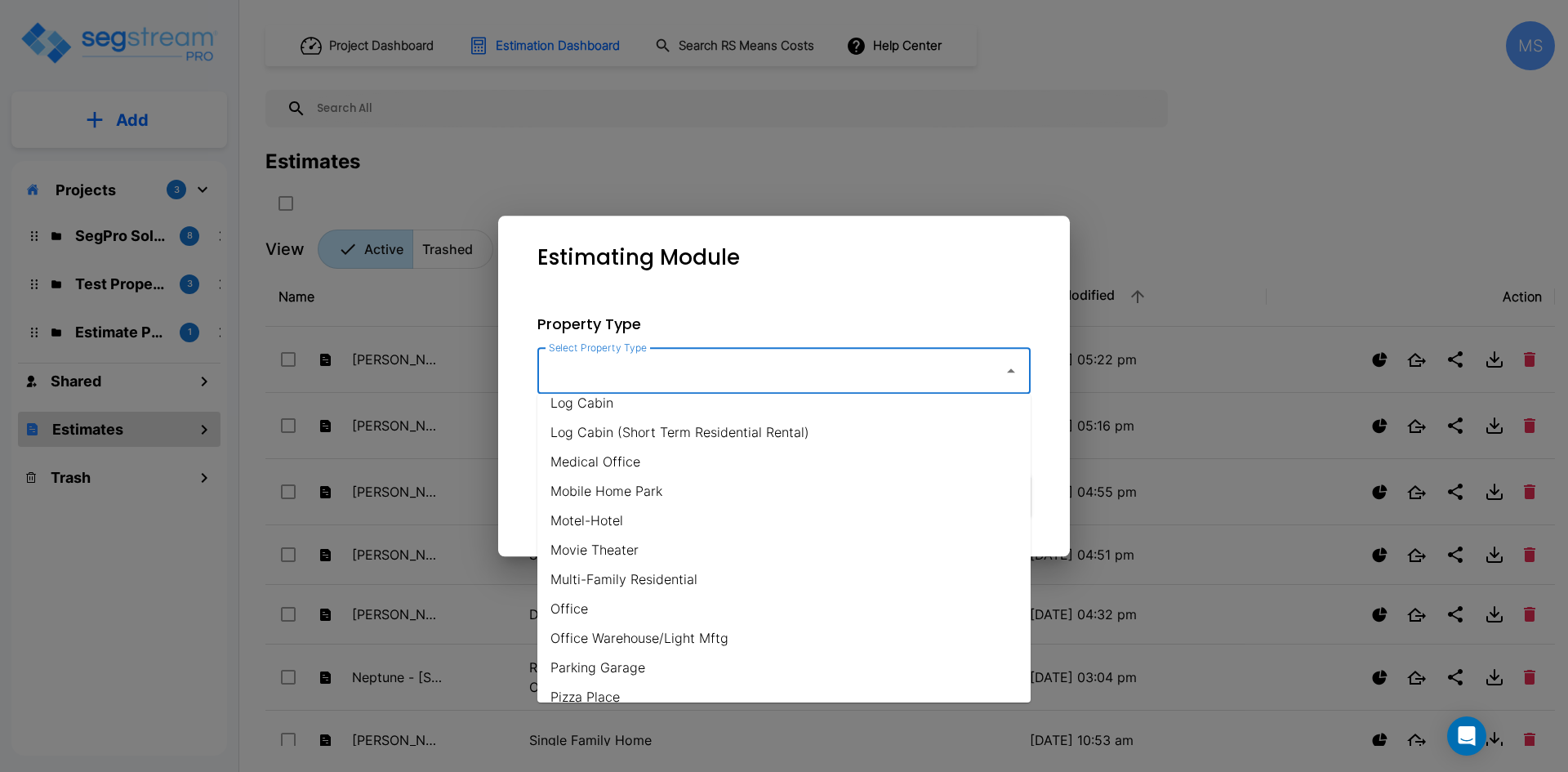
scroll to position [816, 0]
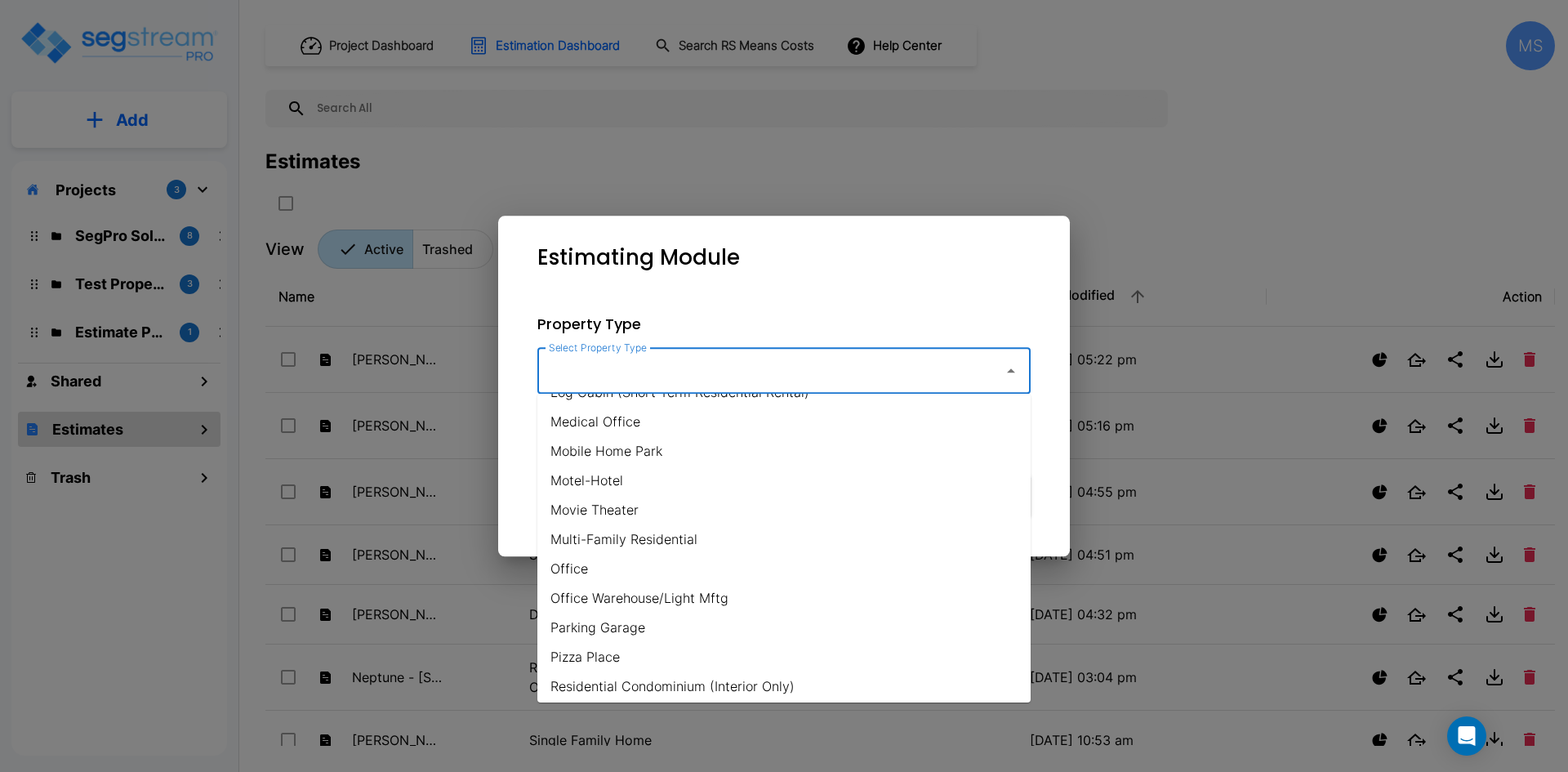
click at [640, 597] on li "Office Warehouse/Light Mftg" at bounding box center [784, 598] width 494 height 30
type input "Office Warehouse/Light Mftg"
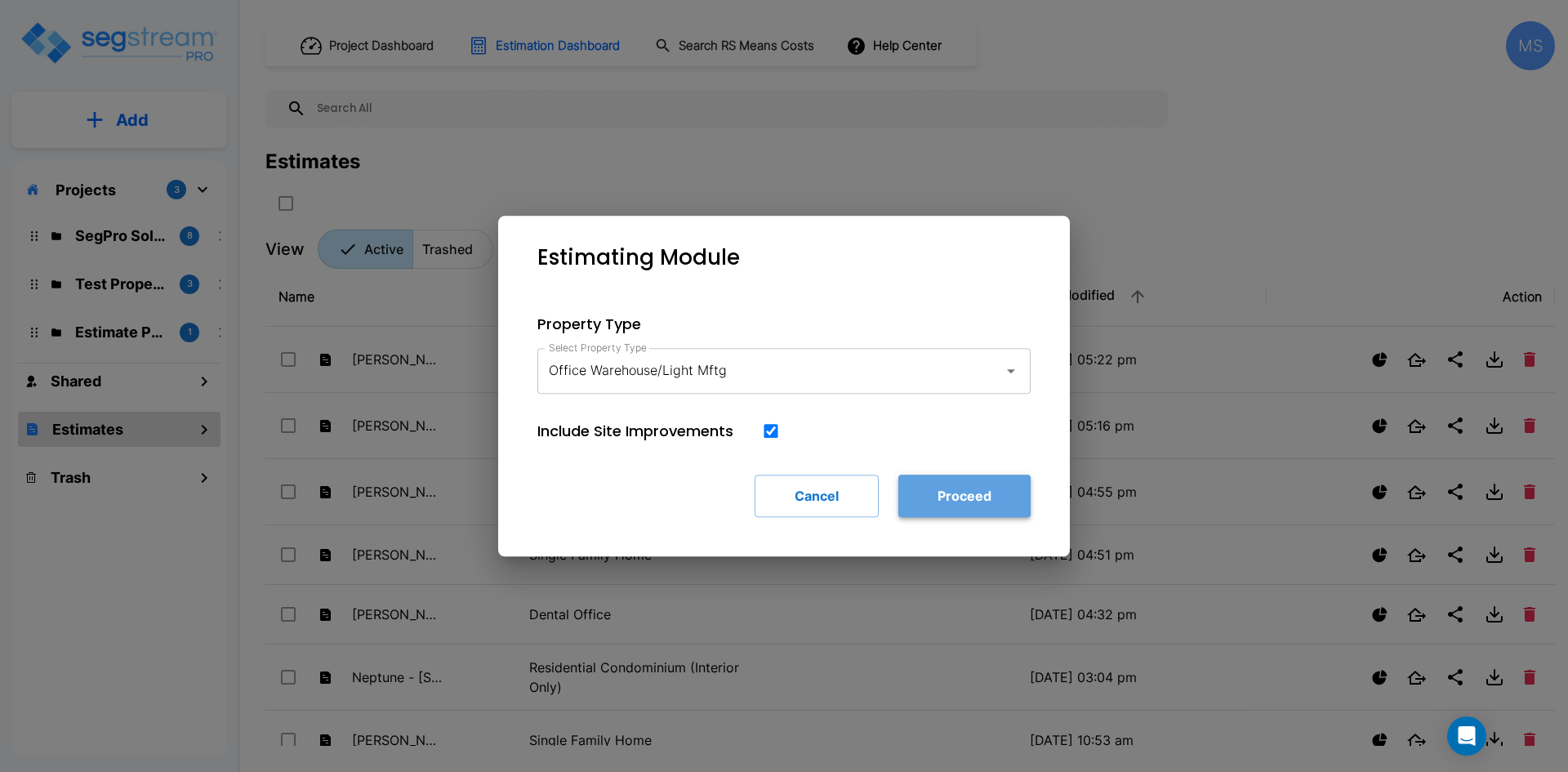
click at [958, 492] on button "Proceed" at bounding box center [965, 495] width 133 height 43
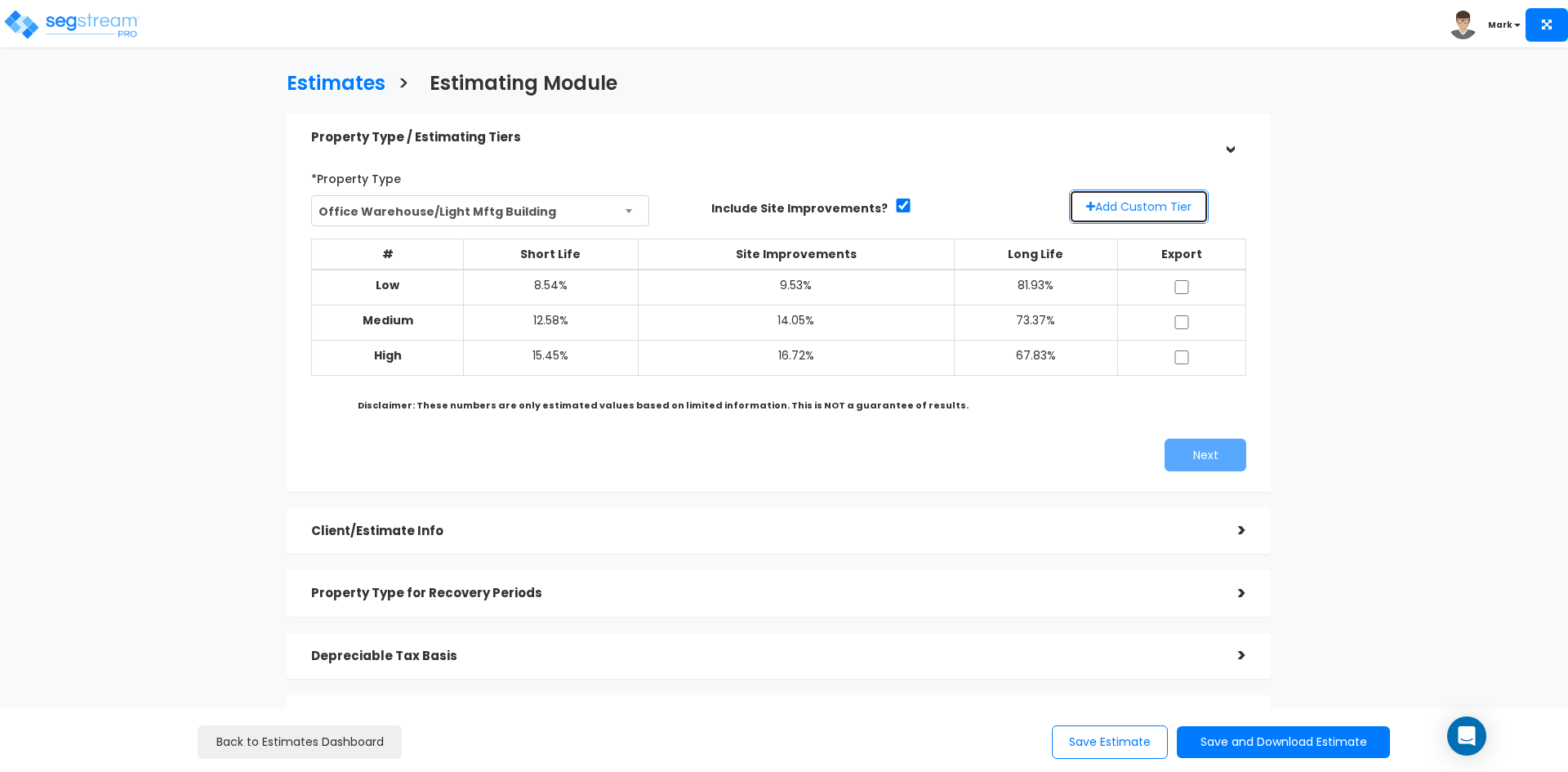
click at [1115, 208] on button "Add Custom Tier" at bounding box center [1139, 206] width 140 height 34
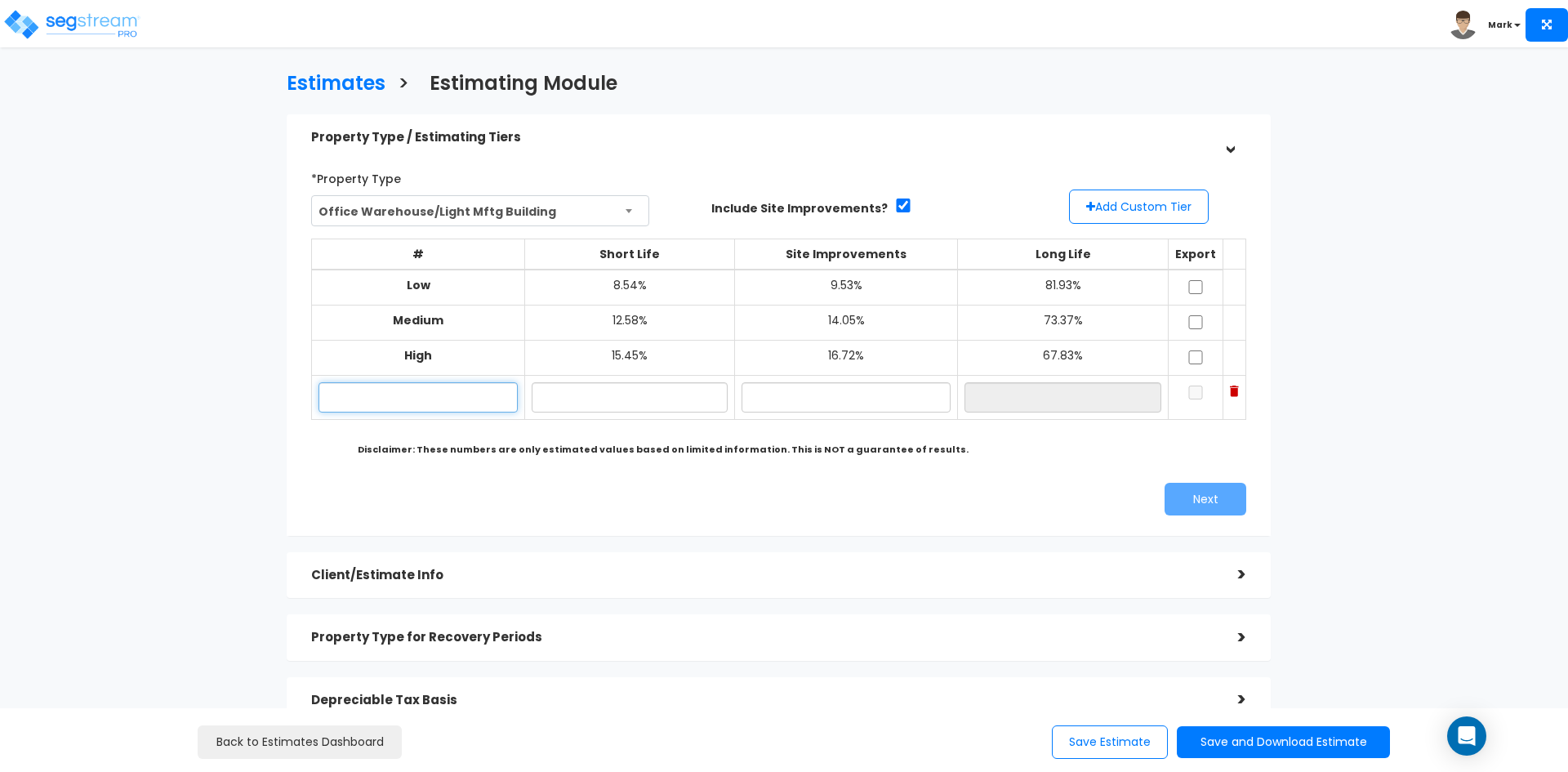
click at [478, 395] on input "text" at bounding box center [418, 397] width 199 height 31
type input "[STREET_ADDRESS][PERSON_NAME] Improvements"
click at [653, 398] on input "text" at bounding box center [630, 397] width 196 height 31
type input "10.00%"
click at [844, 404] on input "text" at bounding box center [846, 397] width 209 height 31
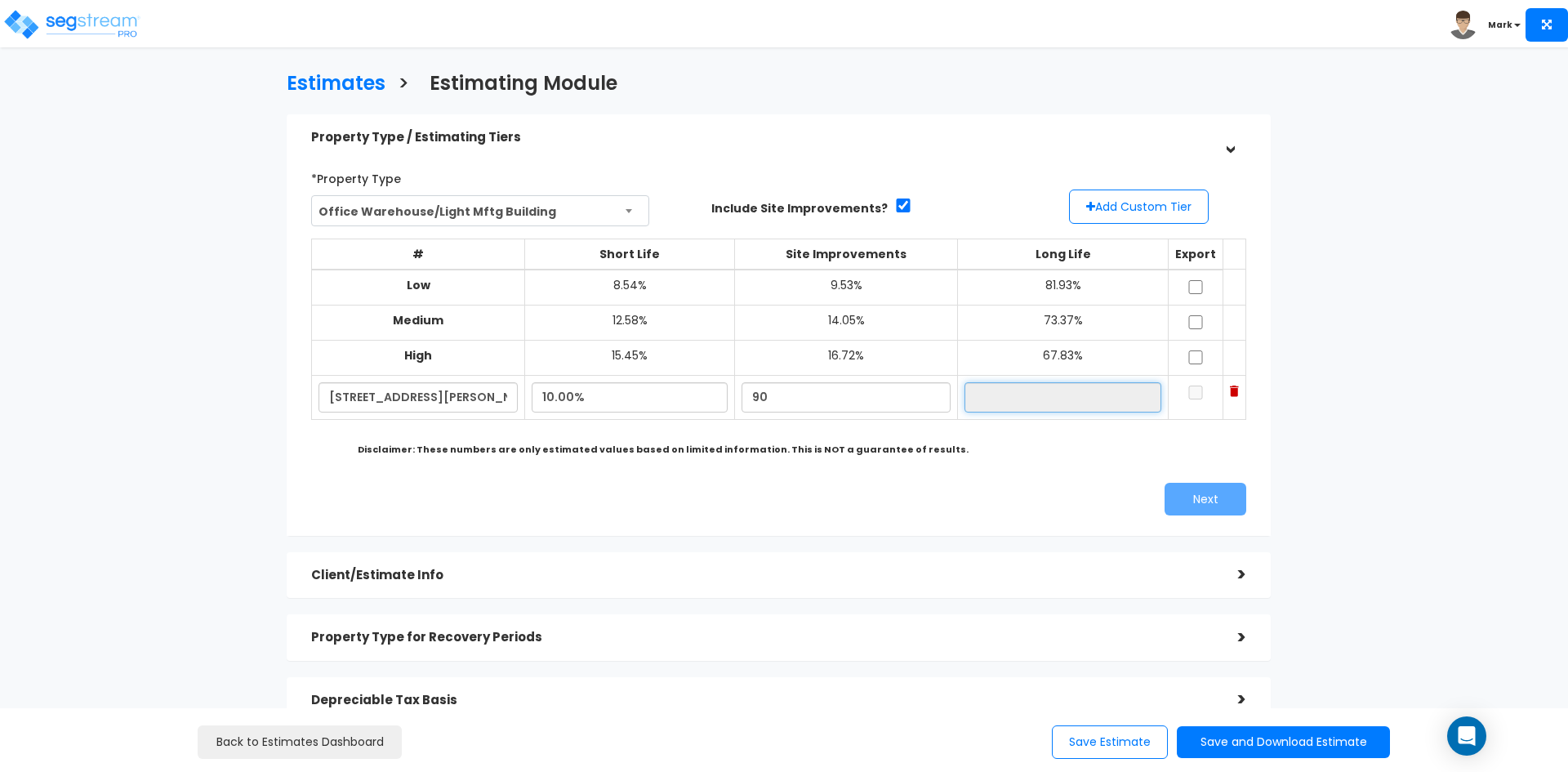
type input "90.00%"
type input "0.00%"
click at [1034, 396] on input "0.00%" at bounding box center [1063, 397] width 197 height 31
drag, startPoint x: 1192, startPoint y: 284, endPoint x: 1196, endPoint y: 296, distance: 12.6
click at [1192, 287] on input "checkbox" at bounding box center [1196, 287] width 17 height 14
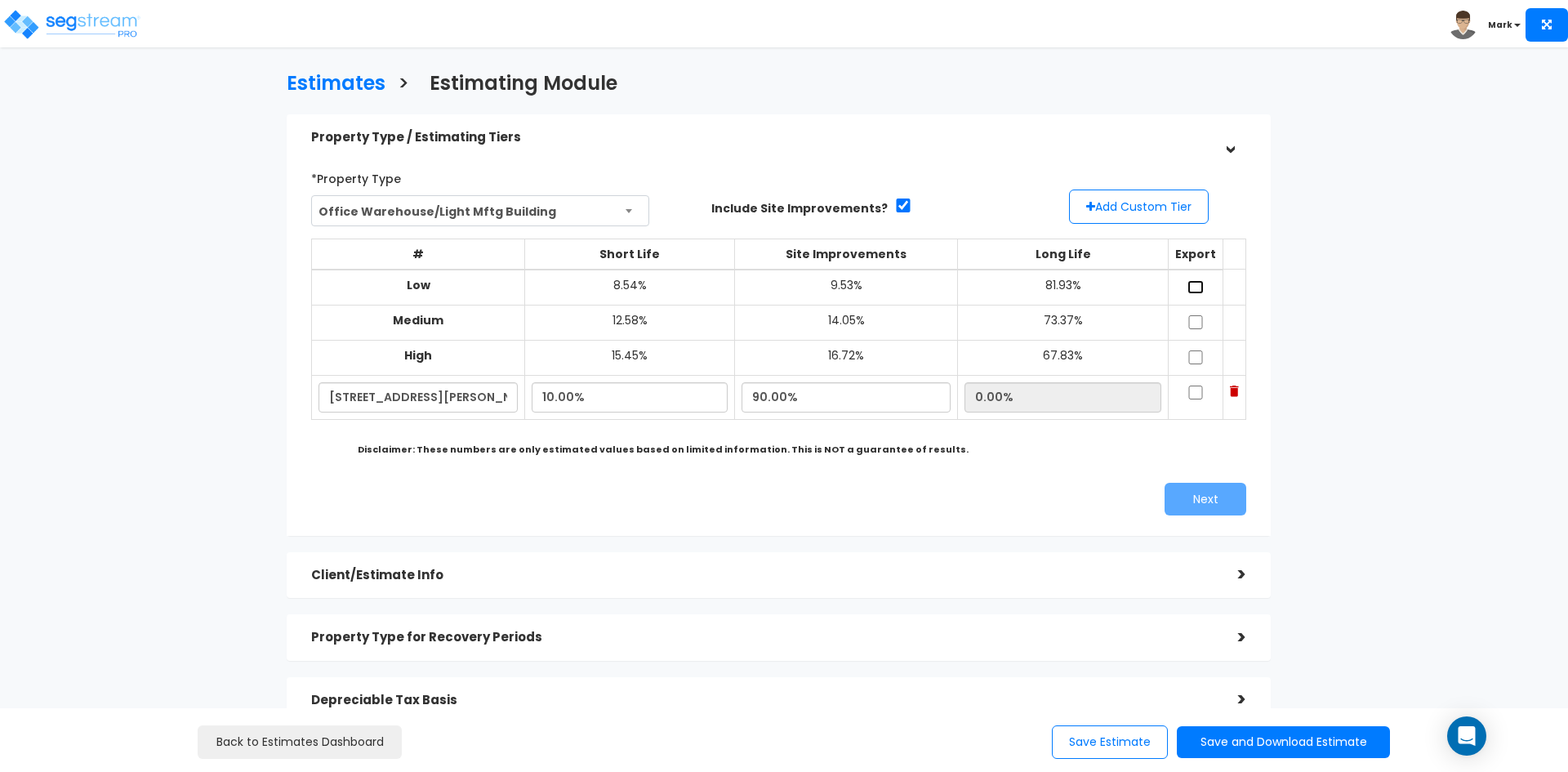
checkbox input "true"
drag, startPoint x: 1191, startPoint y: 323, endPoint x: 1191, endPoint y: 338, distance: 15.0
click at [1191, 327] on input "checkbox" at bounding box center [1196, 322] width 17 height 14
checkbox input "true"
drag, startPoint x: 1191, startPoint y: 354, endPoint x: 1192, endPoint y: 367, distance: 13.0
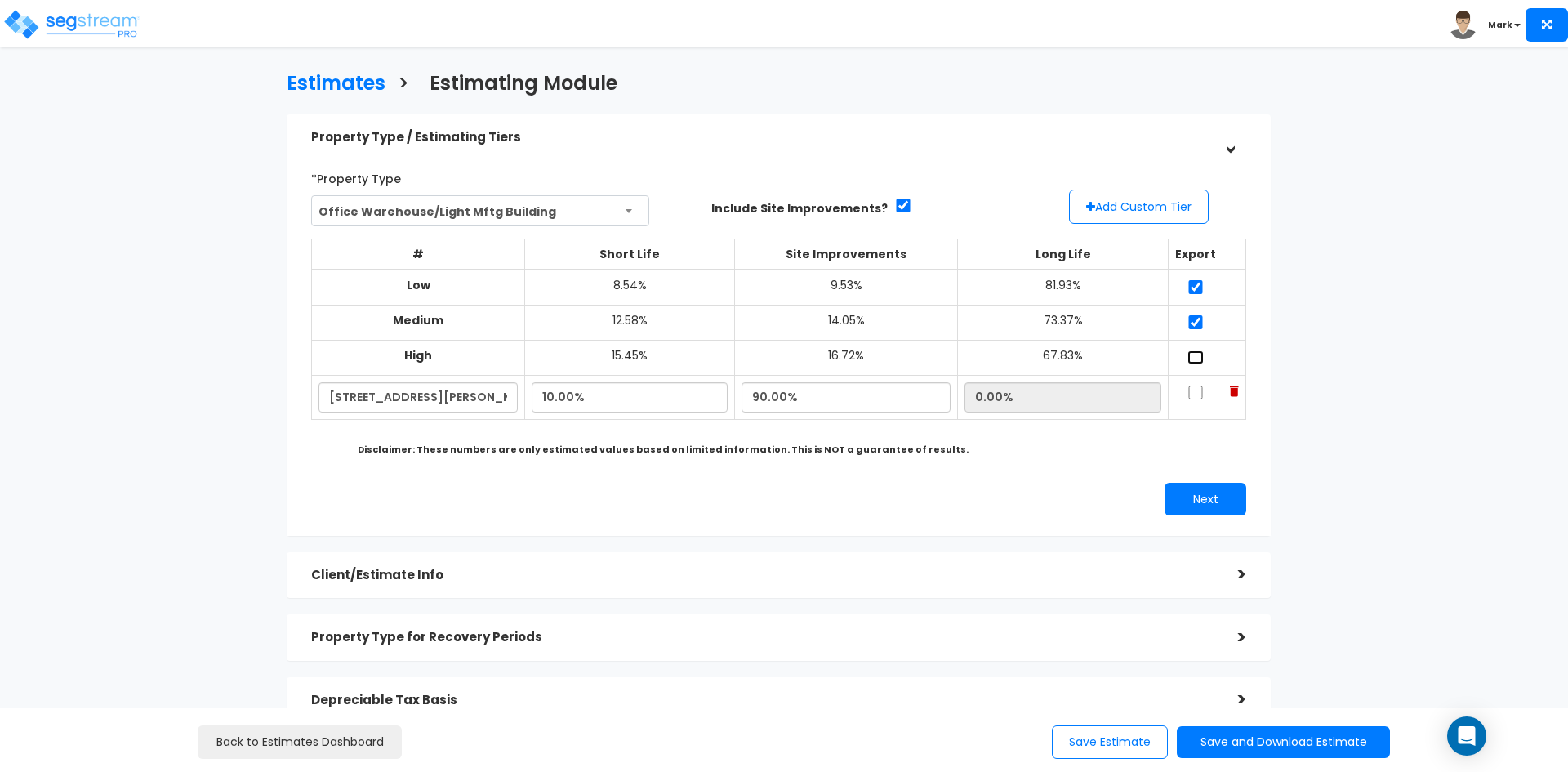
click at [1191, 358] on input "checkbox" at bounding box center [1196, 358] width 17 height 14
checkbox input "true"
click at [1193, 393] on input "checkbox" at bounding box center [1196, 393] width 17 height 14
checkbox input "true"
click at [1206, 499] on button "Next" at bounding box center [1205, 498] width 82 height 32
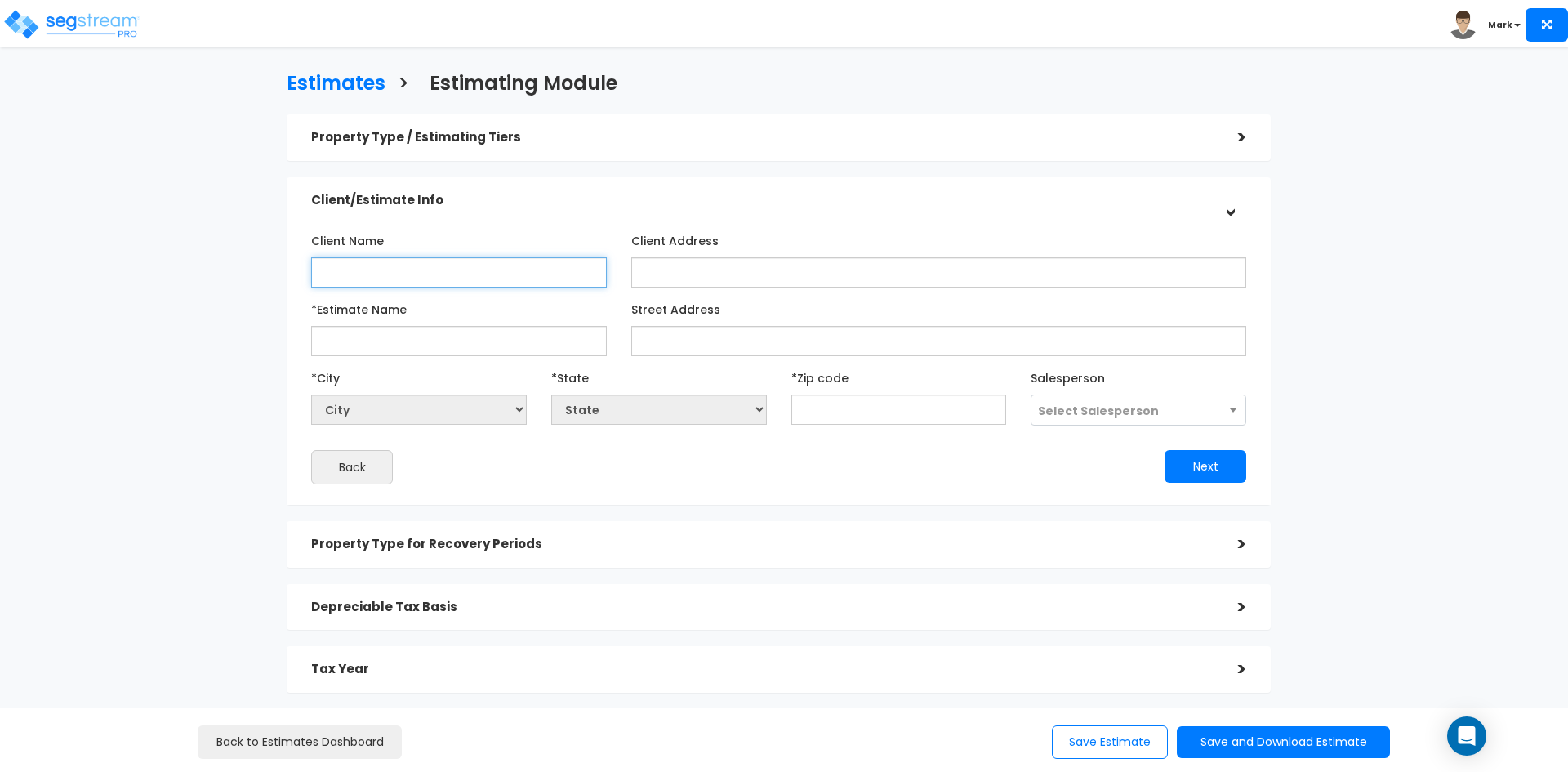
click at [418, 277] on input "Client Name" at bounding box center [459, 272] width 296 height 31
type input "[PERSON_NAME]"
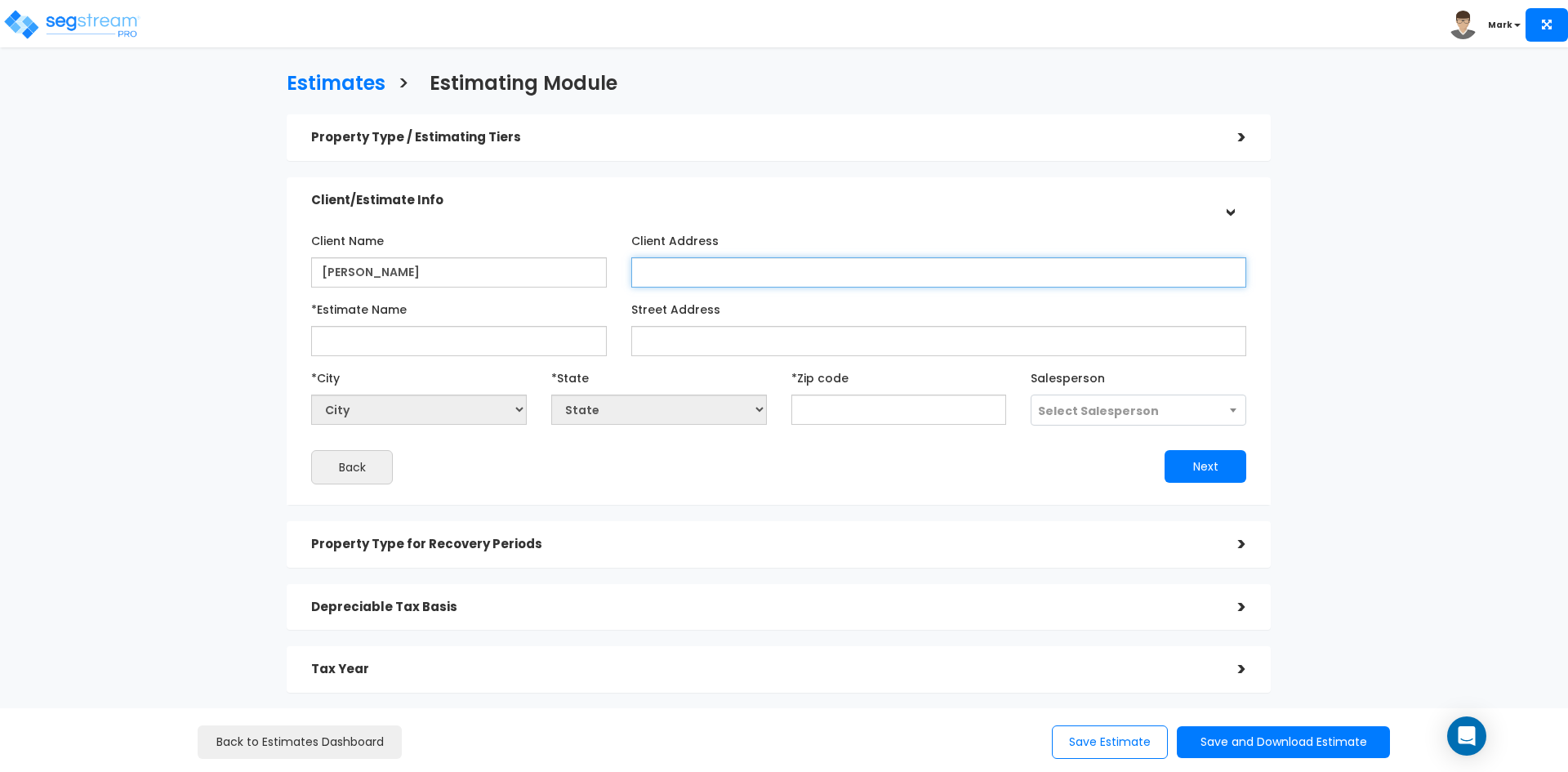
click at [685, 277] on input "Client Address" at bounding box center [938, 272] width 615 height 31
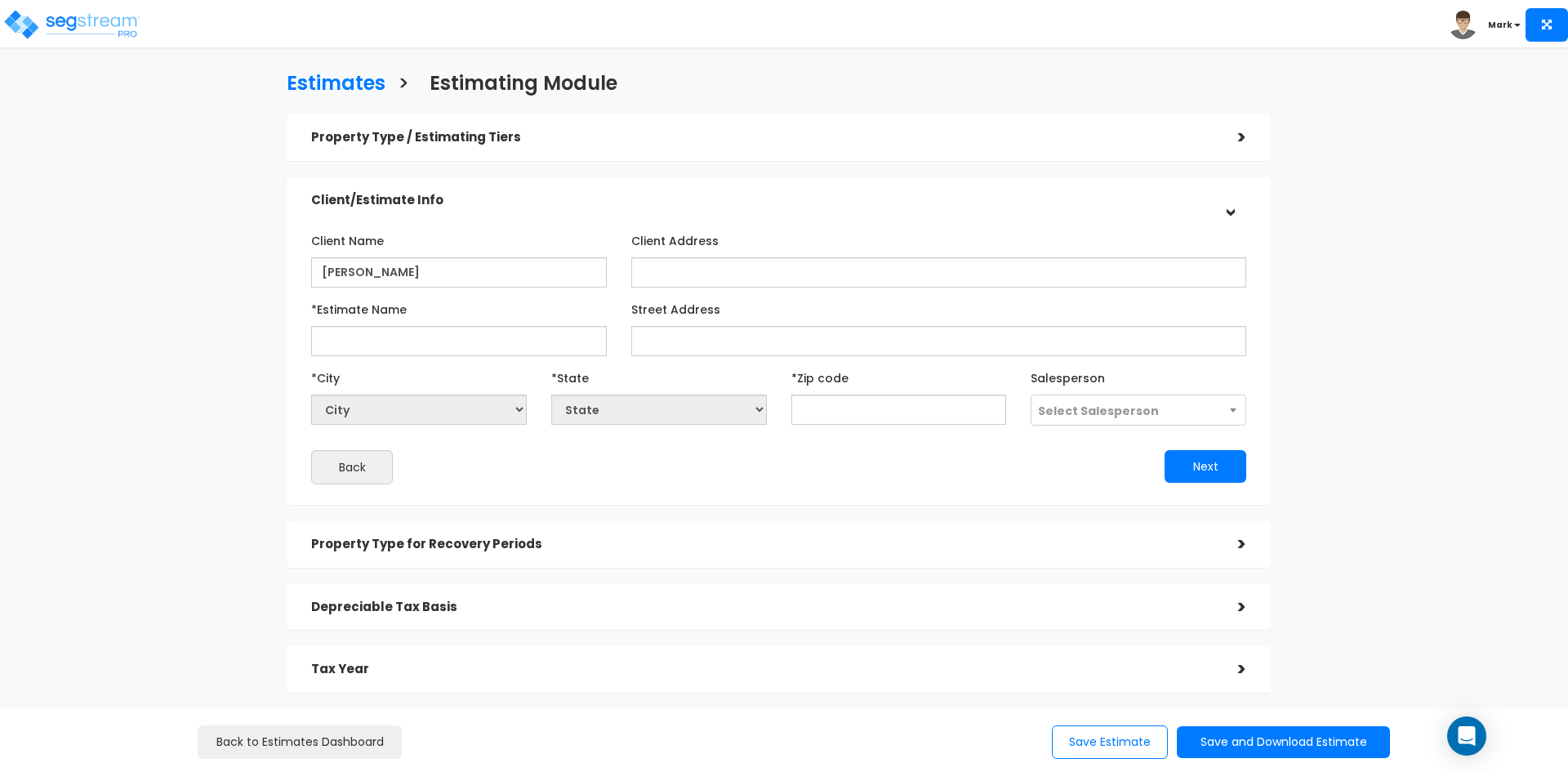
click at [410, 358] on div "Client Name Brandon Roberts Client Address *Estimate Name" at bounding box center [779, 355] width 935 height 257
click at [408, 346] on input "*Estimate Name" at bounding box center [459, 341] width 296 height 31
drag, startPoint x: 406, startPoint y: 342, endPoint x: 713, endPoint y: 359, distance: 307.5
click at [702, 359] on div "Client Name Brandon Roberts Client Address *Estimate Name" at bounding box center [779, 355] width 935 height 257
click at [319, 343] on input "4919 Laster St Improvements" at bounding box center [459, 341] width 296 height 31
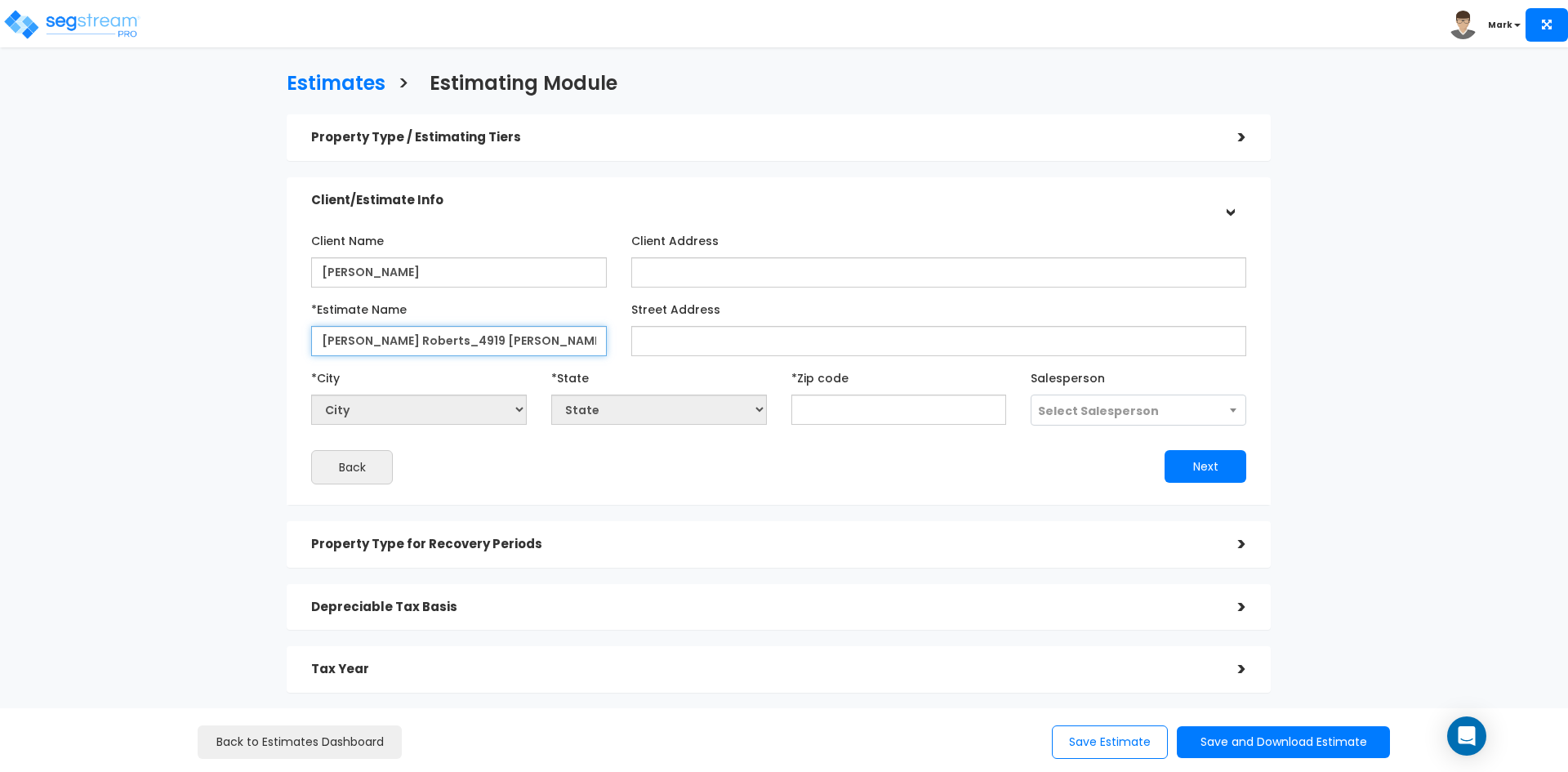
type input "[PERSON_NAME] Roberts_4919 [PERSON_NAME] St Improvements"
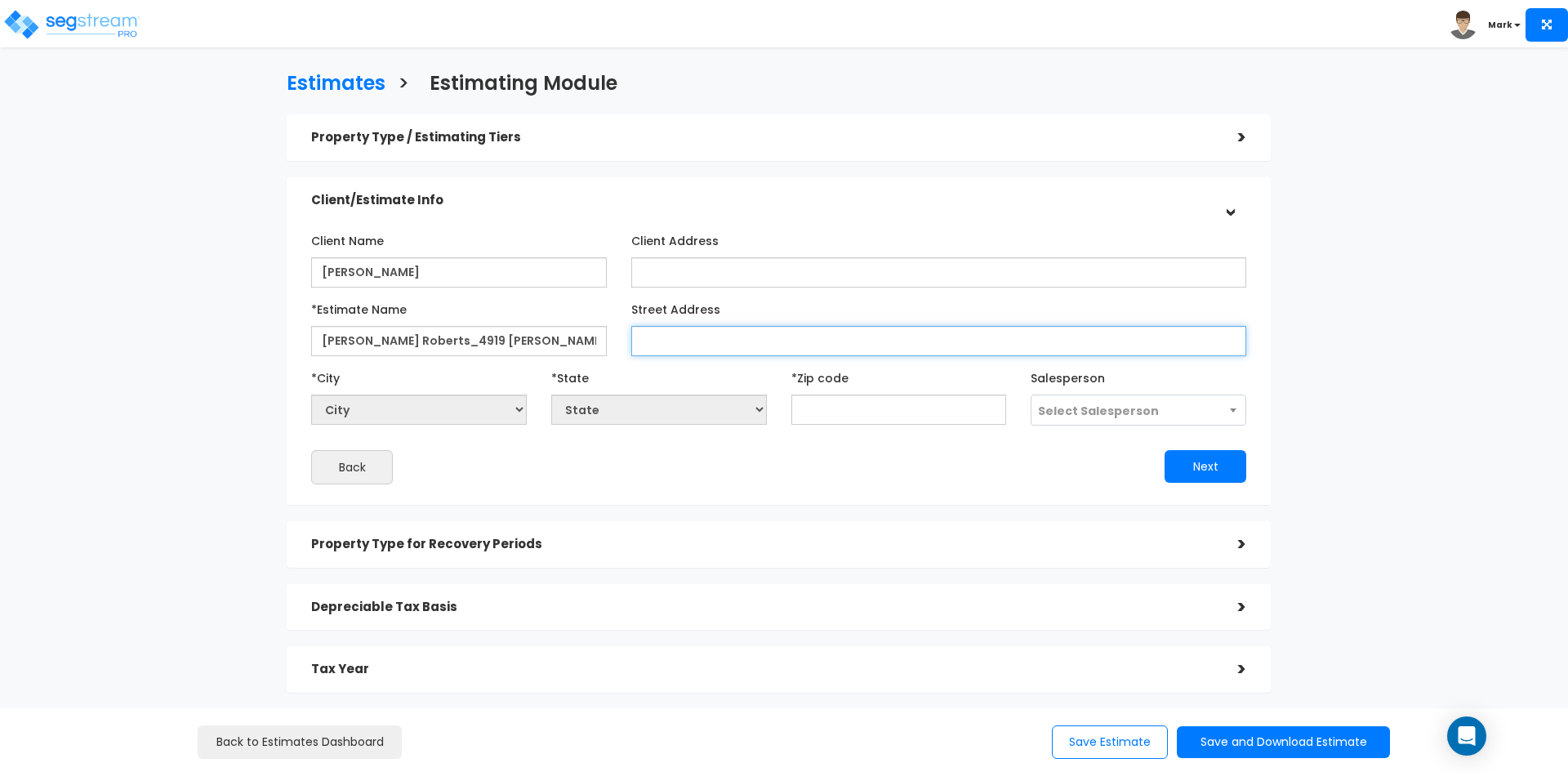
click at [696, 345] on input "Street Address" at bounding box center [938, 341] width 615 height 31
type input "[STREET_ADDRESS][PERSON_NAME]"
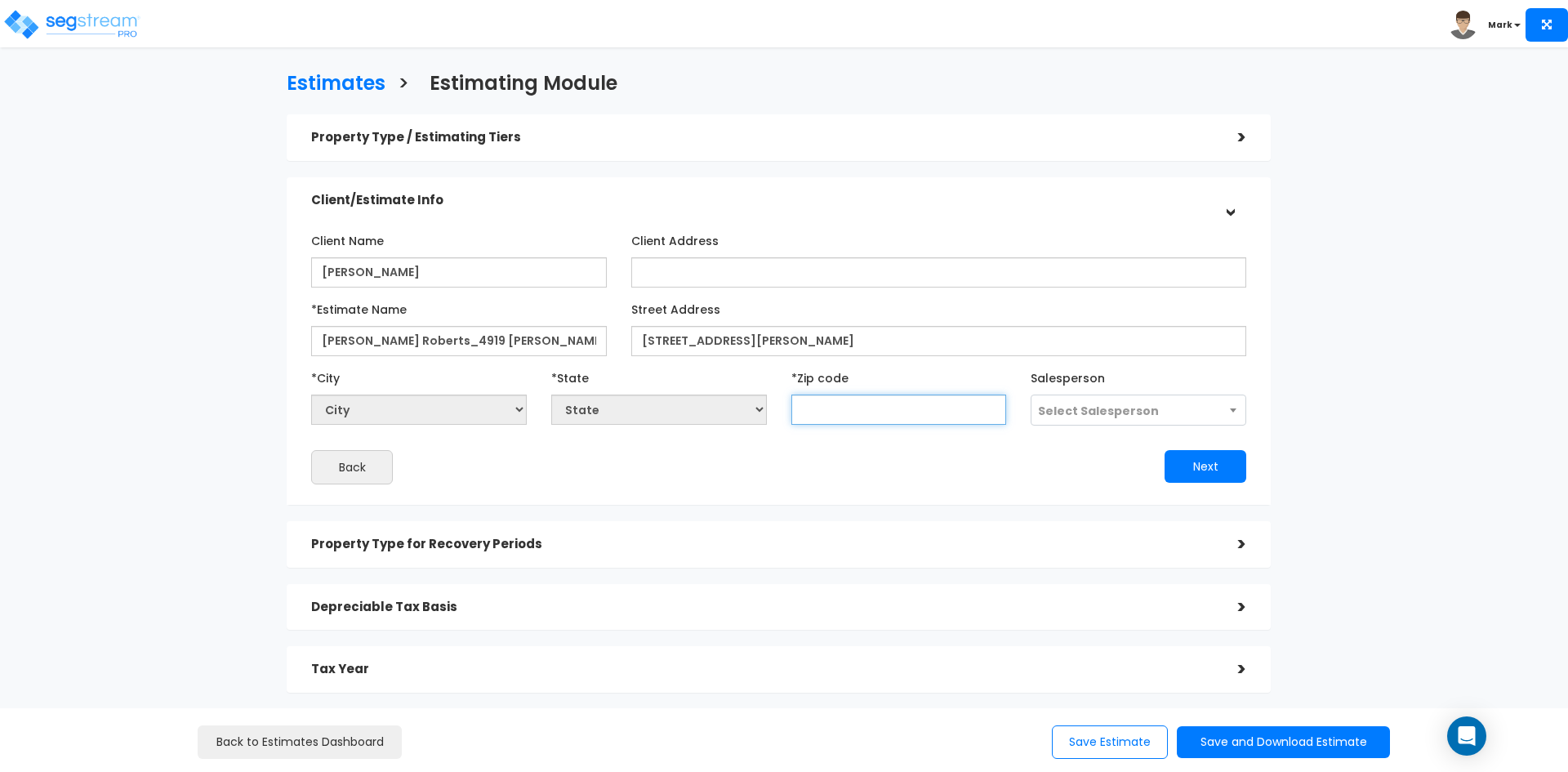
click at [965, 417] on input "text" at bounding box center [898, 409] width 215 height 31
type input "83607"
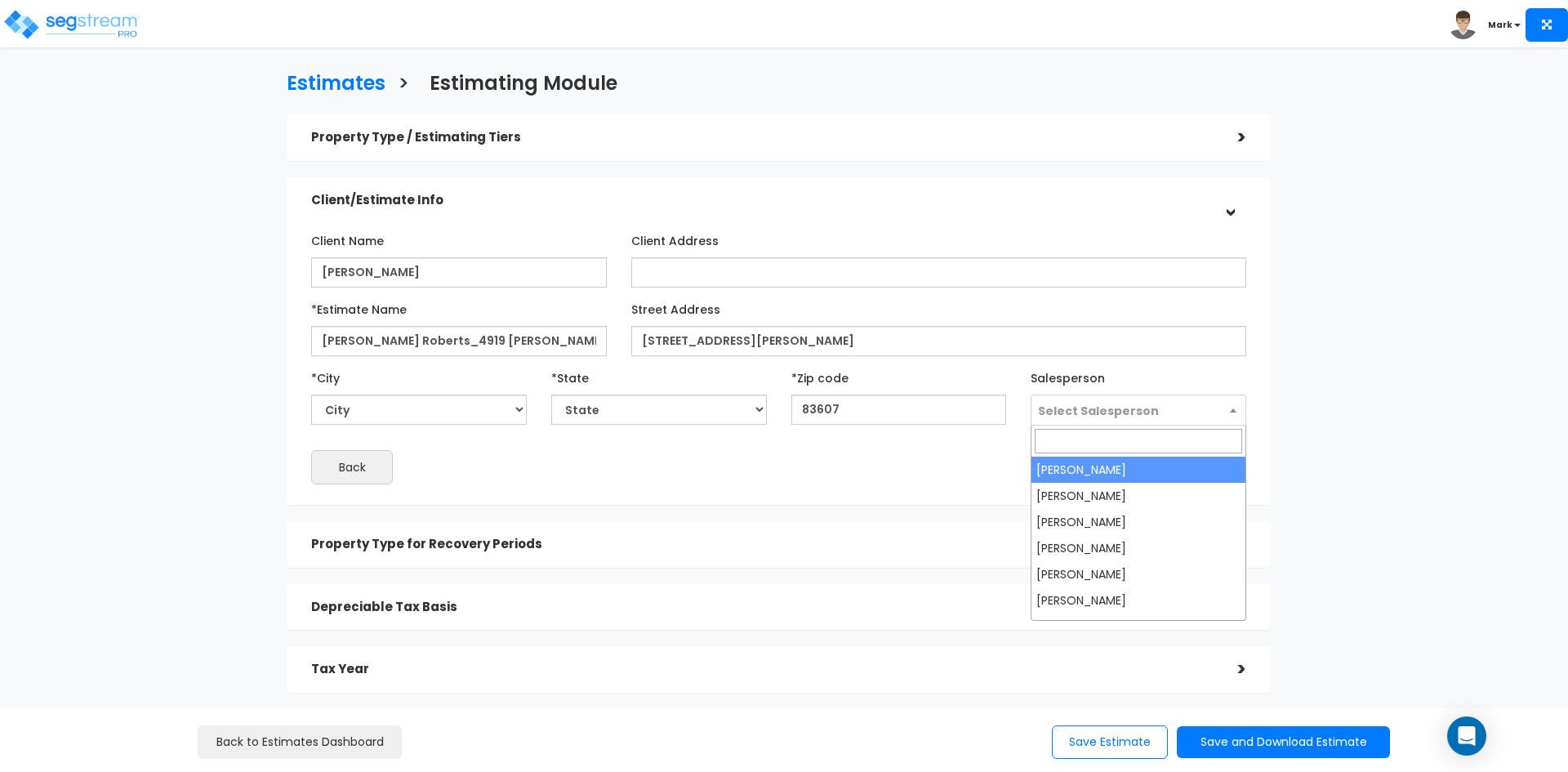
click at [1122, 412] on span "Select Salesperson" at bounding box center [1098, 411] width 121 height 17
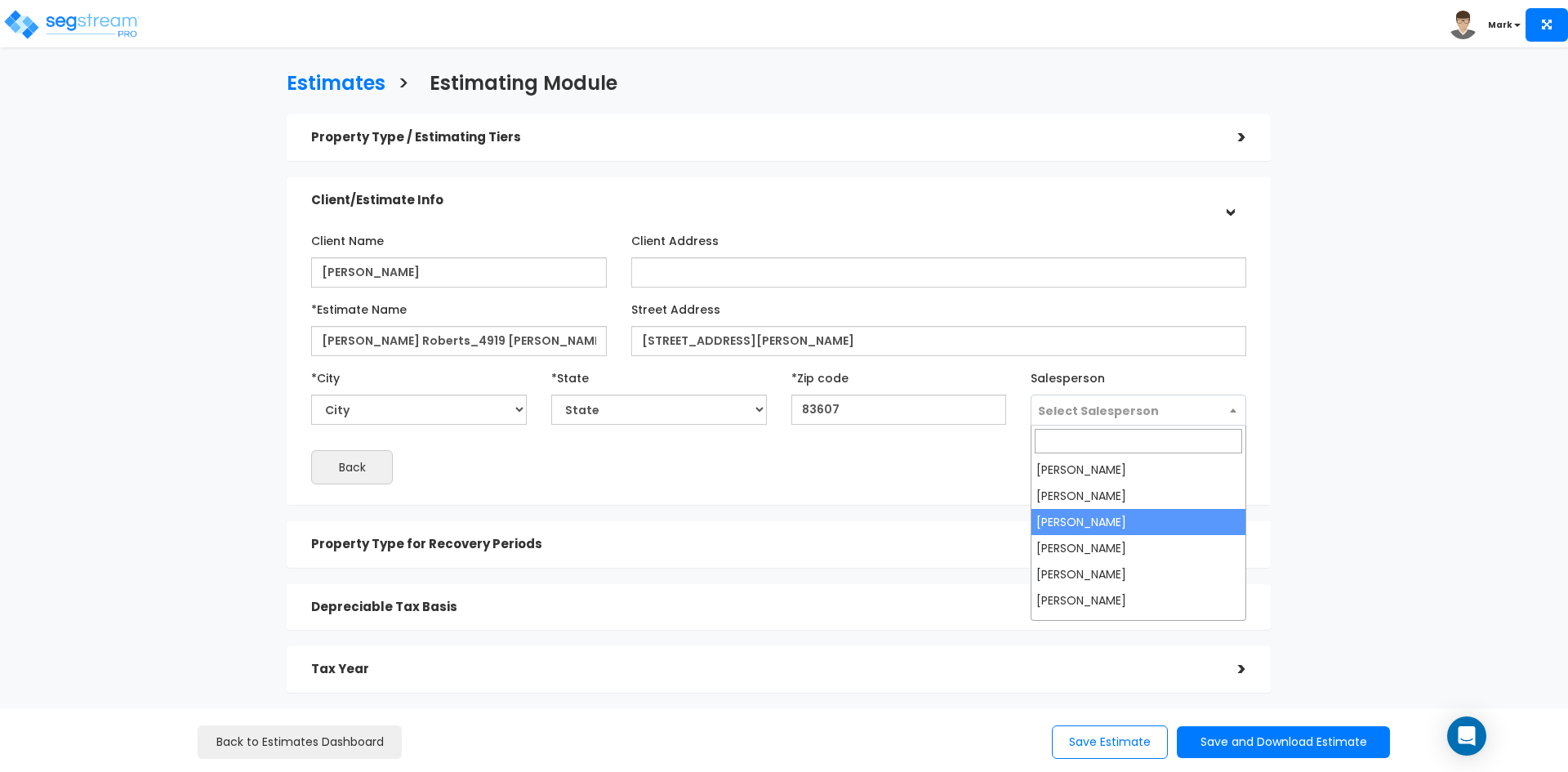
select select "173"
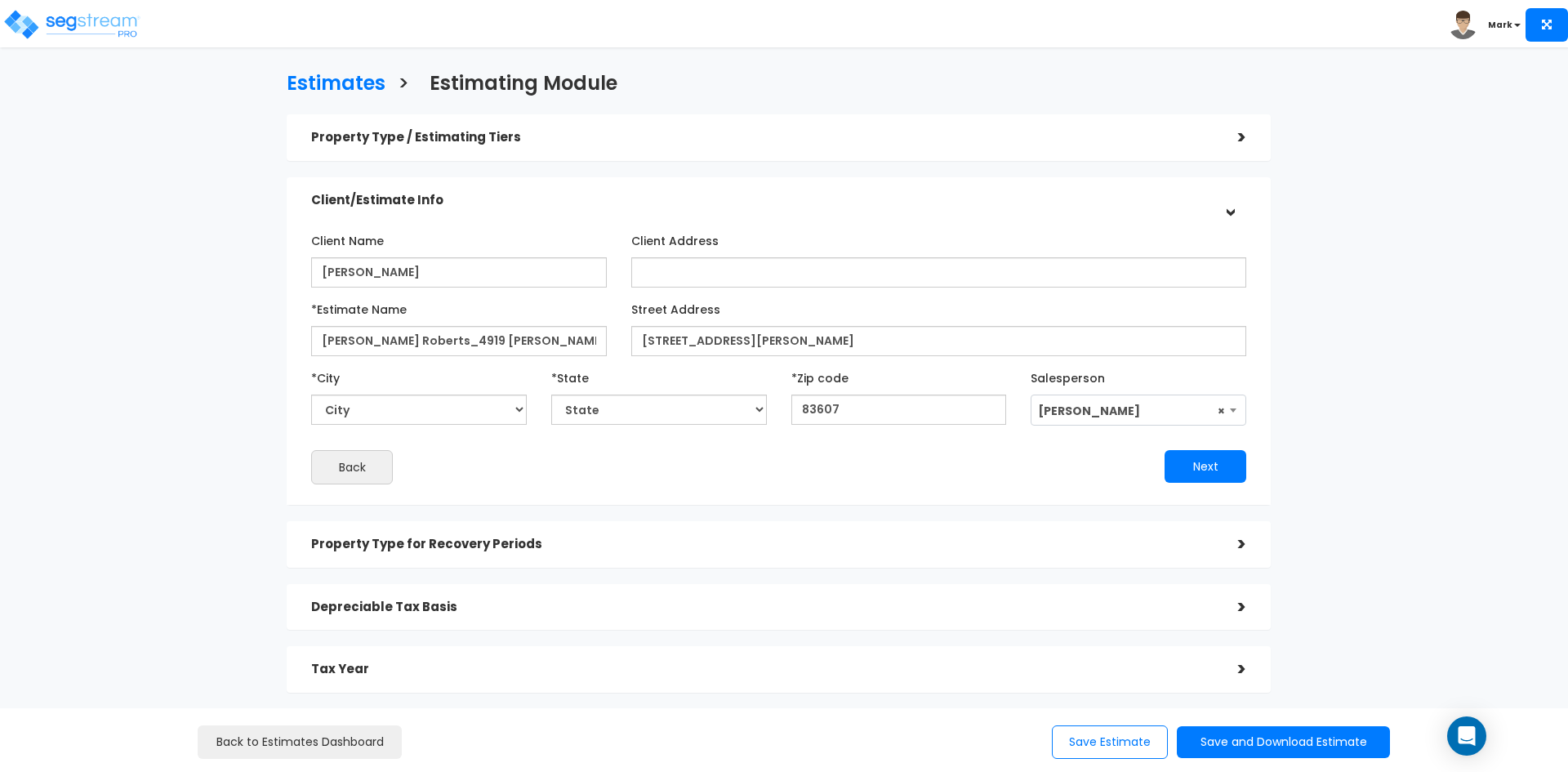
click at [814, 480] on div "Next" at bounding box center [1019, 466] width 480 height 32
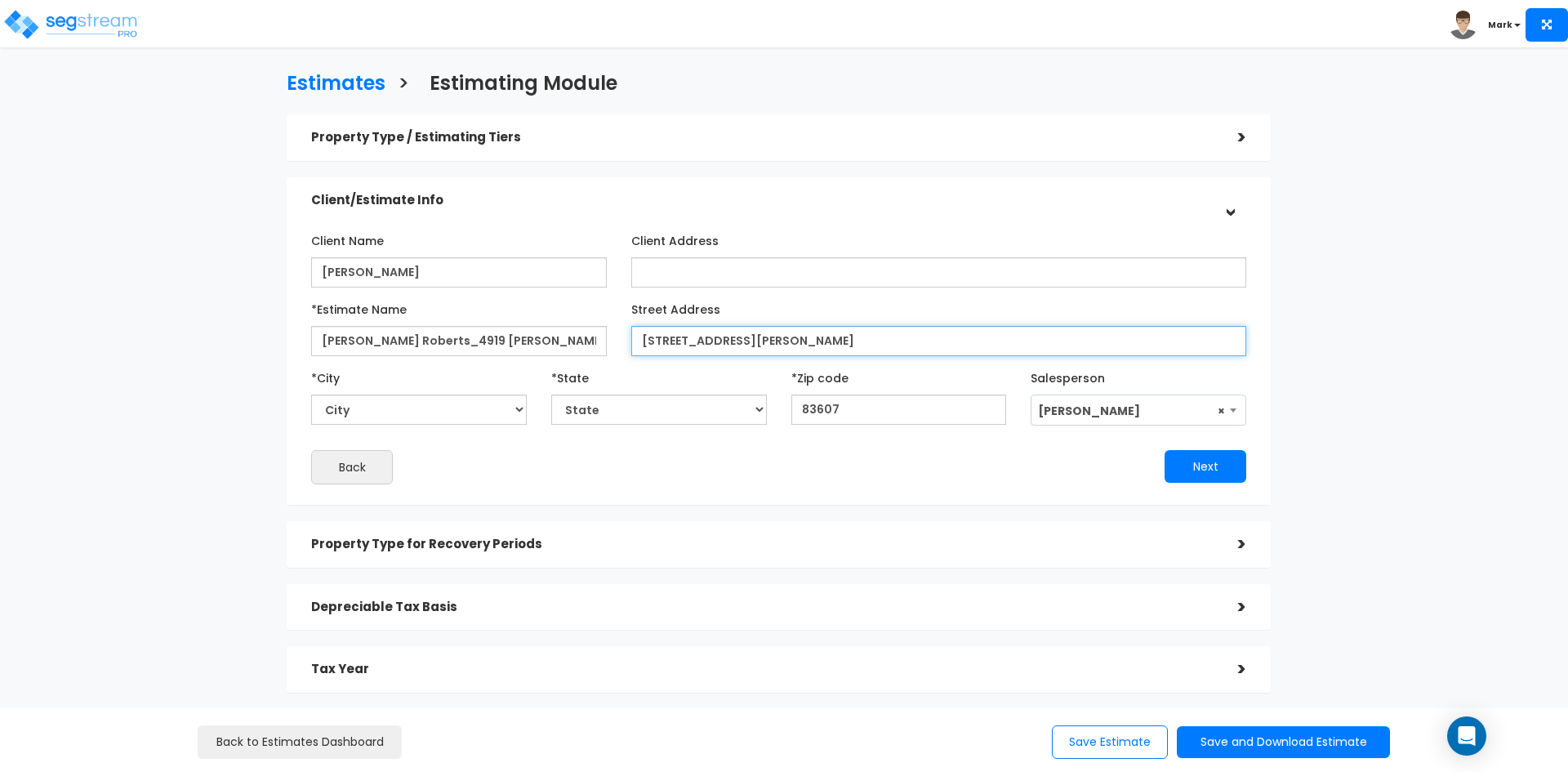
drag, startPoint x: 733, startPoint y: 345, endPoint x: 752, endPoint y: 366, distance: 28.3
click at [733, 345] on input "[STREET_ADDRESS][PERSON_NAME]" at bounding box center [938, 341] width 615 height 31
select select "ID"
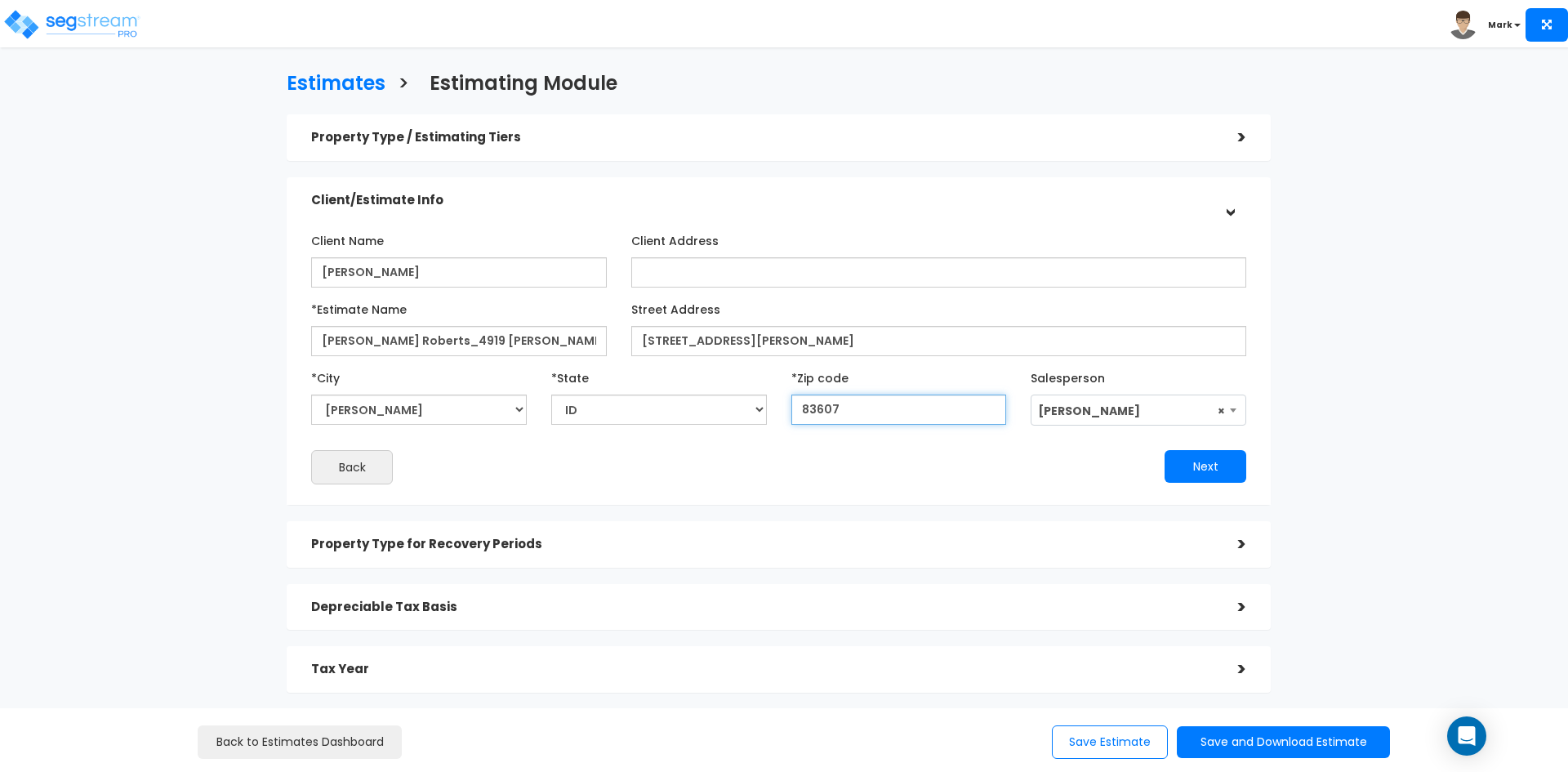
click at [857, 417] on input "83607" at bounding box center [898, 409] width 215 height 31
click at [1225, 458] on button "Next" at bounding box center [1205, 466] width 82 height 32
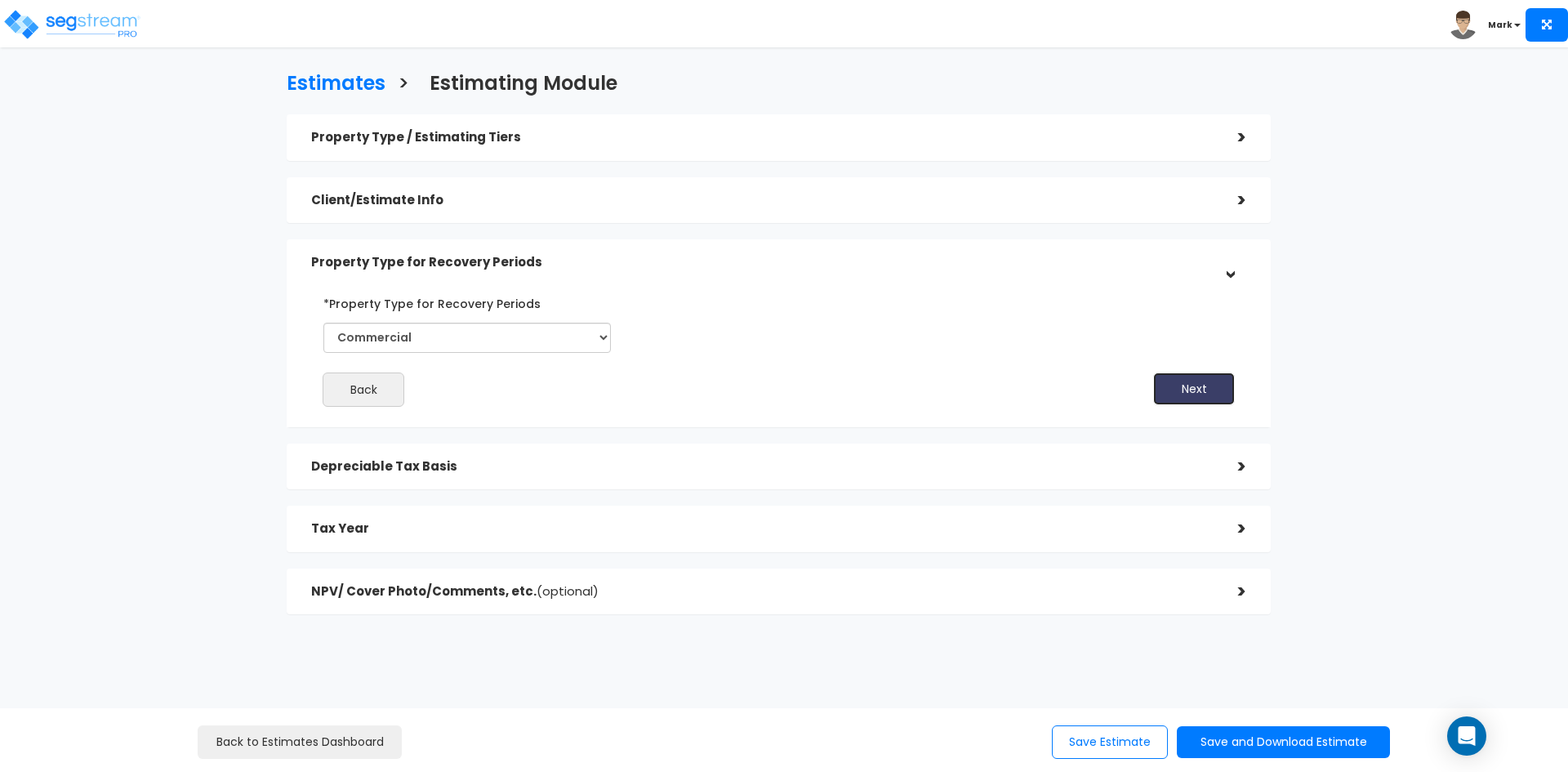
click at [1184, 383] on button "Next" at bounding box center [1194, 388] width 82 height 32
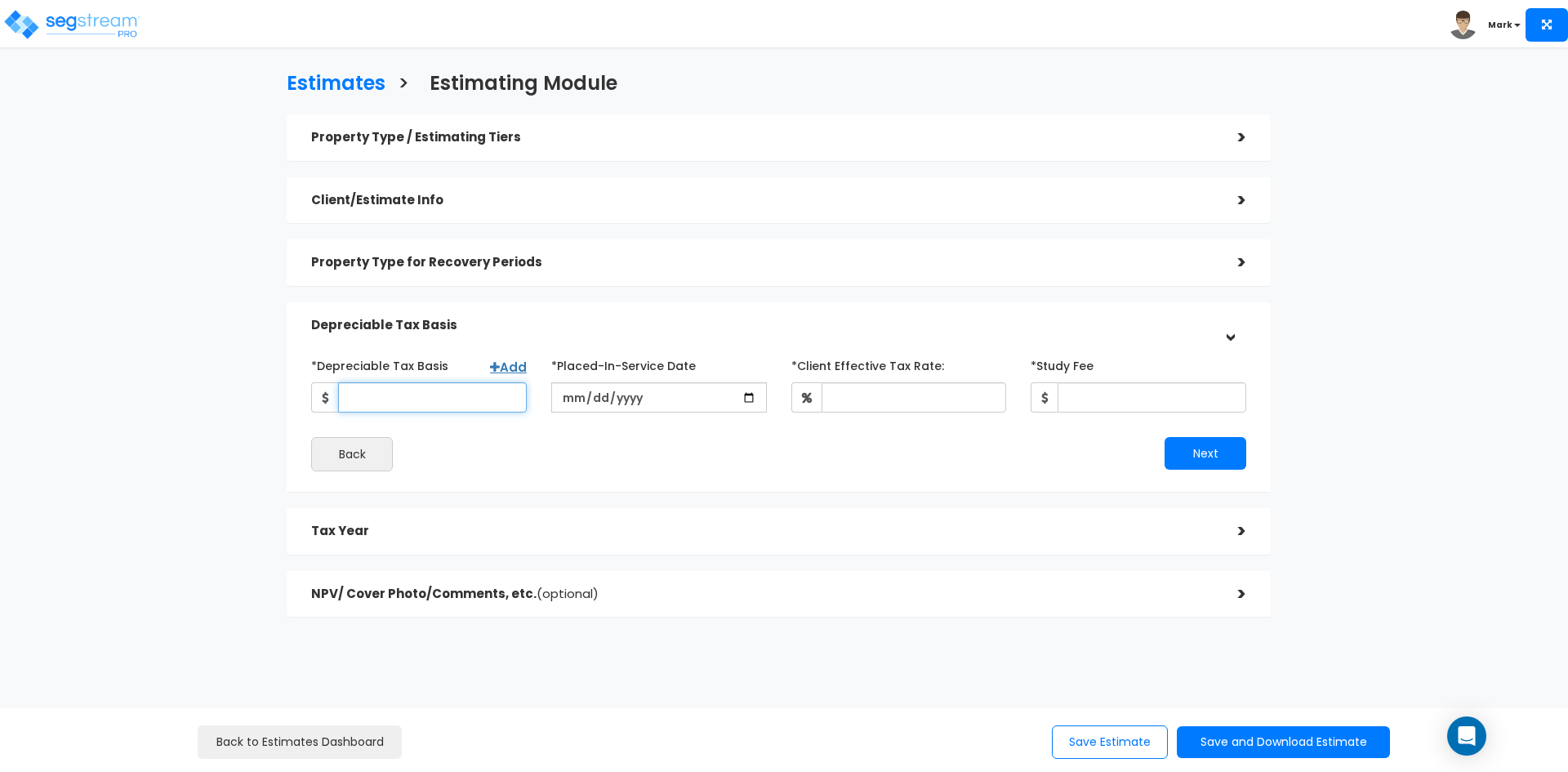
click at [459, 396] on input "*Depreciable Tax Basis" at bounding box center [433, 397] width 188 height 31
type input "351,976"
click at [624, 399] on input "date" at bounding box center [658, 397] width 215 height 31
click at [557, 393] on input "date" at bounding box center [658, 397] width 215 height 31
click at [572, 401] on input "date" at bounding box center [658, 397] width 215 height 31
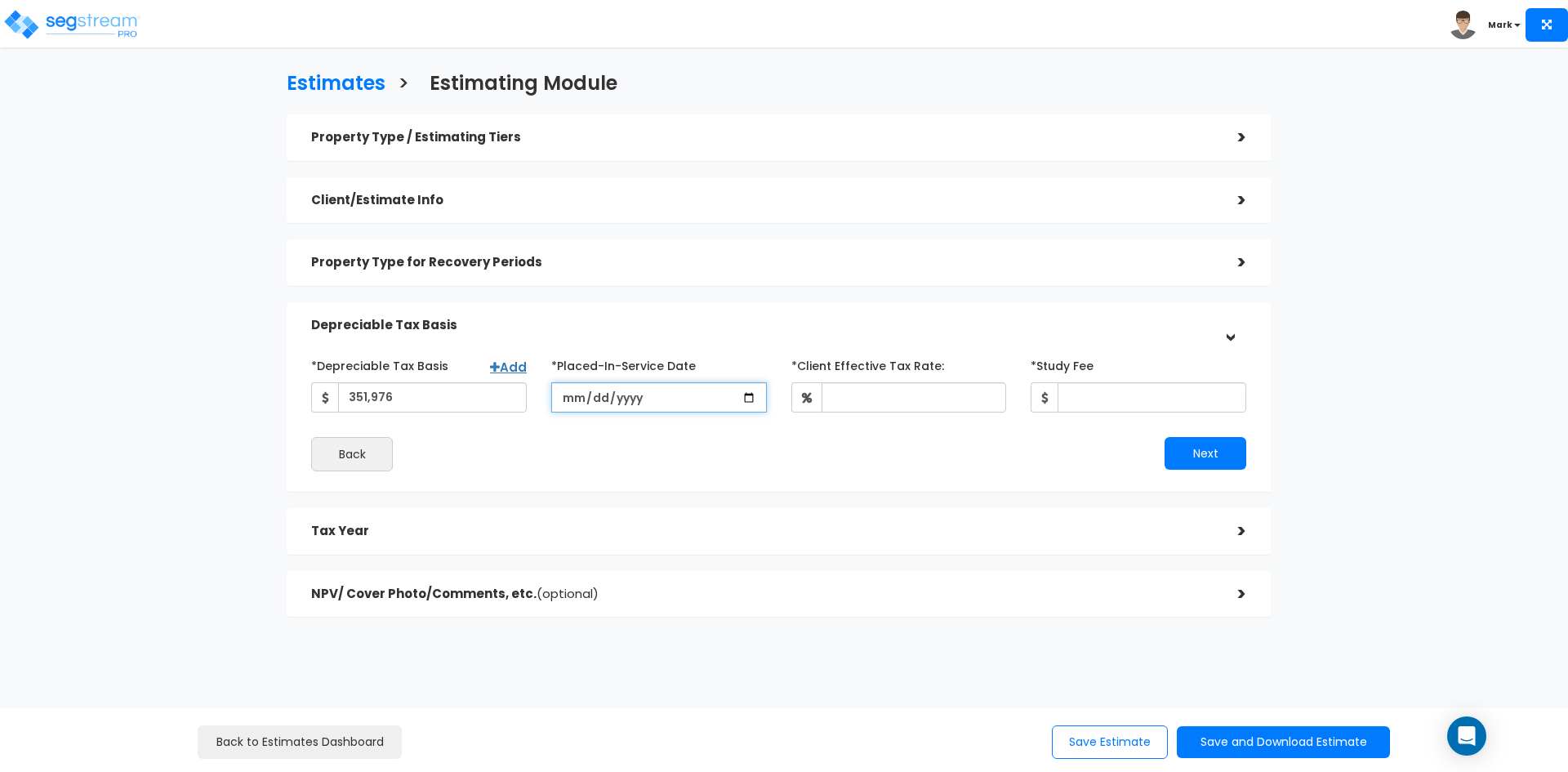
click at [642, 396] on input "2023-01-01" at bounding box center [658, 397] width 215 height 31
click at [617, 397] on input "2023-01-01" at bounding box center [658, 397] width 215 height 31
click at [617, 397] on input "2023-01-01" at bounding box center [658, 397] width 215 height 31
click at [644, 399] on input "2021-01-01" at bounding box center [658, 397] width 215 height 31
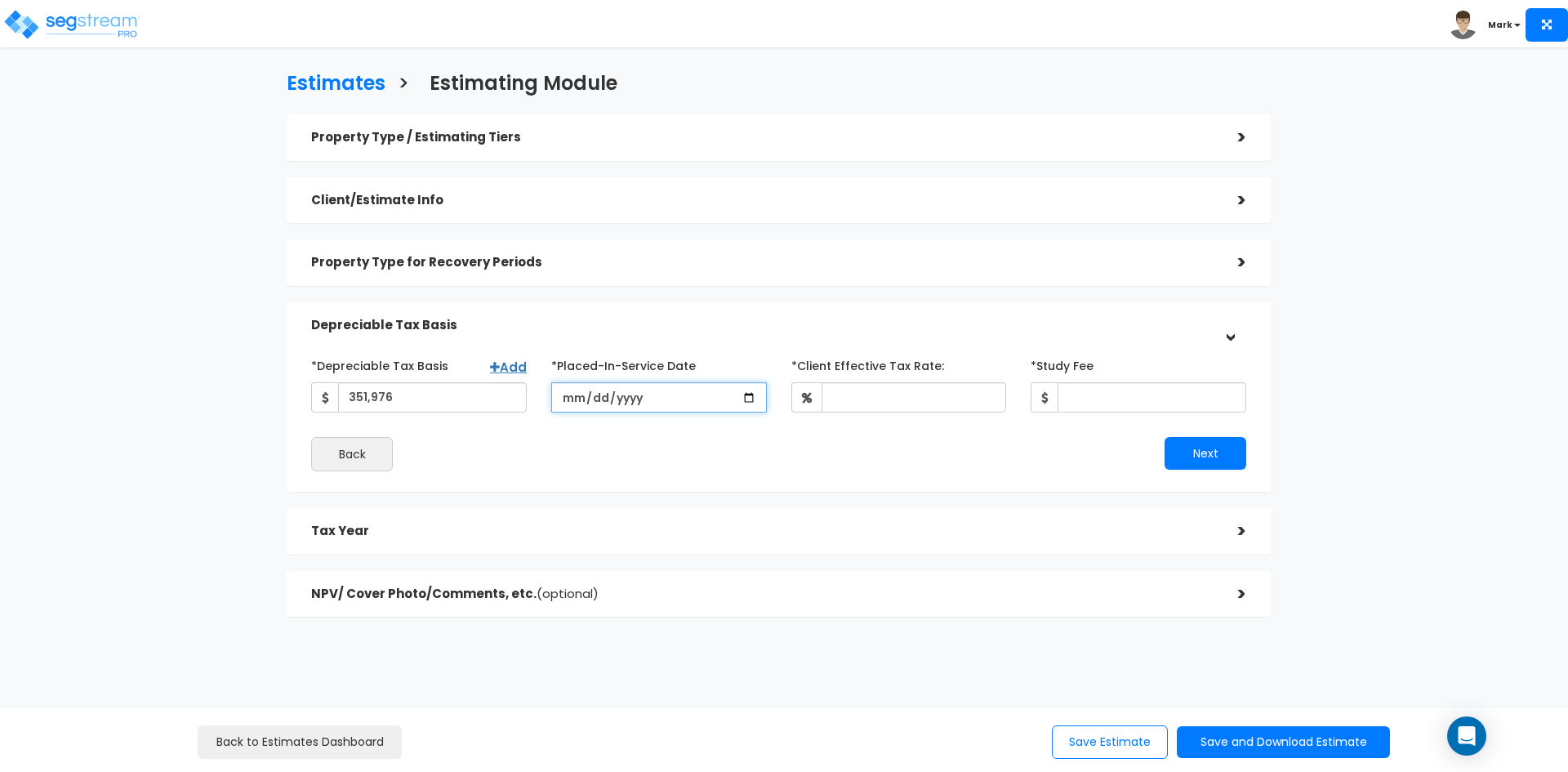
click at [644, 399] on input "2021-01-01" at bounding box center [658, 397] width 215 height 31
click at [631, 404] on input "2021-01-01" at bounding box center [658, 397] width 215 height 31
click at [637, 405] on input "2021-01-01" at bounding box center [658, 397] width 215 height 31
click at [637, 400] on input "2021-01-01" at bounding box center [658, 397] width 215 height 31
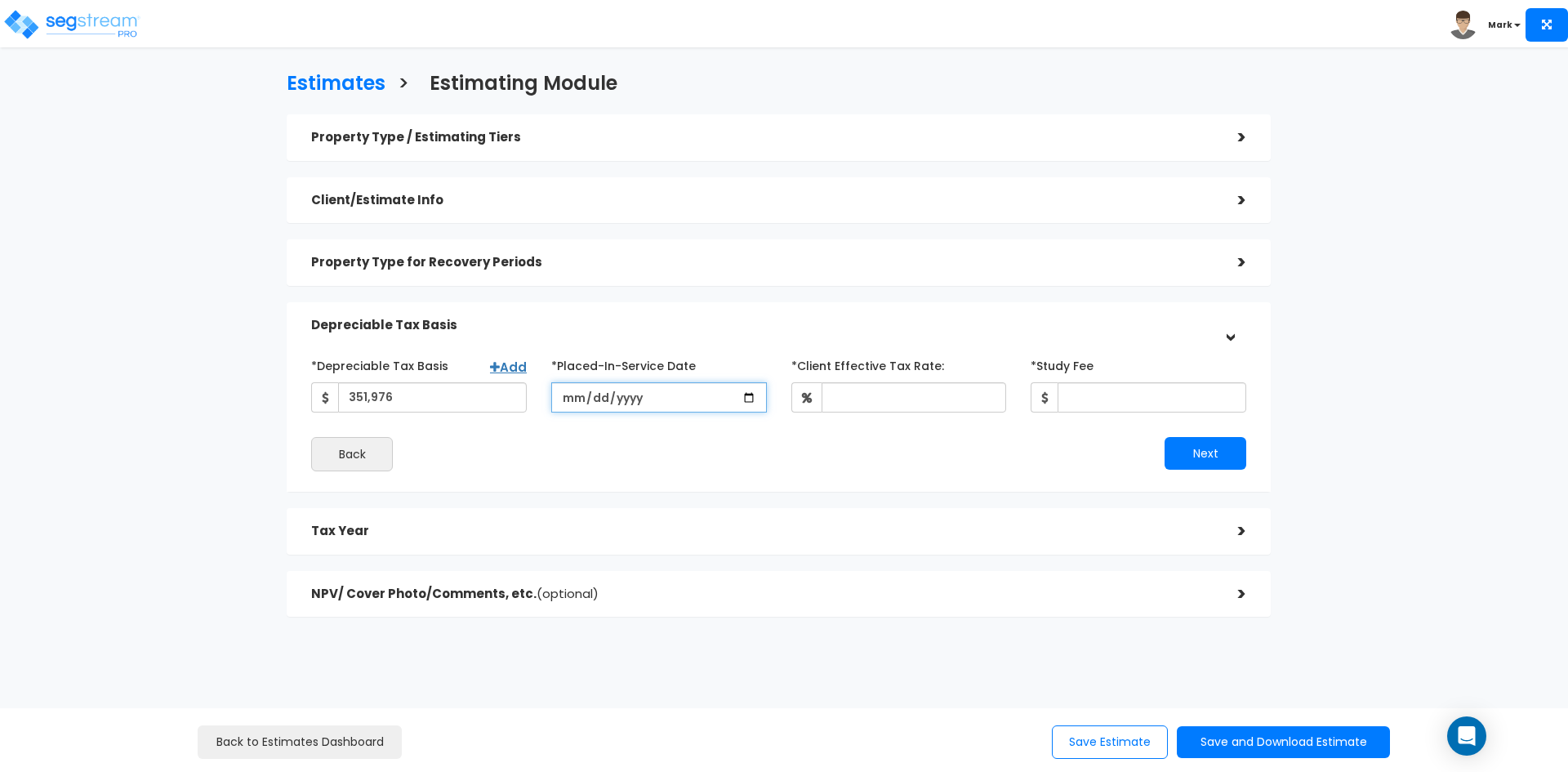
click at [624, 394] on input "2021-01-01" at bounding box center [658, 397] width 215 height 31
click at [640, 402] on input "2019-01-01" at bounding box center [658, 397] width 215 height 31
click at [640, 400] on input "2019-01-01" at bounding box center [658, 397] width 215 height 31
click at [638, 396] on input "2019-01-01" at bounding box center [658, 397] width 215 height 31
click at [859, 400] on input "*Client Effective Tax Rate:" at bounding box center [914, 397] width 186 height 31
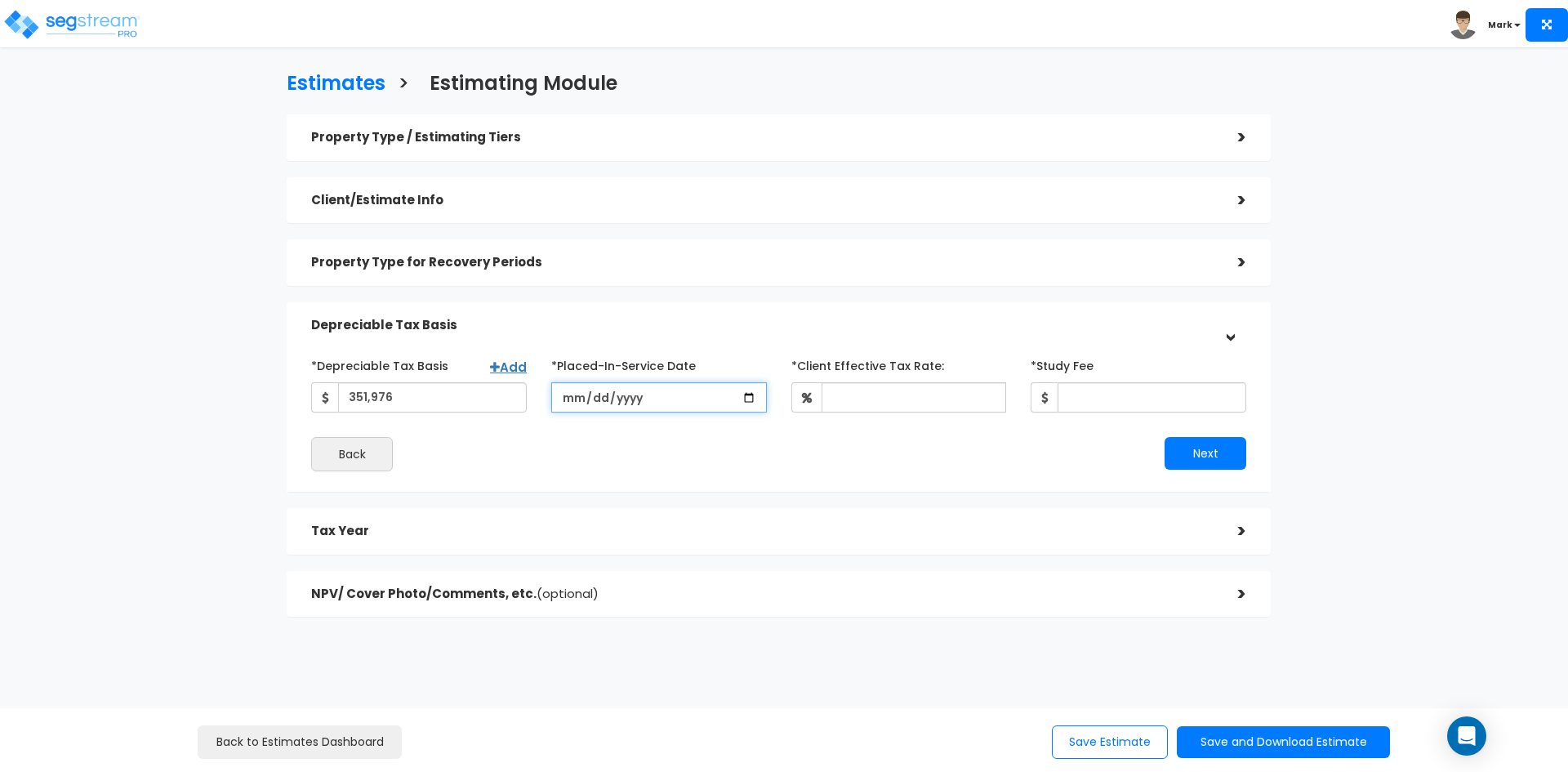
click at [744, 399] on input "2019-01-01" at bounding box center [658, 397] width 215 height 31
type input "[DATE]"
click at [866, 401] on input "*Client Effective Tax Rate:" at bounding box center [914, 397] width 186 height 31
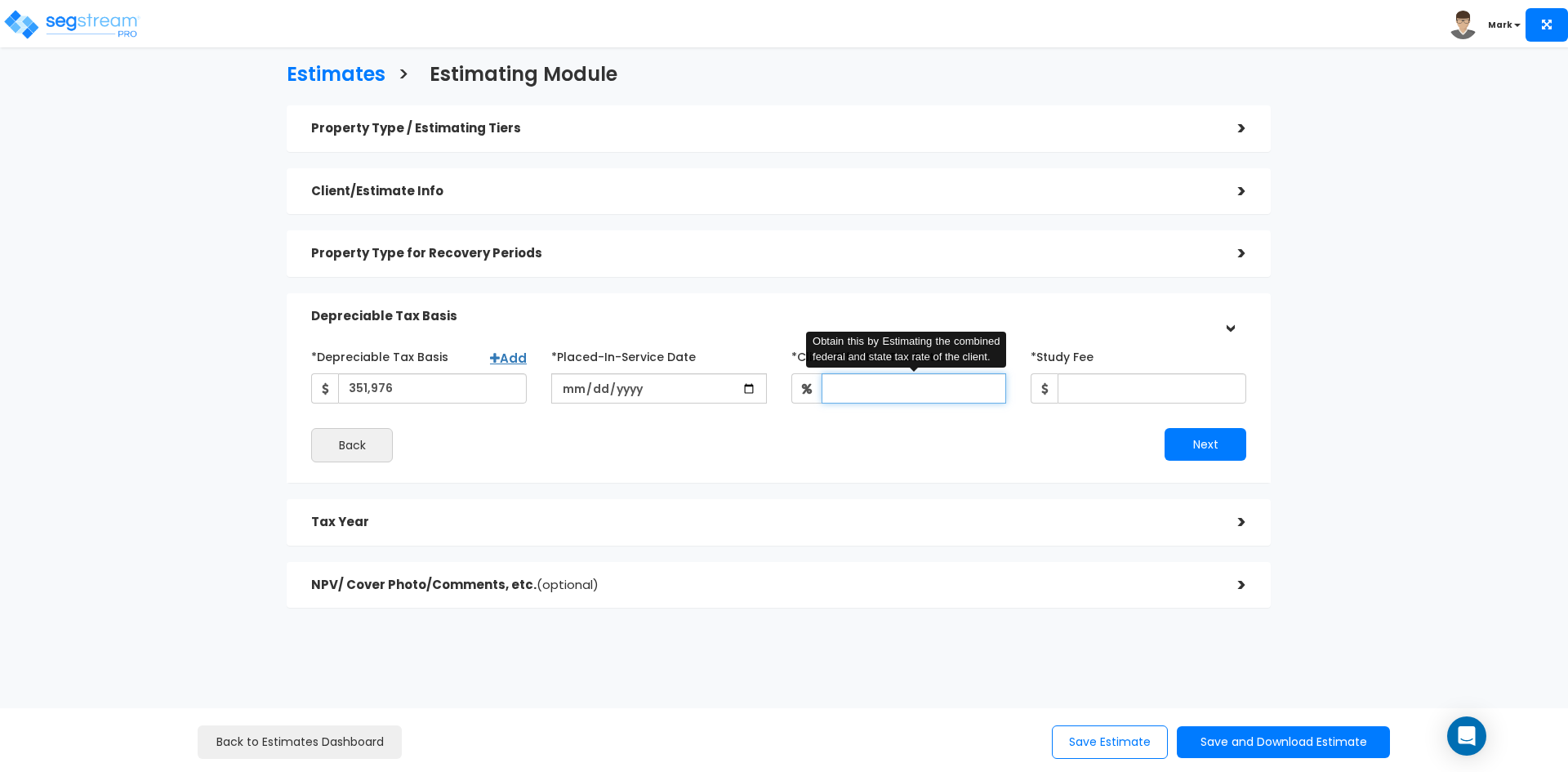
click at [896, 398] on input "*Client Effective Tax Rate:" at bounding box center [914, 388] width 186 height 31
click at [925, 393] on input "*Client Effective Tax Rate:" at bounding box center [914, 388] width 186 height 31
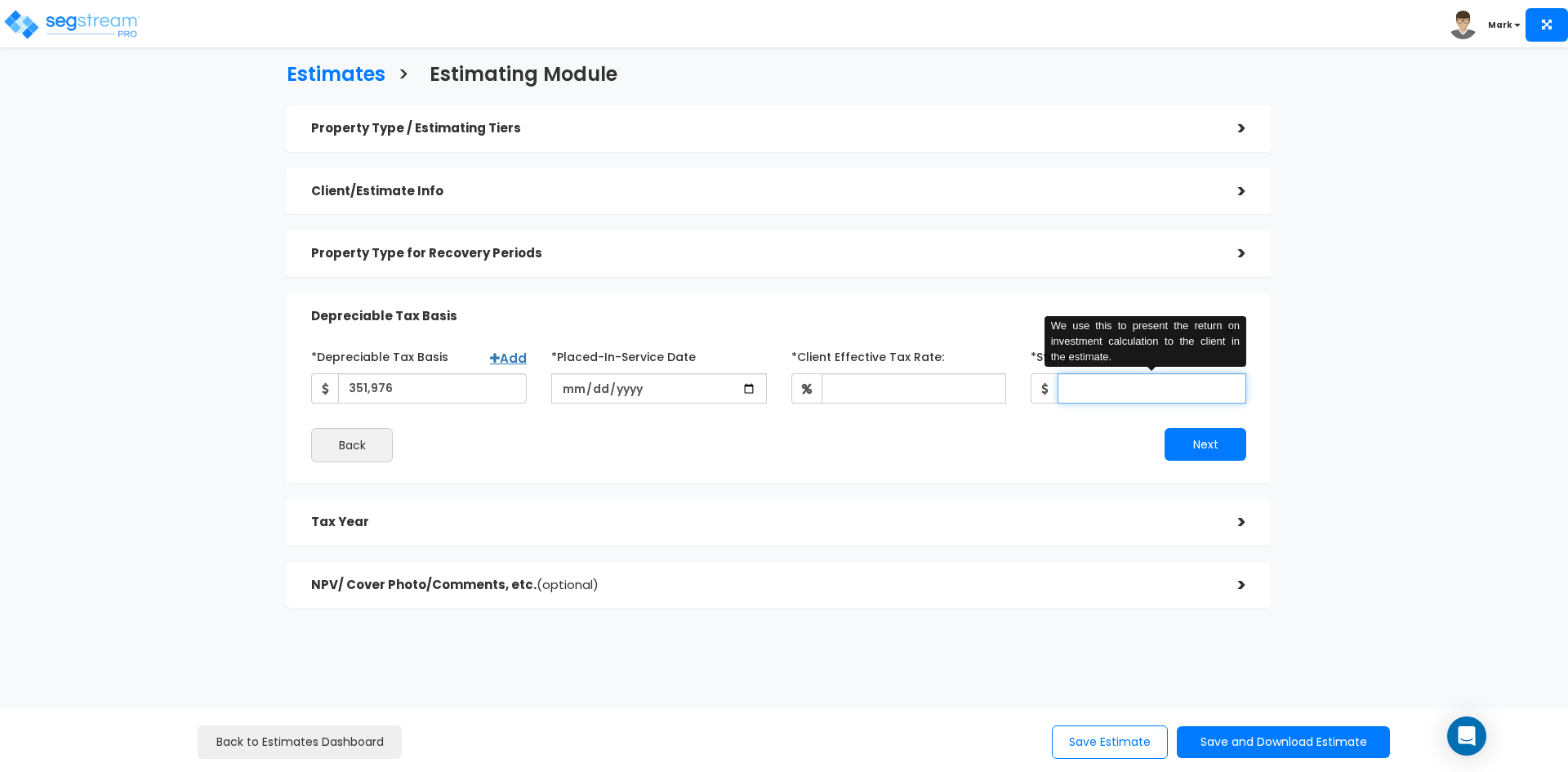
click at [1101, 391] on input "*Study Fee" at bounding box center [1152, 388] width 188 height 31
type input "1,850"
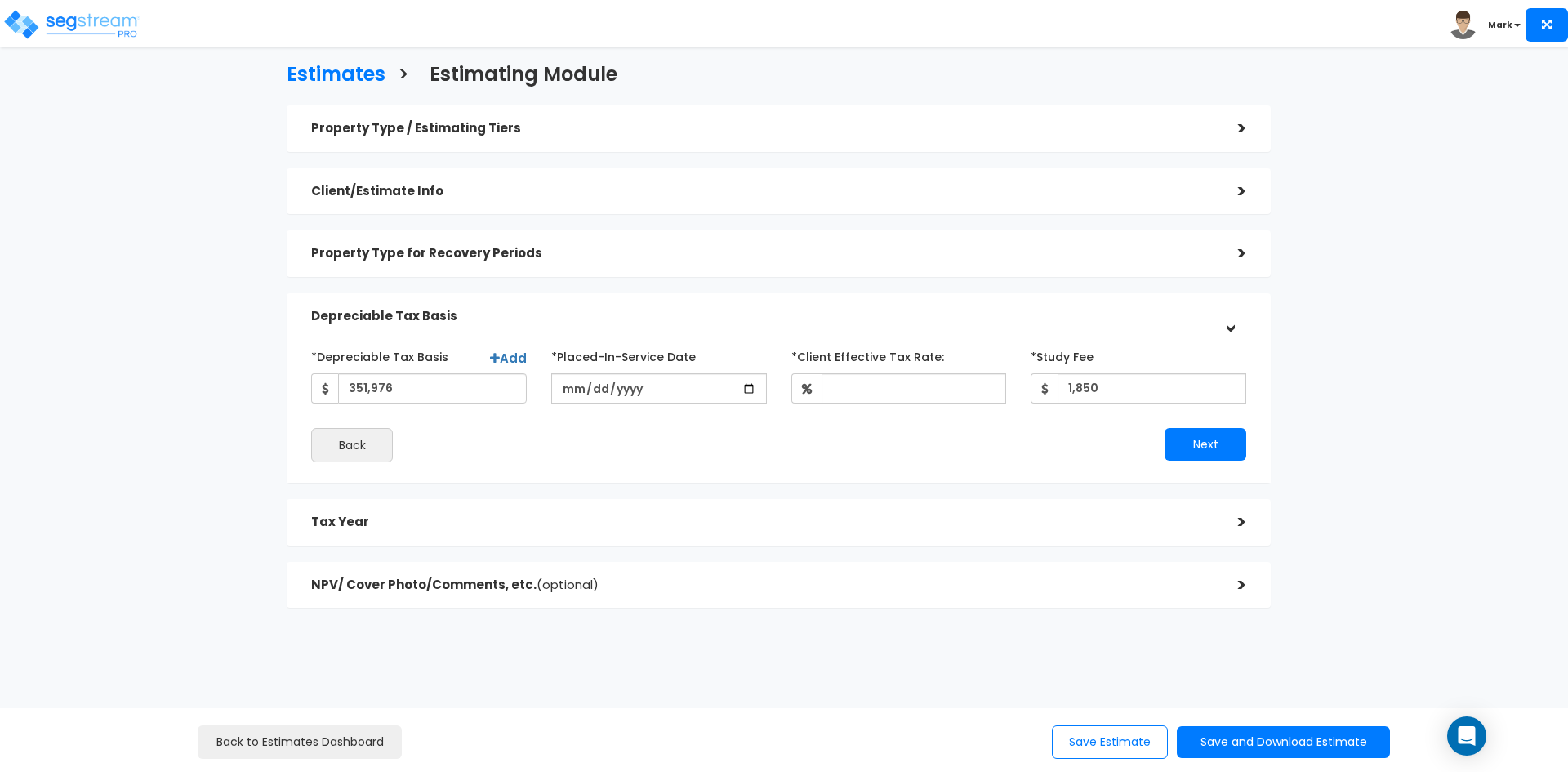
click at [885, 405] on div "*Depreciable Tax Basis Add 351,976 *Placed-In-Service Date 2024-01-01" at bounding box center [779, 402] width 935 height 120
drag, startPoint x: 924, startPoint y: 388, endPoint x: 931, endPoint y: 395, distance: 9.9
click at [924, 391] on input "*Client Effective Tax Rate:" at bounding box center [914, 388] width 186 height 31
type input "30"
click at [631, 433] on div "Back" at bounding box center [539, 445] width 480 height 34
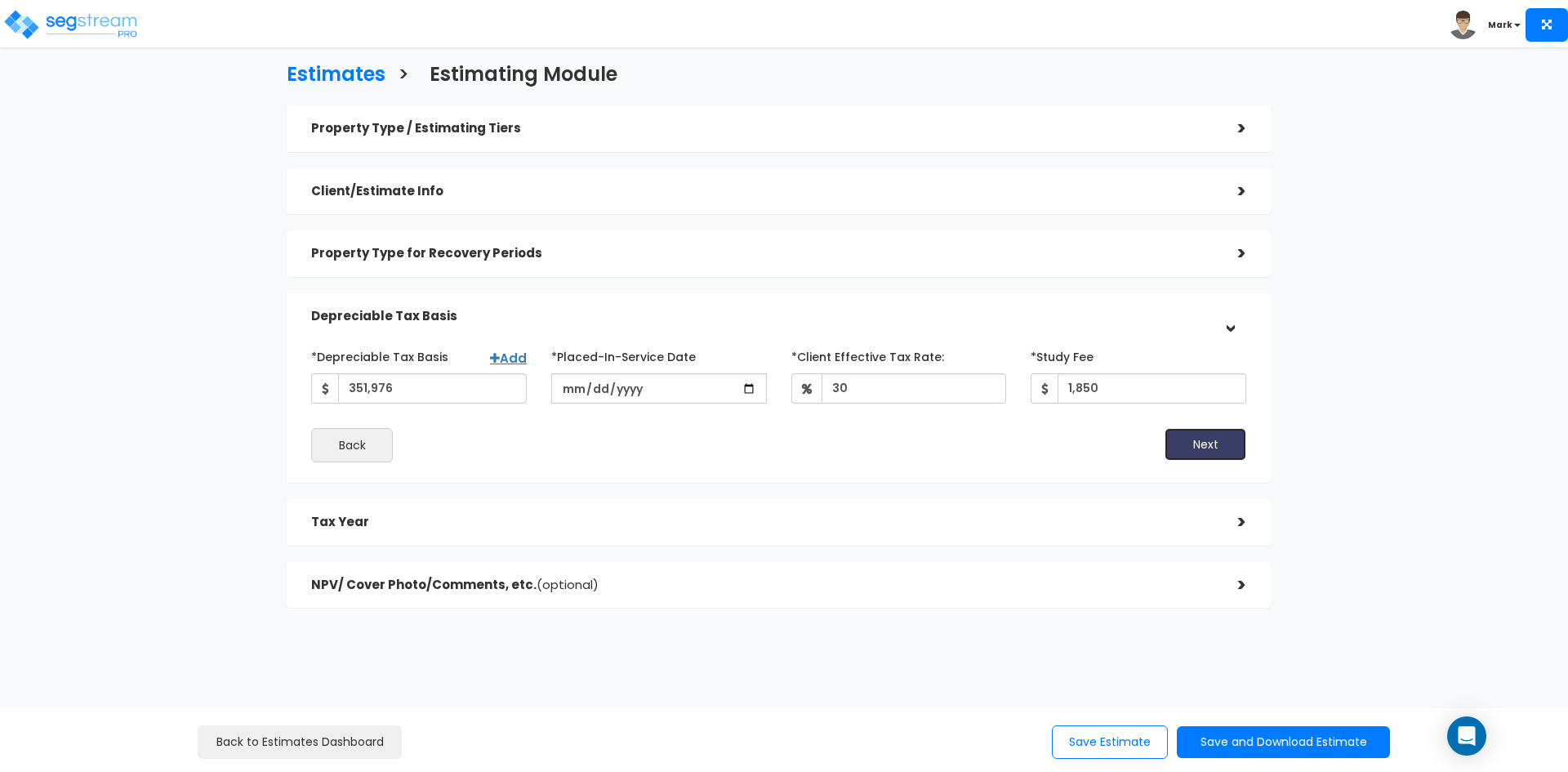
click at [1194, 447] on button "Next" at bounding box center [1205, 444] width 82 height 32
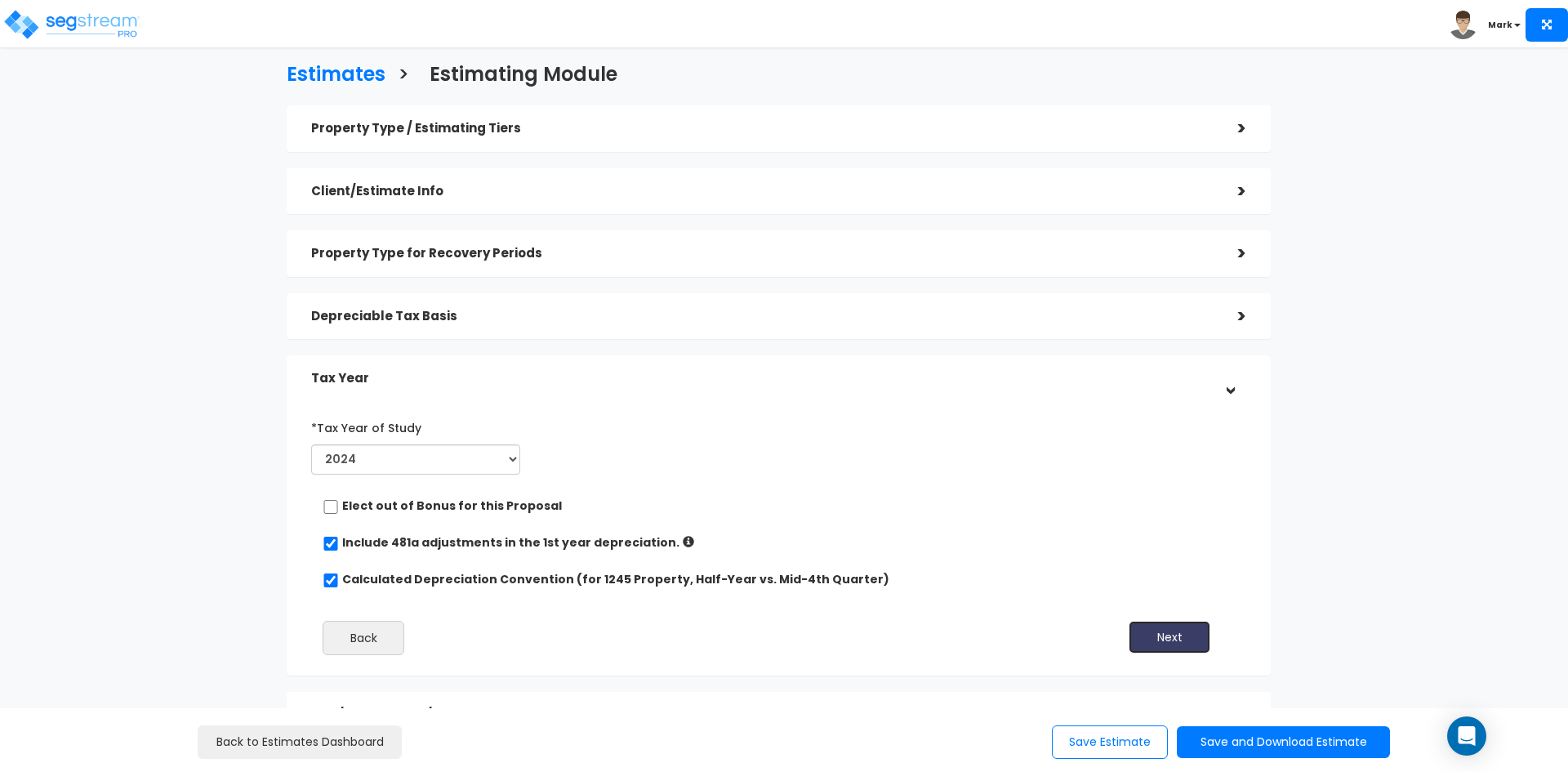
click at [1178, 639] on button "Next" at bounding box center [1169, 637] width 82 height 32
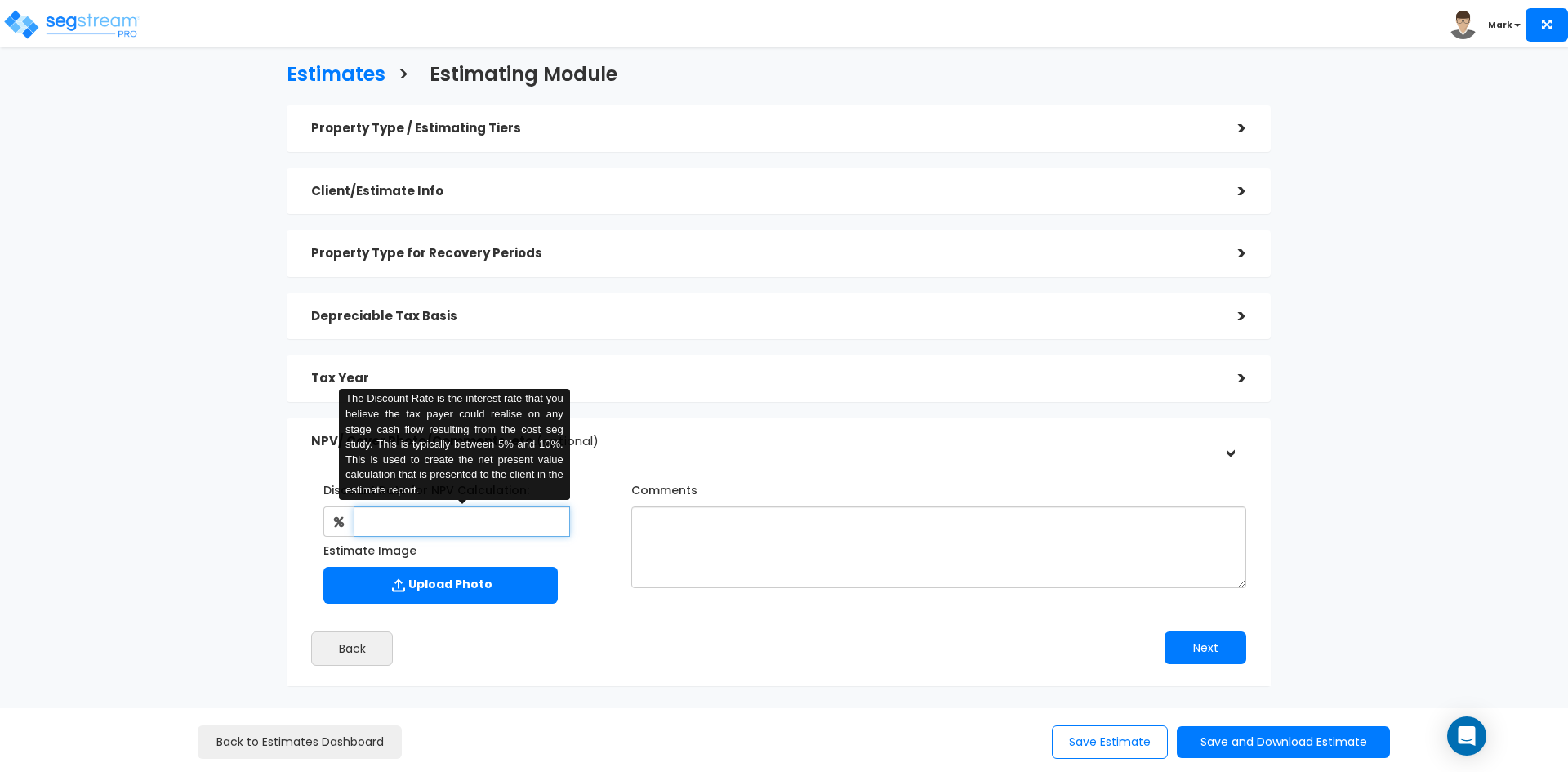
click at [456, 521] on input "text" at bounding box center [460, 522] width 215 height 31
type input "8"
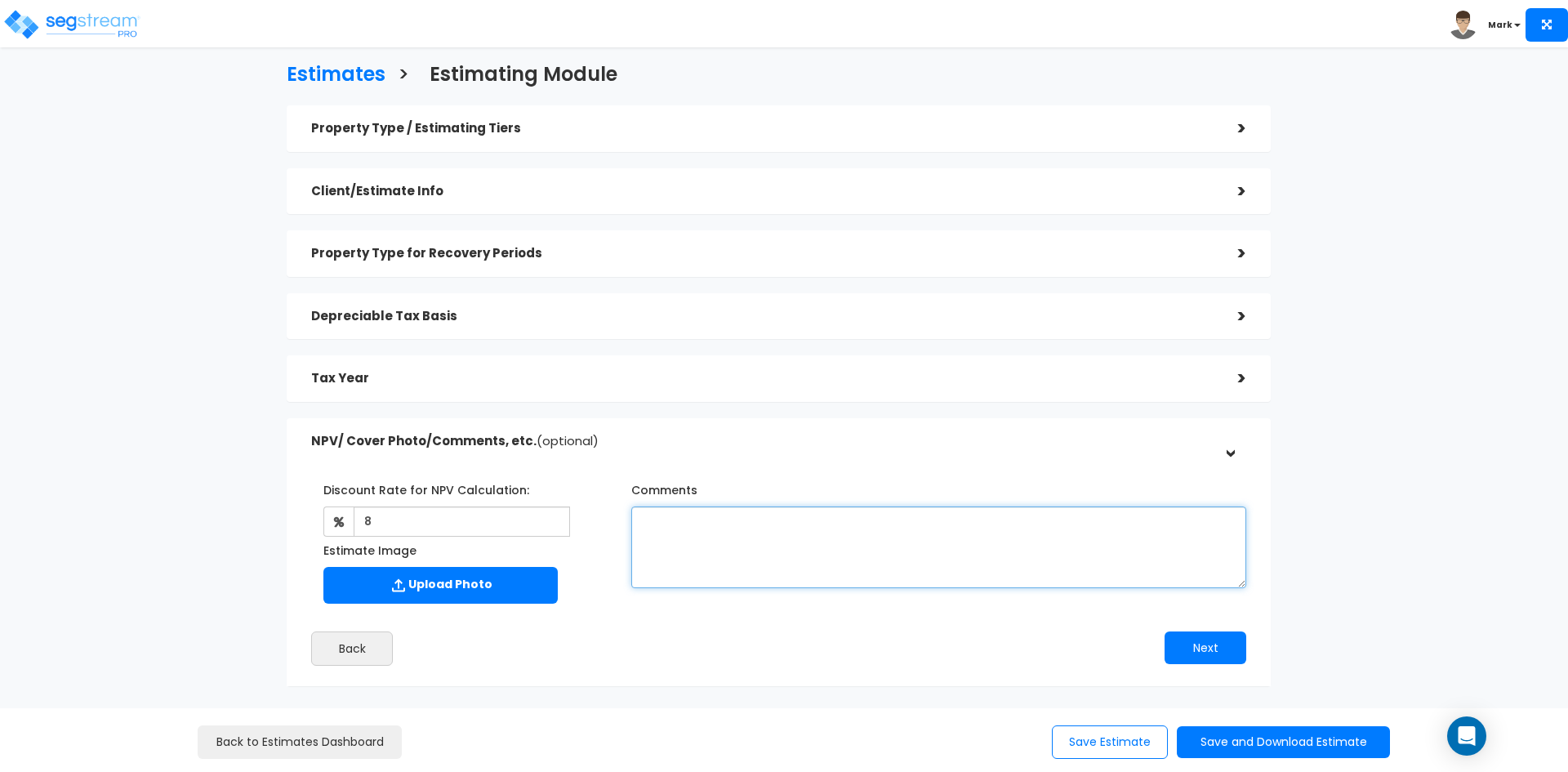
click at [688, 543] on textarea "Comments" at bounding box center [938, 548] width 615 height 82
click at [1112, 521] on textarea "Assumes no prior year depreciation, and assumes improvements qualify mostly as …" at bounding box center [938, 548] width 615 height 82
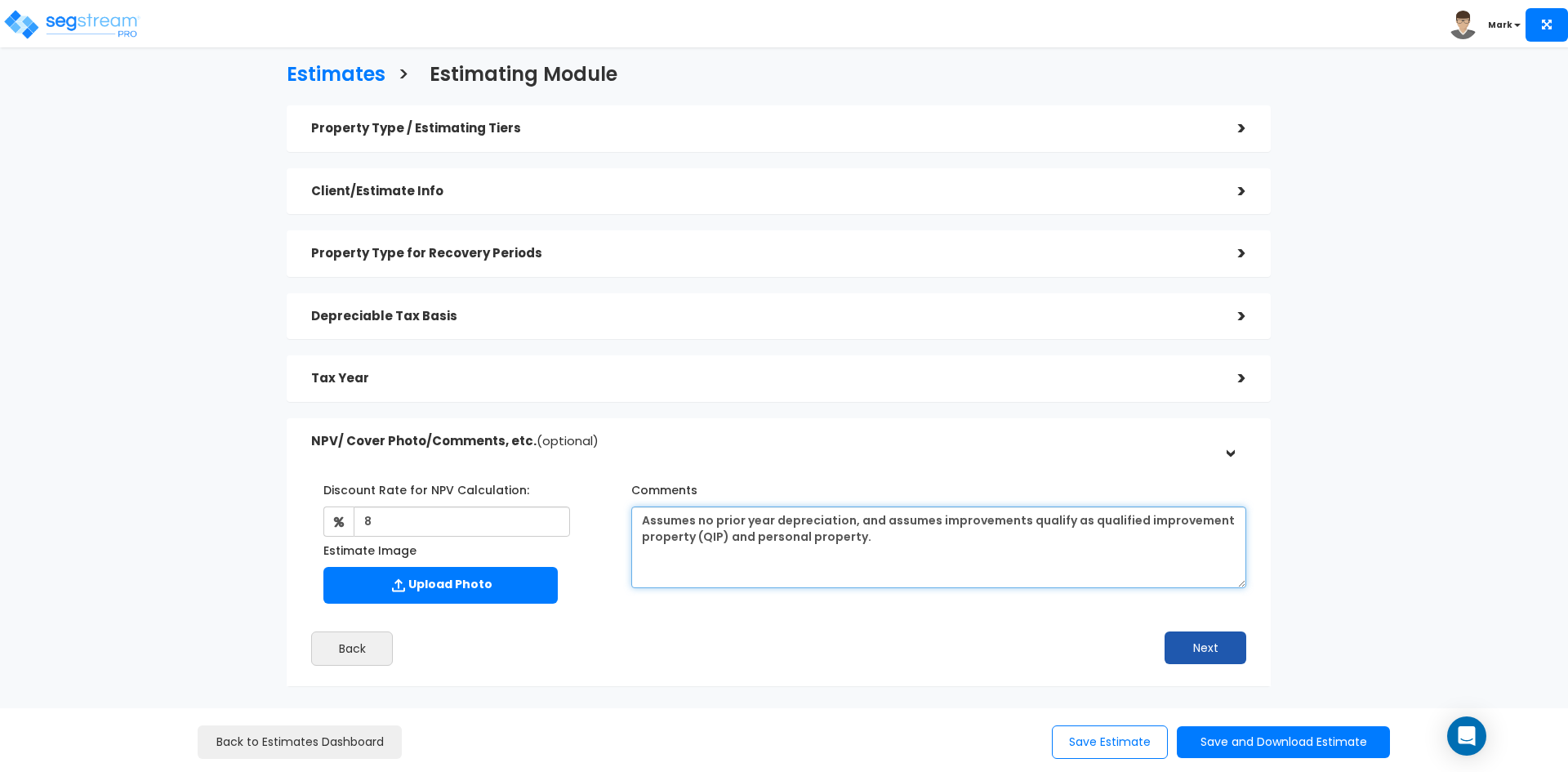
type textarea "Assumes no prior year depreciation, and assumes improvements qualify as qualifi…"
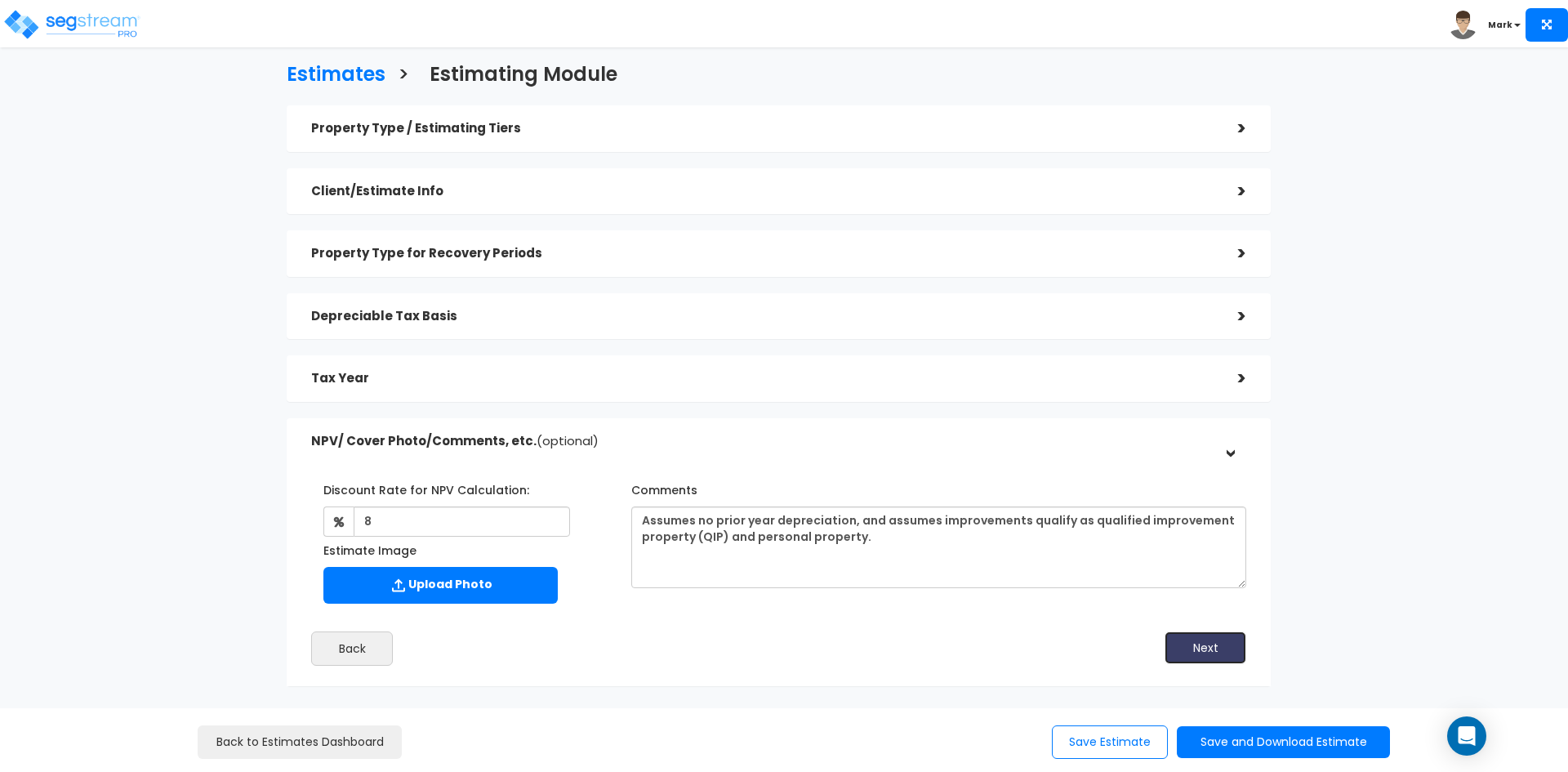
click at [1225, 648] on button "Next" at bounding box center [1205, 647] width 82 height 32
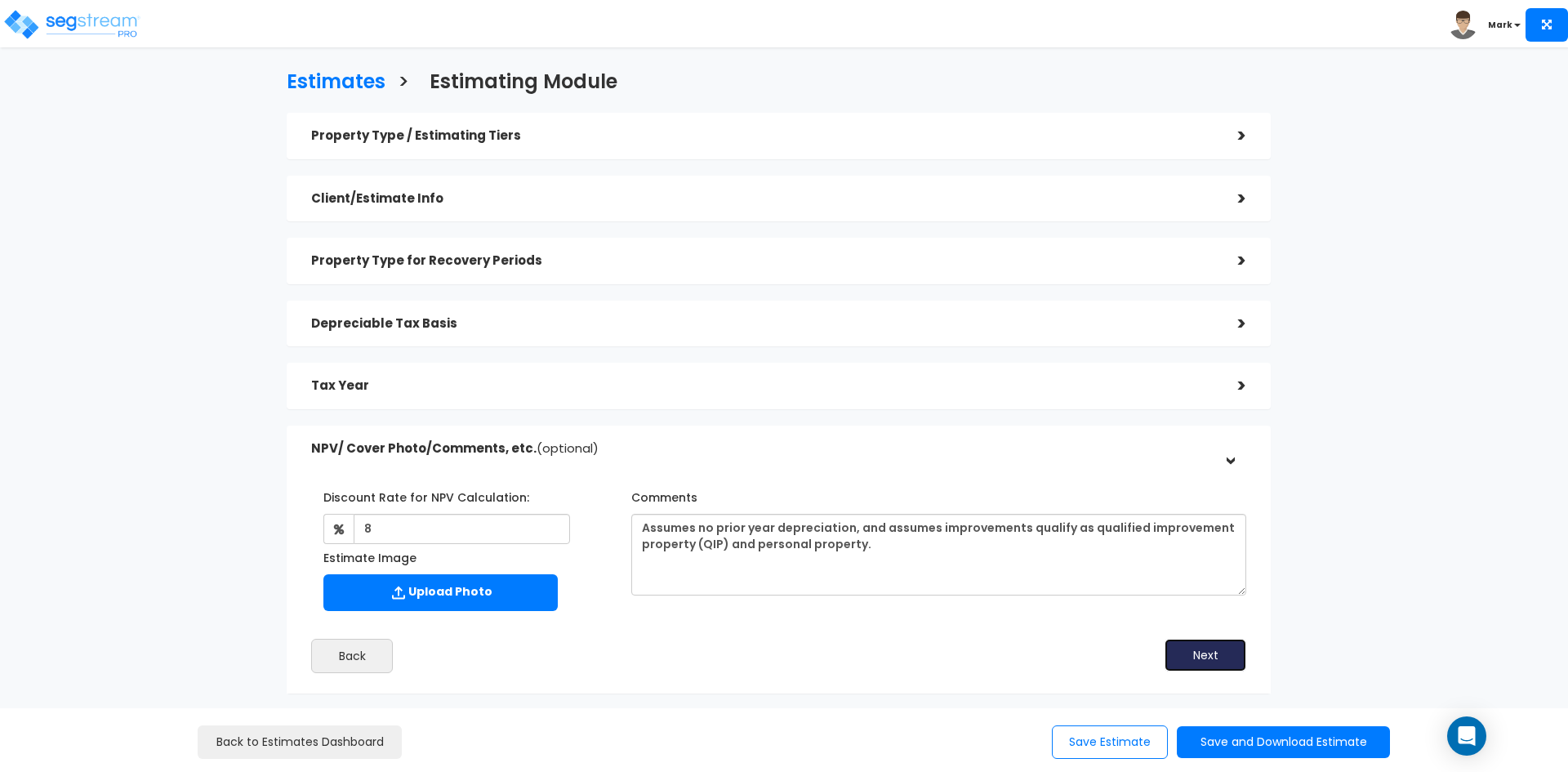
scroll to position [0, 0]
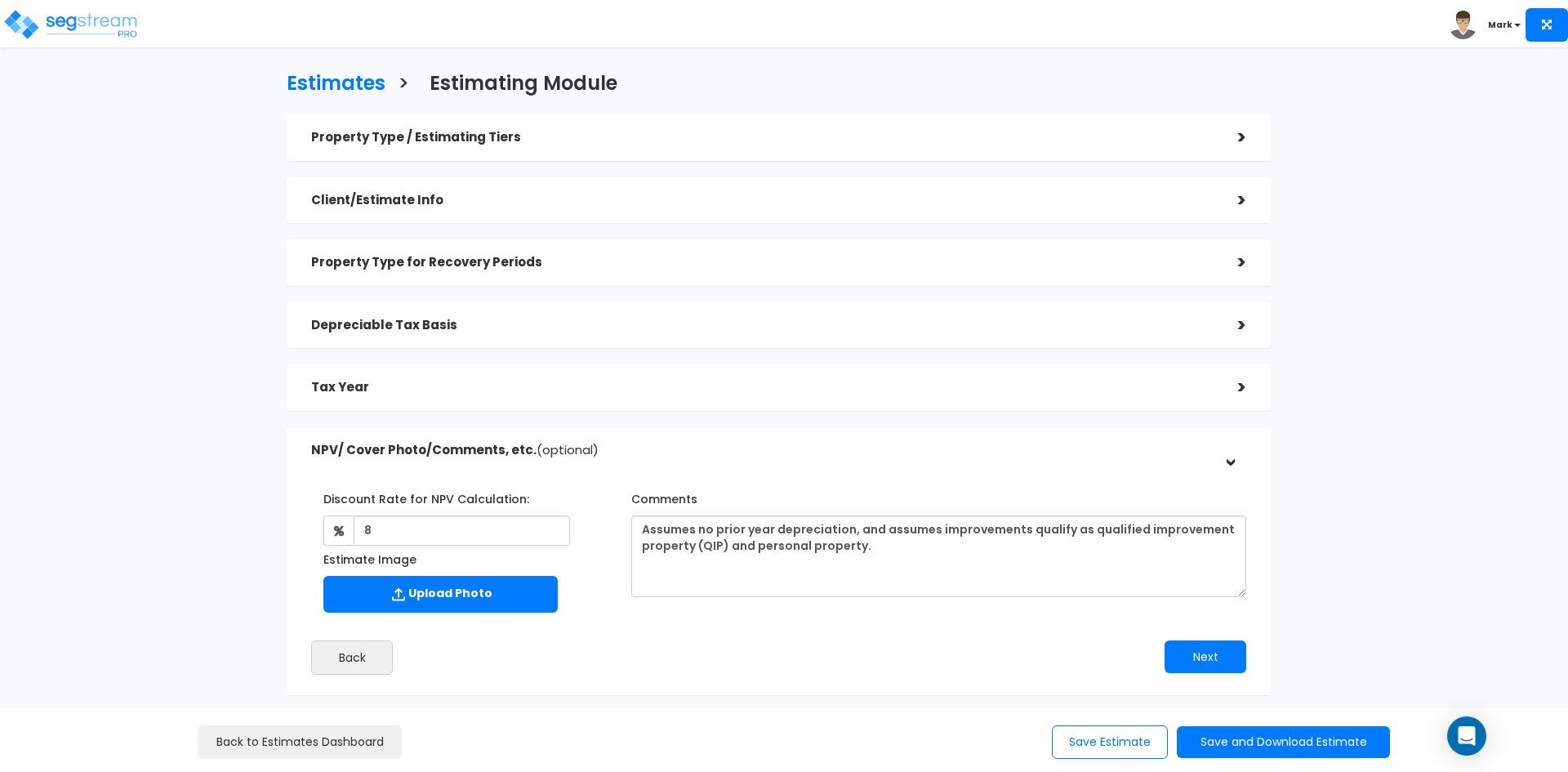
click at [726, 137] on h5 "Property Type / Estimating Tiers" at bounding box center [762, 138] width 903 height 14
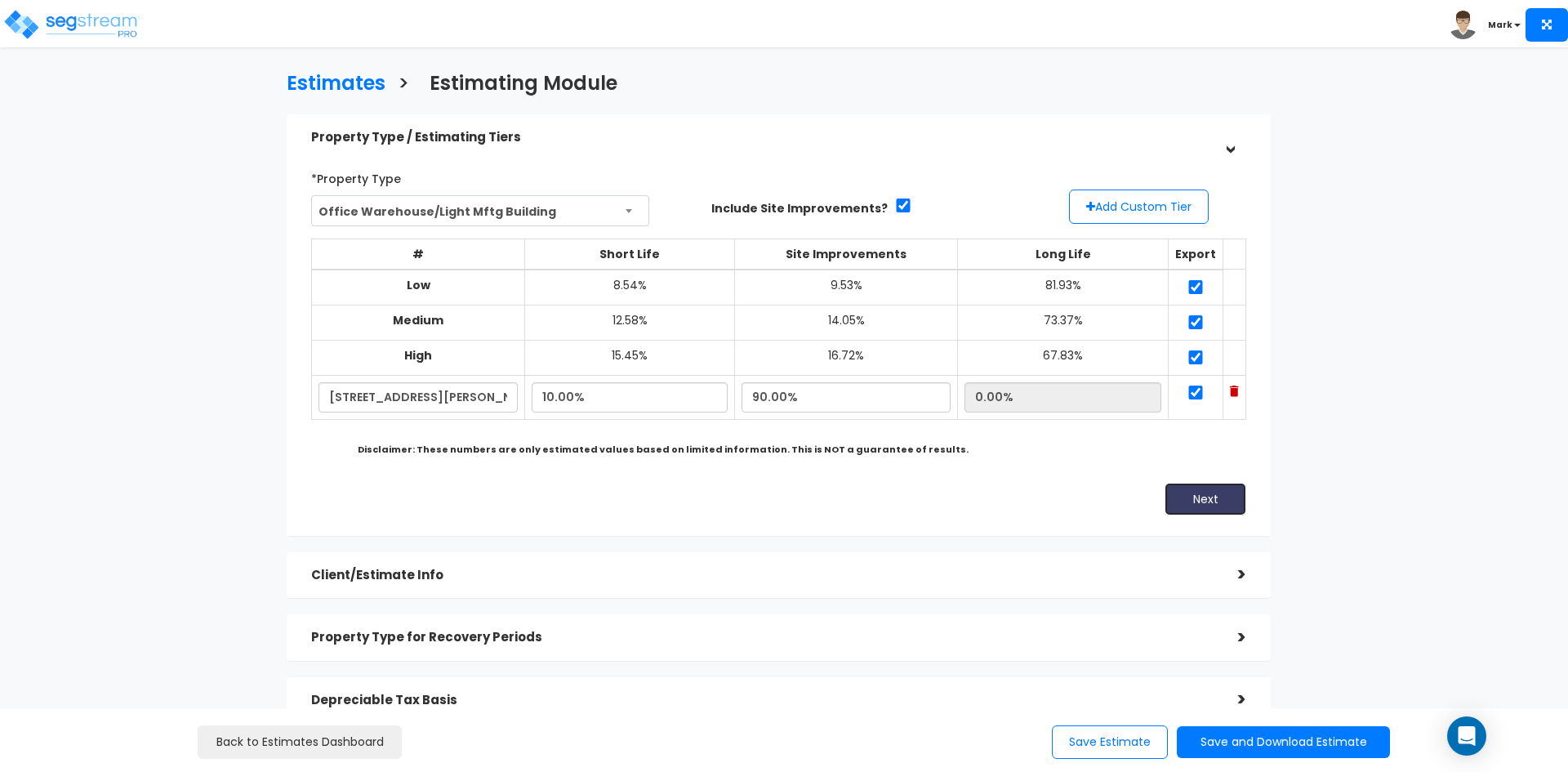
click at [1202, 503] on button "Next" at bounding box center [1205, 498] width 82 height 32
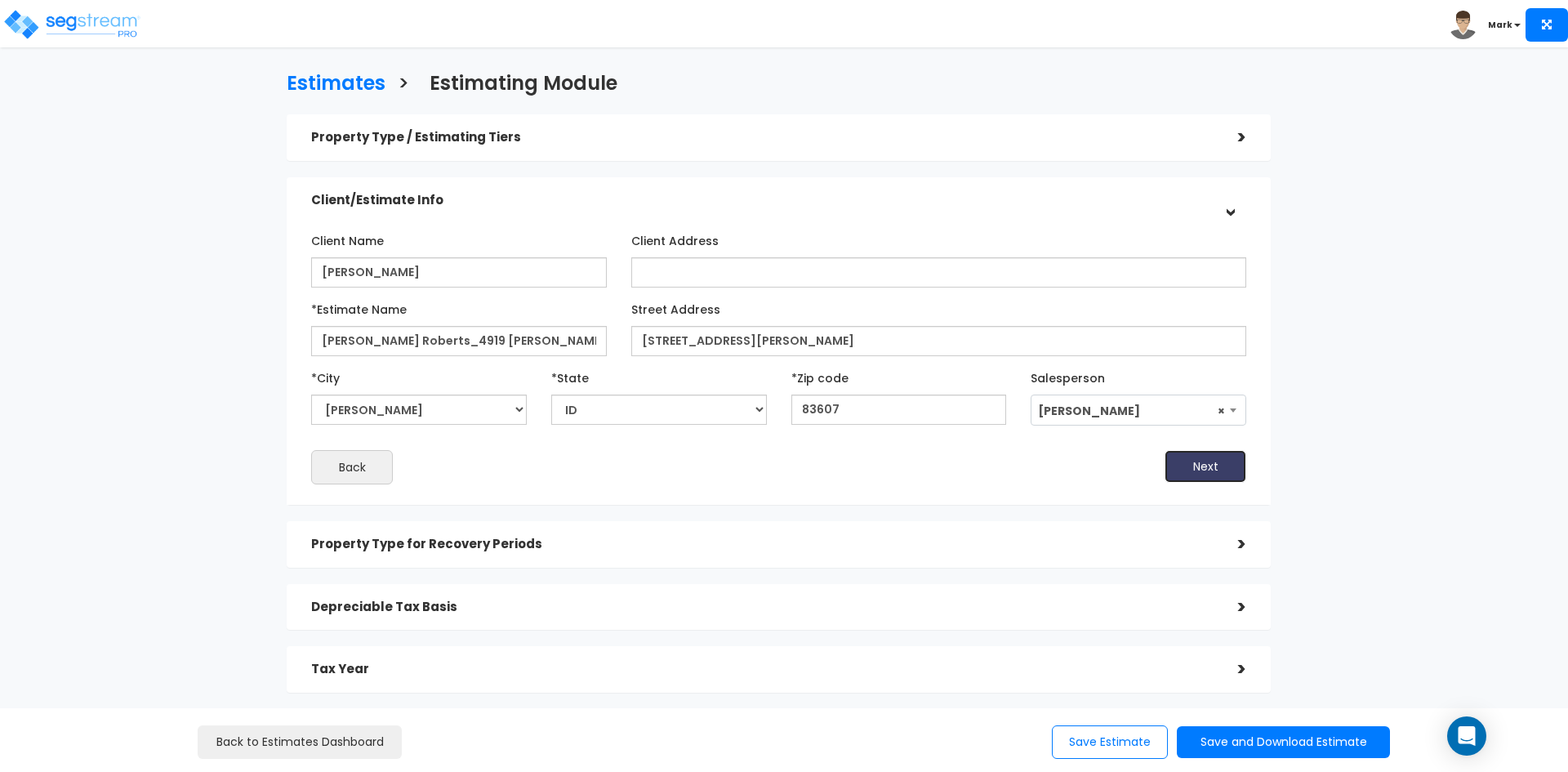
click at [1210, 464] on button "Next" at bounding box center [1205, 466] width 82 height 32
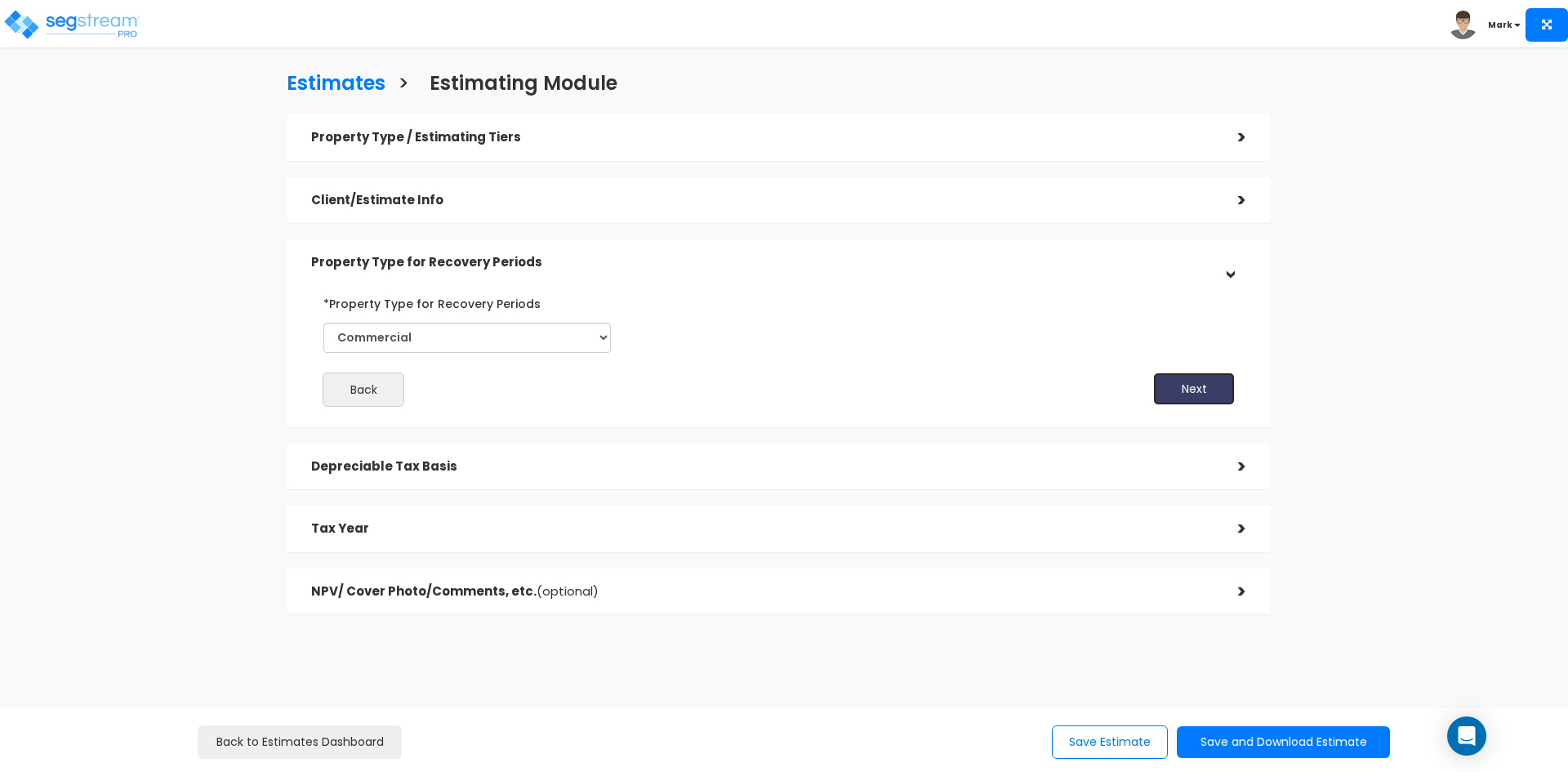
click at [1176, 385] on button "Next" at bounding box center [1194, 388] width 82 height 32
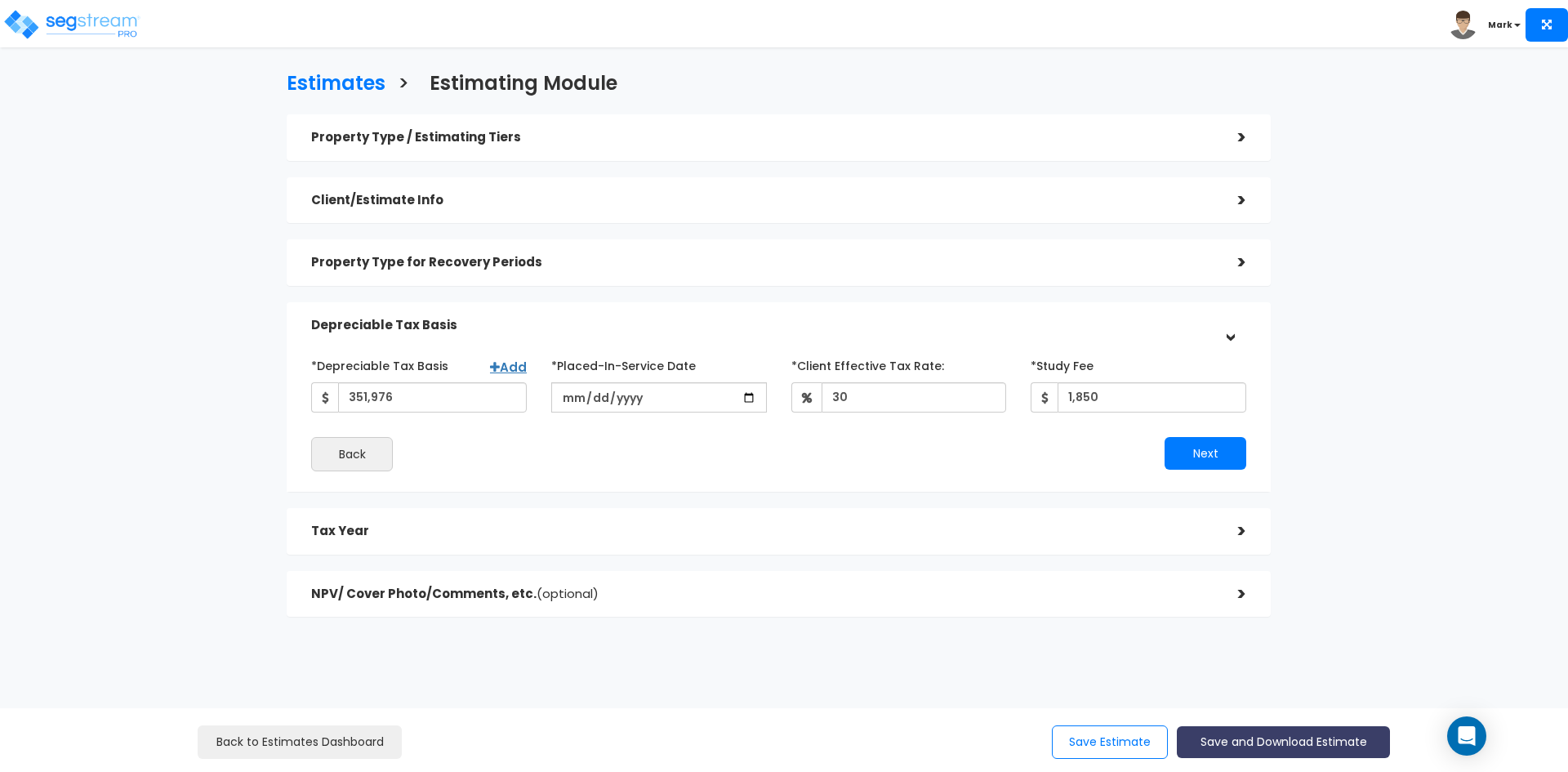
click at [1237, 739] on button "Save and Download Estimate" at bounding box center [1283, 742] width 213 height 32
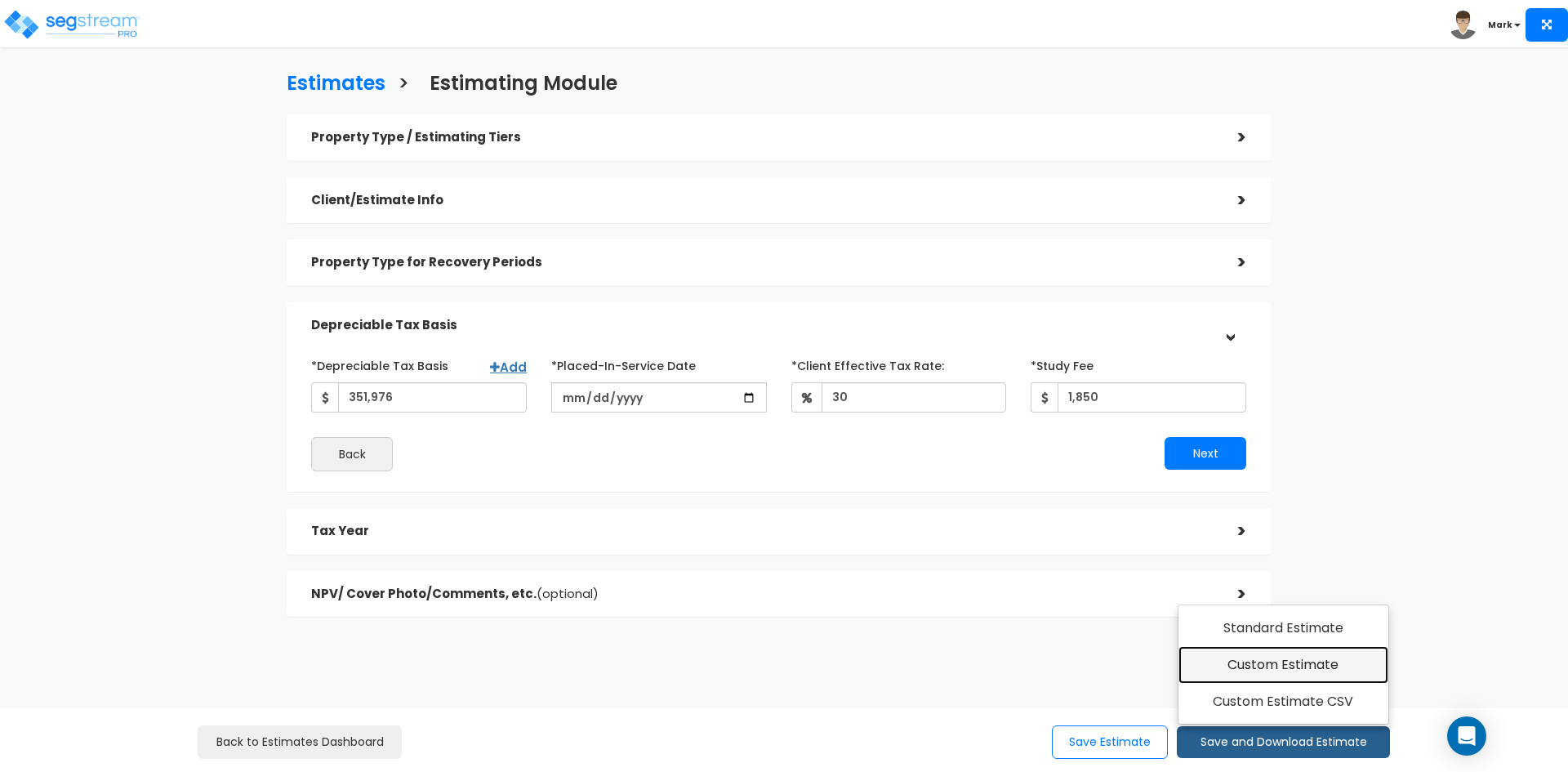
click at [1238, 658] on link "Custom Estimate" at bounding box center [1283, 665] width 210 height 38
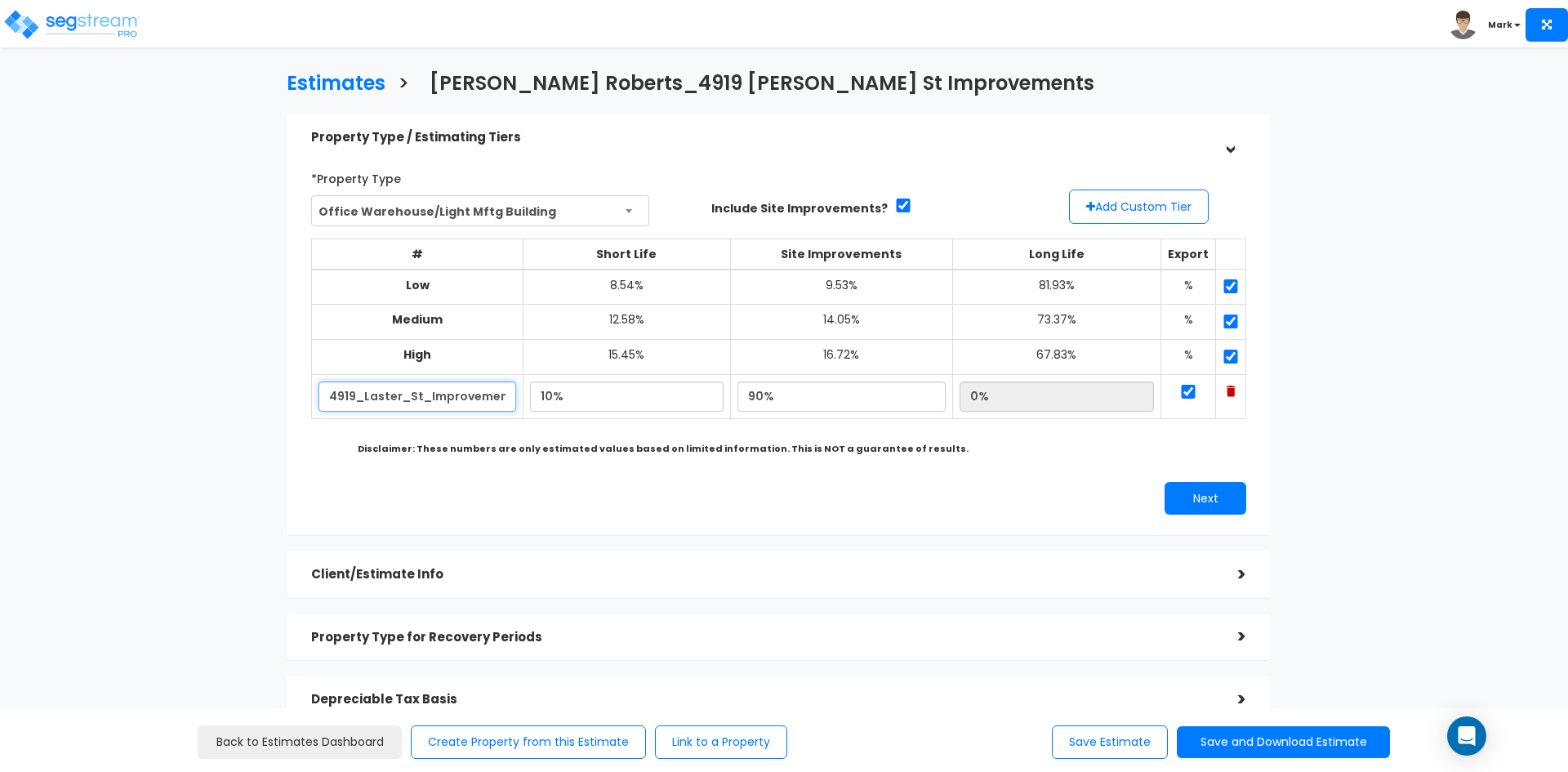
click at [451, 399] on input "4919_Laster_St_Improvements" at bounding box center [417, 396] width 198 height 31
type input "4919_Laster_St_Imp"
click at [1190, 494] on button "Next" at bounding box center [1205, 498] width 82 height 32
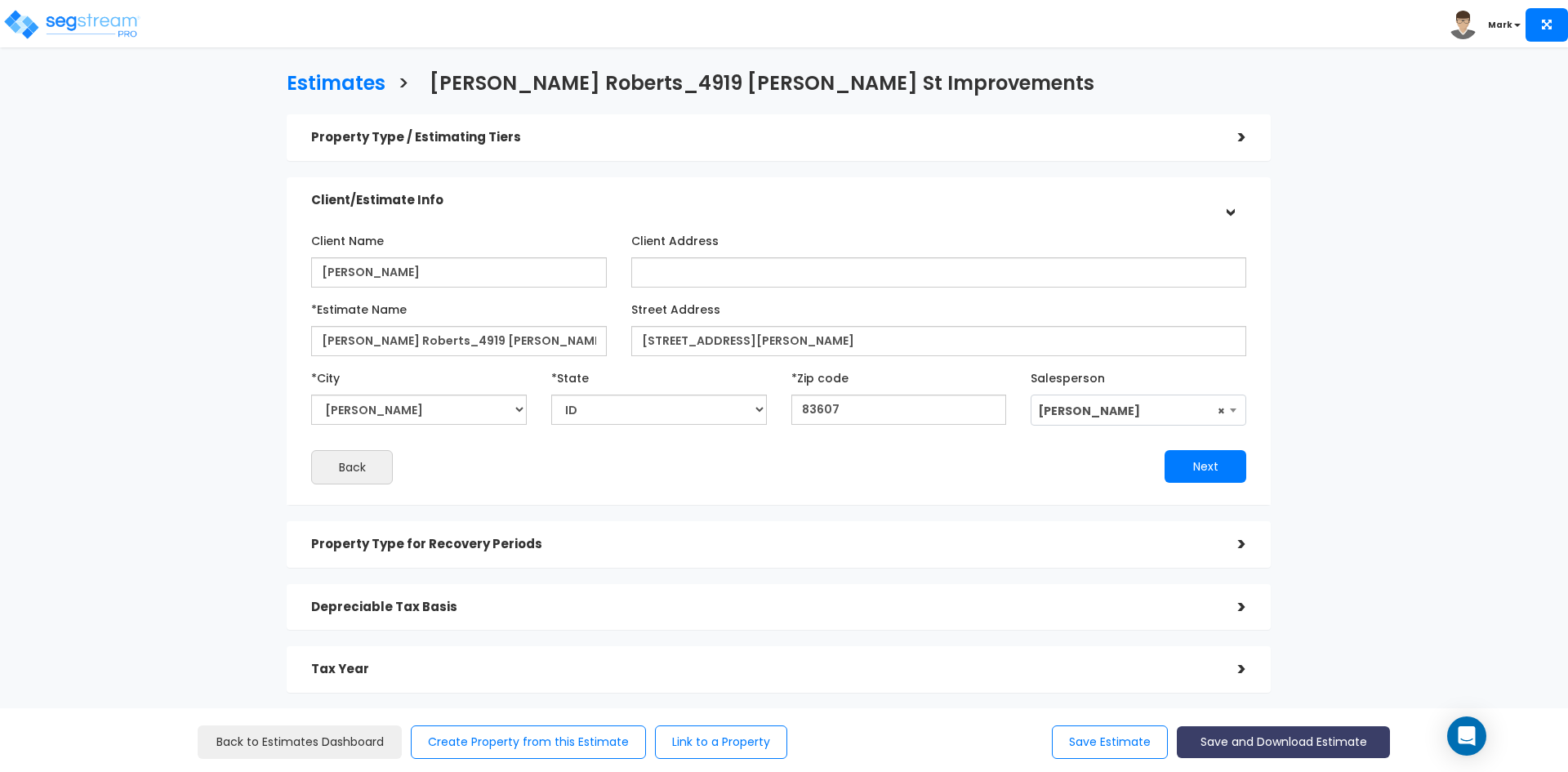
click at [1272, 741] on button "Save and Download Estimate" at bounding box center [1283, 742] width 213 height 32
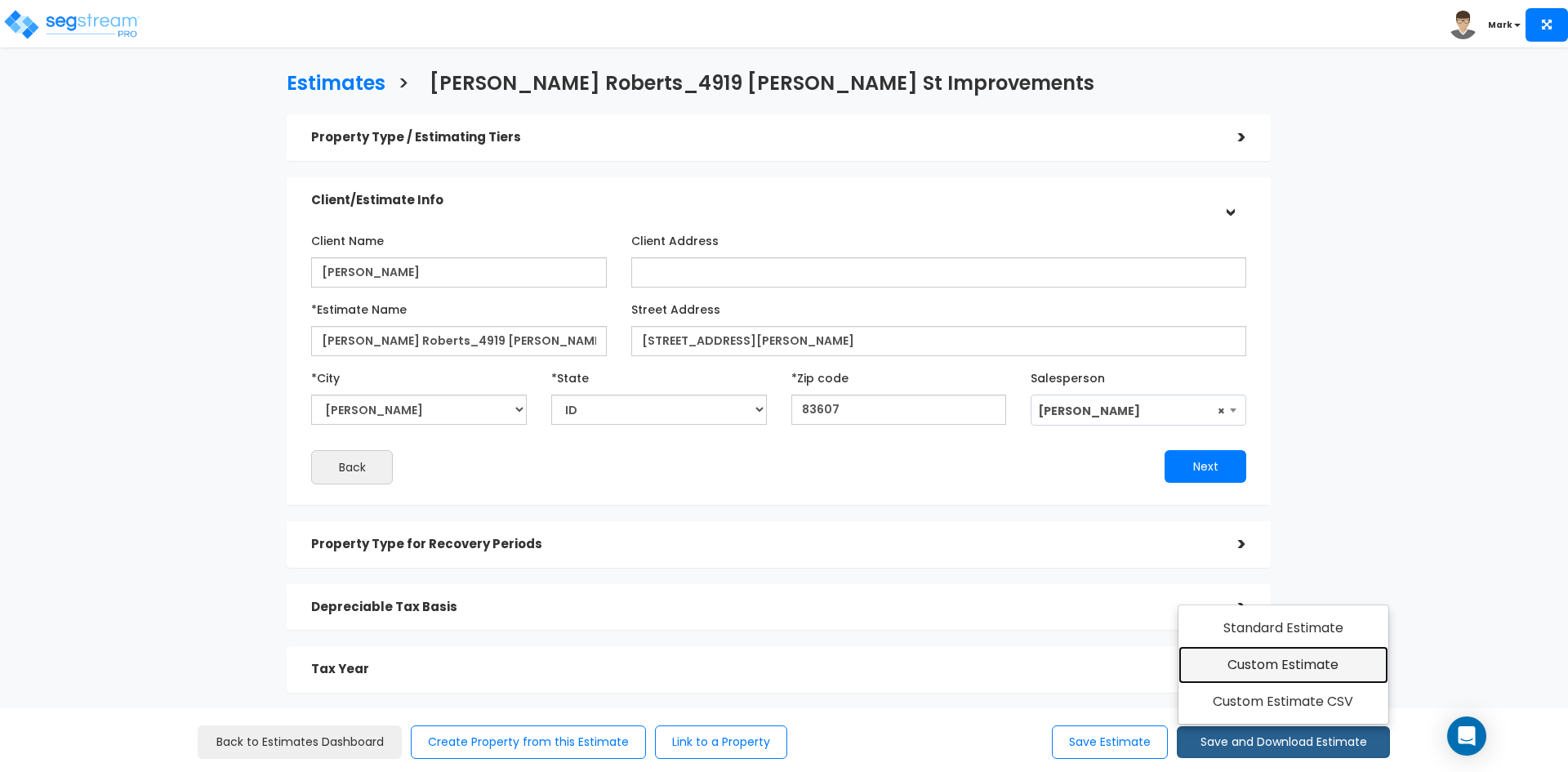
click at [1269, 653] on link "Custom Estimate" at bounding box center [1283, 665] width 210 height 38
